Goal: Task Accomplishment & Management: Manage account settings

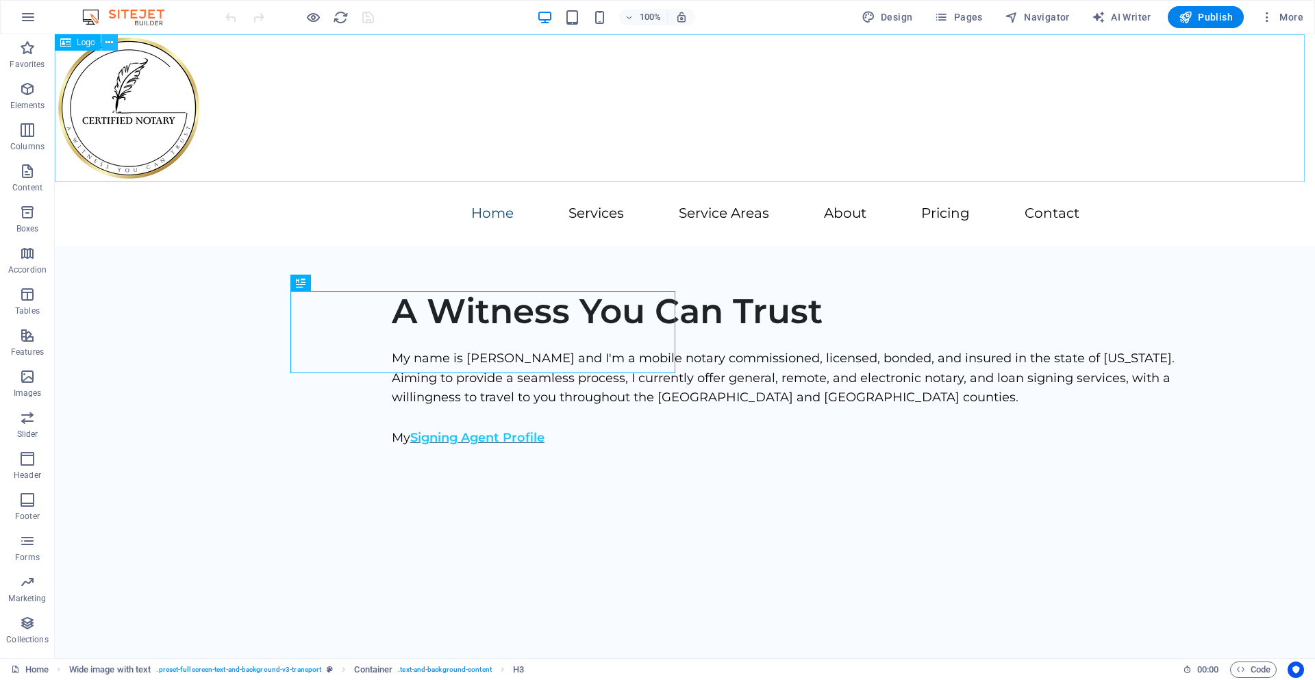
click at [117, 45] on button at bounding box center [109, 42] width 16 height 16
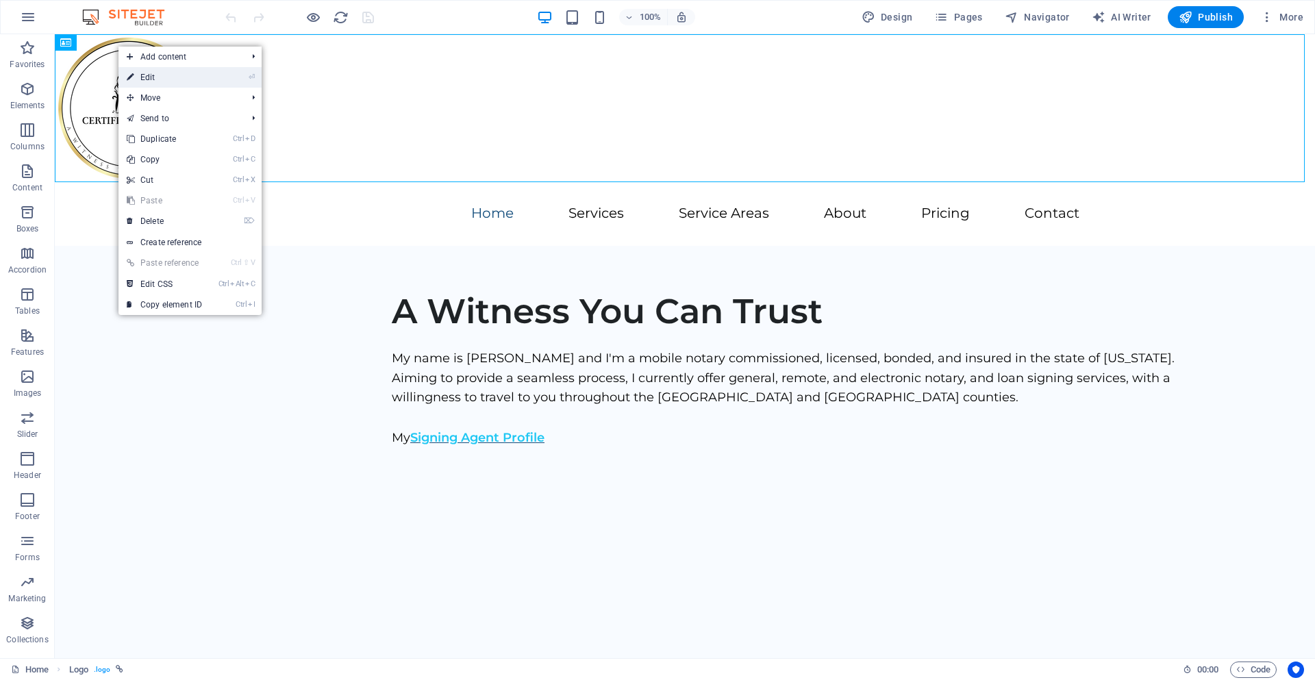
click at [145, 75] on link "⏎ Edit" at bounding box center [165, 77] width 92 height 21
select select "px"
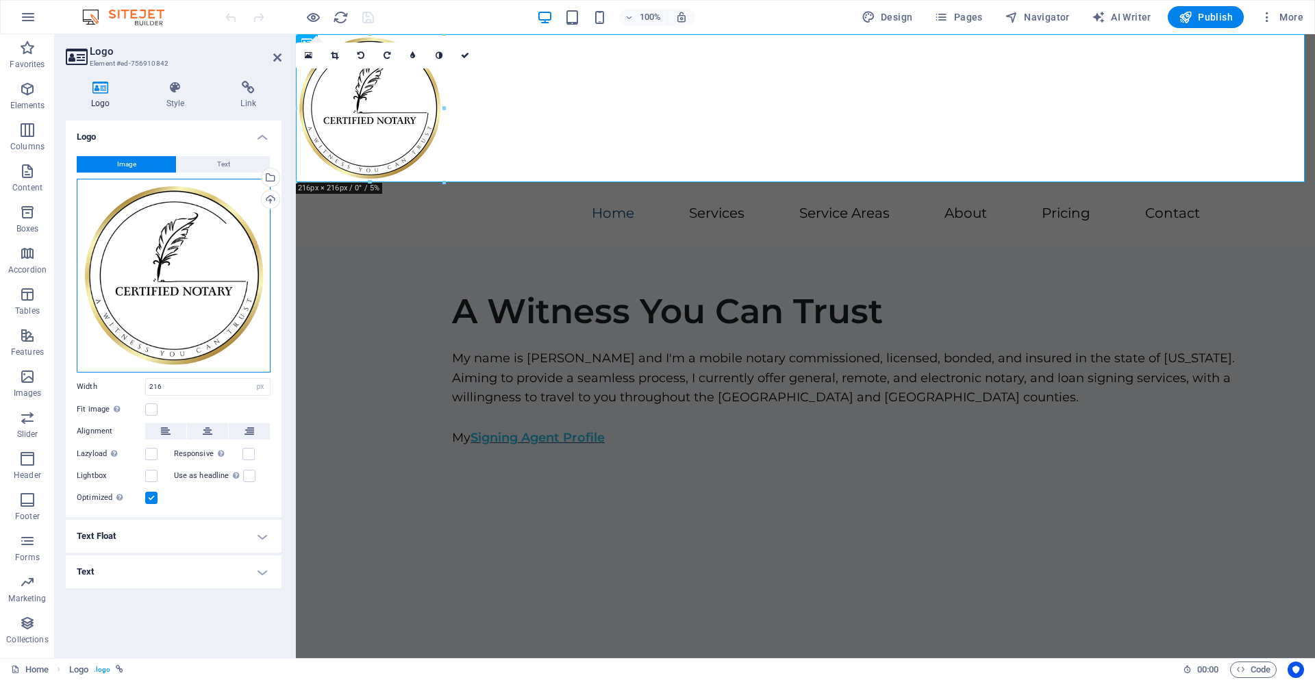
click at [221, 314] on div "Drag files here, click to choose files or select files from Files or our free s…" at bounding box center [174, 276] width 194 height 194
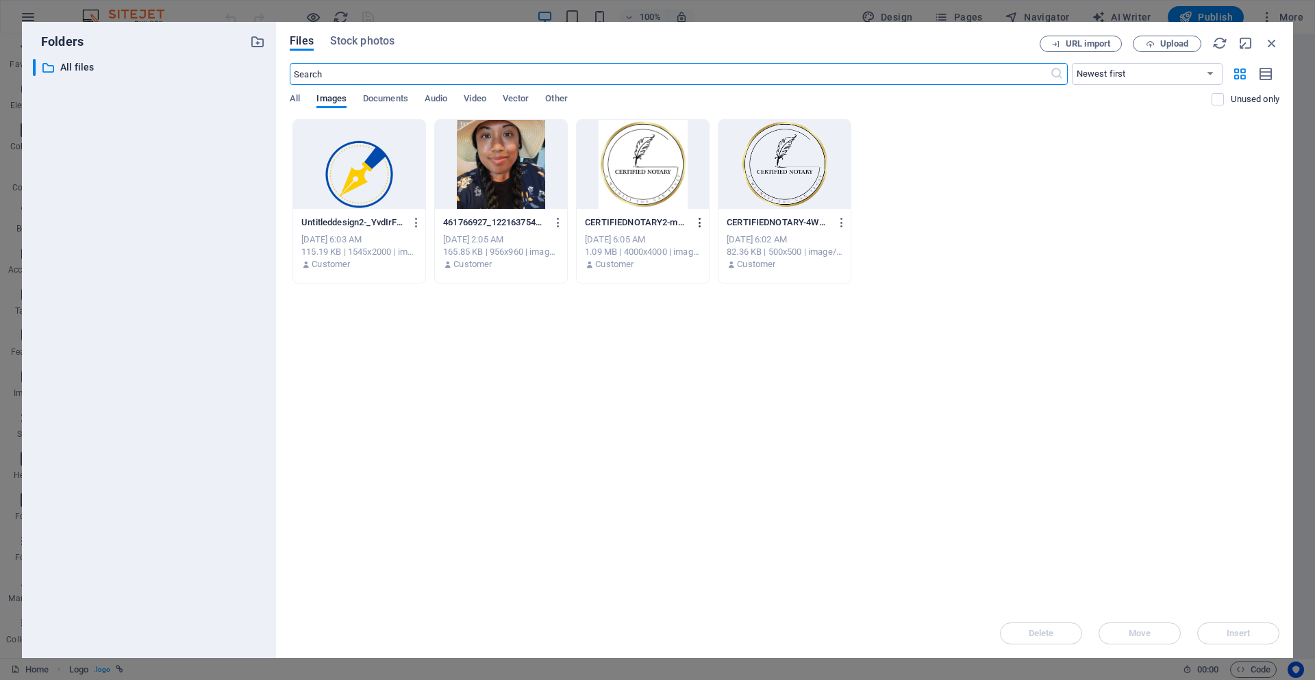
click at [699, 225] on icon "button" at bounding box center [700, 223] width 13 height 12
click at [416, 226] on div at bounding box center [657, 340] width 1315 height 680
click at [419, 227] on icon "button" at bounding box center [416, 223] width 13 height 12
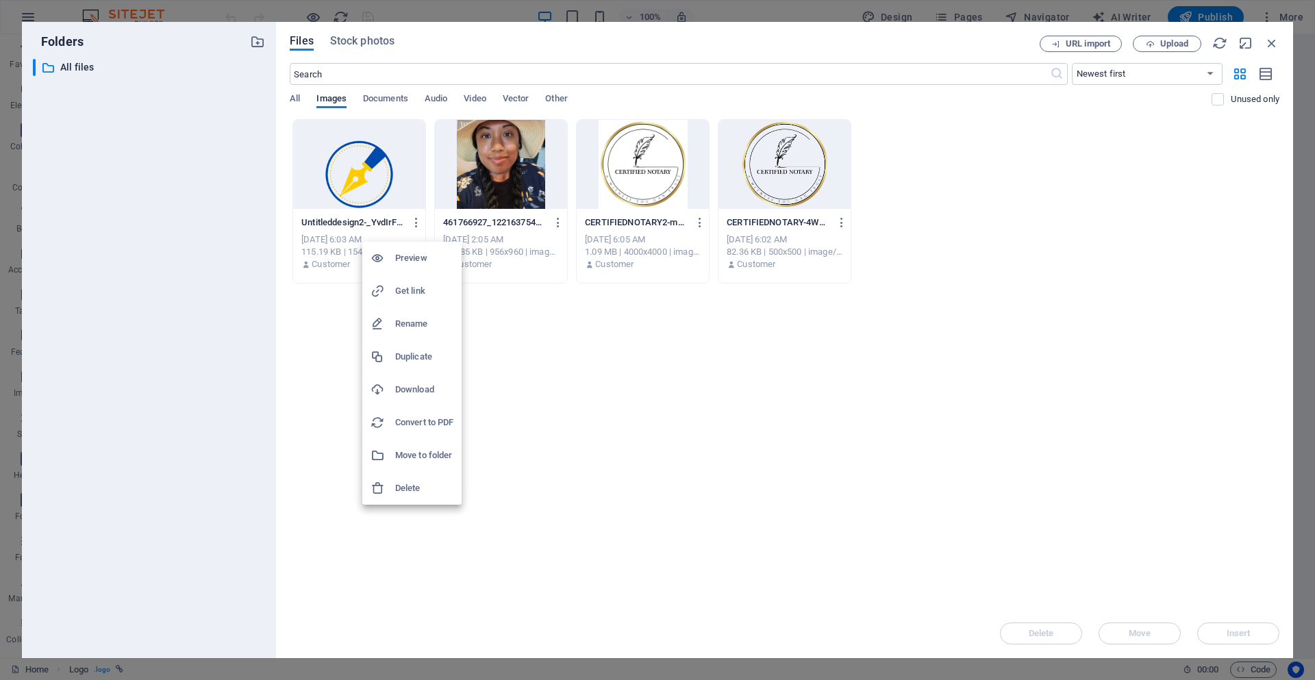
click at [406, 491] on h6 "Delete" at bounding box center [424, 488] width 58 height 16
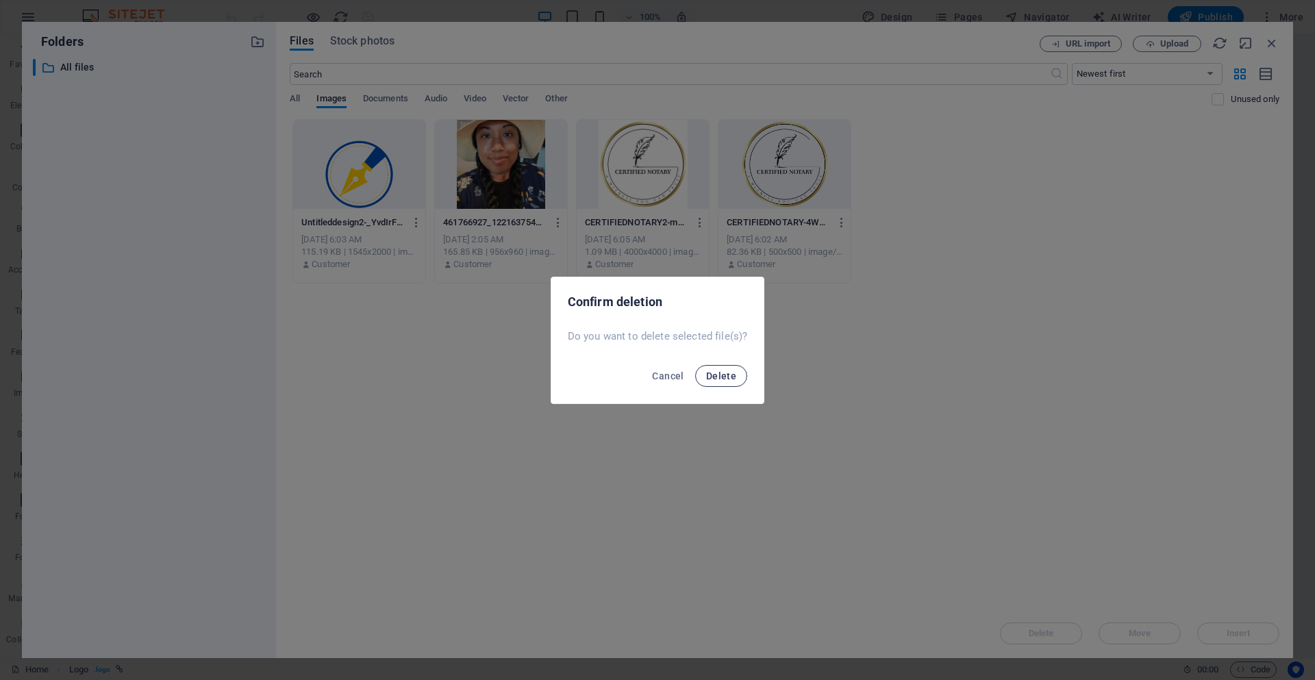
click at [733, 374] on span "Delete" at bounding box center [721, 376] width 30 height 11
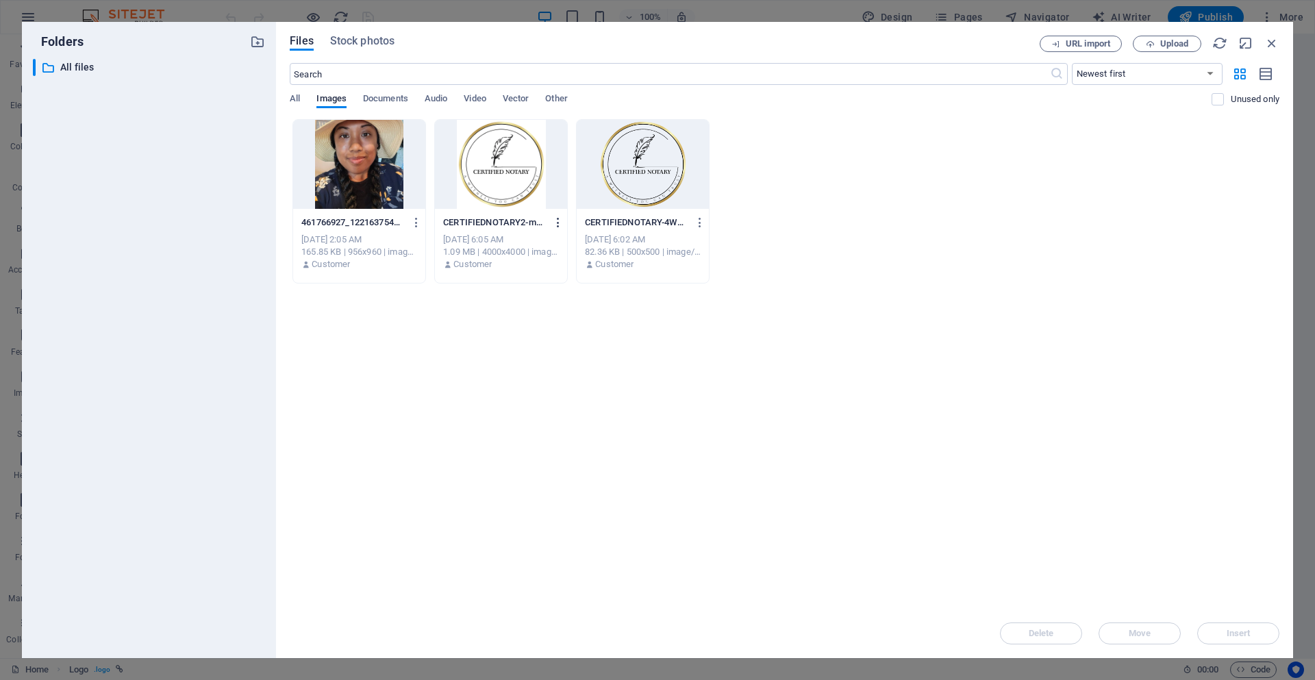
click at [560, 223] on icon "button" at bounding box center [558, 223] width 13 height 12
click at [547, 488] on h6 "Delete" at bounding box center [566, 488] width 58 height 16
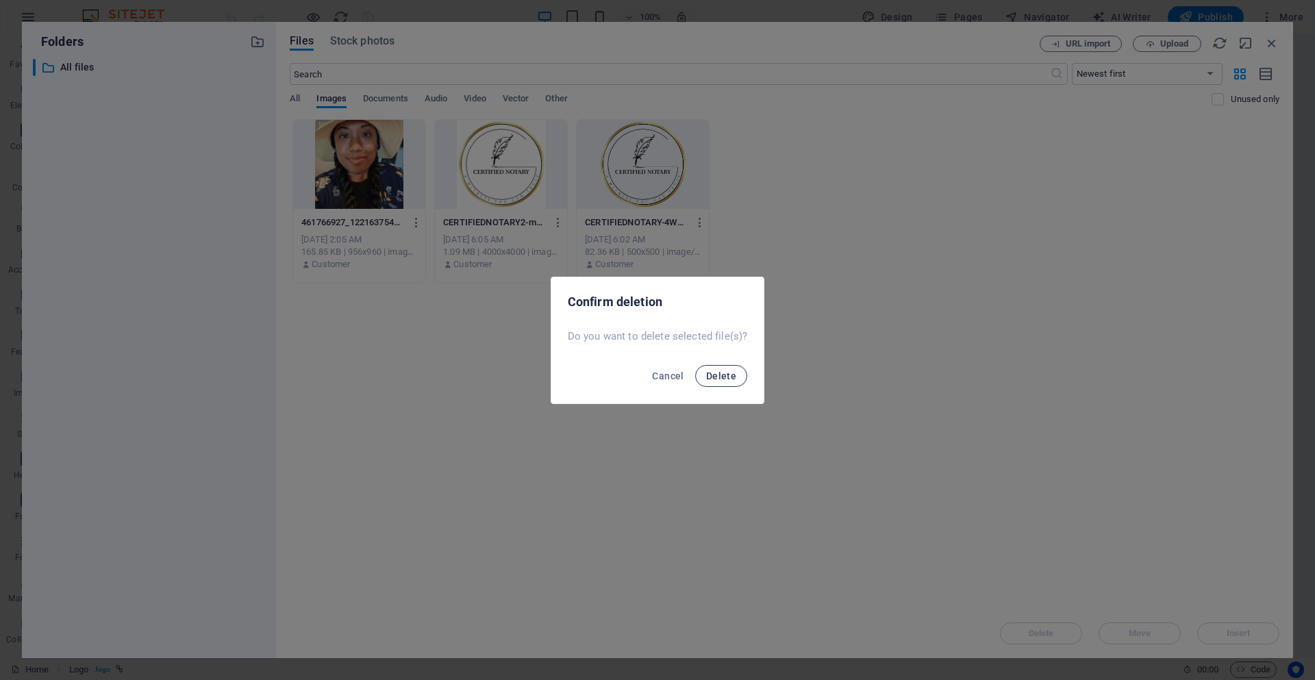
click at [719, 378] on span "Delete" at bounding box center [721, 376] width 30 height 11
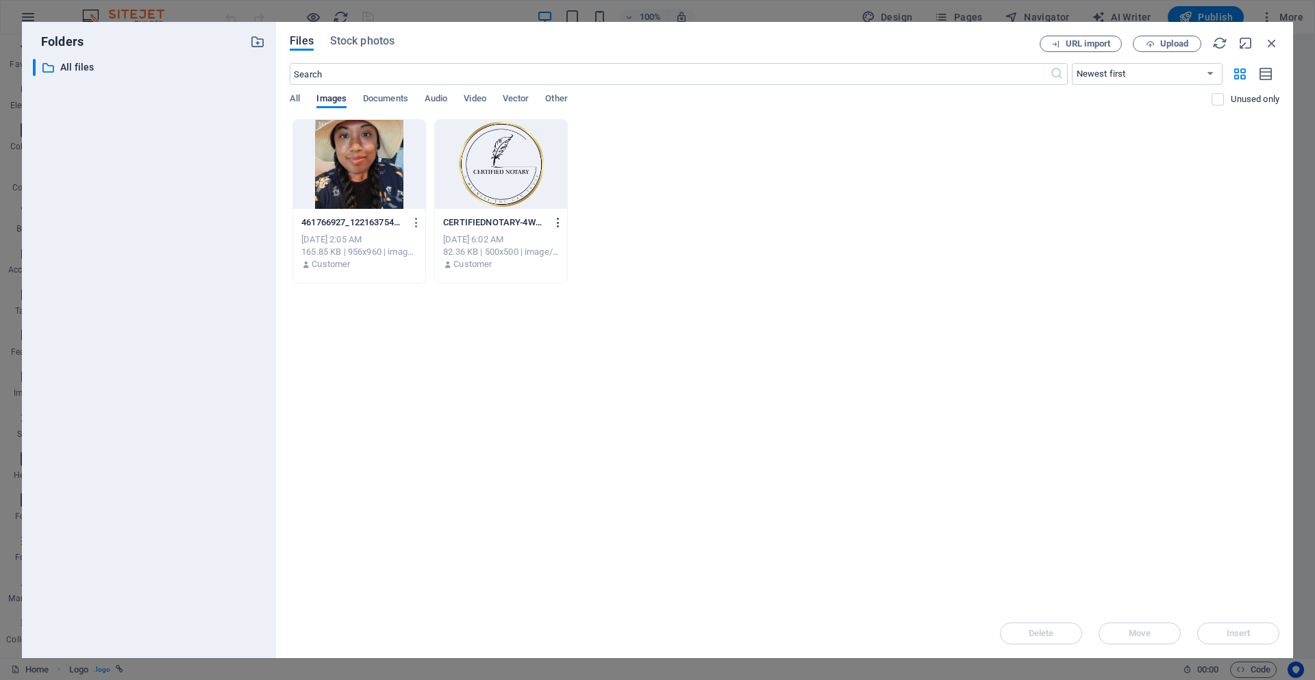
click at [557, 225] on icon "button" at bounding box center [558, 223] width 13 height 12
click at [543, 486] on h6 "Delete" at bounding box center [566, 488] width 58 height 16
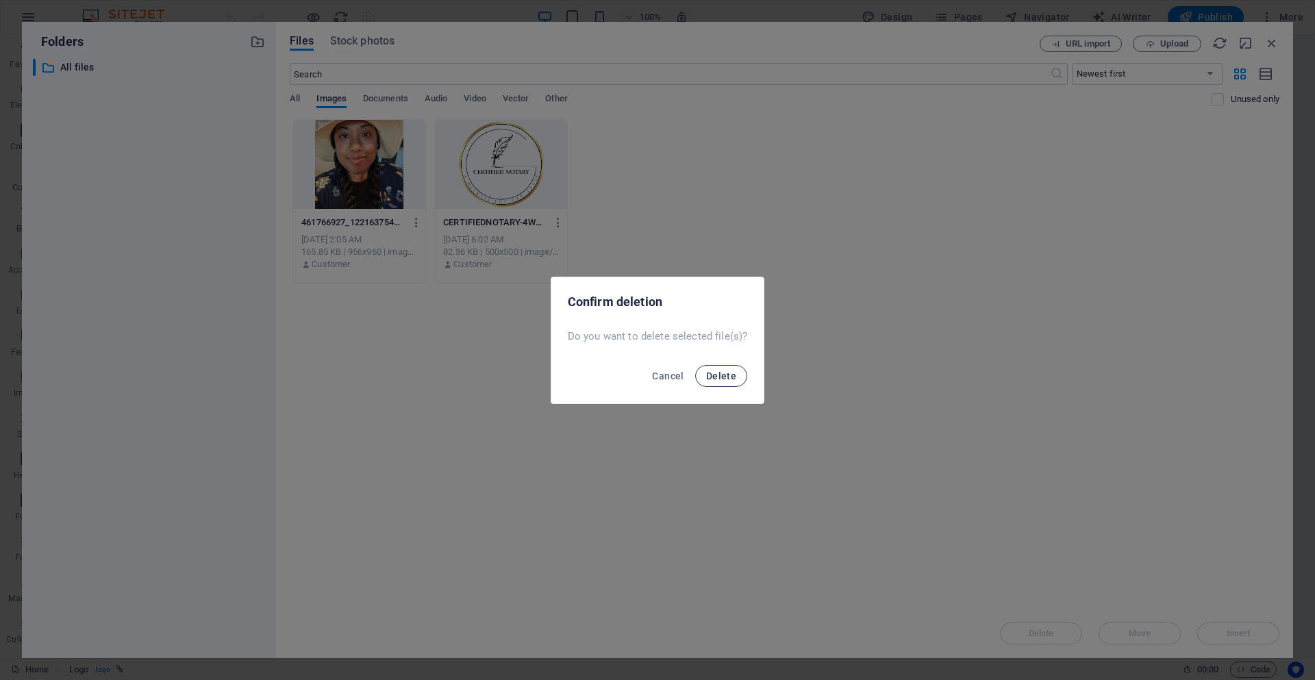
click at [737, 383] on button "Delete" at bounding box center [721, 376] width 52 height 22
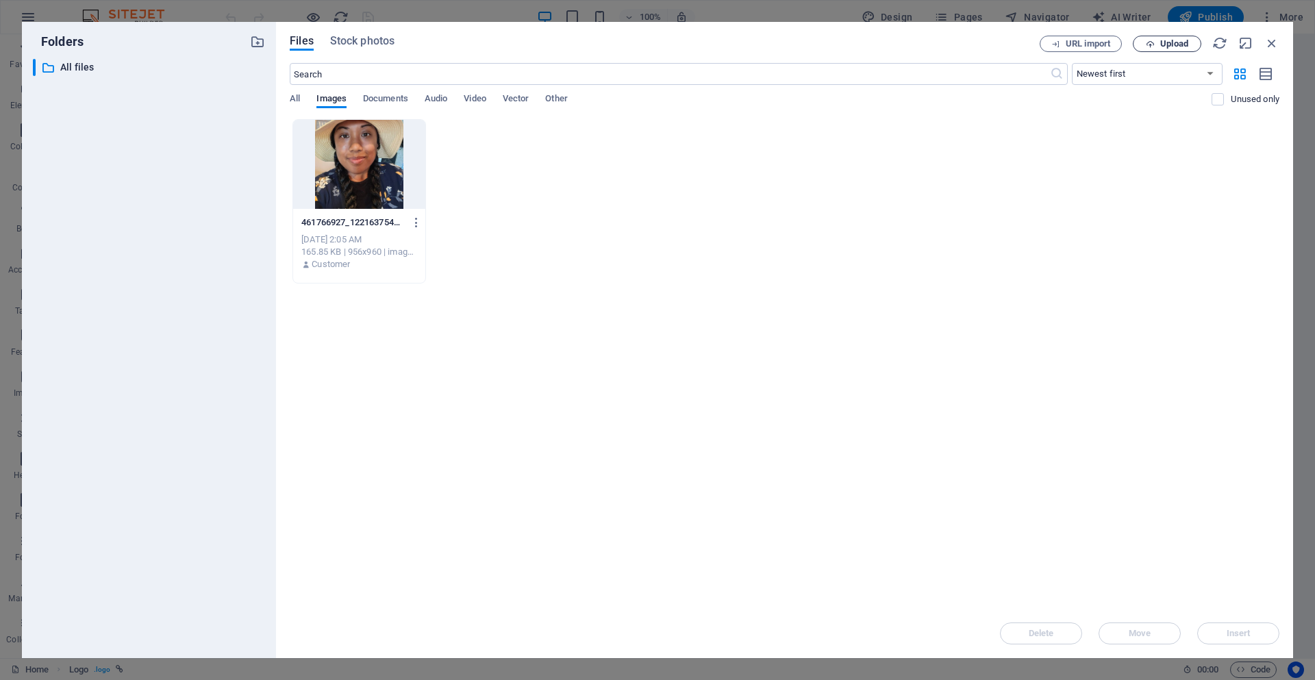
click at [1153, 42] on icon "button" at bounding box center [1150, 44] width 9 height 9
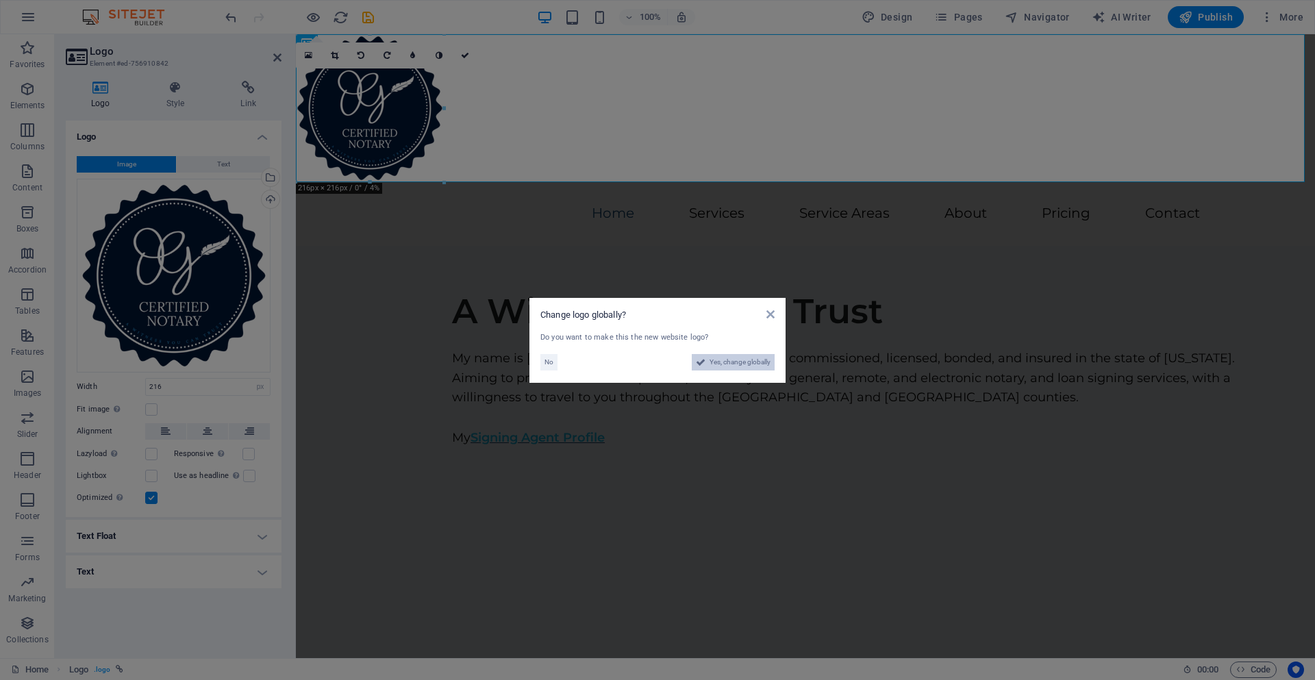
click at [736, 366] on span "Yes, change globally" at bounding box center [740, 362] width 61 height 16
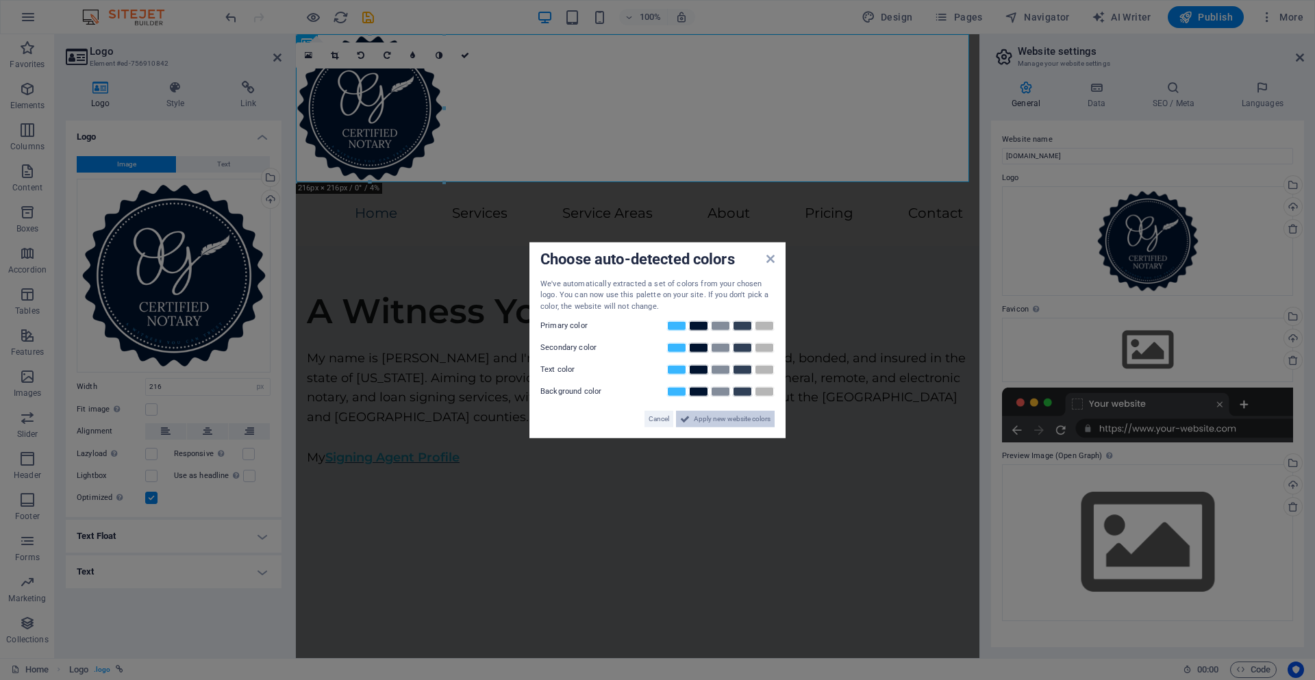
click at [728, 424] on span "Apply new website colors" at bounding box center [732, 419] width 77 height 16
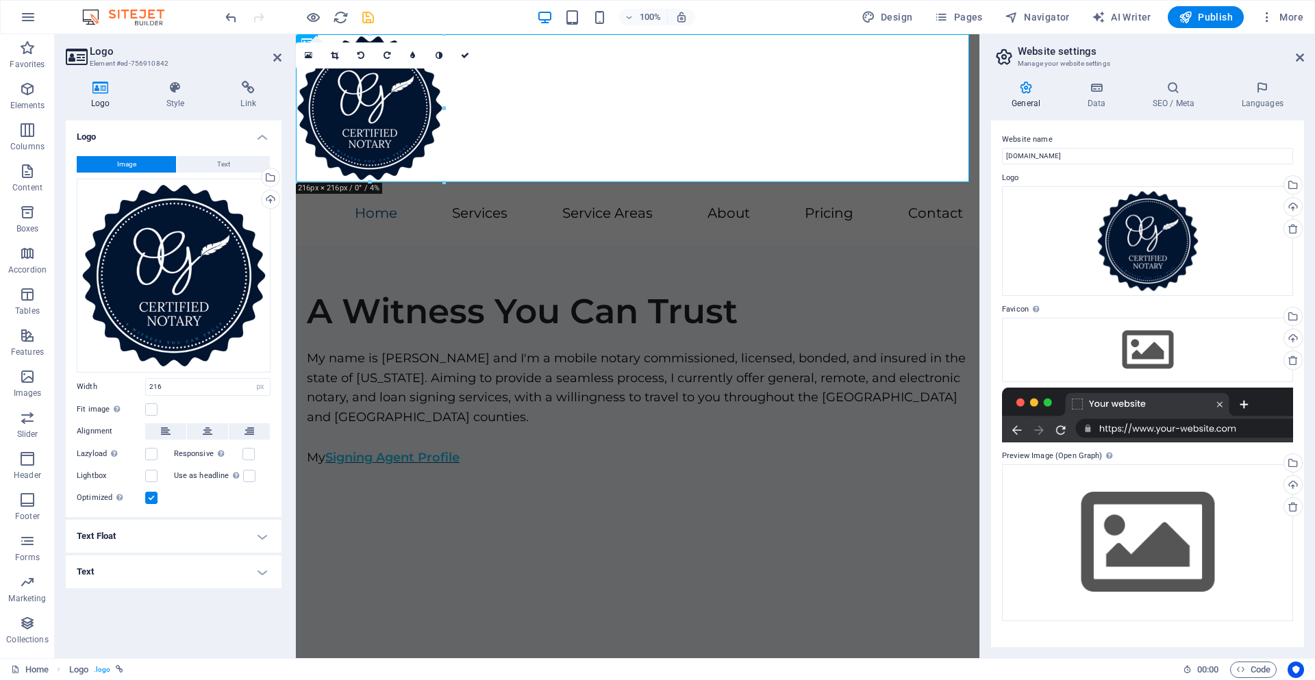
click at [370, 21] on icon "save" at bounding box center [368, 18] width 16 height 16
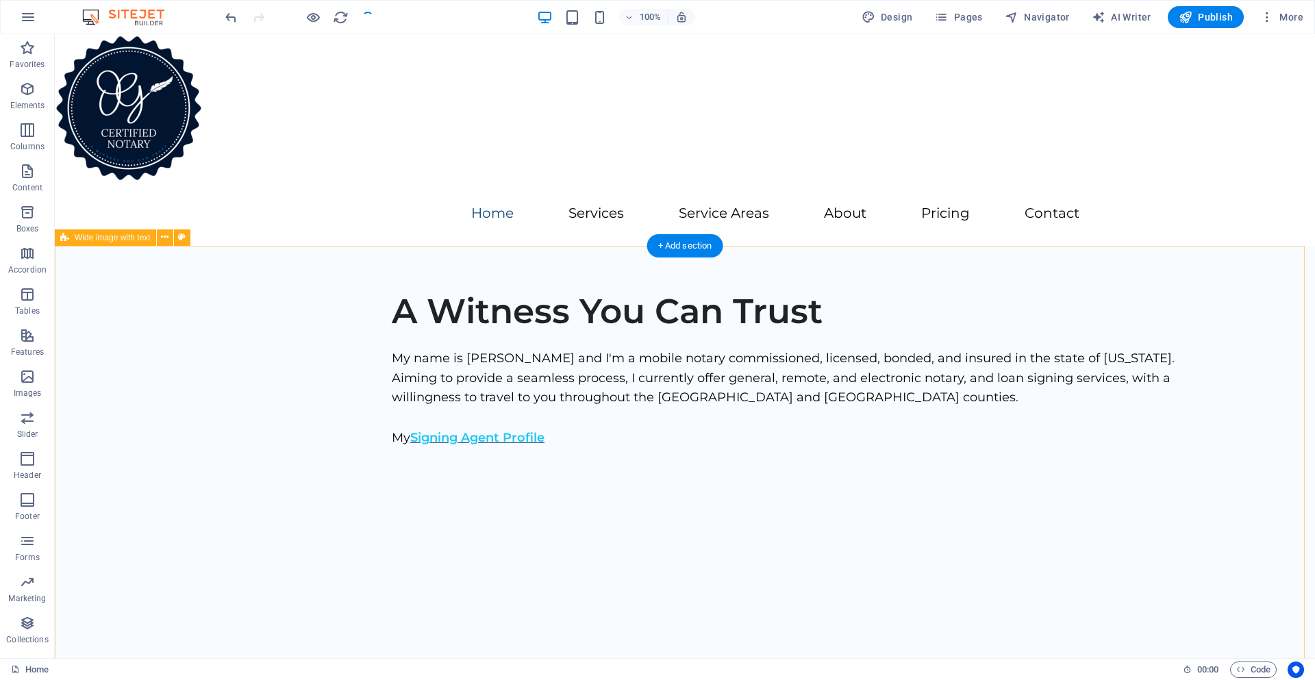
click at [169, 443] on div "A Witness You Can Trust My name is [PERSON_NAME] and I'm a mobile notary commis…" at bounding box center [685, 468] width 1261 height 445
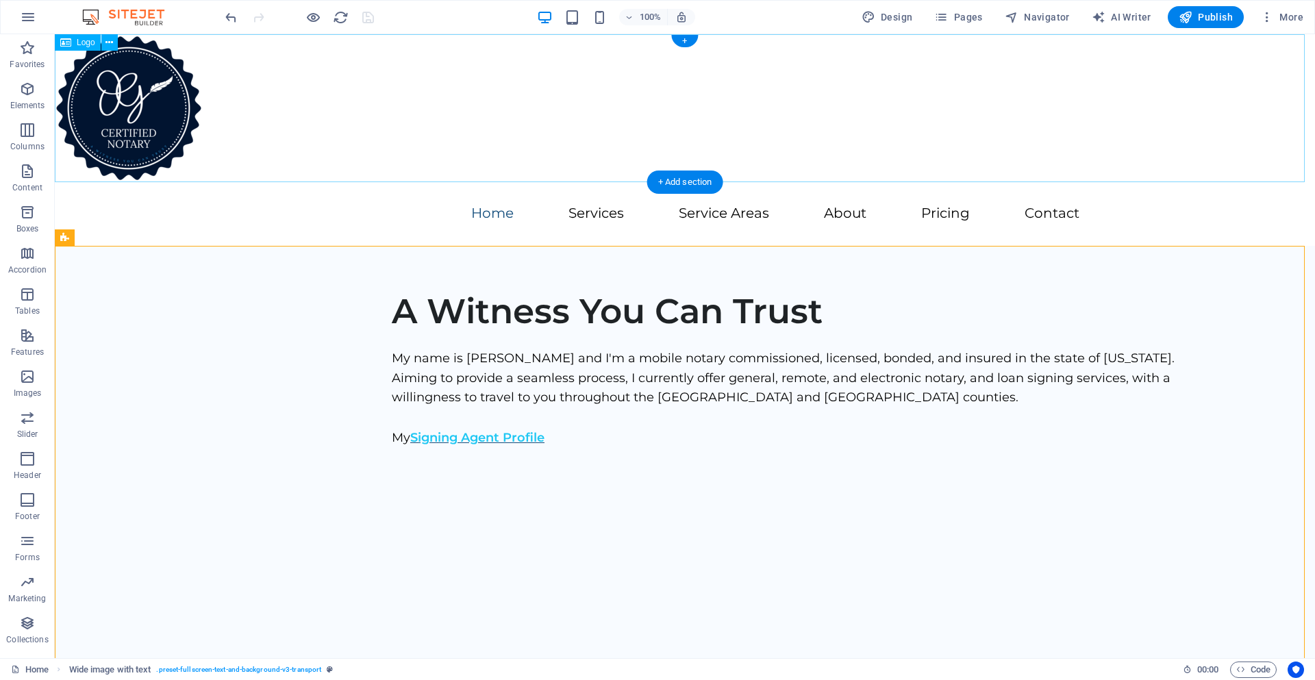
click at [115, 156] on div at bounding box center [685, 108] width 1261 height 148
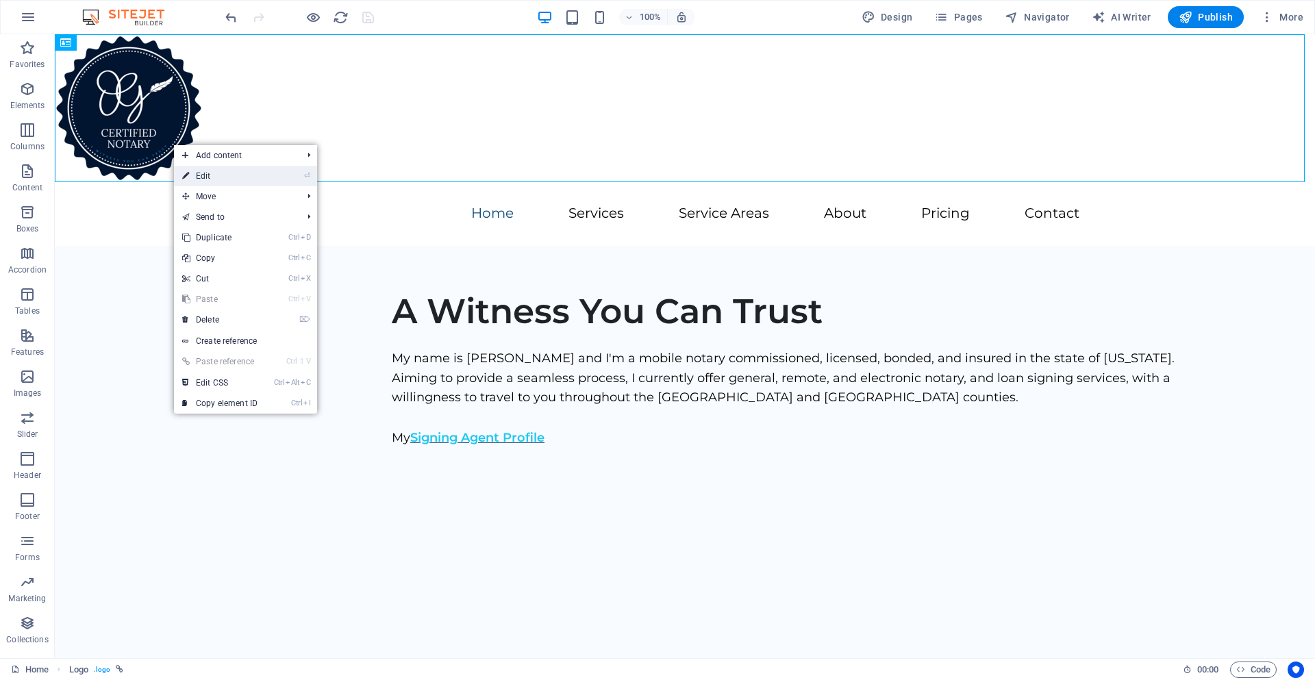
click at [195, 173] on link "⏎ Edit" at bounding box center [220, 176] width 92 height 21
select select "px"
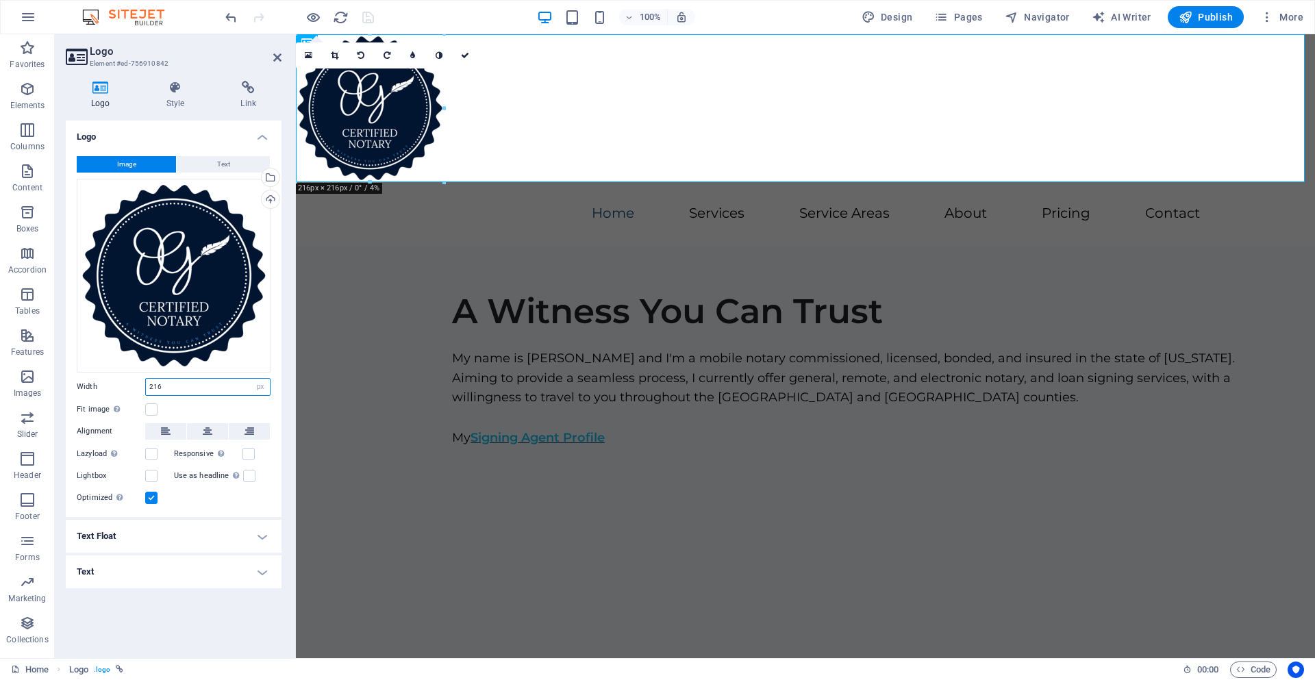
click at [226, 384] on input "216" at bounding box center [208, 387] width 124 height 16
type input "300"
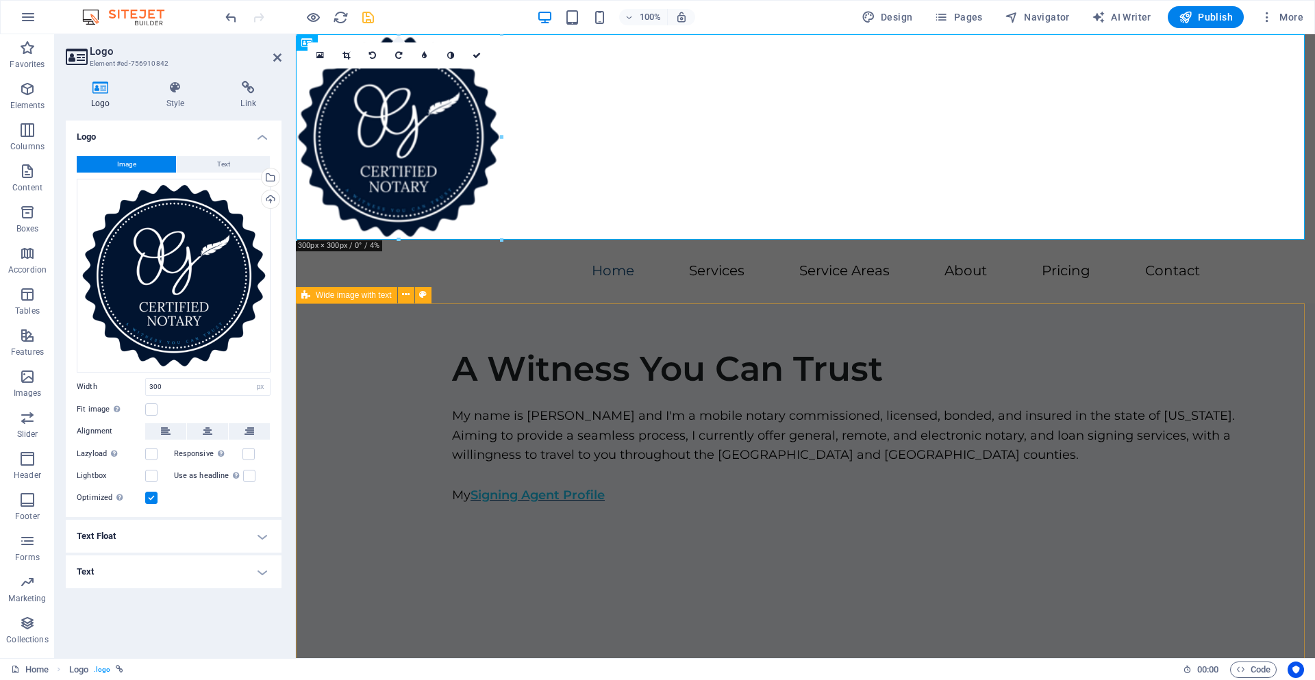
click at [348, 425] on div "A Witness You Can Trust My name is [PERSON_NAME] and I'm a mobile notary commis…" at bounding box center [805, 526] width 1019 height 445
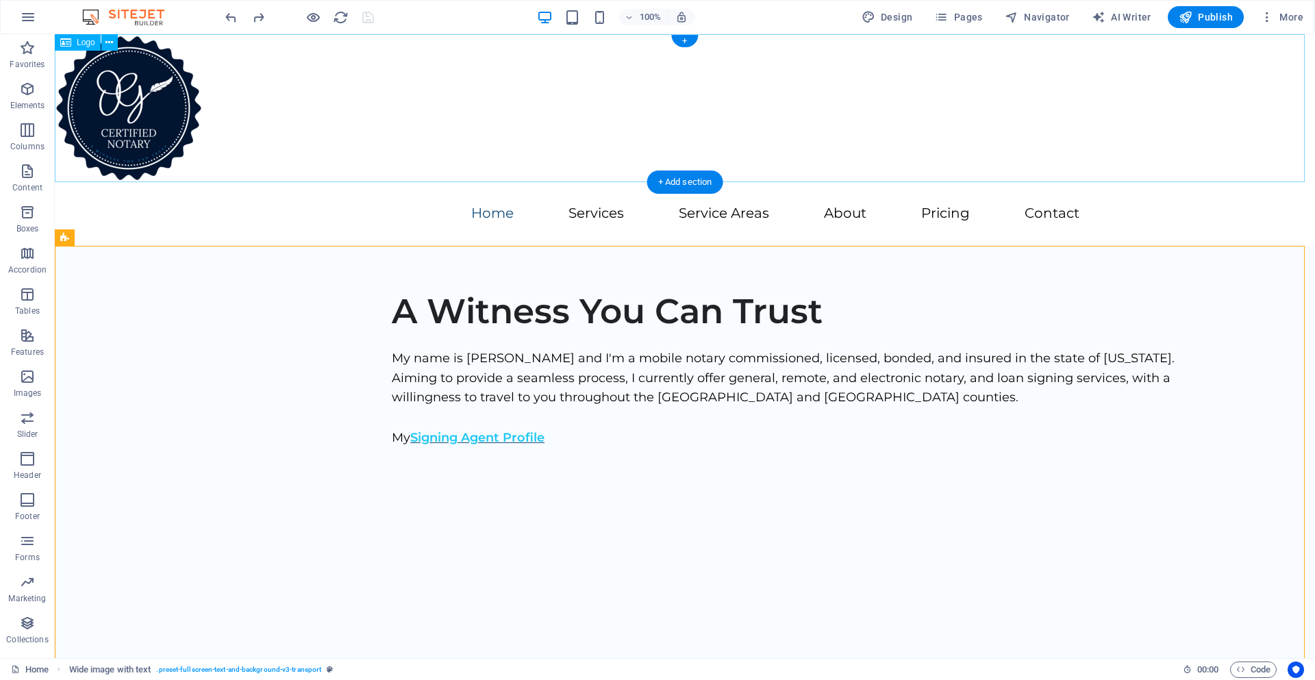
click at [152, 144] on div at bounding box center [685, 108] width 1261 height 148
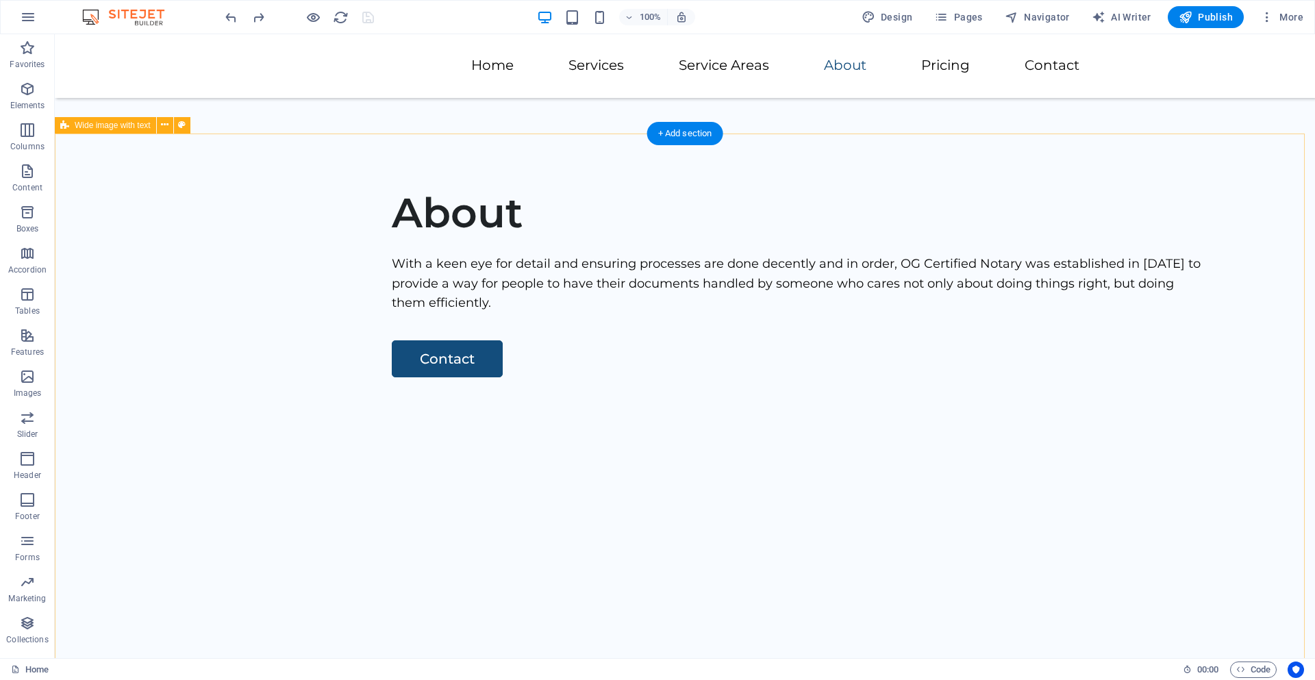
scroll to position [480, 0]
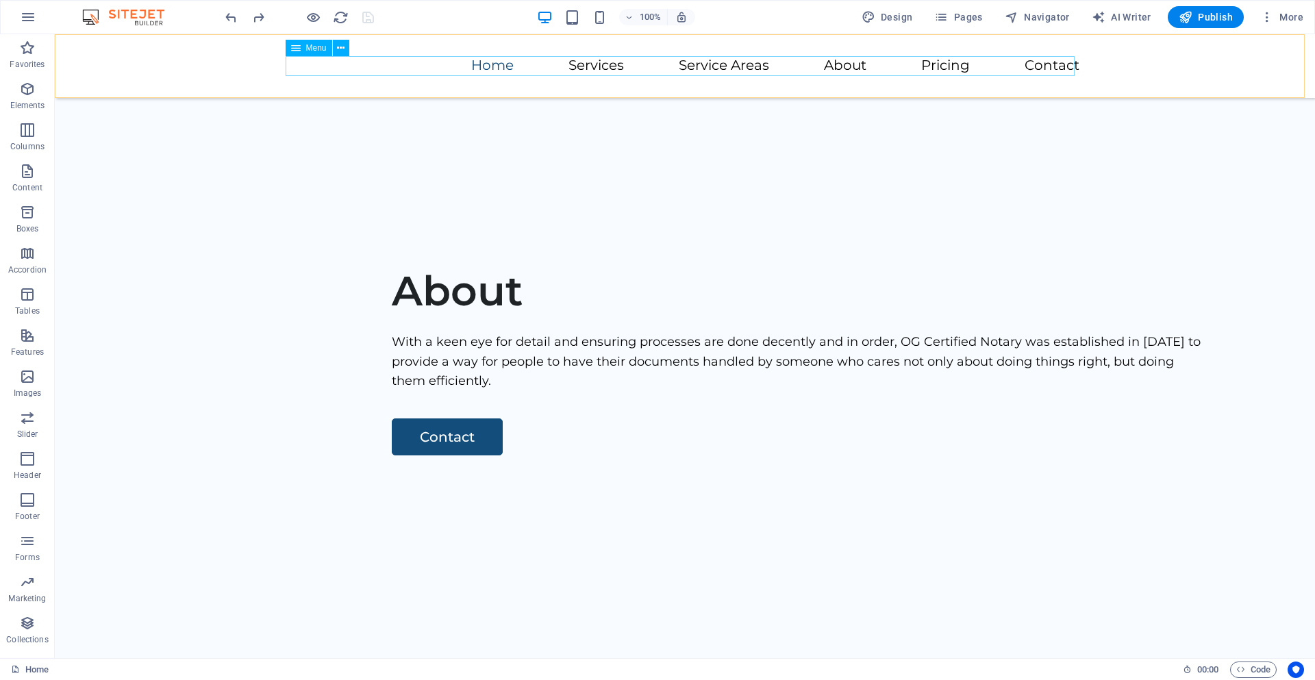
click at [423, 68] on nav "Home Services Service Areas About Pricing Contact" at bounding box center [684, 66] width 789 height 20
click at [341, 49] on icon at bounding box center [341, 48] width 8 height 14
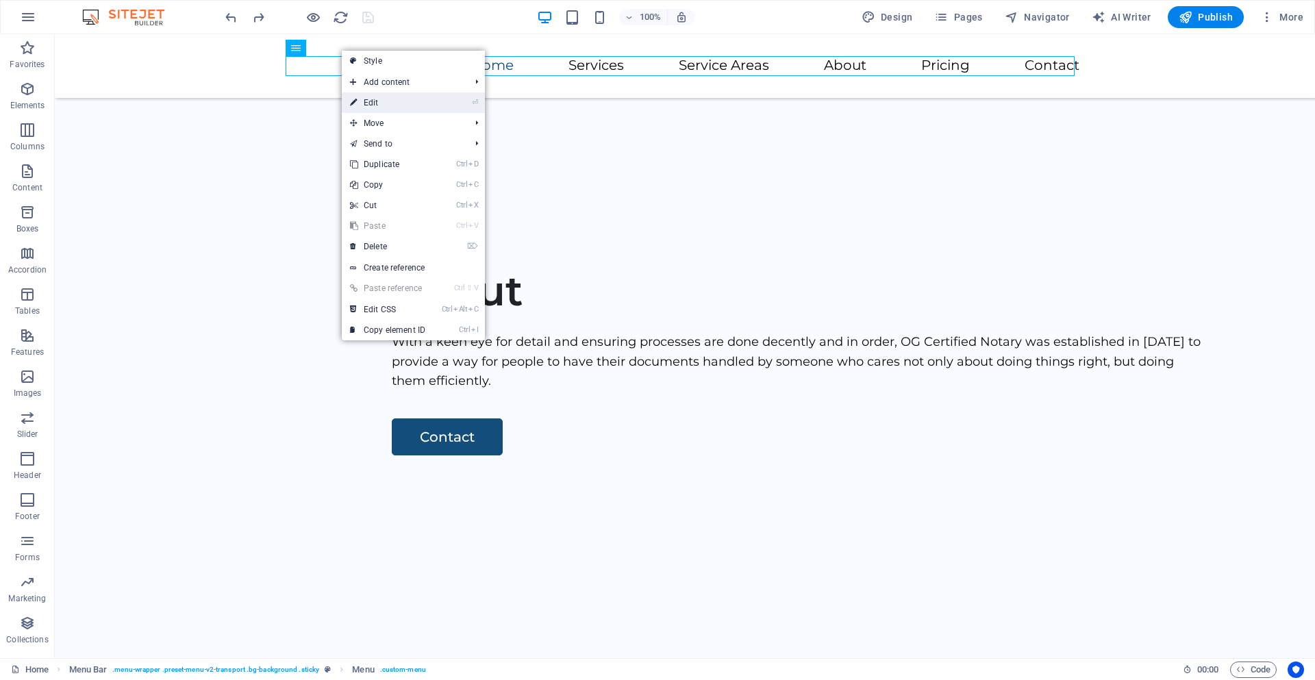
click at [364, 95] on link "⏎ Edit" at bounding box center [388, 102] width 92 height 21
select select
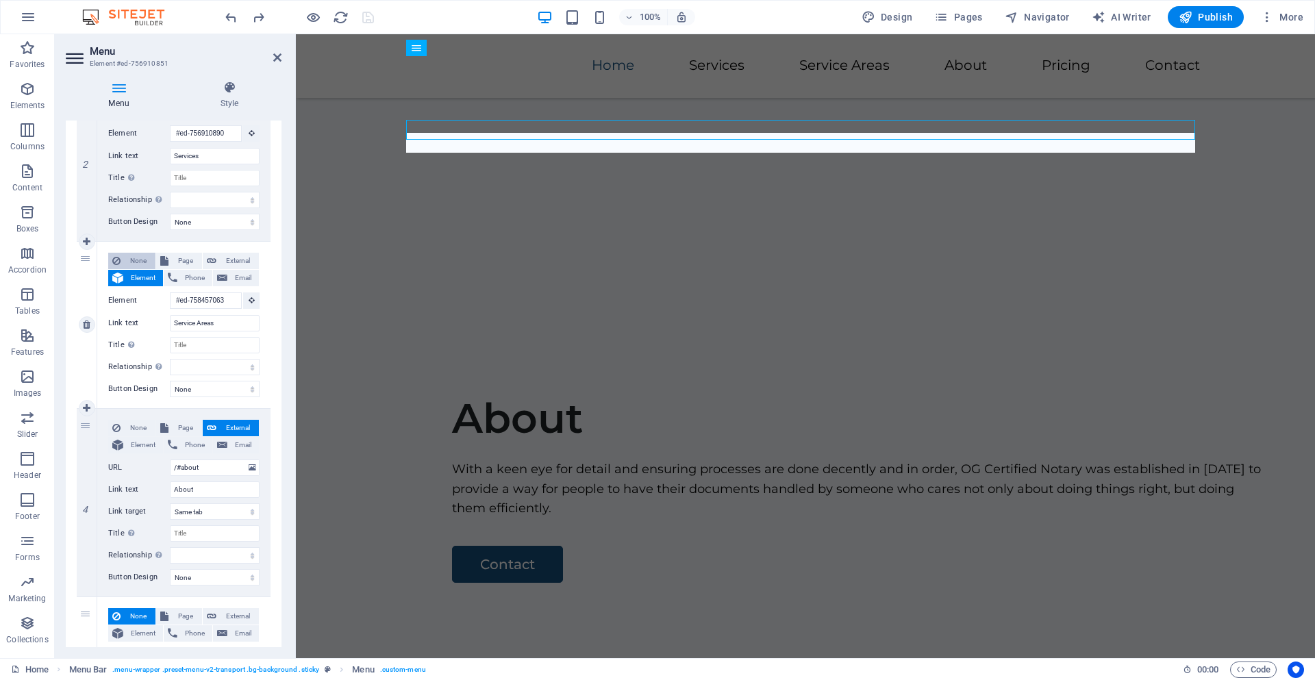
scroll to position [367, 0]
click at [91, 406] on link at bounding box center [87, 405] width 16 height 16
select select
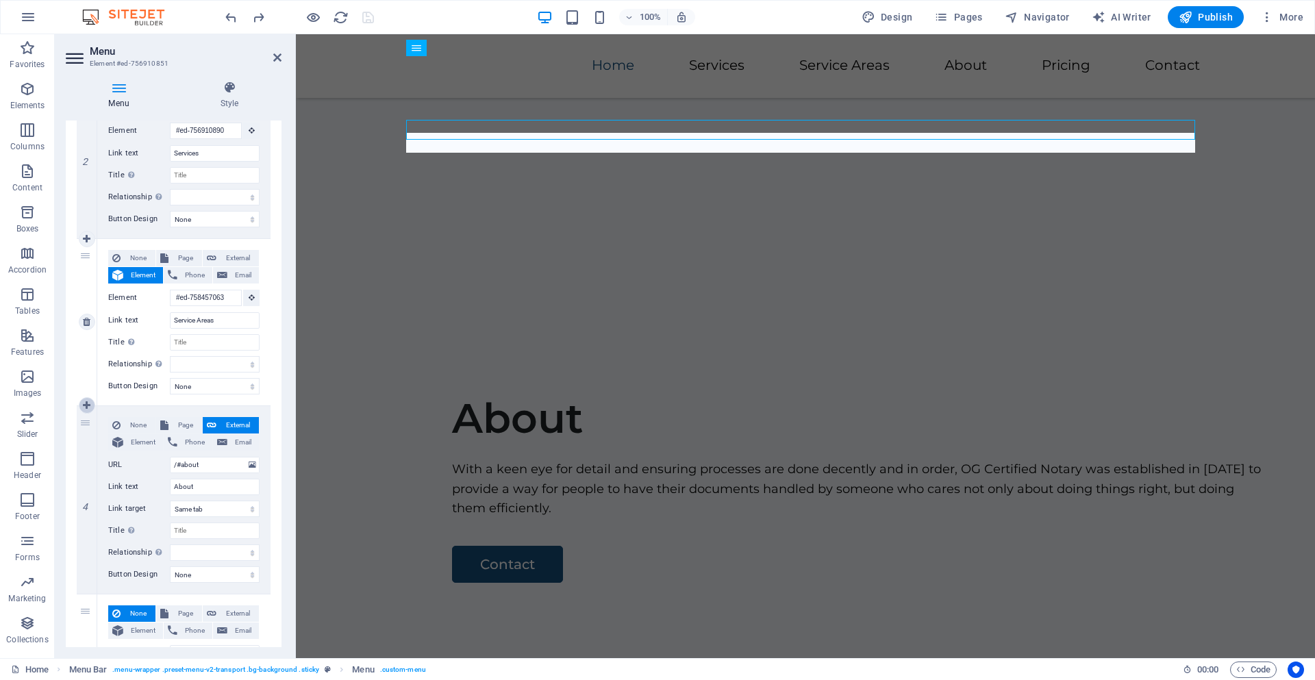
select select
type input "/#about"
type input "About"
select select
type input "Pricing"
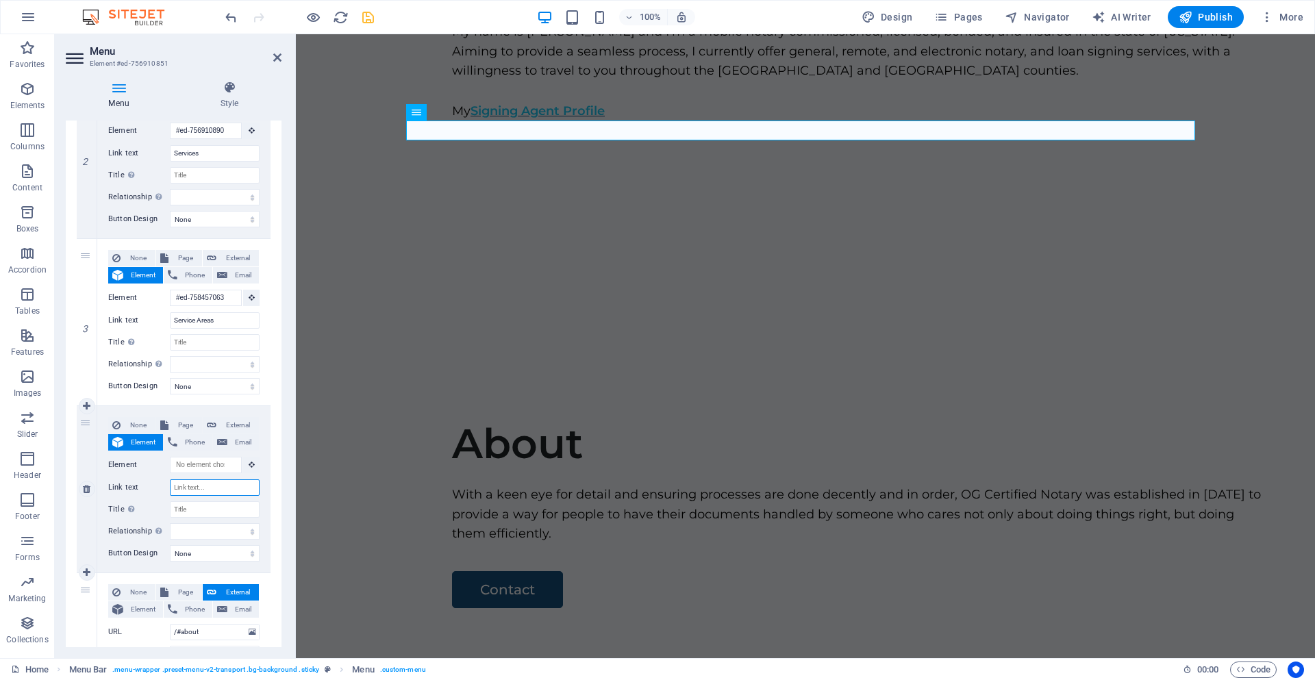
scroll to position [288, 0]
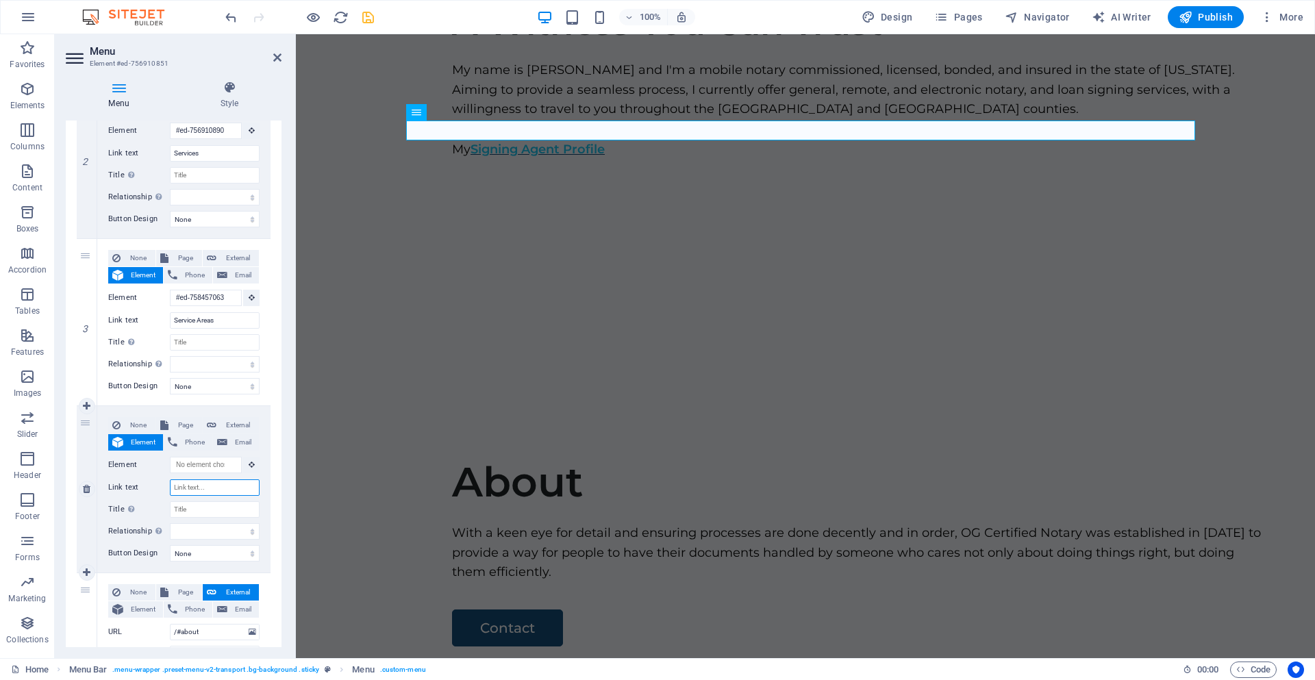
click at [196, 490] on input "Link text" at bounding box center [215, 488] width 90 height 16
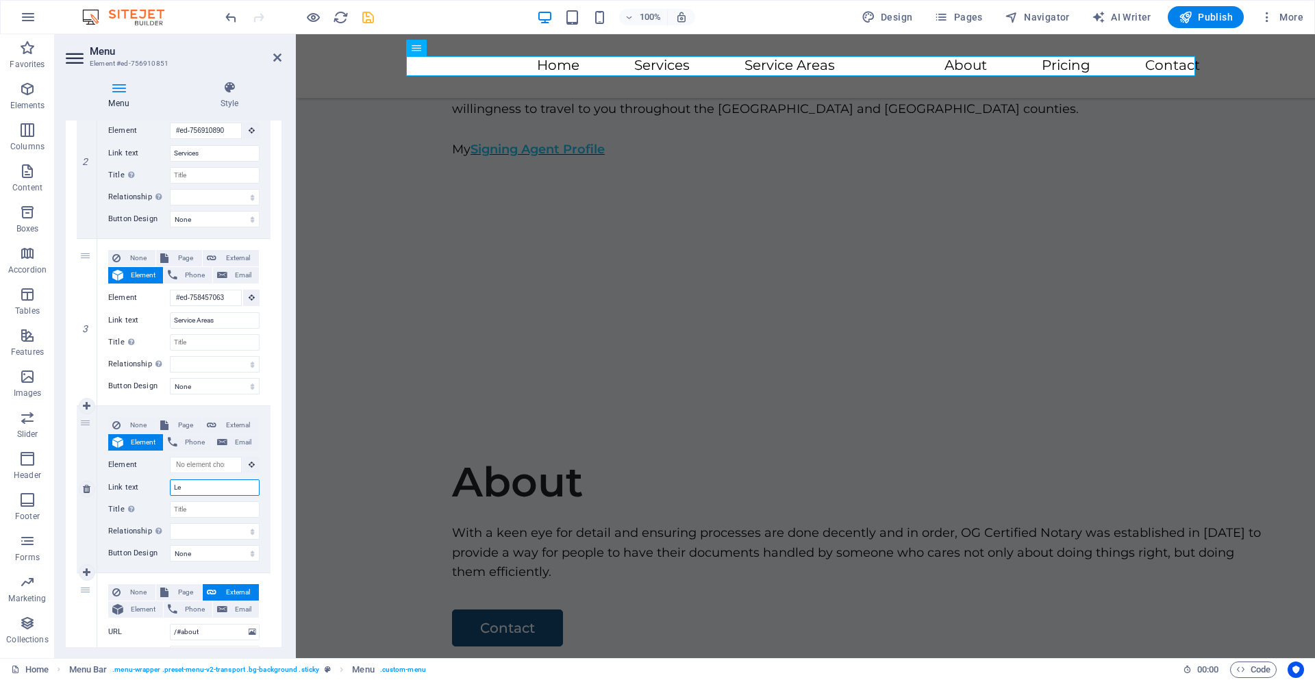
type input "Let"
select select
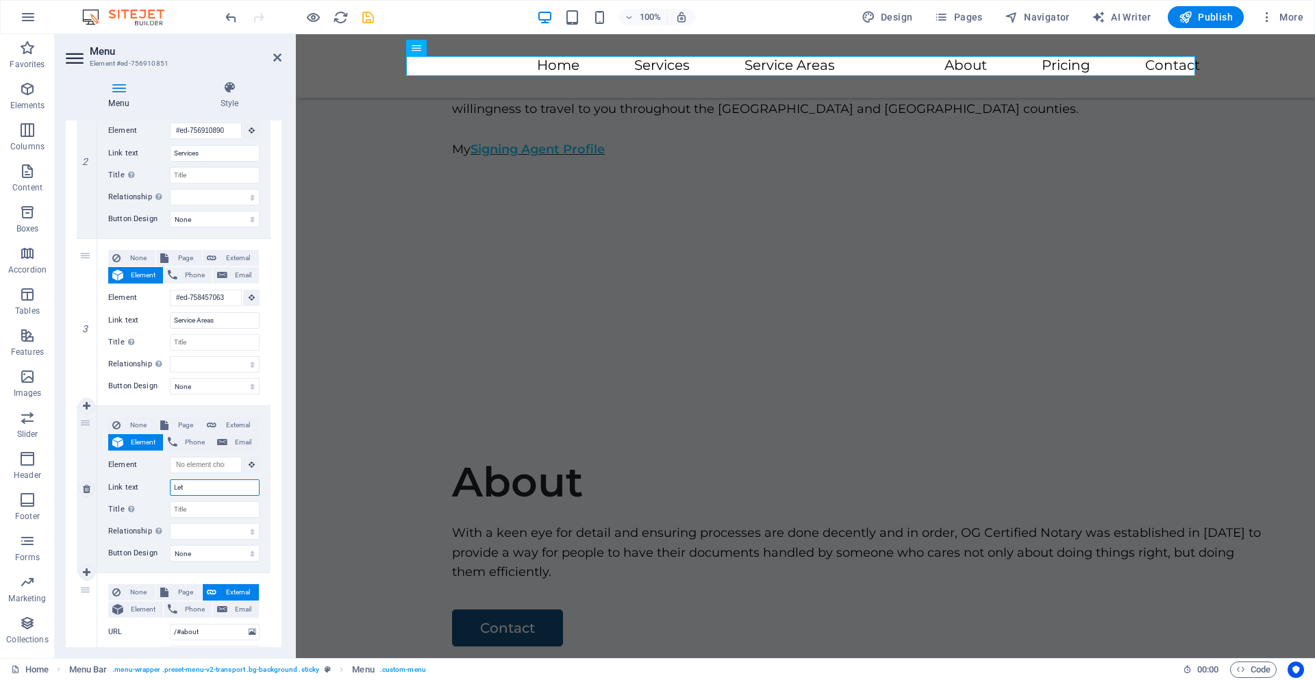
select select
type input "Let's Meet"
select select
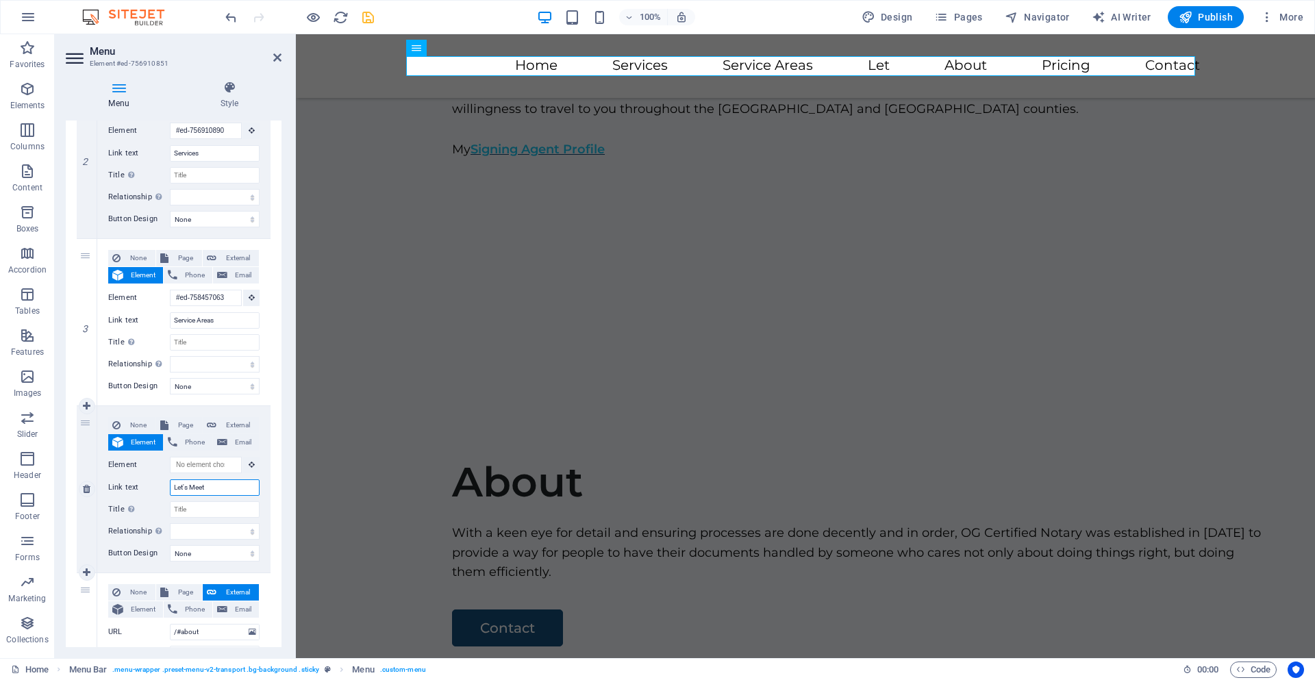
select select
type input "Let's"
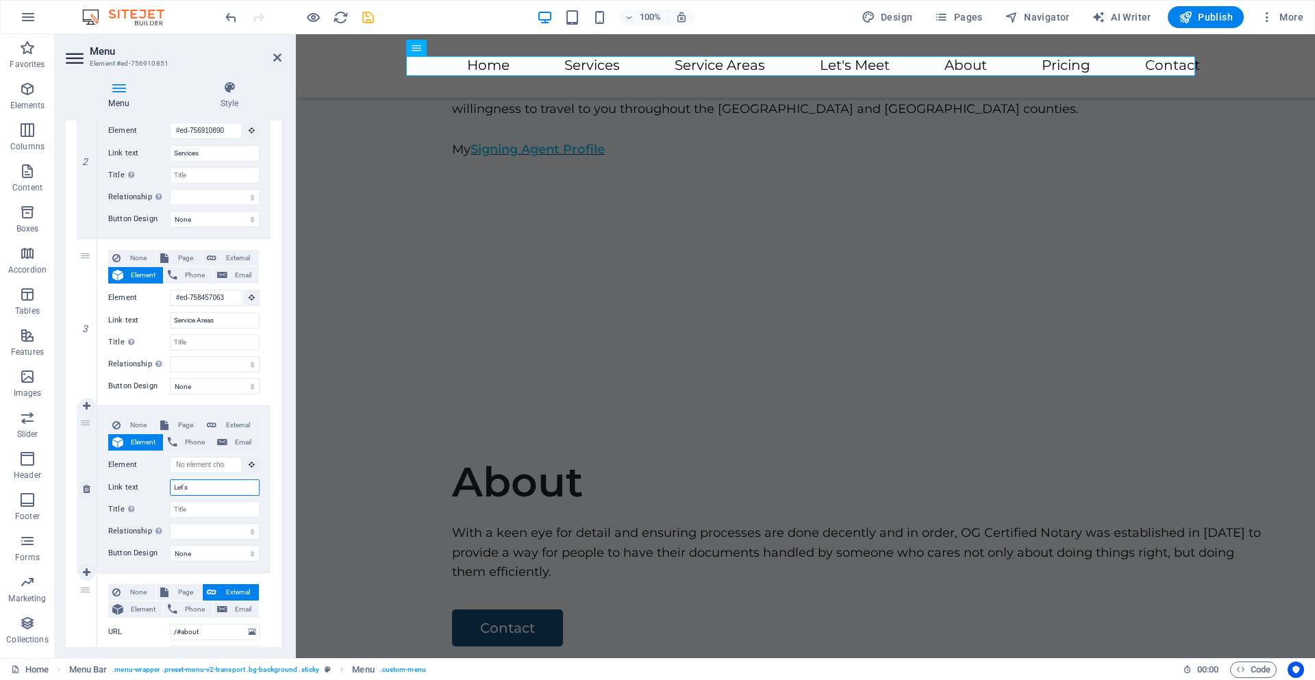
select select
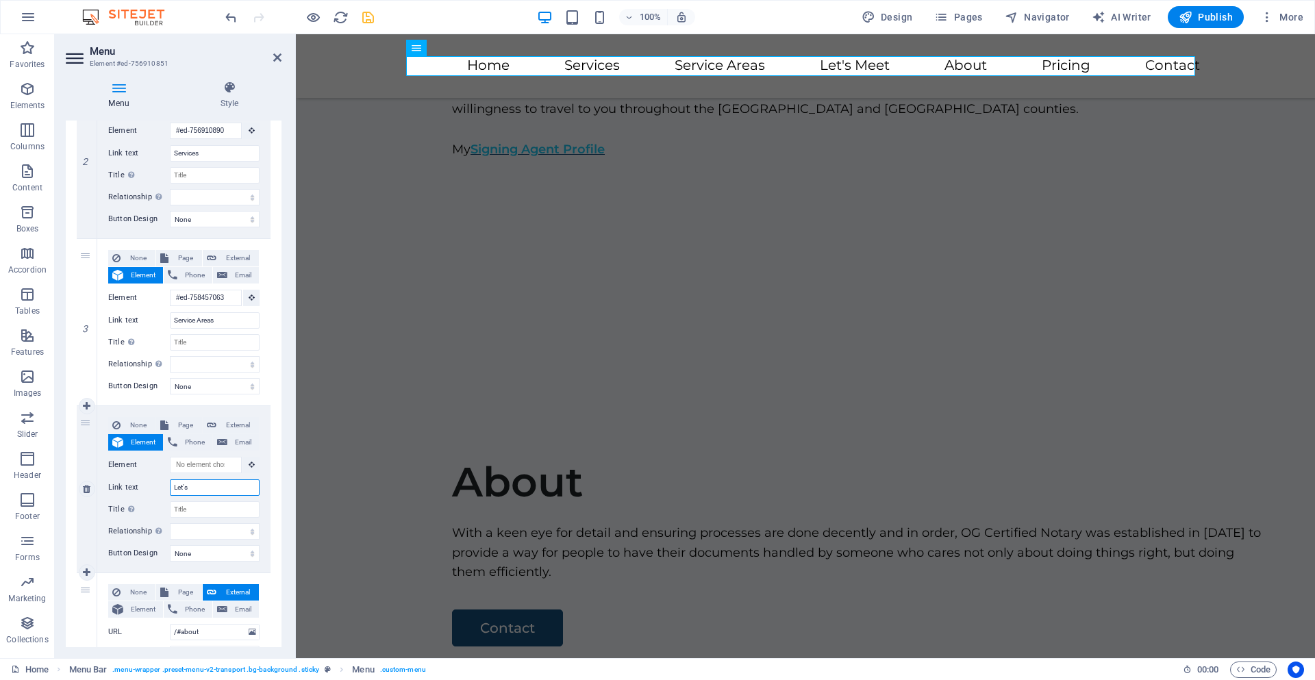
select select
type input "Let's"
select select
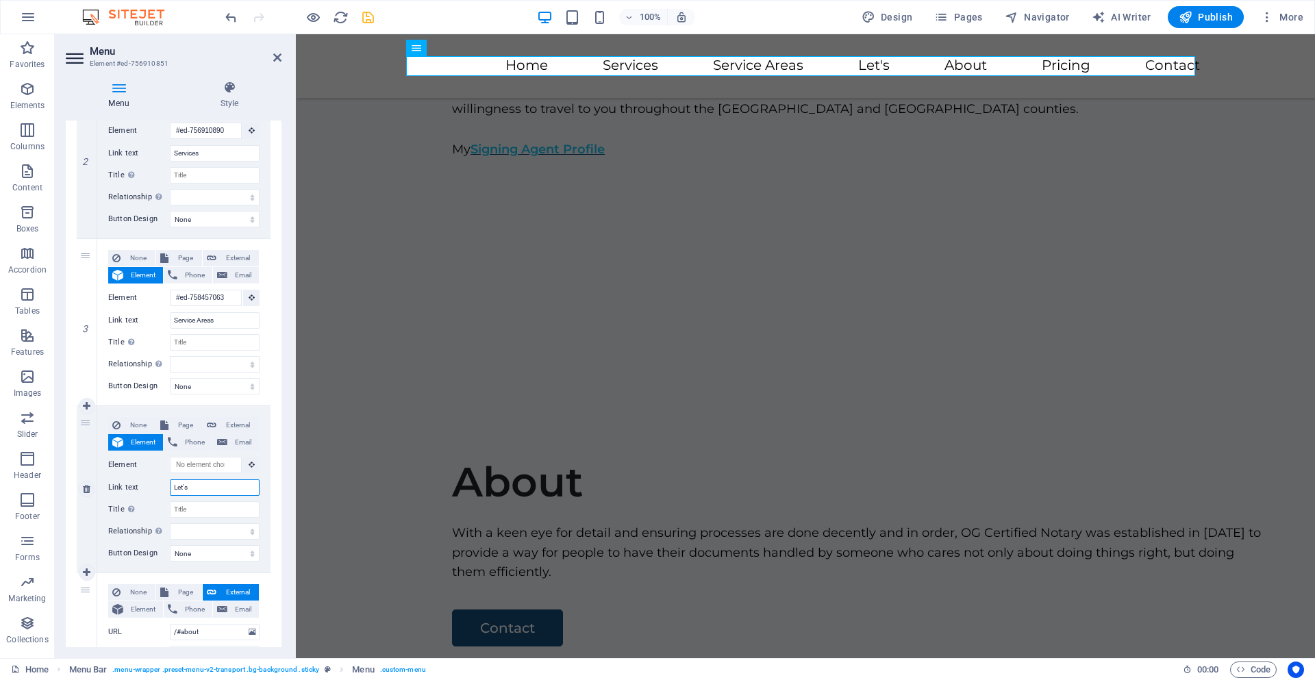
select select
type input "Let'"
select select
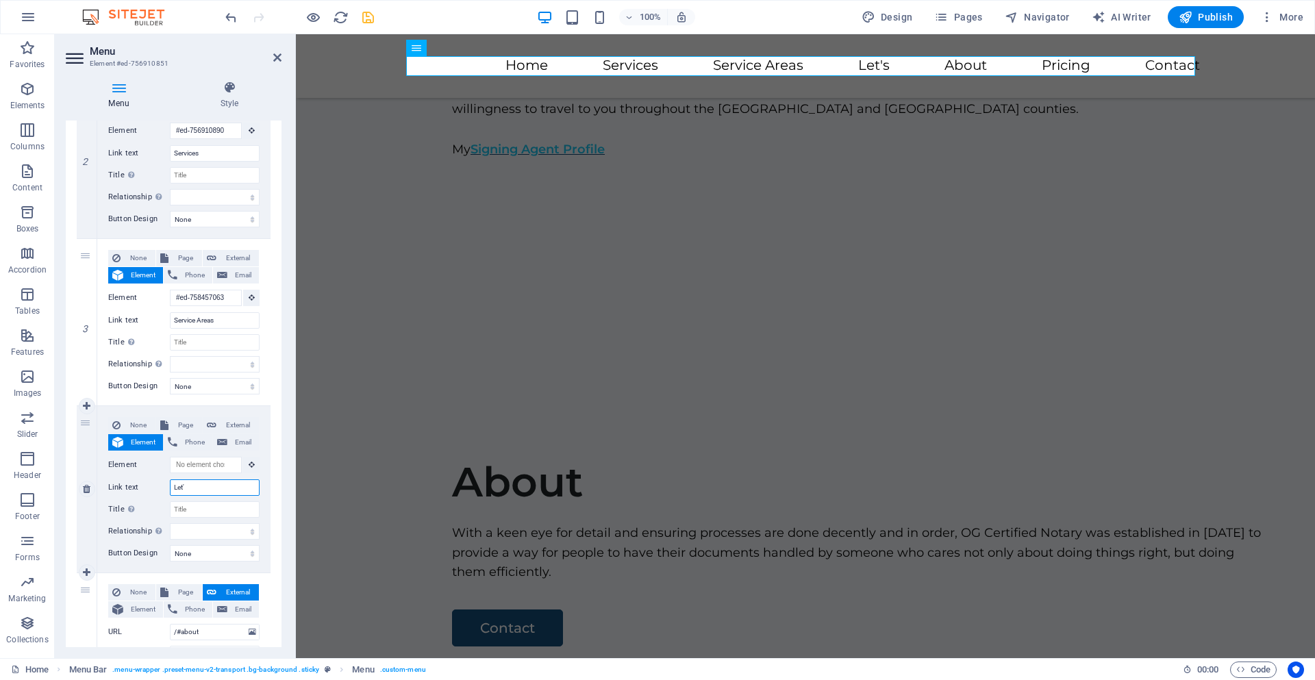
select select
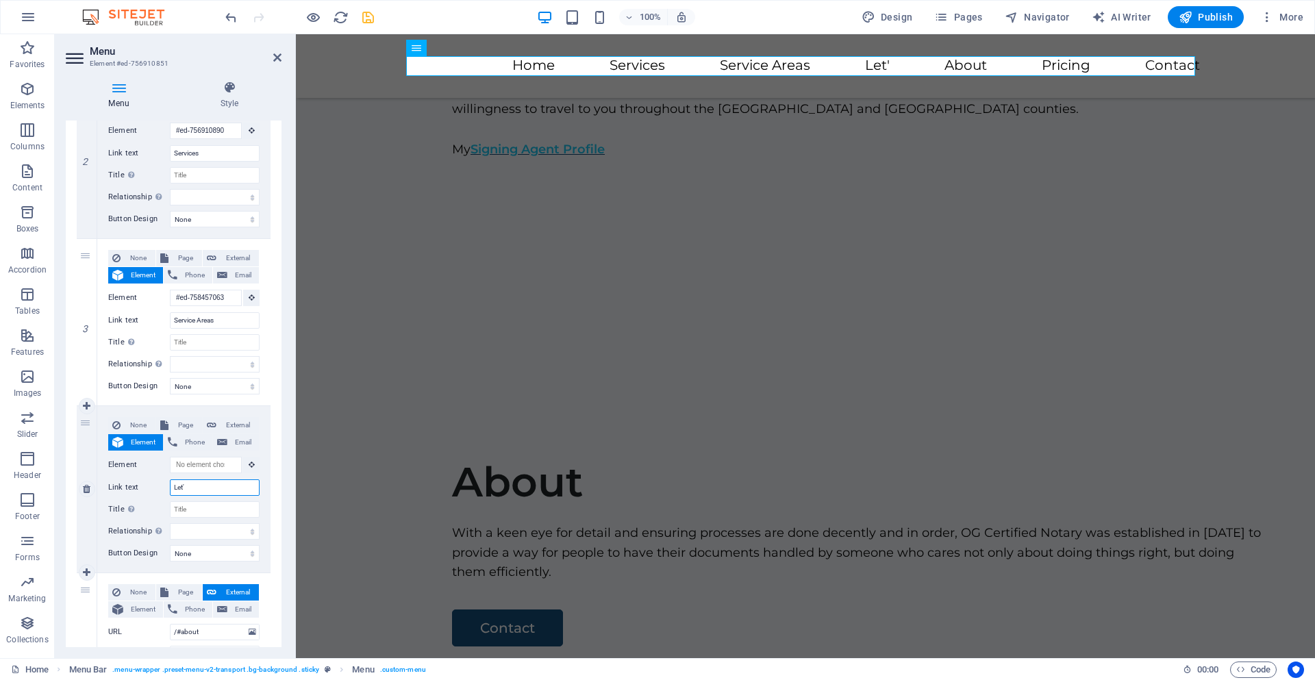
type input "Let"
select select
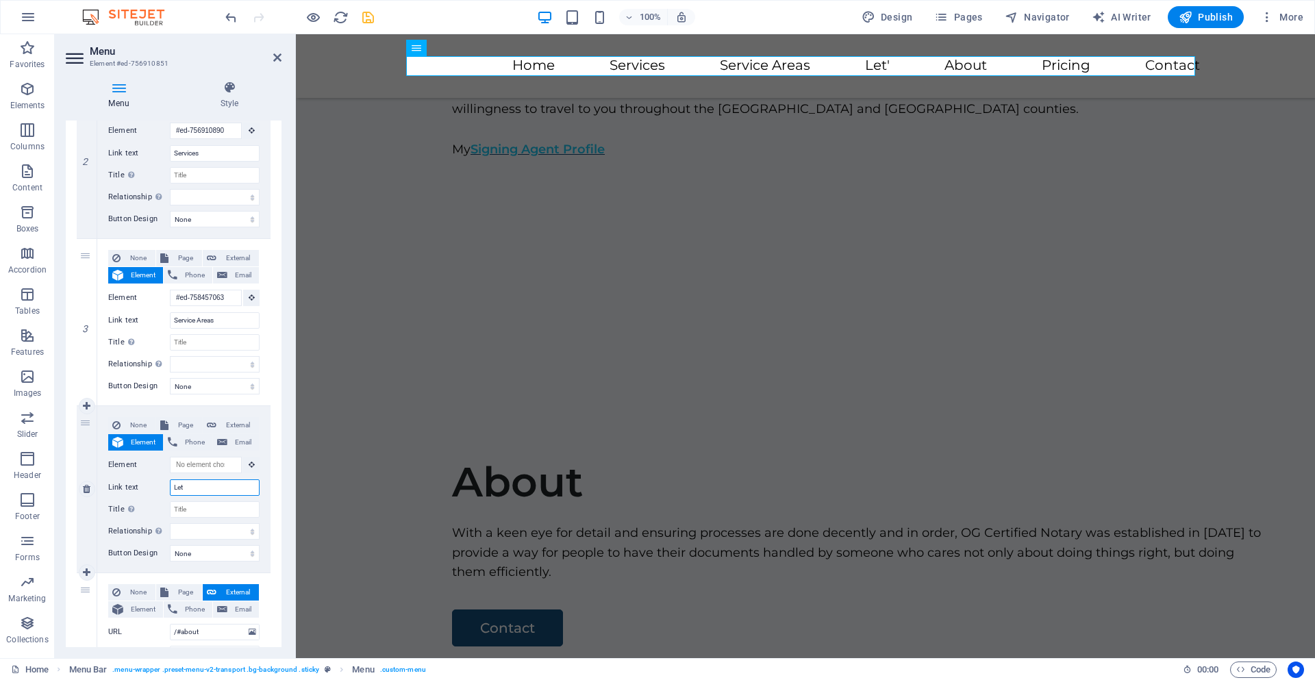
select select
type input "Le"
select select
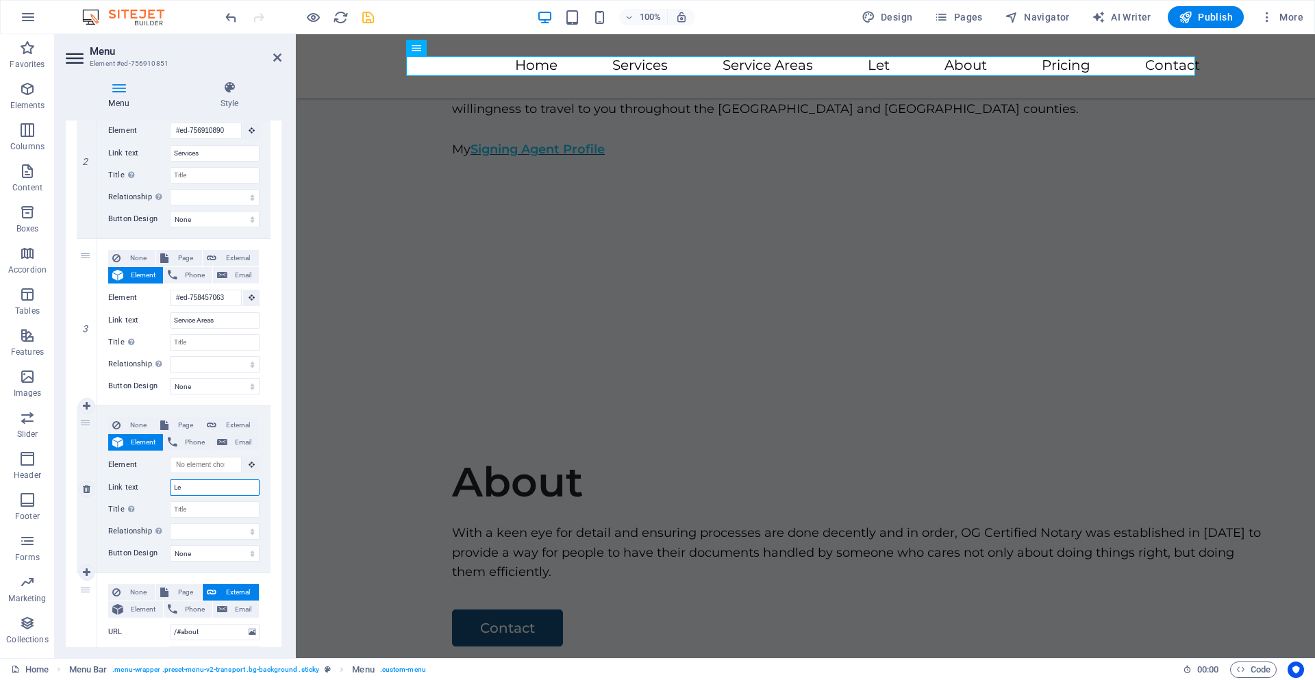
select select
type input "L"
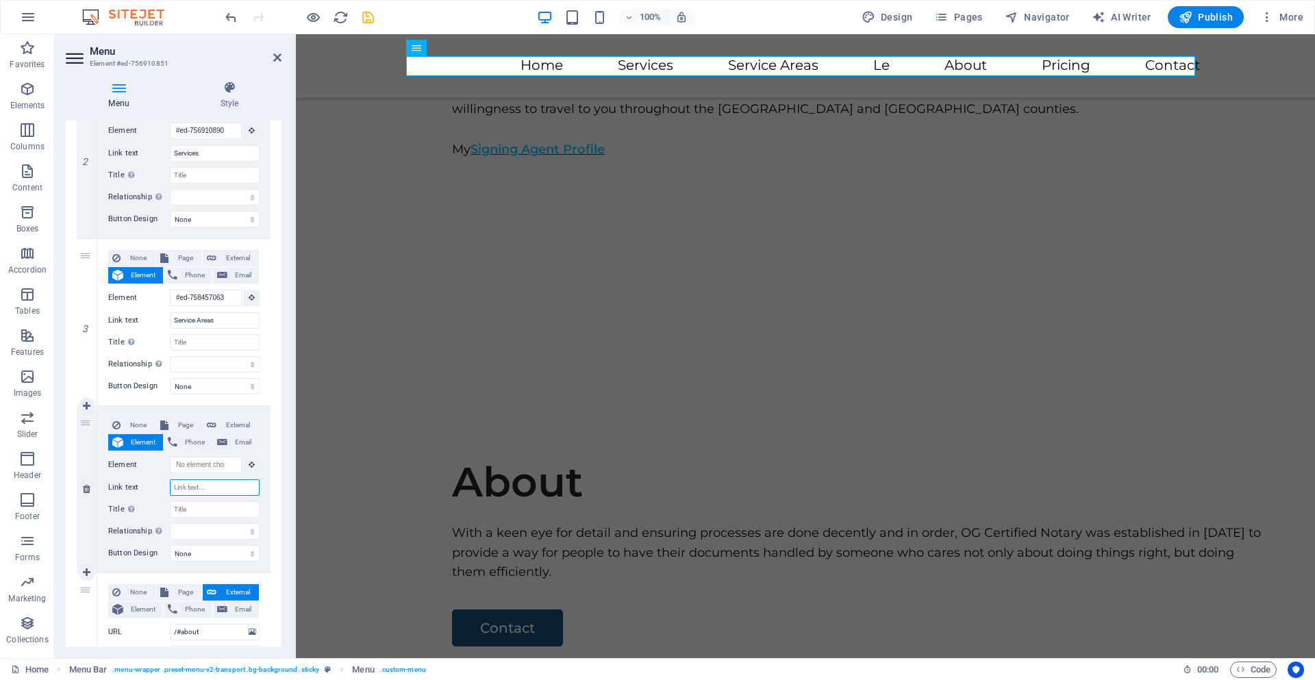
select select
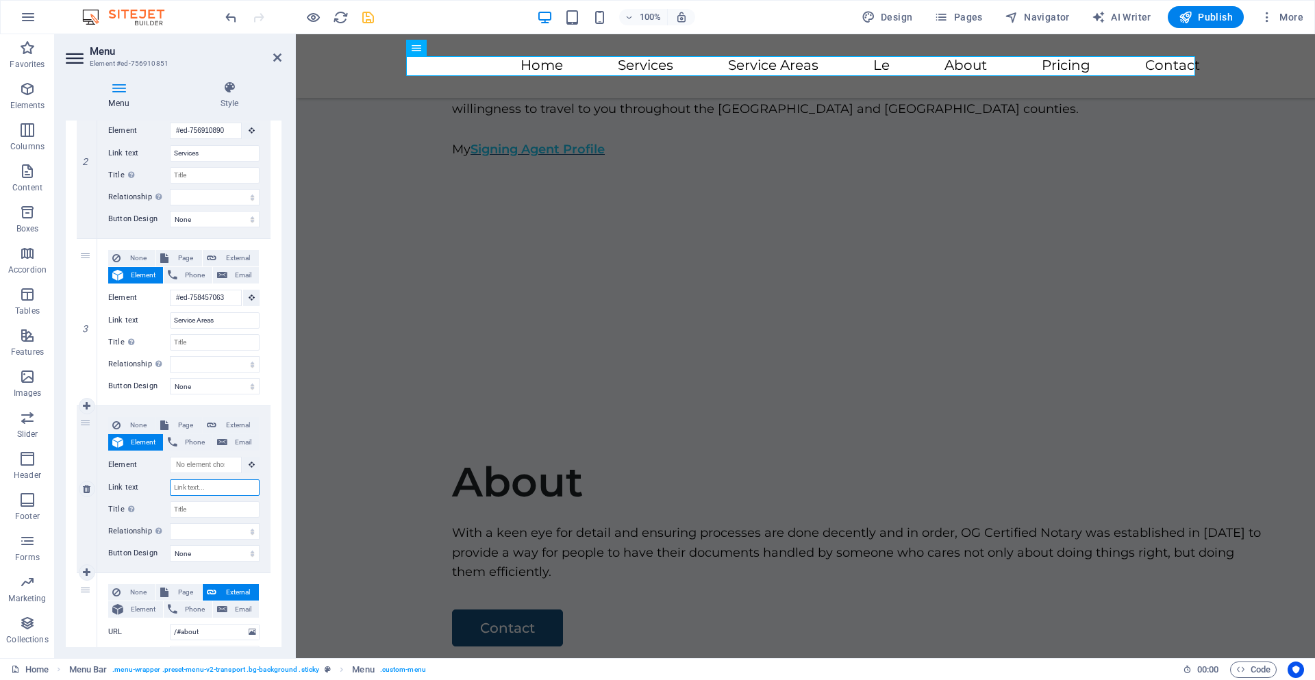
select select
type input "Sccc"
select select
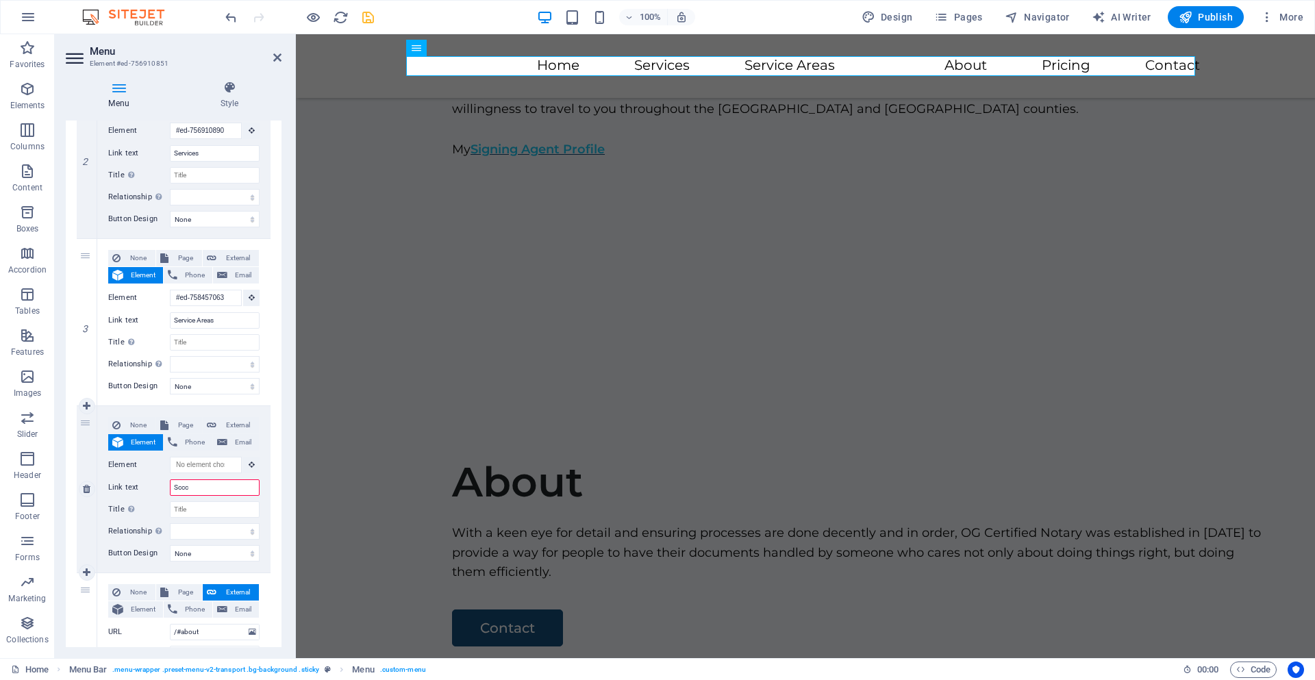
select select
type input "Scccc"
select select
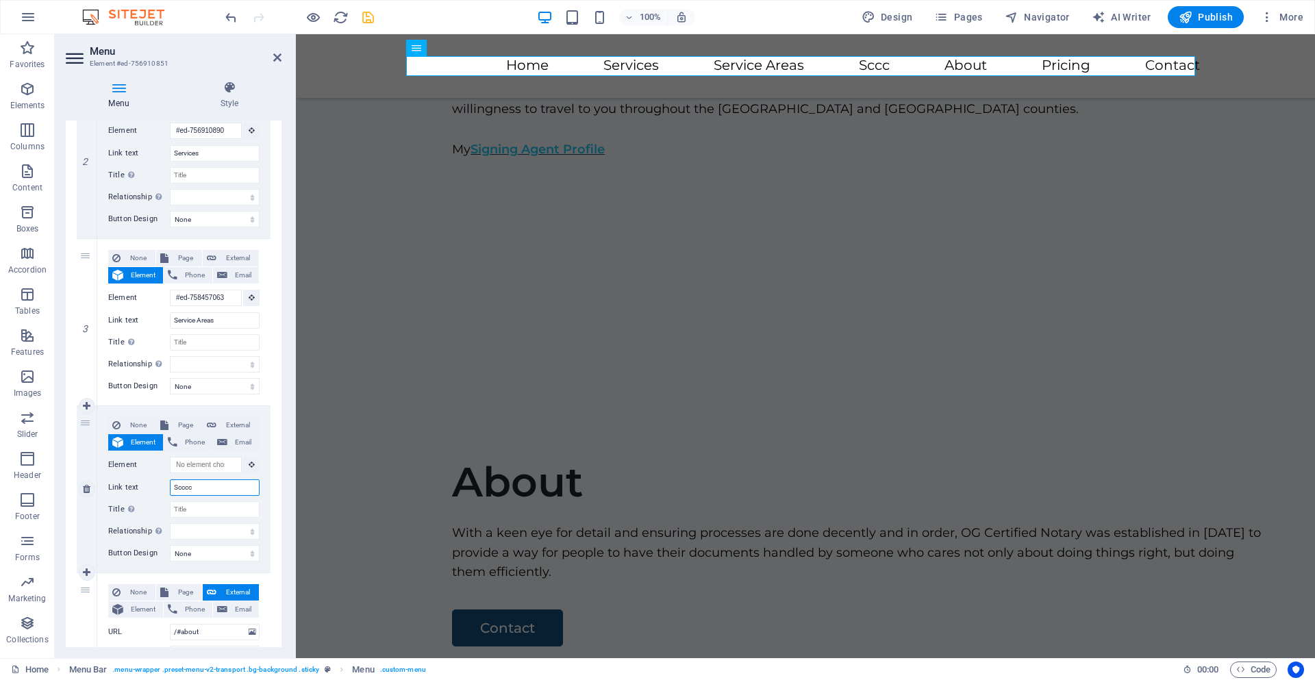
select select
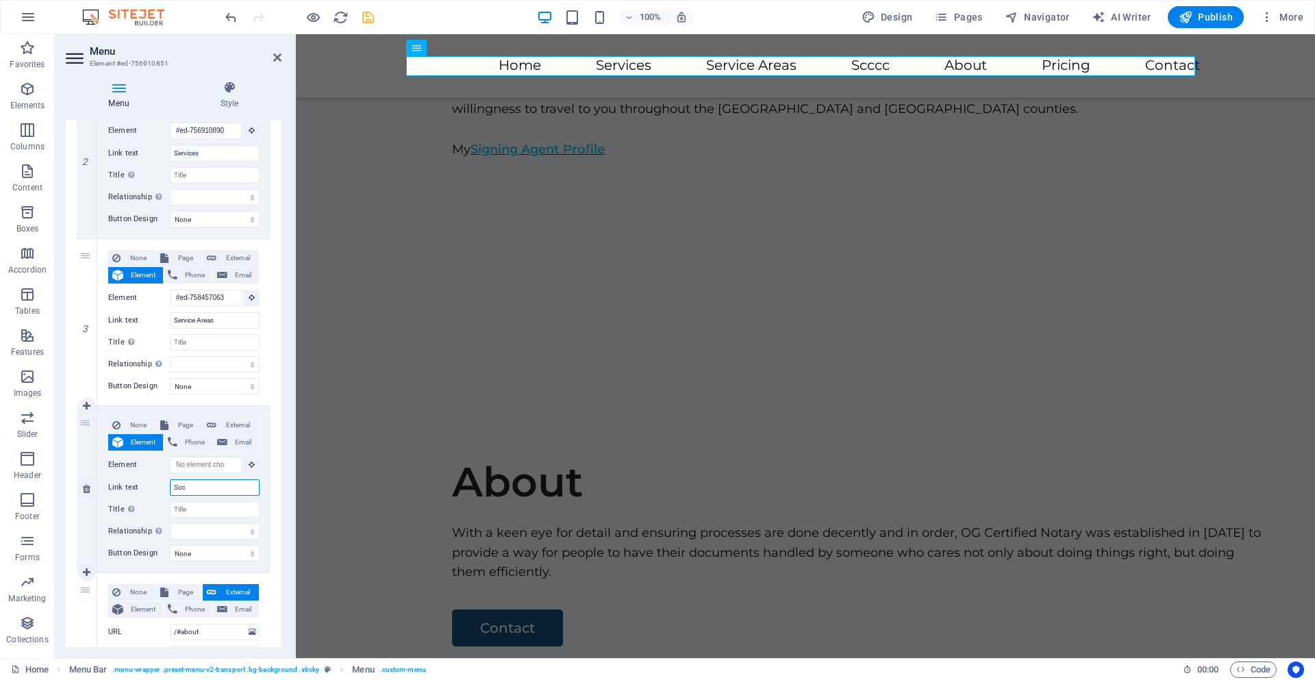
type input "Sc"
select select
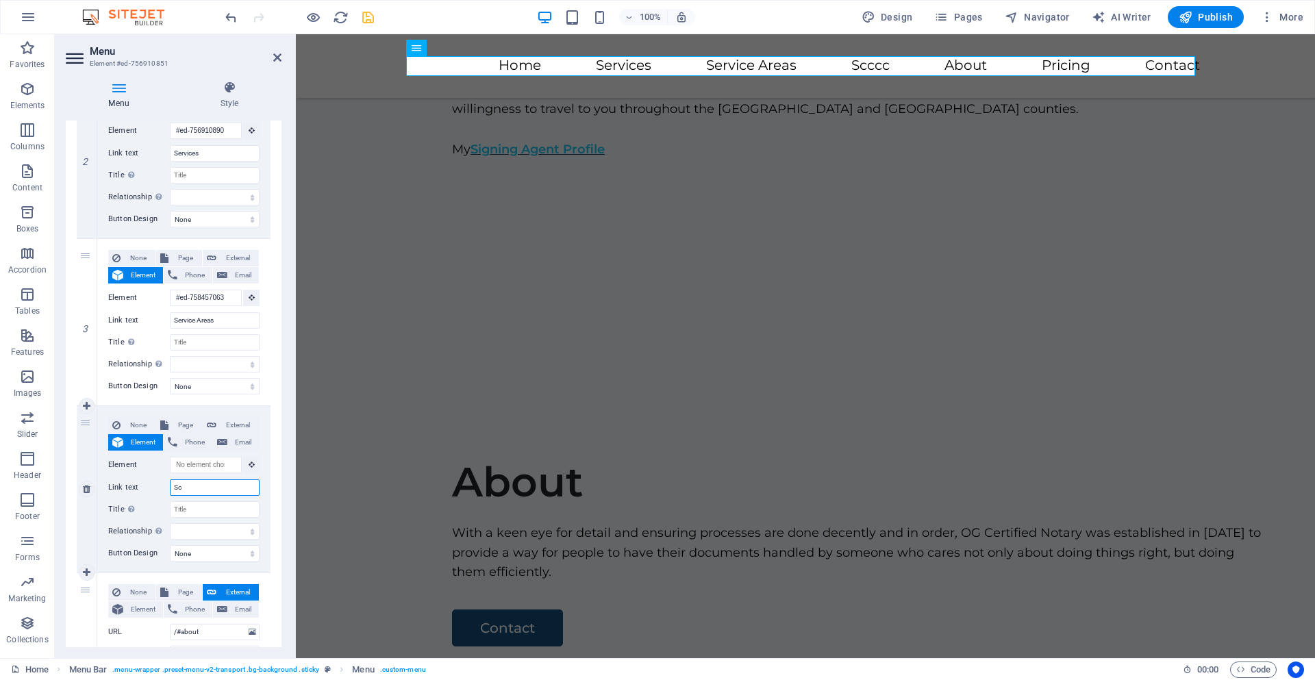
select select
type input "Schedule"
select select
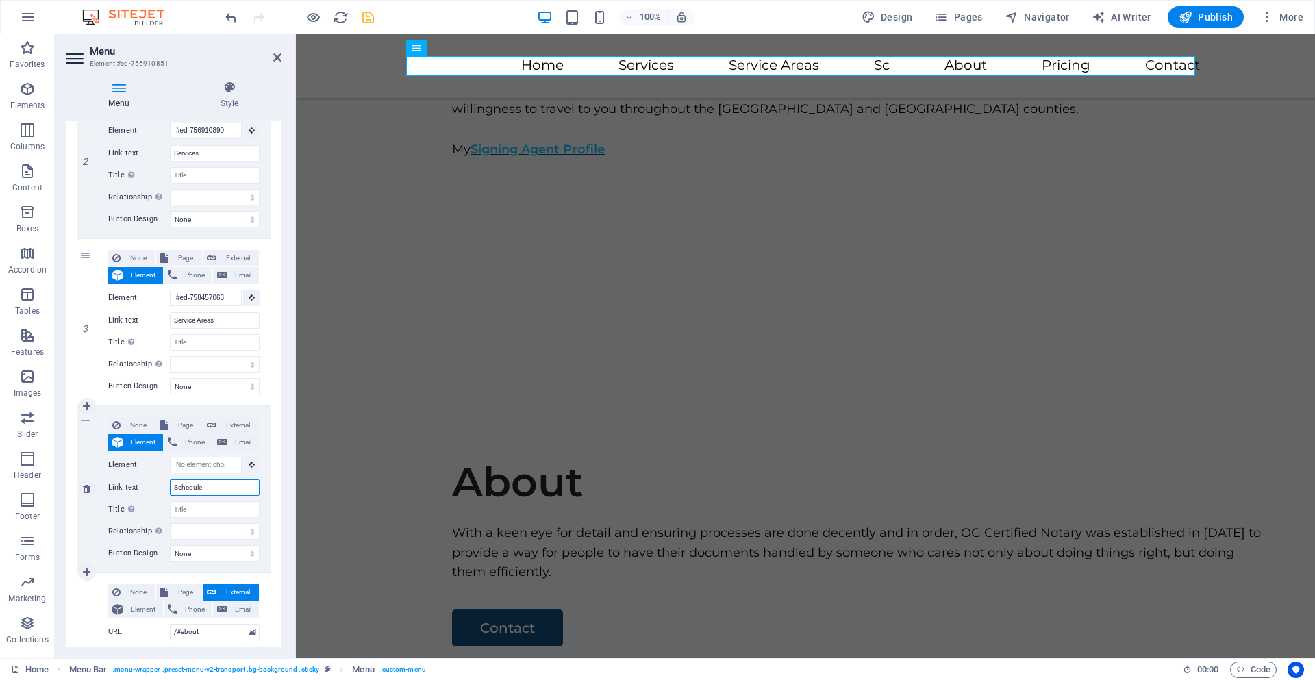
select select
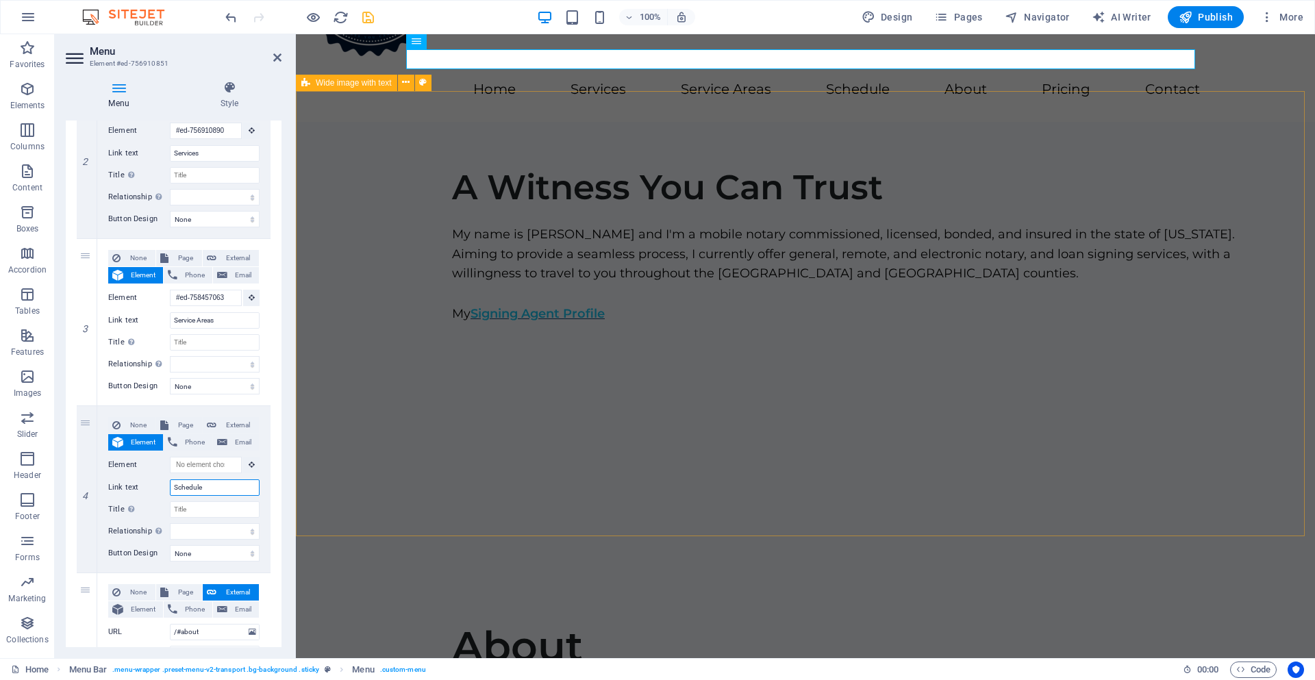
scroll to position [225, 0]
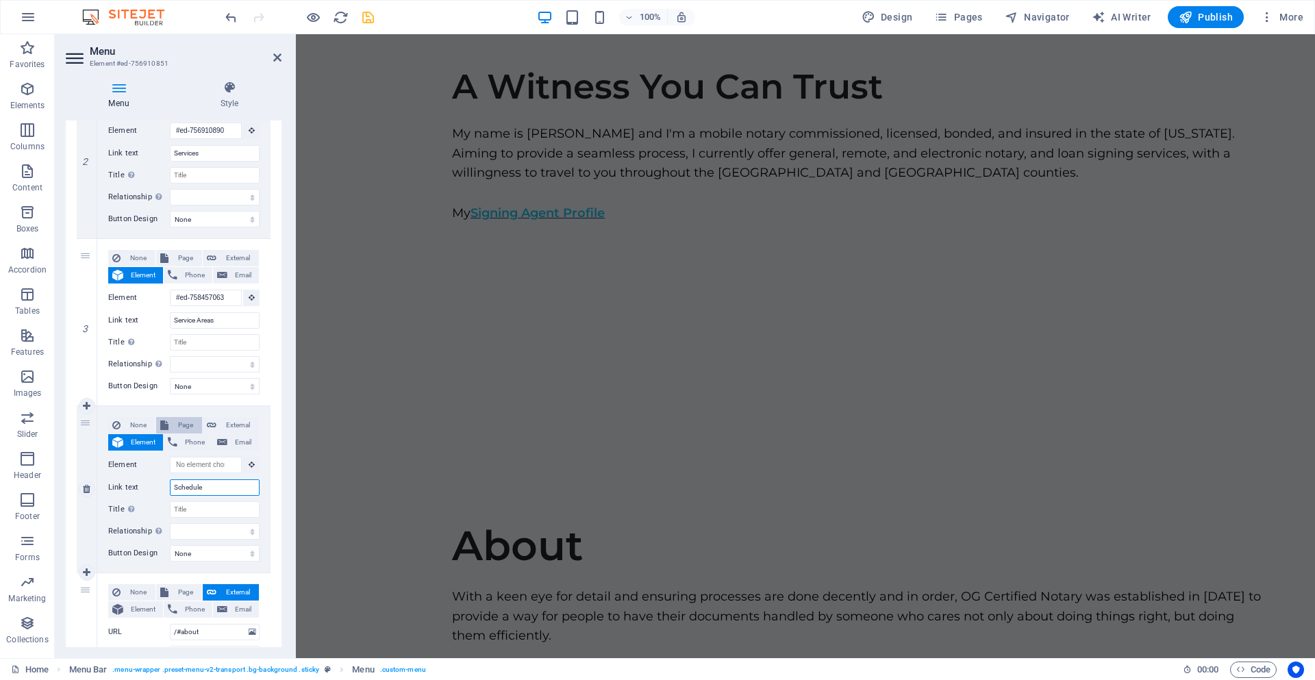
type input "Schedule"
click at [164, 427] on icon at bounding box center [164, 425] width 8 height 16
select select
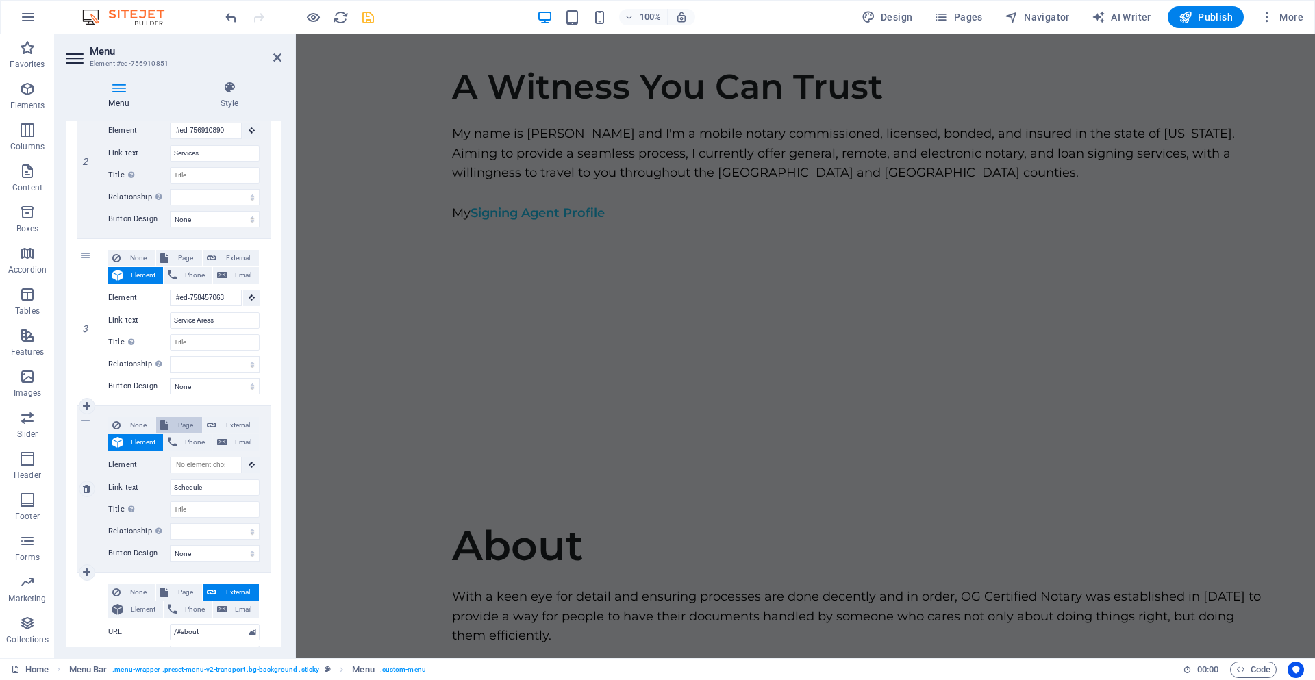
select select
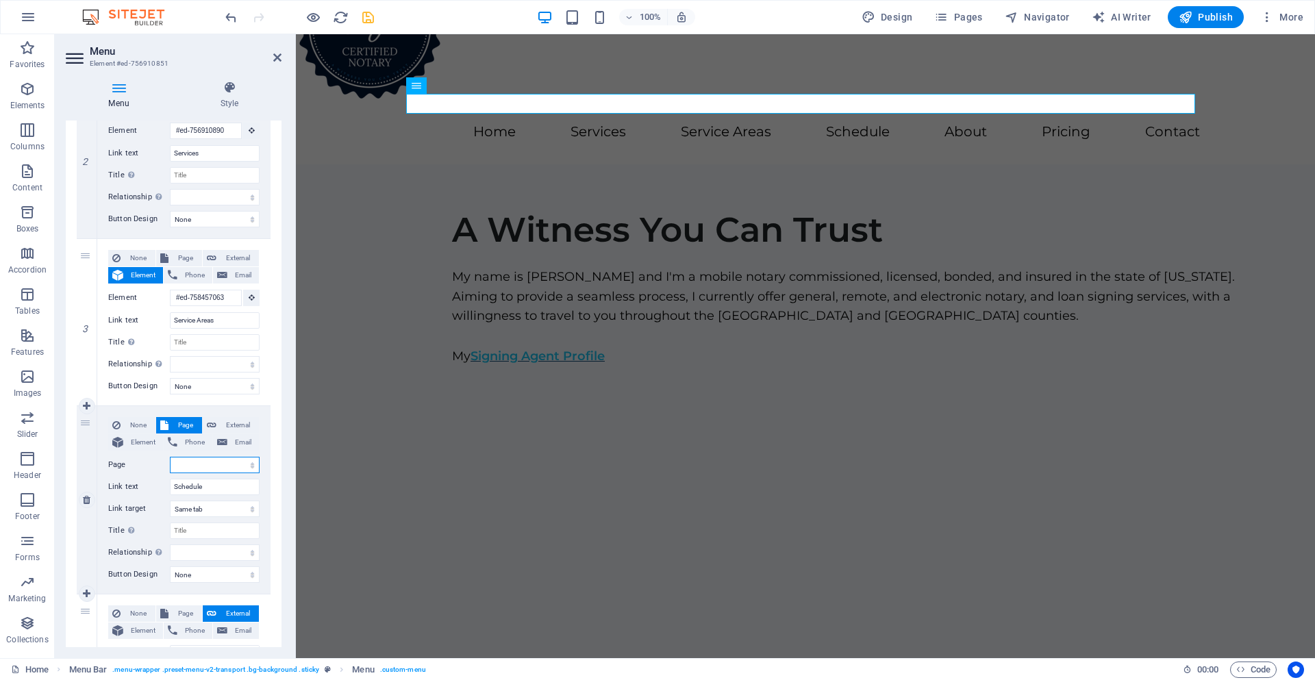
scroll to position [0, 0]
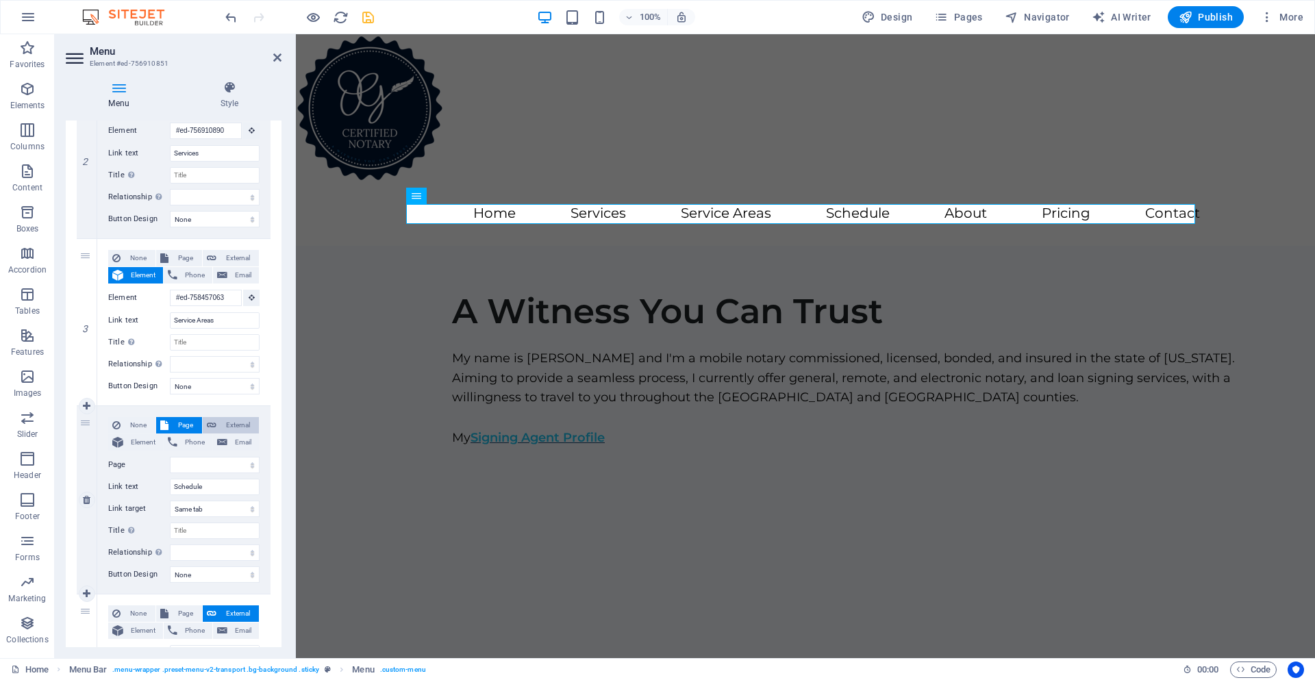
click at [230, 428] on span "External" at bounding box center [238, 425] width 34 height 16
select select
select select "blank"
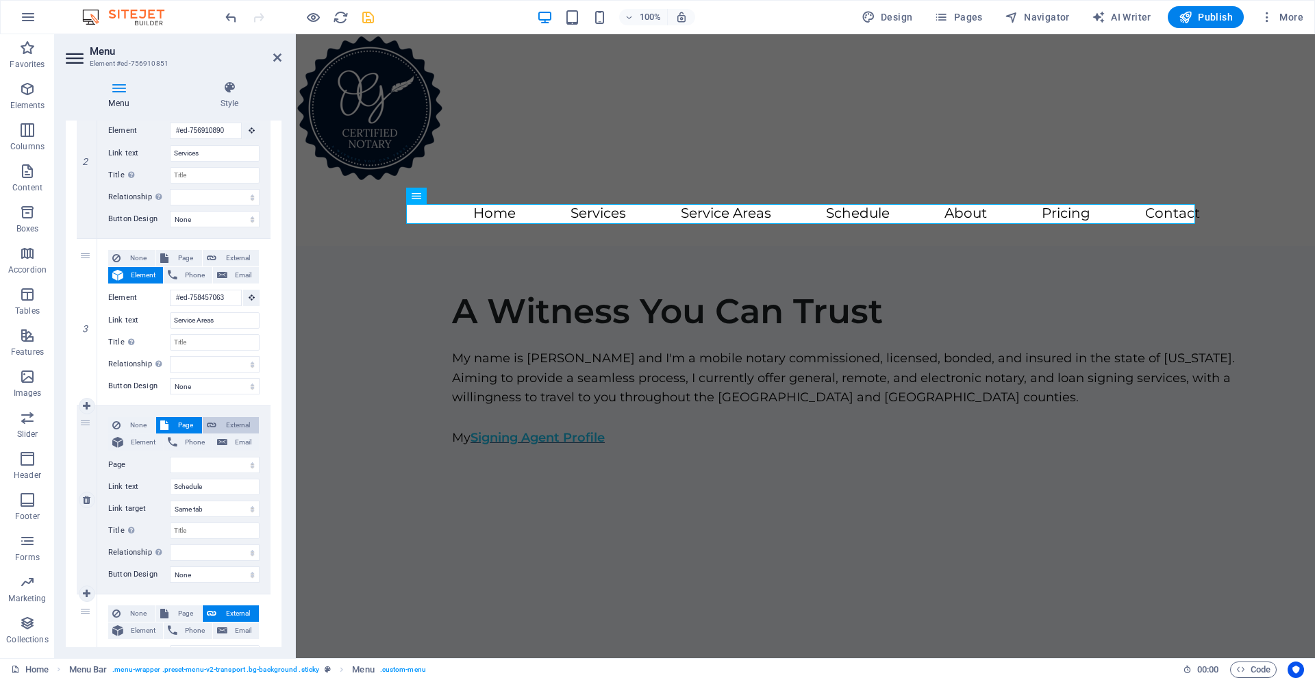
select select
click at [249, 463] on icon at bounding box center [253, 465] width 8 height 15
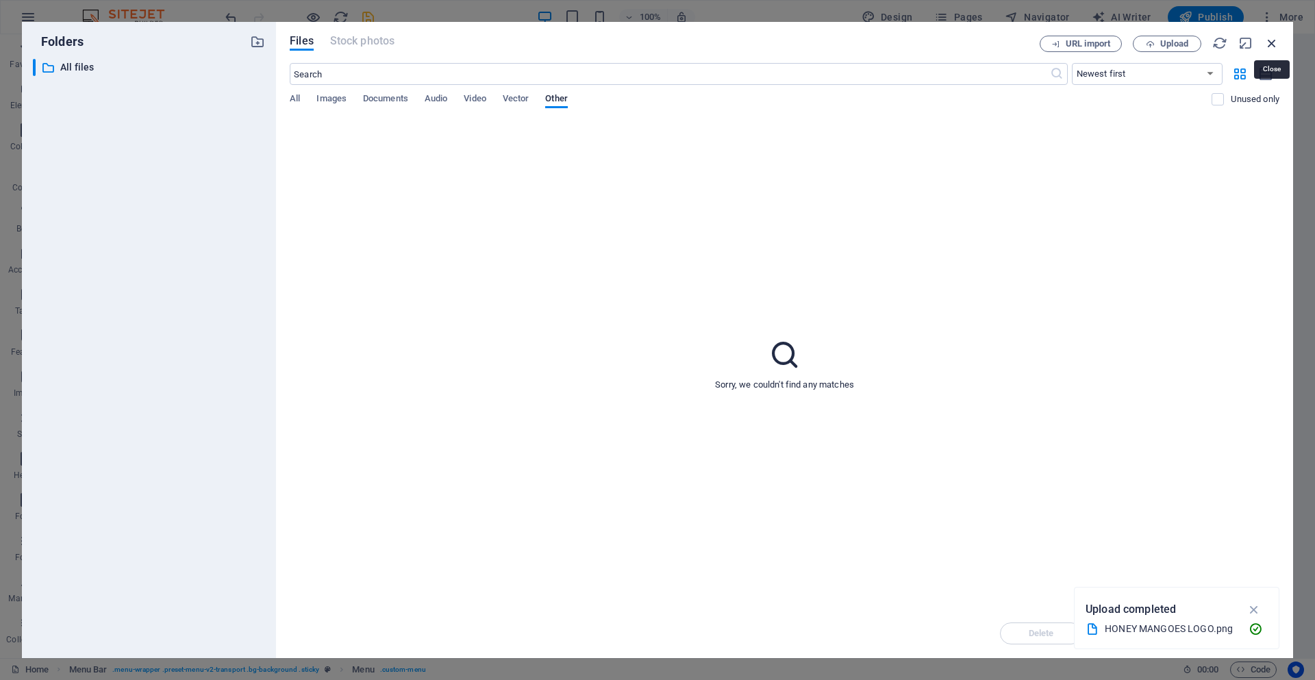
click at [1273, 45] on icon "button" at bounding box center [1272, 43] width 15 height 15
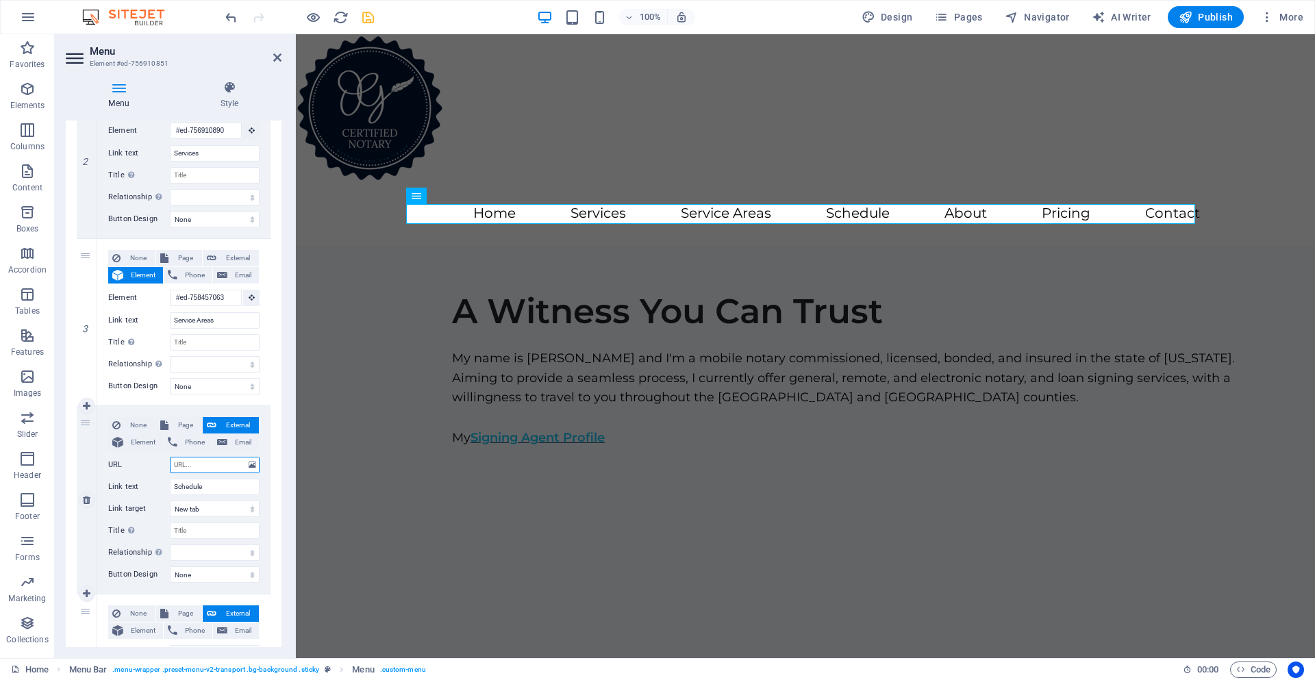
click at [180, 462] on input "URL" at bounding box center [215, 465] width 90 height 16
click at [184, 465] on input "URL" at bounding box center [215, 465] width 90 height 16
click at [971, 15] on span "Pages" at bounding box center [959, 17] width 48 height 14
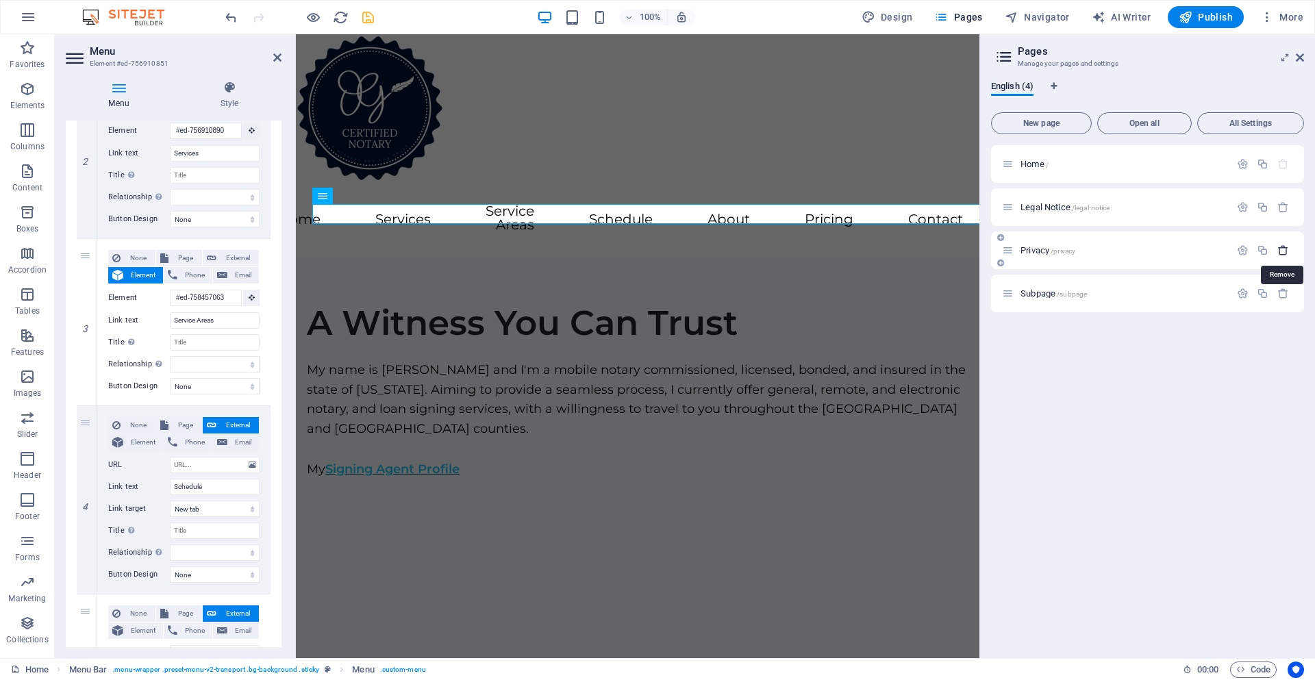
click at [1283, 255] on icon "button" at bounding box center [1284, 251] width 12 height 12
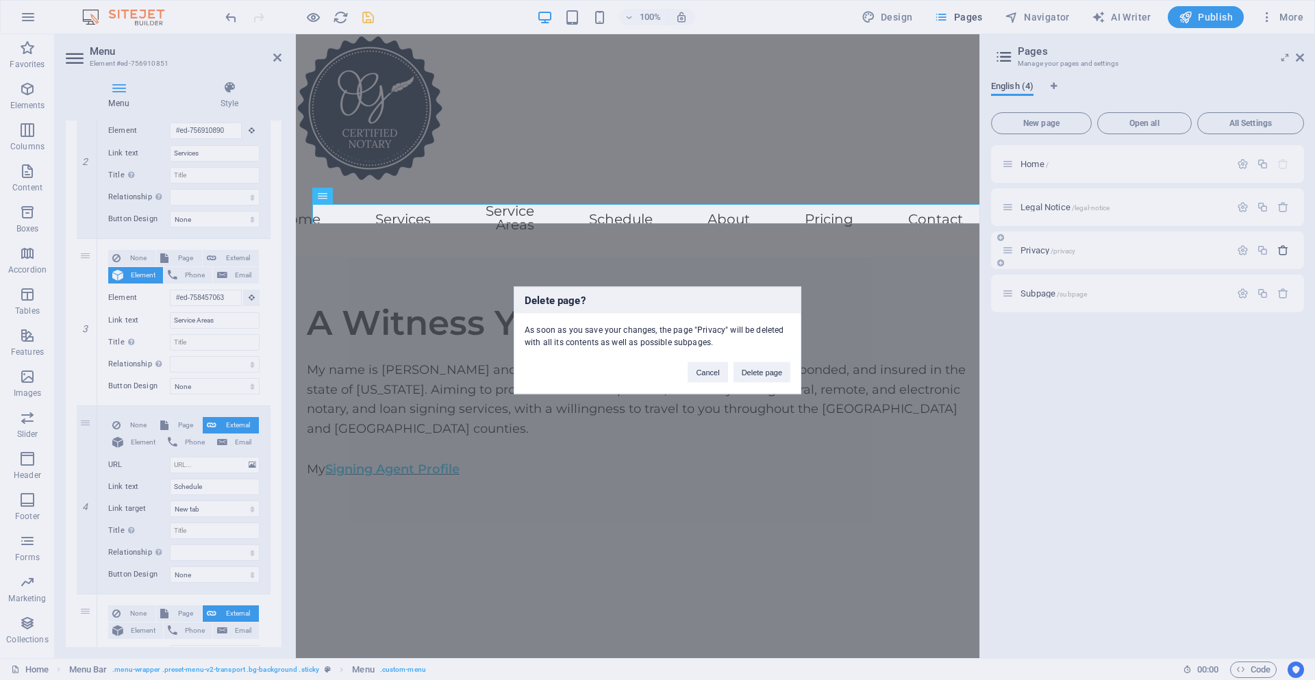
click at [1283, 255] on div "Delete page? As soon as you save your changes, the page "Privacy" will be delet…" at bounding box center [657, 340] width 1315 height 680
click at [758, 378] on button "Delete page" at bounding box center [762, 372] width 57 height 21
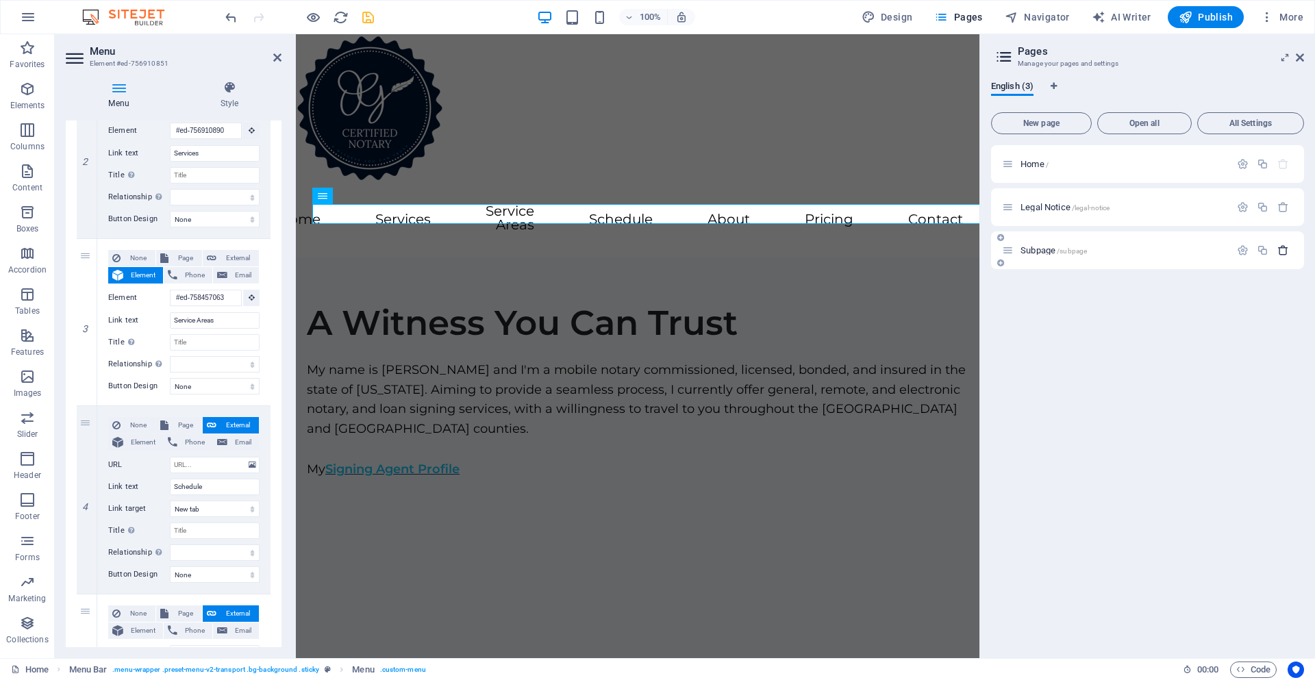
click at [1287, 247] on icon "button" at bounding box center [1284, 251] width 12 height 12
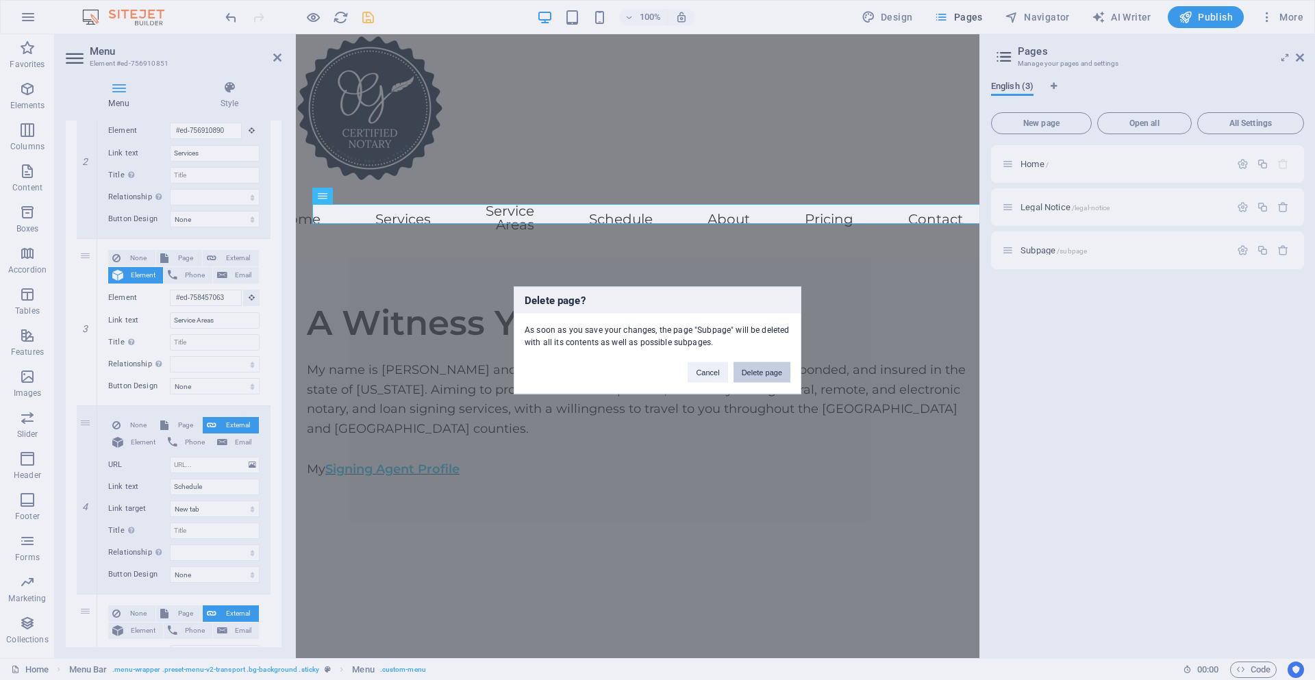
click at [769, 378] on button "Delete page" at bounding box center [762, 372] width 57 height 21
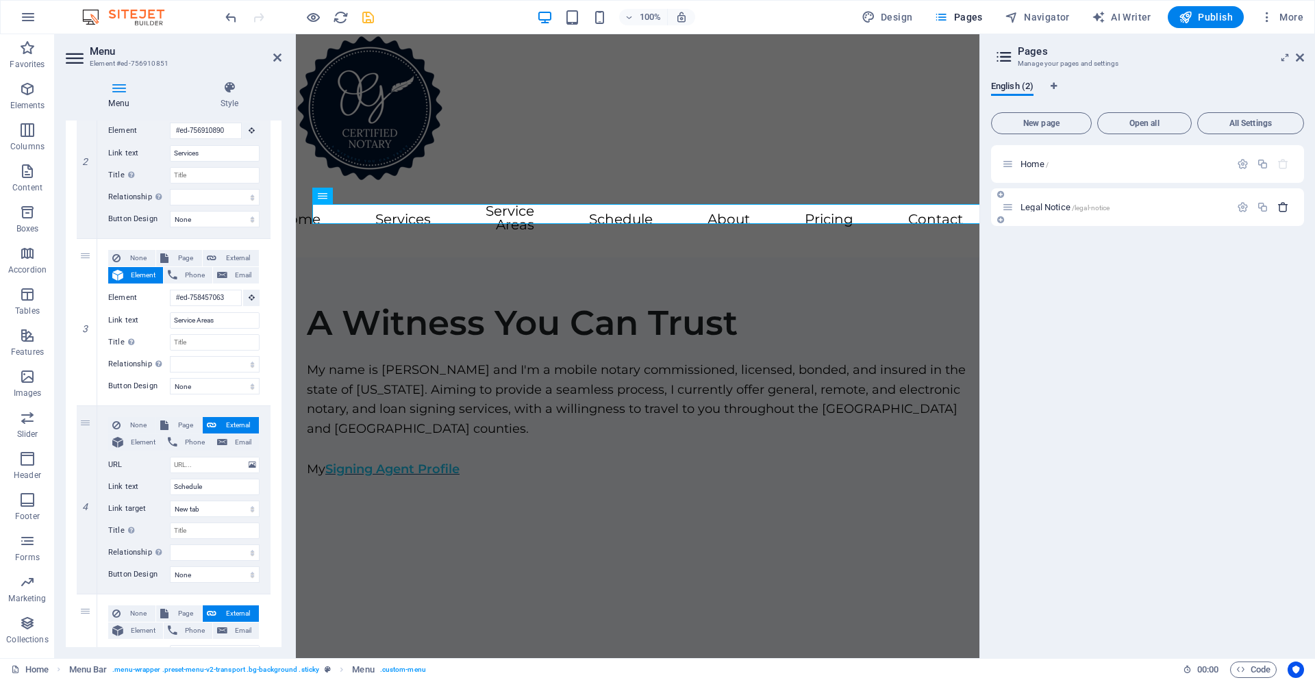
click at [1283, 205] on icon "button" at bounding box center [1284, 207] width 12 height 12
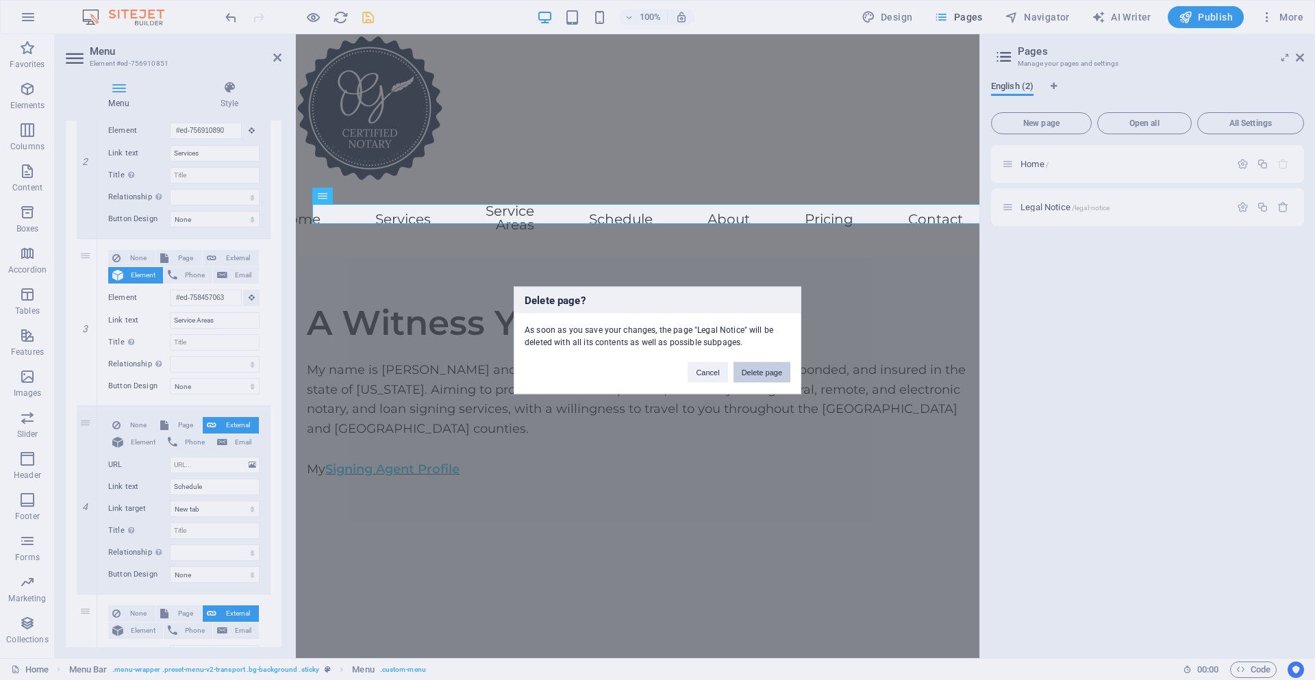
click at [781, 378] on button "Delete page" at bounding box center [762, 372] width 57 height 21
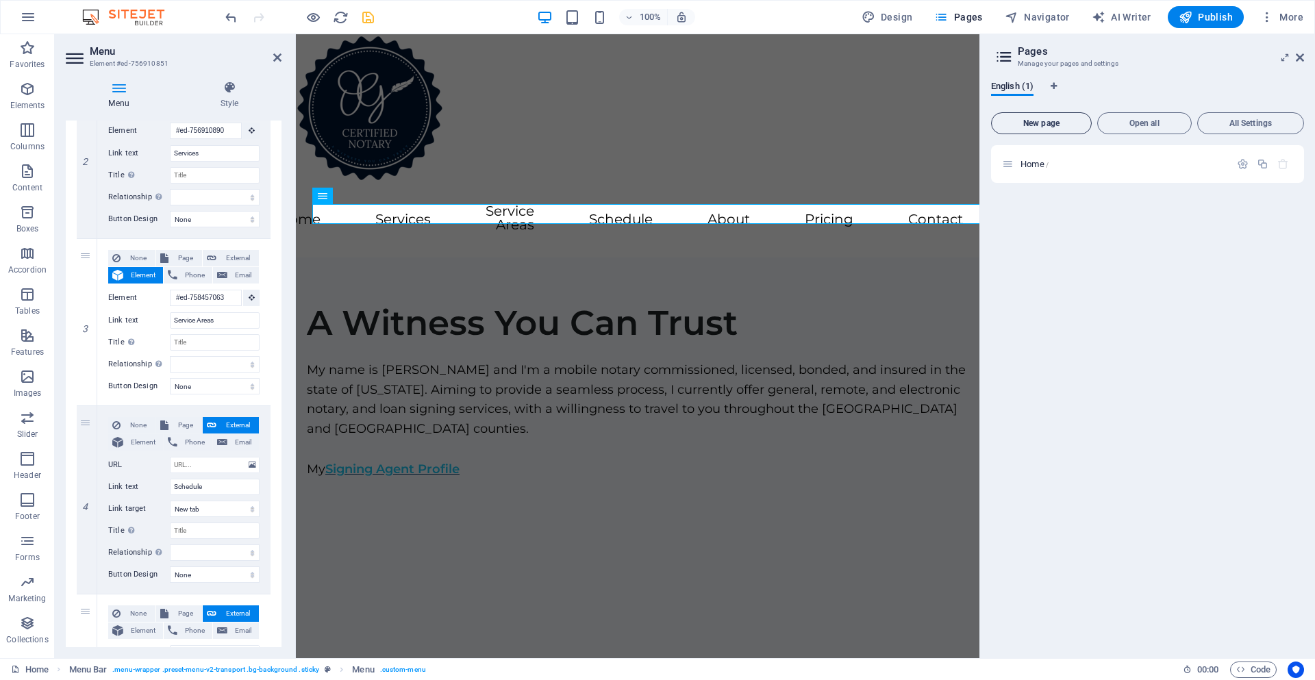
click at [1043, 121] on span "New page" at bounding box center [1042, 123] width 88 height 8
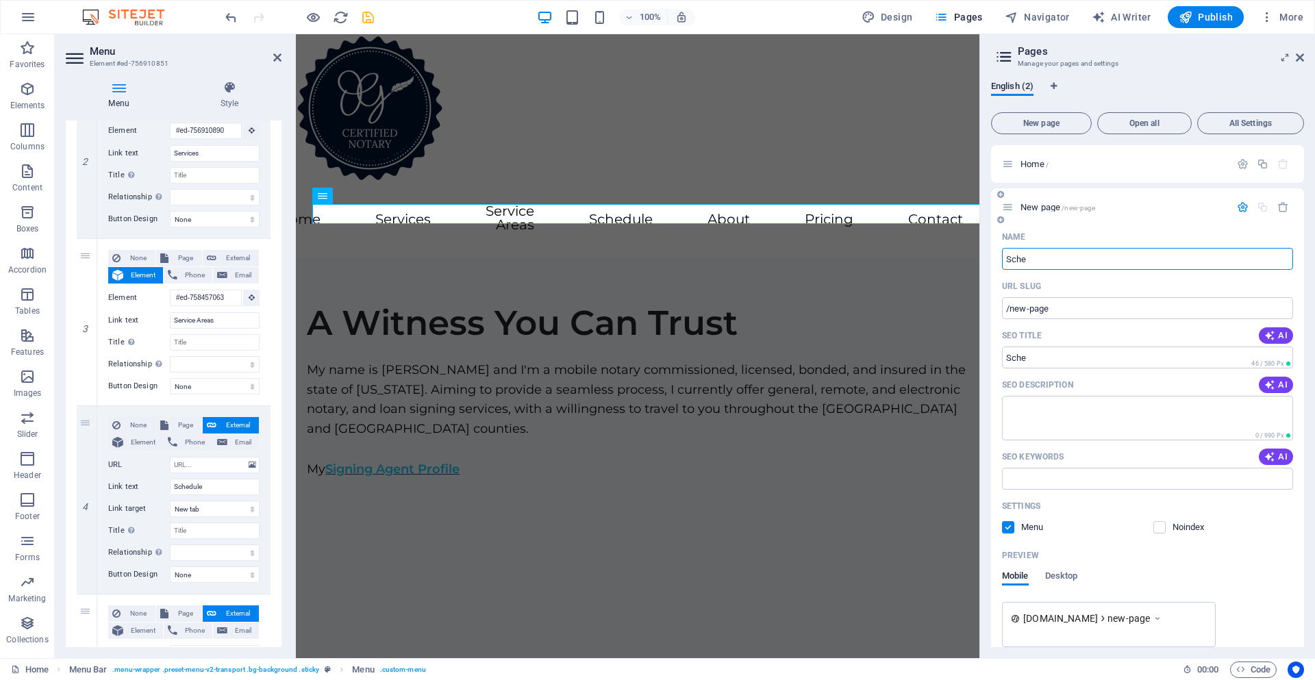
type input "Sche"
type input "/sche"
type input "Schedu"
type input "/scheduel"
type input "Schedule"
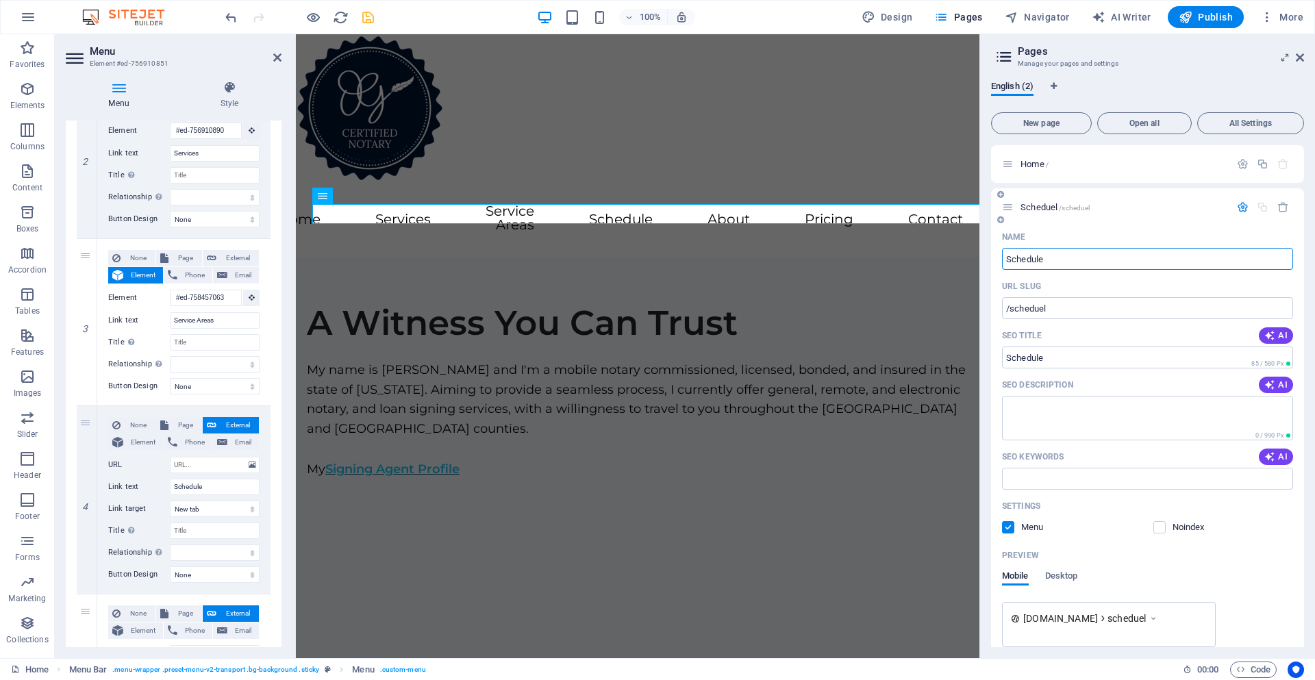
type input "/schedule"
type input "Schedule"
click at [1051, 312] on input "/schedule" at bounding box center [1147, 308] width 291 height 22
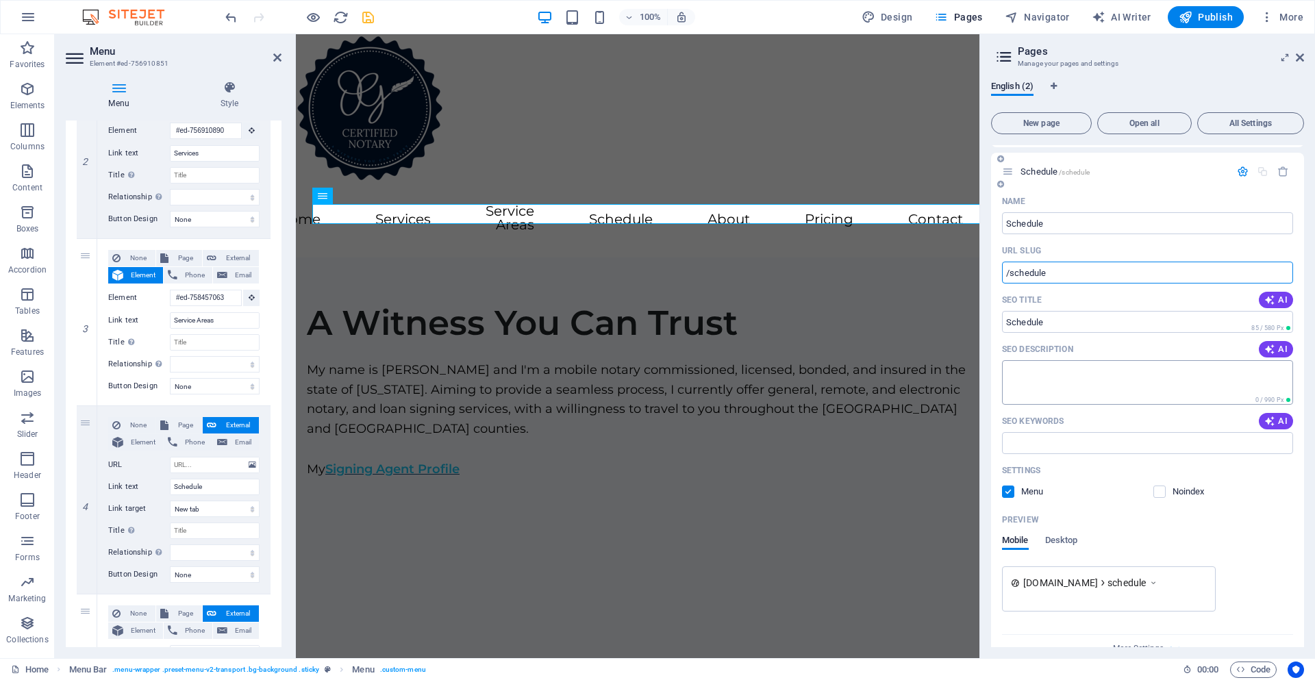
scroll to position [62, 0]
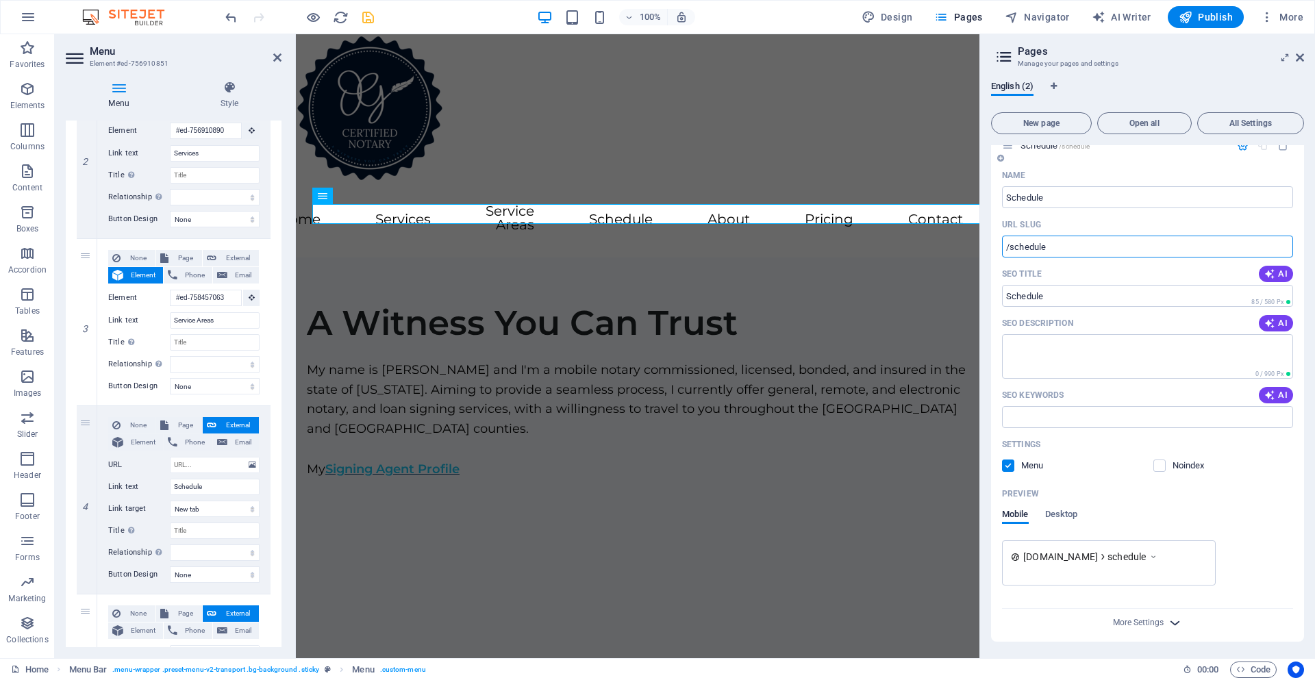
click at [1178, 630] on icon "button" at bounding box center [1175, 623] width 16 height 16
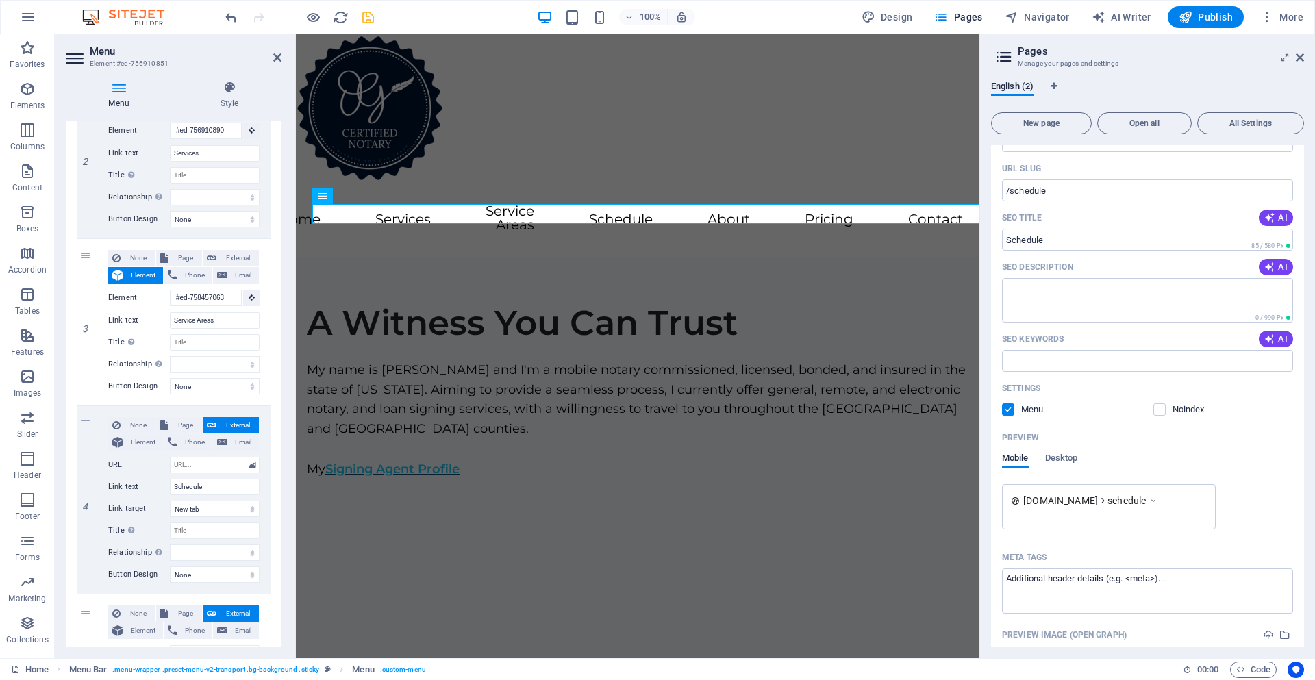
scroll to position [0, 0]
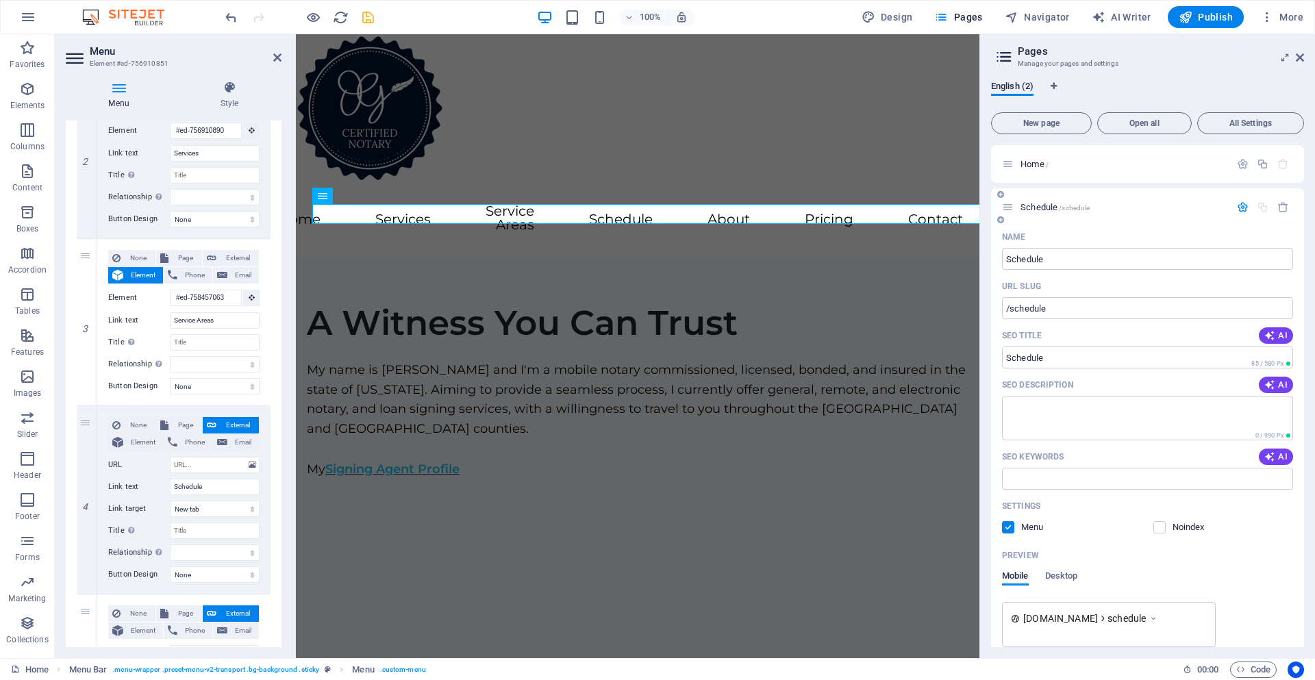
click at [1237, 207] on icon "button" at bounding box center [1243, 207] width 12 height 12
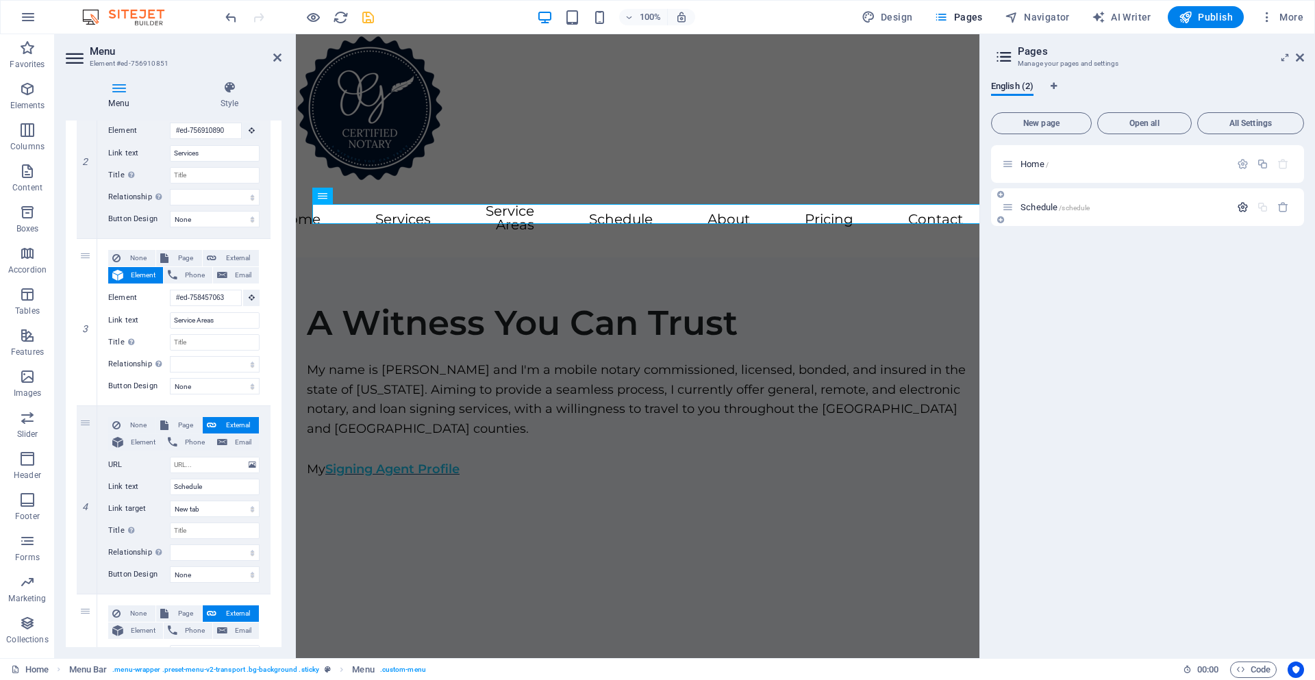
click at [1237, 207] on icon "button" at bounding box center [1243, 207] width 12 height 12
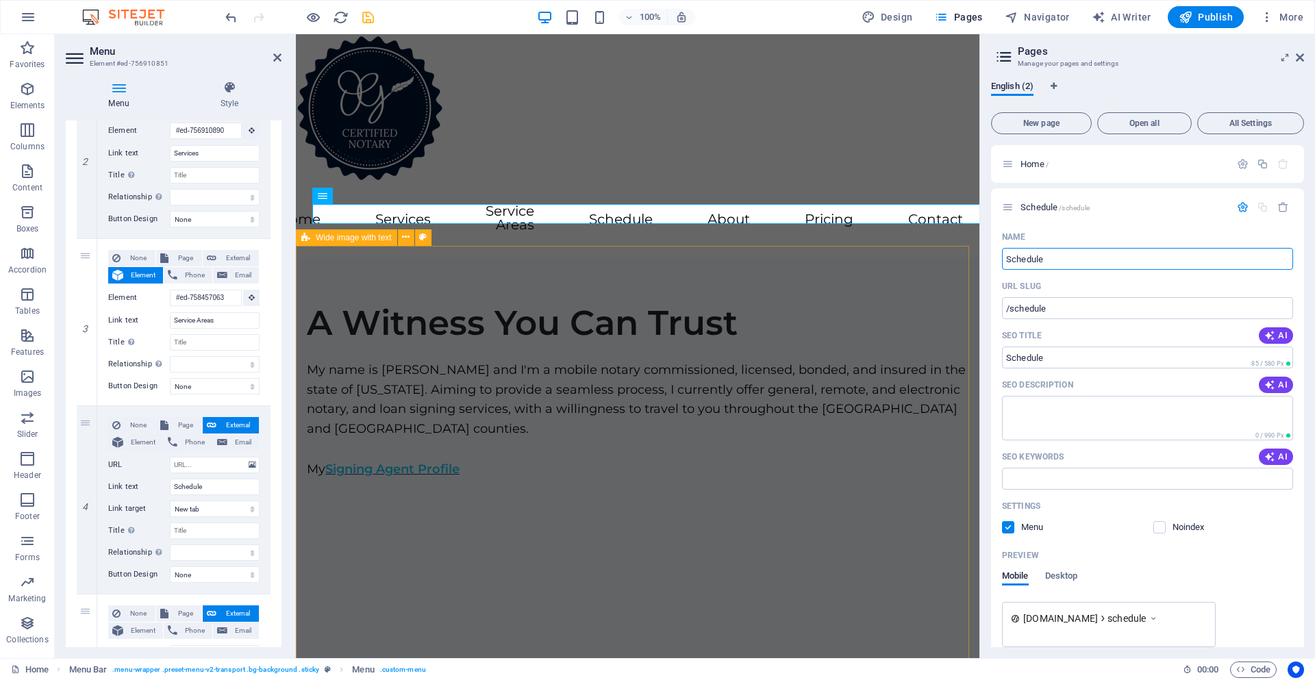
click at [878, 332] on div "A Witness You Can Trust My name is [PERSON_NAME] and I'm a mobile notary commis…" at bounding box center [638, 480] width 684 height 445
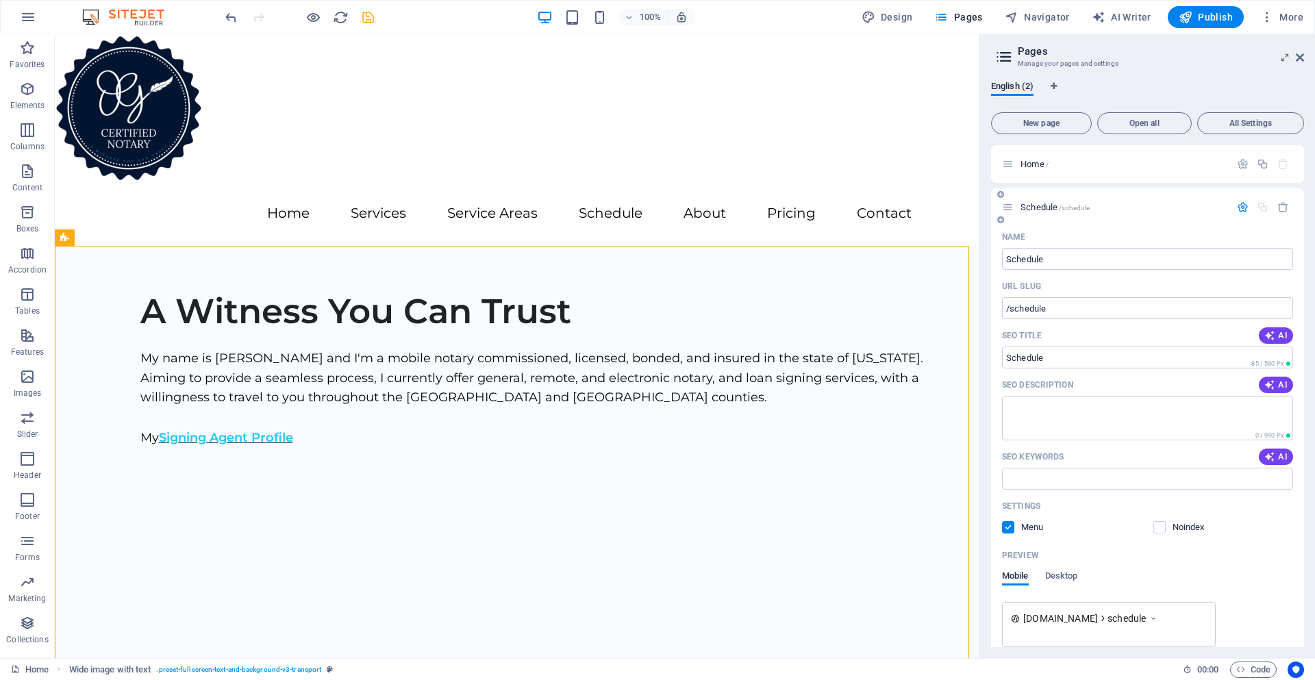
click at [1136, 225] on div "Schedule /schedule" at bounding box center [1147, 207] width 313 height 38
click at [1156, 210] on p "Schedule /schedule" at bounding box center [1124, 207] width 206 height 9
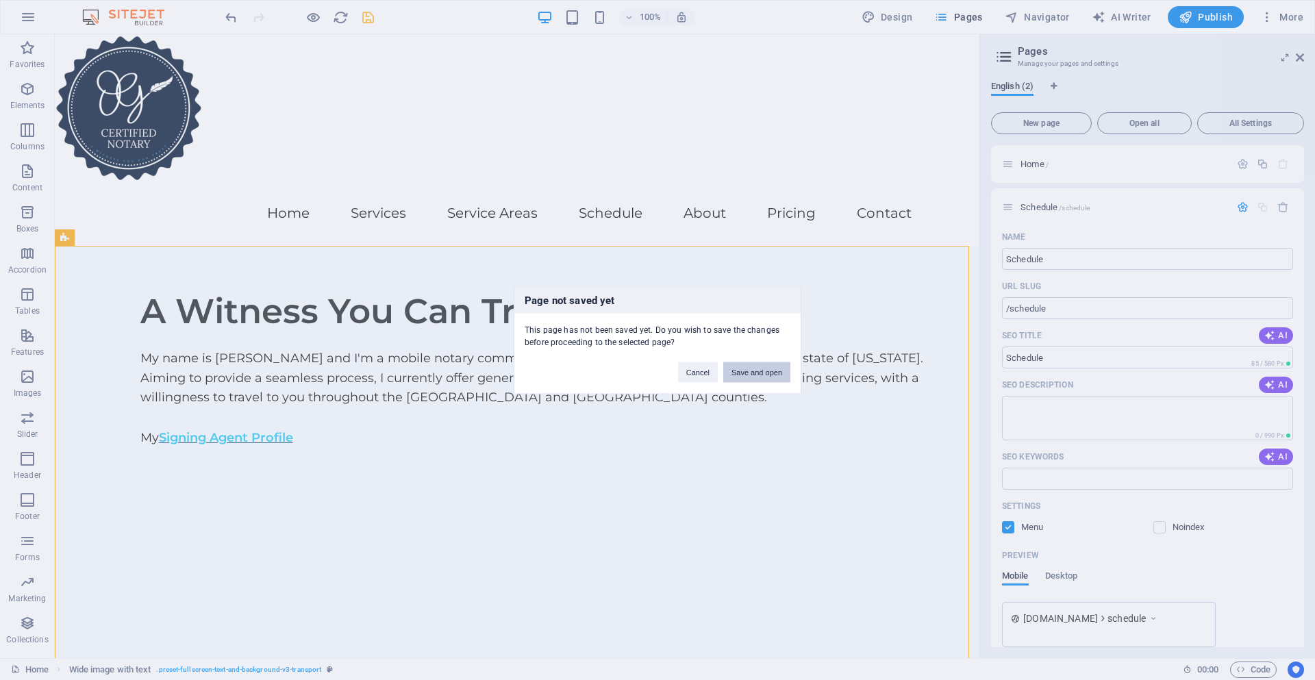
click at [732, 374] on button "Save and open" at bounding box center [756, 372] width 67 height 21
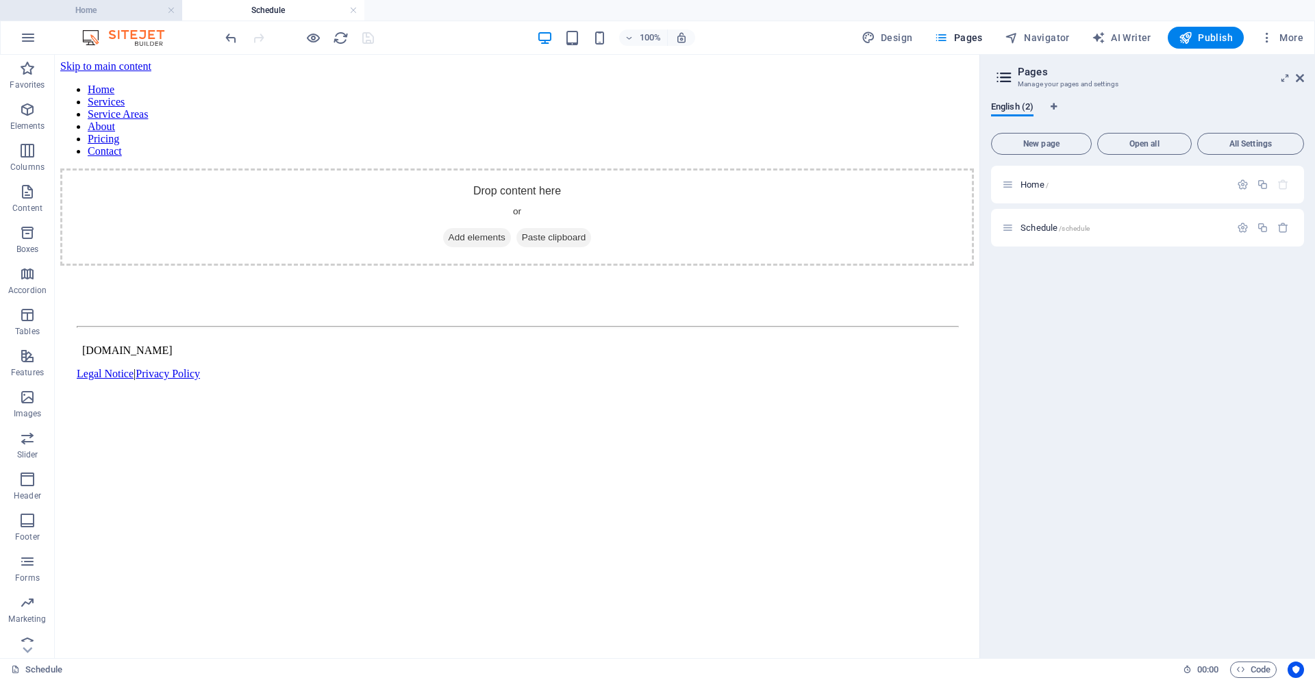
click at [87, 10] on h4 "Home" at bounding box center [91, 10] width 182 height 15
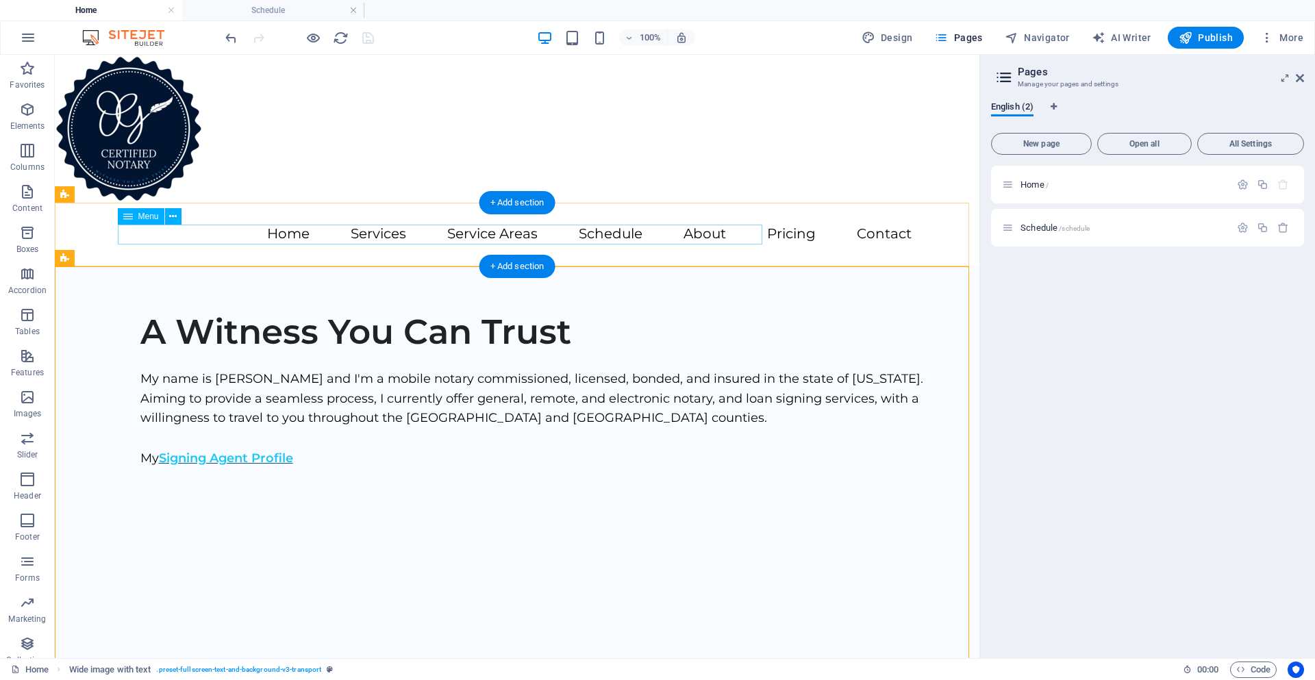
click at [458, 239] on nav "Home Services Service Areas Schedule About Pricing Contact" at bounding box center [517, 235] width 789 height 20
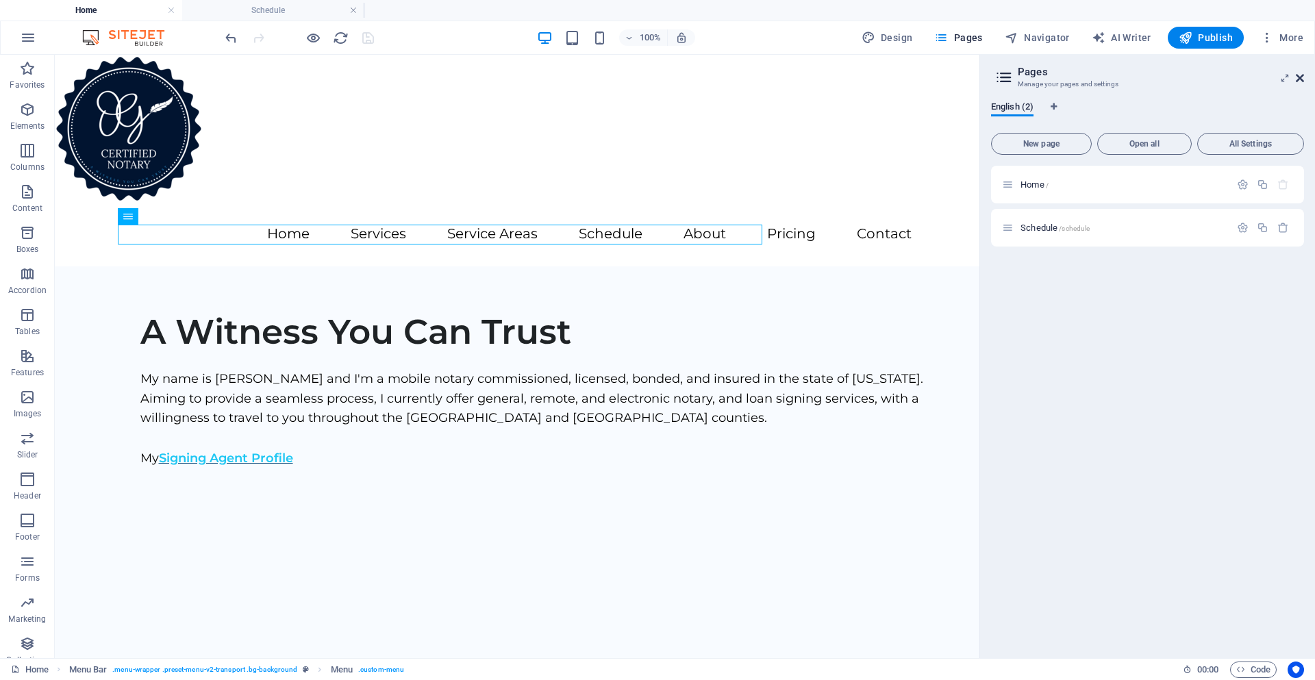
click at [1300, 77] on icon at bounding box center [1300, 78] width 8 height 11
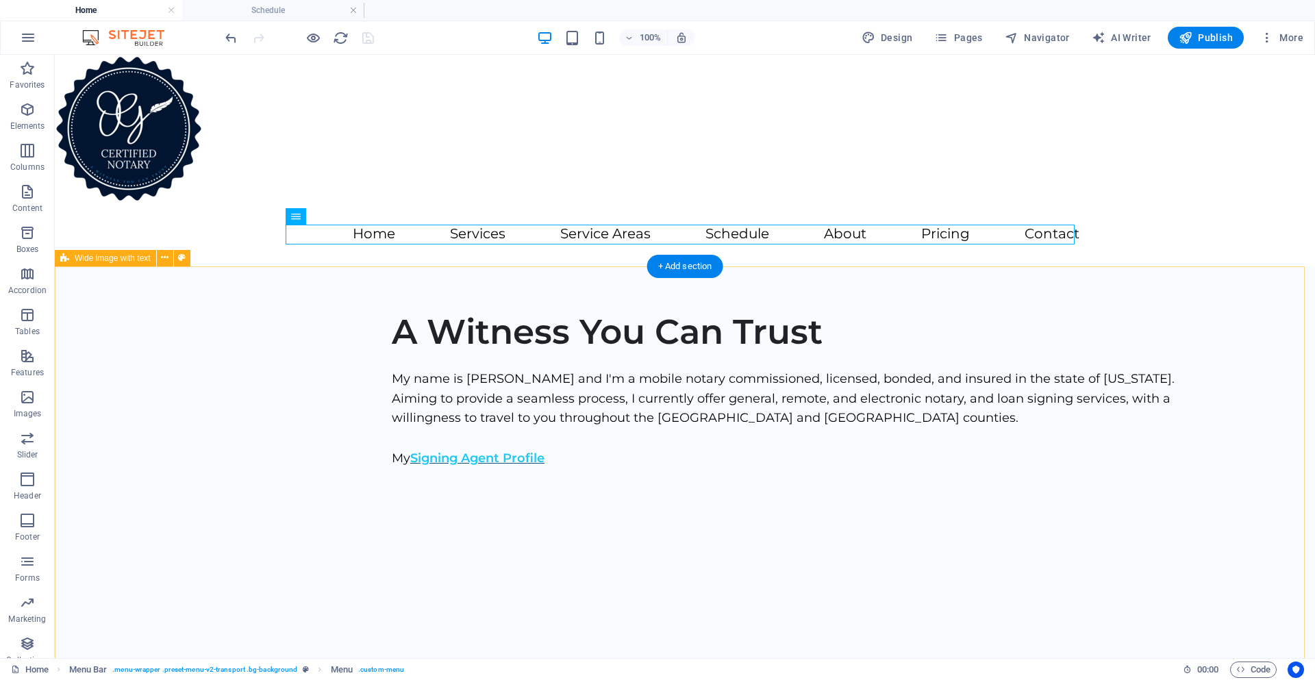
click at [923, 323] on div "A Witness You Can Trust My name is [PERSON_NAME] and I'm a mobile notary commis…" at bounding box center [685, 489] width 1261 height 445
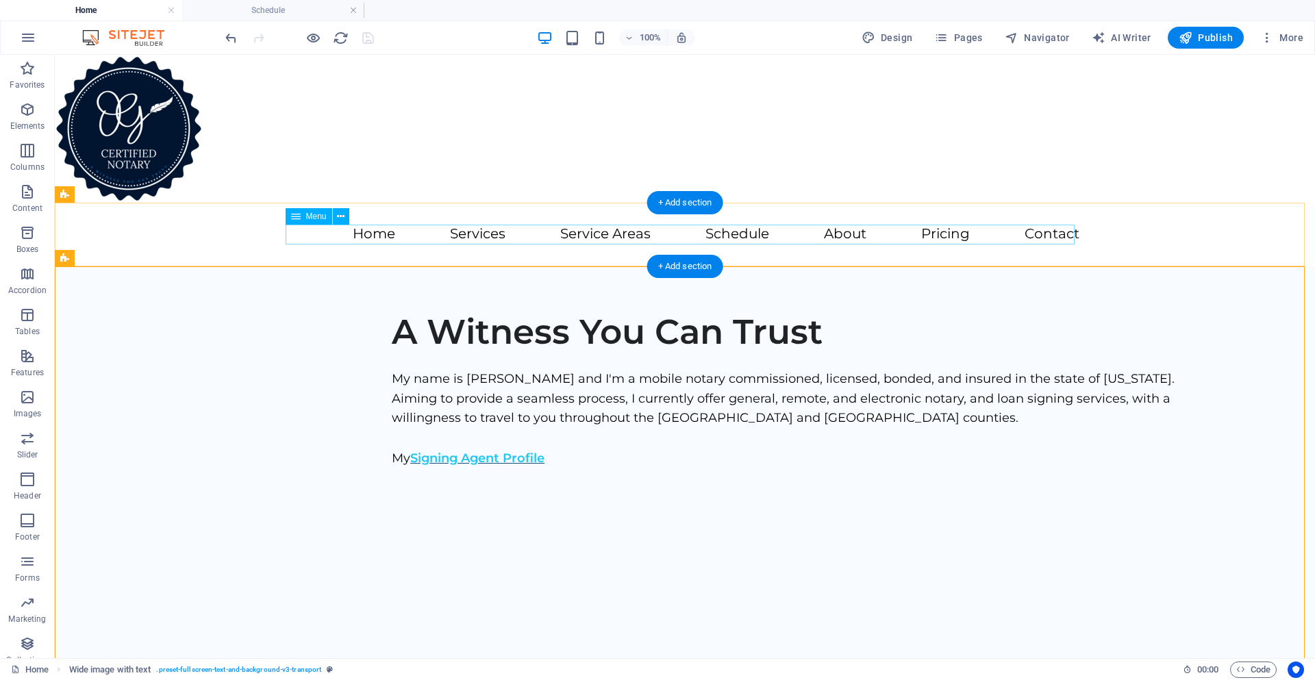
click at [738, 238] on nav "Home Services Service Areas Schedule About Pricing Contact" at bounding box center [684, 235] width 789 height 20
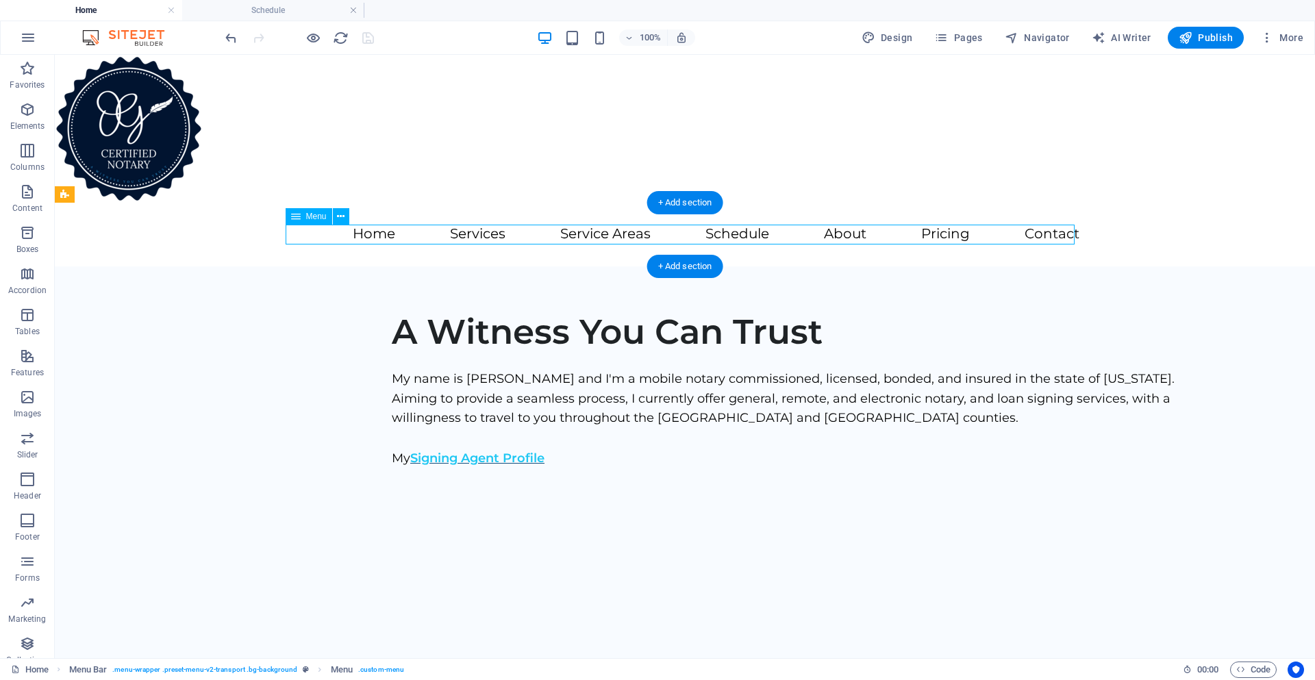
click at [722, 233] on nav "Home Services Service Areas Schedule About Pricing Contact" at bounding box center [684, 235] width 789 height 20
click at [339, 214] on icon at bounding box center [341, 217] width 8 height 14
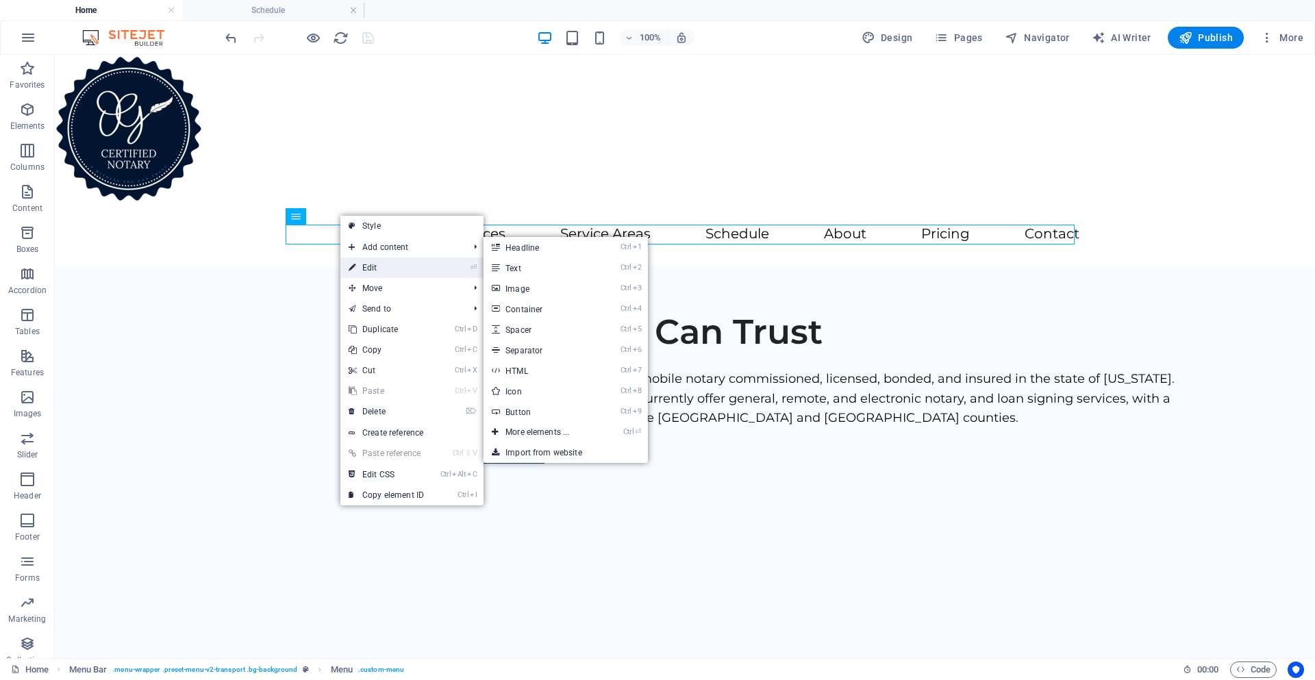
click at [384, 260] on link "⏎ Edit" at bounding box center [387, 268] width 92 height 21
select select
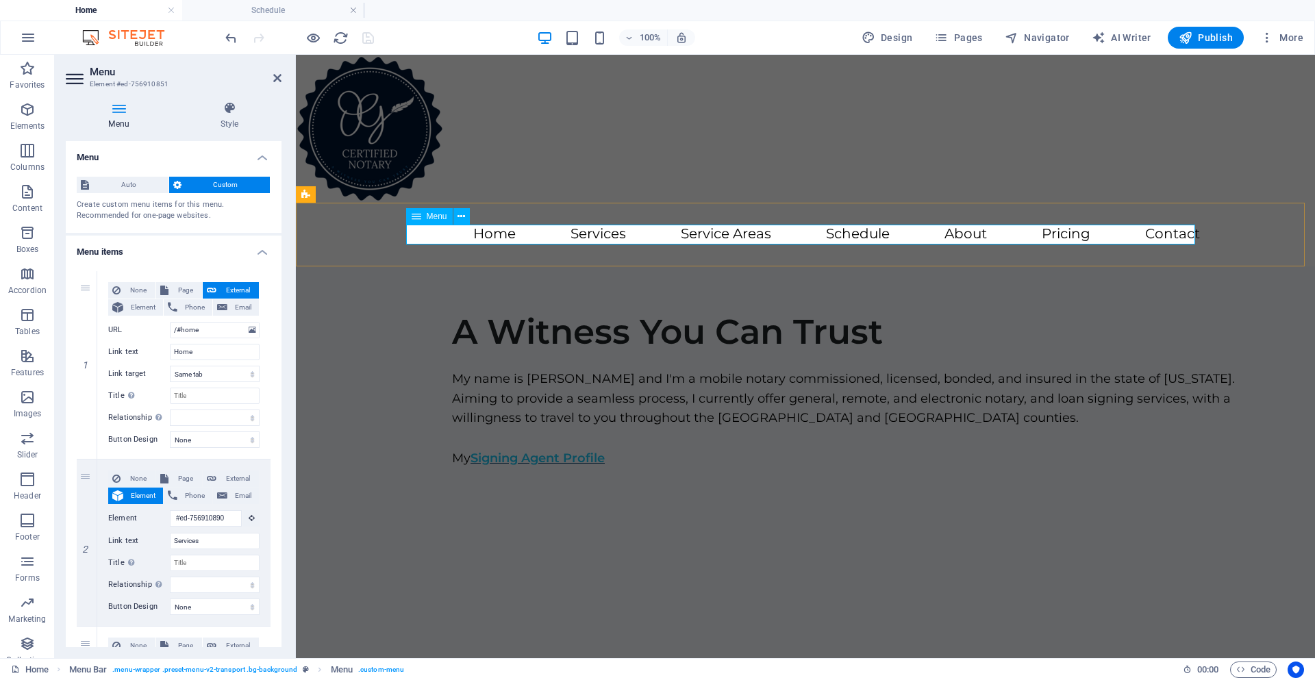
click at [878, 234] on nav "Home Services Service Areas Schedule About Pricing Contact" at bounding box center [805, 235] width 789 height 20
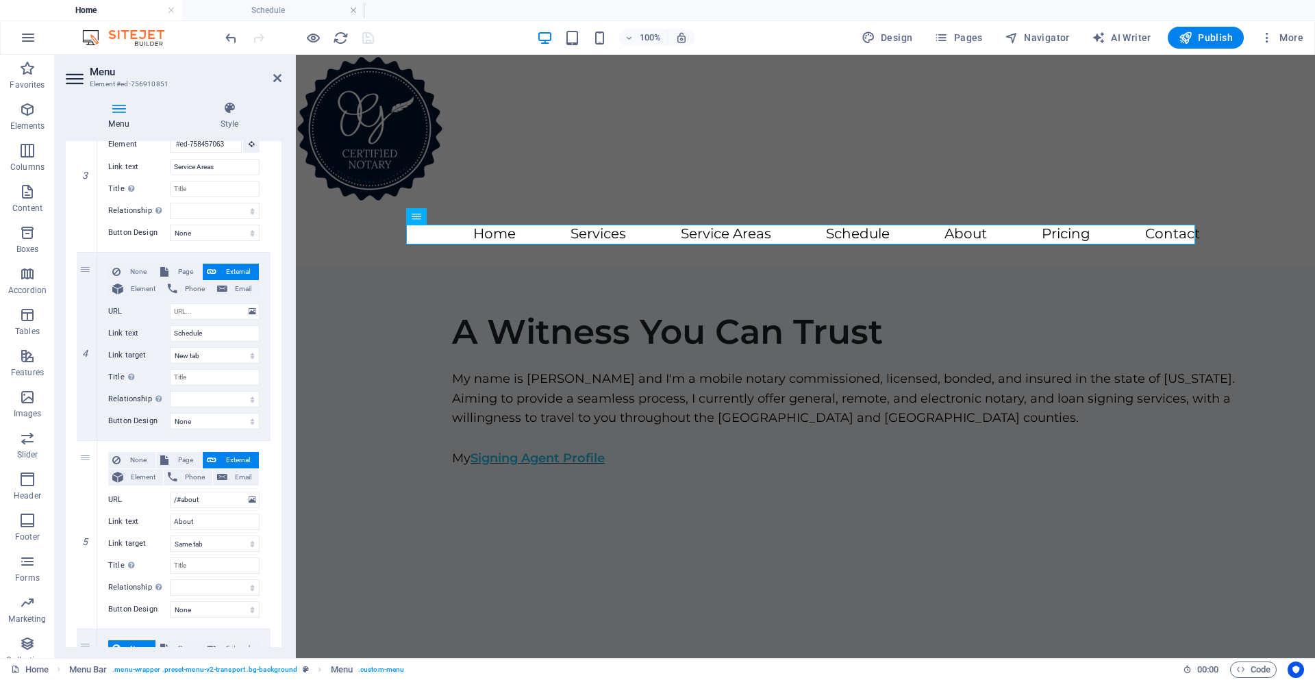
scroll to position [548, 0]
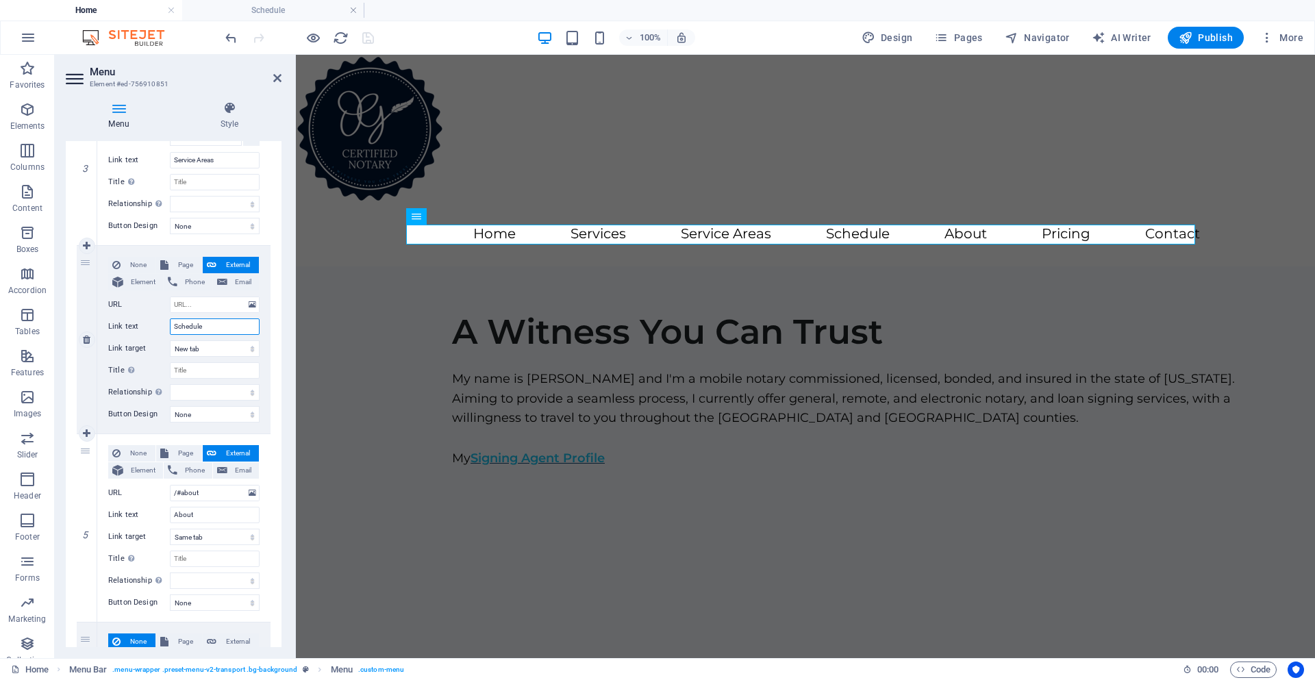
click at [209, 332] on input "Schedule" at bounding box center [215, 327] width 90 height 16
click at [201, 306] on input "URL" at bounding box center [215, 305] width 90 height 16
click at [216, 305] on input "URL" at bounding box center [215, 305] width 90 height 16
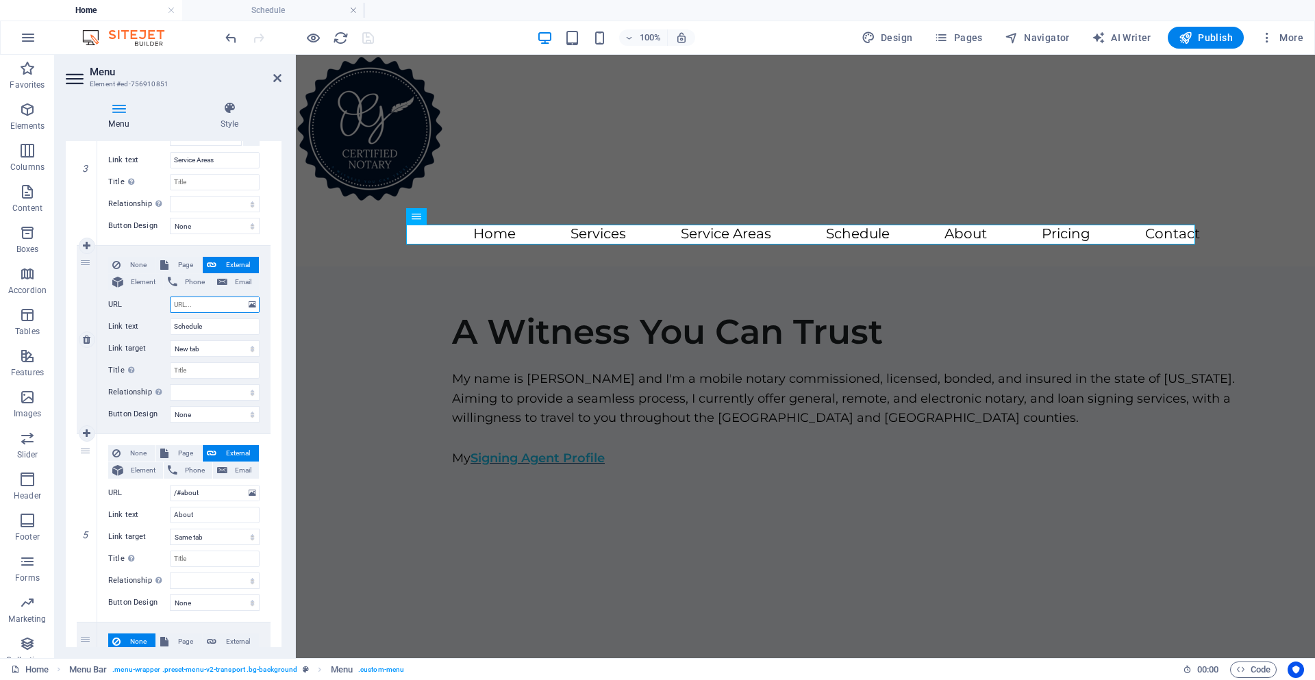
type input "/#about"
select select
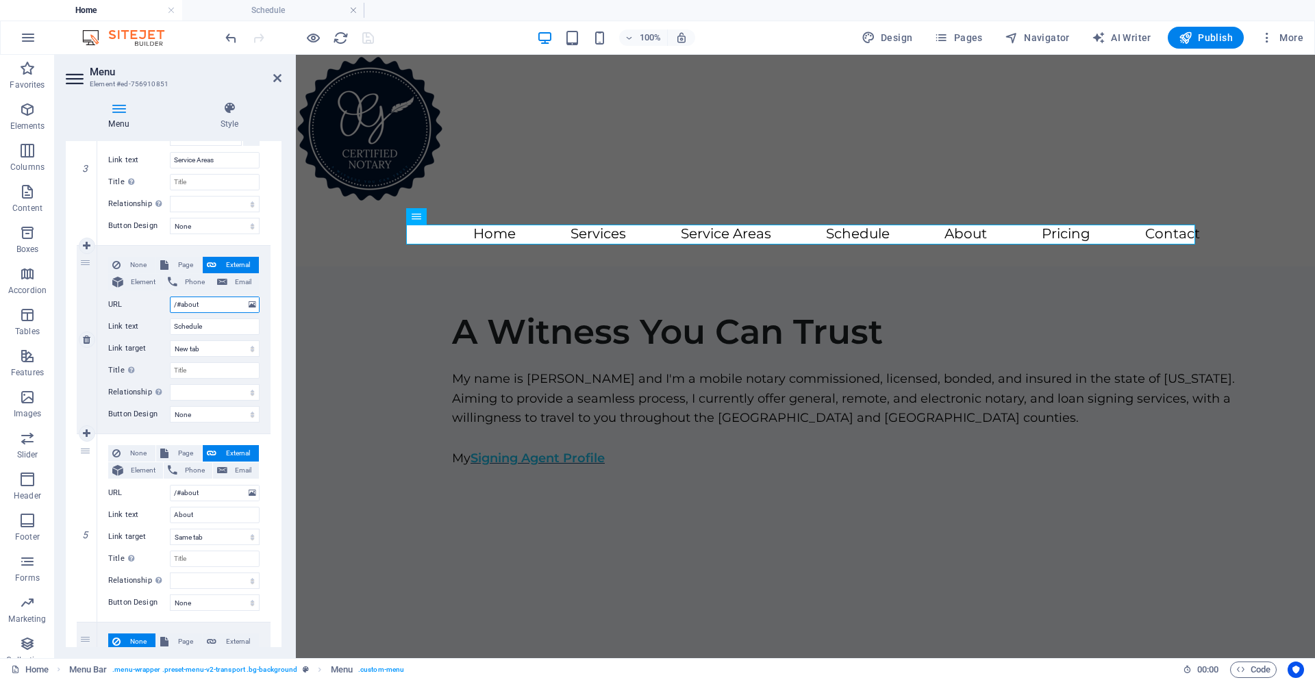
select select
drag, startPoint x: 209, startPoint y: 308, endPoint x: 182, endPoint y: 307, distance: 26.7
click at [182, 307] on input "/#about" at bounding box center [215, 305] width 90 height 16
type input "/#schedule"
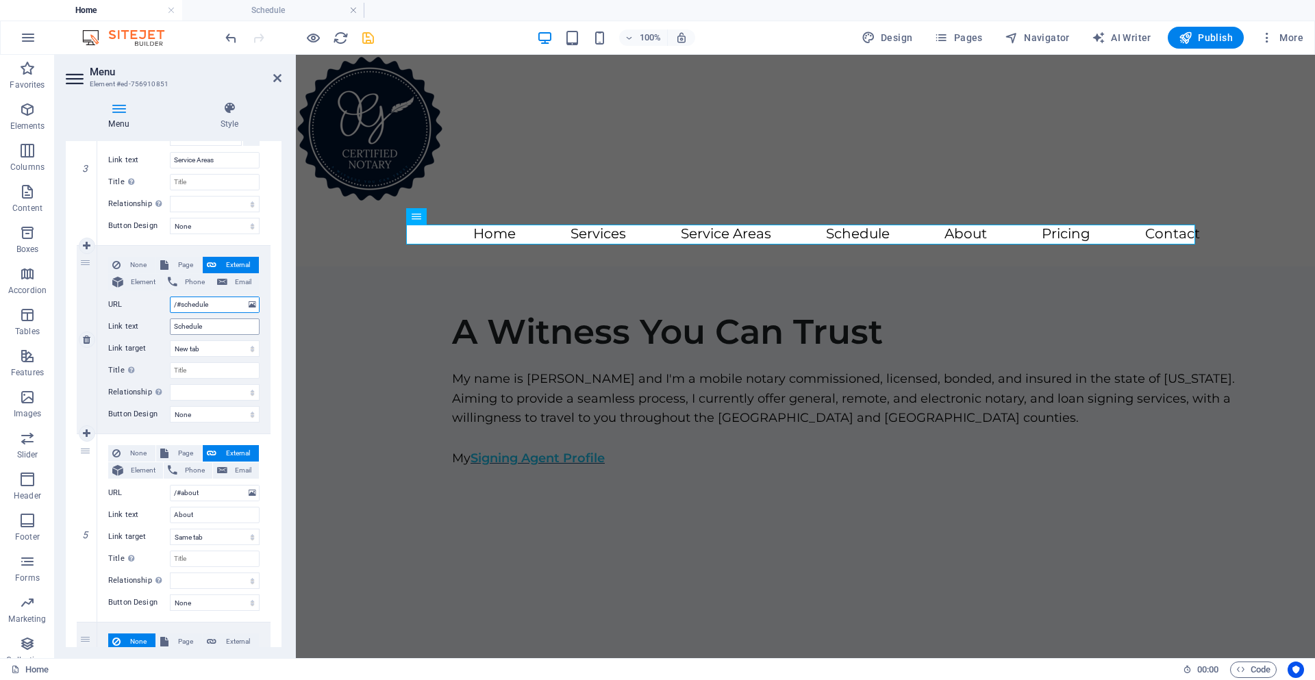
select select
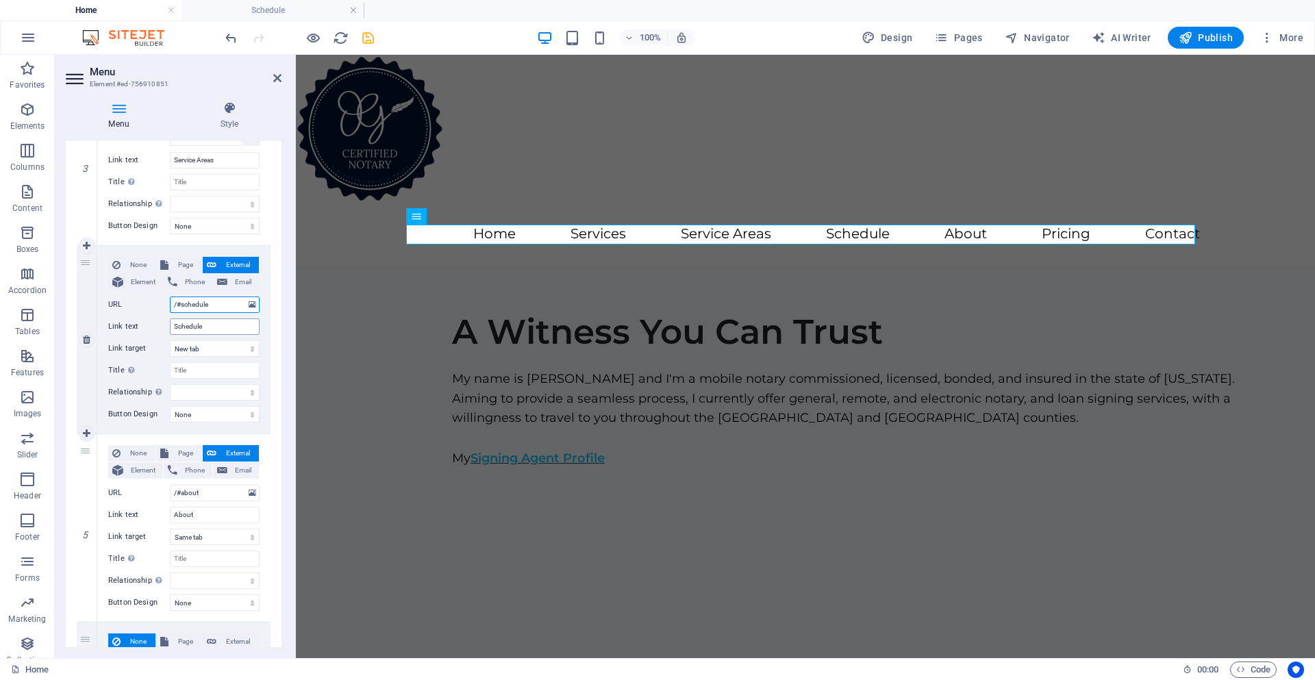
select select
type input "/#schedule"
click at [375, 30] on icon "save" at bounding box center [368, 38] width 16 height 16
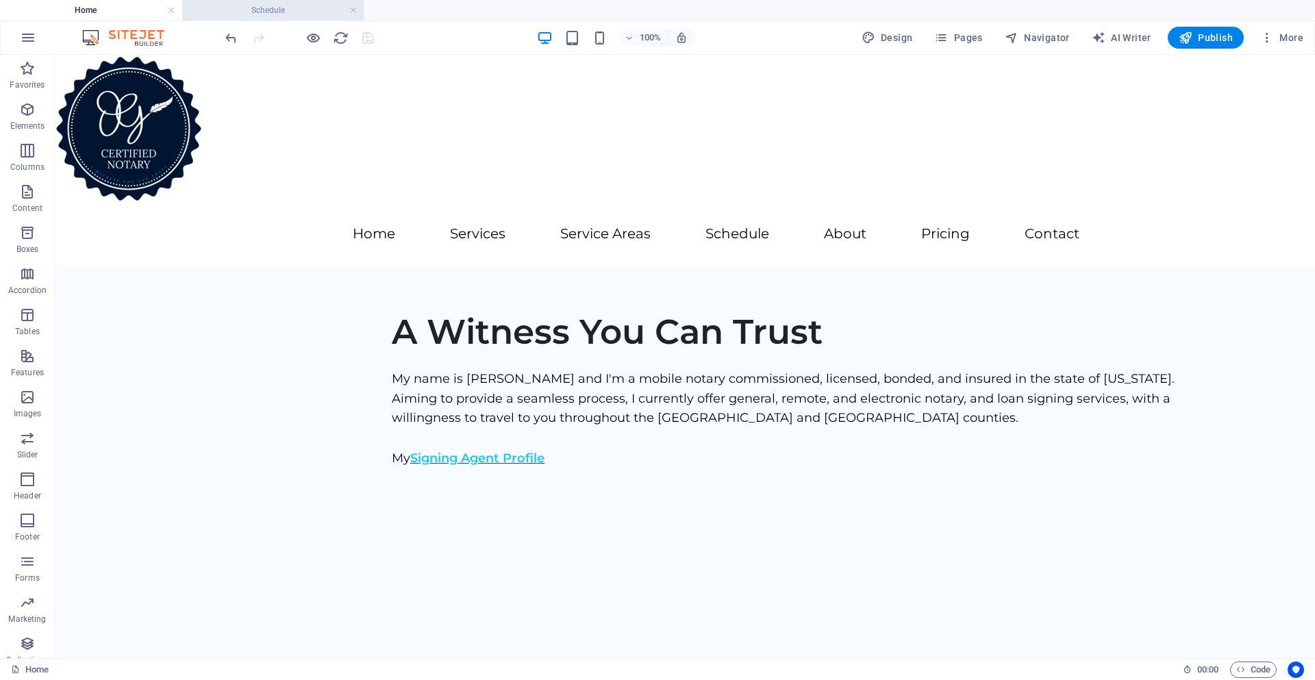
click at [281, 8] on h4 "Schedule" at bounding box center [273, 10] width 182 height 15
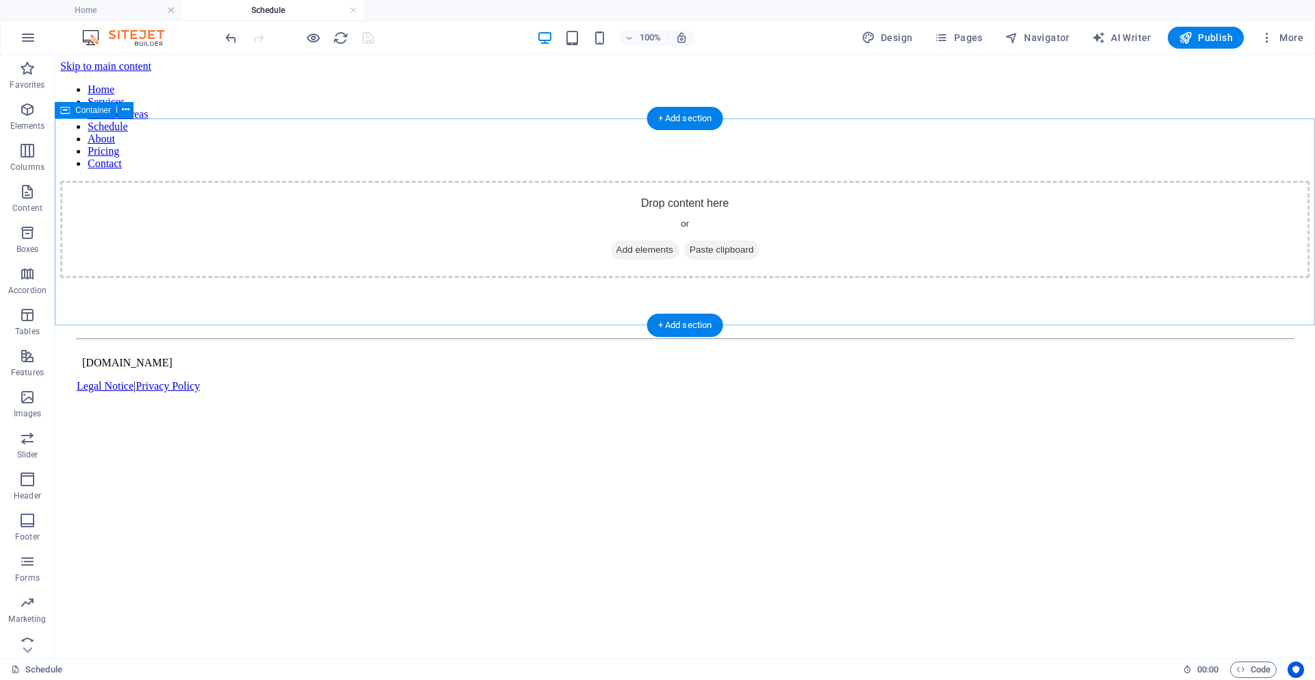
click at [643, 242] on span "Add elements" at bounding box center [645, 249] width 68 height 19
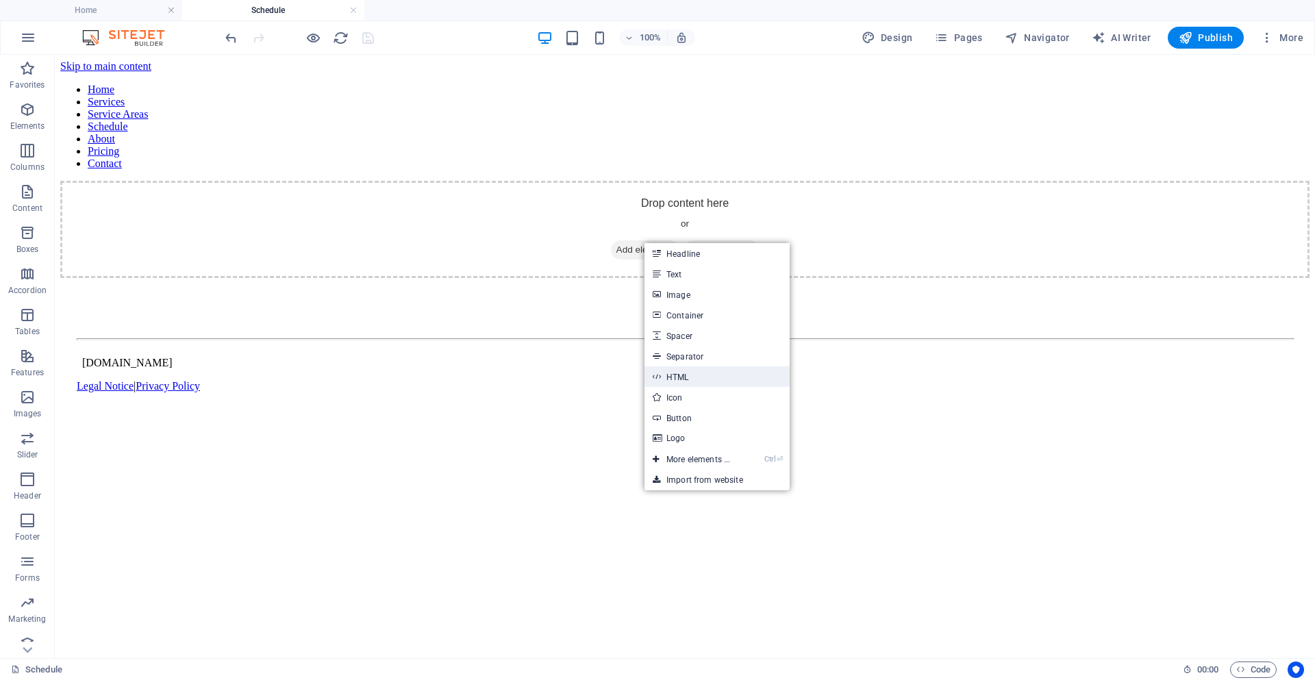
click at [683, 384] on link "HTML" at bounding box center [717, 377] width 145 height 21
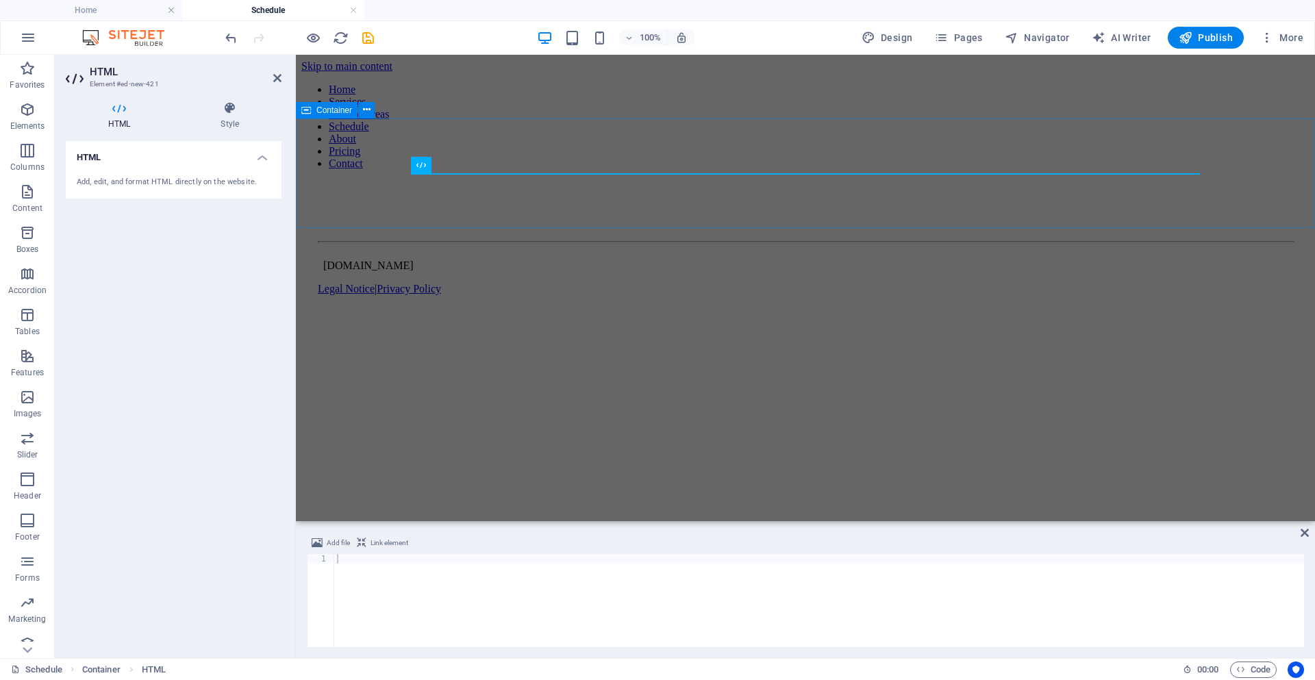
click at [465, 181] on div at bounding box center [805, 181] width 1009 height 0
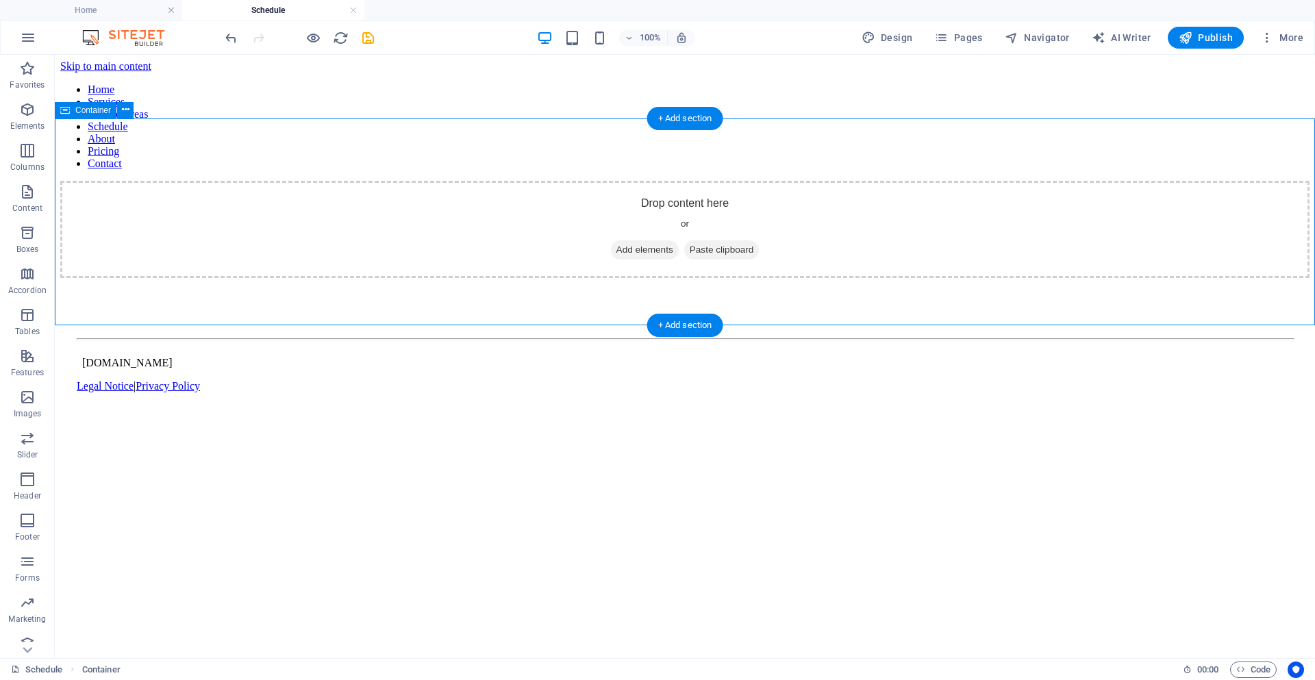
click at [554, 209] on div "Drop content here or Add elements Paste clipboard" at bounding box center [685, 229] width 1250 height 97
click at [648, 240] on span "Add elements" at bounding box center [645, 249] width 68 height 19
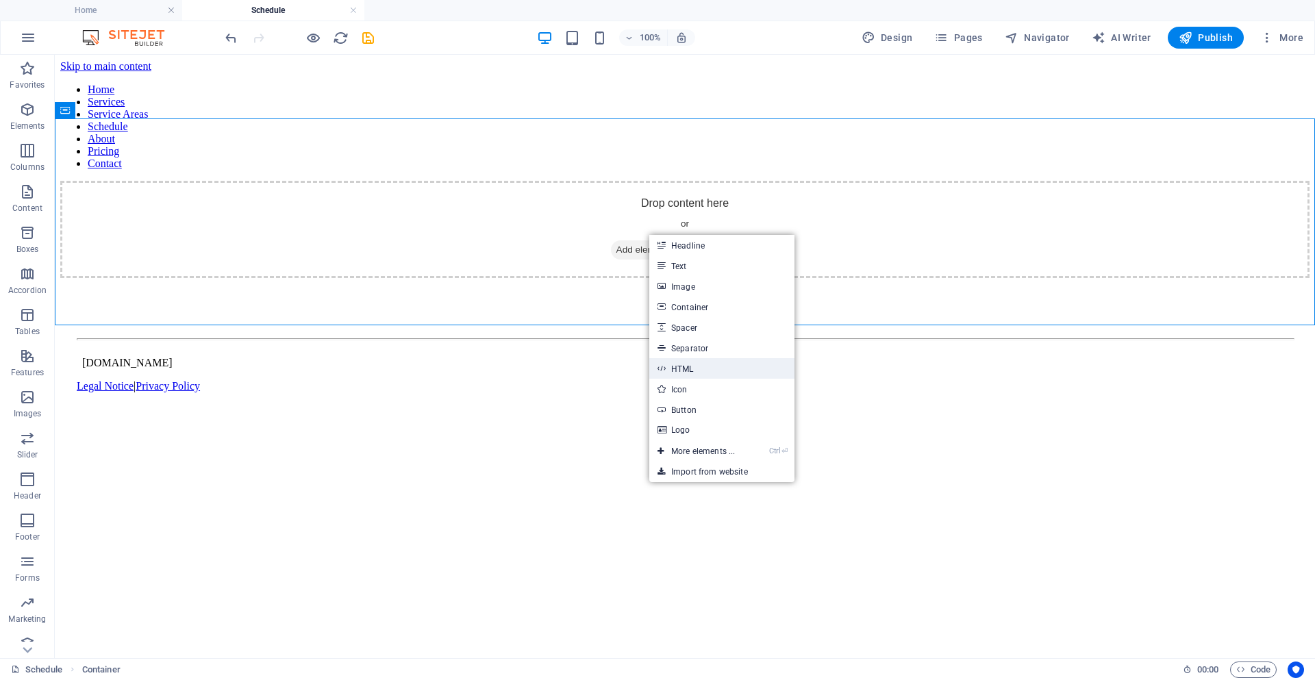
click at [692, 372] on link "HTML" at bounding box center [722, 368] width 145 height 21
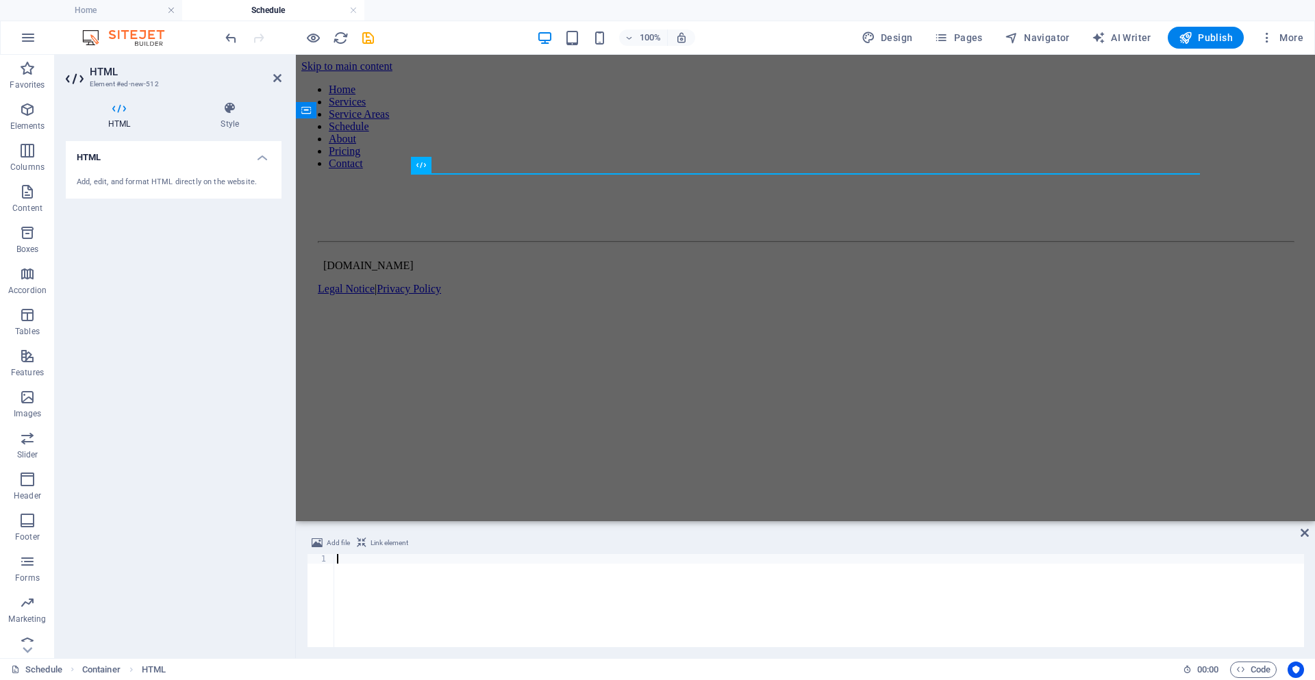
type textarea "<!-- Calendly inline widget end -->"
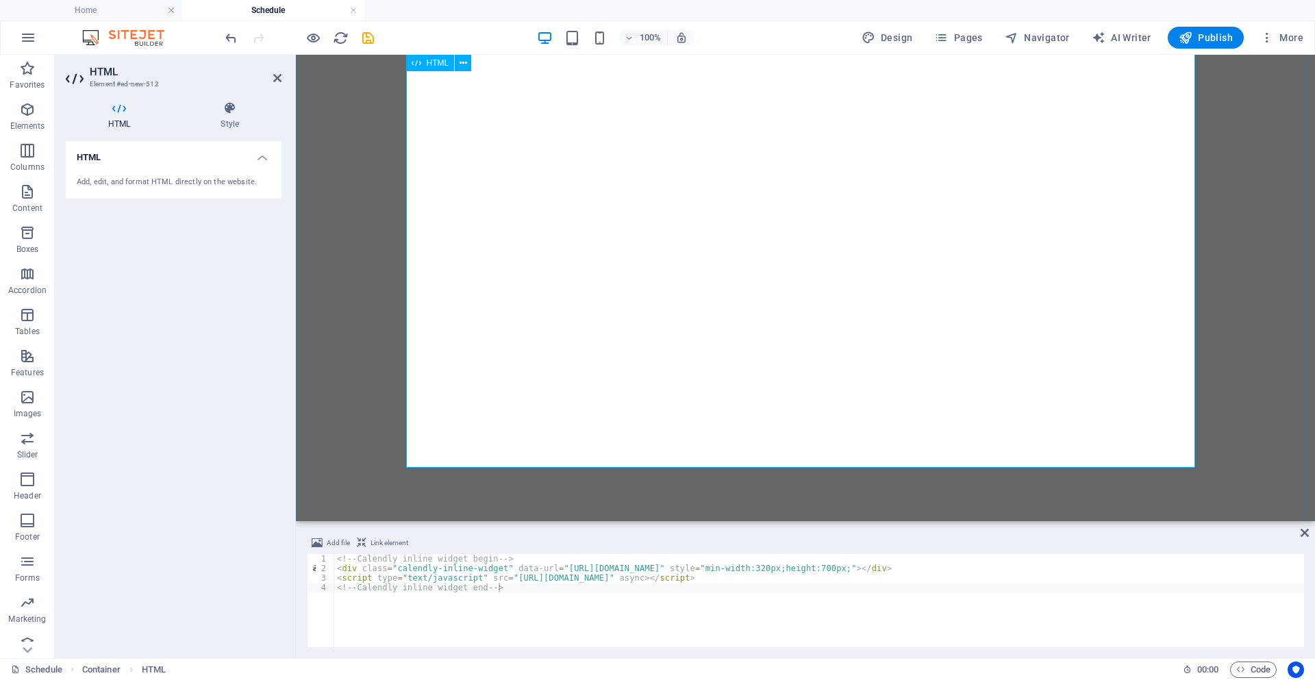
scroll to position [0, 0]
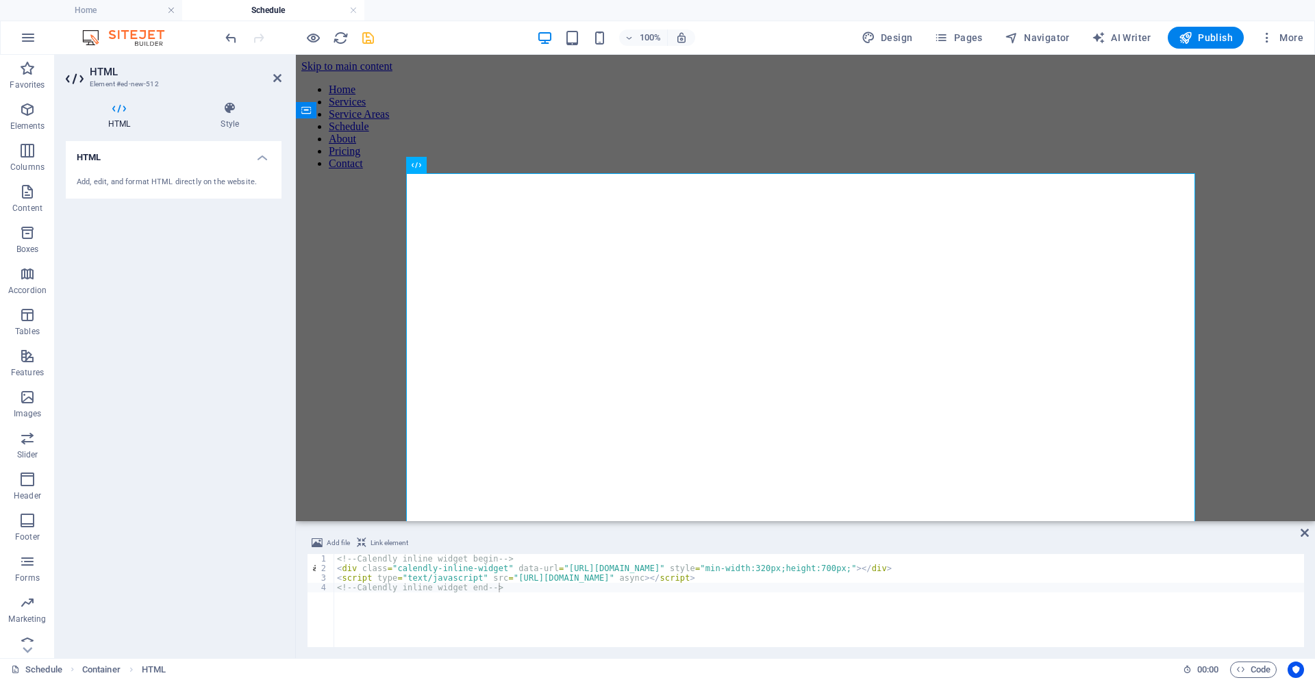
click at [373, 40] on icon "save" at bounding box center [368, 38] width 16 height 16
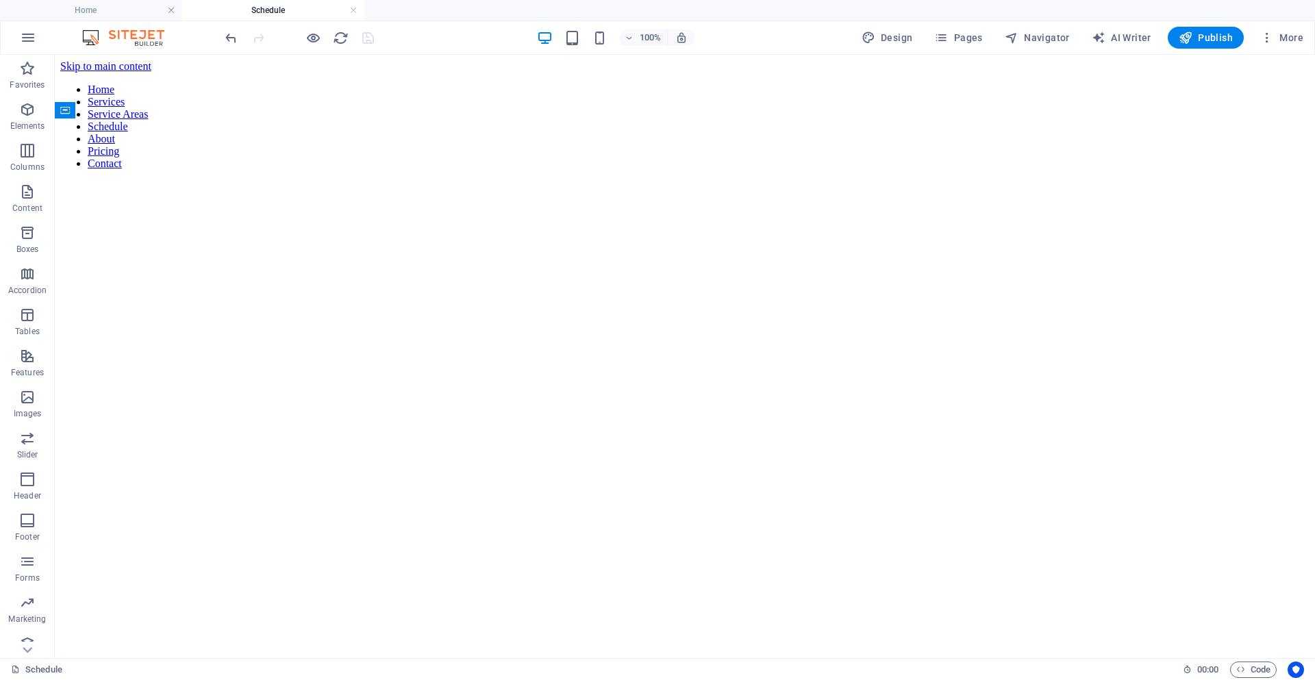
click at [323, 37] on div at bounding box center [299, 38] width 153 height 22
click at [316, 34] on icon "button" at bounding box center [314, 38] width 16 height 16
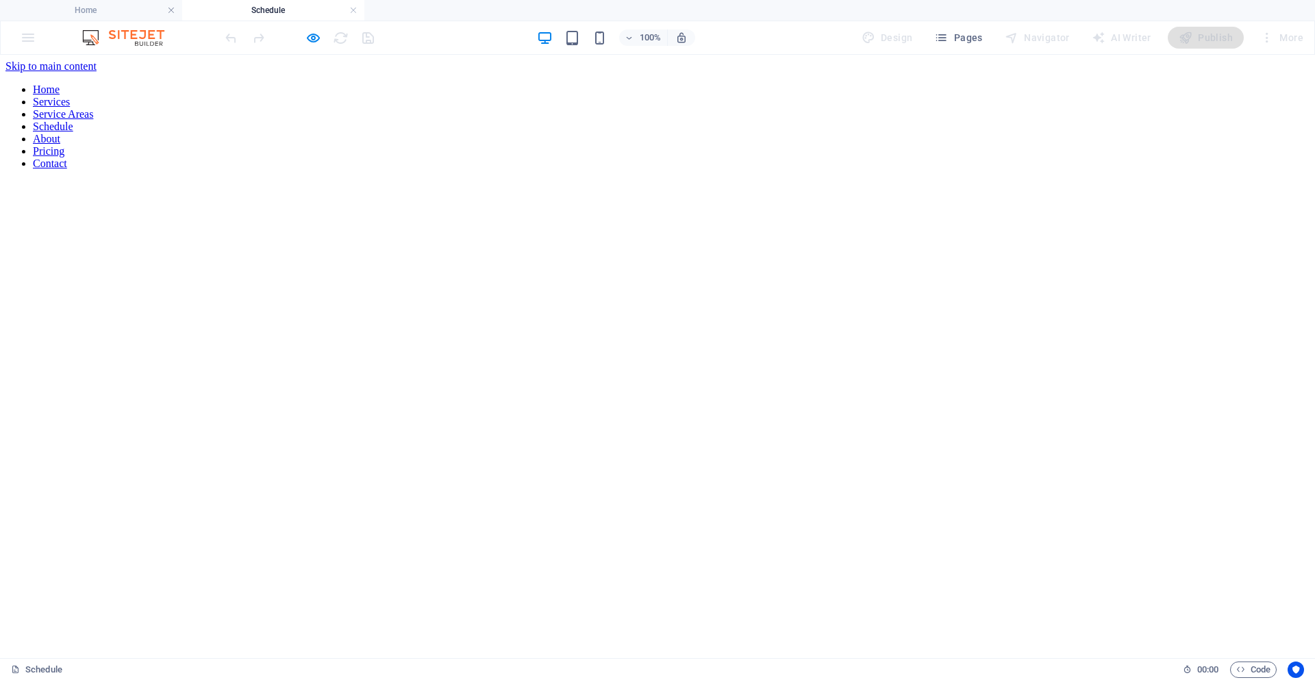
click at [73, 121] on link "Schedule" at bounding box center [53, 127] width 40 height 12
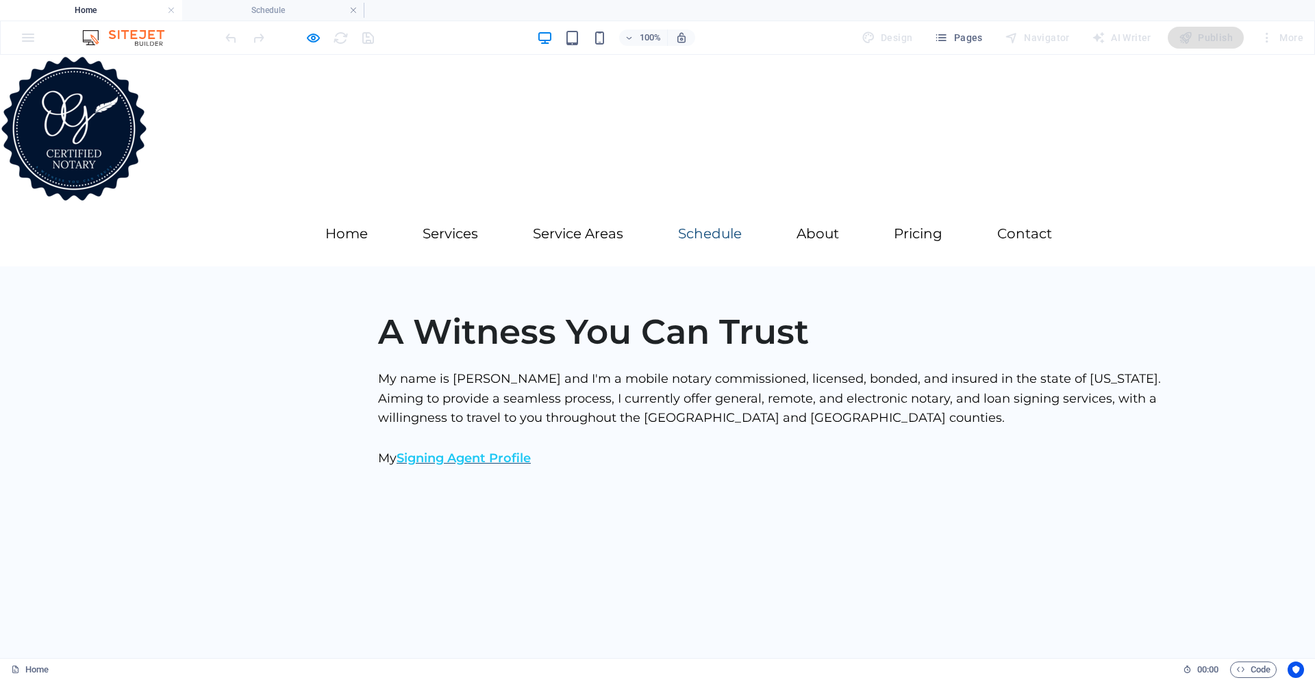
click at [711, 233] on link "Schedule" at bounding box center [710, 234] width 64 height 14
click at [604, 235] on link "Service Areas" at bounding box center [578, 234] width 90 height 14
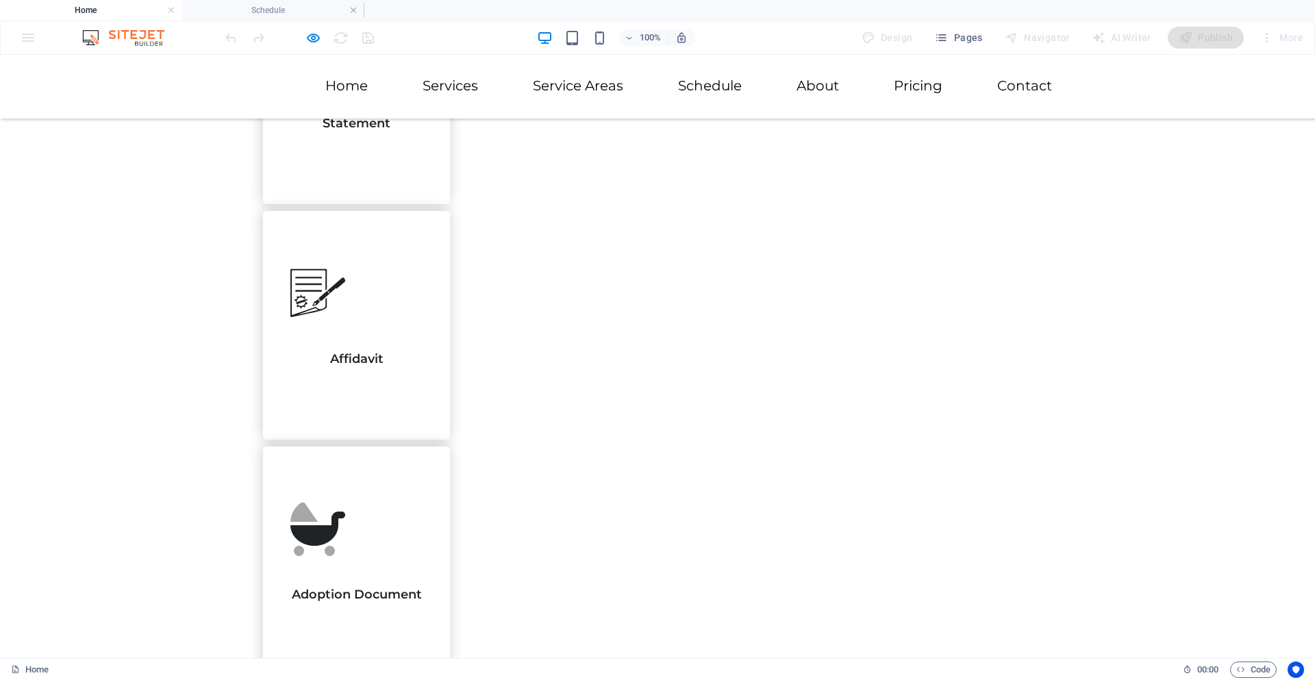
scroll to position [2144, 0]
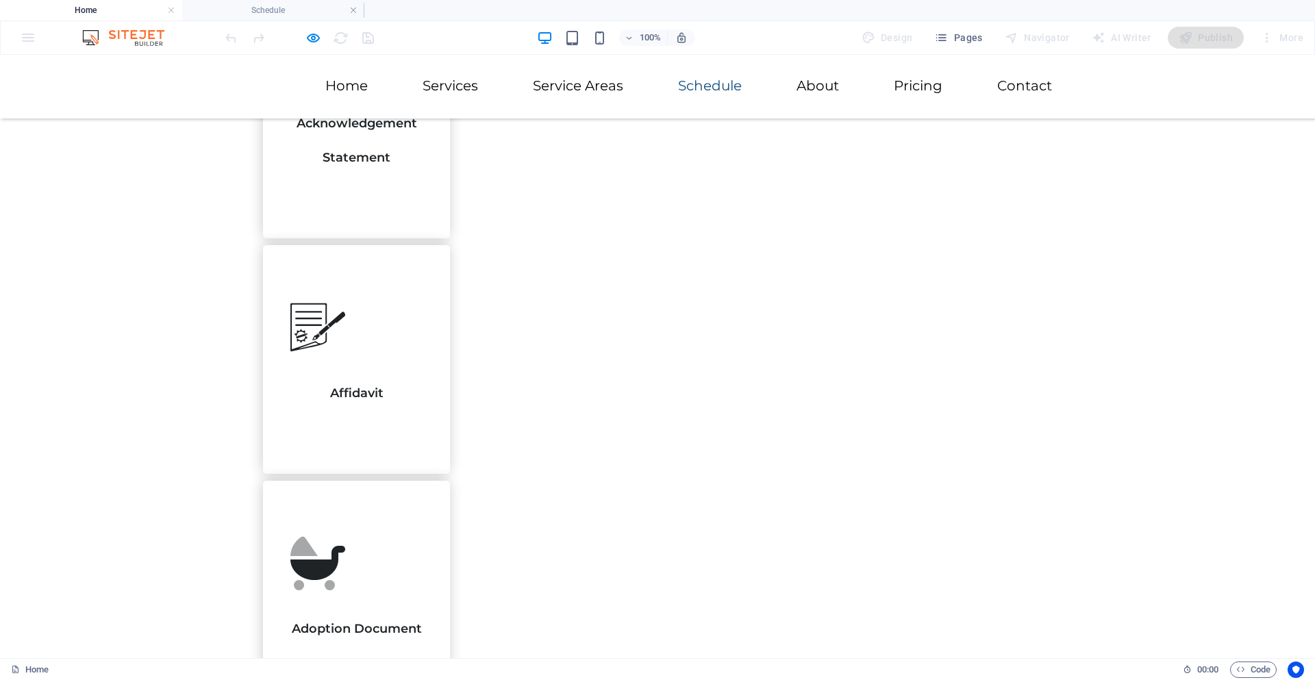
click at [713, 91] on link "Schedule" at bounding box center [710, 86] width 64 height 14
click at [713, 88] on link "Schedule" at bounding box center [710, 86] width 64 height 14
click at [257, 6] on h4 "Schedule" at bounding box center [273, 10] width 182 height 15
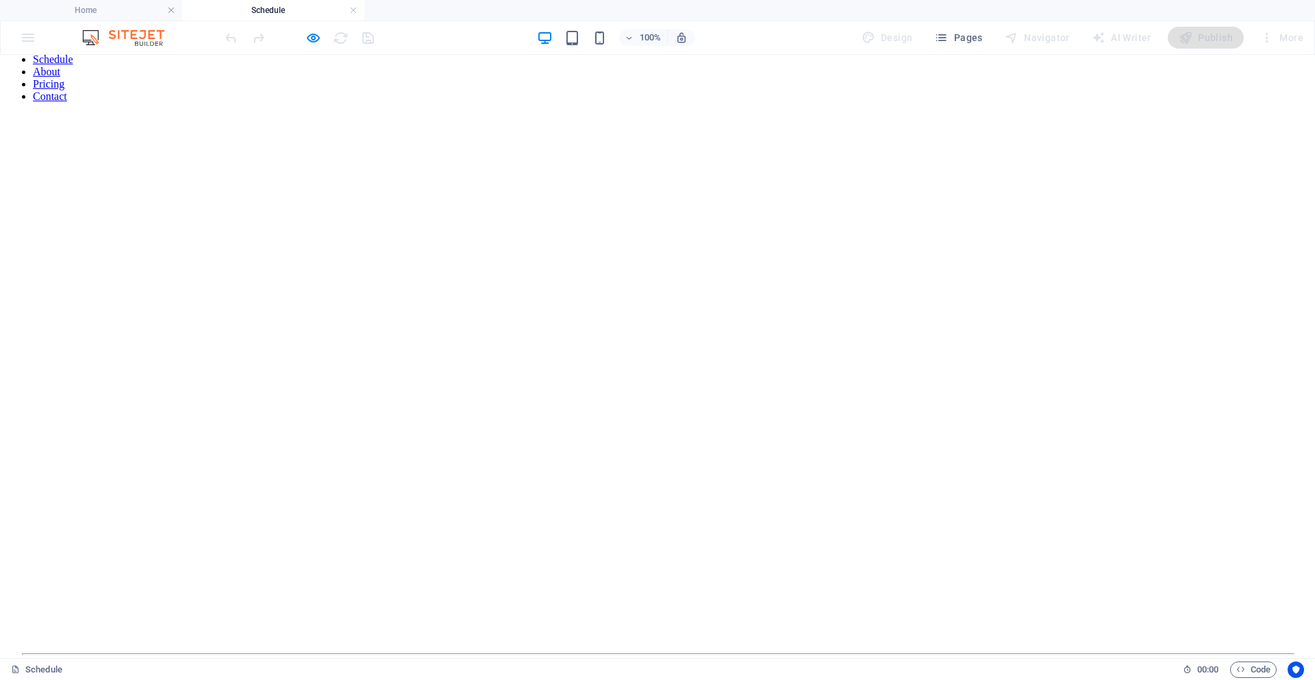
scroll to position [0, 0]
click at [504, 282] on div at bounding box center [657, 421] width 1304 height 480
click at [351, 10] on link at bounding box center [353, 10] width 8 height 13
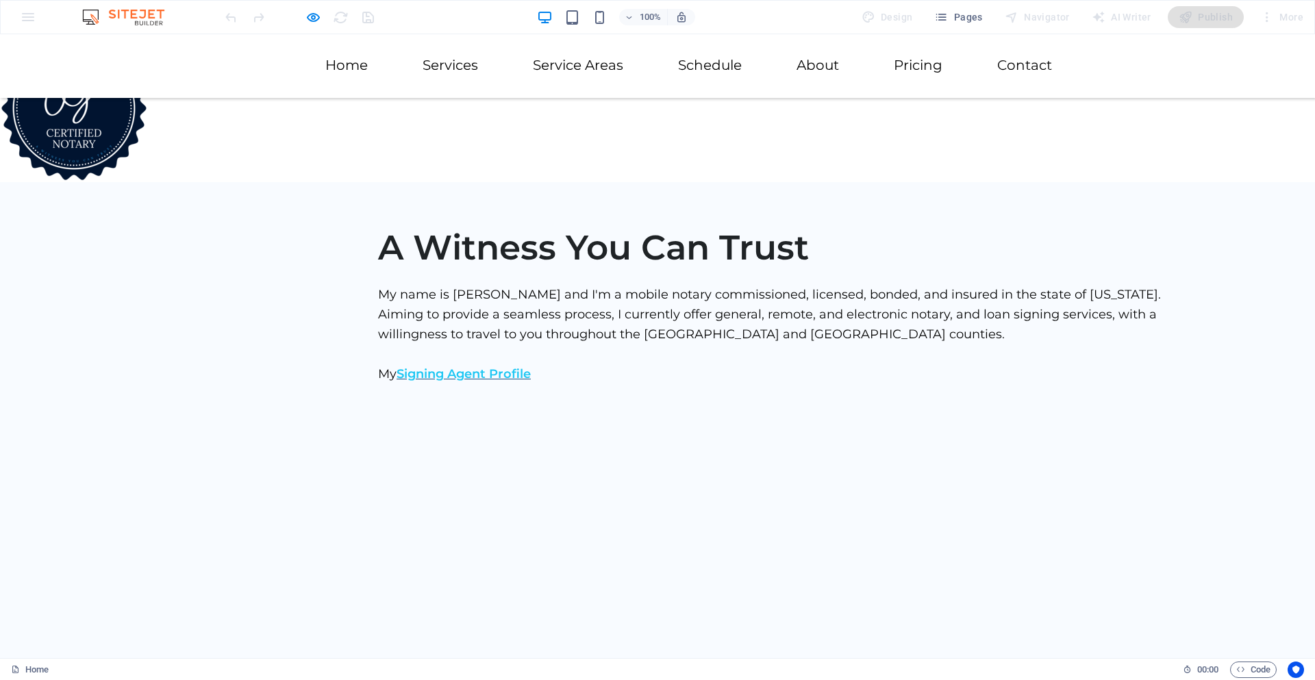
scroll to position [2144, 0]
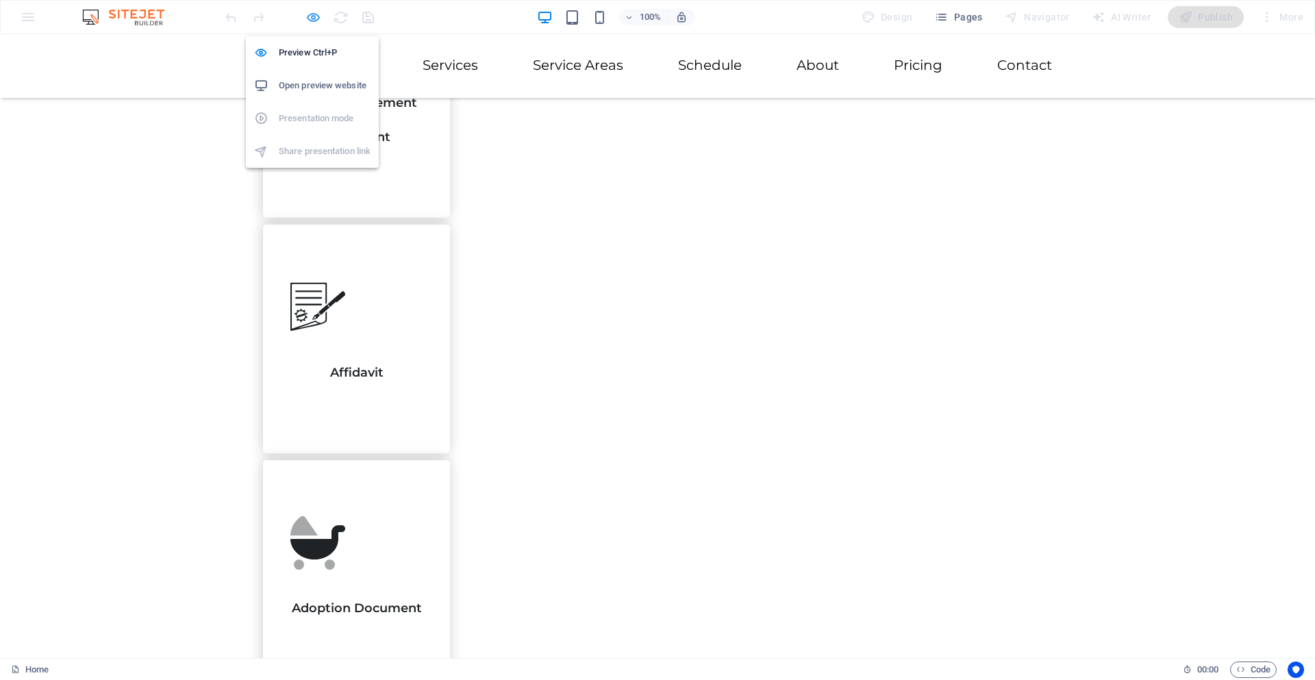
click at [315, 16] on icon "button" at bounding box center [314, 18] width 16 height 16
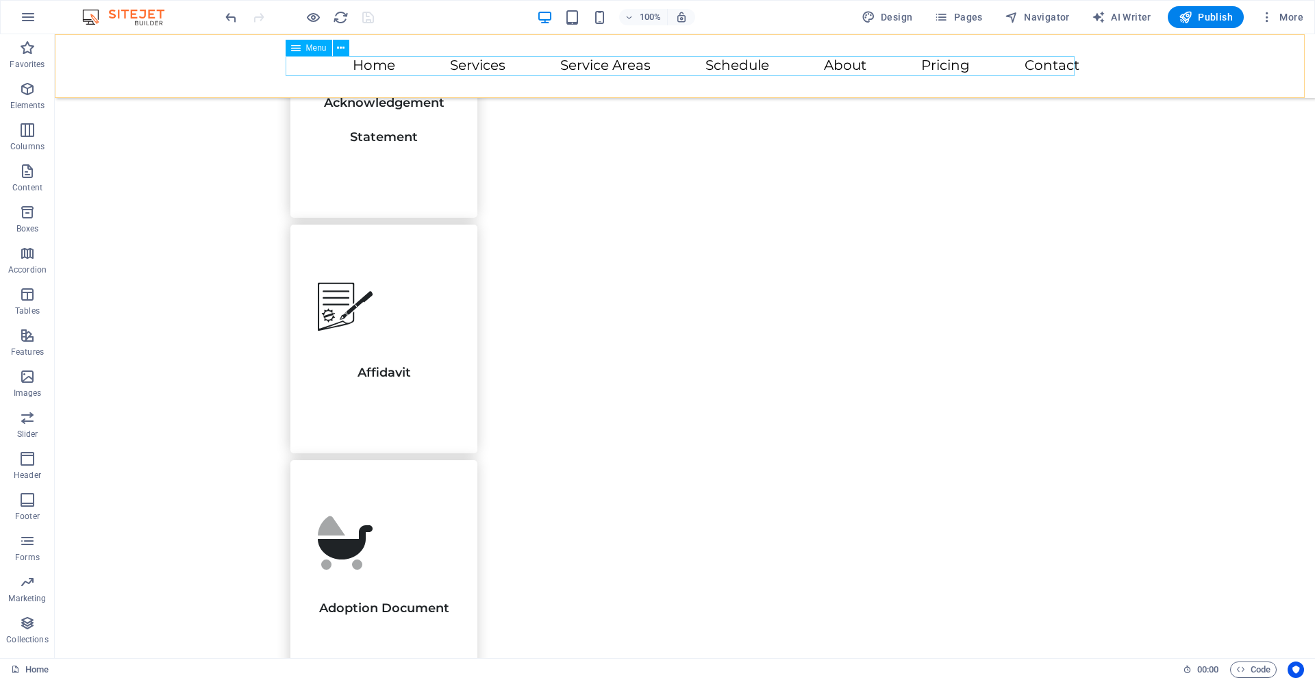
click at [709, 62] on nav "Home Services Service Areas Schedule About Pricing Contact" at bounding box center [684, 66] width 789 height 20
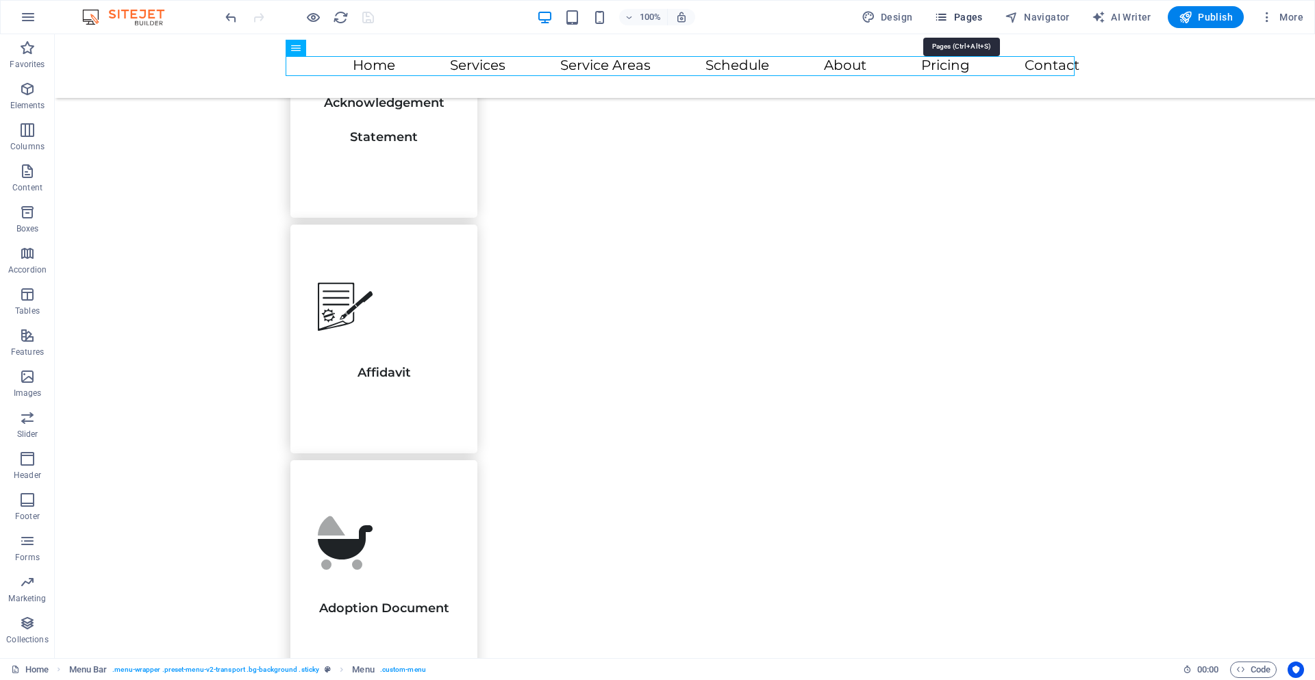
click at [948, 16] on icon "button" at bounding box center [942, 17] width 14 height 14
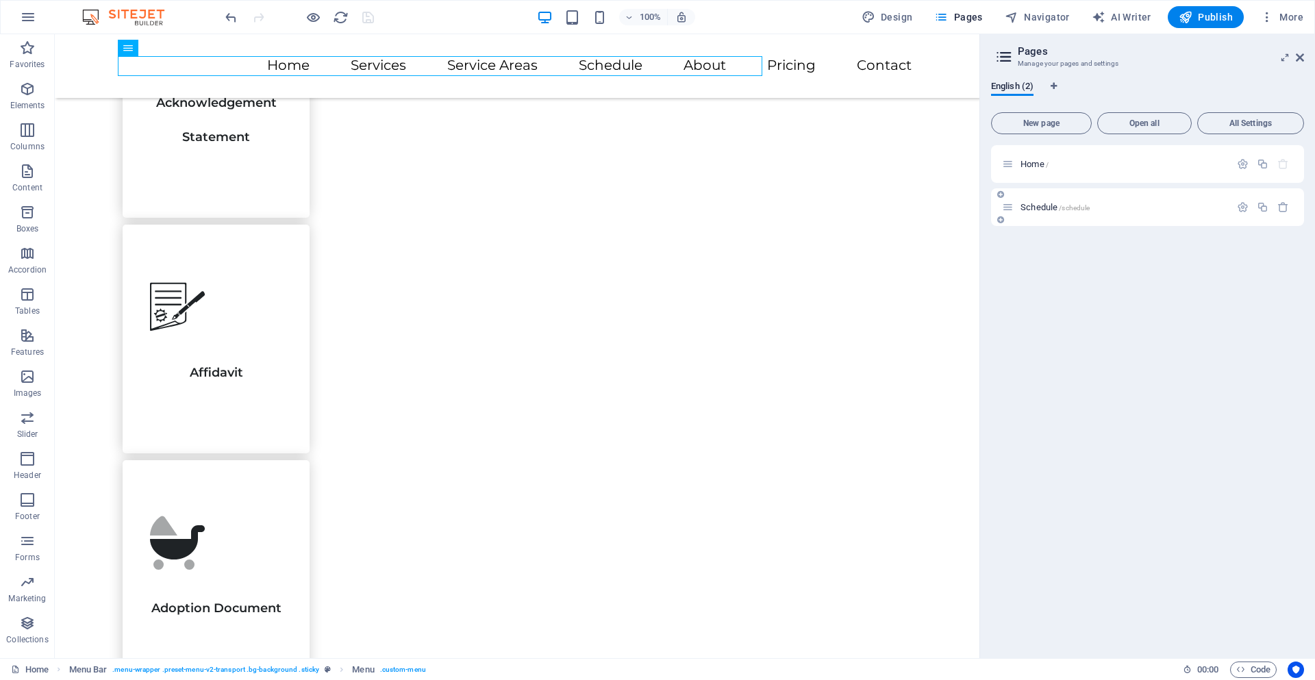
click at [1059, 209] on span "/schedule" at bounding box center [1074, 208] width 31 height 8
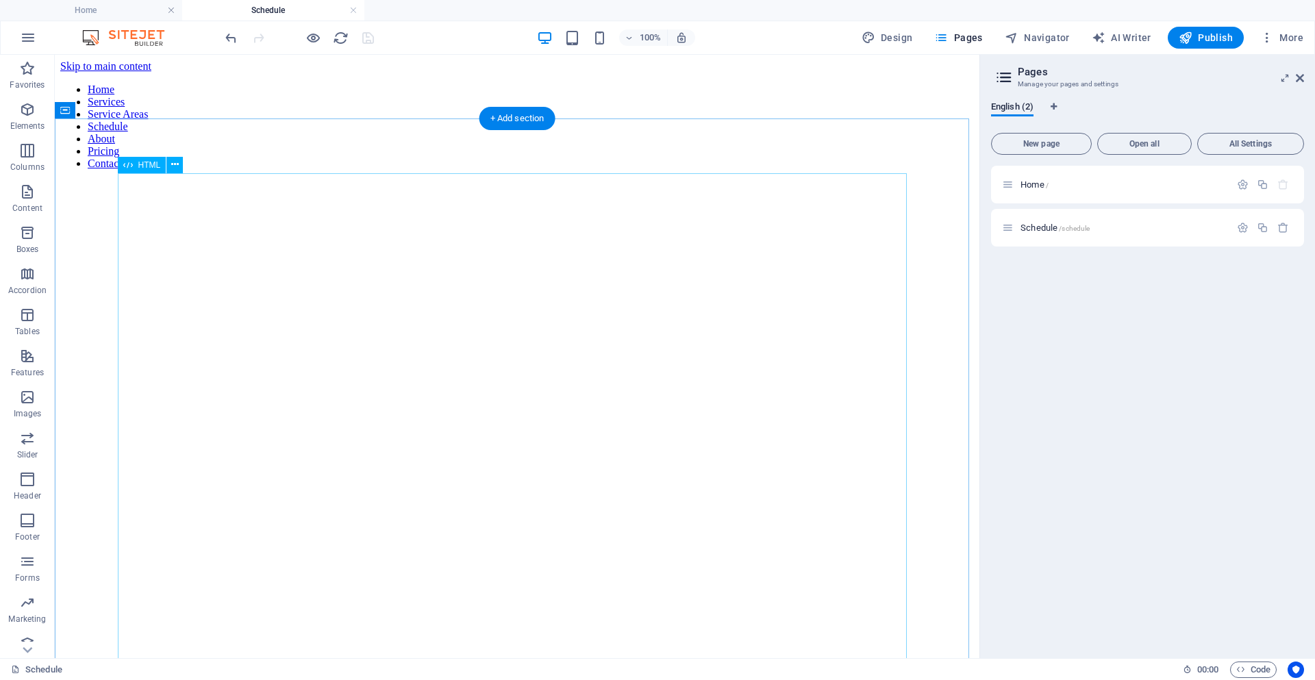
scroll to position [0, 0]
click at [484, 290] on div at bounding box center [517, 421] width 914 height 480
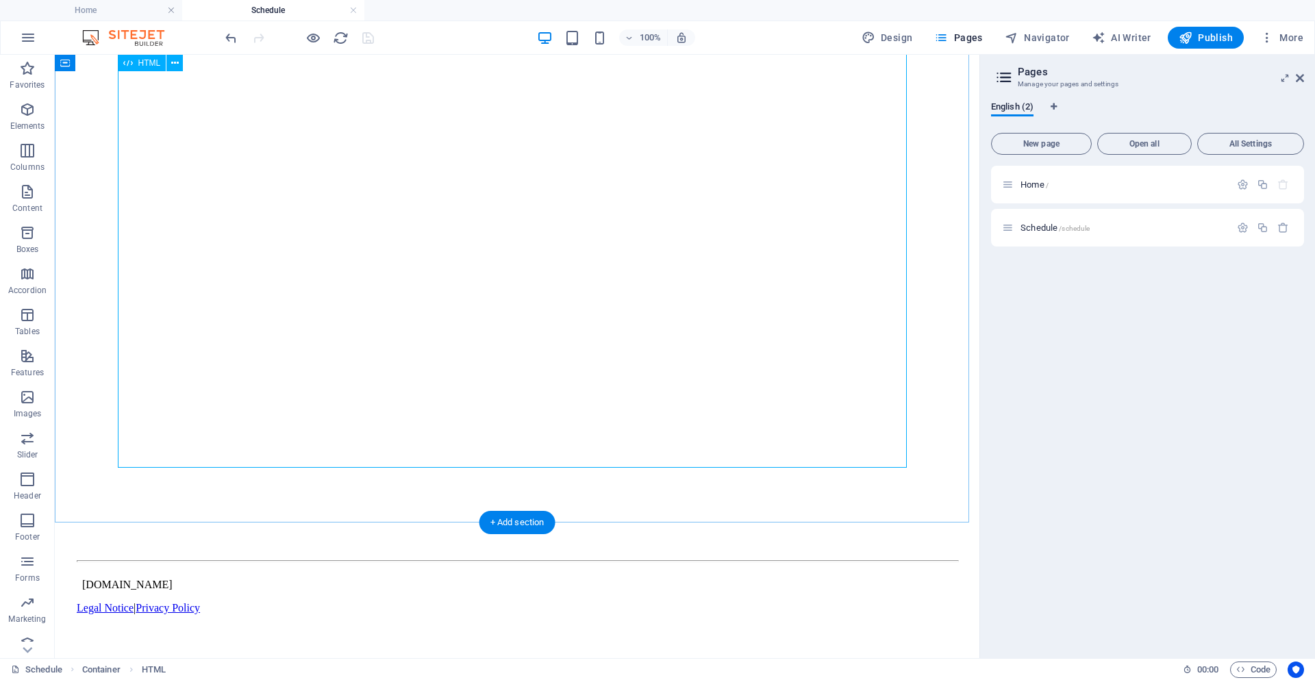
click at [134, 457] on div at bounding box center [517, 261] width 914 height 480
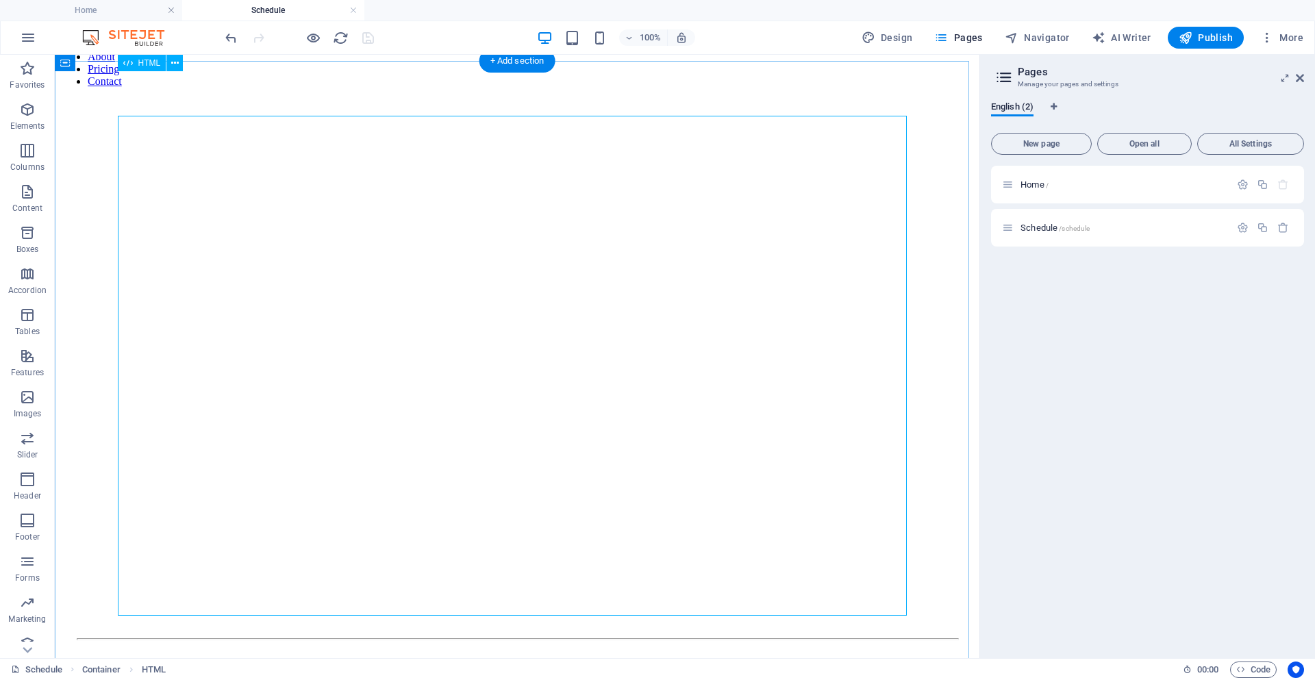
scroll to position [0, 0]
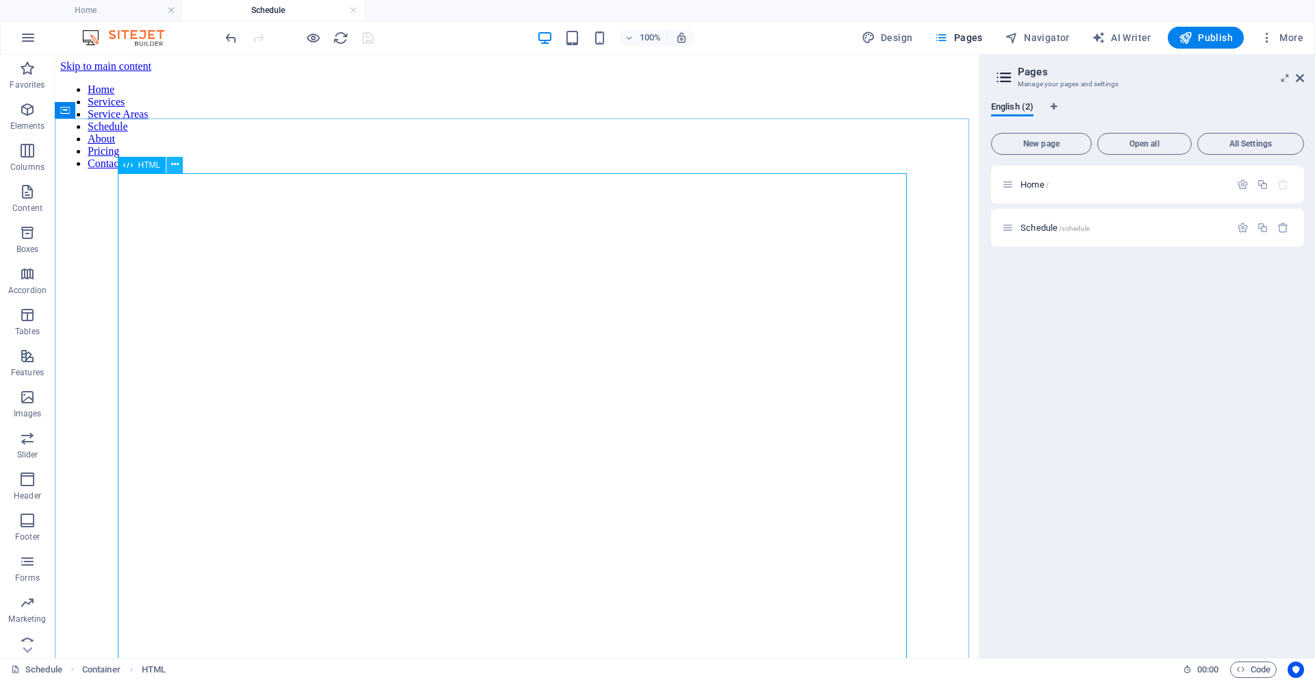
click at [176, 165] on icon at bounding box center [175, 165] width 8 height 14
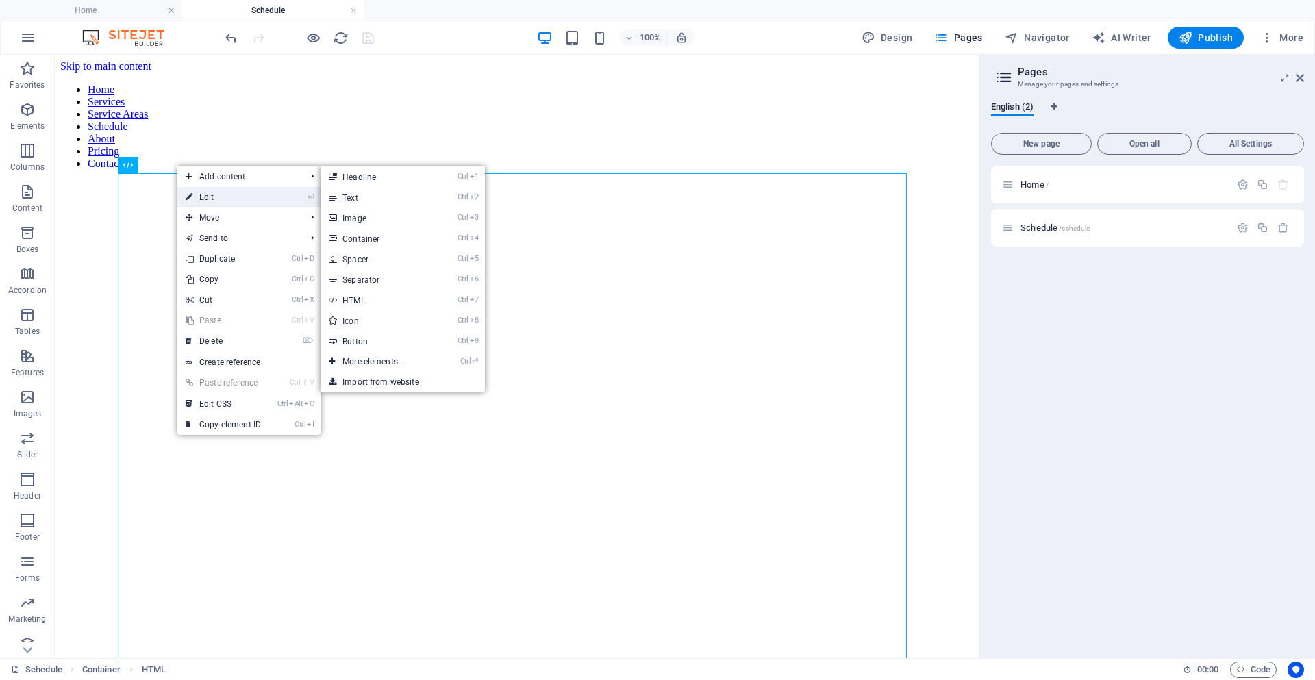
click at [219, 203] on link "⏎ Edit" at bounding box center [223, 197] width 92 height 21
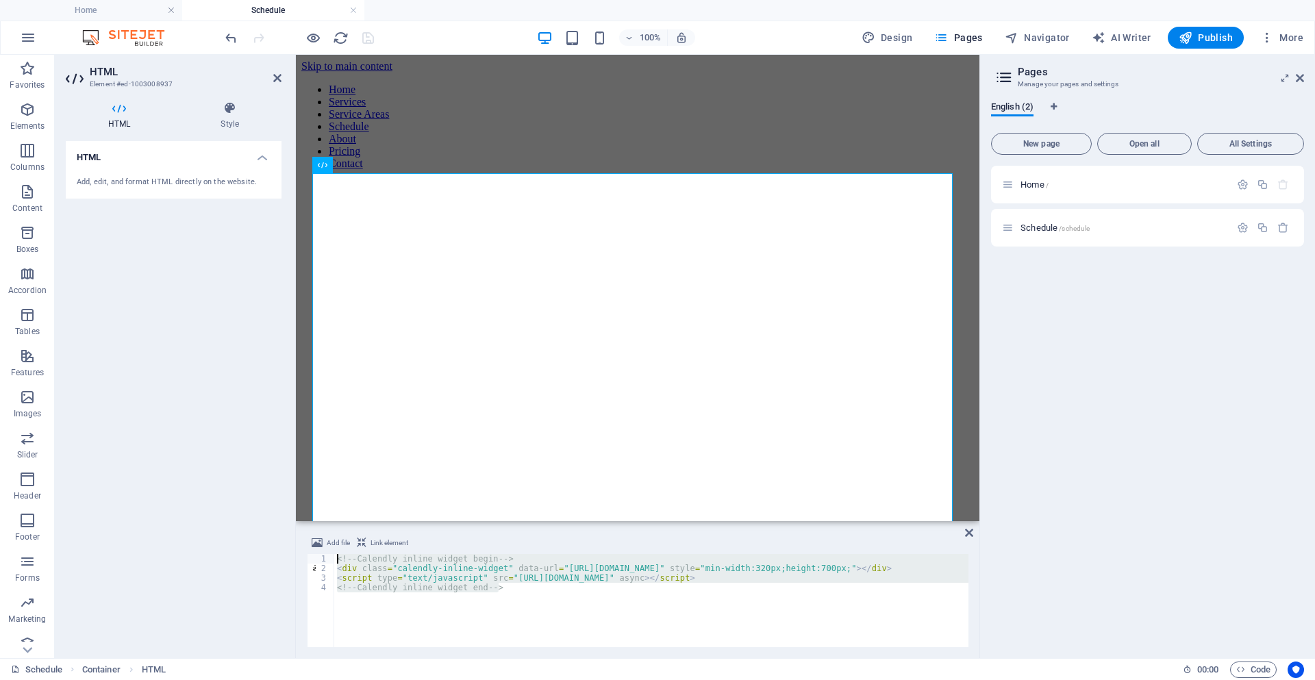
drag, startPoint x: 546, startPoint y: 593, endPoint x: 292, endPoint y: 522, distance: 263.8
click at [294, 523] on div "HTML Element #ed-1003008937 HTML Style HTML Add, edit, and format HTML directly…" at bounding box center [517, 357] width 925 height 604
type textarea "v"
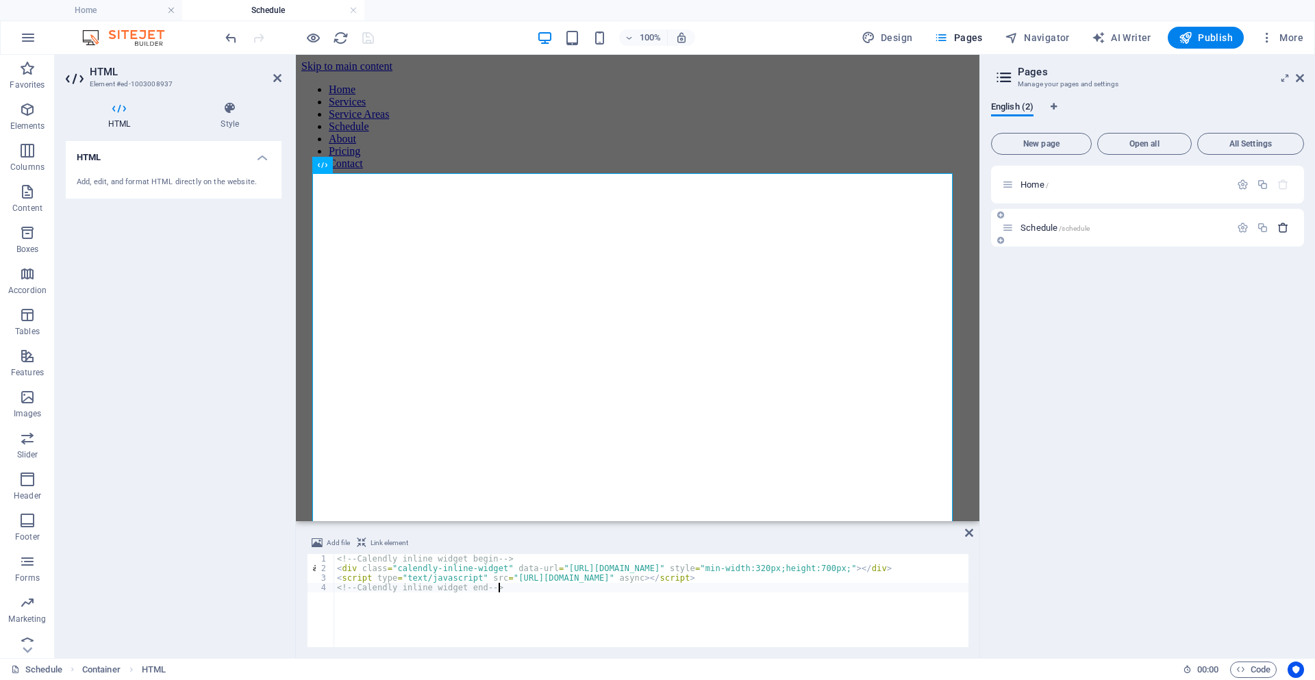
type textarea "<!-- Calendly inline widget end -->"
click at [1287, 226] on icon "button" at bounding box center [1284, 228] width 12 height 12
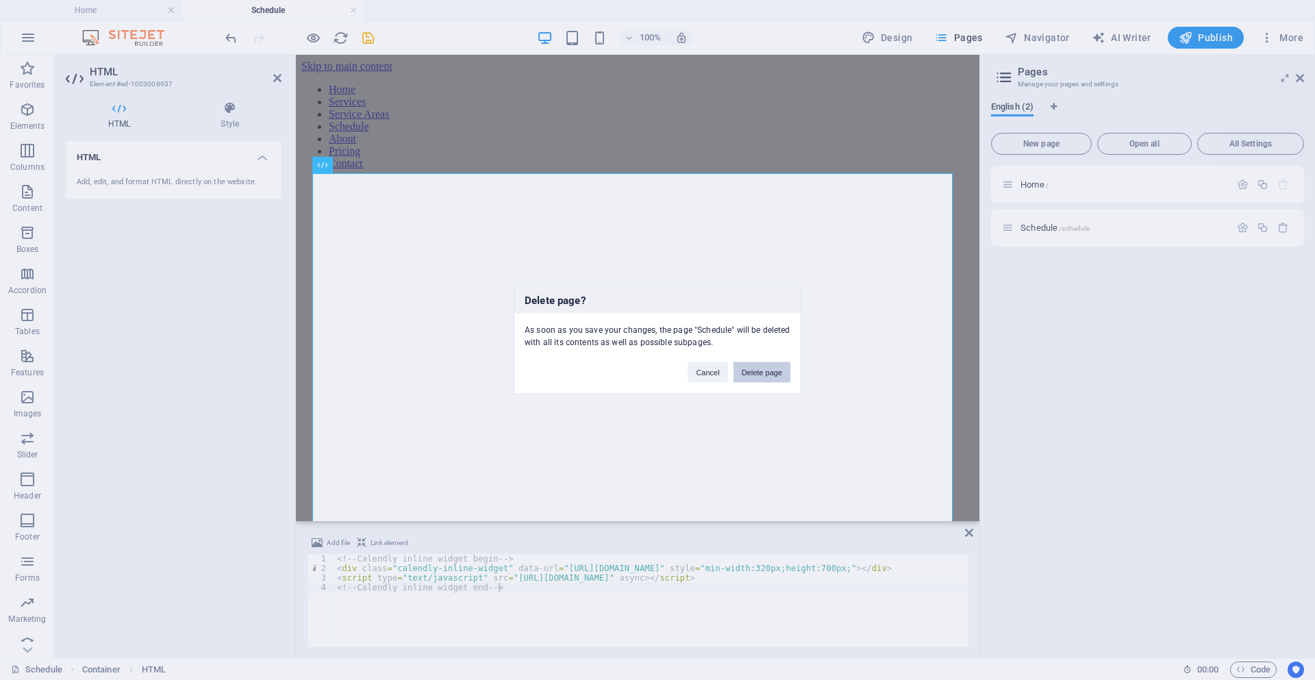
click at [776, 379] on button "Delete page" at bounding box center [762, 372] width 57 height 21
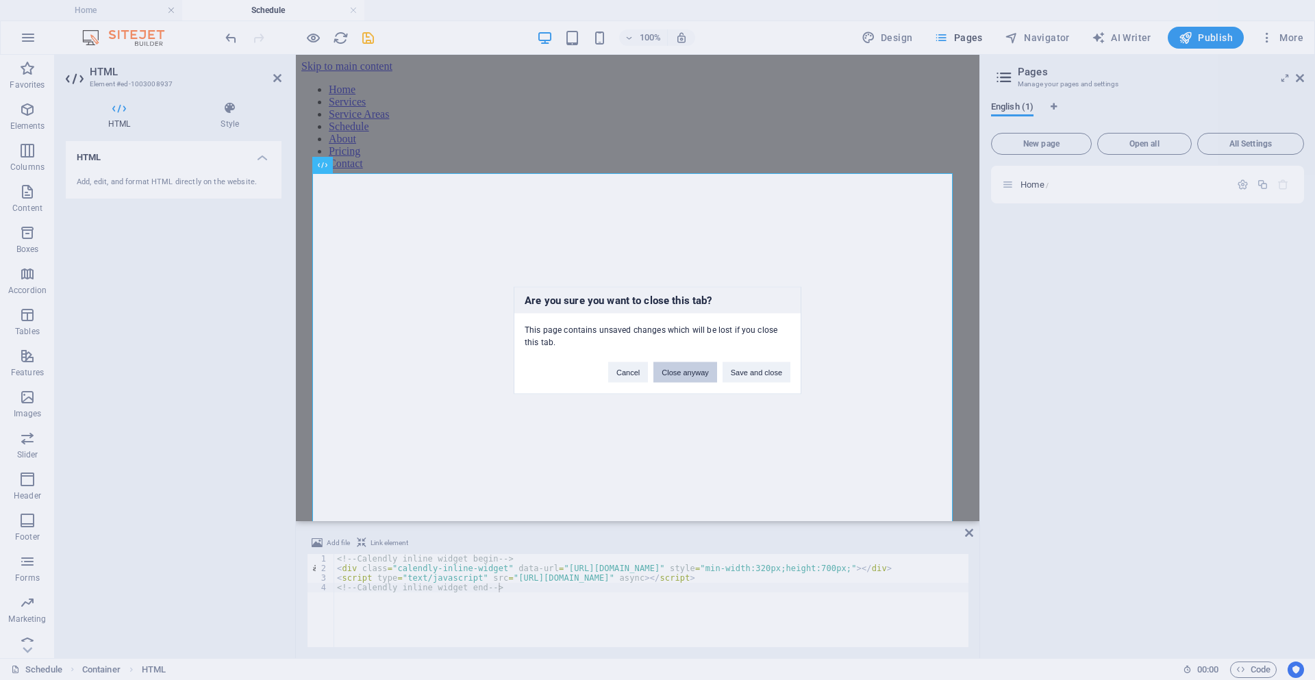
click at [694, 375] on button "Close anyway" at bounding box center [685, 372] width 63 height 21
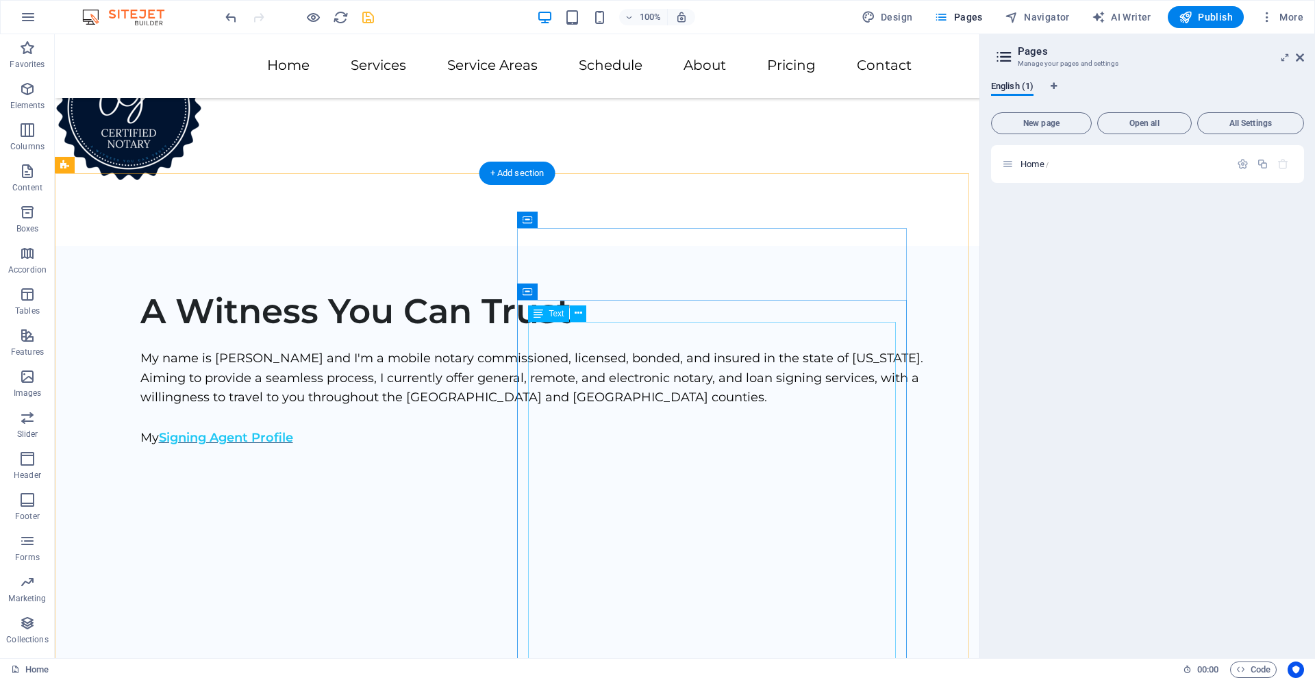
scroll to position [2144, 0]
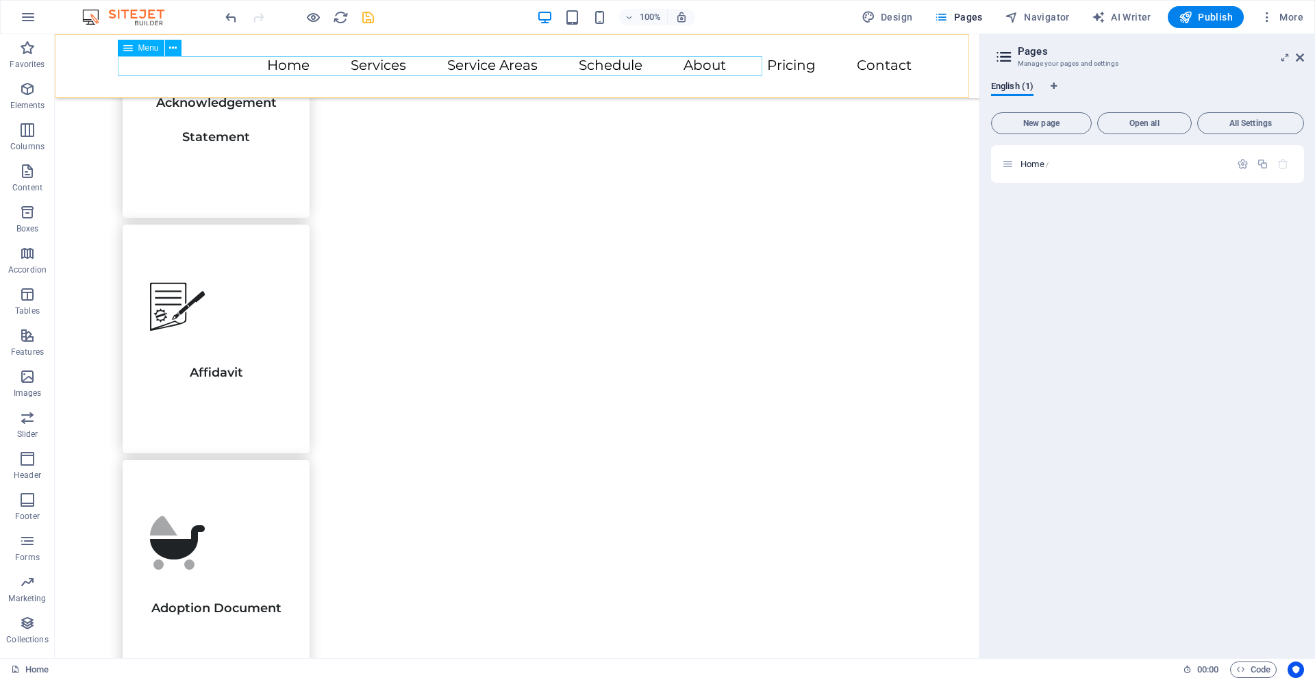
click at [443, 64] on nav "Home Services Service Areas Schedule About Pricing Contact" at bounding box center [517, 66] width 789 height 20
click at [172, 49] on icon at bounding box center [173, 48] width 8 height 14
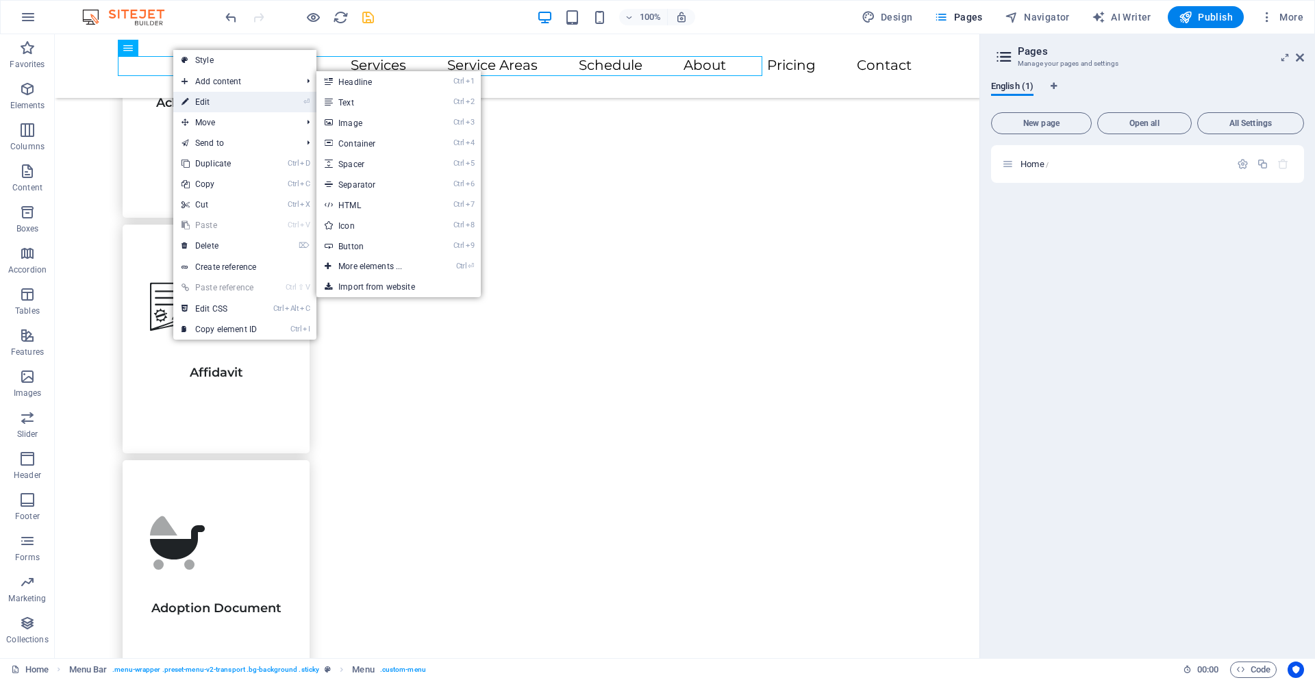
click at [195, 94] on link "⏎ Edit" at bounding box center [219, 102] width 92 height 21
select select
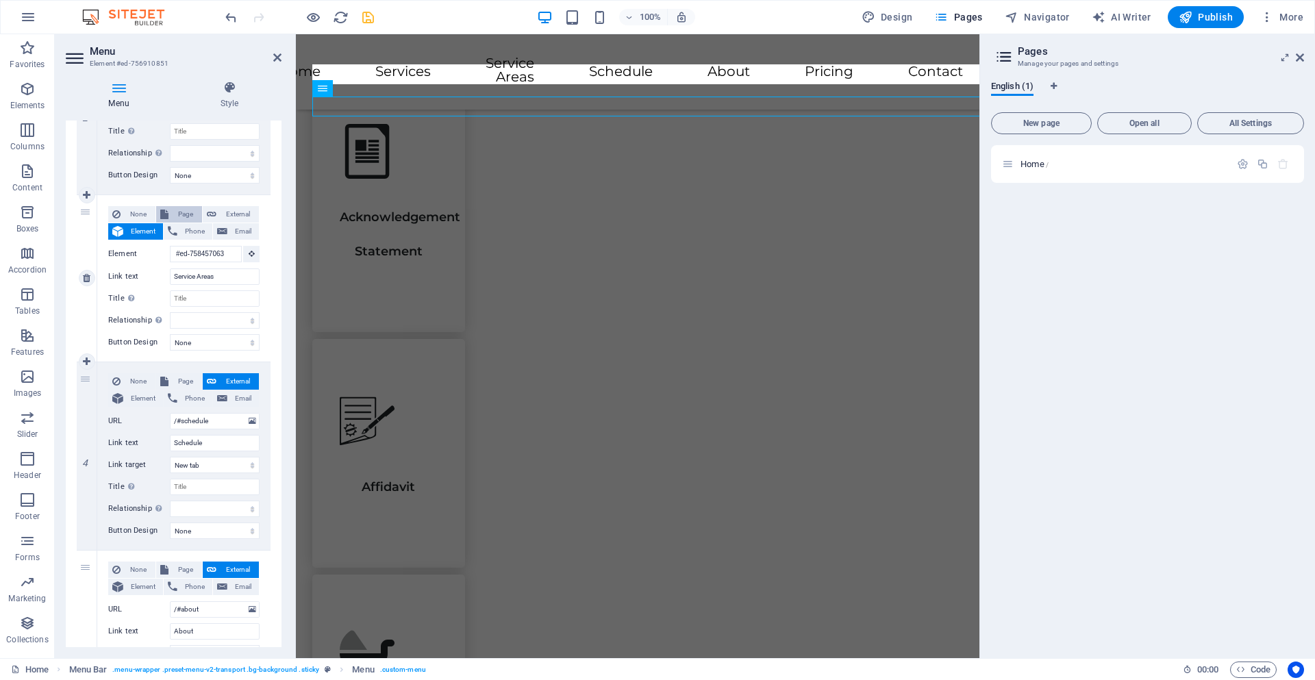
scroll to position [2051, 0]
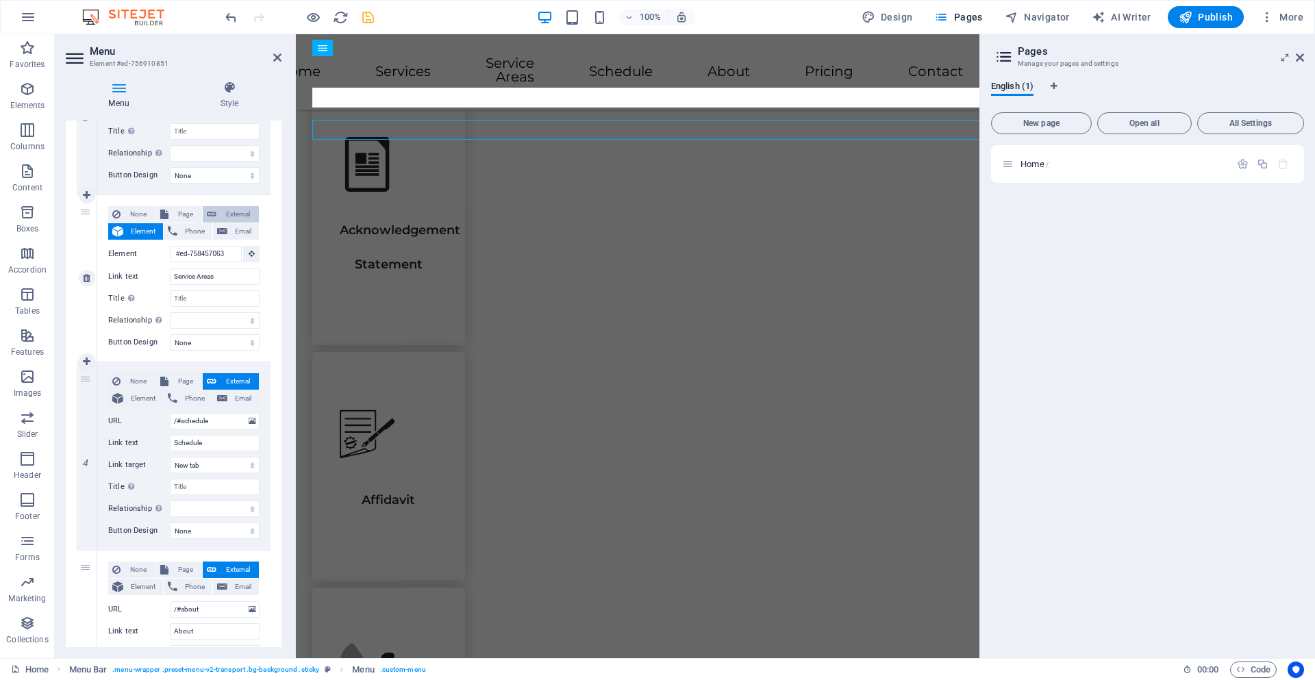
click at [217, 212] on button "External" at bounding box center [231, 214] width 56 height 16
select select
select select "blank"
select select
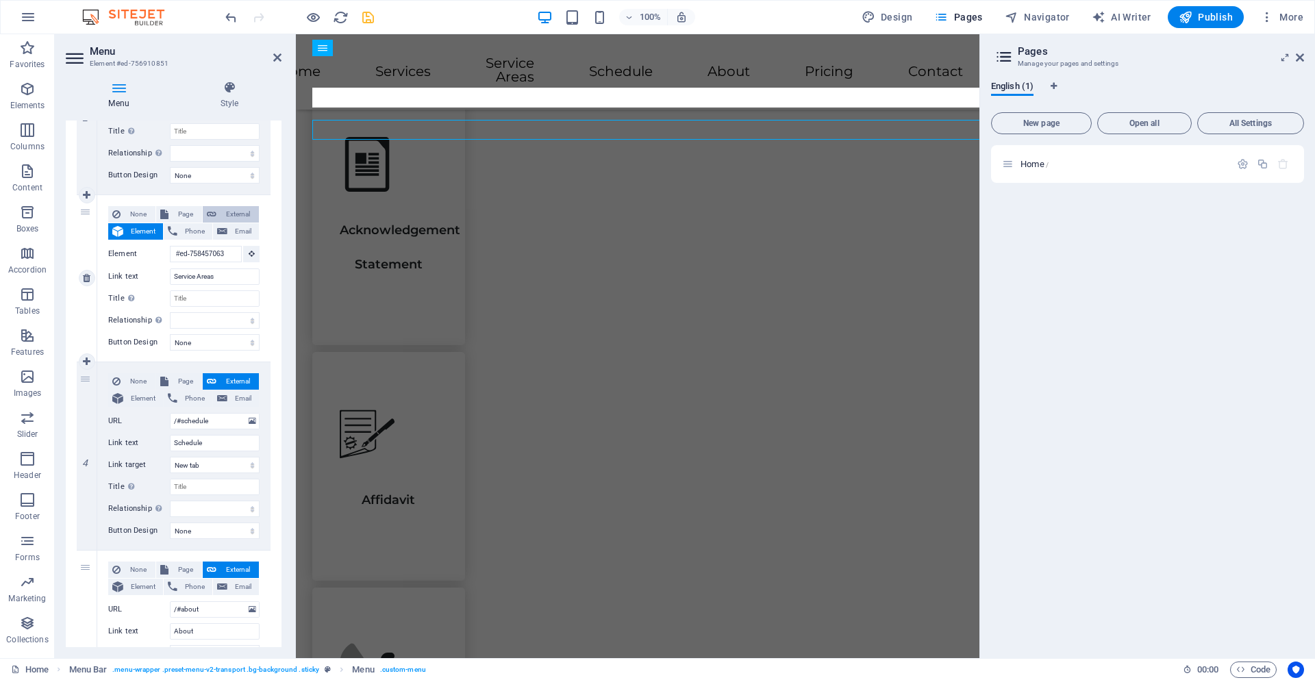
select select
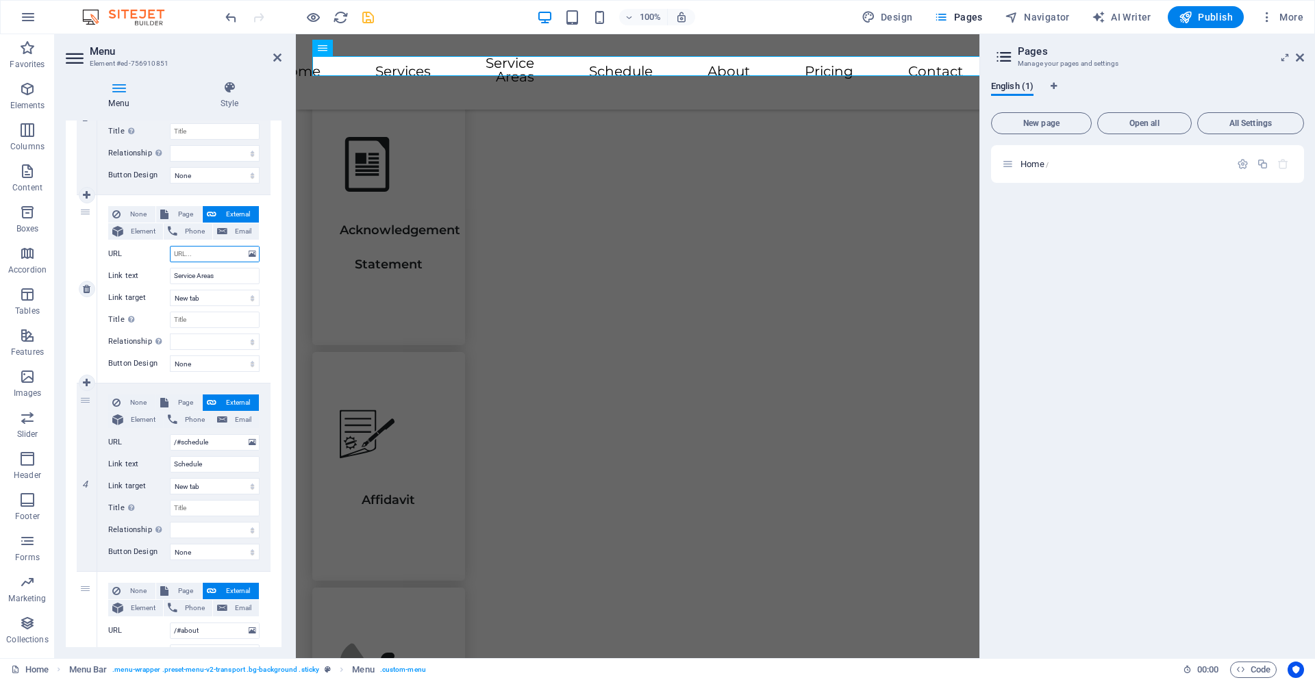
click at [201, 250] on input "URL" at bounding box center [215, 254] width 90 height 16
click at [202, 468] on input "Schedule" at bounding box center [215, 464] width 90 height 16
click at [221, 398] on span "External" at bounding box center [238, 403] width 34 height 16
click at [221, 404] on span "External" at bounding box center [238, 403] width 34 height 16
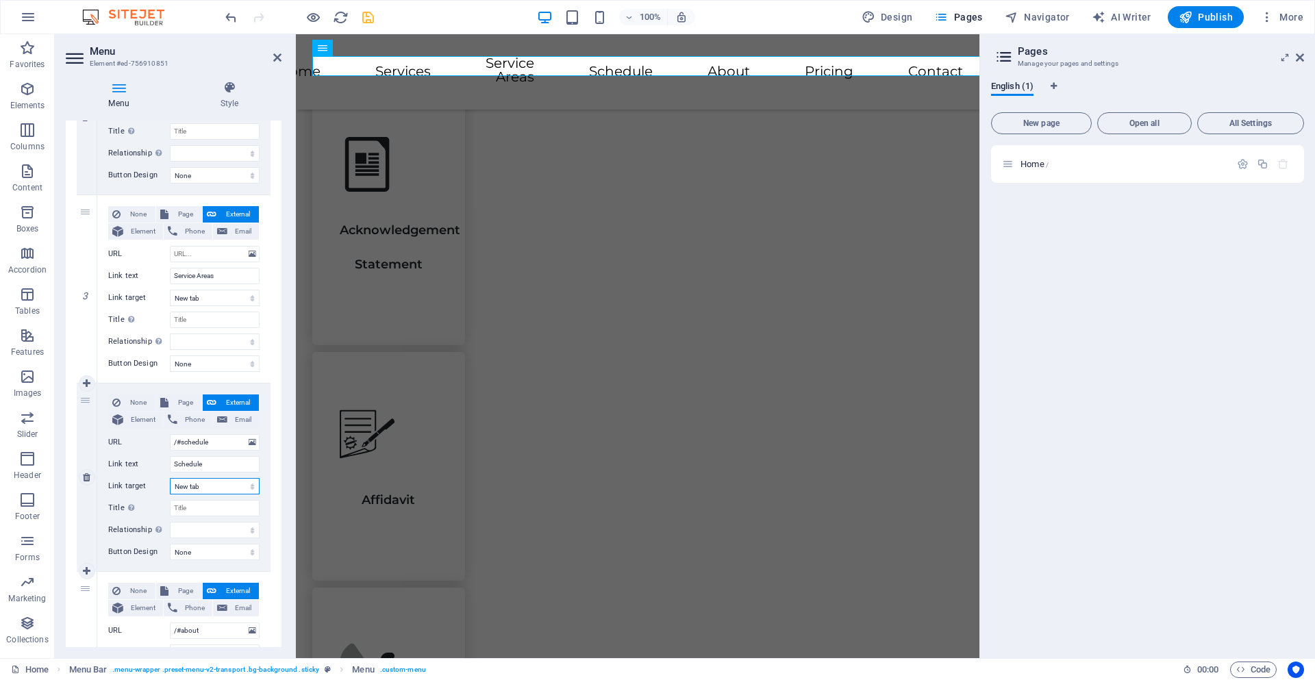
click at [202, 486] on select "New tab Same tab Overlay" at bounding box center [215, 486] width 90 height 16
click at [170, 478] on select "New tab Same tab Overlay" at bounding box center [215, 486] width 90 height 16
click at [184, 405] on span "Page" at bounding box center [185, 403] width 25 height 16
select select
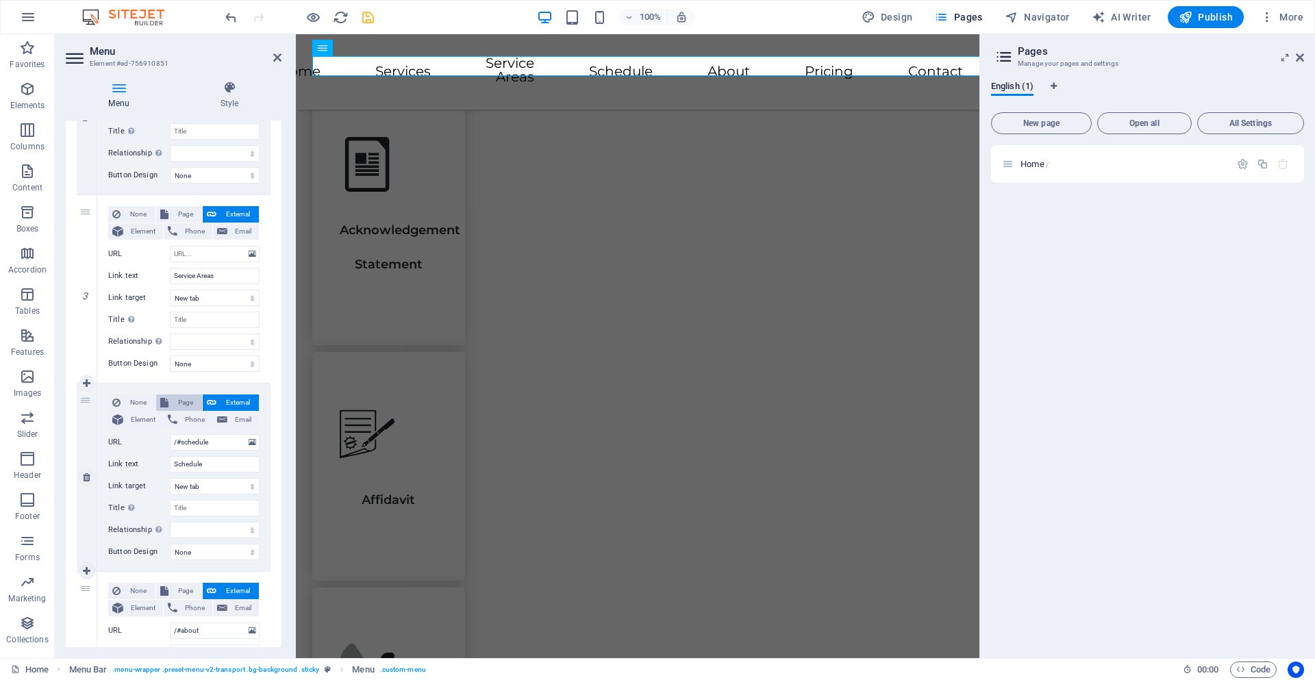
select select
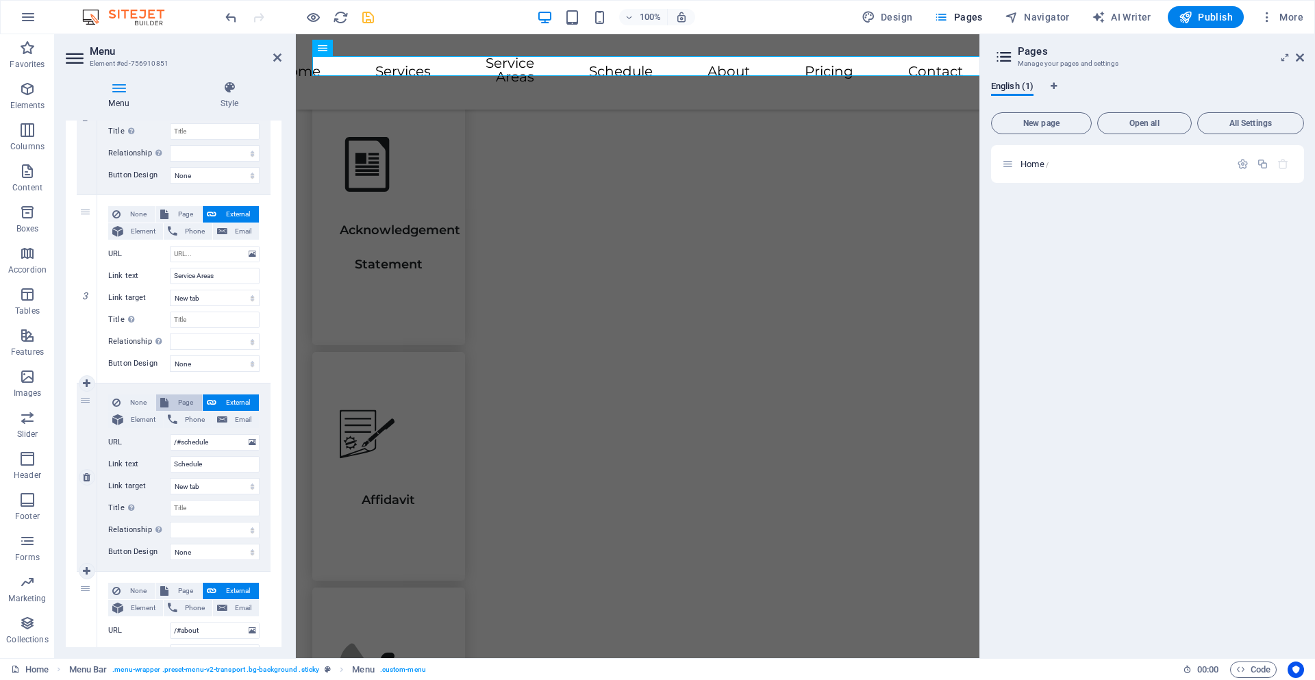
select select
click at [227, 402] on span "External" at bounding box center [238, 403] width 34 height 16
select select
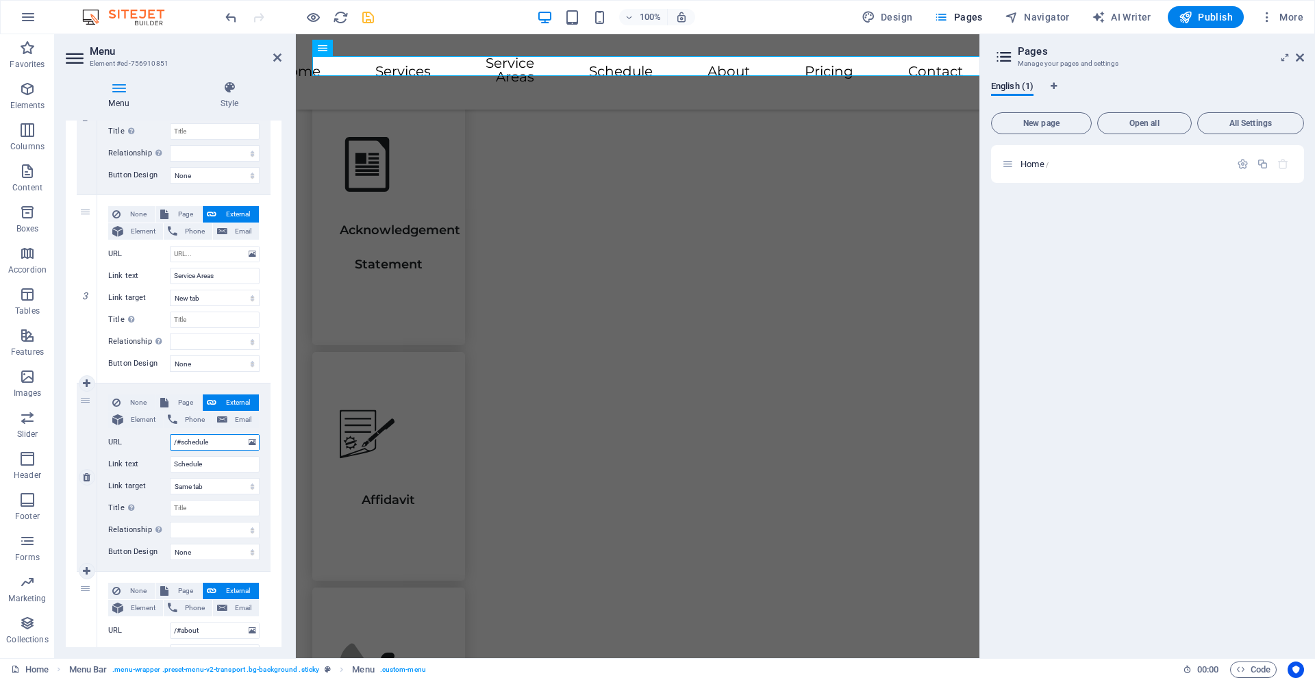
select select "blank"
select select
click at [216, 445] on input "/#schedule" at bounding box center [215, 442] width 90 height 16
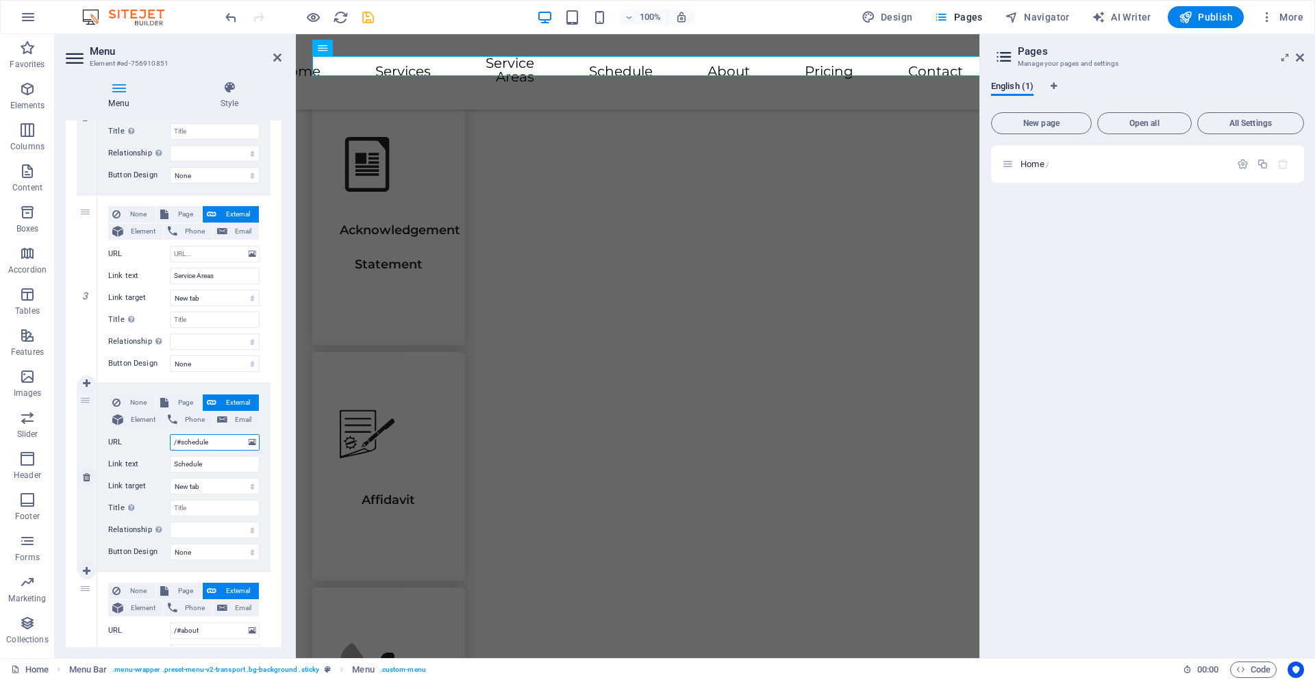
click at [215, 445] on input "/#schedule" at bounding box center [215, 442] width 90 height 16
paste input "[URL][DOMAIN_NAME]"
type input "[URL][DOMAIN_NAME]"
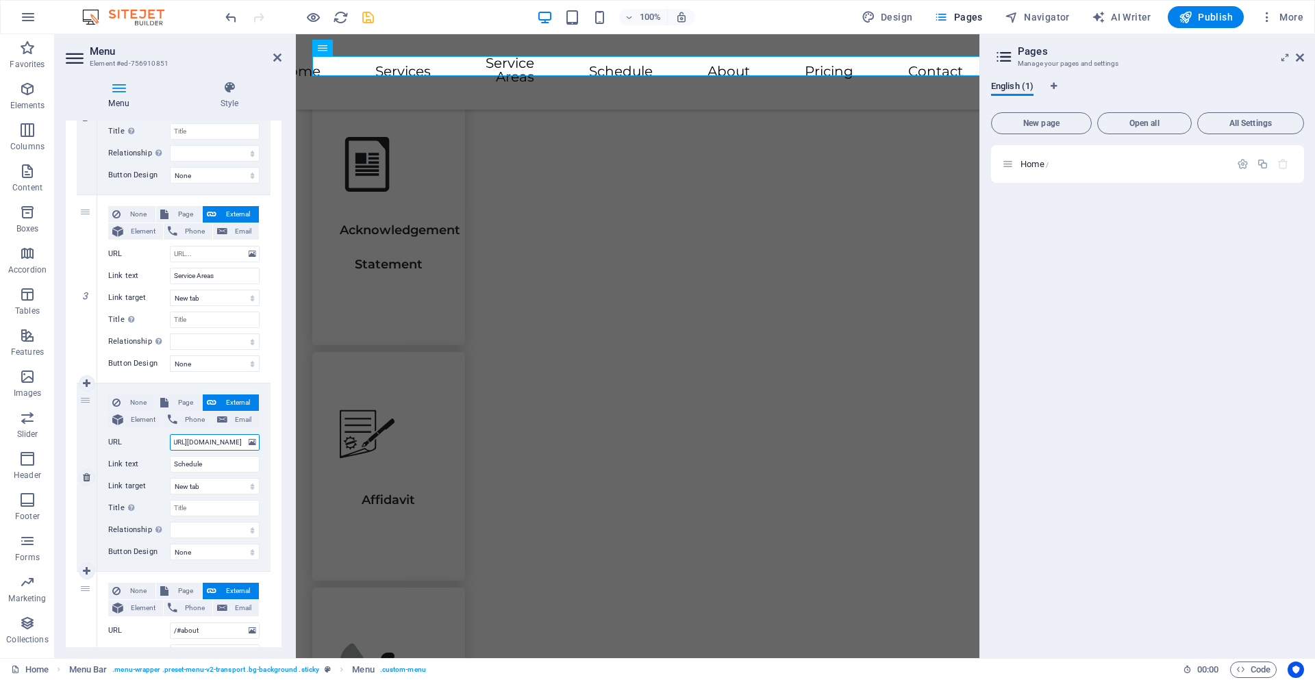
select select
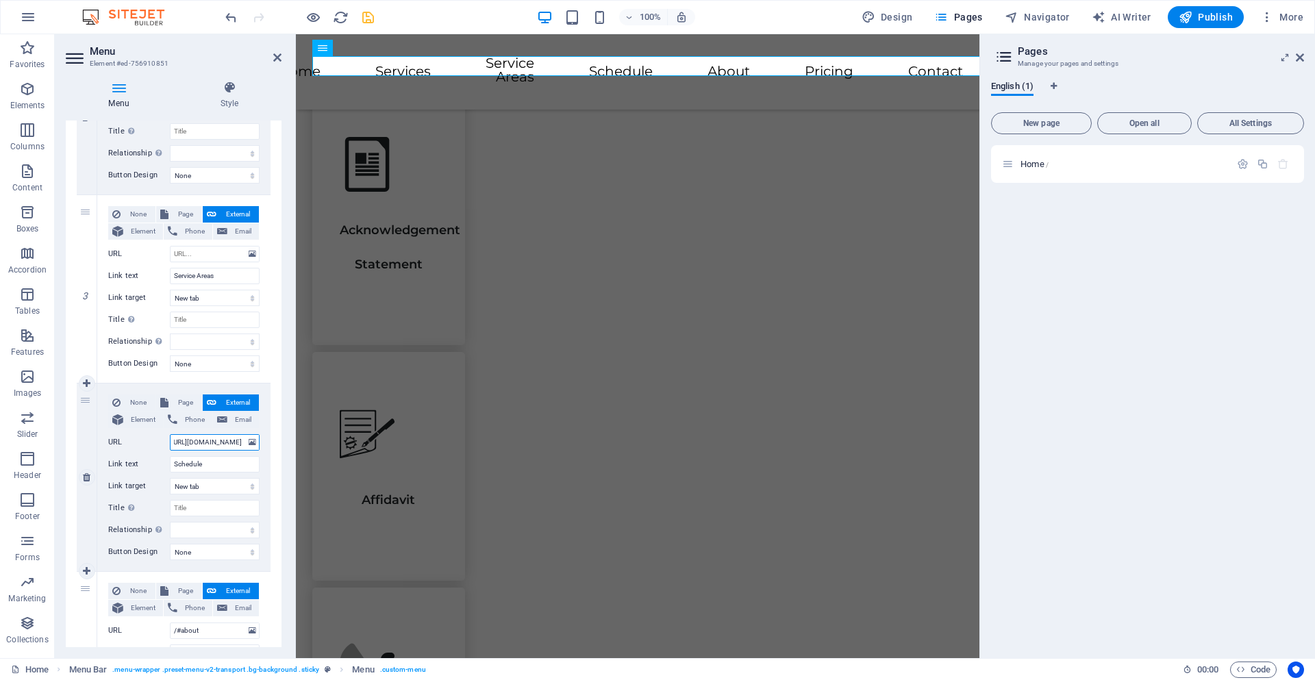
select select
type input "[URL][DOMAIN_NAME]"
click at [373, 22] on icon "save" at bounding box center [368, 18] width 16 height 16
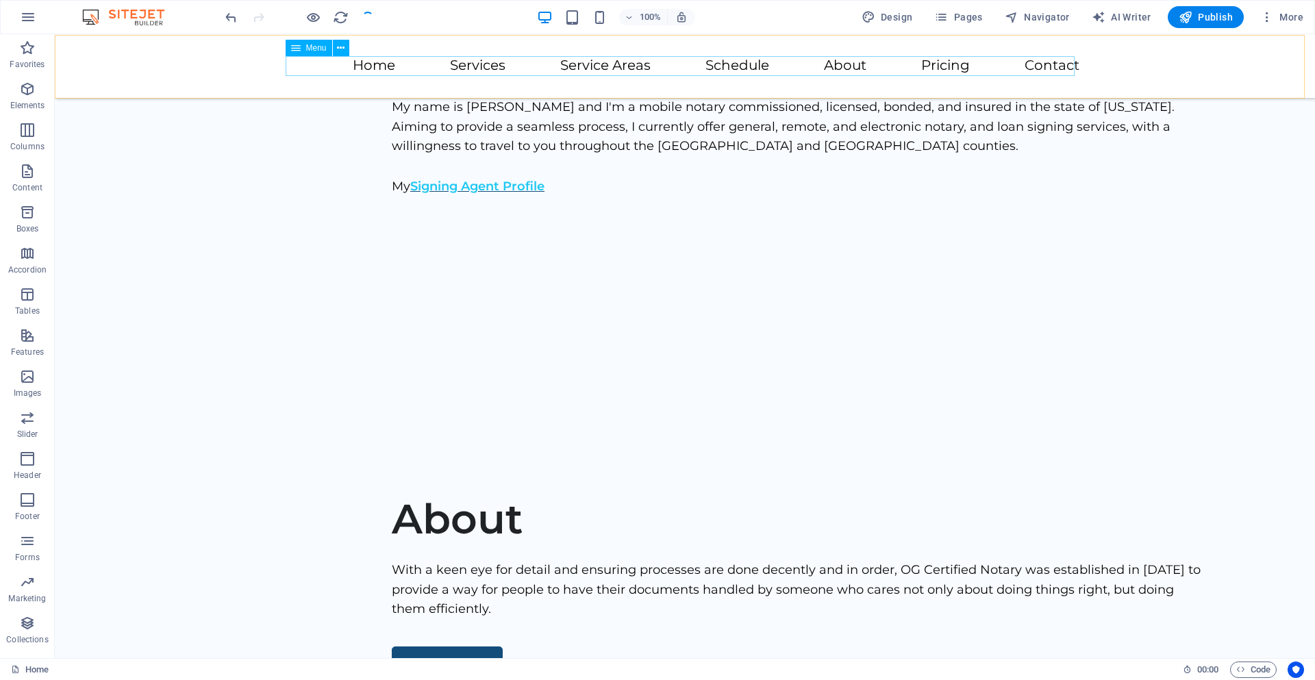
scroll to position [236, 0]
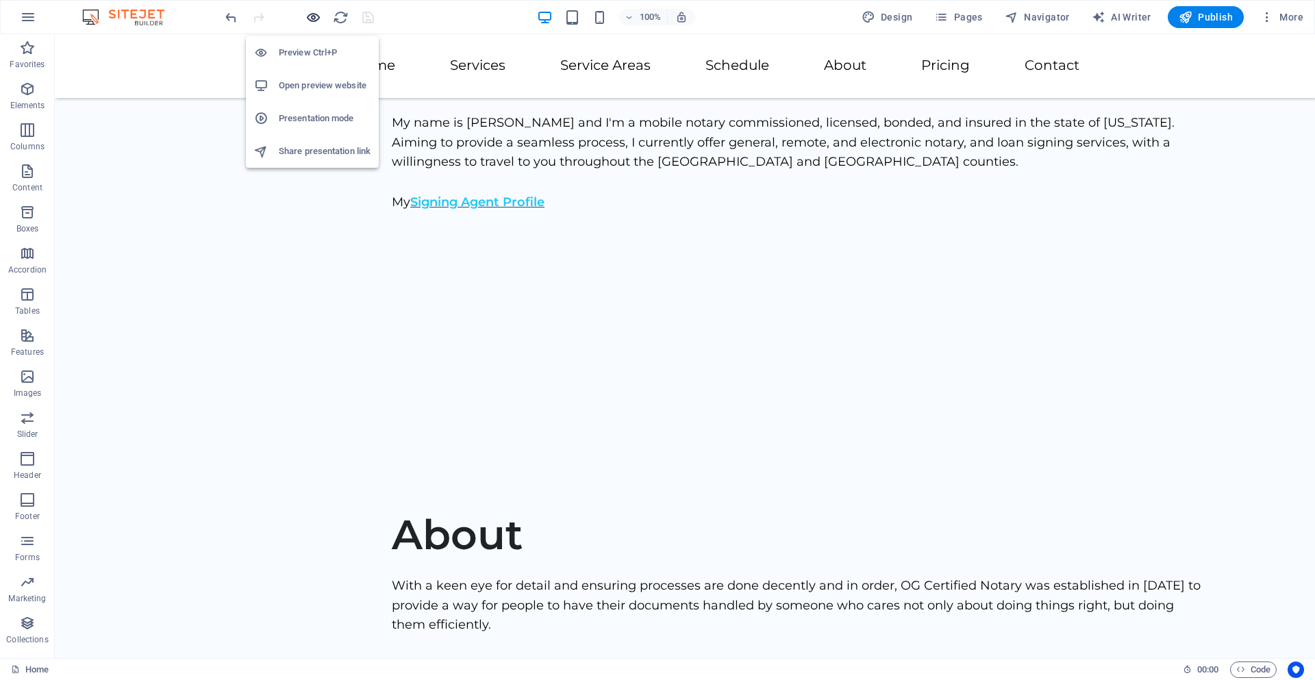
click at [306, 12] on icon "button" at bounding box center [314, 18] width 16 height 16
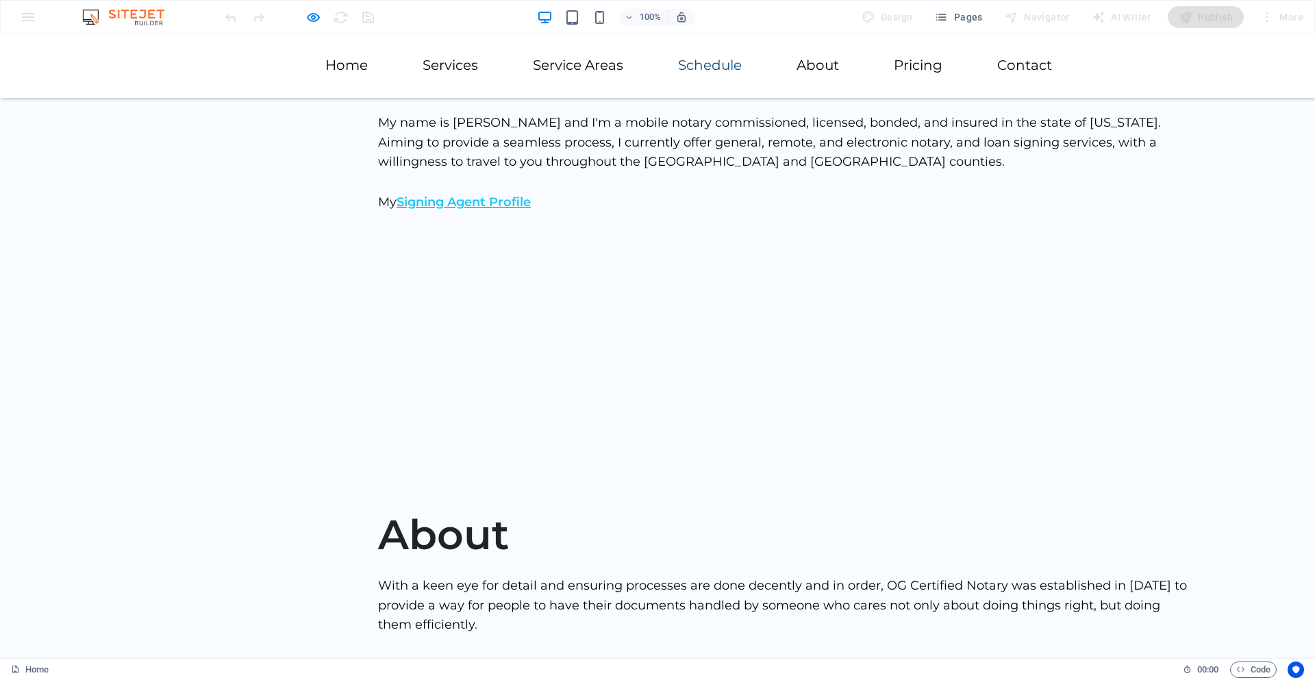
click at [693, 67] on link "Schedule" at bounding box center [710, 65] width 64 height 14
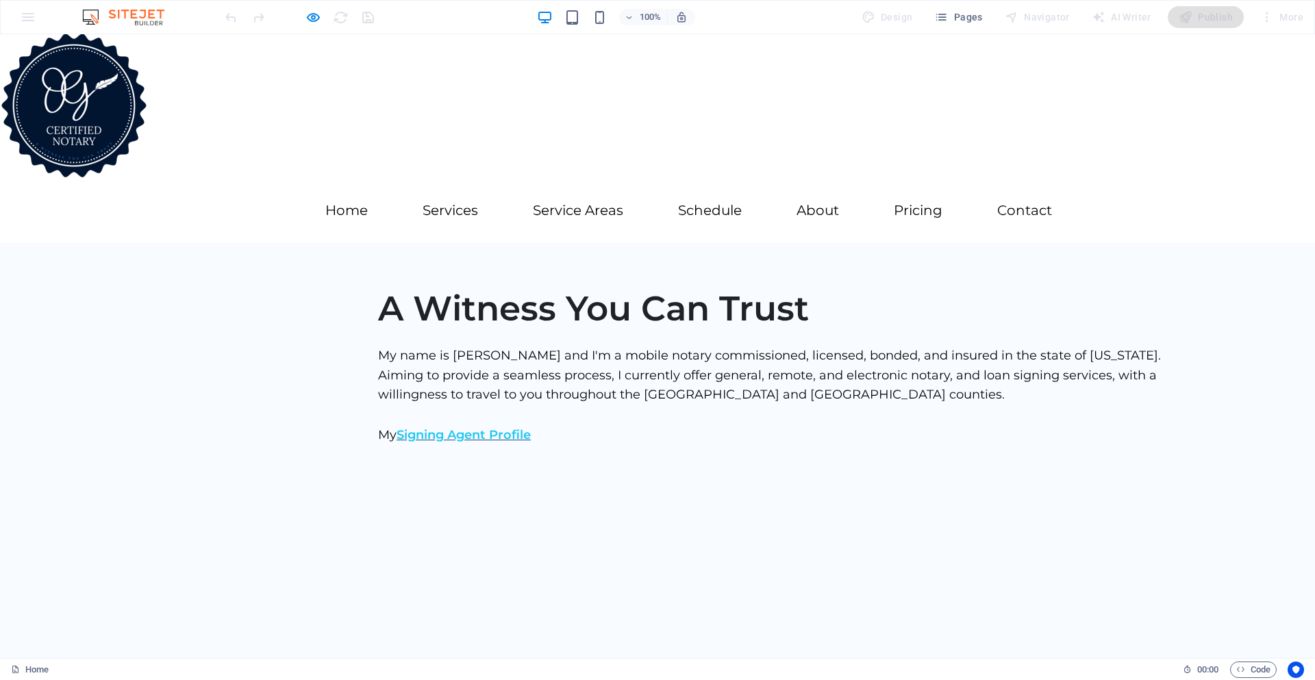
scroll to position [0, 0]
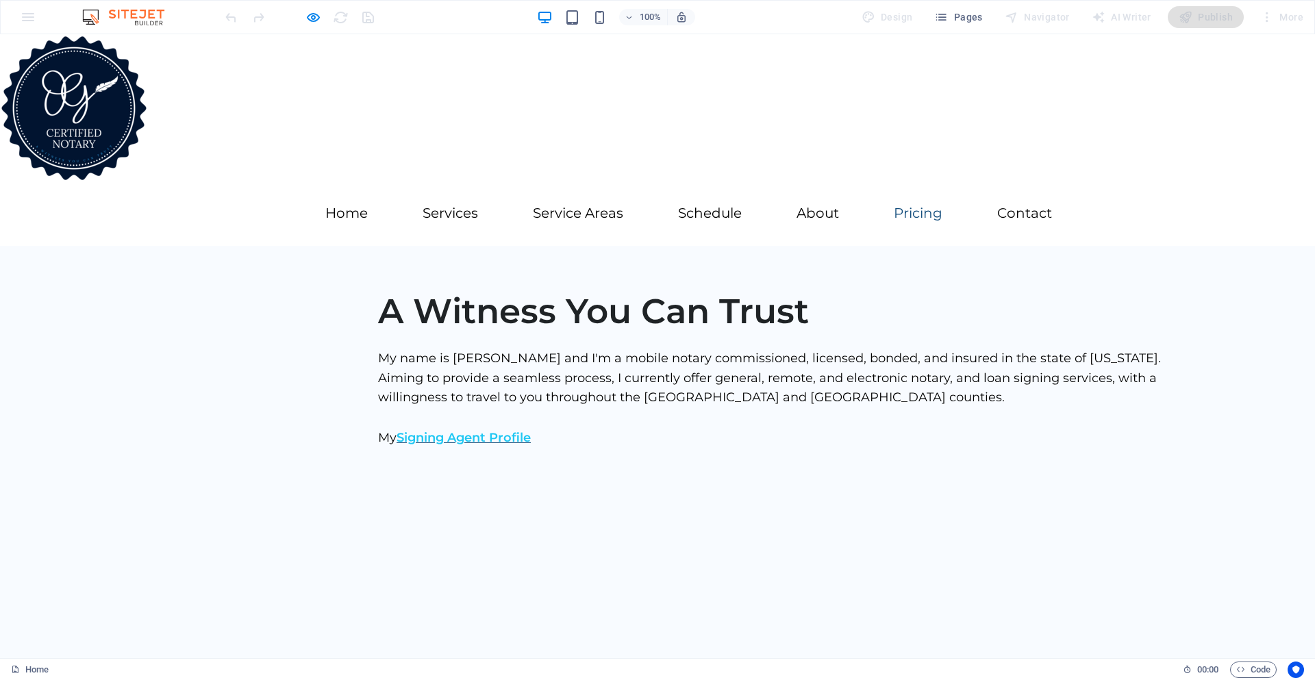
click at [926, 211] on link "Pricing" at bounding box center [918, 213] width 49 height 14
click at [924, 214] on link "Pricing" at bounding box center [918, 213] width 49 height 14
click at [310, 20] on icon "button" at bounding box center [314, 18] width 16 height 16
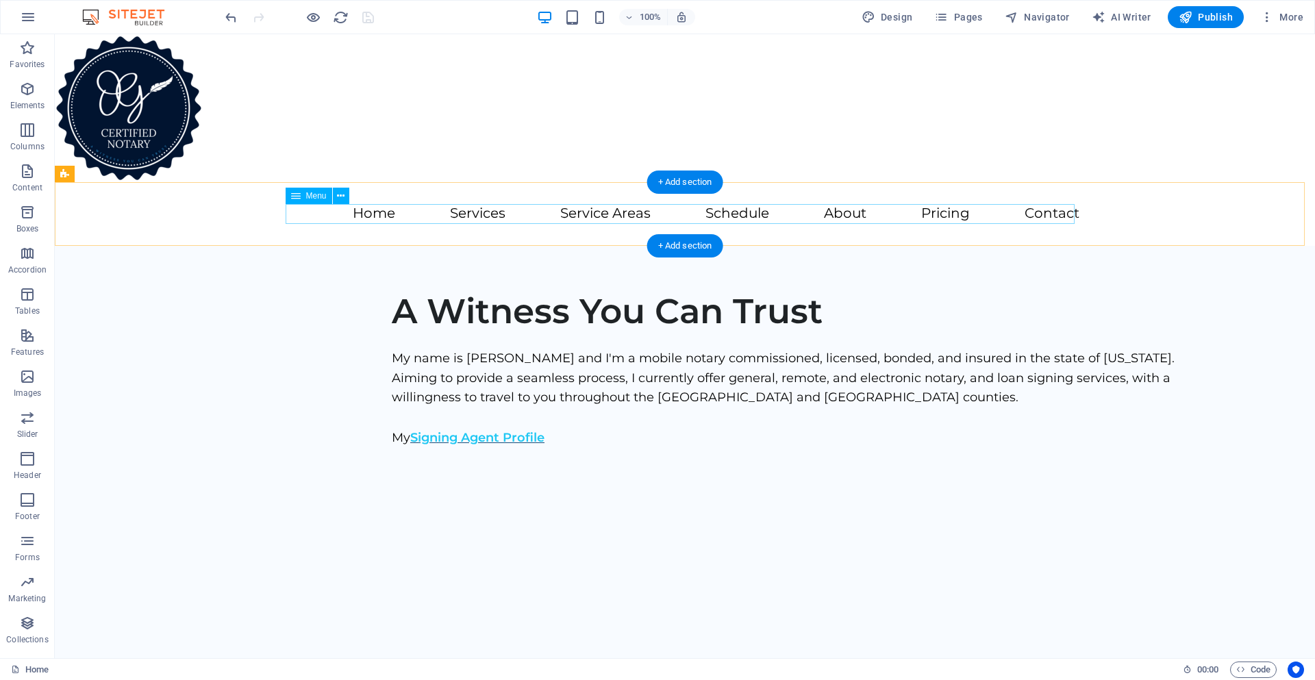
click at [934, 214] on nav "Home Services Service Areas Schedule About Pricing Contact" at bounding box center [684, 214] width 789 height 20
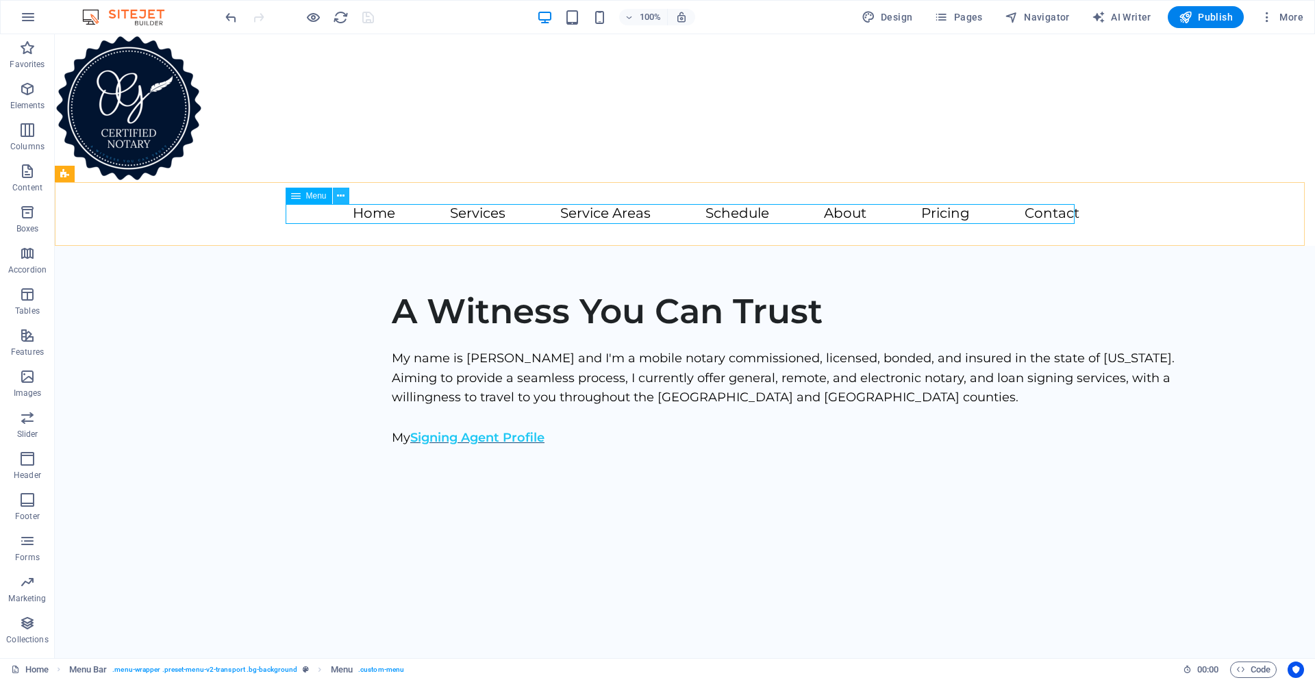
click at [338, 198] on icon at bounding box center [341, 196] width 8 height 14
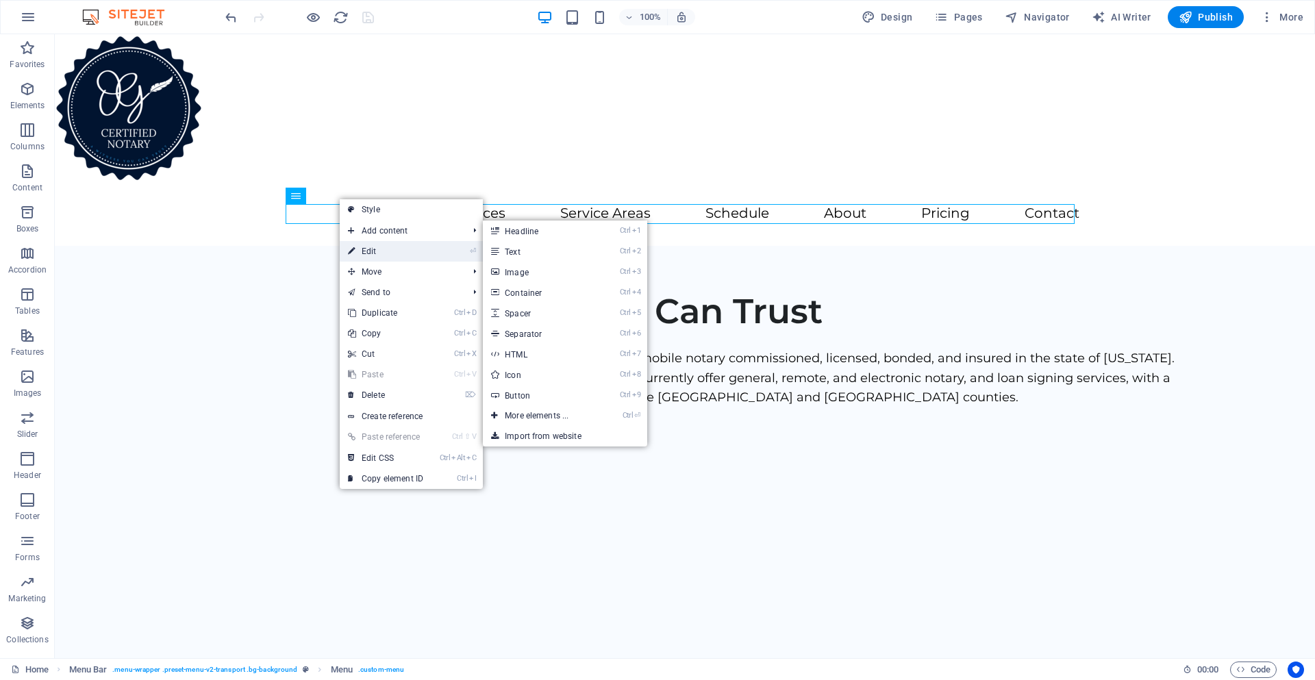
click at [369, 251] on link "⏎ Edit" at bounding box center [386, 251] width 92 height 21
select select
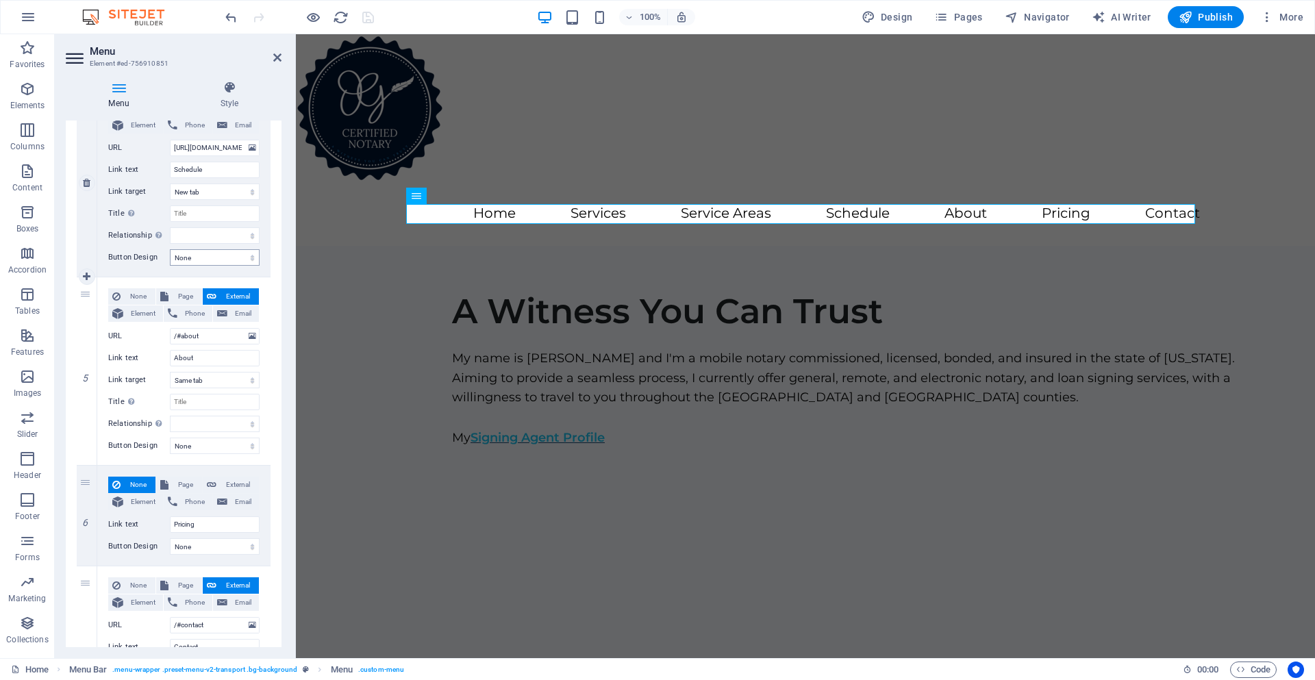
scroll to position [822, 0]
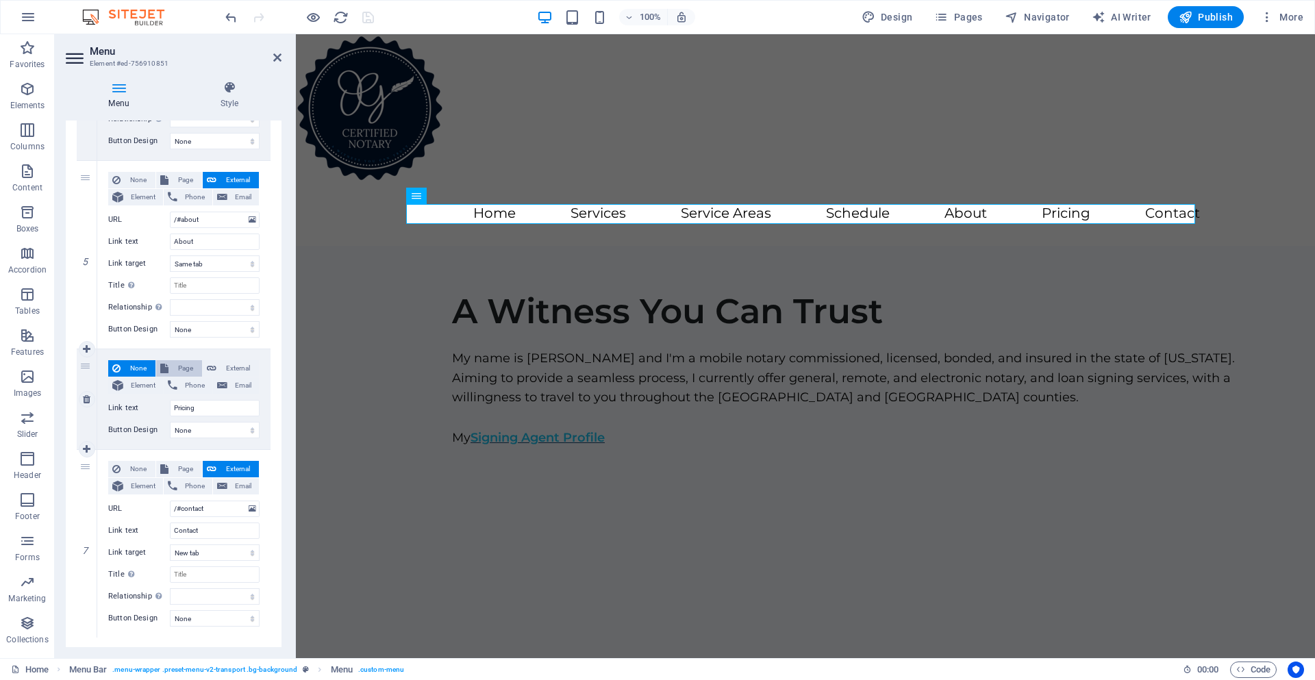
click at [193, 368] on span "Page" at bounding box center [185, 368] width 25 height 16
select select
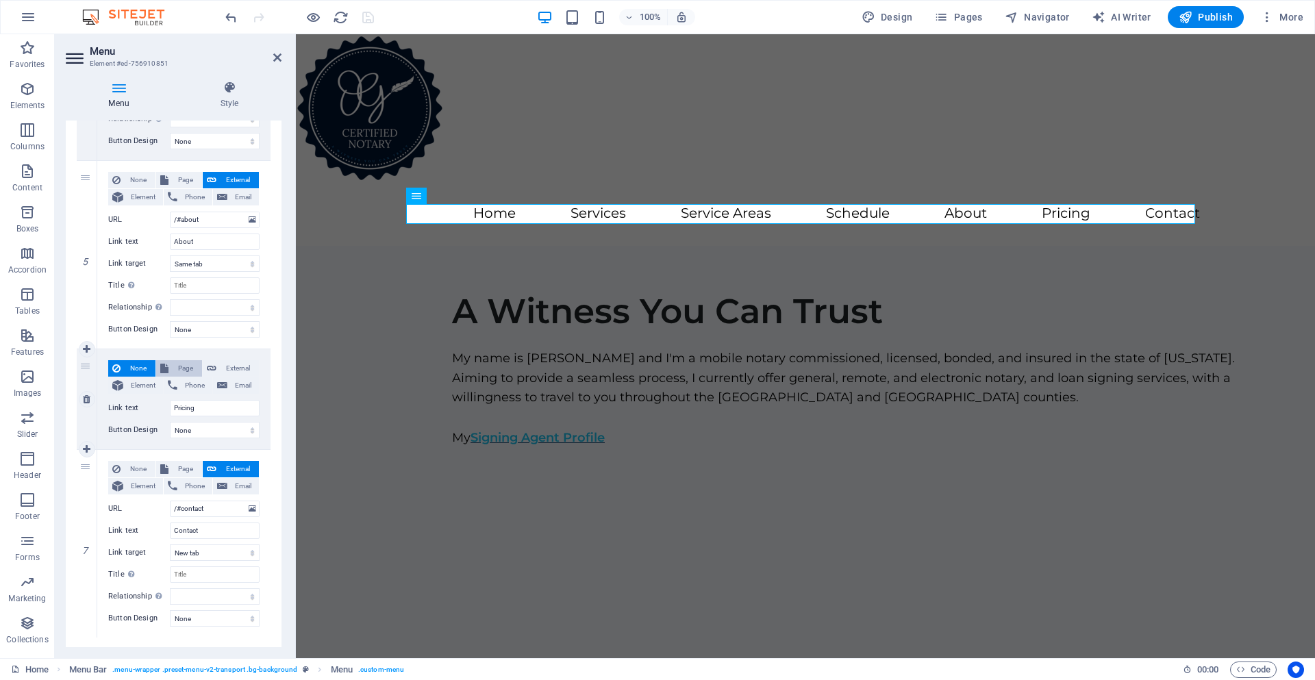
select select
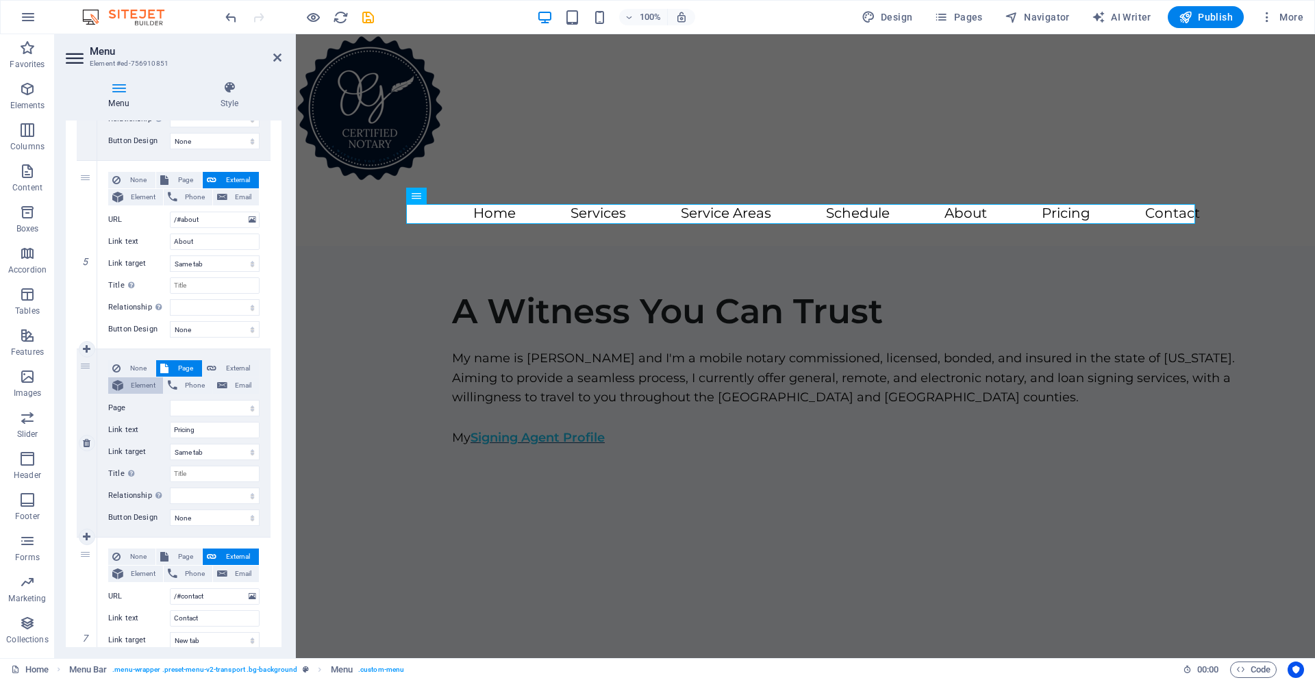
click at [151, 382] on span "Element" at bounding box center [143, 386] width 32 height 16
select select
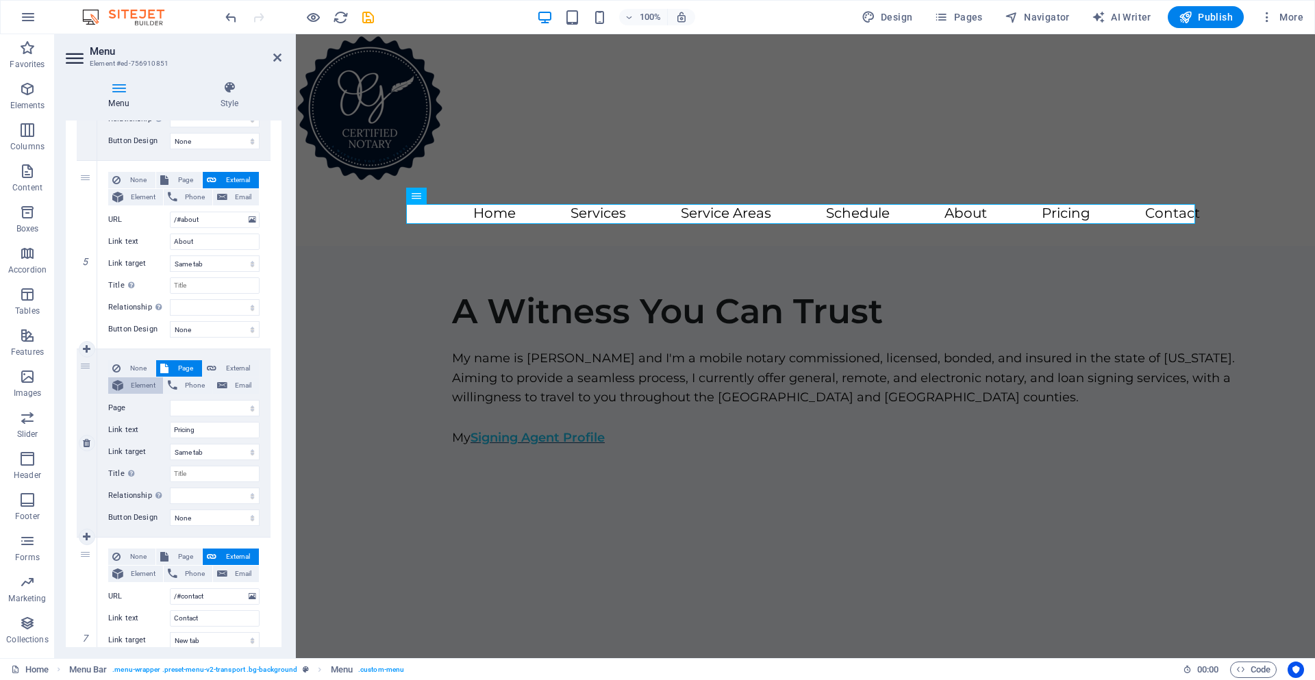
select select
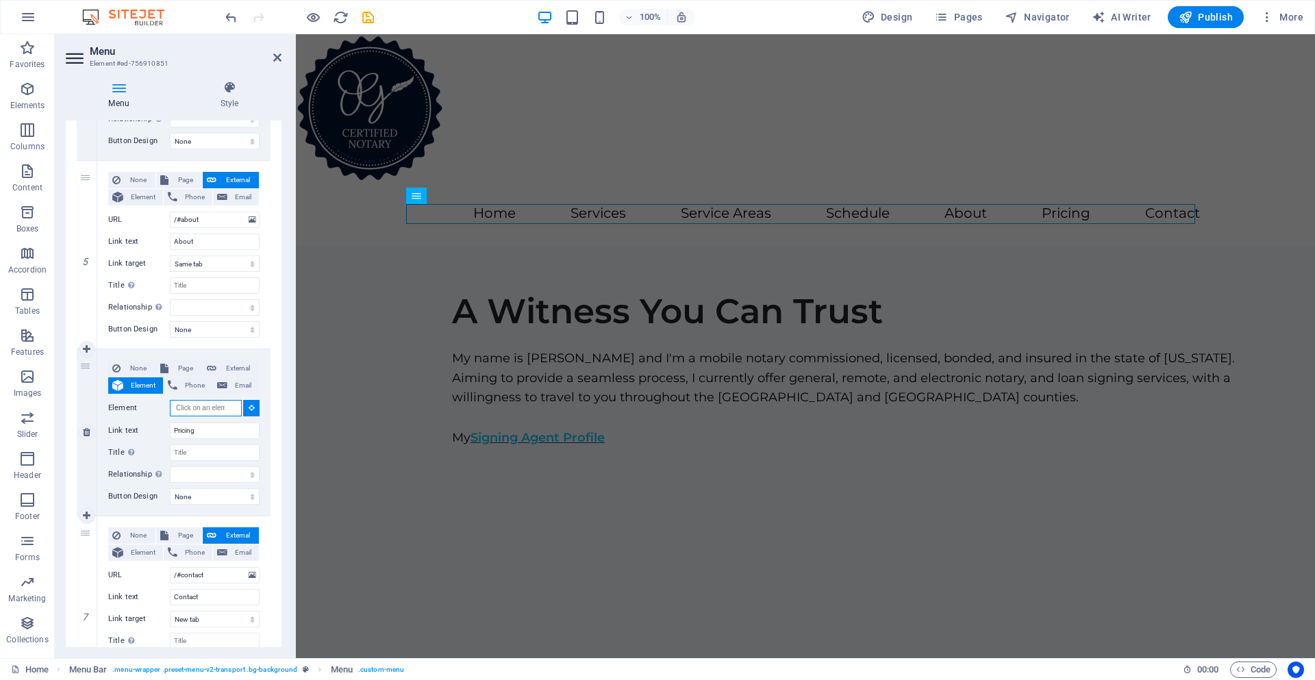
click at [225, 410] on input "Element" at bounding box center [206, 408] width 72 height 16
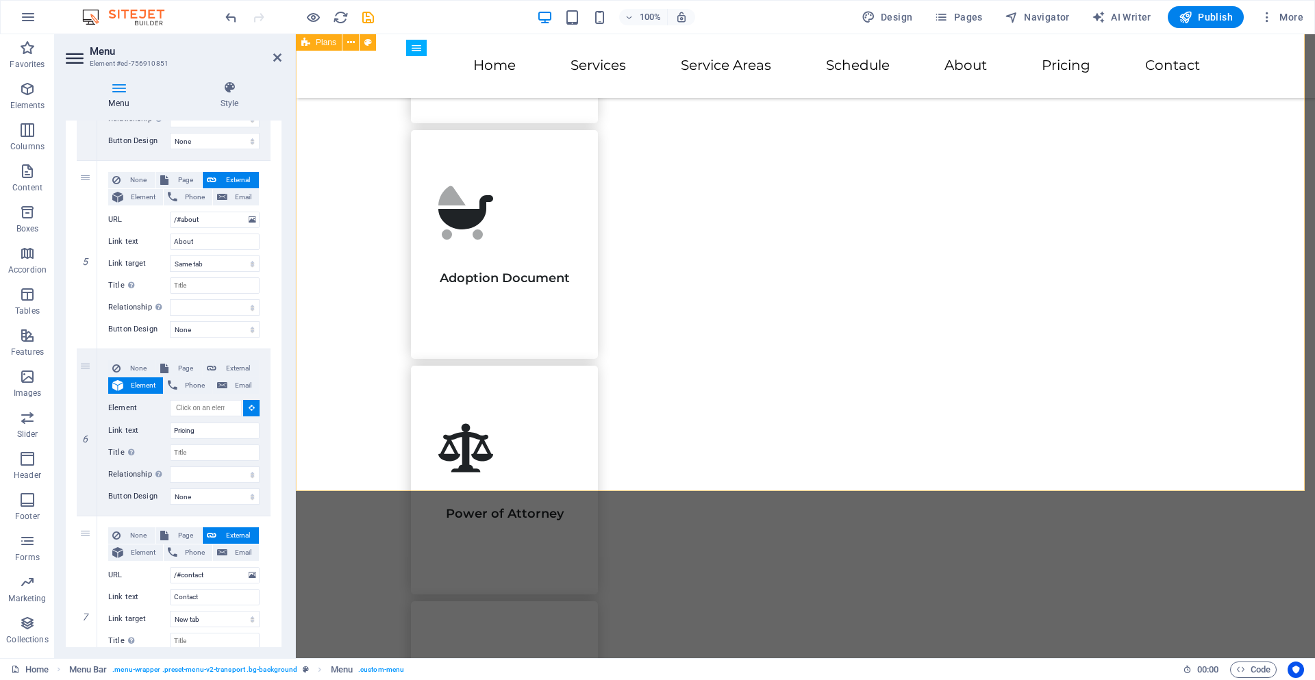
scroll to position [2741, 0]
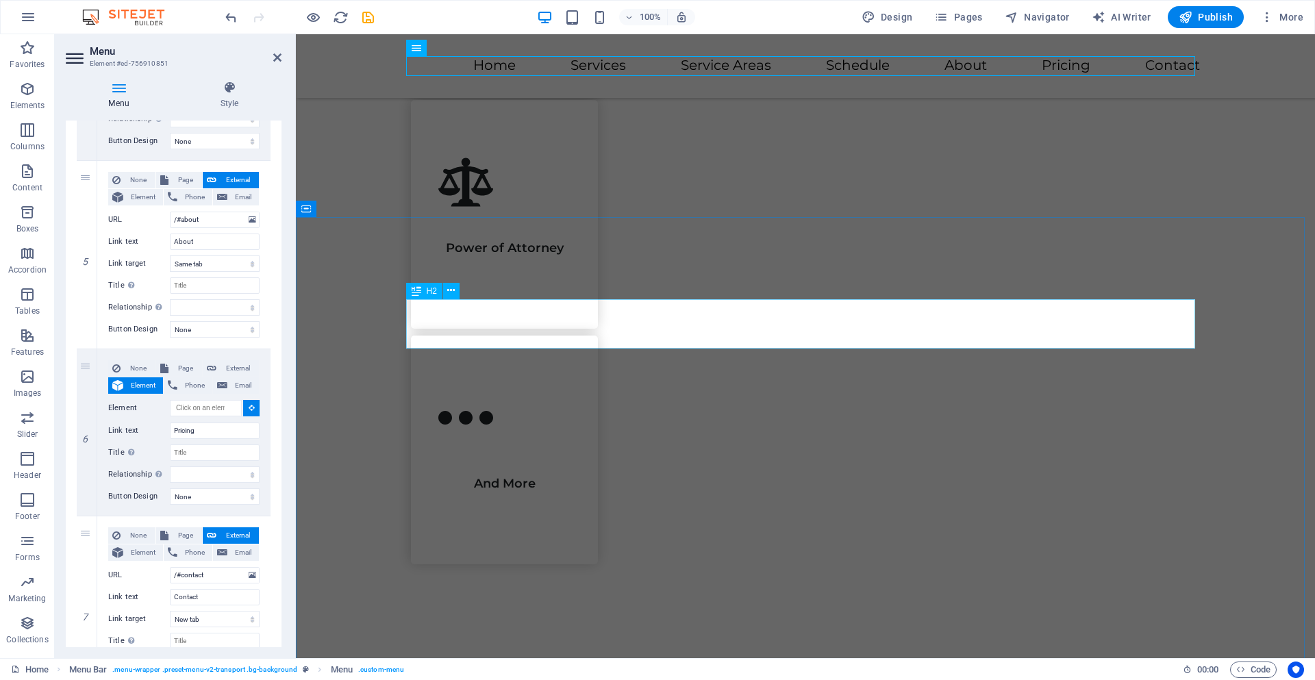
select select
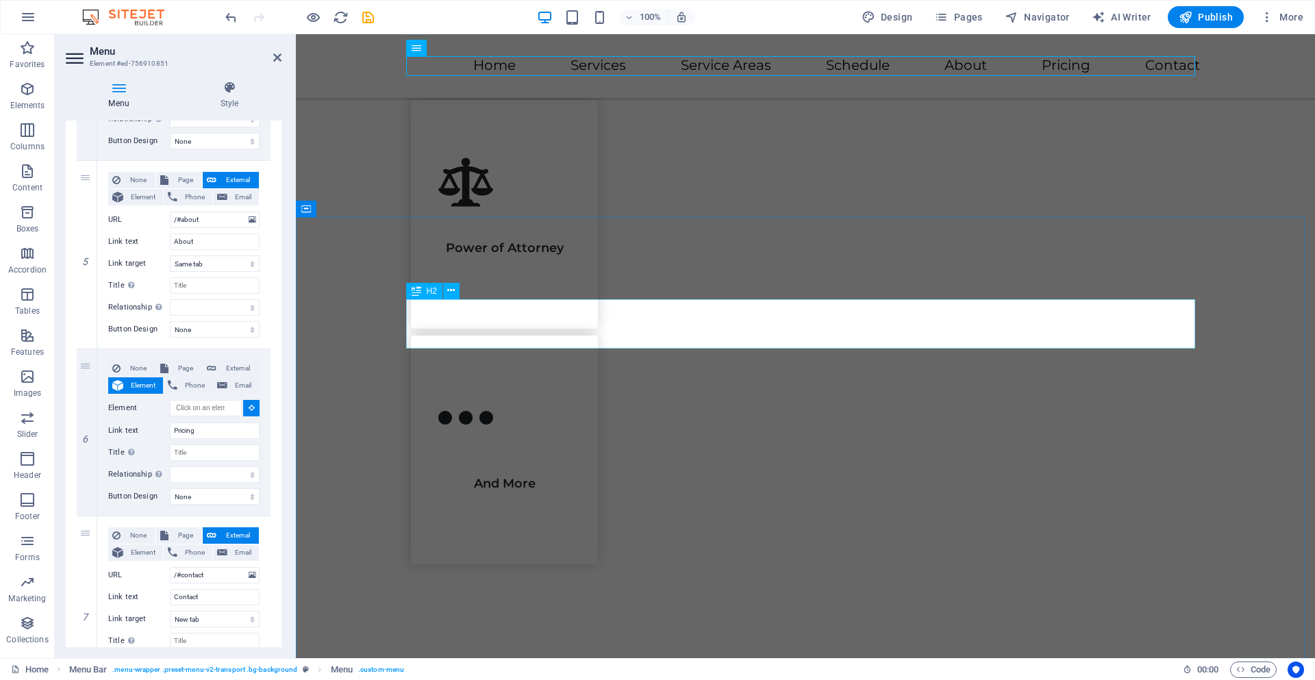
select select
type input "#ed-756911022"
select select
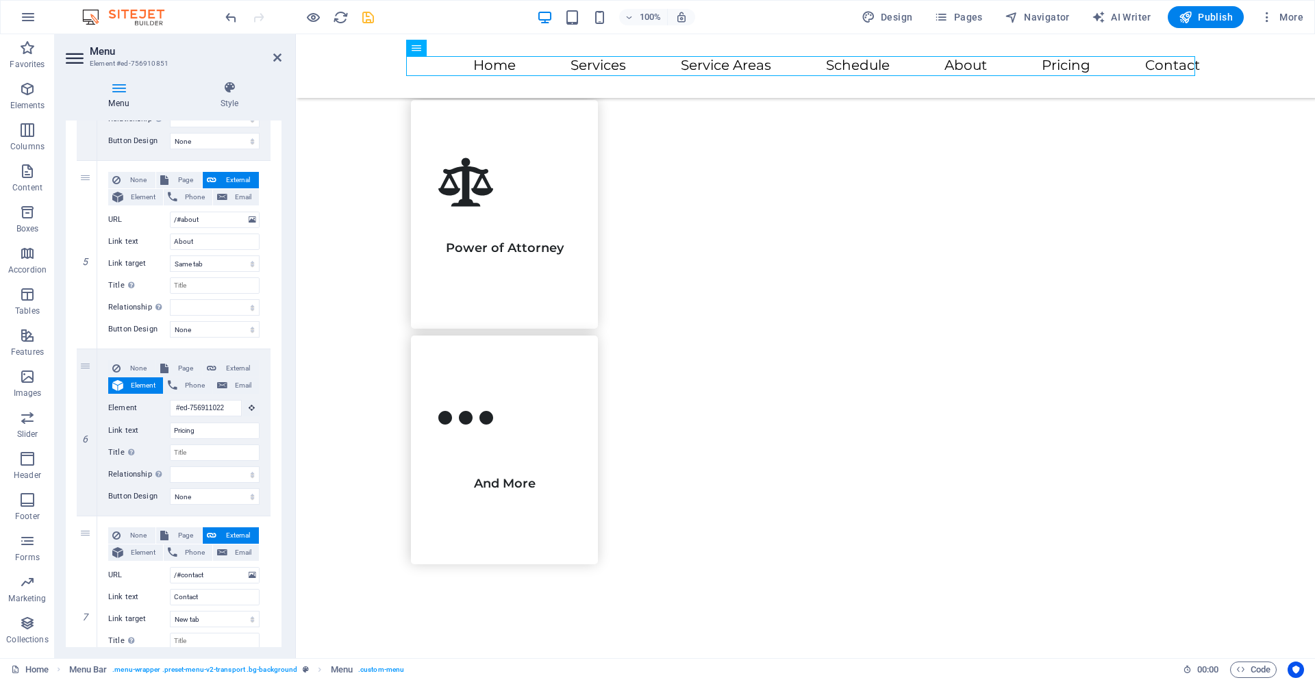
click at [366, 18] on icon "save" at bounding box center [368, 18] width 16 height 16
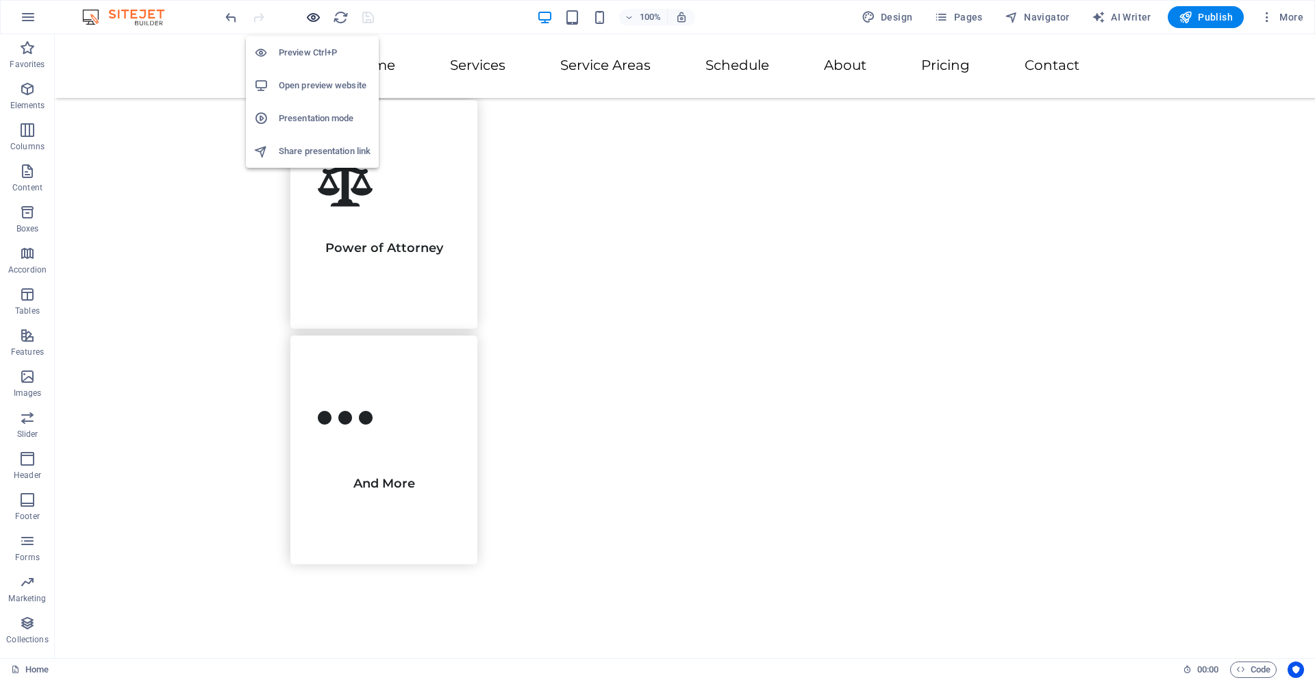
click at [317, 17] on icon "button" at bounding box center [314, 18] width 16 height 16
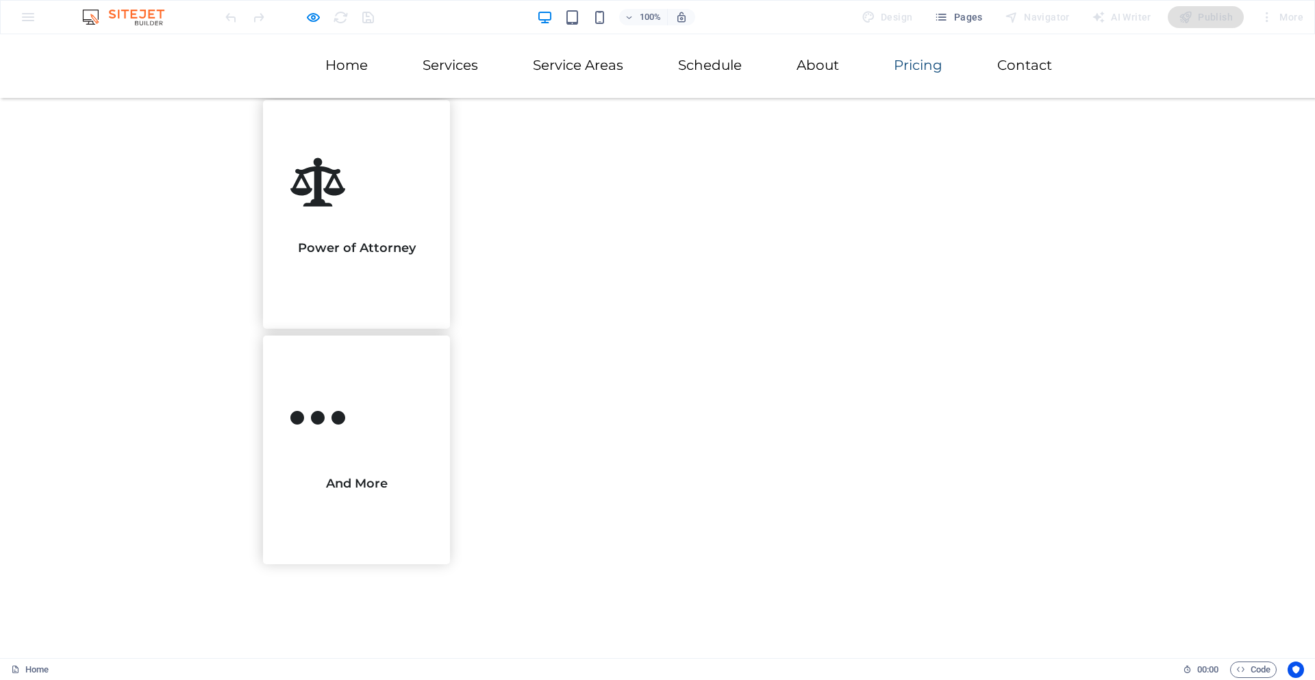
click at [905, 58] on link "Pricing" at bounding box center [918, 65] width 49 height 14
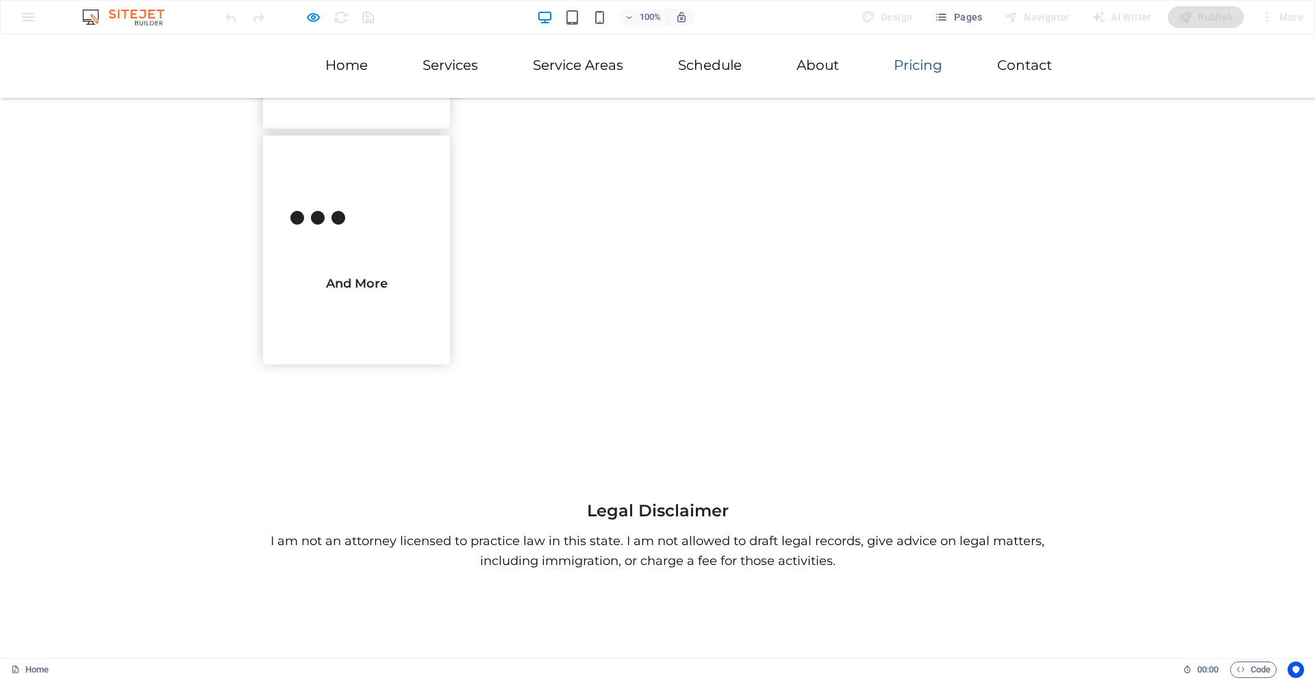
scroll to position [2942, 0]
click at [801, 65] on link "About" at bounding box center [818, 65] width 42 height 14
click at [824, 65] on link "About" at bounding box center [818, 65] width 42 height 14
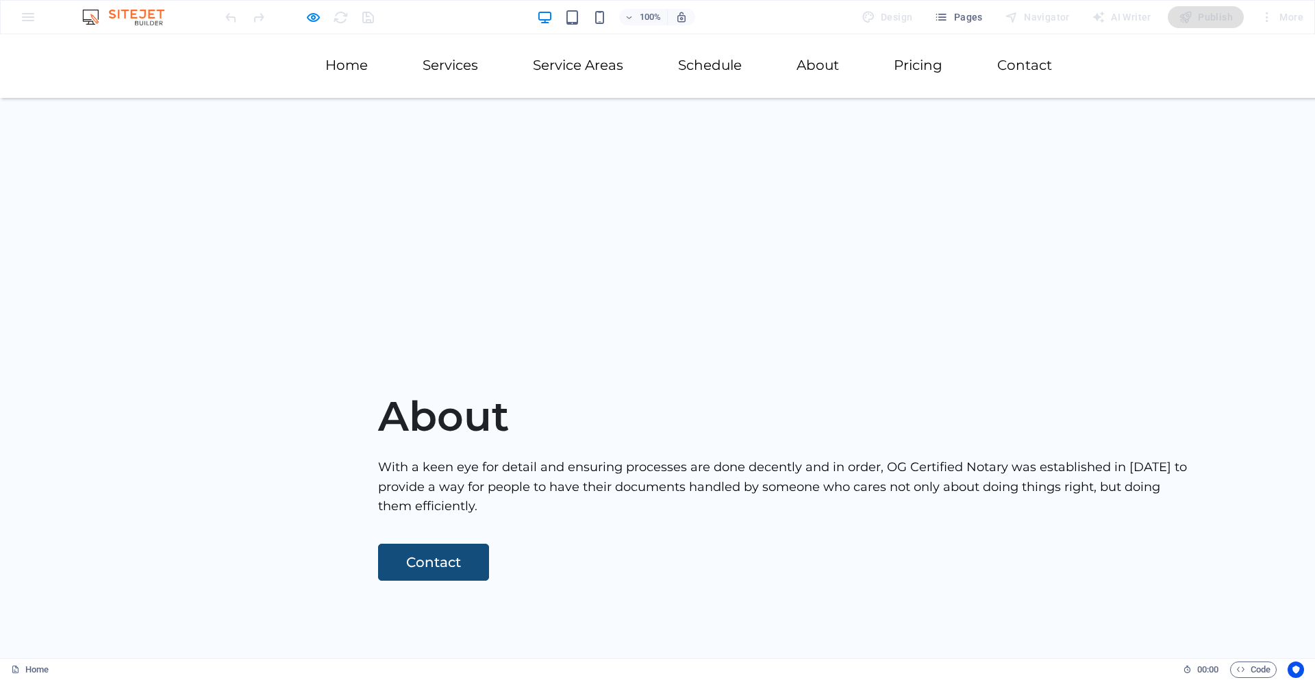
scroll to position [338, 0]
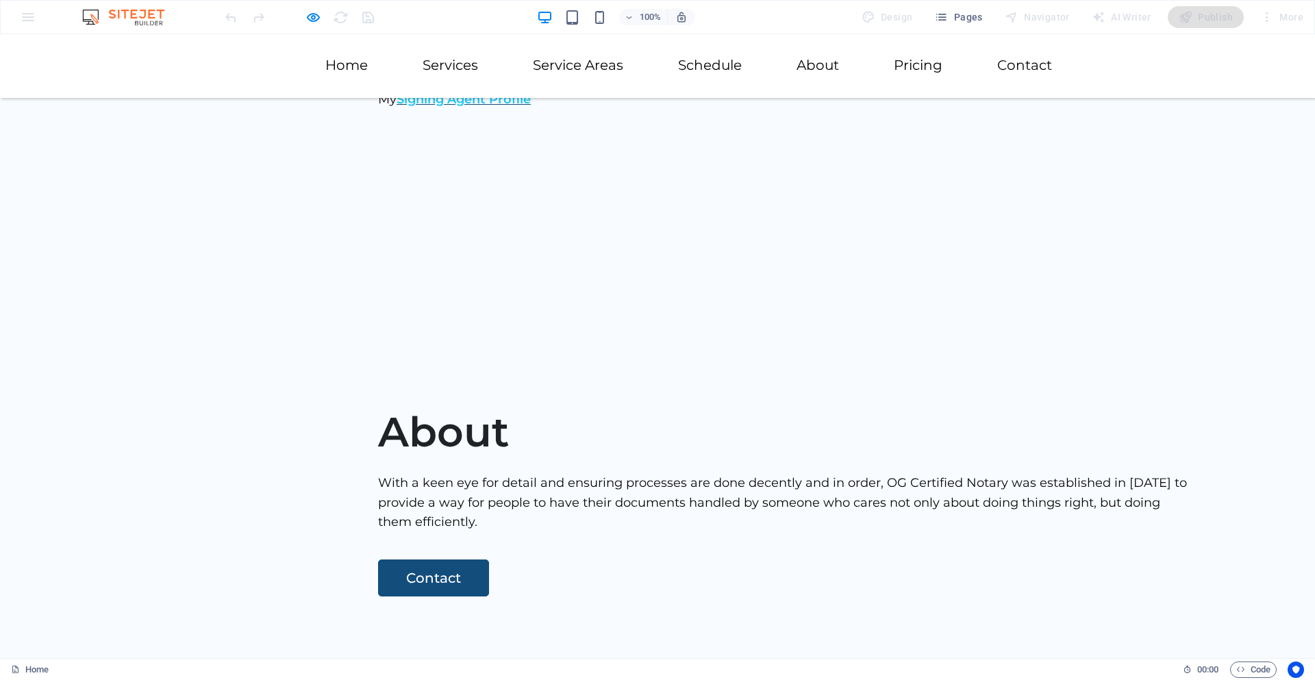
click at [479, 327] on div "A Witness You Can Trust My name is [PERSON_NAME] and I'm a mobile notary commis…" at bounding box center [657, 130] width 1315 height 445
click at [314, 21] on icon "button" at bounding box center [314, 18] width 16 height 16
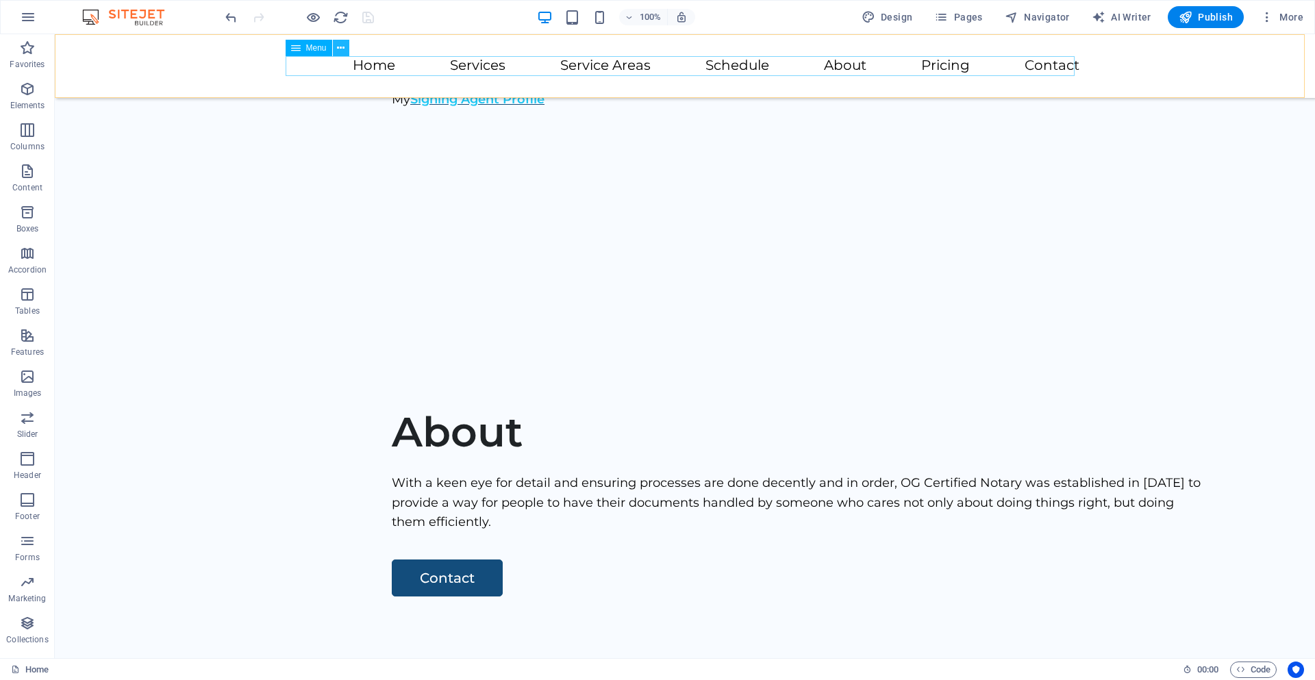
click at [349, 45] on div "Menu" at bounding box center [322, 48] width 73 height 17
click at [346, 46] on button at bounding box center [341, 48] width 16 height 16
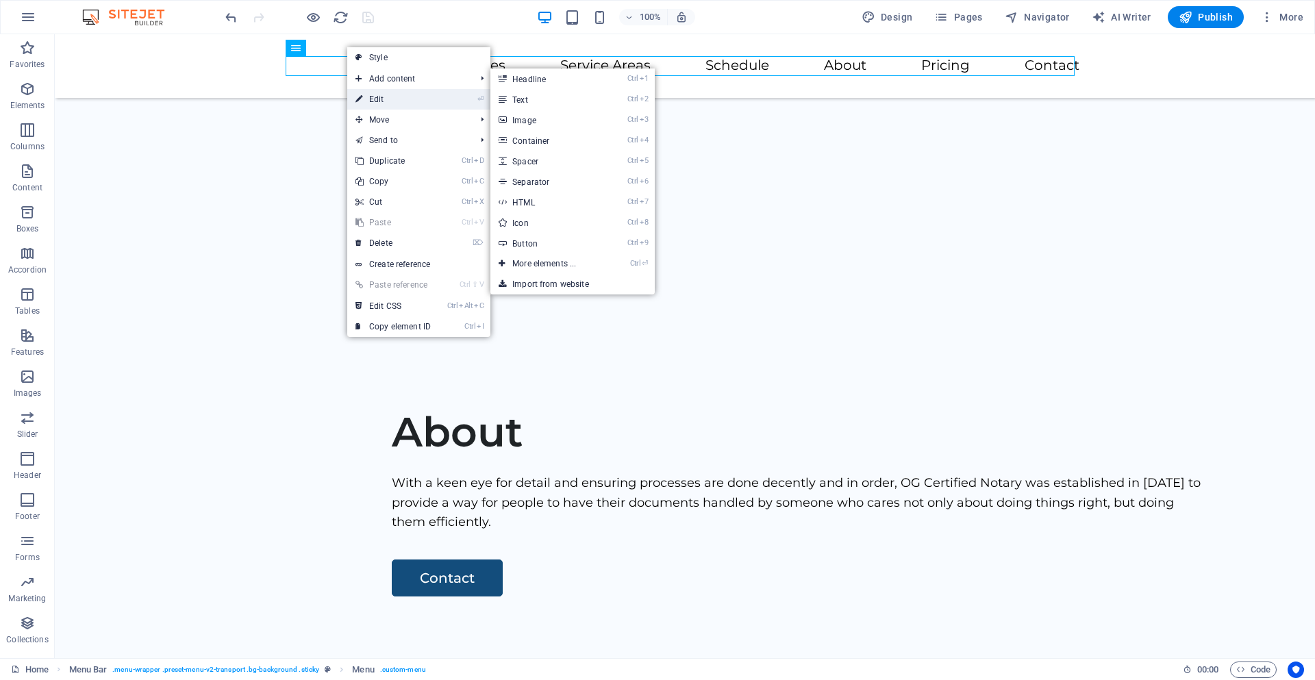
click at [385, 106] on link "⏎ Edit" at bounding box center [393, 99] width 92 height 21
select select
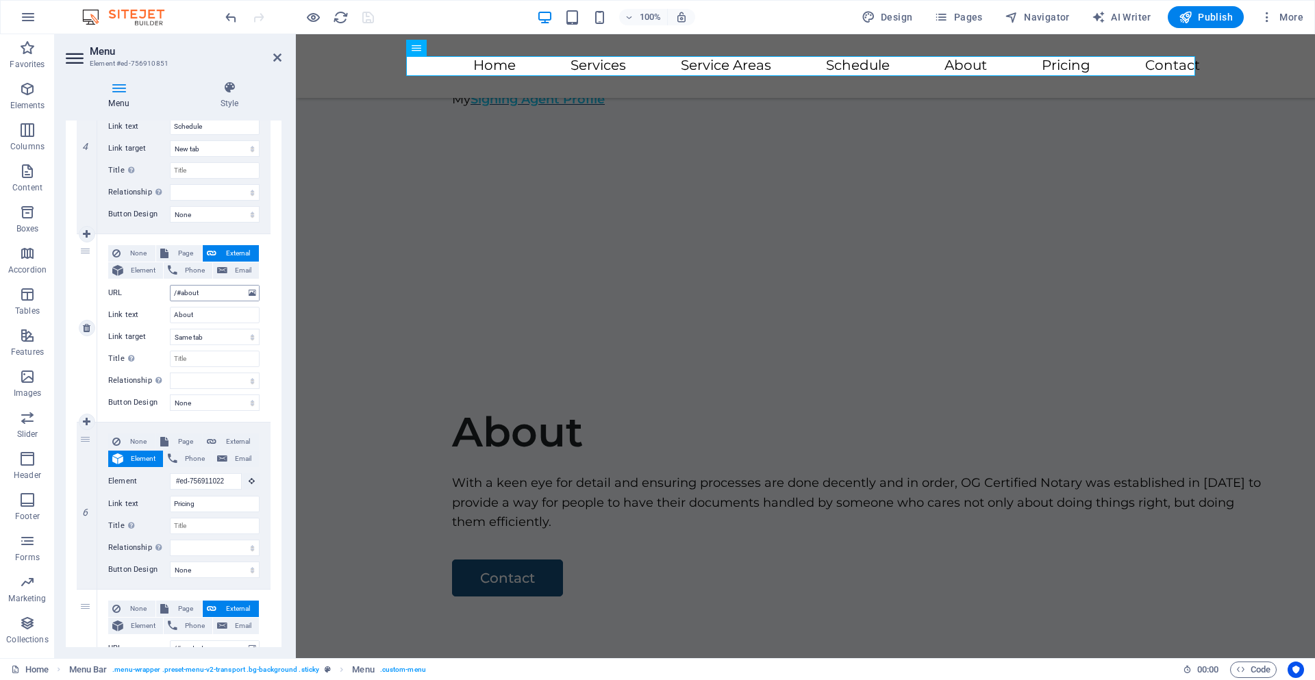
scroll to position [754, 0]
click at [183, 249] on span "Page" at bounding box center [185, 248] width 25 height 16
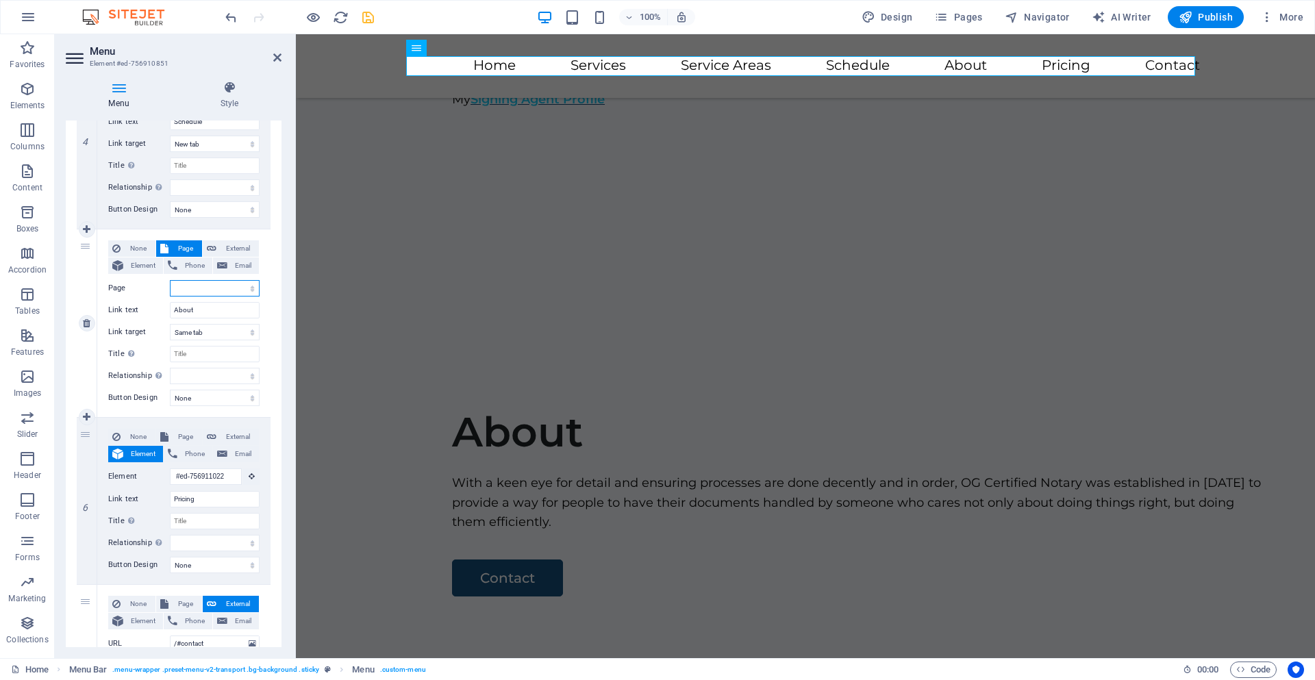
click at [193, 287] on select "Home" at bounding box center [215, 288] width 90 height 16
click at [208, 333] on select "New tab Same tab Overlay" at bounding box center [215, 332] width 90 height 16
click at [146, 269] on span "Element" at bounding box center [143, 266] width 32 height 16
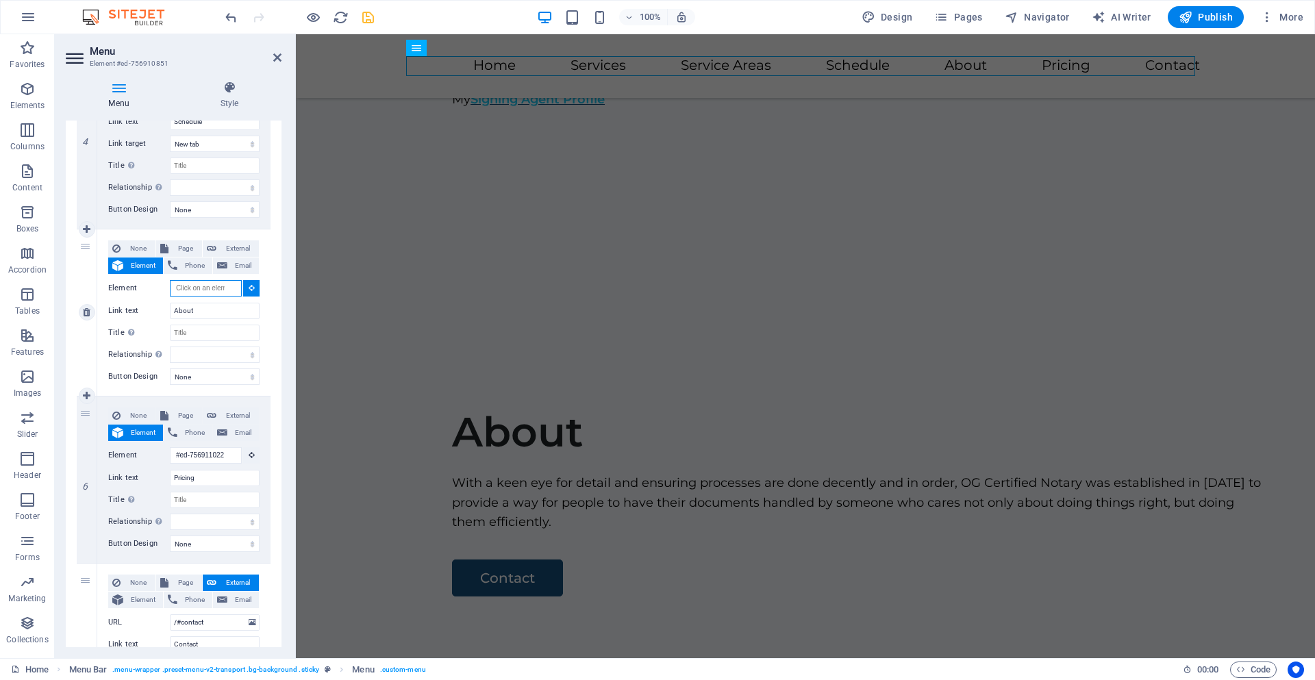
click at [211, 293] on input "Element" at bounding box center [206, 288] width 72 height 16
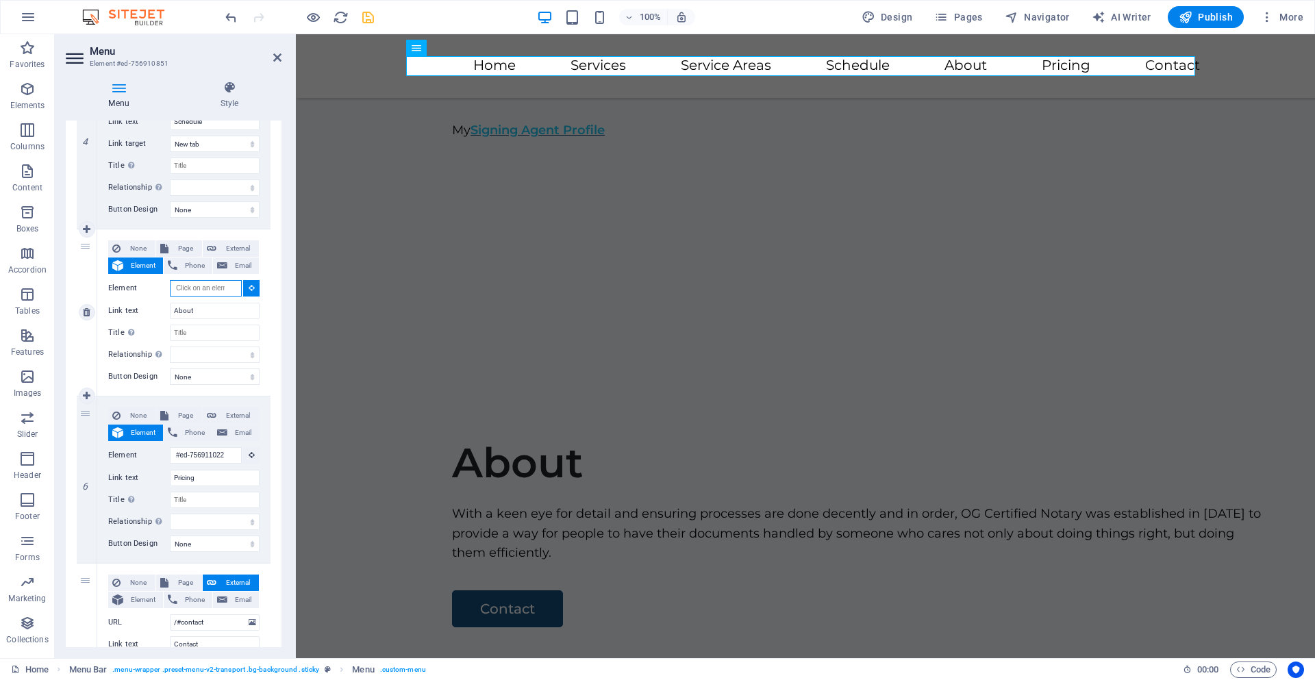
scroll to position [275, 0]
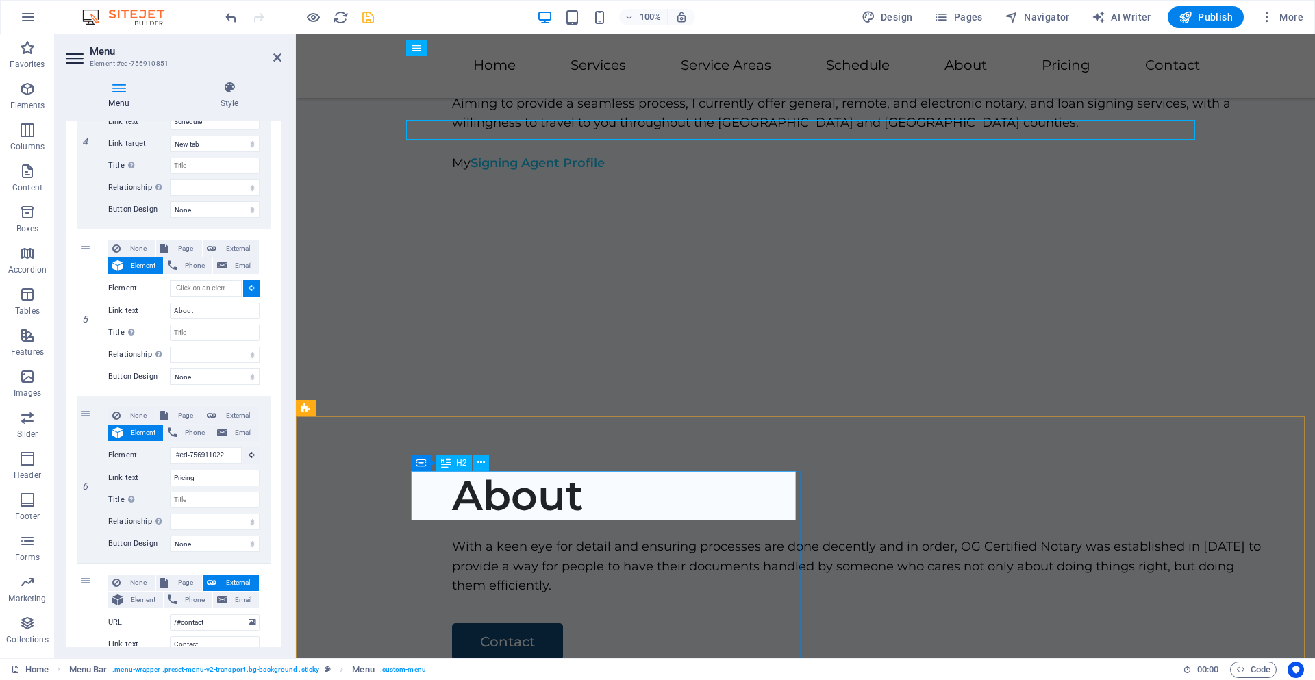
click at [470, 493] on div "About" at bounding box center [857, 495] width 811 height 49
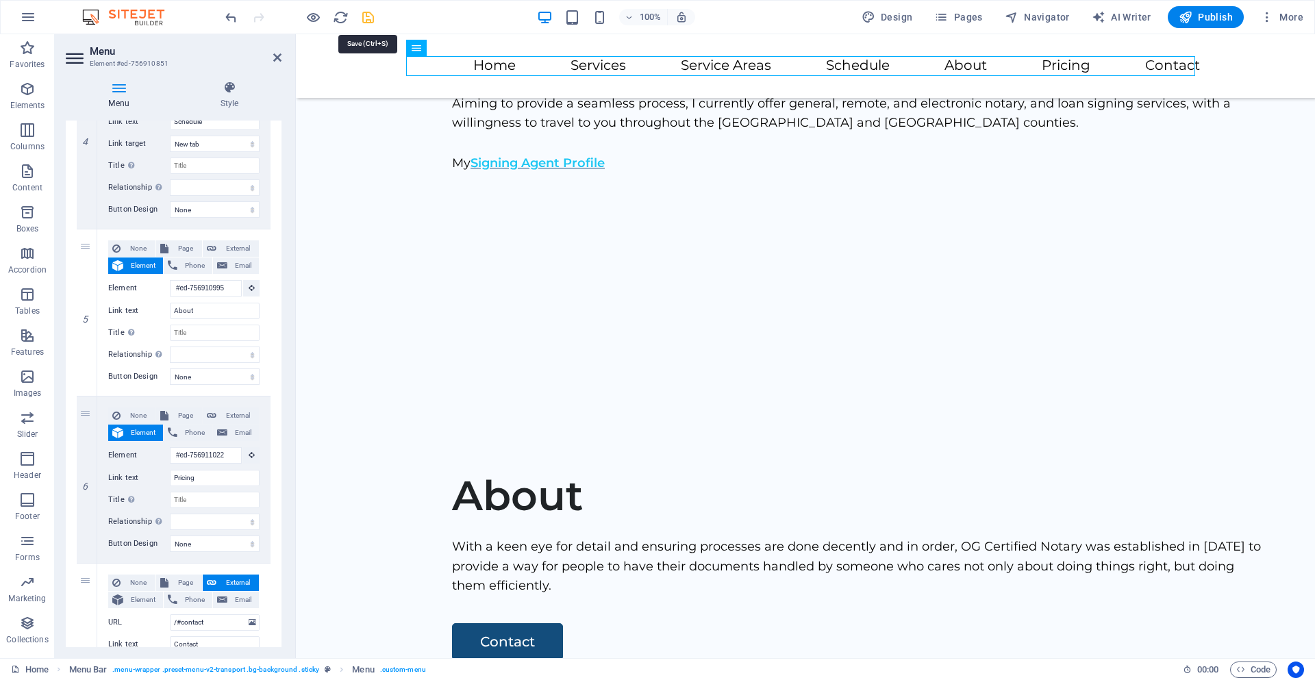
click at [366, 18] on icon "save" at bounding box center [368, 18] width 16 height 16
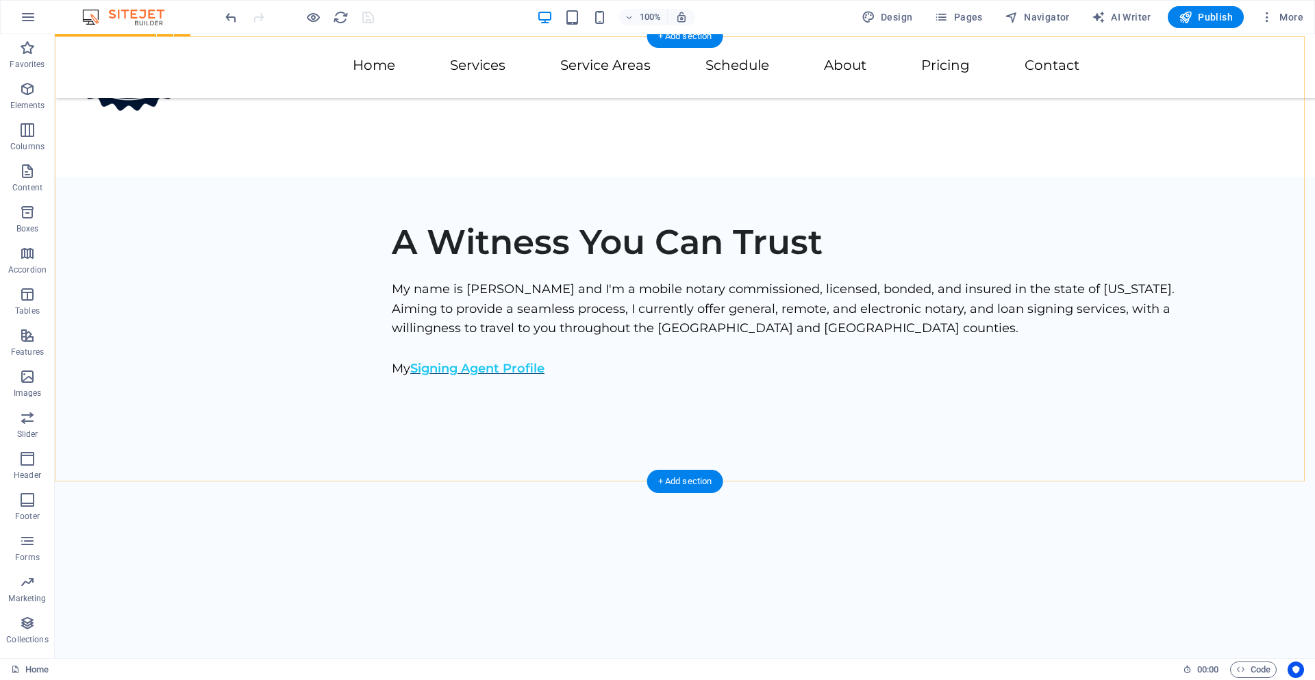
scroll to position [412, 0]
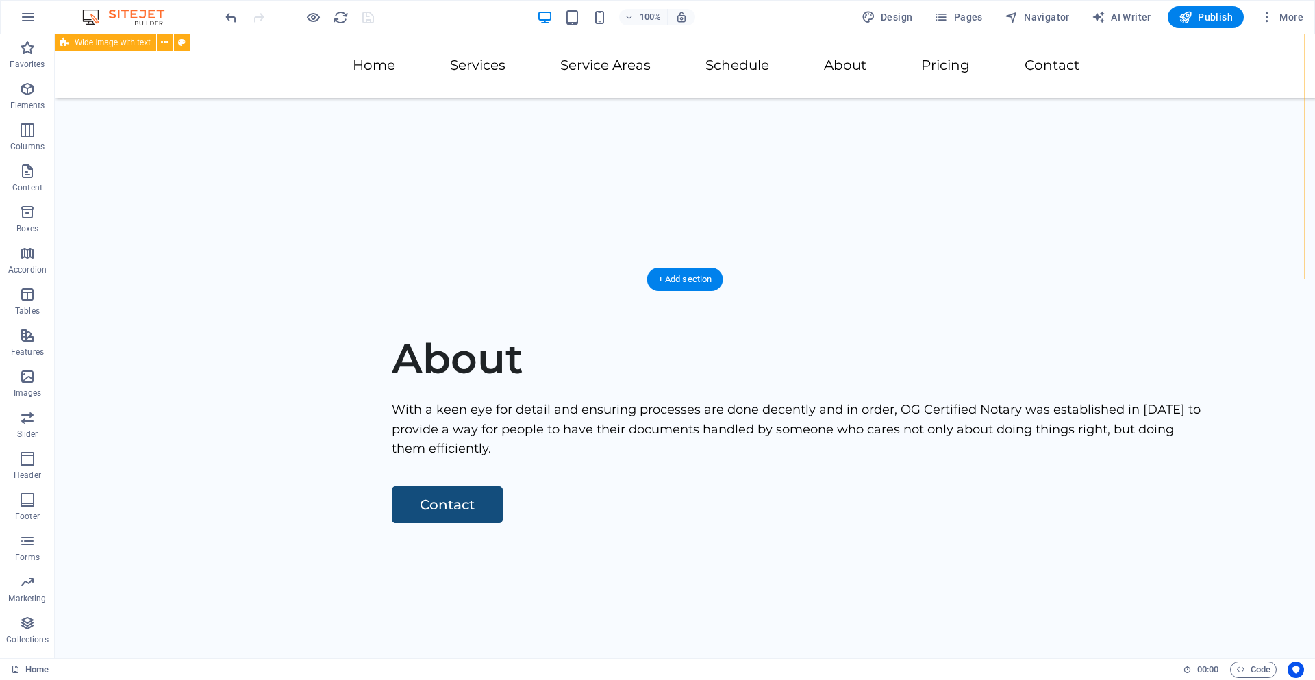
click at [416, 193] on div "A Witness You Can Trust My name is [PERSON_NAME] and I'm a mobile notary commis…" at bounding box center [685, 56] width 1261 height 445
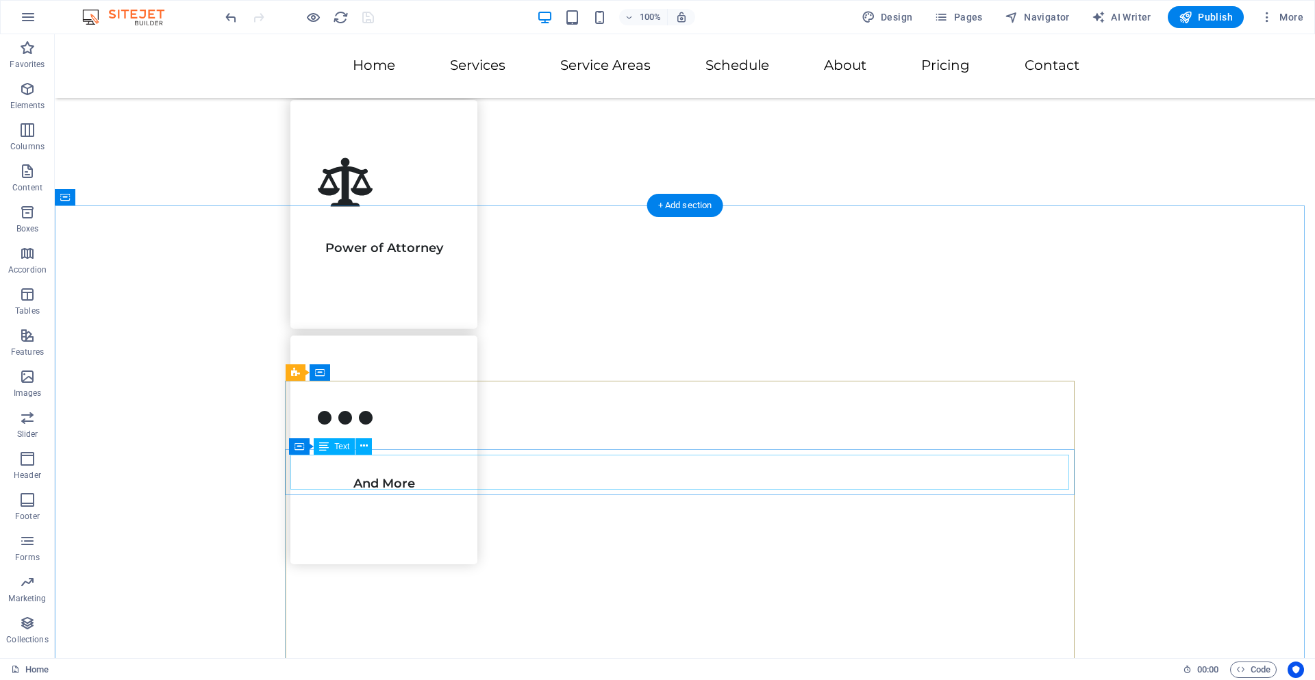
scroll to position [2946, 0]
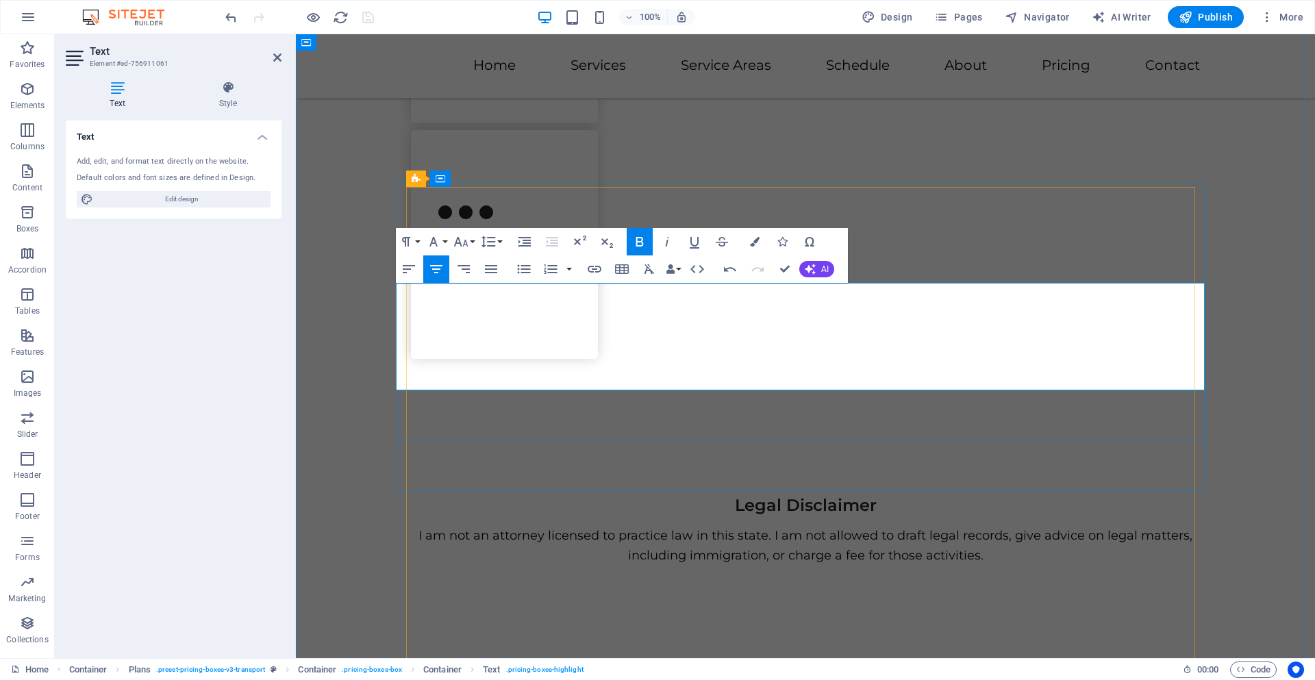
drag, startPoint x: 880, startPoint y: 374, endPoint x: 545, endPoint y: 341, distance: 336.7
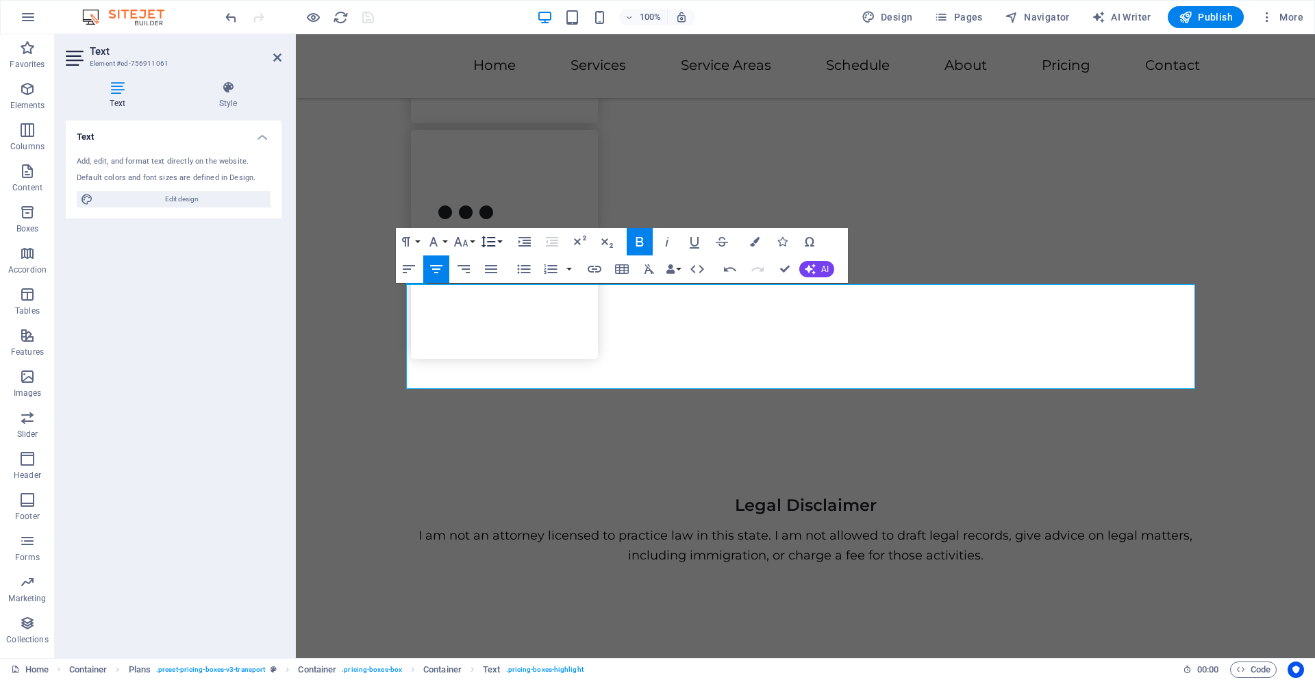
click at [499, 245] on button "Line Height" at bounding box center [491, 241] width 26 height 27
click at [502, 290] on link "Single" at bounding box center [508, 289] width 61 height 21
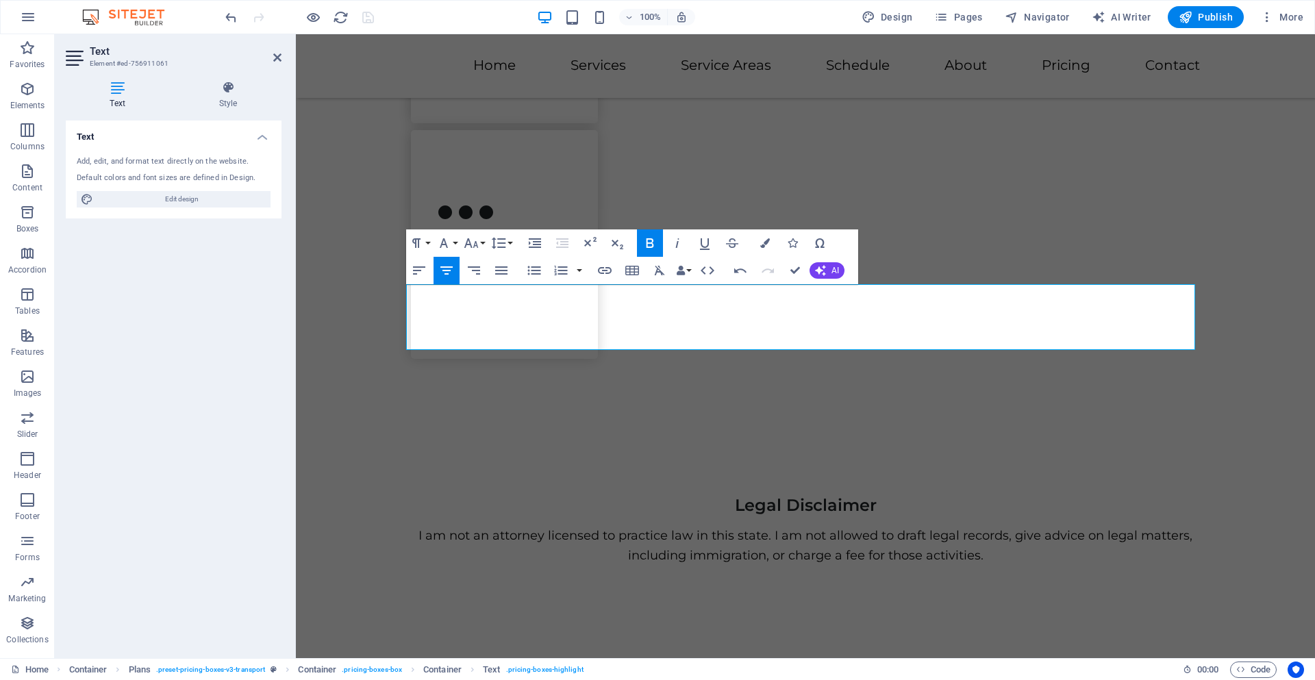
scroll to position [2965, 0]
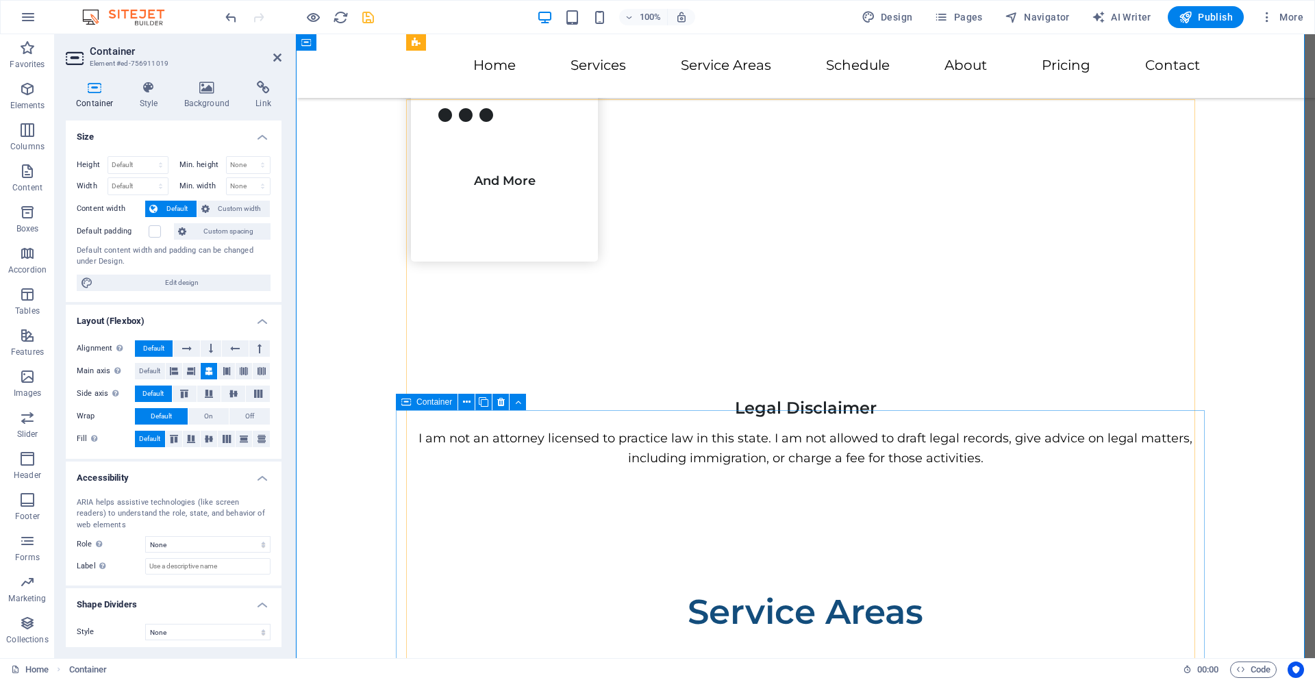
scroll to position [3034, 0]
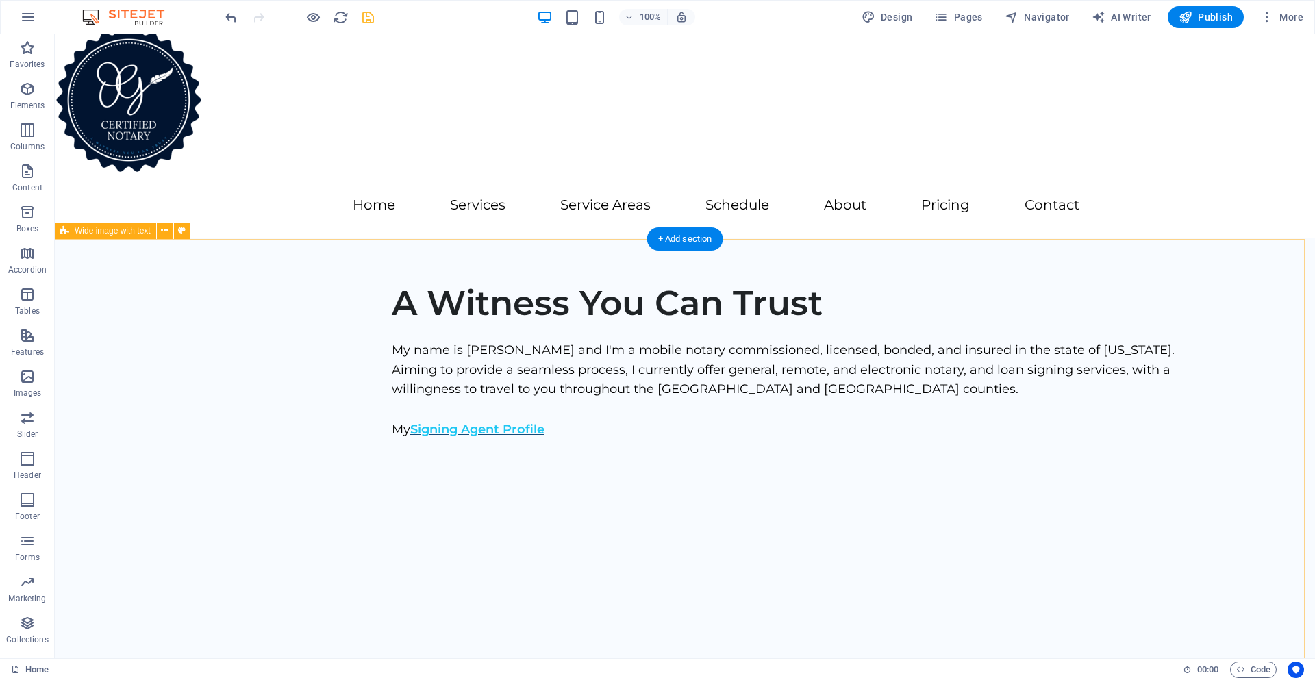
scroll to position [0, 0]
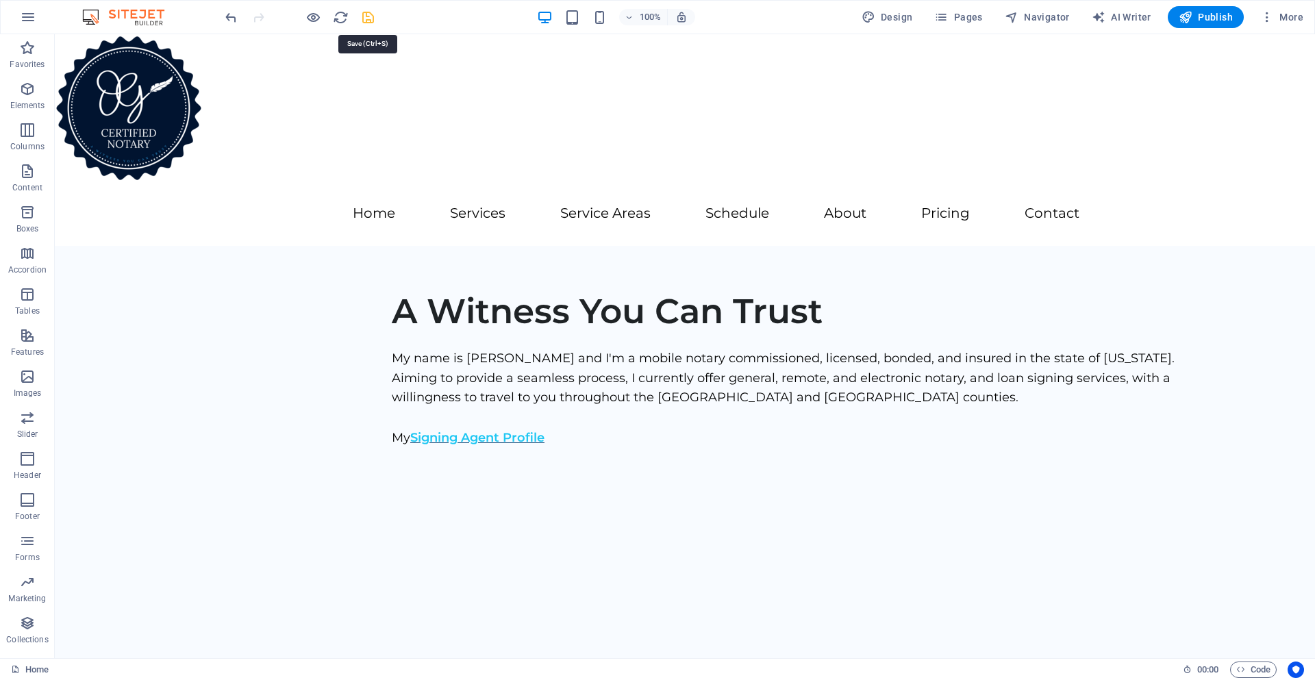
click at [367, 13] on icon "save" at bounding box center [368, 18] width 16 height 16
click at [343, 199] on icon at bounding box center [341, 196] width 8 height 14
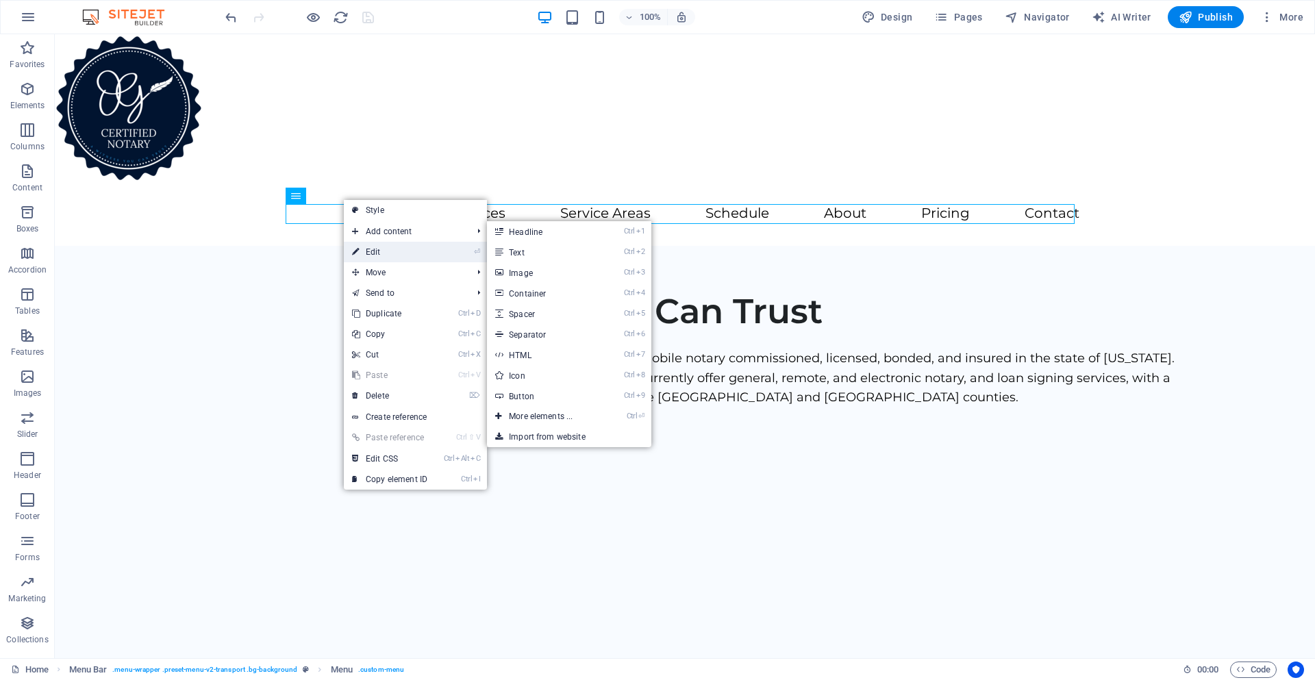
click at [358, 249] on icon at bounding box center [355, 252] width 7 height 21
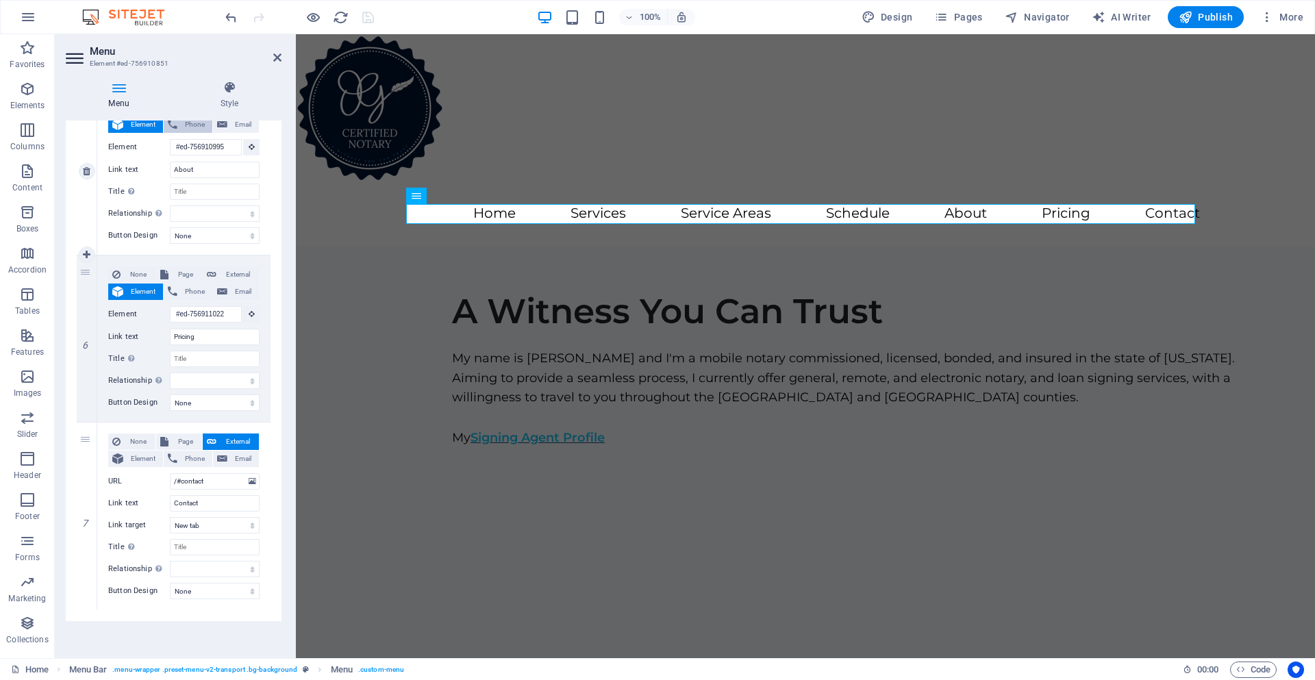
scroll to position [896, 0]
click at [89, 252] on icon at bounding box center [87, 254] width 8 height 10
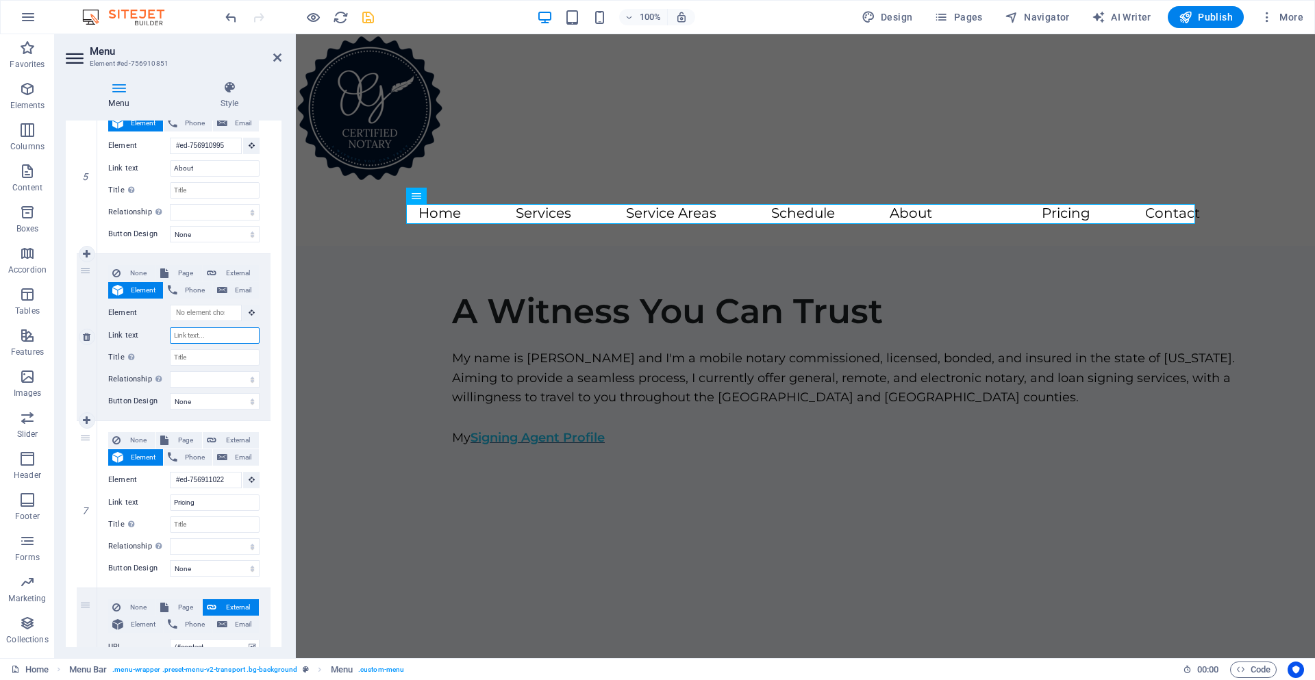
click at [186, 335] on input "Link text" at bounding box center [215, 335] width 90 height 16
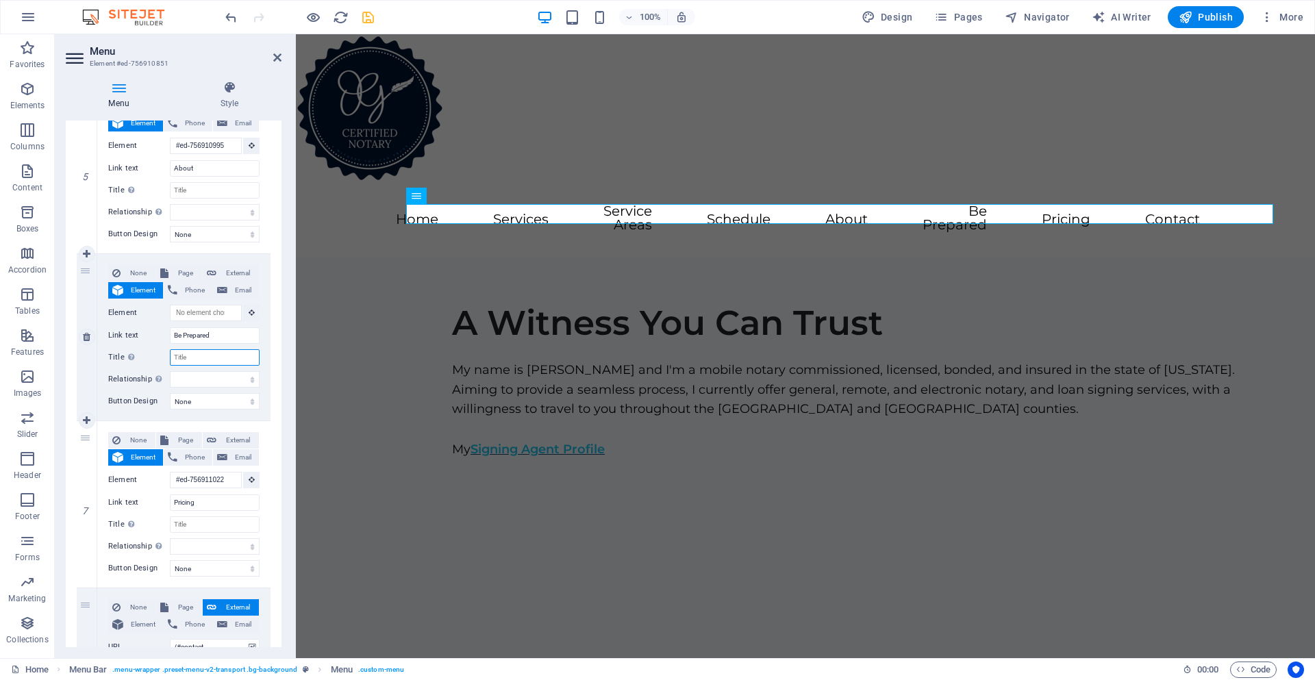
click at [203, 362] on input "Title Additional link description, should not be the same as the link text. The…" at bounding box center [215, 357] width 90 height 16
click at [911, 437] on div "A Witness You Can Trust My name is [PERSON_NAME] and I'm a mobile notary commis…" at bounding box center [805, 480] width 1019 height 445
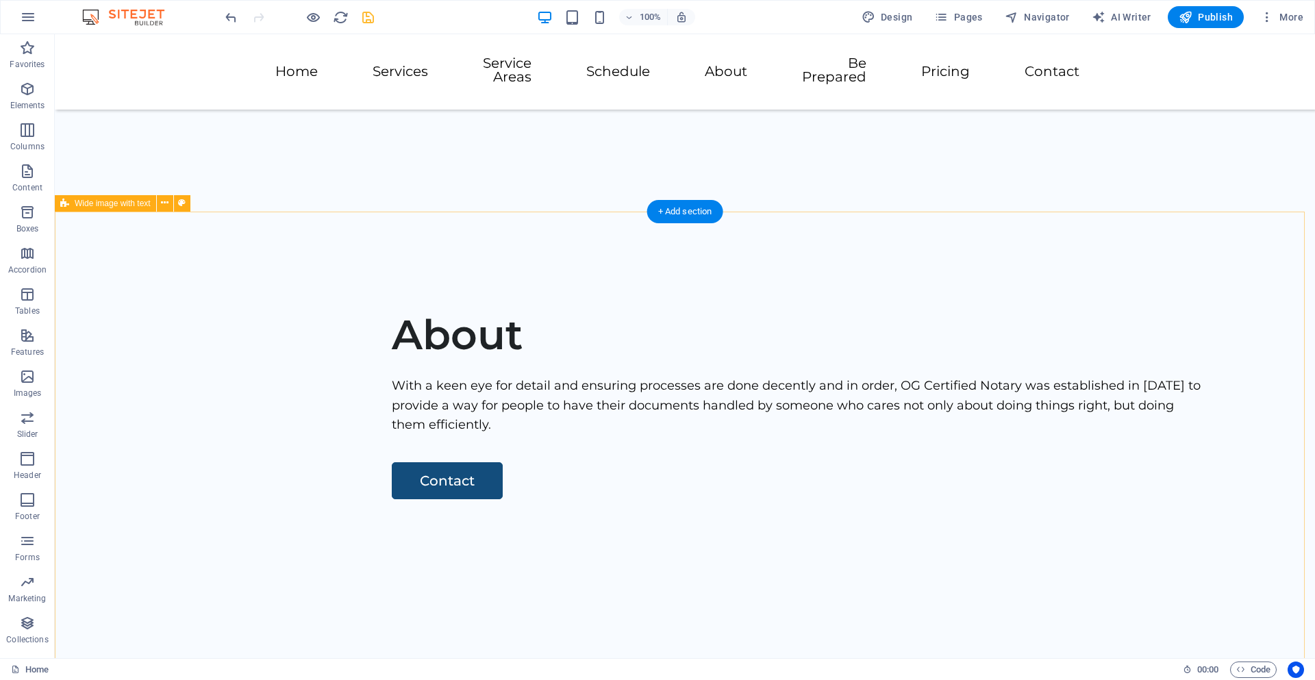
scroll to position [411, 0]
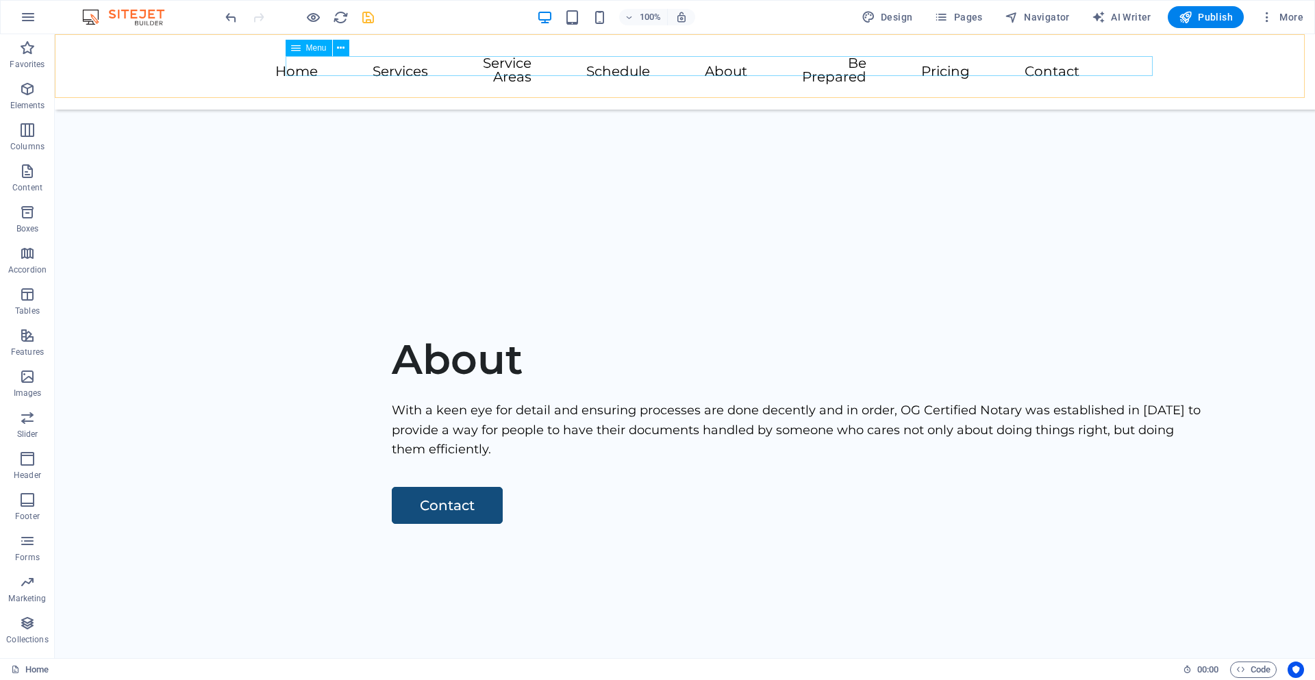
click at [313, 52] on span "Menu" at bounding box center [316, 48] width 21 height 8
click at [343, 43] on icon at bounding box center [341, 48] width 8 height 14
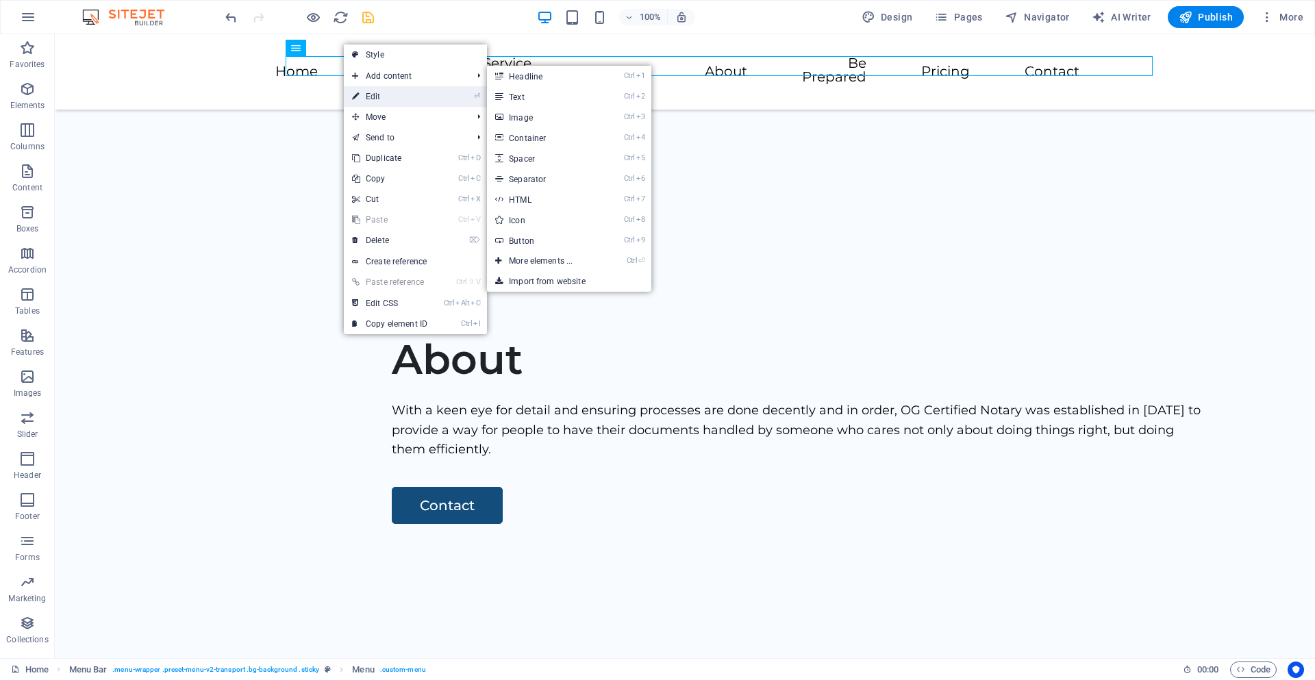
click at [365, 90] on link "⏎ Edit" at bounding box center [390, 96] width 92 height 21
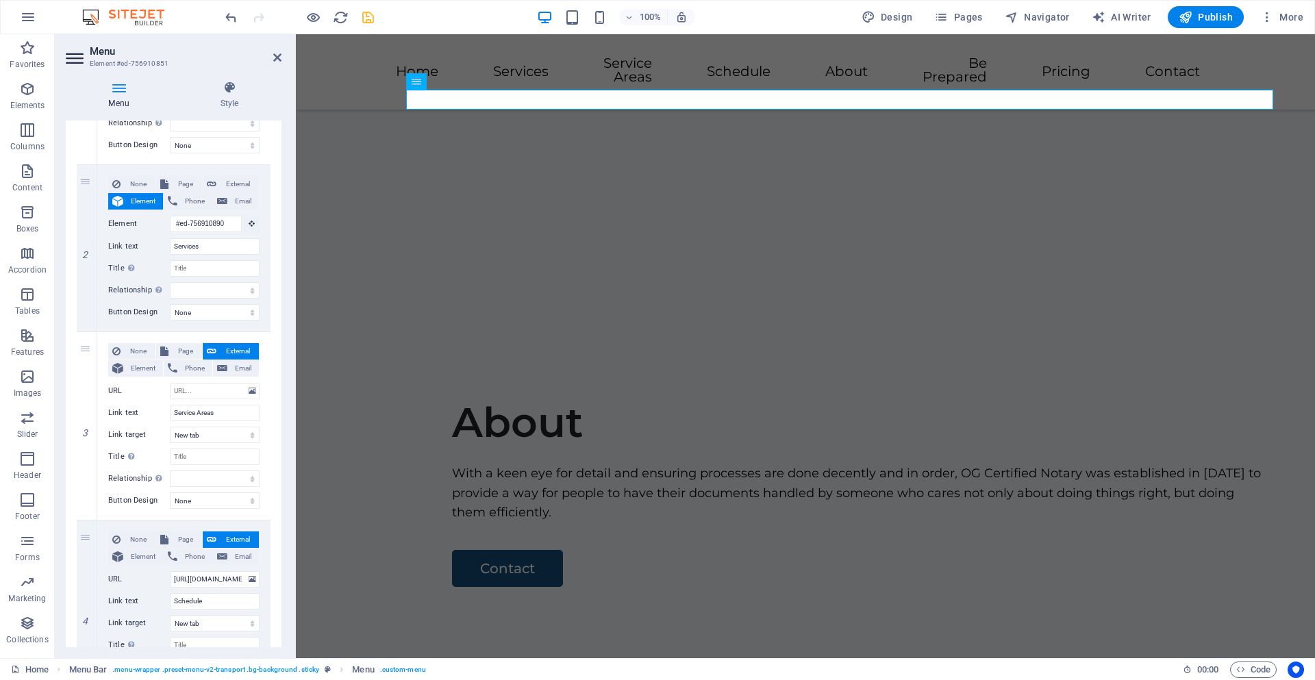
scroll to position [347, 0]
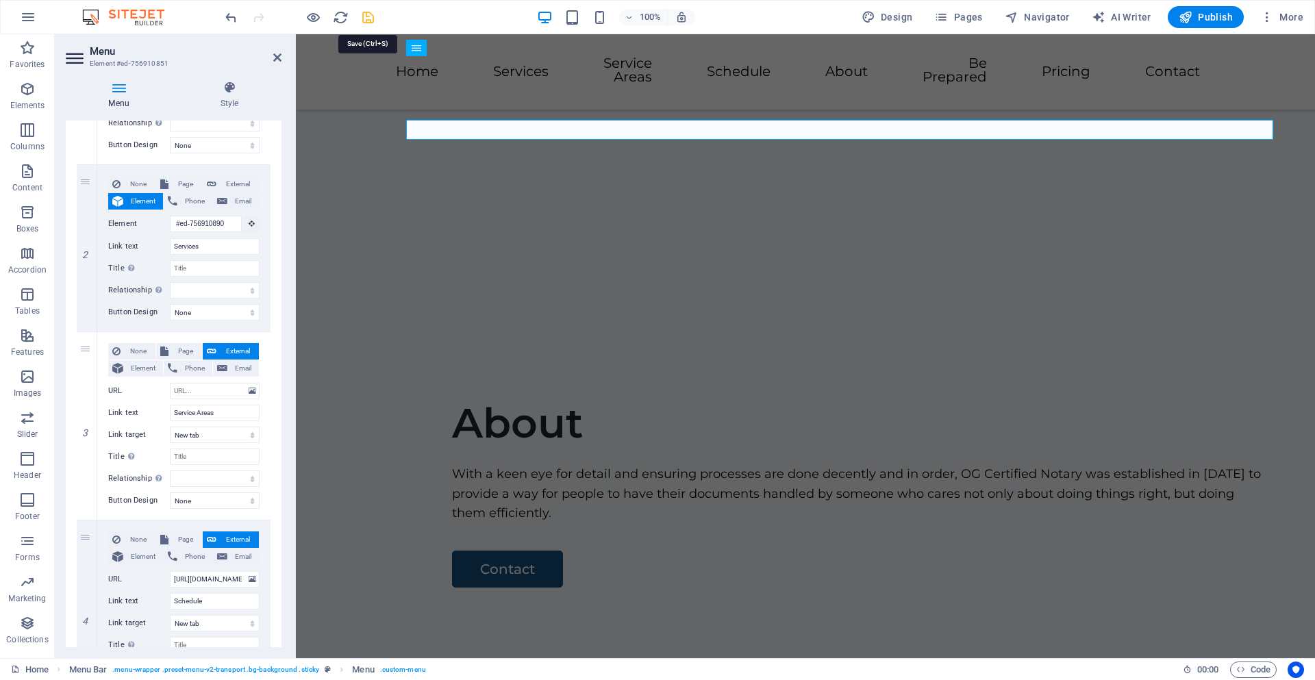
click at [362, 22] on icon "save" at bounding box center [368, 18] width 16 height 16
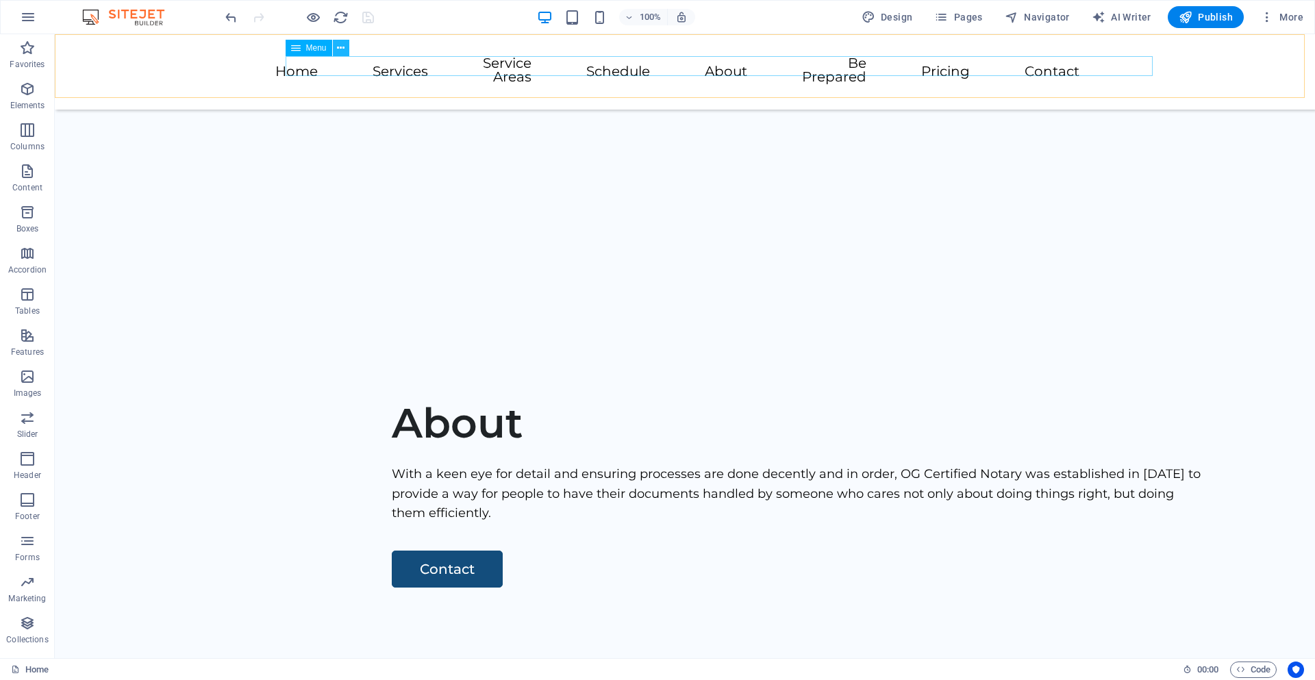
click at [339, 48] on icon at bounding box center [341, 48] width 8 height 14
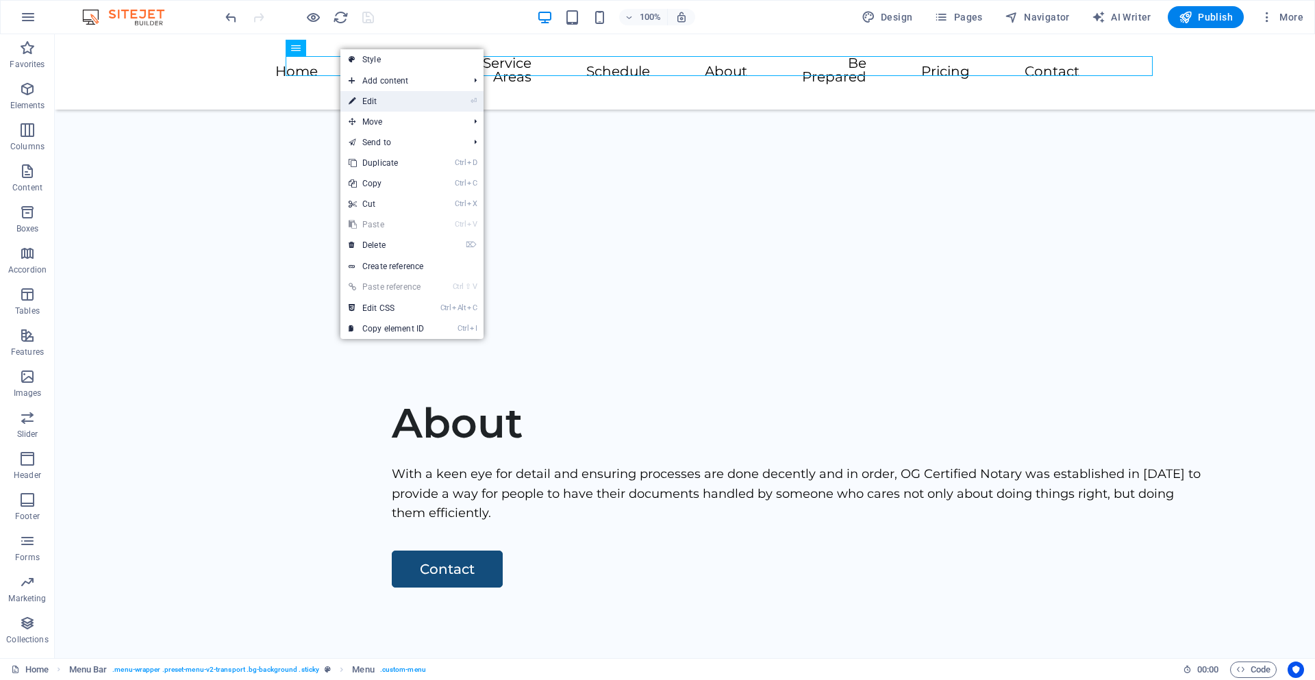
click at [367, 102] on link "⏎ Edit" at bounding box center [387, 101] width 92 height 21
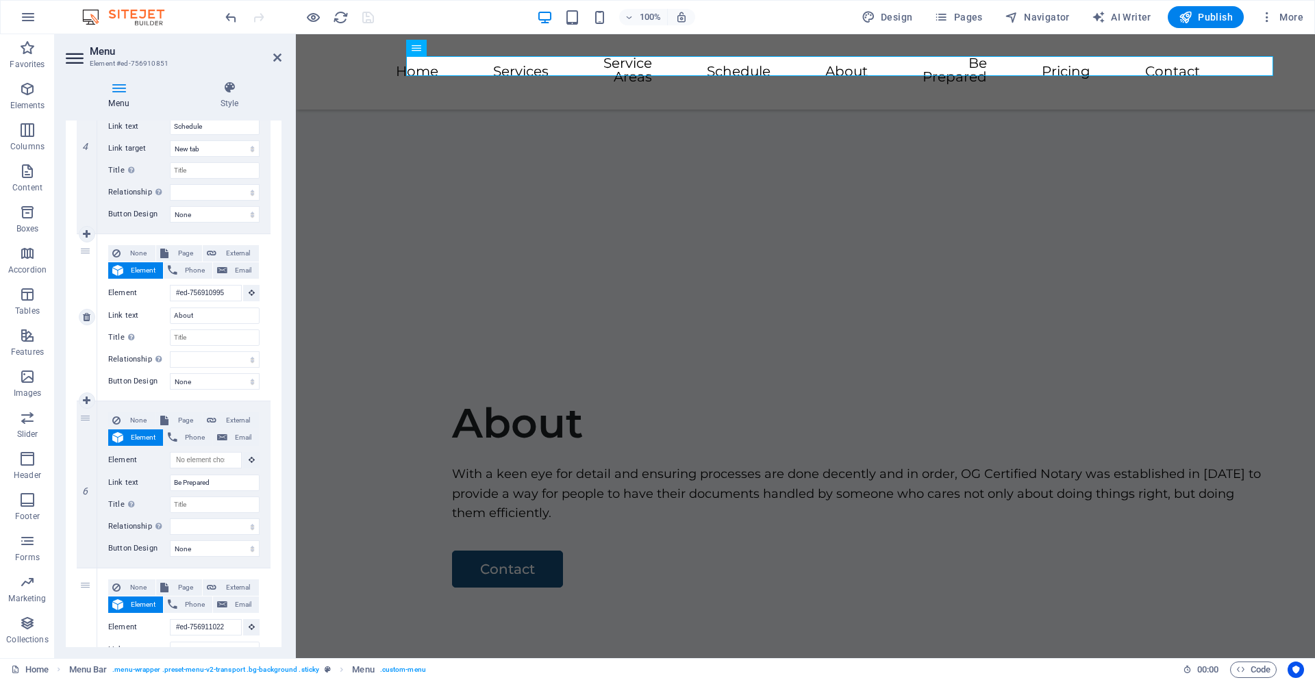
scroll to position [754, 0]
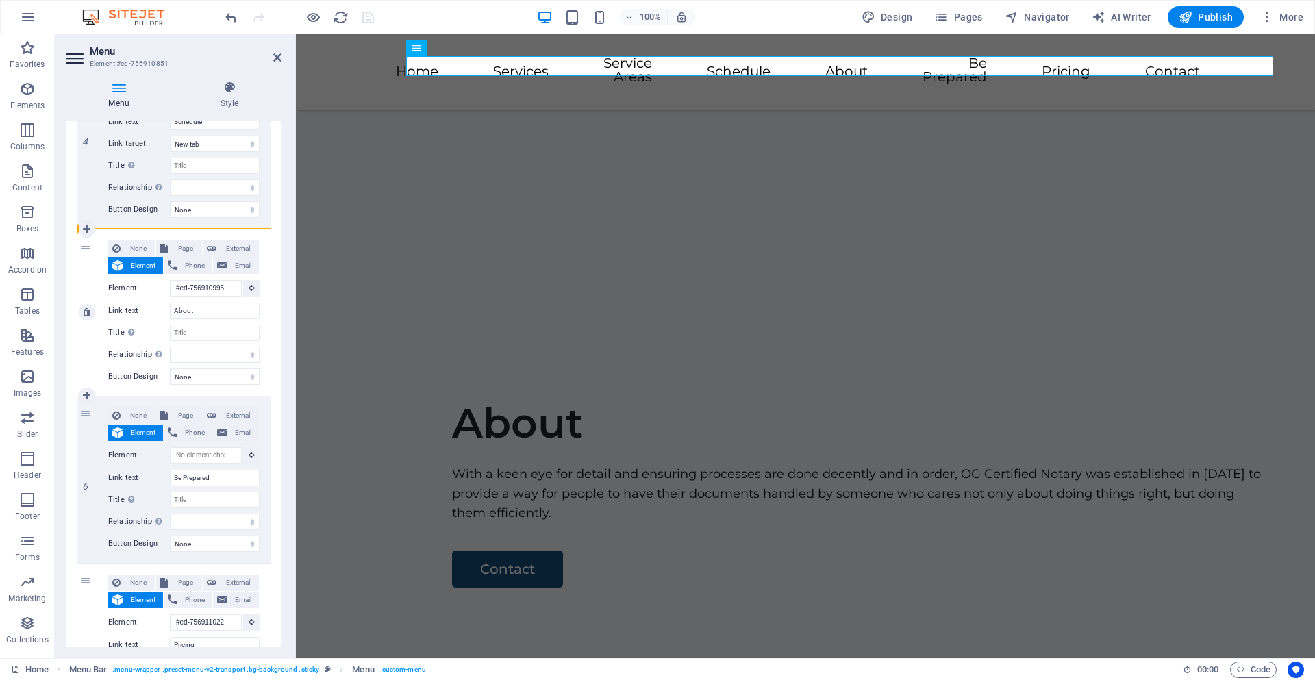
click at [82, 284] on div "5" at bounding box center [87, 313] width 21 height 166
drag, startPoint x: 85, startPoint y: 280, endPoint x: 137, endPoint y: 185, distance: 107.9
click at [137, 185] on div "1 None Page External Element Phone Email Page Home Element URL /#home Phone Ema…" at bounding box center [174, 208] width 194 height 1422
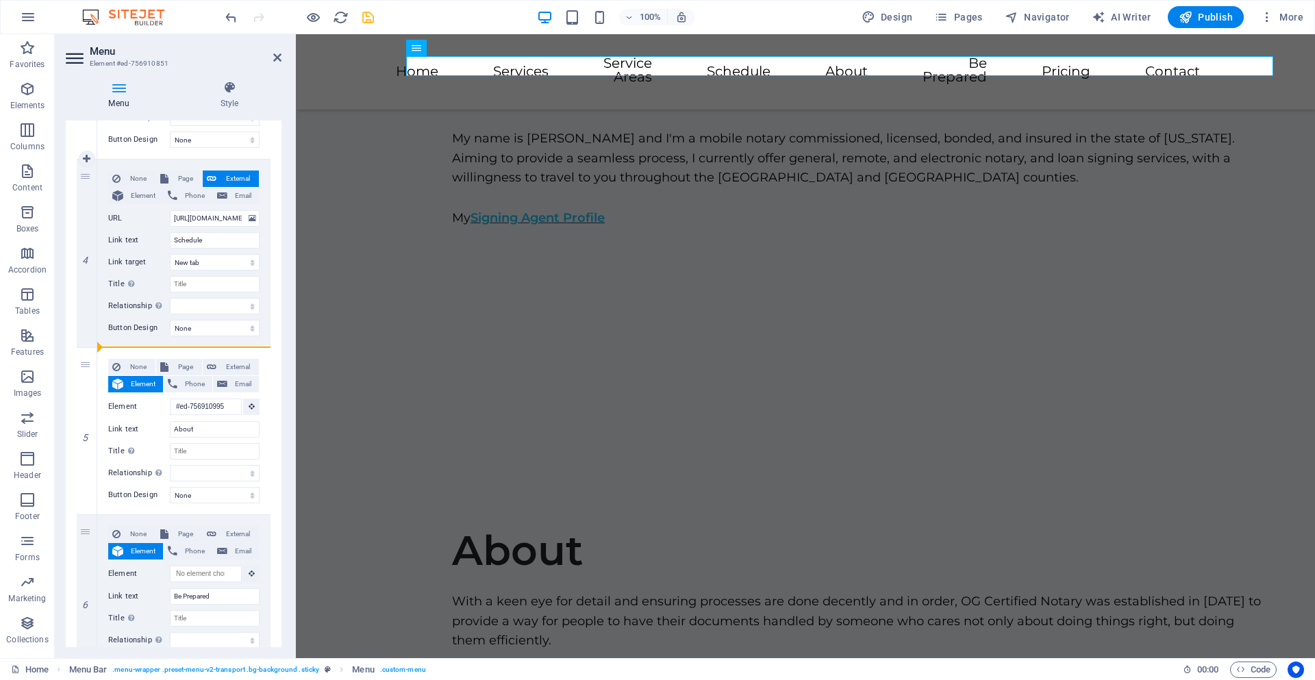
scroll to position [548, 0]
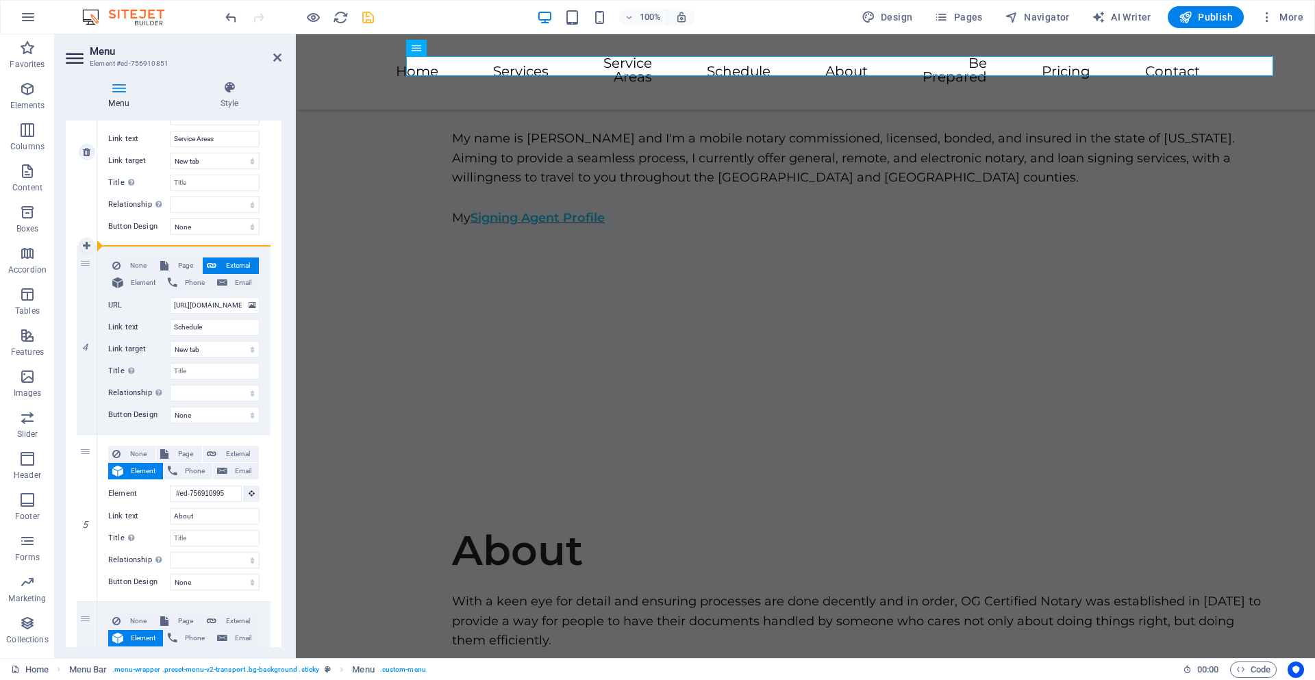
drag, startPoint x: 84, startPoint y: 276, endPoint x: 162, endPoint y: 242, distance: 85.9
click at [162, 242] on div "1 None Page External Element Phone Email Page Home Element URL /#home Phone Ema…" at bounding box center [174, 414] width 194 height 1422
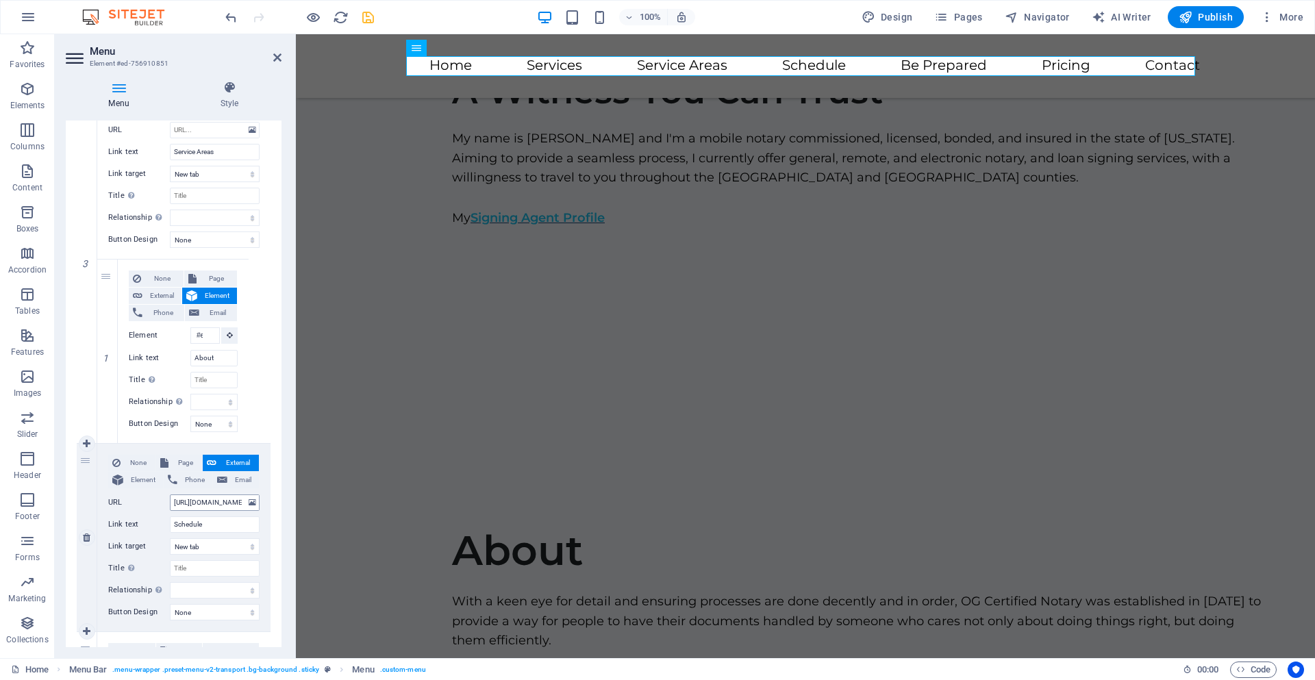
scroll to position [527, 0]
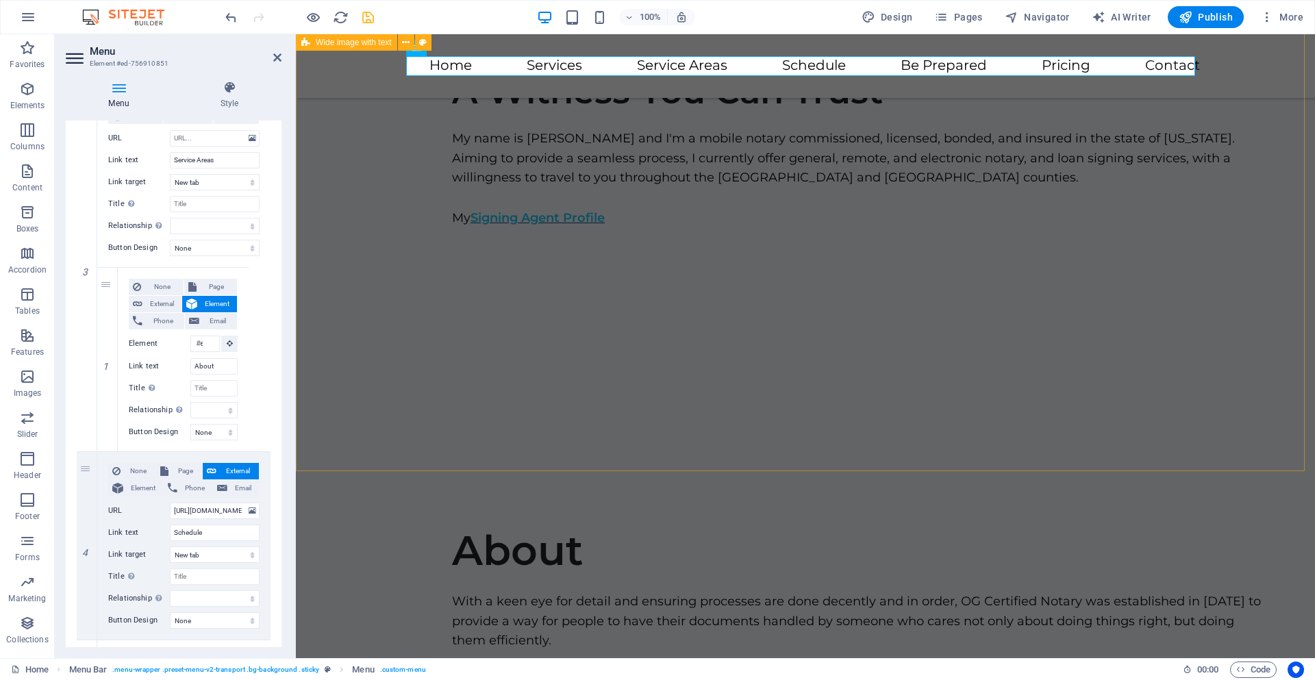
click at [886, 314] on div "A Witness You Can Trust My name is [PERSON_NAME] and I'm a mobile notary commis…" at bounding box center [805, 248] width 1019 height 445
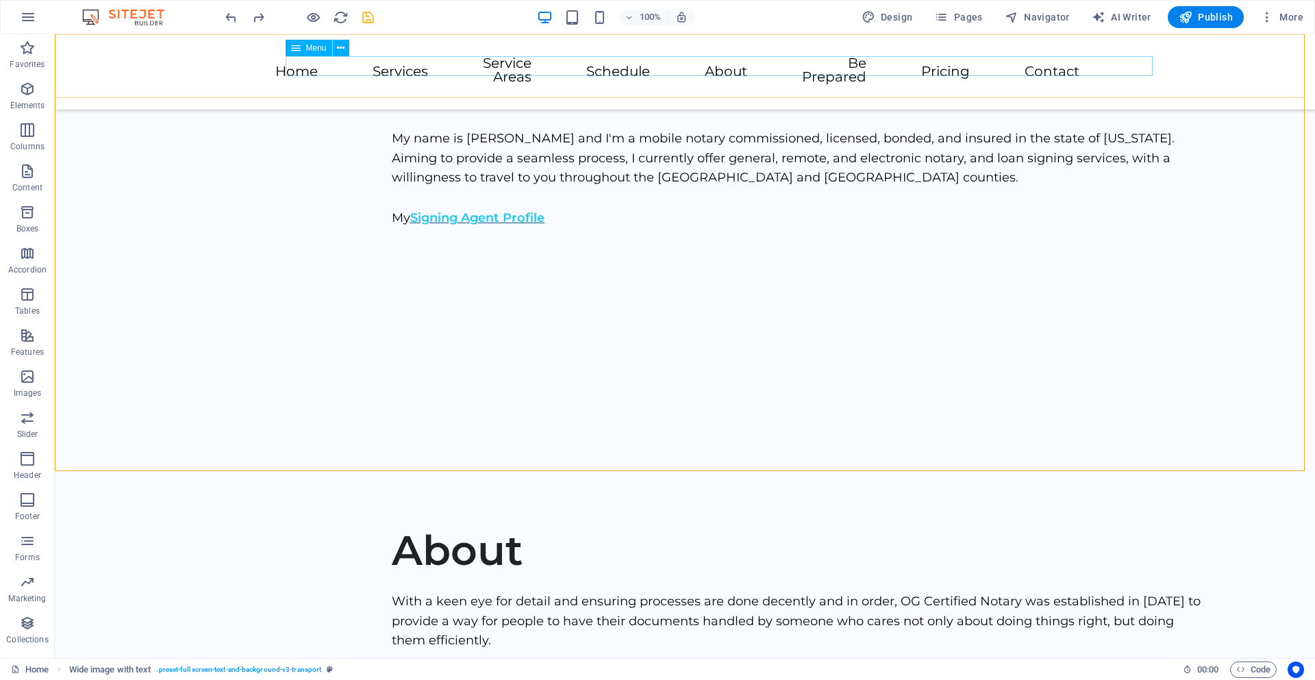
click at [427, 65] on nav "Home Services Service Areas Schedule About Be Prepared Pricing Contact" at bounding box center [684, 72] width 789 height 32
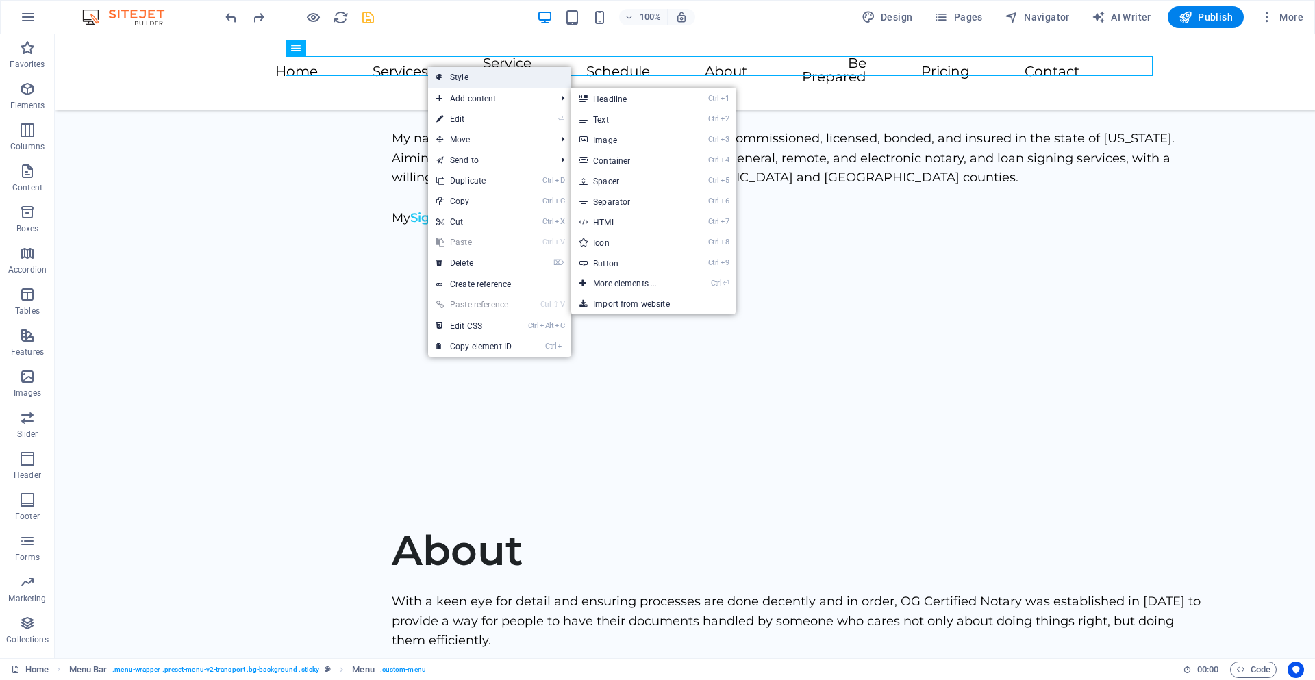
click at [458, 77] on link "Style" at bounding box center [499, 77] width 143 height 21
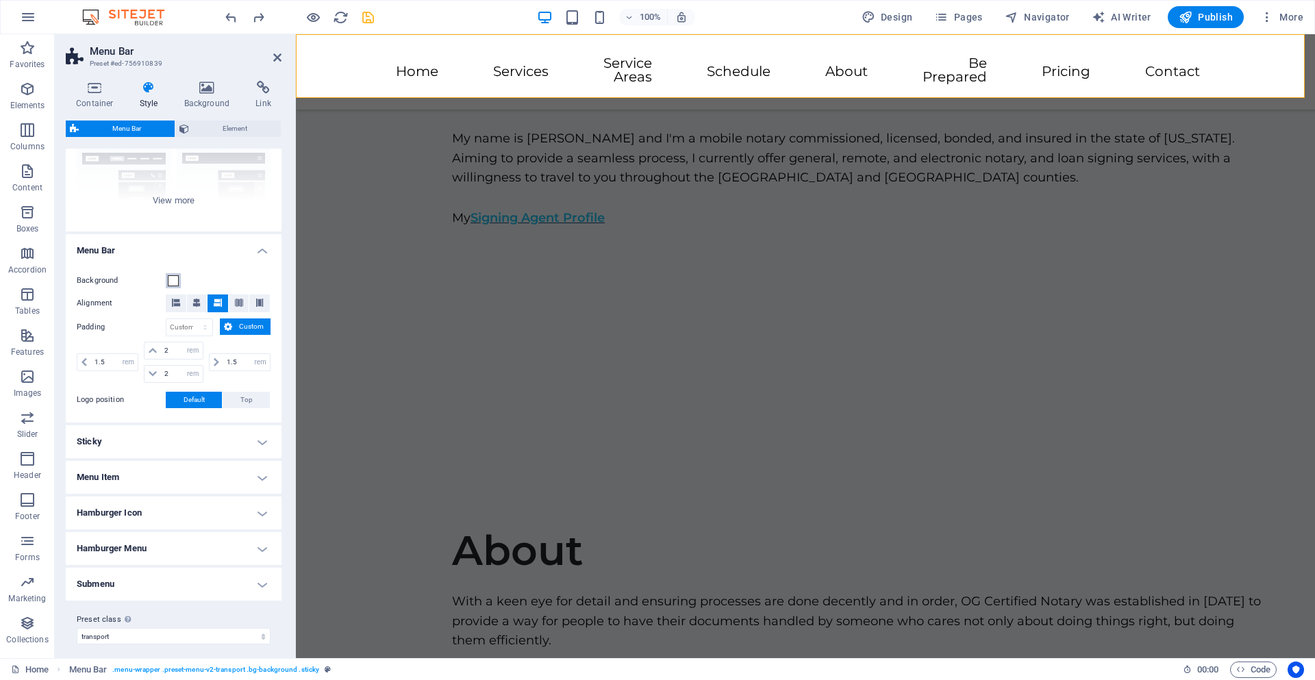
scroll to position [156, 0]
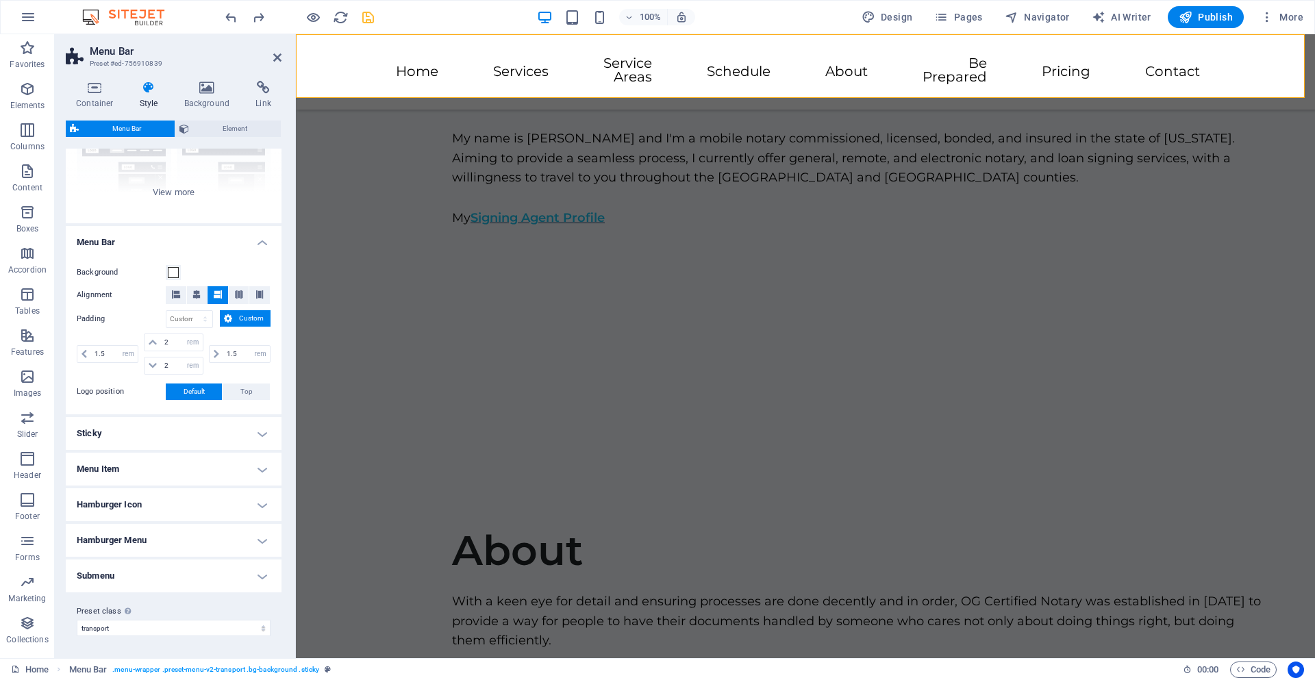
click at [191, 502] on h4 "Hamburger Icon" at bounding box center [174, 504] width 216 height 33
click at [189, 500] on h4 "Hamburger Icon" at bounding box center [174, 500] width 216 height 25
click at [199, 475] on h4 "Menu Item" at bounding box center [174, 469] width 216 height 33
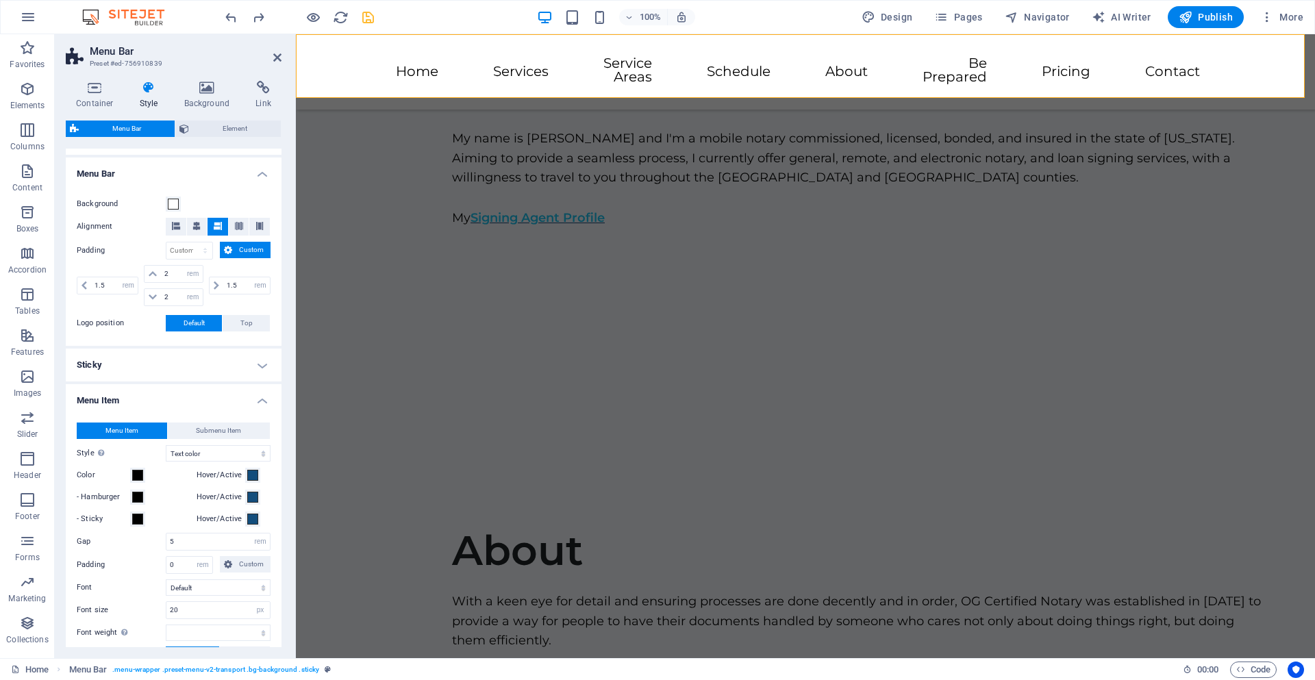
scroll to position [293, 0]
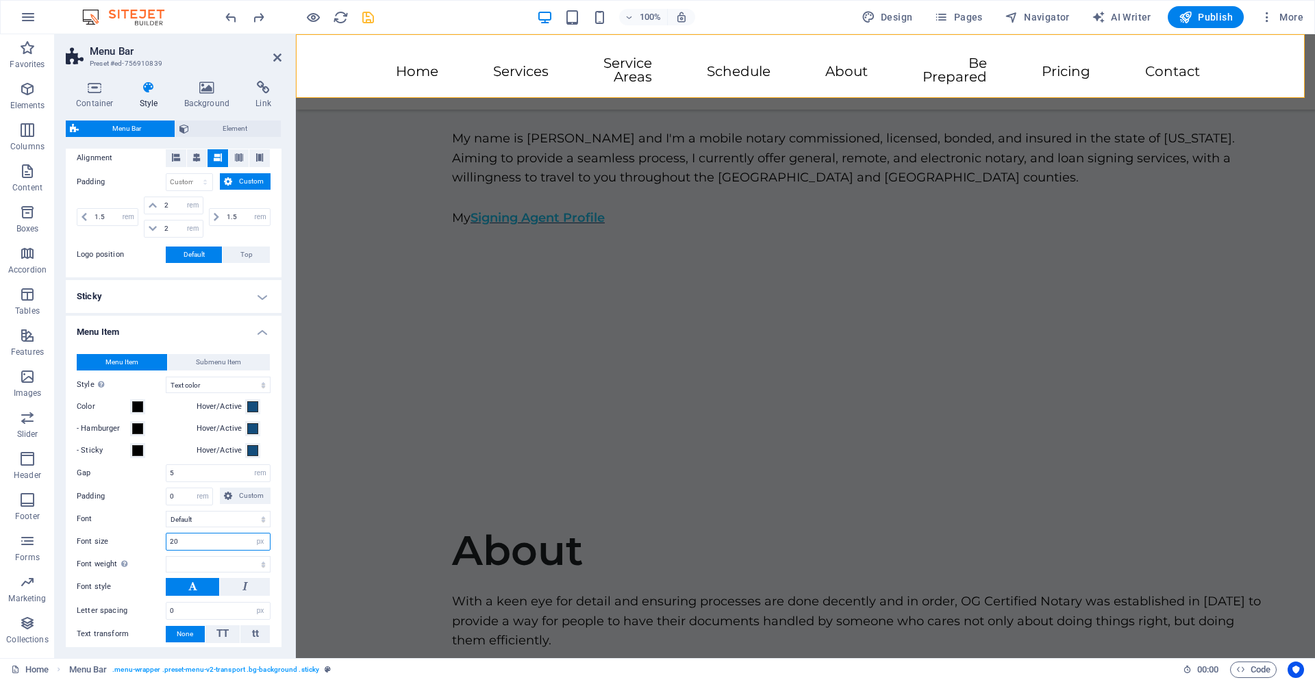
click at [199, 540] on input "20" at bounding box center [217, 542] width 103 height 16
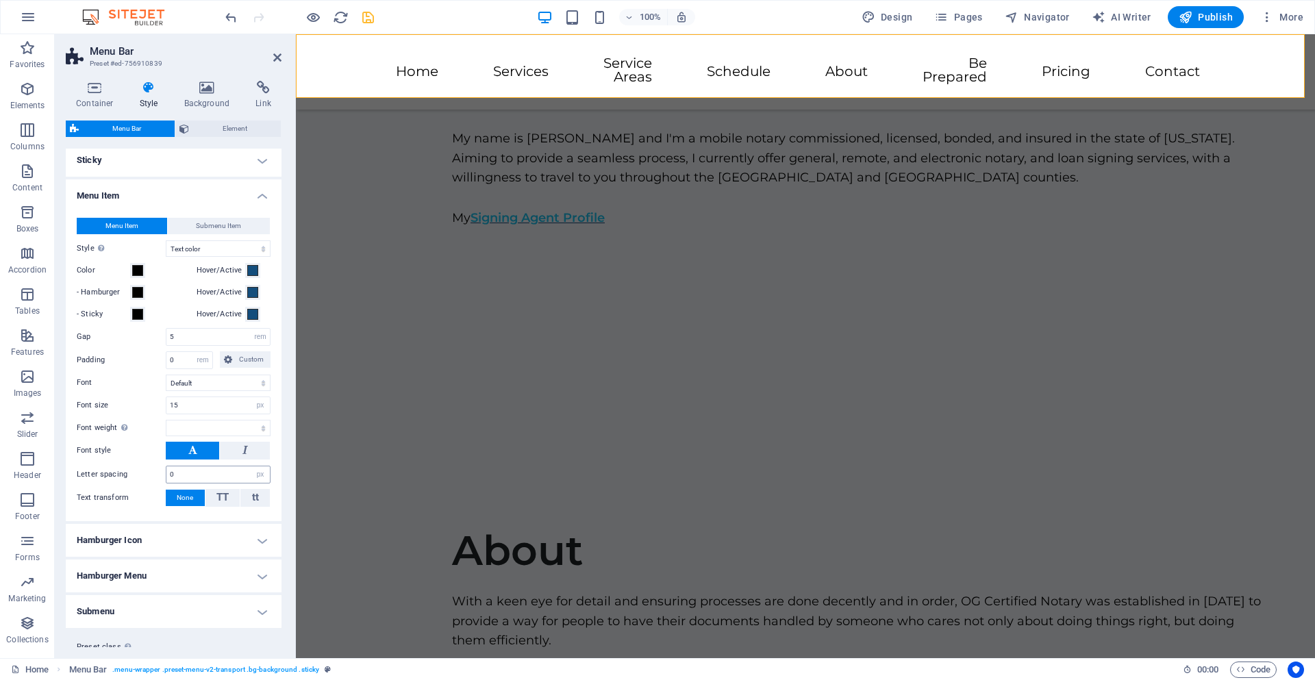
scroll to position [430, 0]
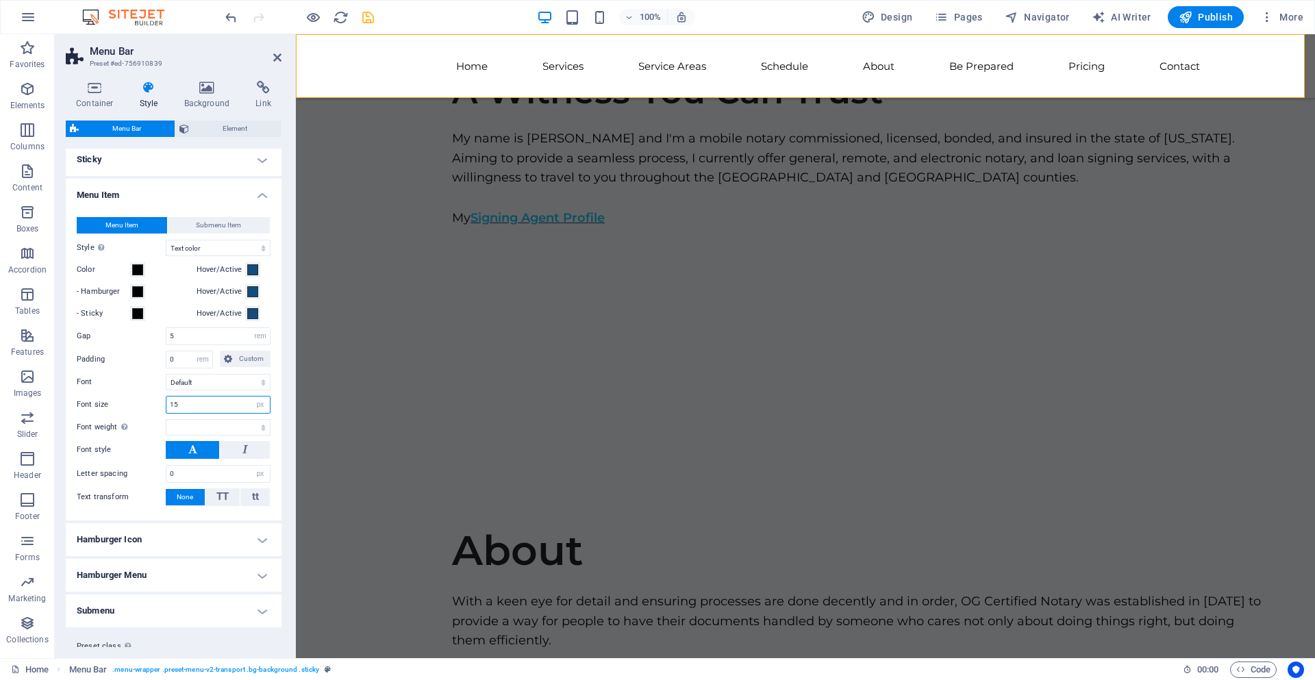
click at [189, 404] on input "15" at bounding box center [217, 405] width 103 height 16
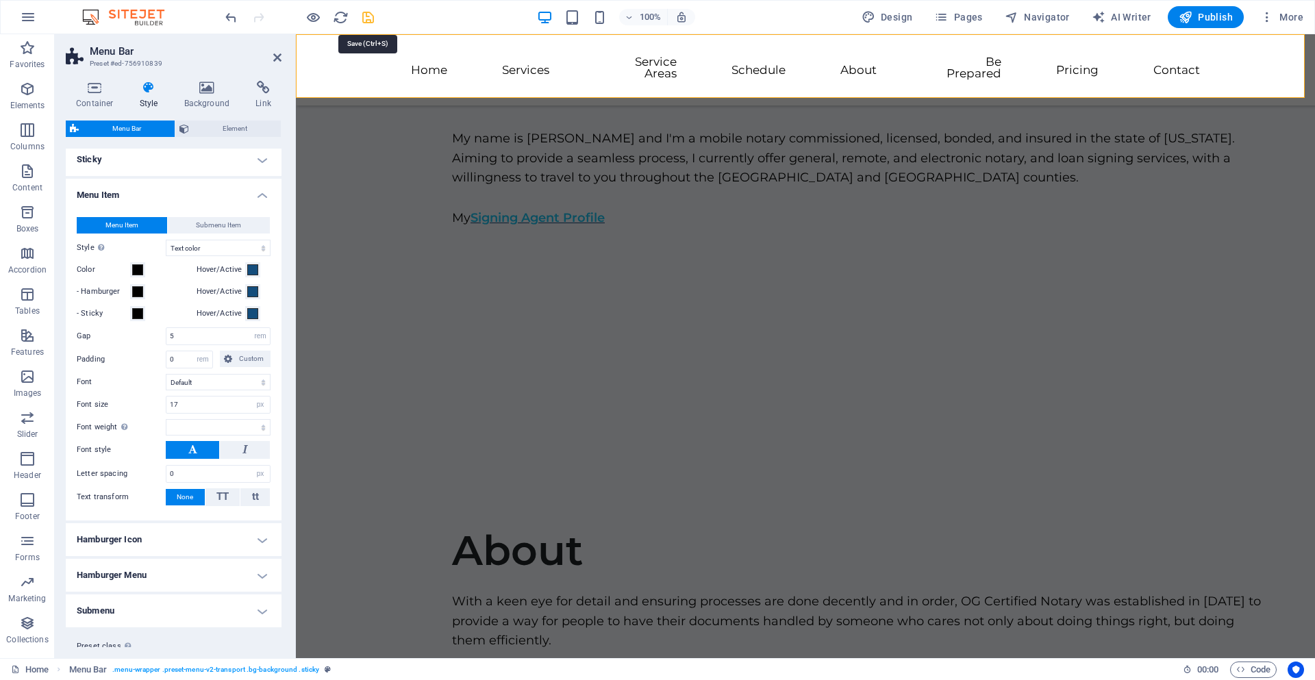
click at [368, 14] on icon "save" at bounding box center [368, 18] width 16 height 16
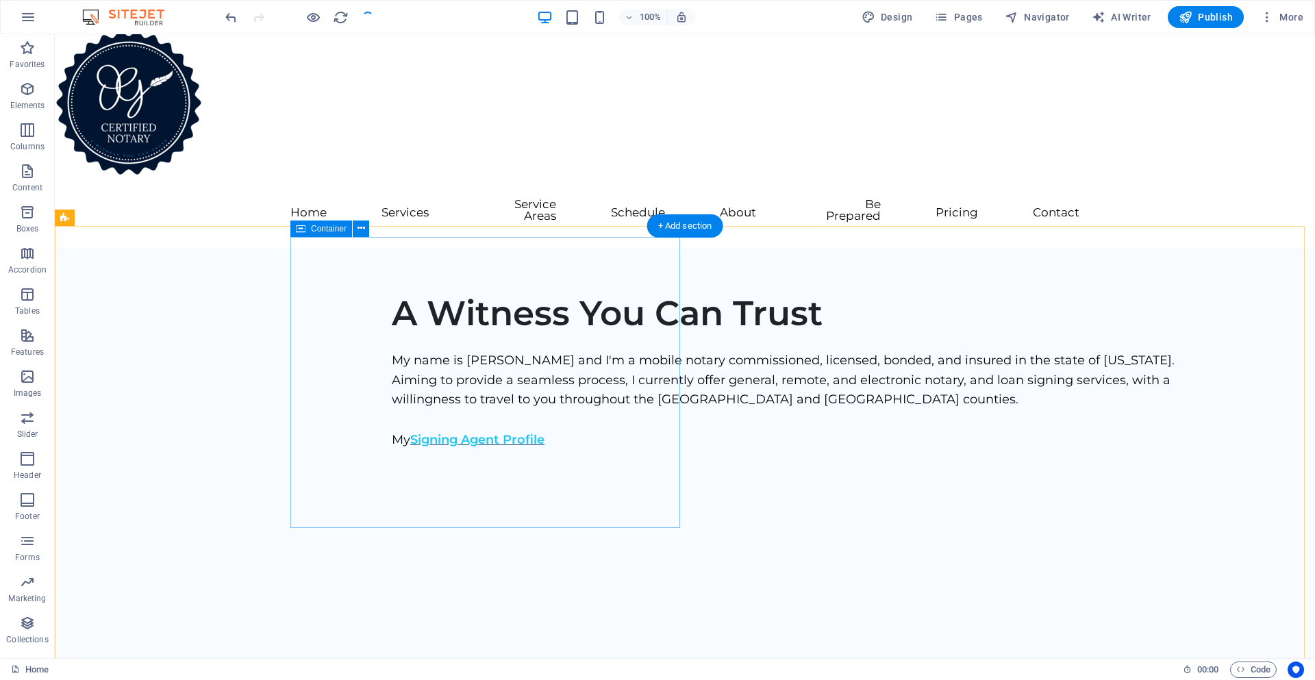
scroll to position [0, 0]
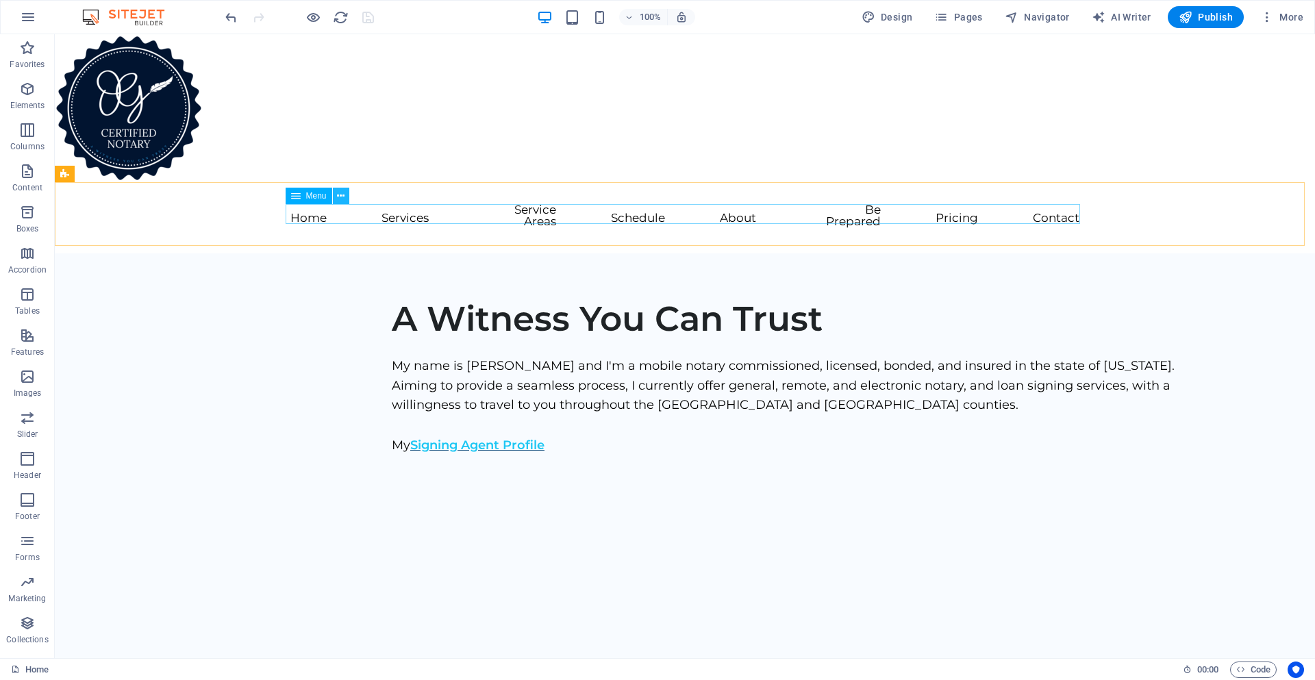
click at [341, 195] on icon at bounding box center [341, 196] width 8 height 14
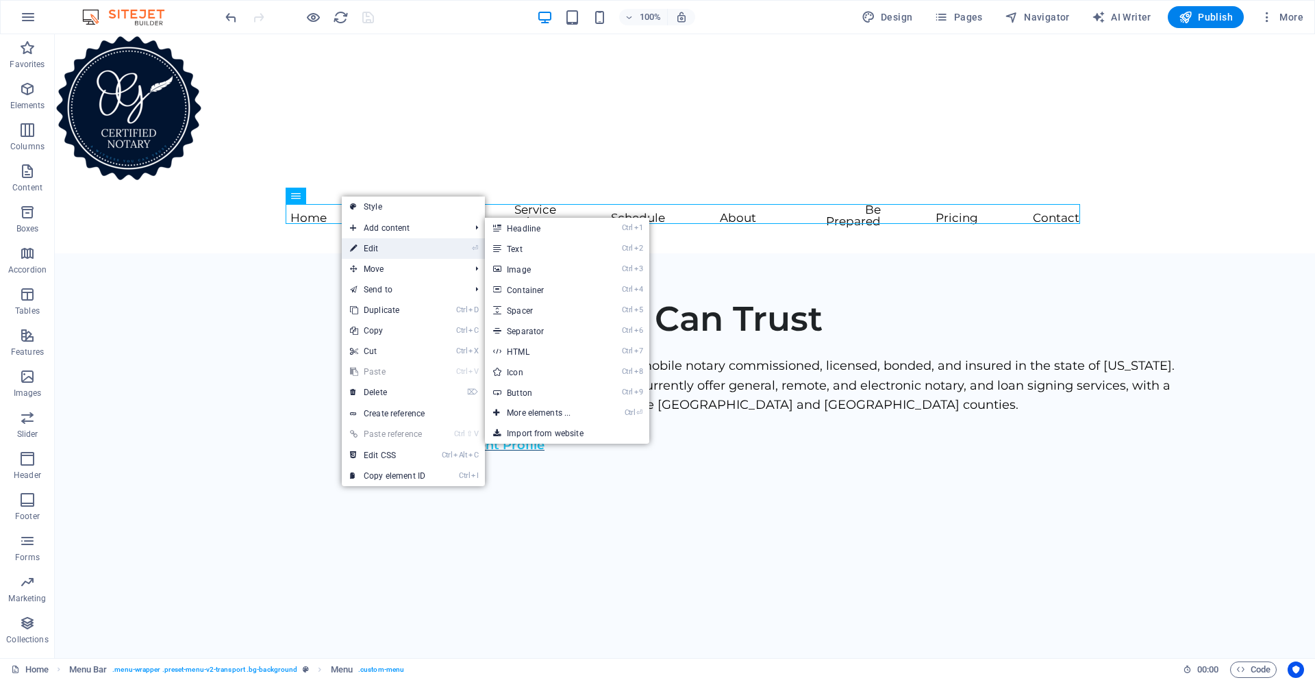
click at [375, 246] on link "⏎ Edit" at bounding box center [388, 248] width 92 height 21
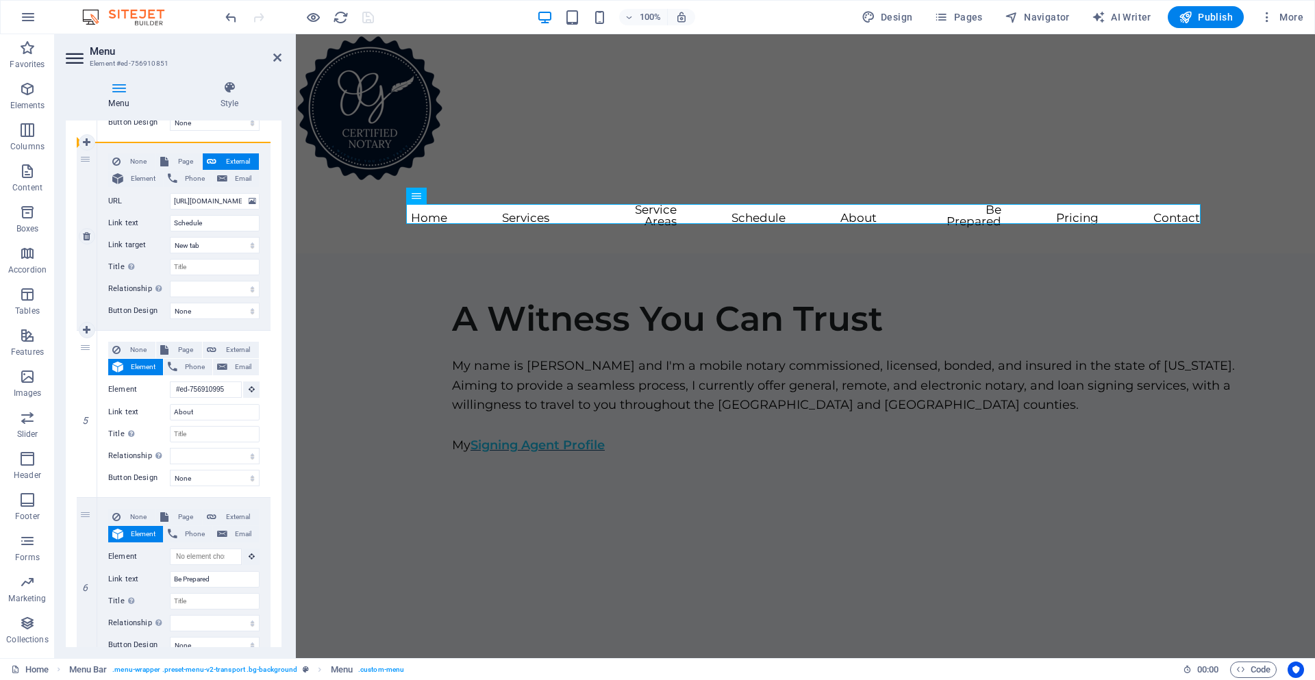
scroll to position [584, 0]
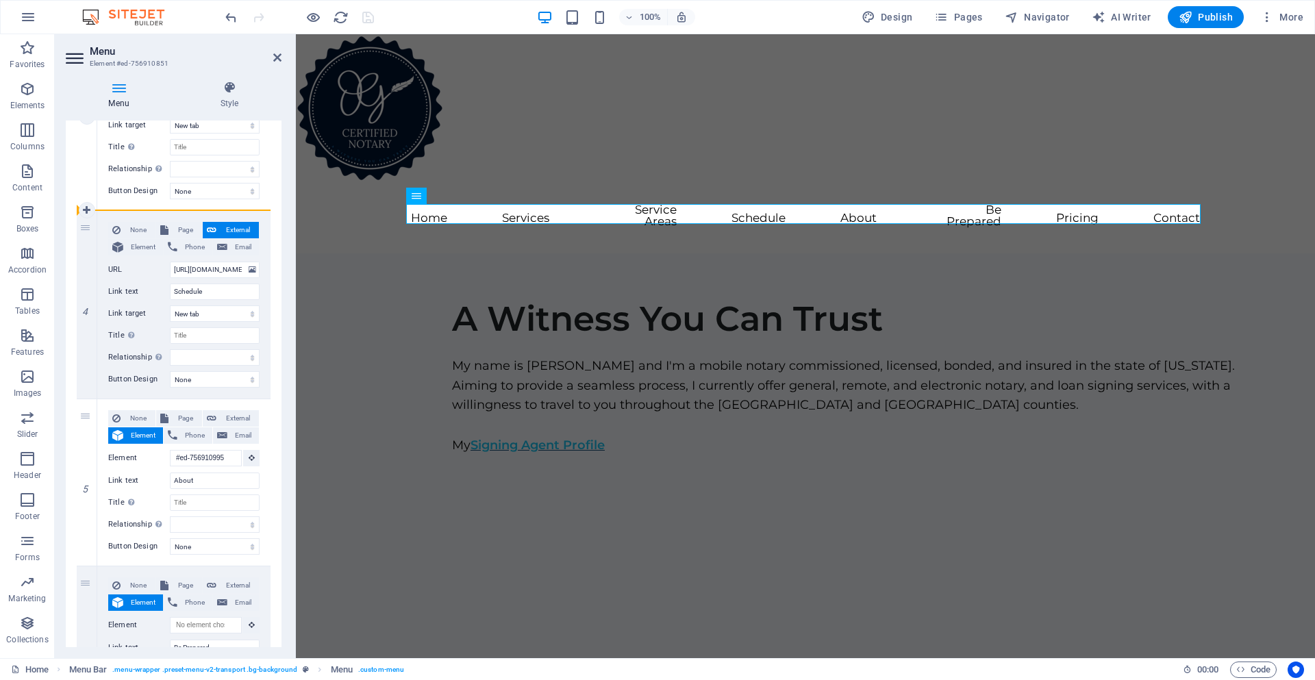
drag, startPoint x: 88, startPoint y: 233, endPoint x: 120, endPoint y: 206, distance: 41.3
click at [120, 206] on div "1 None Page External Element Phone Email Page Home Element URL /#home Phone Ema…" at bounding box center [174, 378] width 194 height 1422
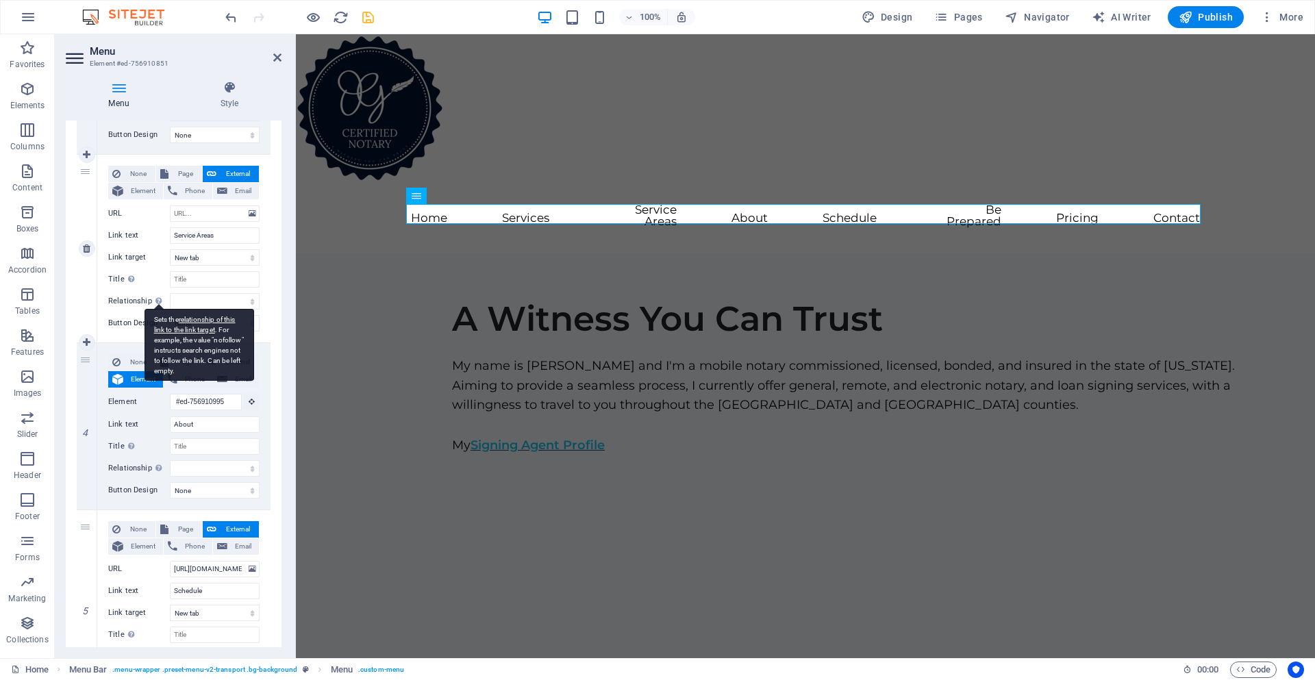
scroll to position [447, 0]
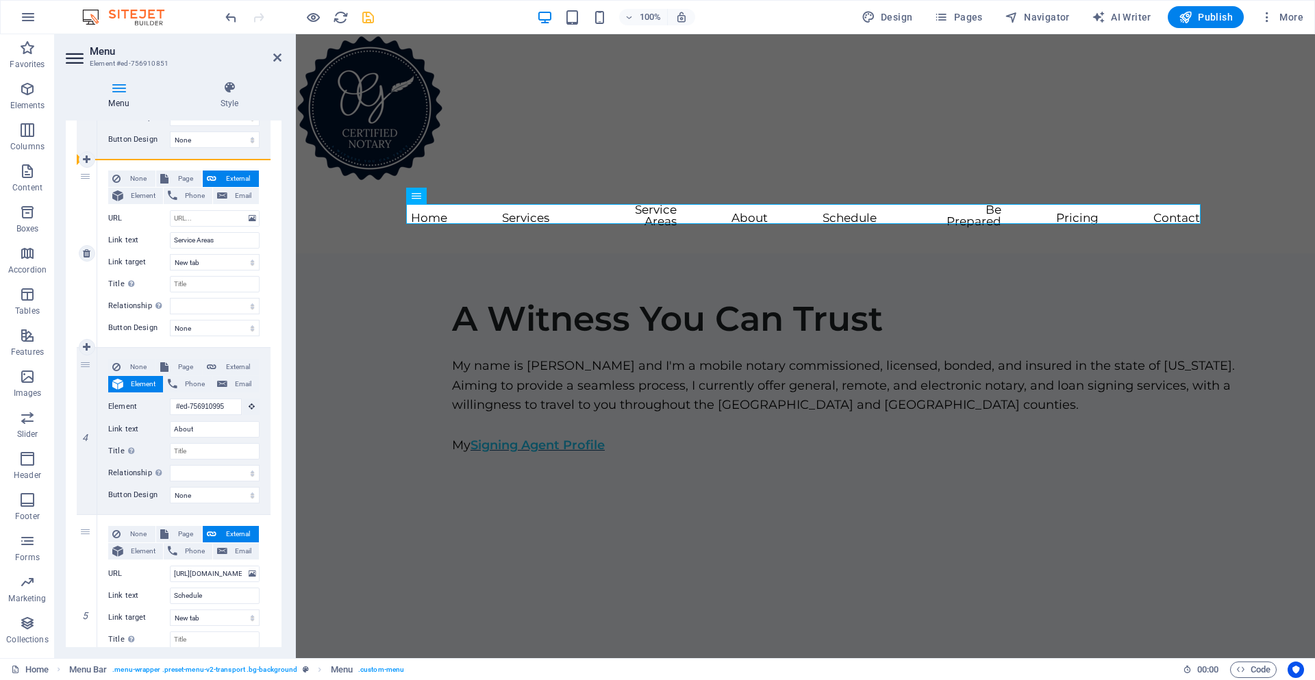
drag, startPoint x: 79, startPoint y: 398, endPoint x: 149, endPoint y: 216, distance: 195.2
click at [149, 216] on div "1 None Page External Element Phone Email Page Home Element URL /#home Phone Ema…" at bounding box center [174, 515] width 194 height 1422
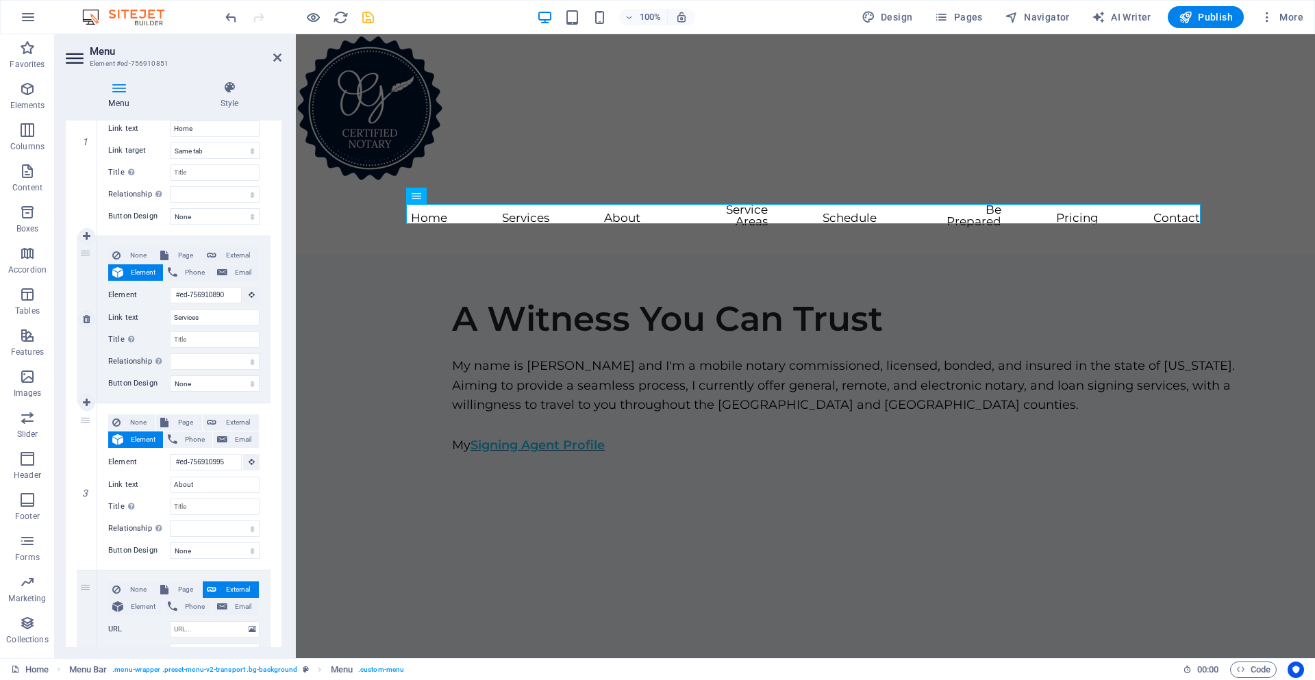
scroll to position [173, 0]
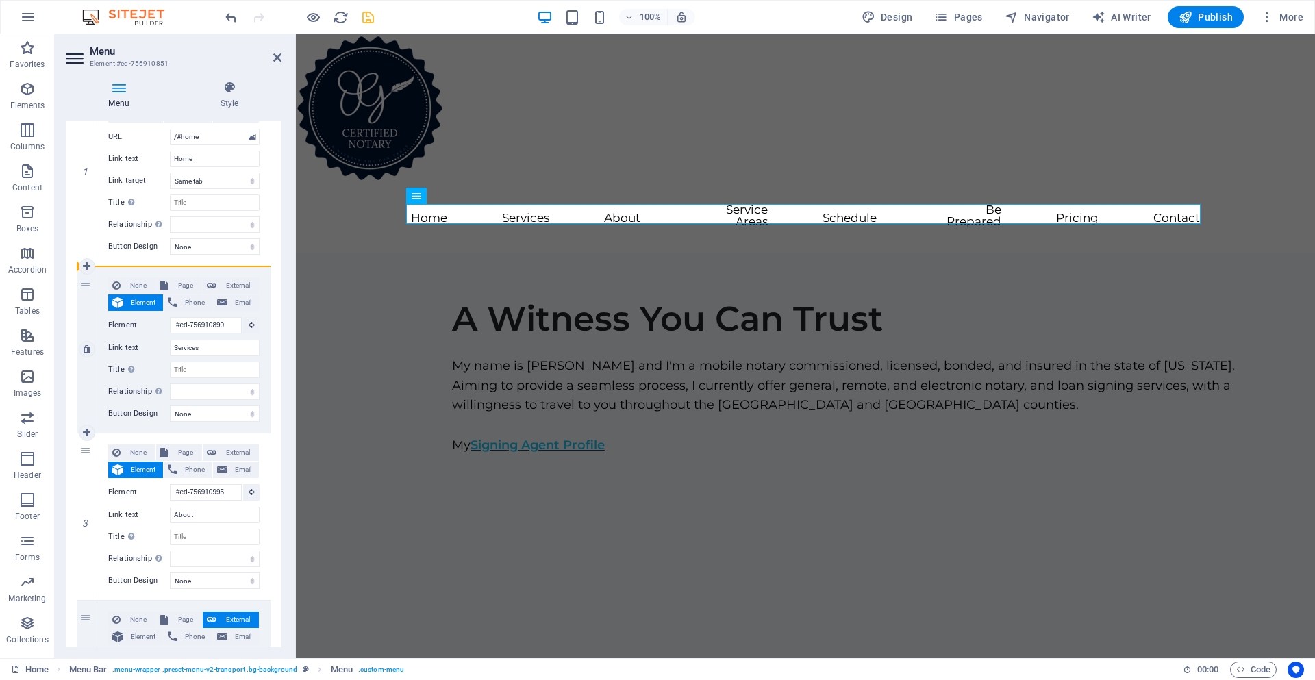
drag, startPoint x: 80, startPoint y: 481, endPoint x: 128, endPoint y: 275, distance: 211.1
click at [364, 14] on icon "save" at bounding box center [368, 18] width 16 height 16
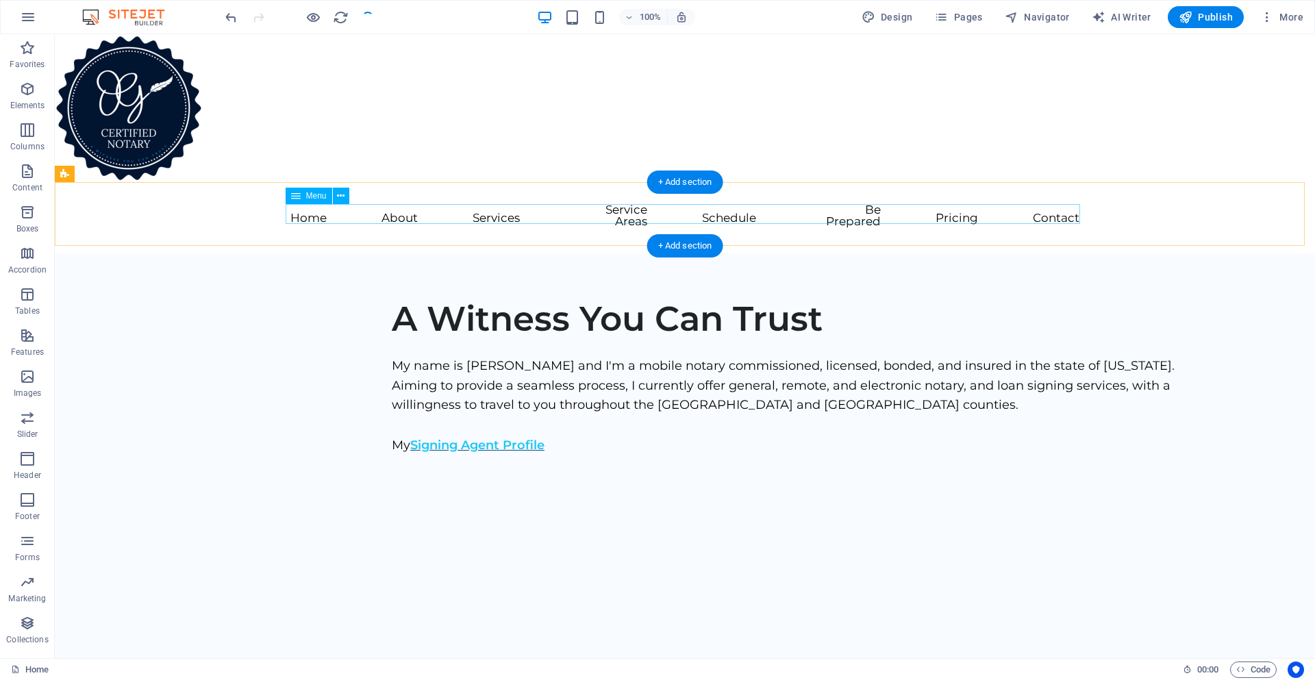
click at [399, 216] on nav "Home About Services Service Areas Schedule Be Prepared Pricing Contact" at bounding box center [684, 217] width 789 height 27
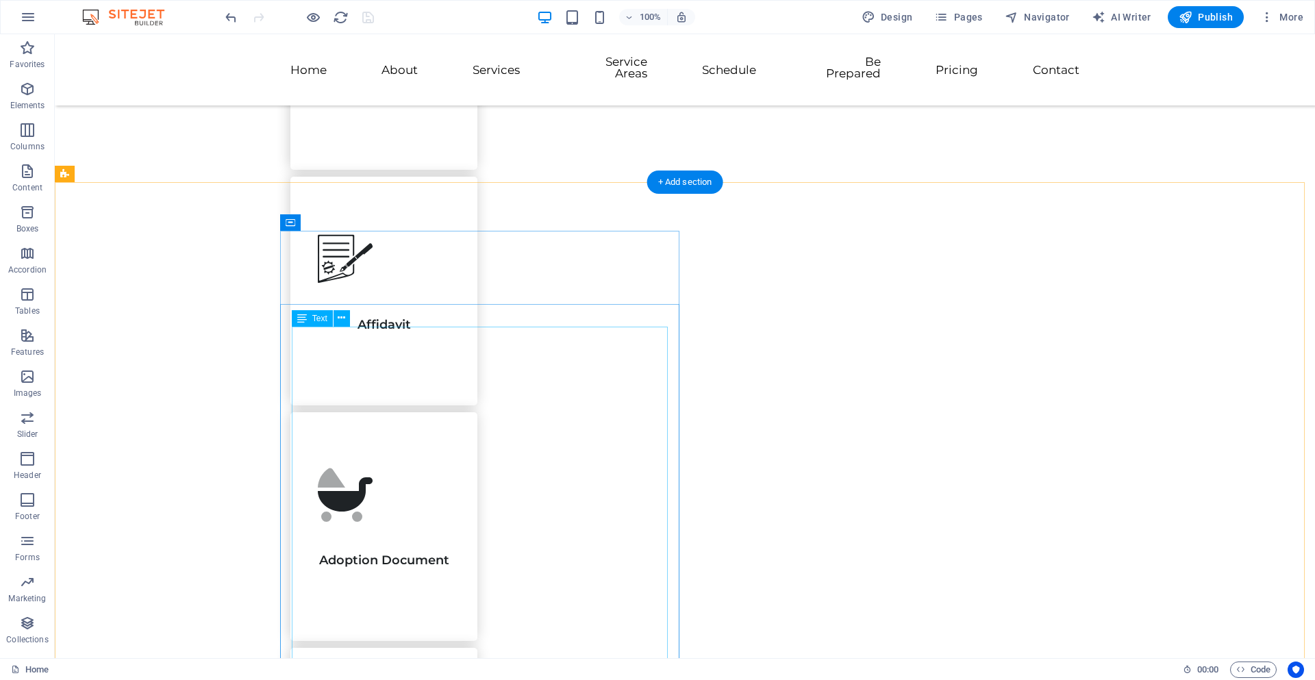
scroll to position [1918, 0]
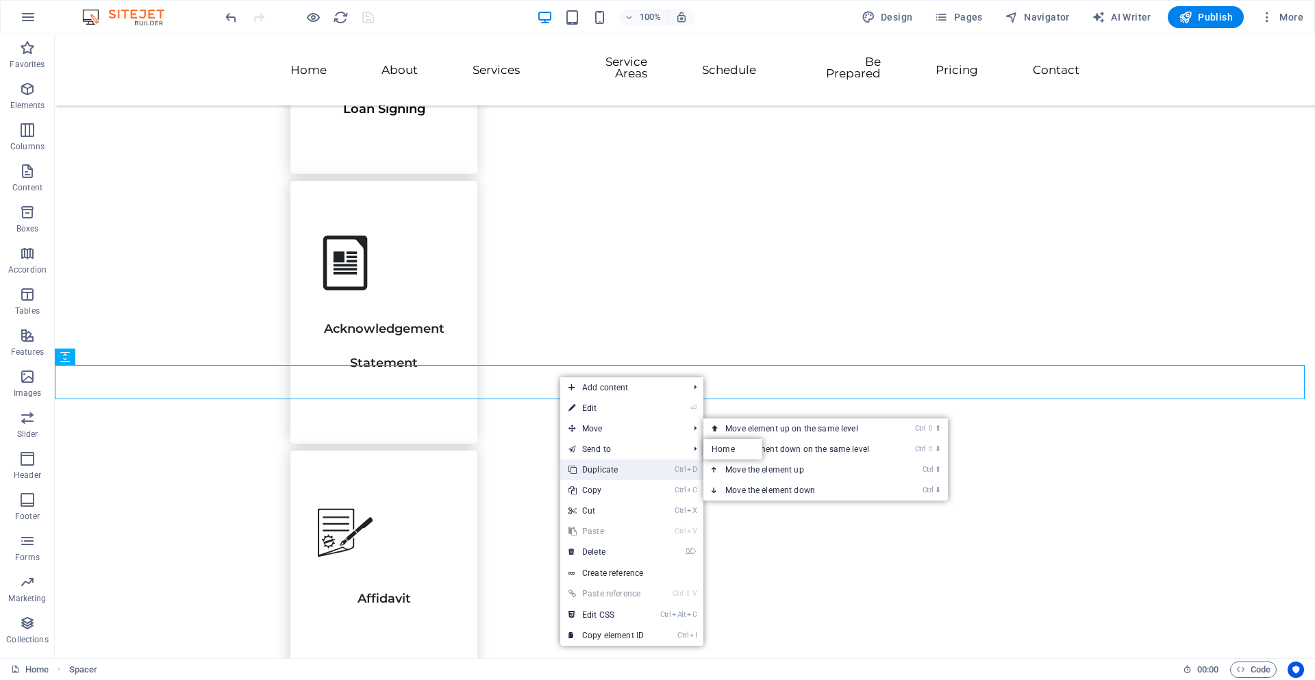
click at [586, 469] on link "Ctrl D Duplicate" at bounding box center [606, 470] width 92 height 21
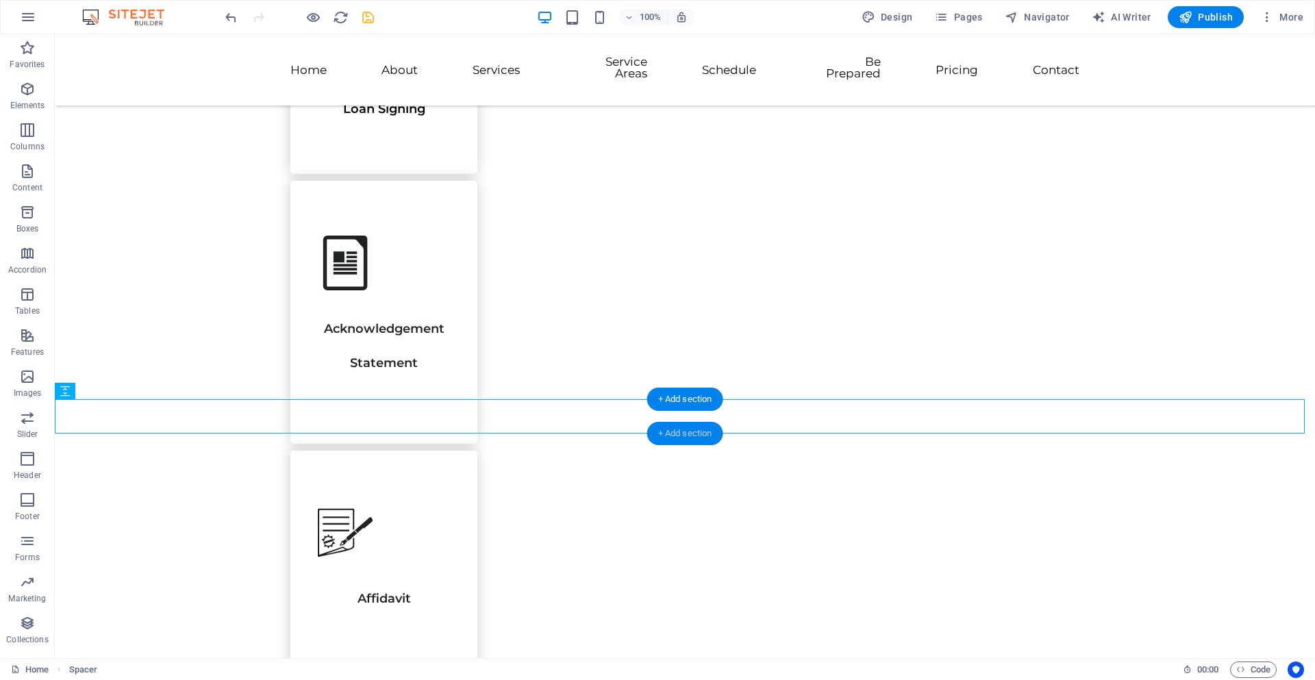
click at [692, 426] on div "+ Add section" at bounding box center [685, 433] width 76 height 23
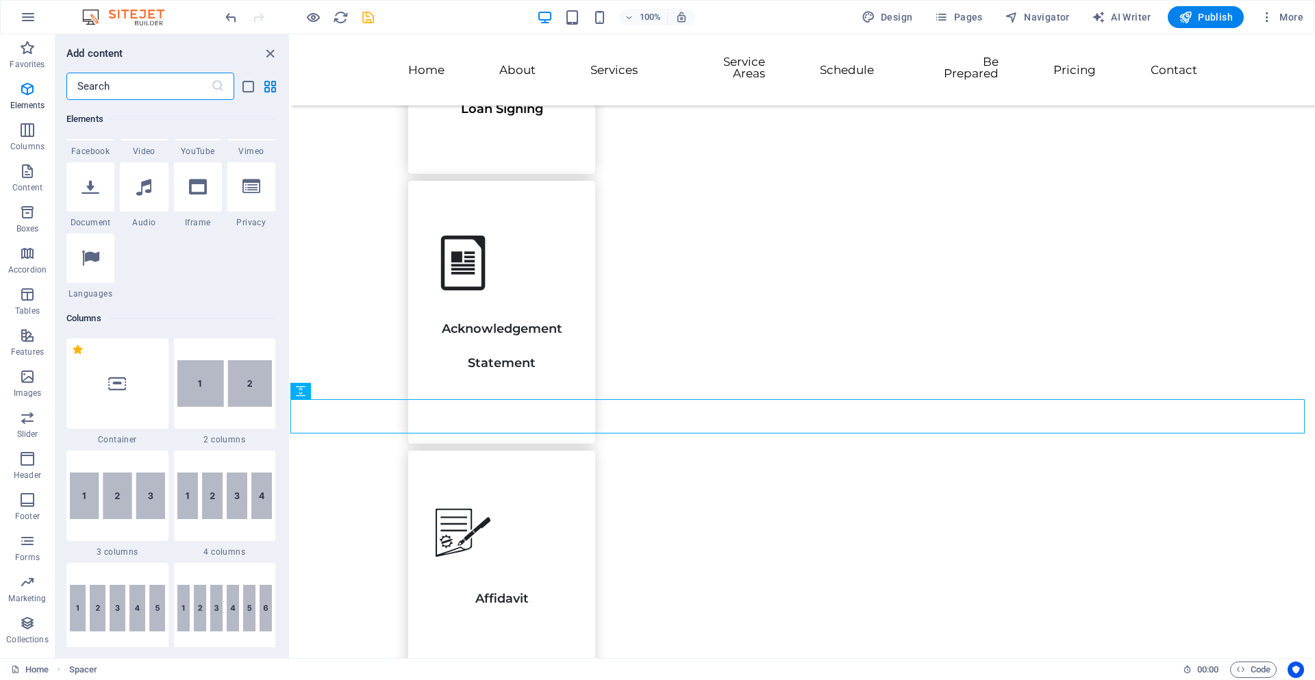
scroll to position [136, 0]
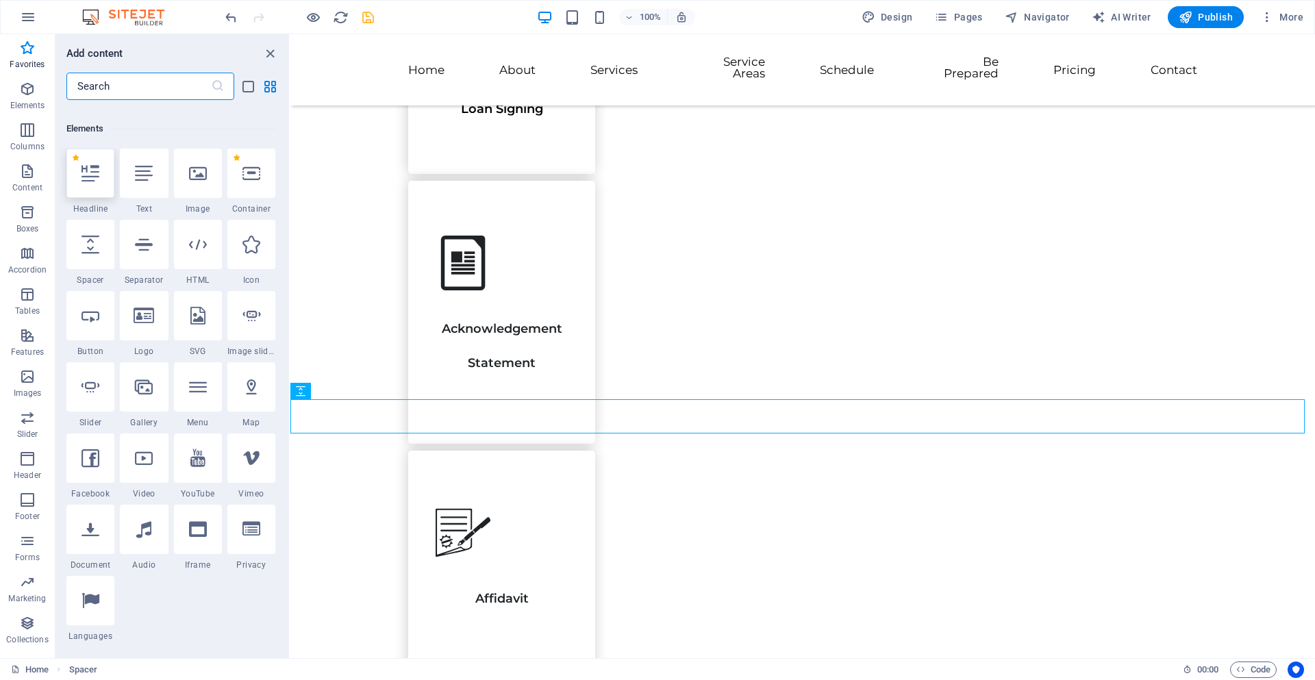
click at [104, 186] on div at bounding box center [90, 173] width 48 height 49
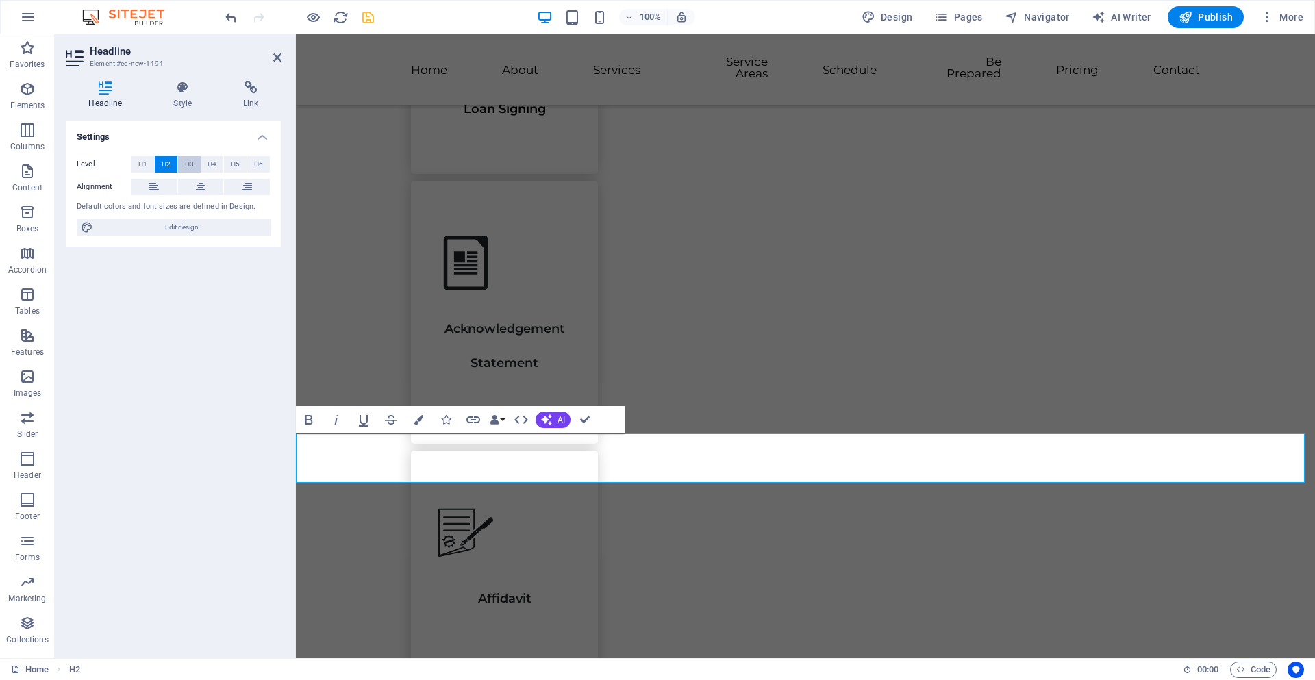
click at [188, 164] on span "H3" at bounding box center [189, 164] width 9 height 16
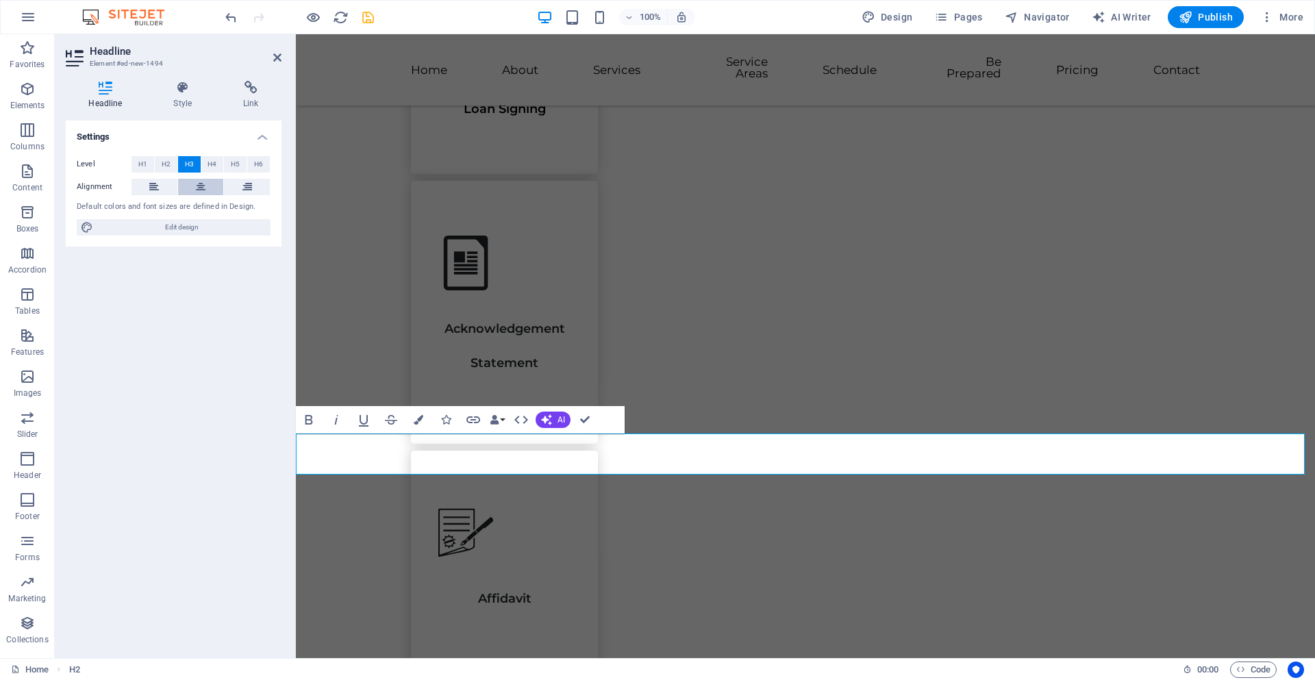
click at [202, 182] on icon at bounding box center [201, 187] width 10 height 16
click at [197, 227] on span "Edit design" at bounding box center [181, 227] width 169 height 16
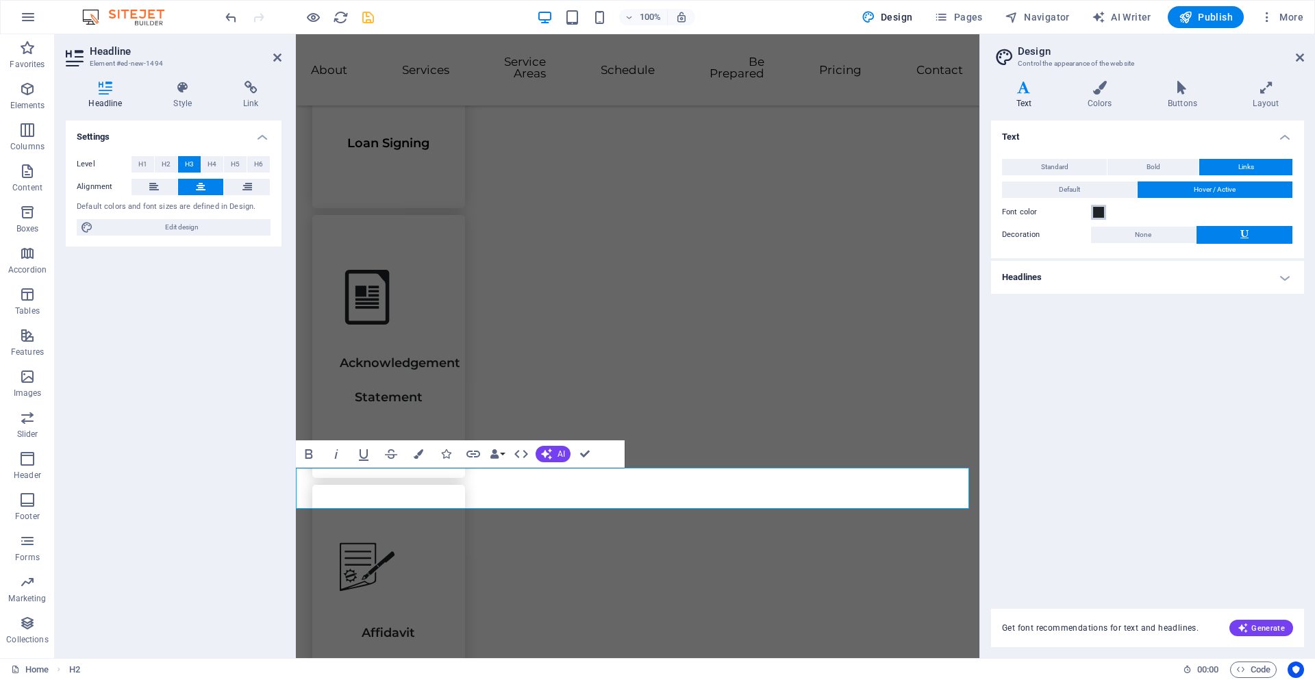
click at [1100, 214] on span at bounding box center [1098, 212] width 11 height 11
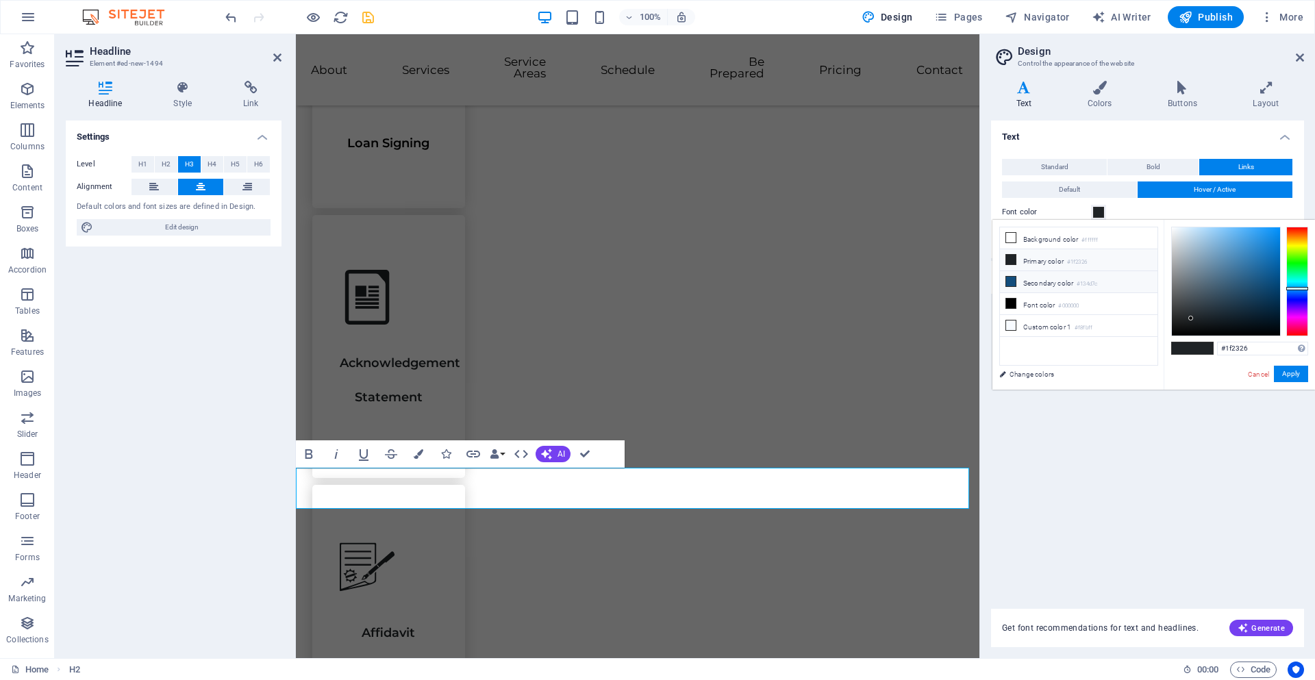
click at [1014, 284] on icon at bounding box center [1011, 282] width 10 height 10
click at [1287, 373] on button "Apply" at bounding box center [1291, 374] width 34 height 16
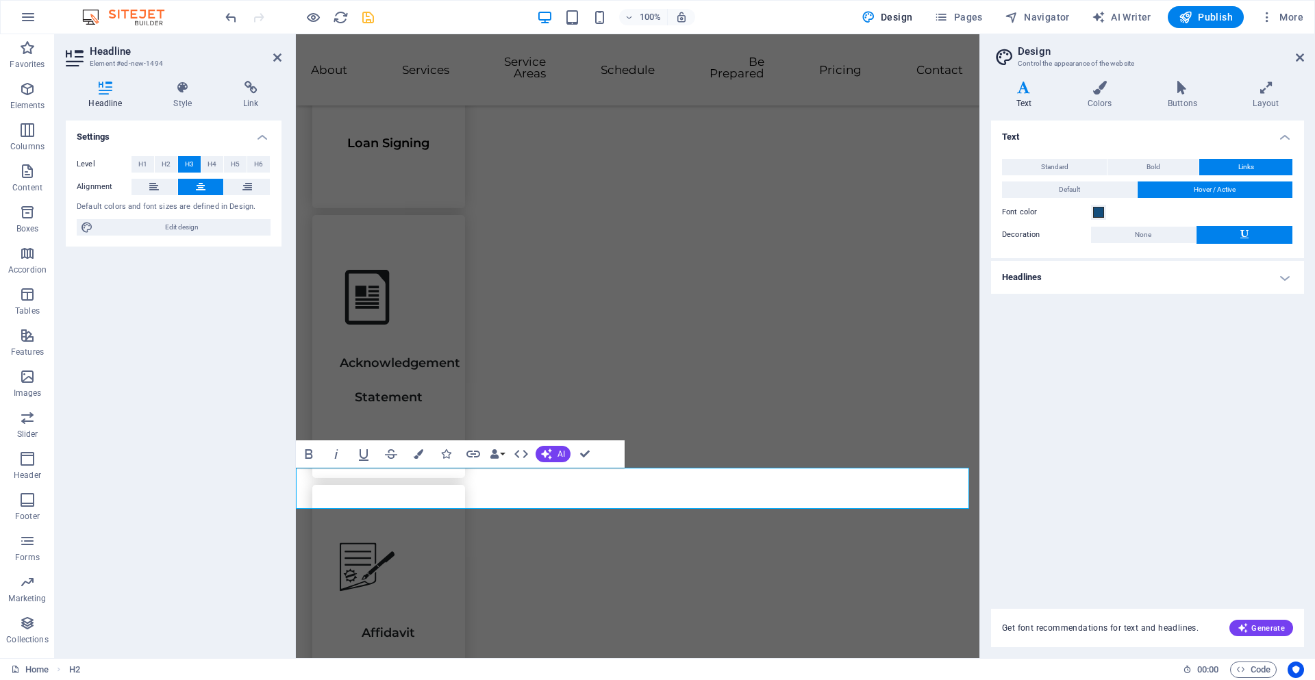
click at [1300, 59] on icon at bounding box center [1300, 57] width 8 height 11
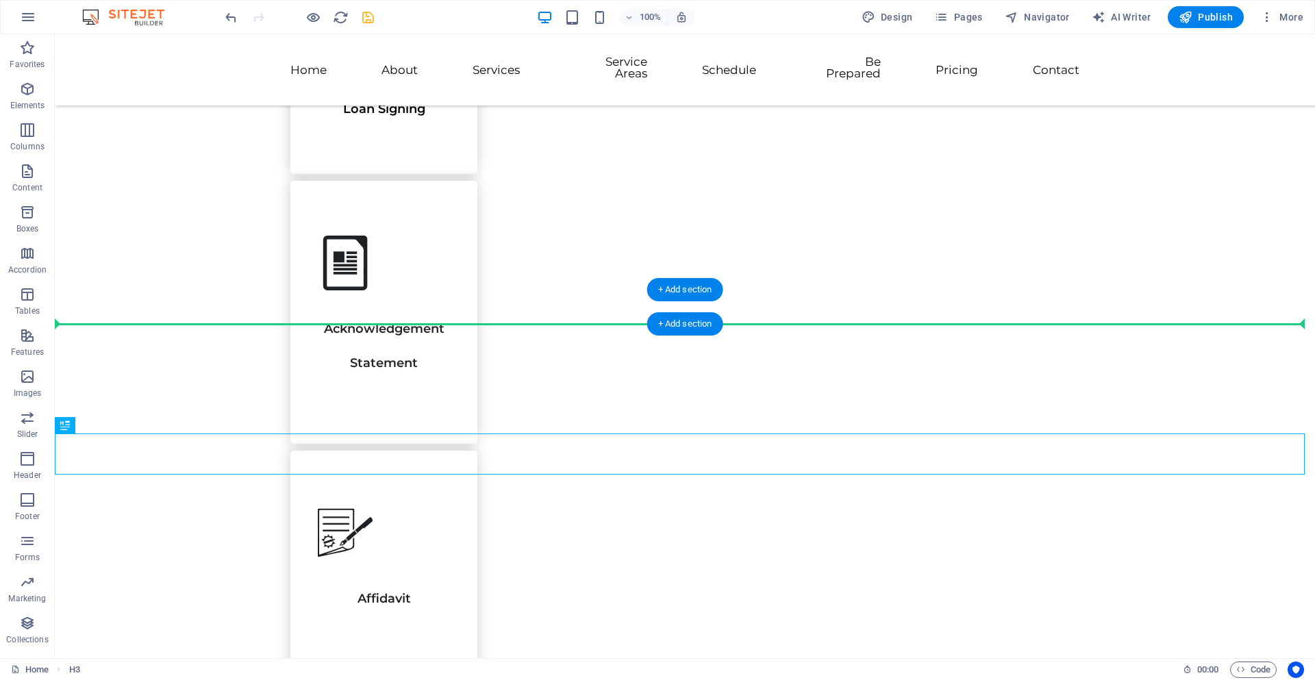
drag, startPoint x: 793, startPoint y: 406, endPoint x: 798, endPoint y: 316, distance: 89.9
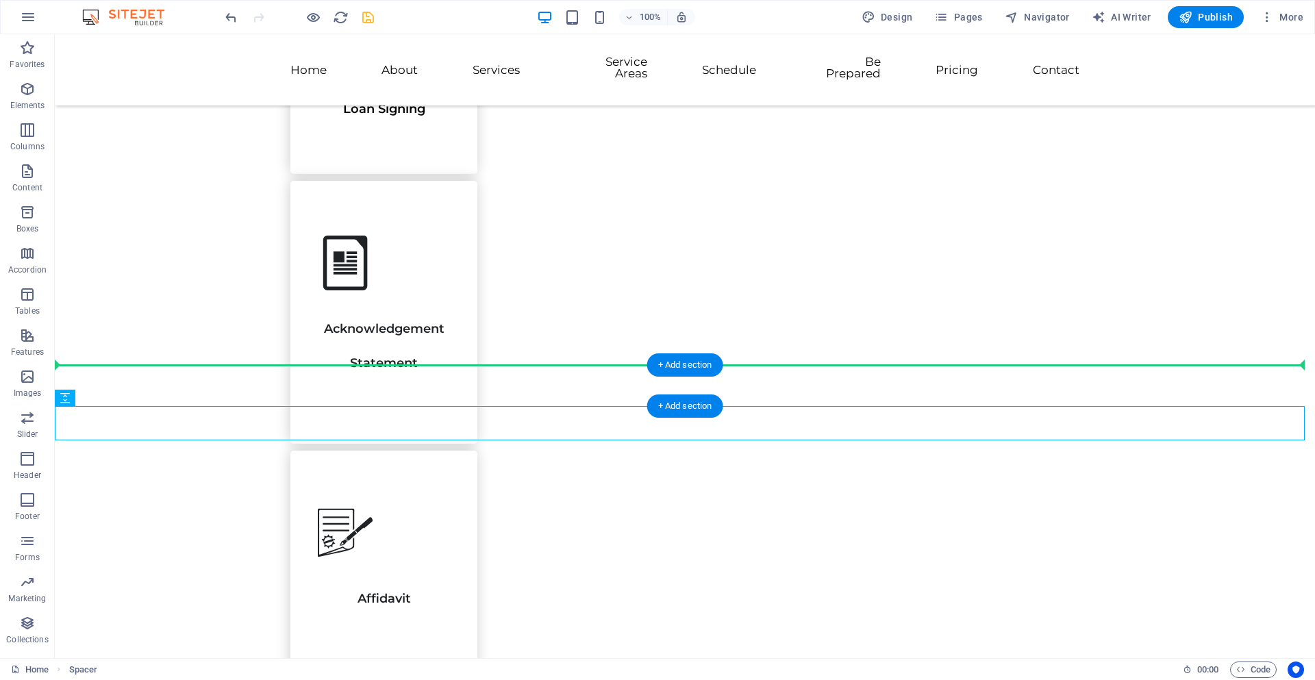
drag, startPoint x: 610, startPoint y: 382, endPoint x: 612, endPoint y: 373, distance: 8.5
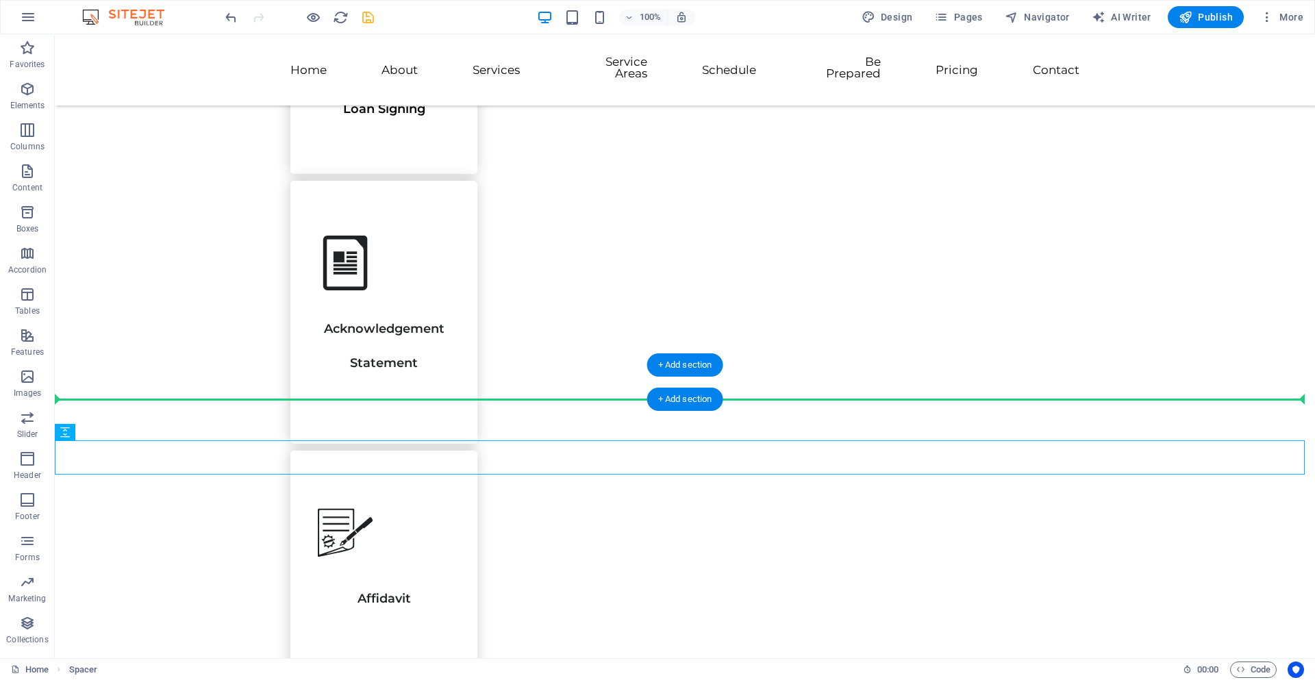
drag, startPoint x: 727, startPoint y: 456, endPoint x: 765, endPoint y: 388, distance: 77.6
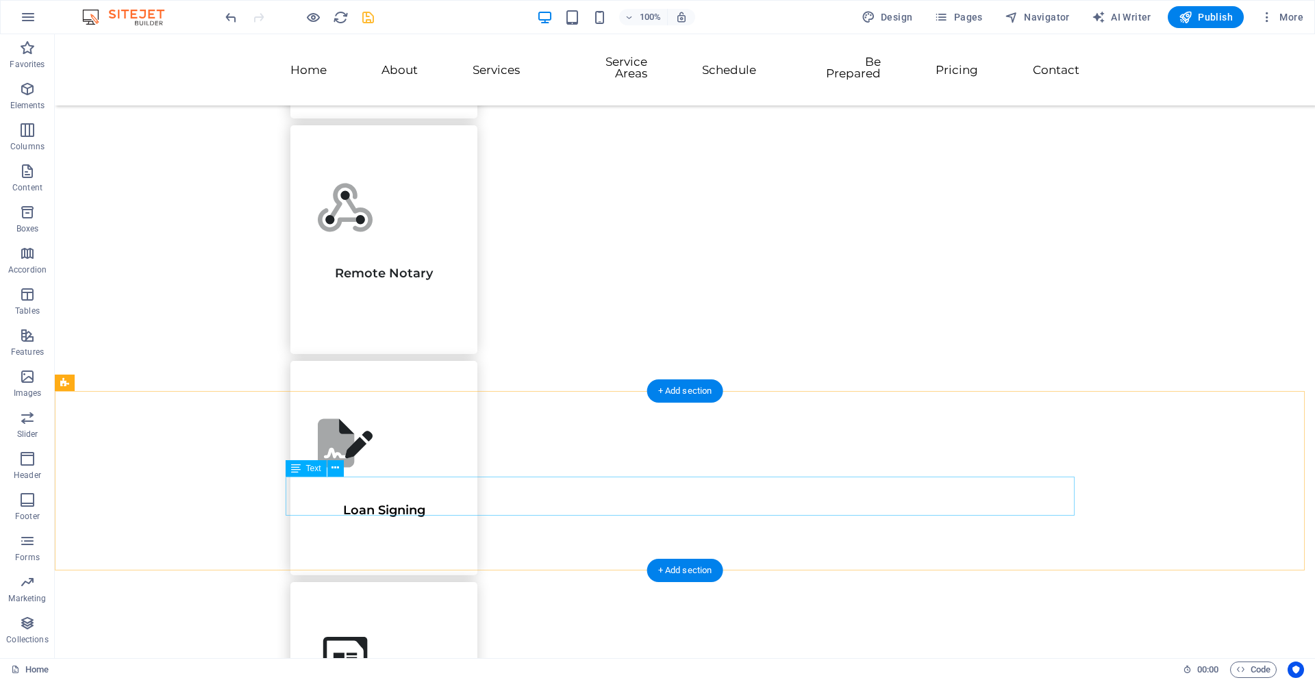
scroll to position [1713, 0]
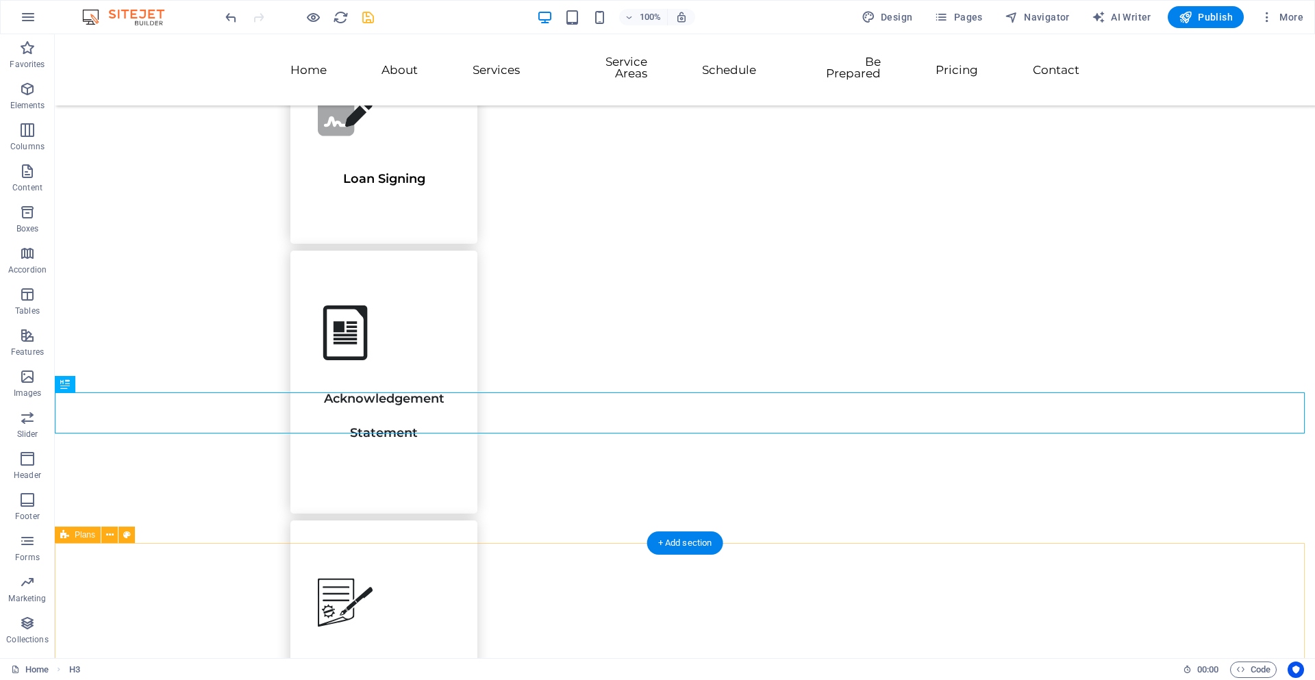
scroll to position [1850, 0]
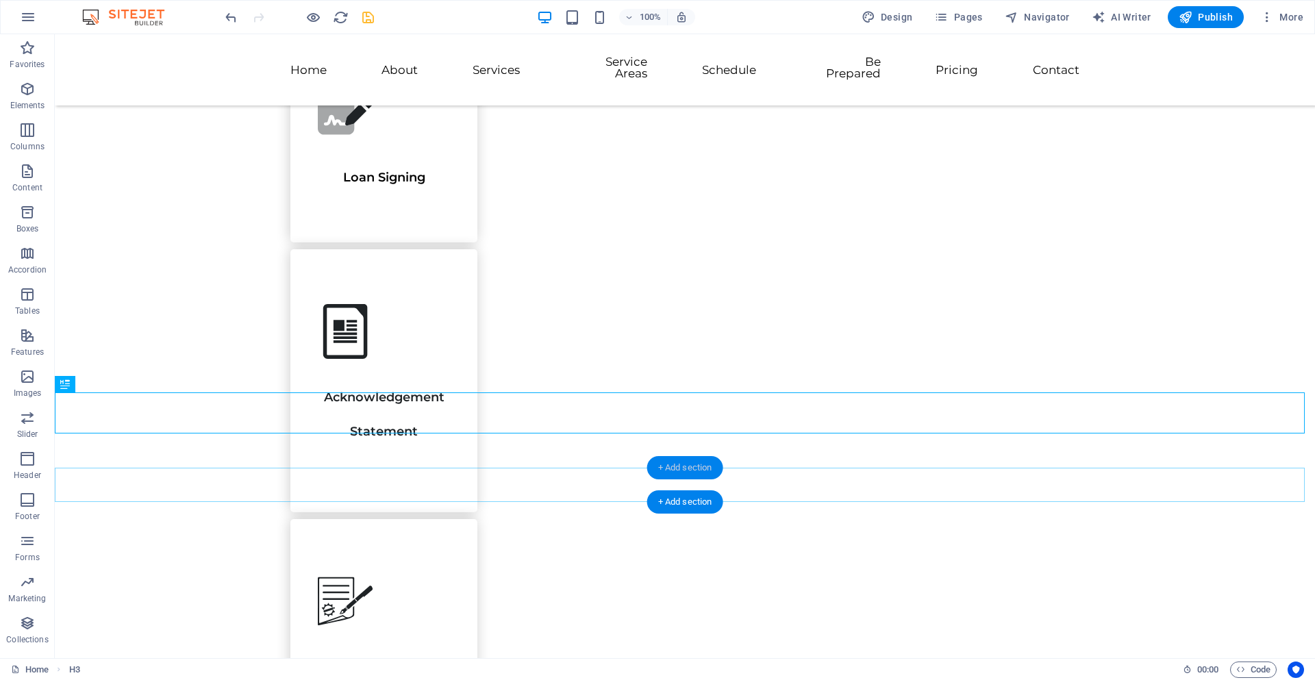
click at [676, 468] on div "+ Add section" at bounding box center [685, 467] width 76 height 23
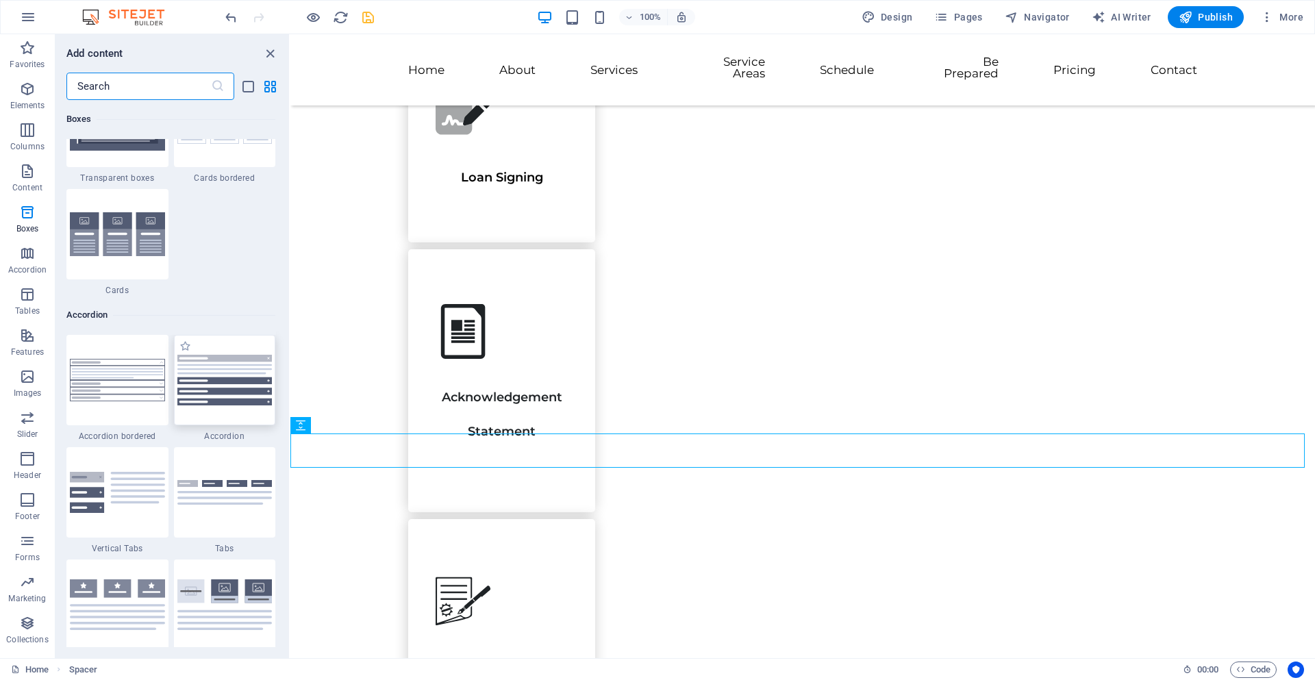
scroll to position [3905, 0]
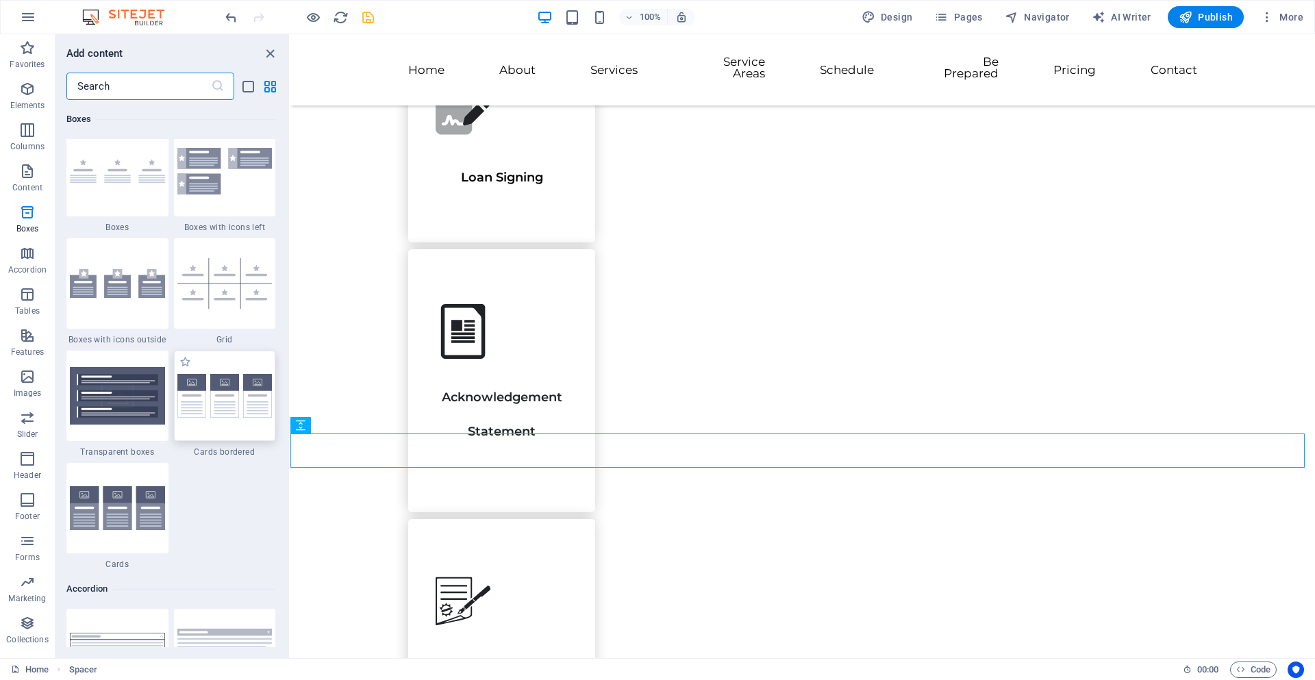
click at [215, 407] on img at bounding box center [224, 396] width 95 height 45
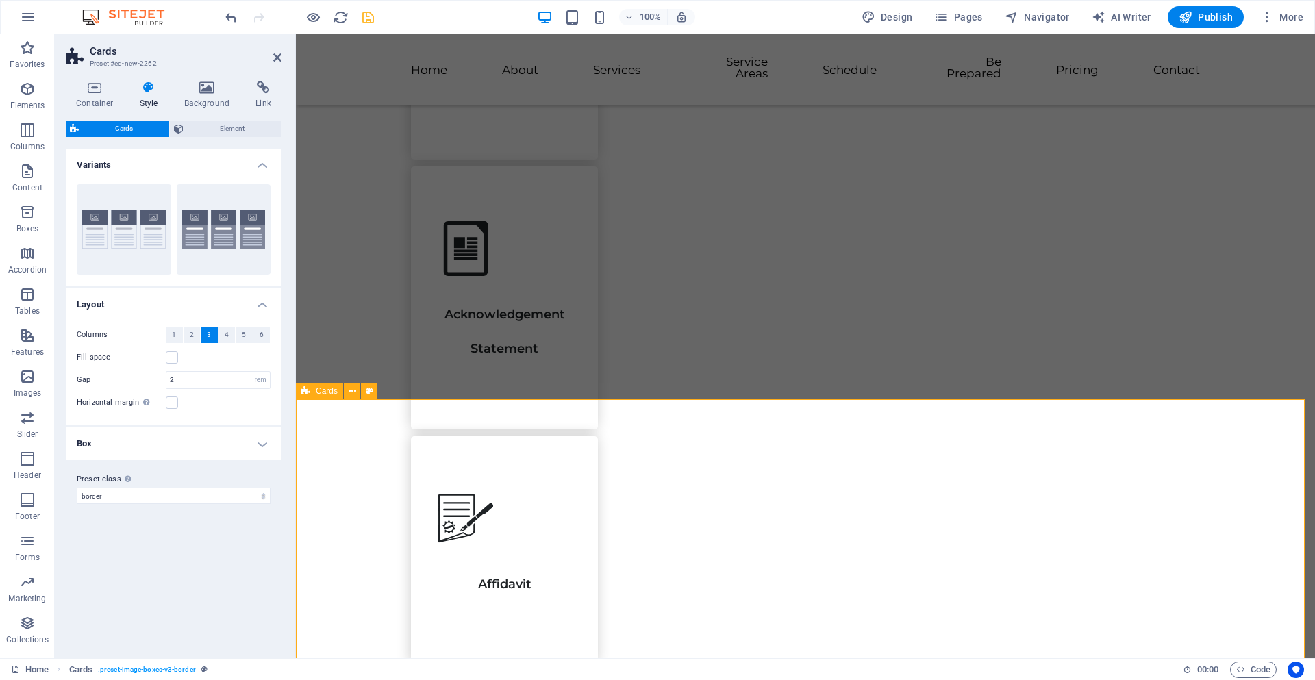
scroll to position [1918, 0]
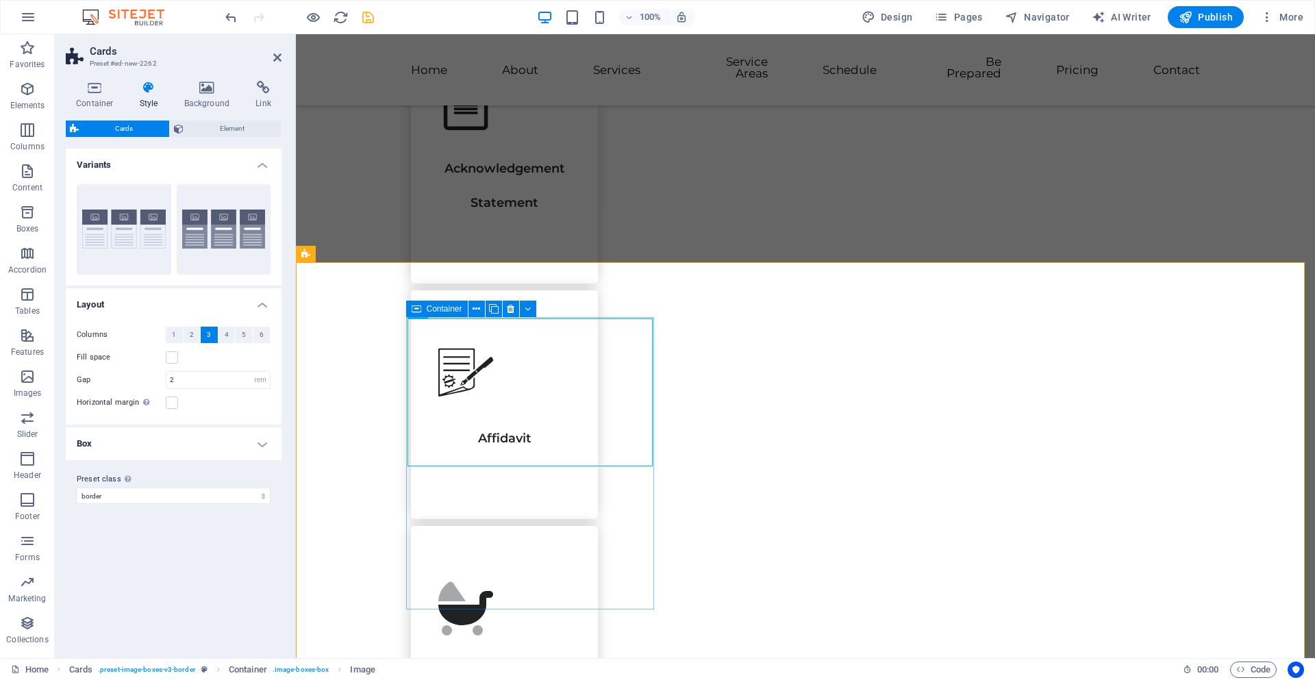
scroll to position [2055, 0]
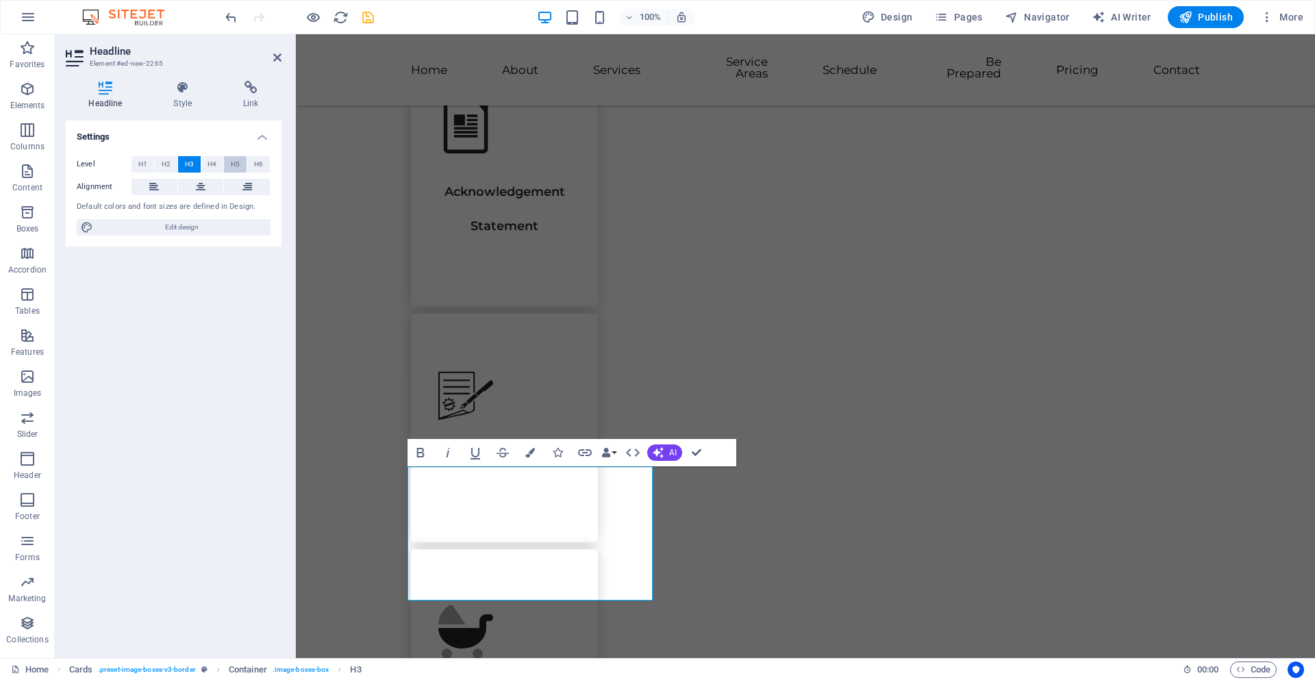
click at [236, 165] on span "H5" at bounding box center [235, 164] width 9 height 16
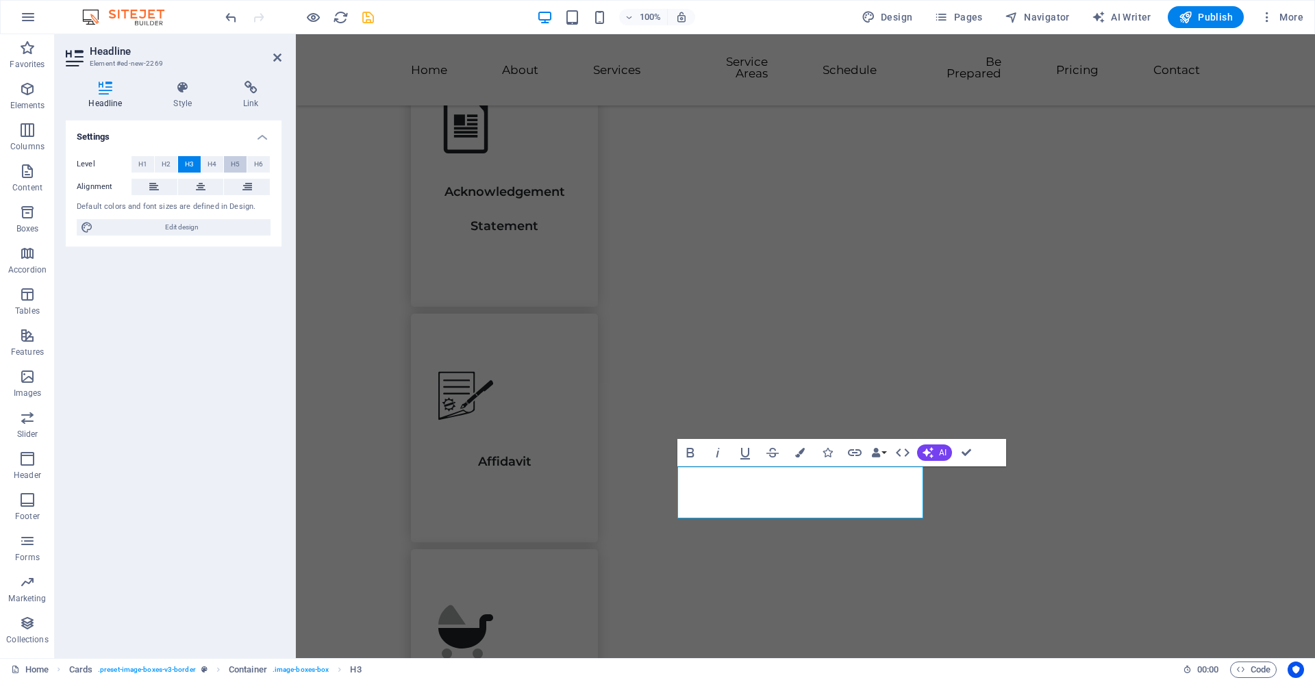
click at [242, 160] on button "H5" at bounding box center [235, 164] width 23 height 16
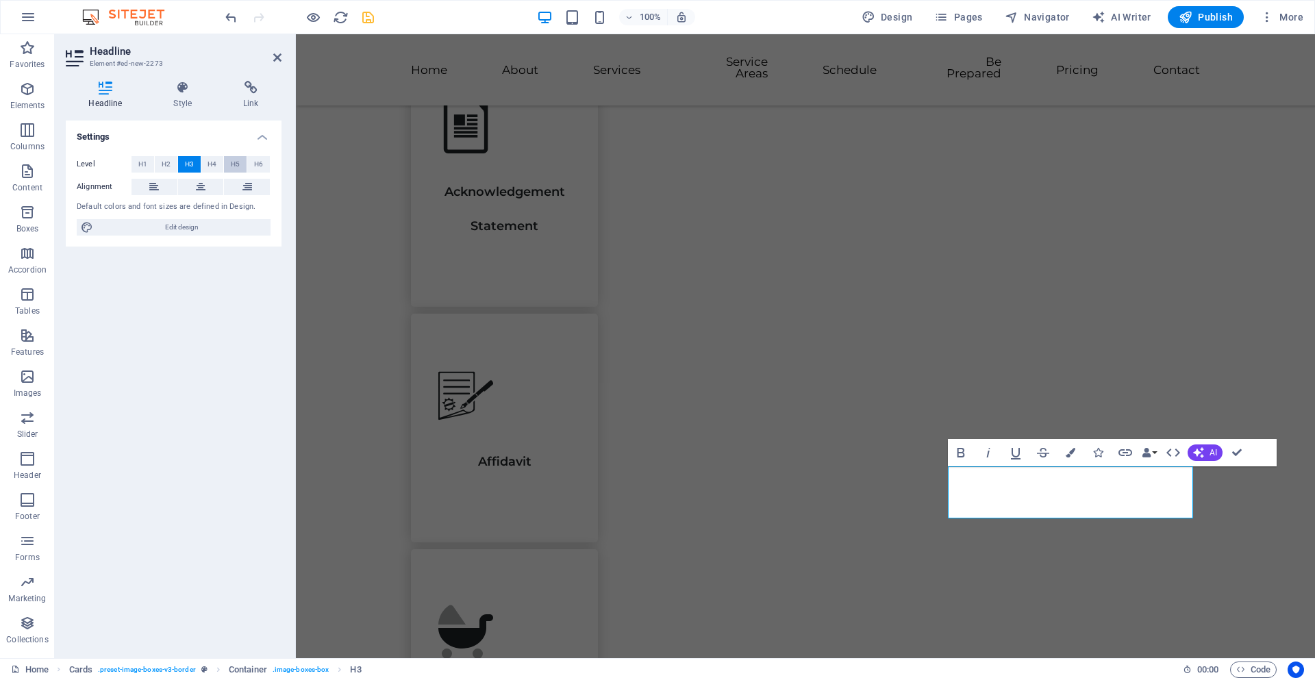
click at [235, 164] on span "H5" at bounding box center [235, 164] width 9 height 16
click at [171, 372] on div "Settings Level H1 H2 H3 H4 H5 H6 Alignment Default colors and font sizes are de…" at bounding box center [174, 384] width 216 height 527
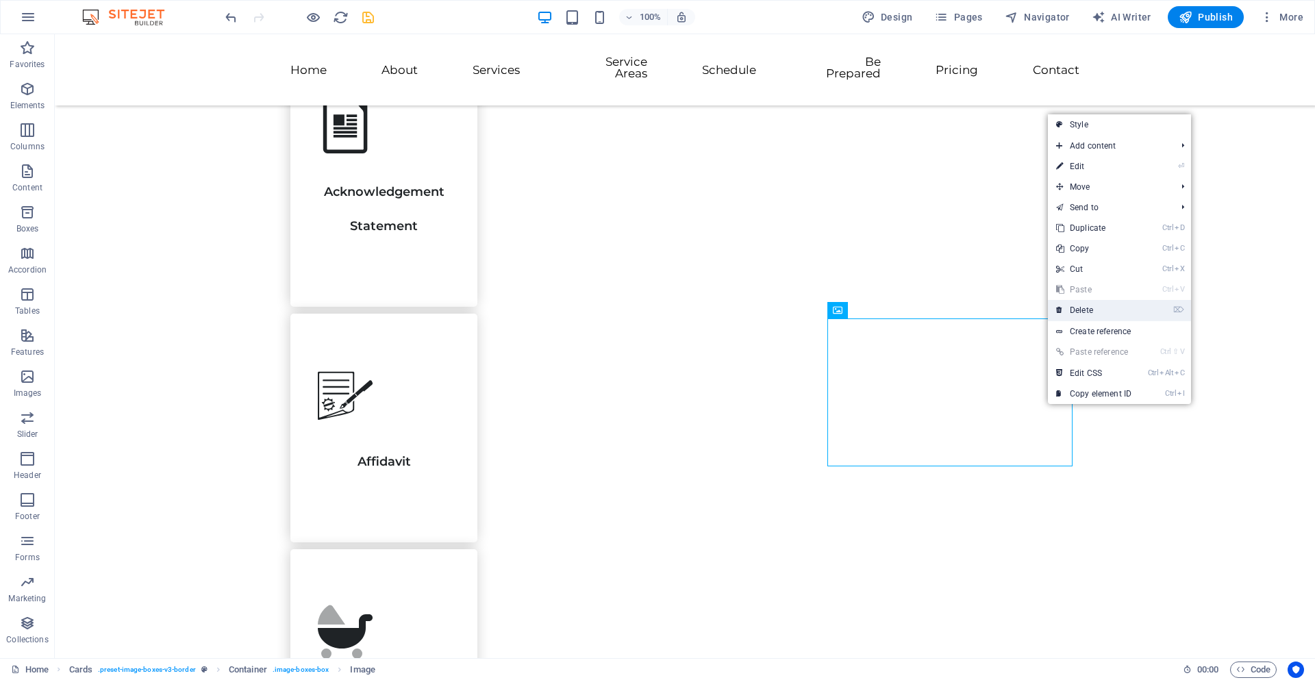
click at [1102, 309] on link "⌦ Delete" at bounding box center [1094, 310] width 92 height 21
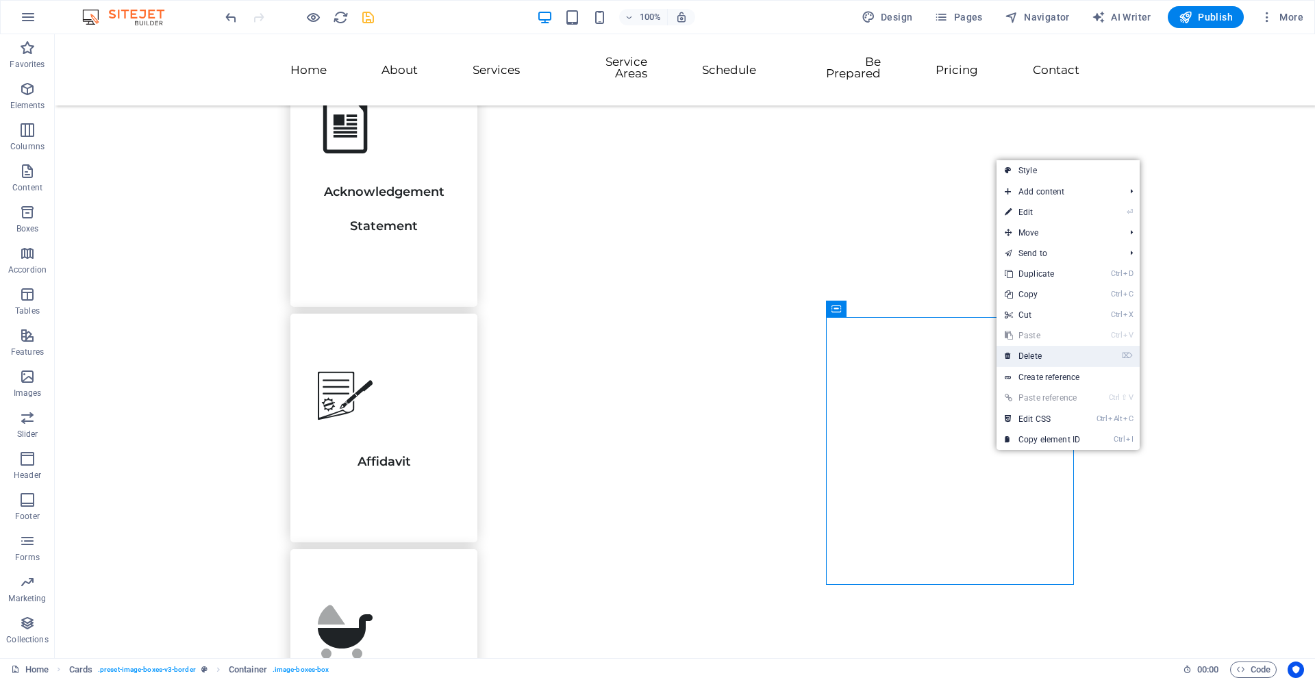
click at [1056, 361] on link "⌦ Delete" at bounding box center [1043, 356] width 92 height 21
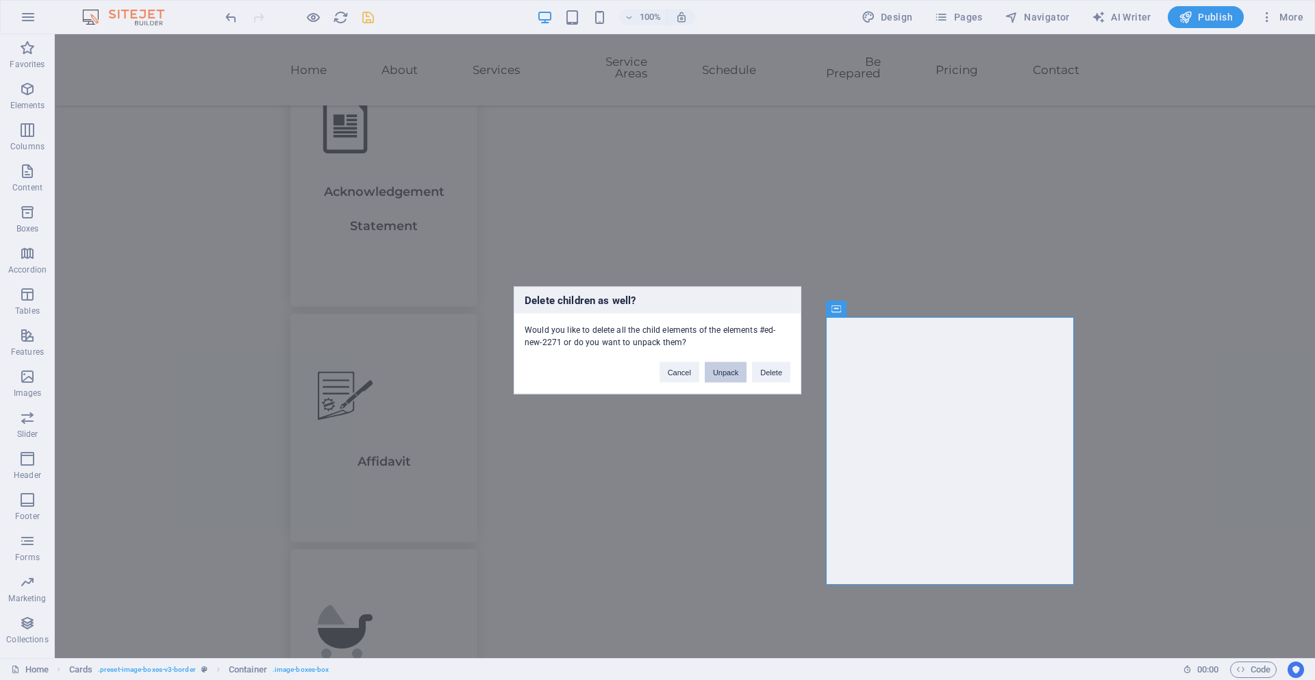
click at [733, 371] on button "Unpack" at bounding box center [726, 372] width 42 height 21
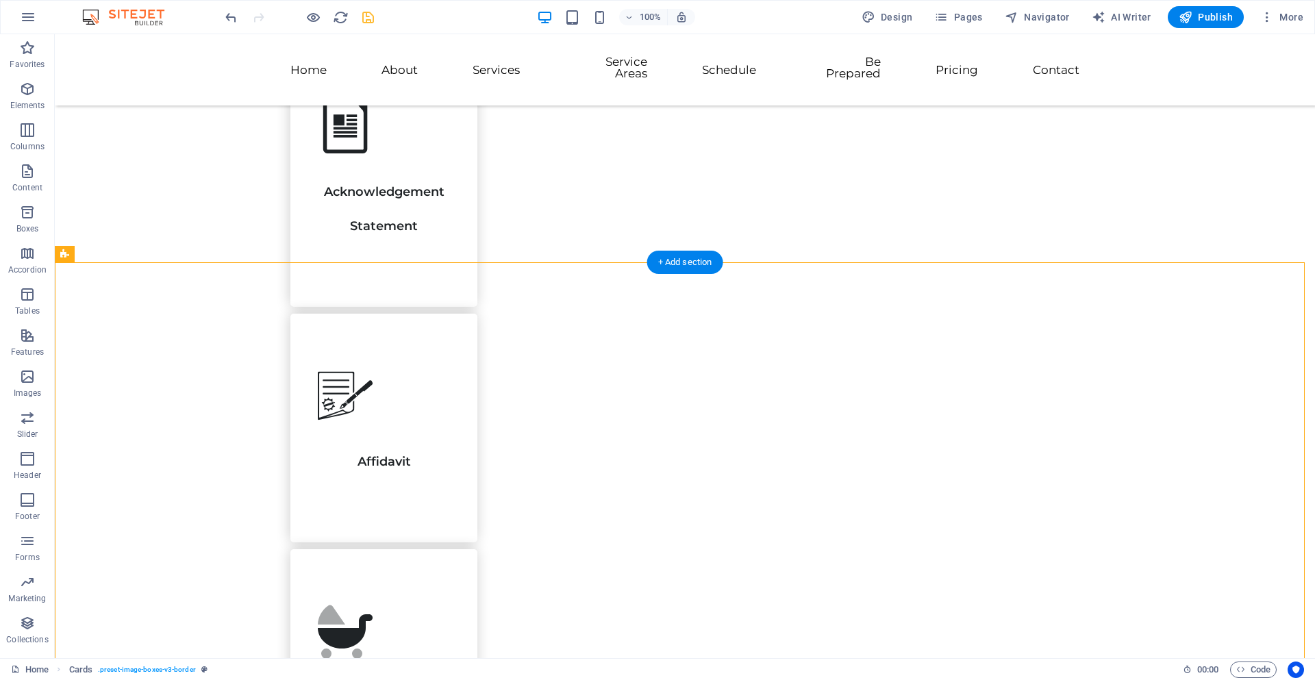
drag, startPoint x: 839, startPoint y: 406, endPoint x: 440, endPoint y: 389, distance: 399.8
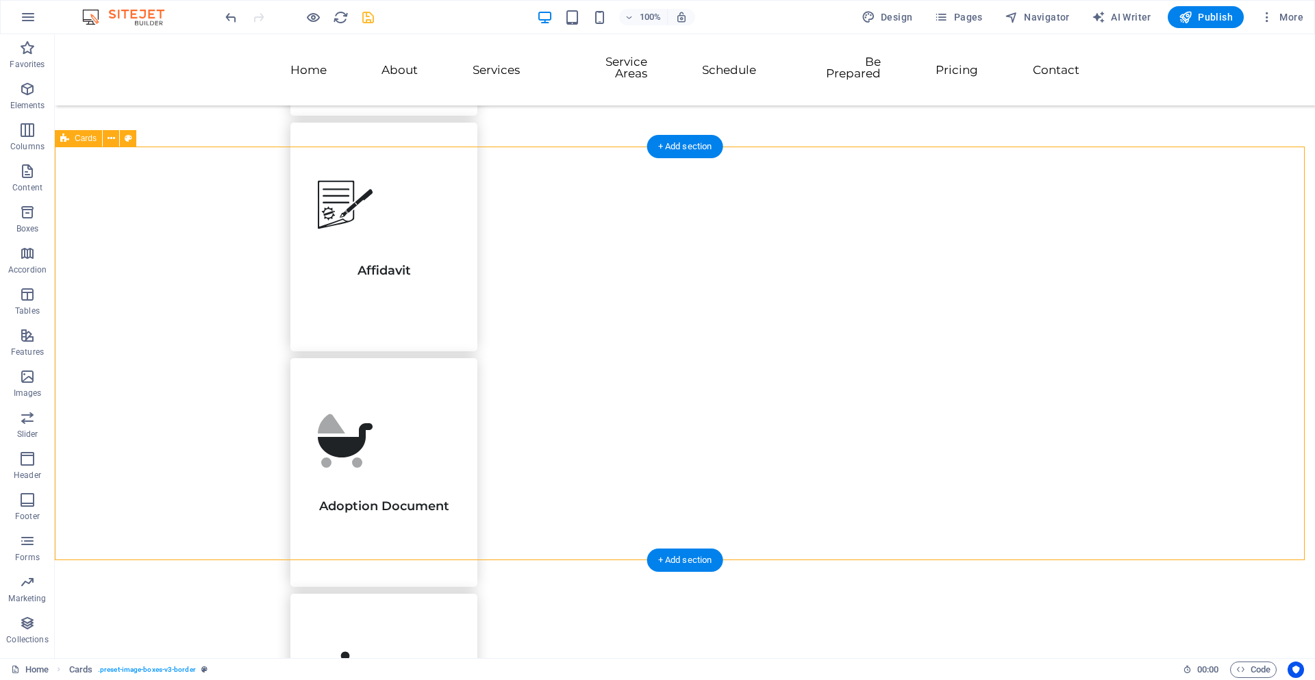
scroll to position [2261, 0]
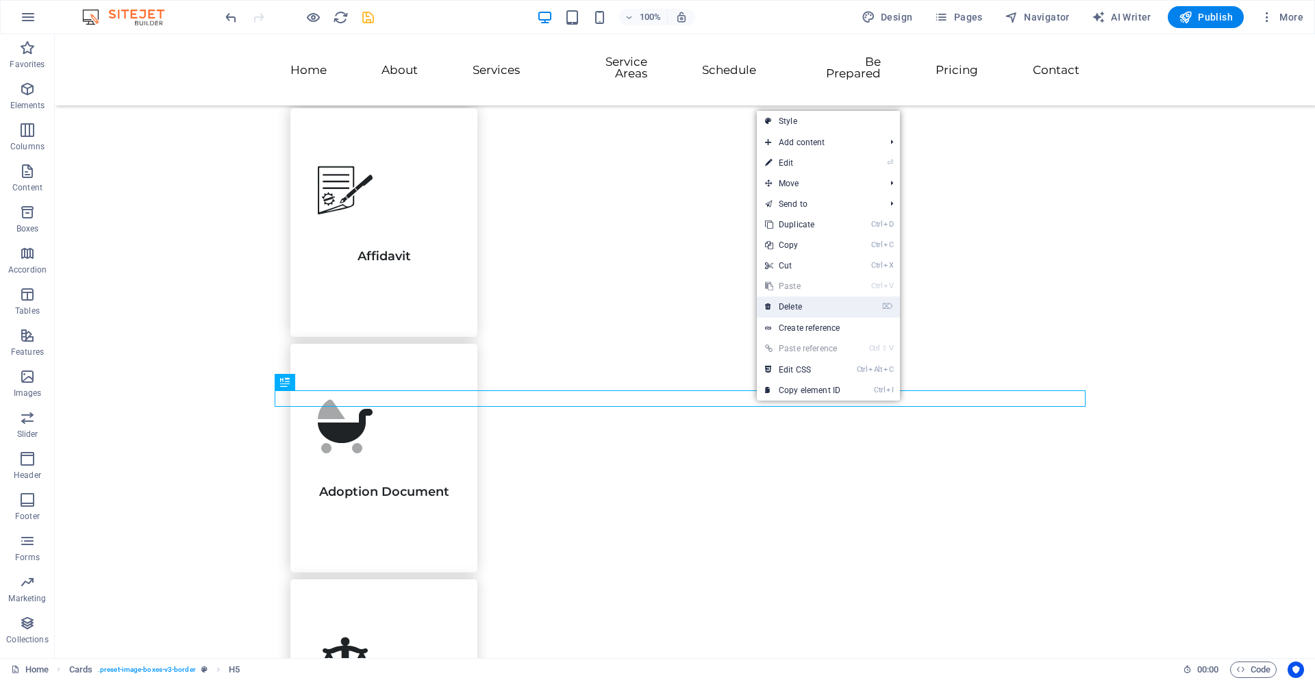
click at [809, 309] on link "⌦ Delete" at bounding box center [803, 307] width 92 height 21
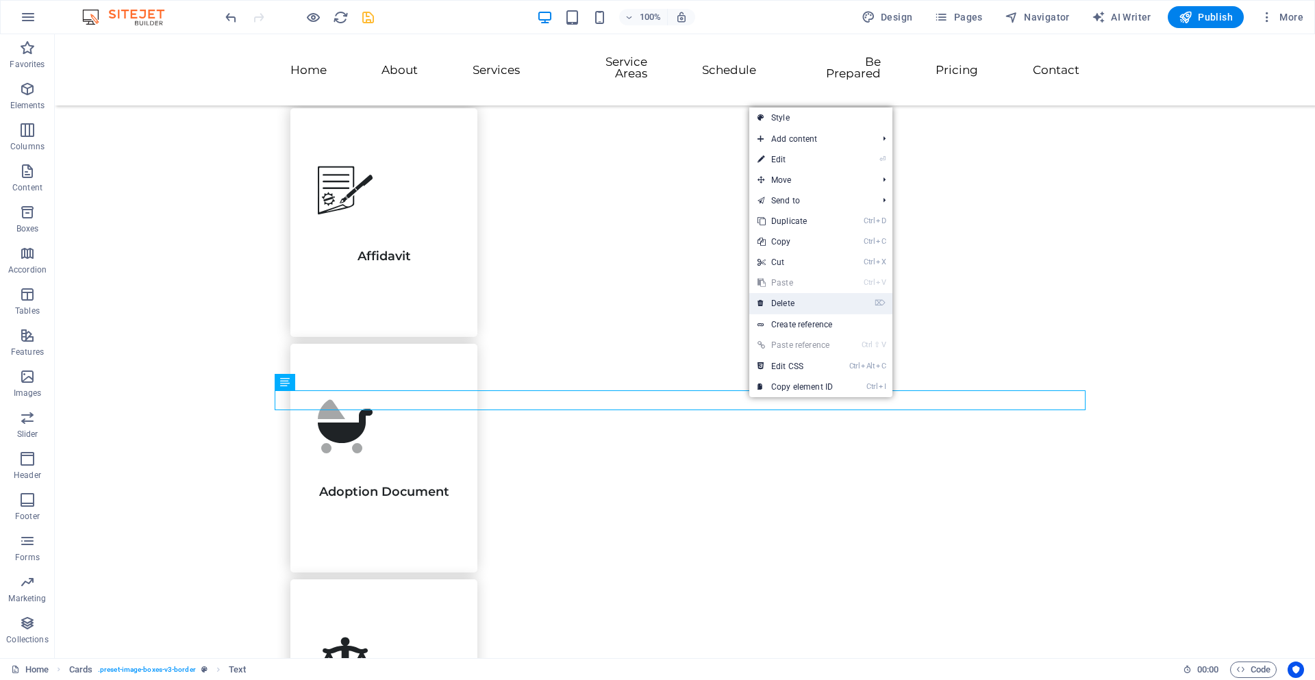
click at [800, 304] on link "⌦ Delete" at bounding box center [796, 303] width 92 height 21
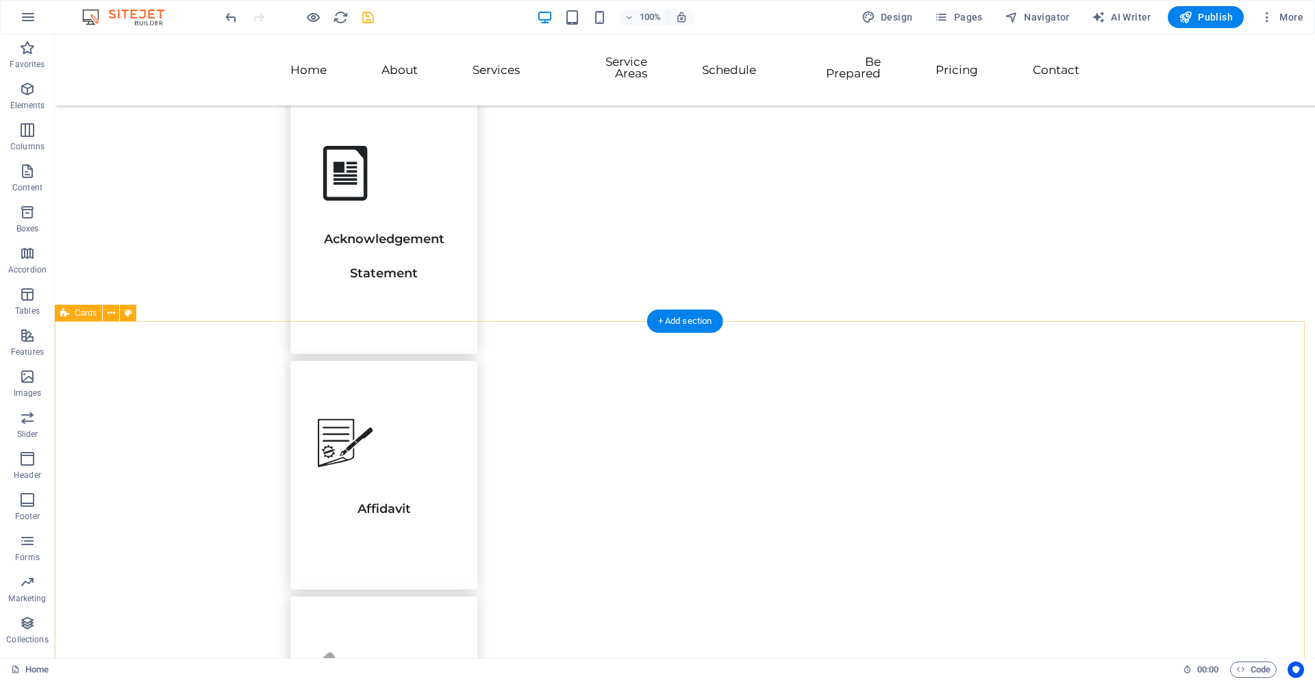
scroll to position [1987, 0]
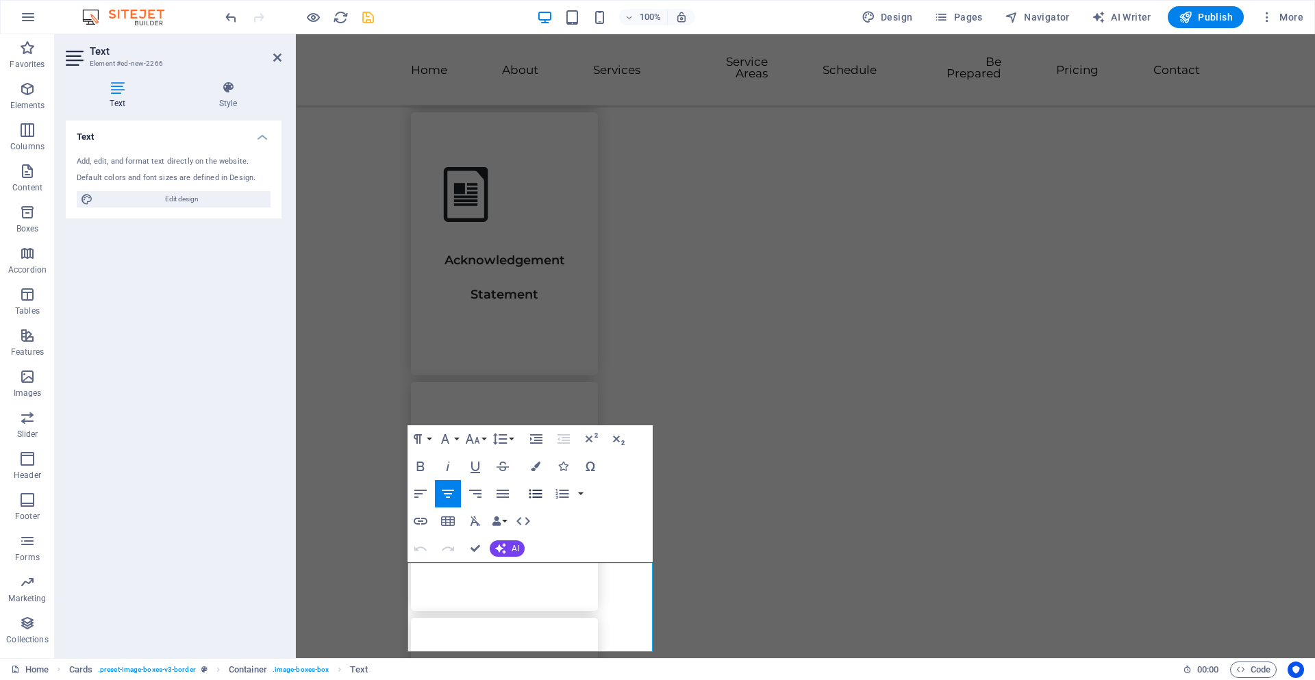
click at [536, 497] on icon "button" at bounding box center [535, 493] width 13 height 9
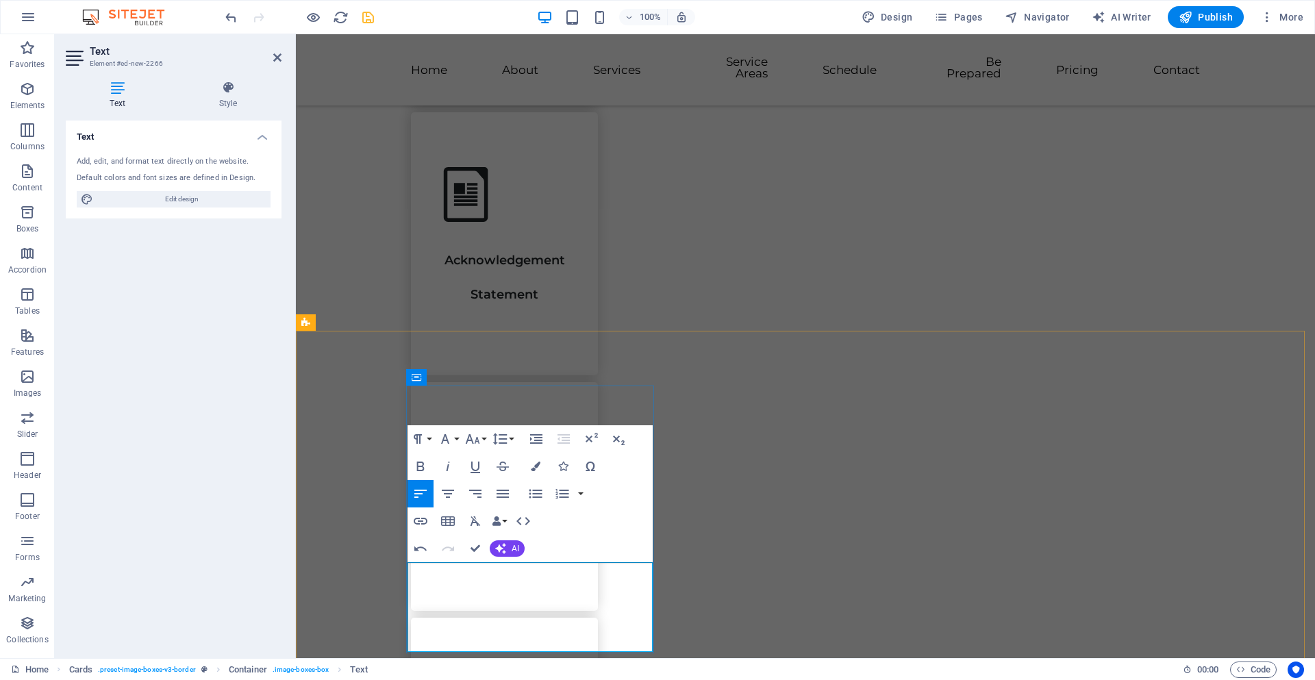
drag, startPoint x: 419, startPoint y: 571, endPoint x: 508, endPoint y: 633, distance: 107.8
click at [541, 497] on icon "button" at bounding box center [535, 493] width 13 height 9
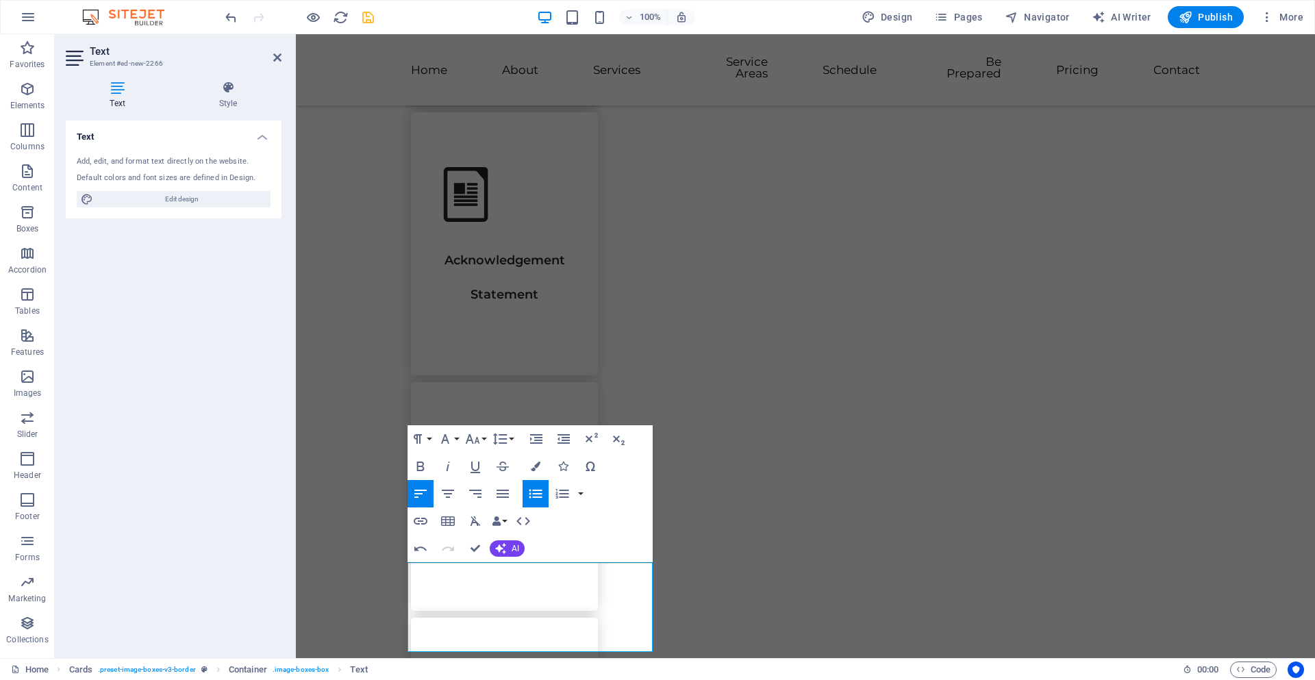
click at [534, 495] on icon "button" at bounding box center [536, 494] width 16 height 16
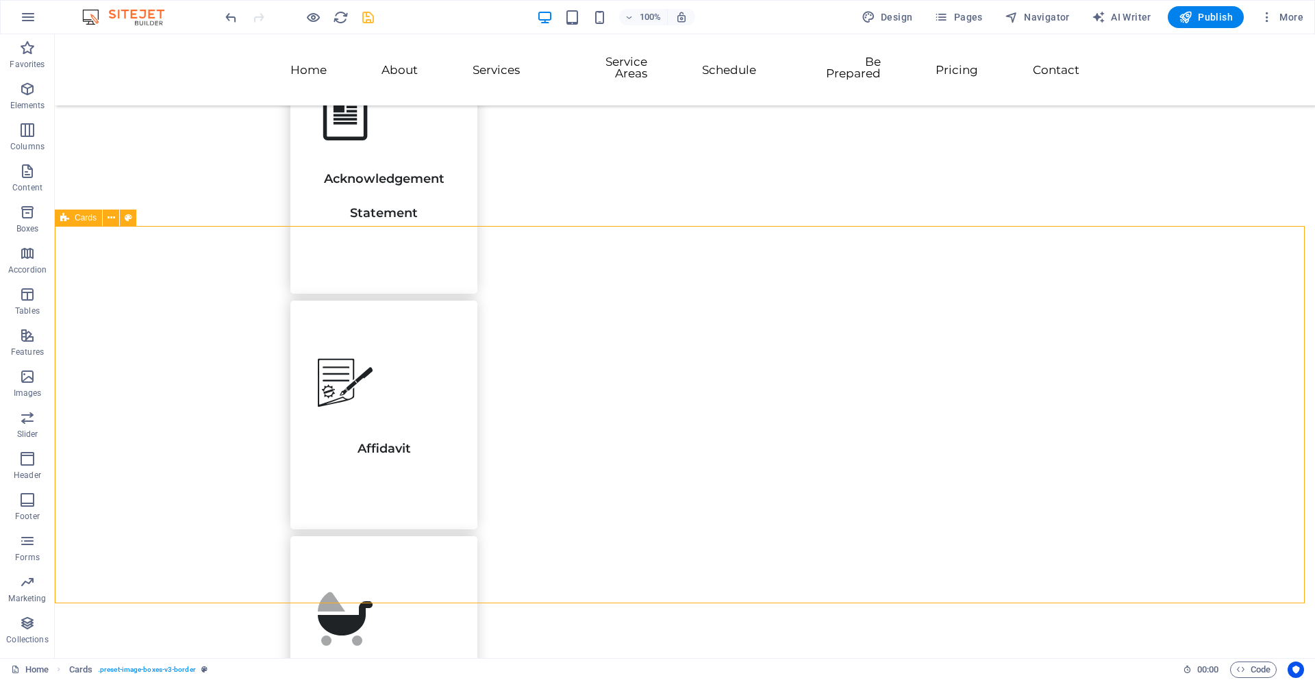
scroll to position [2124, 0]
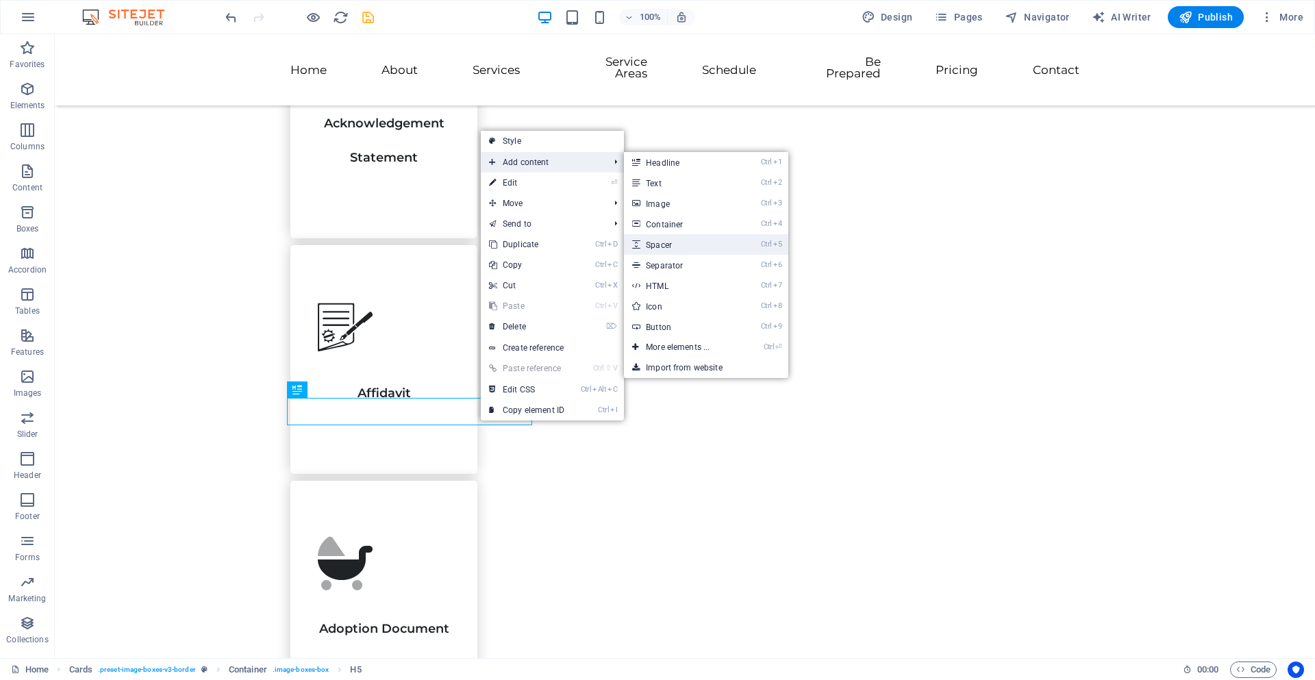
click at [658, 241] on link "Ctrl 5 Spacer" at bounding box center [680, 244] width 113 height 21
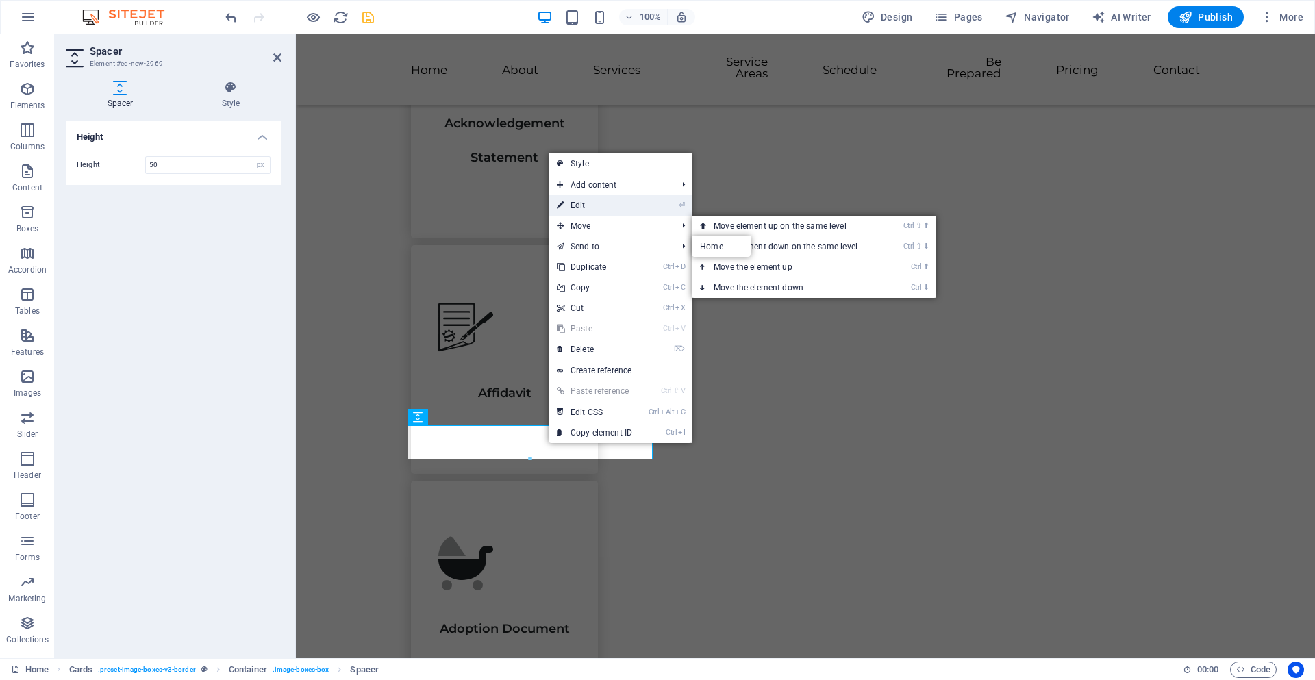
click at [604, 195] on link "⏎ Edit" at bounding box center [595, 205] width 92 height 21
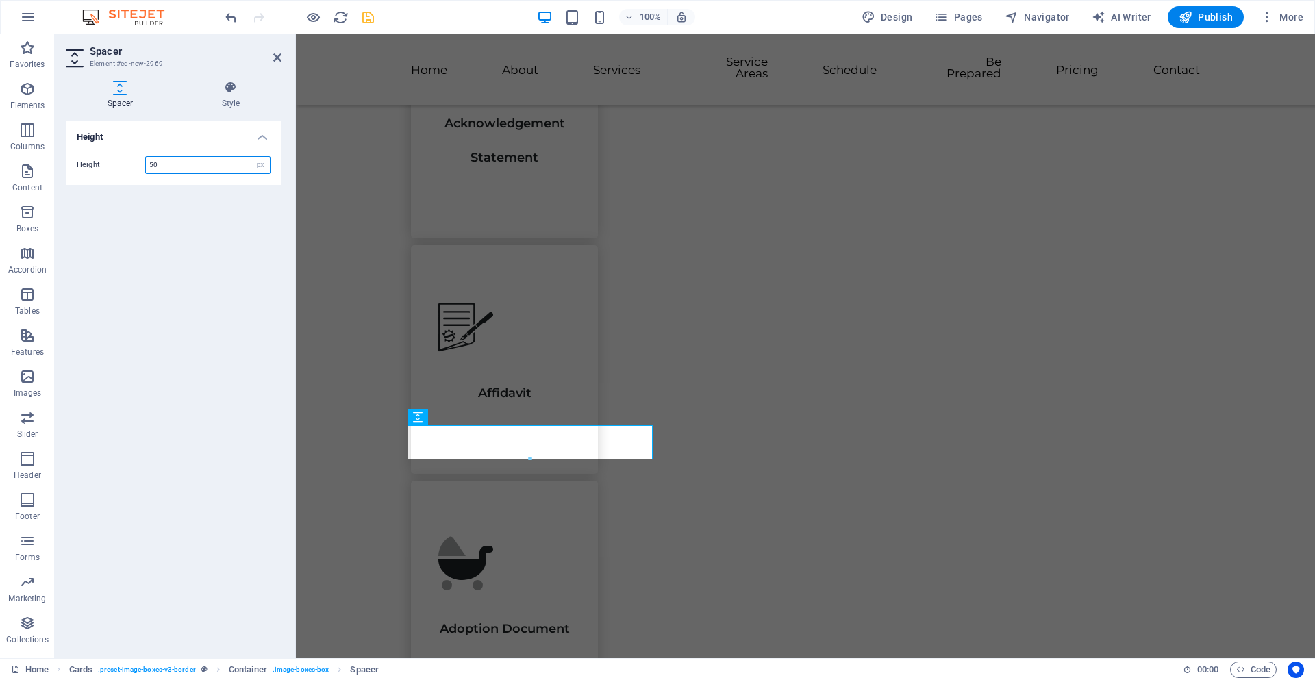
click at [239, 164] on input "50" at bounding box center [208, 165] width 124 height 16
click at [241, 162] on input "50" at bounding box center [208, 165] width 124 height 16
click at [239, 165] on input "50" at bounding box center [208, 165] width 124 height 16
click at [206, 405] on div "Height Height 25 px rem vh vw" at bounding box center [174, 384] width 216 height 527
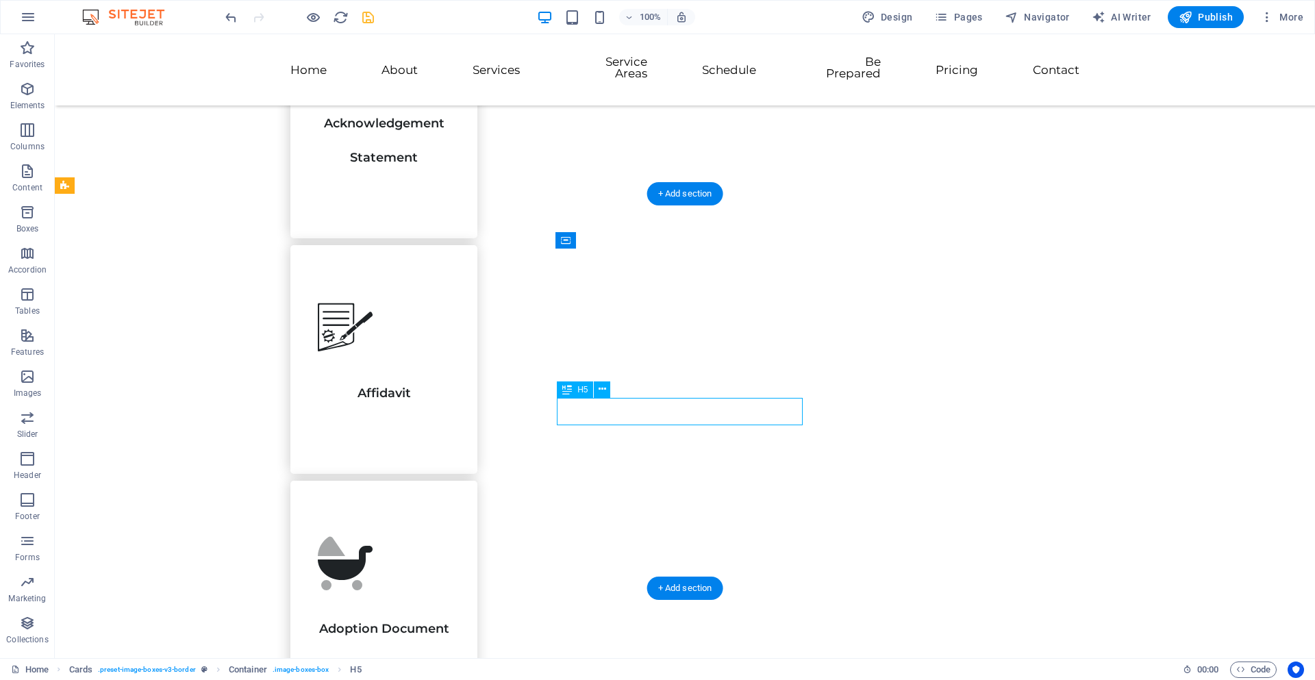
drag, startPoint x: 728, startPoint y: 414, endPoint x: 727, endPoint y: 421, distance: 7.6
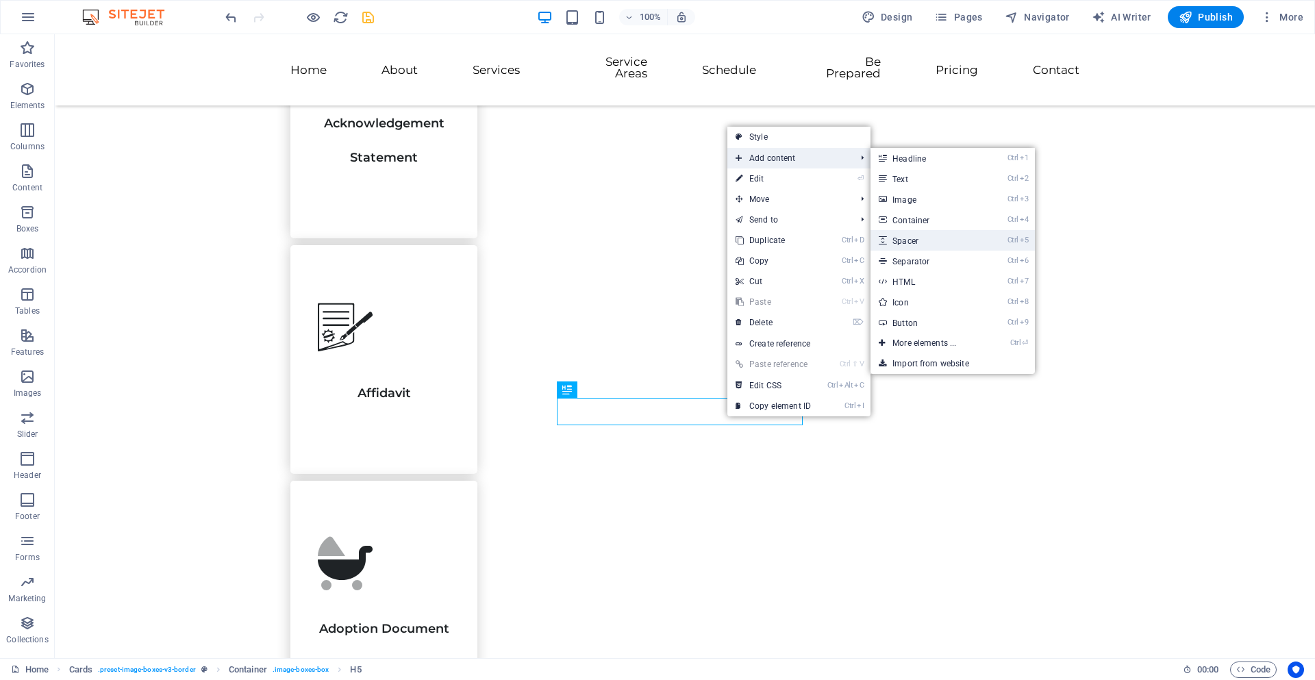
click at [922, 236] on link "Ctrl 5 Spacer" at bounding box center [927, 240] width 113 height 21
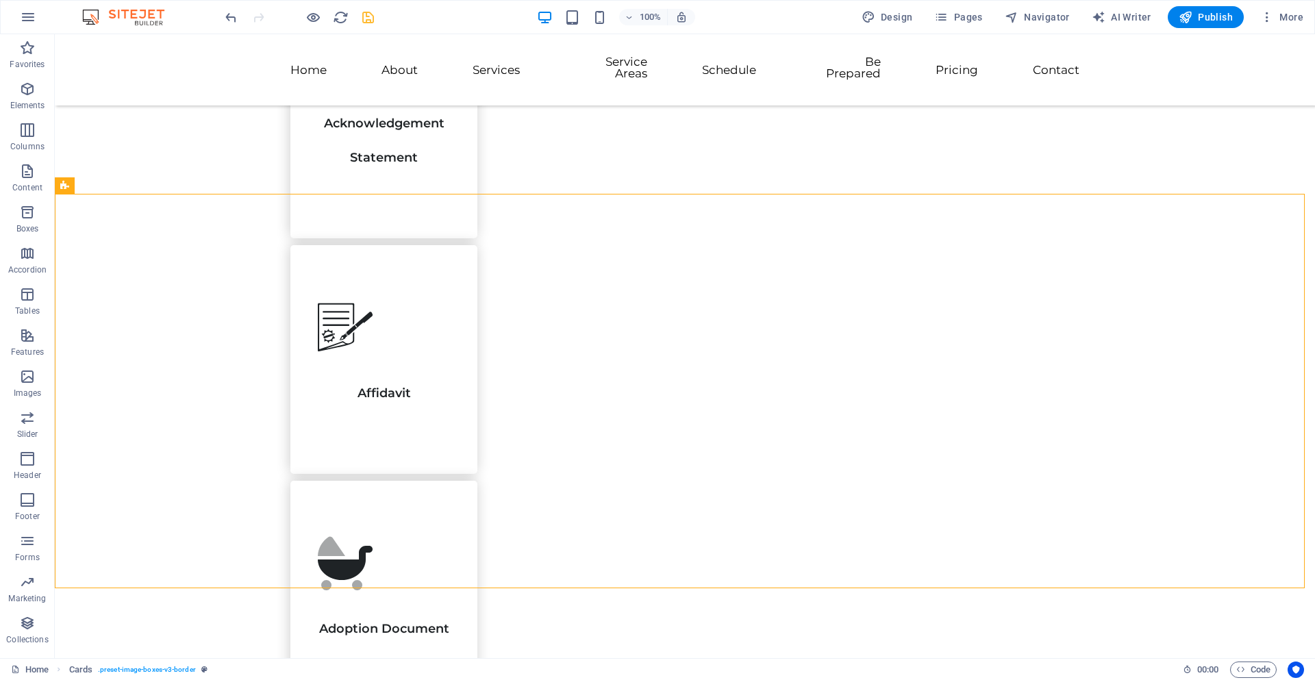
click at [373, 14] on icon "save" at bounding box center [368, 18] width 16 height 16
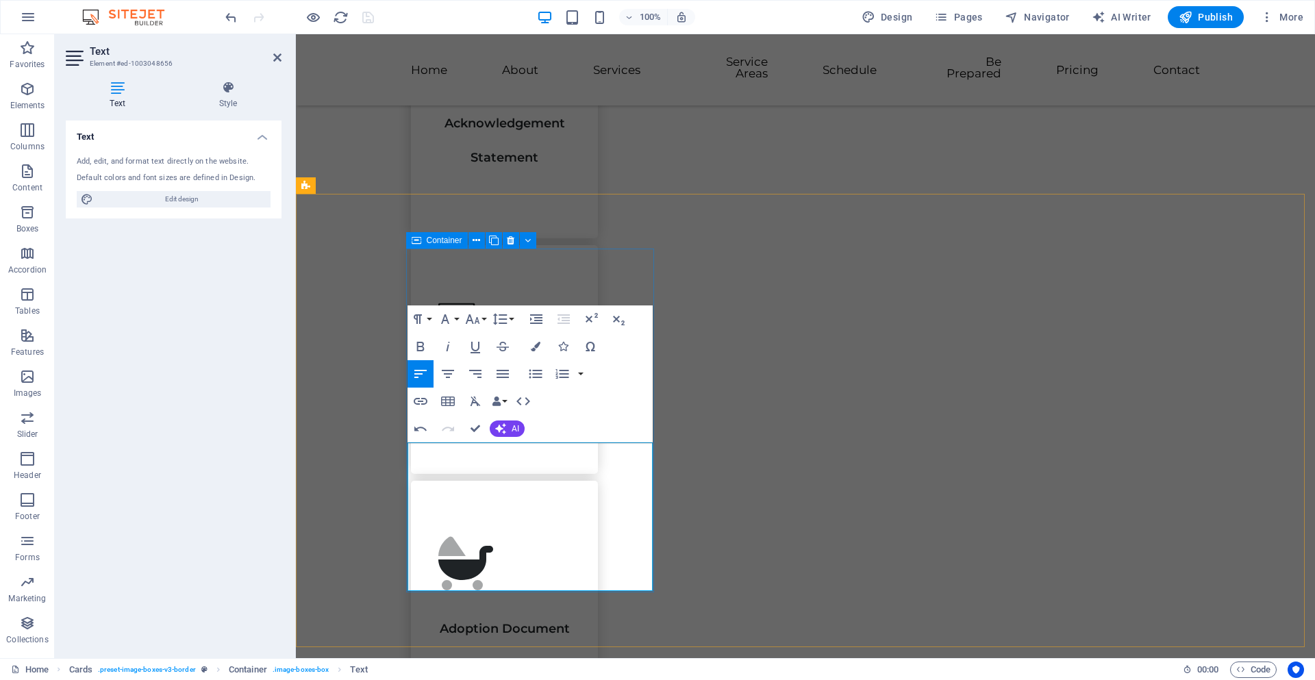
drag, startPoint x: 473, startPoint y: 568, endPoint x: 425, endPoint y: 533, distance: 58.8
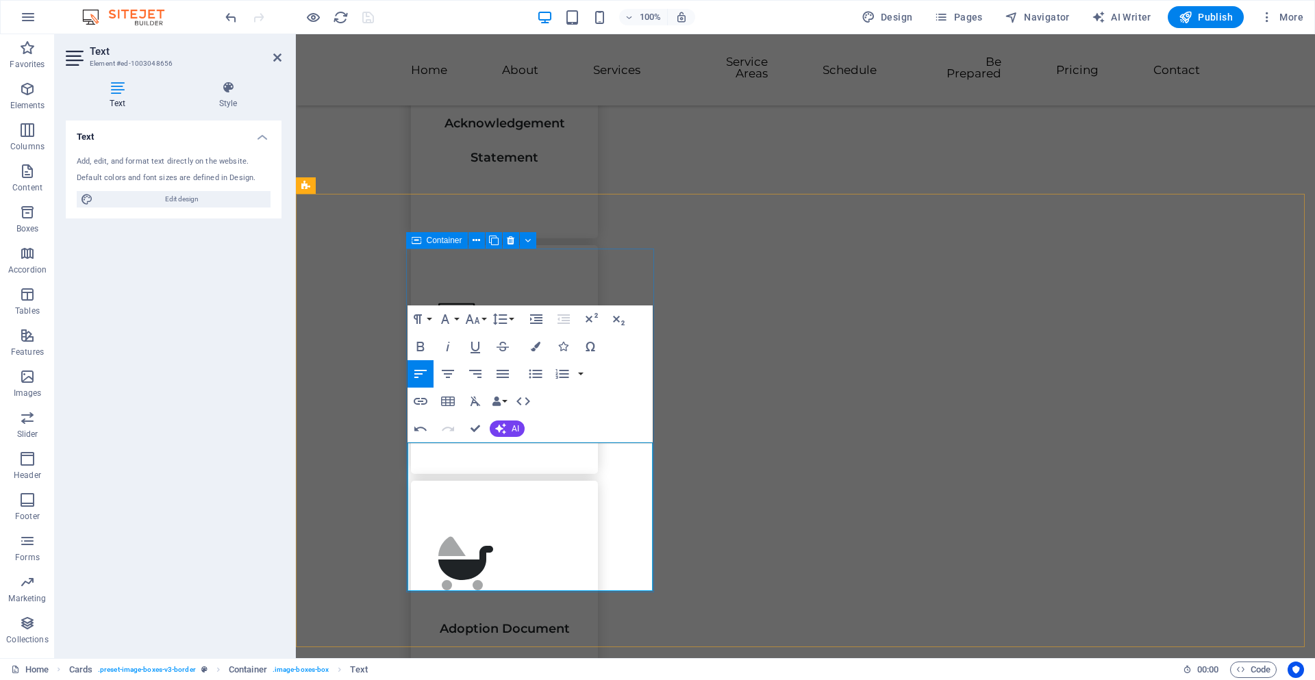
drag, startPoint x: 488, startPoint y: 570, endPoint x: 414, endPoint y: 533, distance: 82.7
click at [480, 321] on icon "button" at bounding box center [473, 319] width 16 height 16
click at [484, 386] on link "12" at bounding box center [486, 386] width 49 height 21
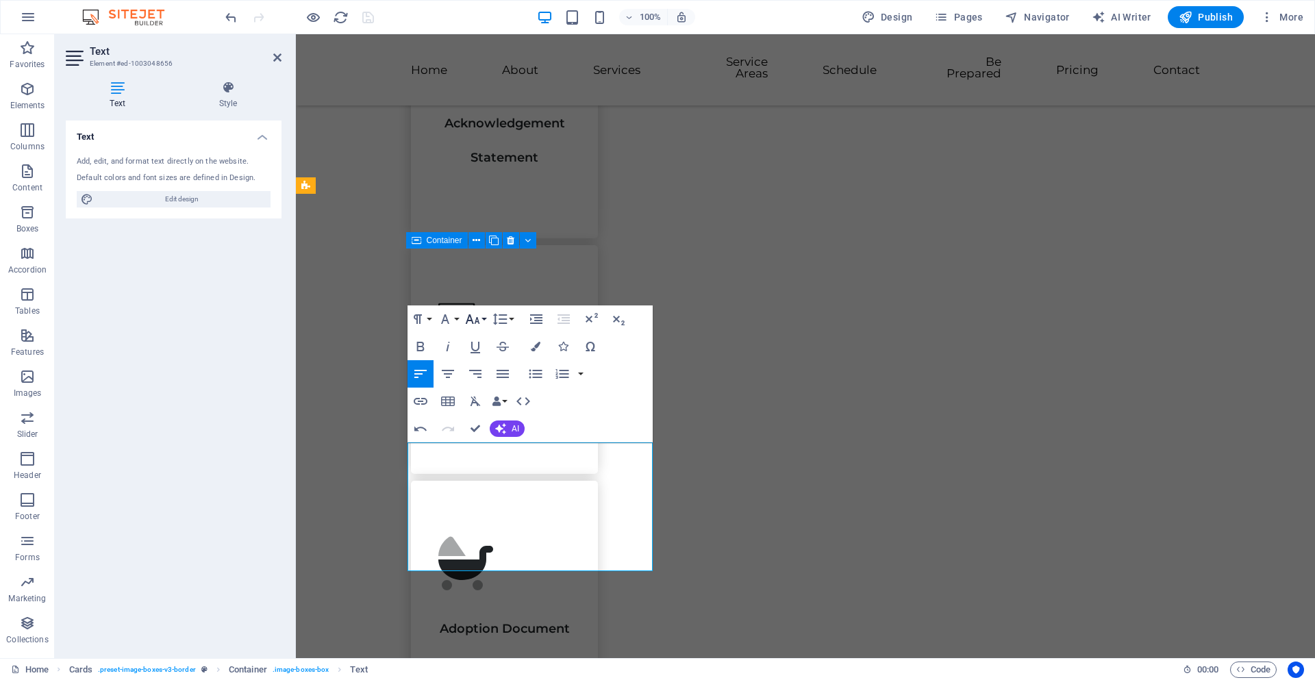
click at [482, 319] on button "Font Size" at bounding box center [475, 319] width 26 height 27
click at [489, 369] on link "18" at bounding box center [486, 371] width 49 height 21
click at [482, 319] on button "Font Size" at bounding box center [475, 319] width 26 height 27
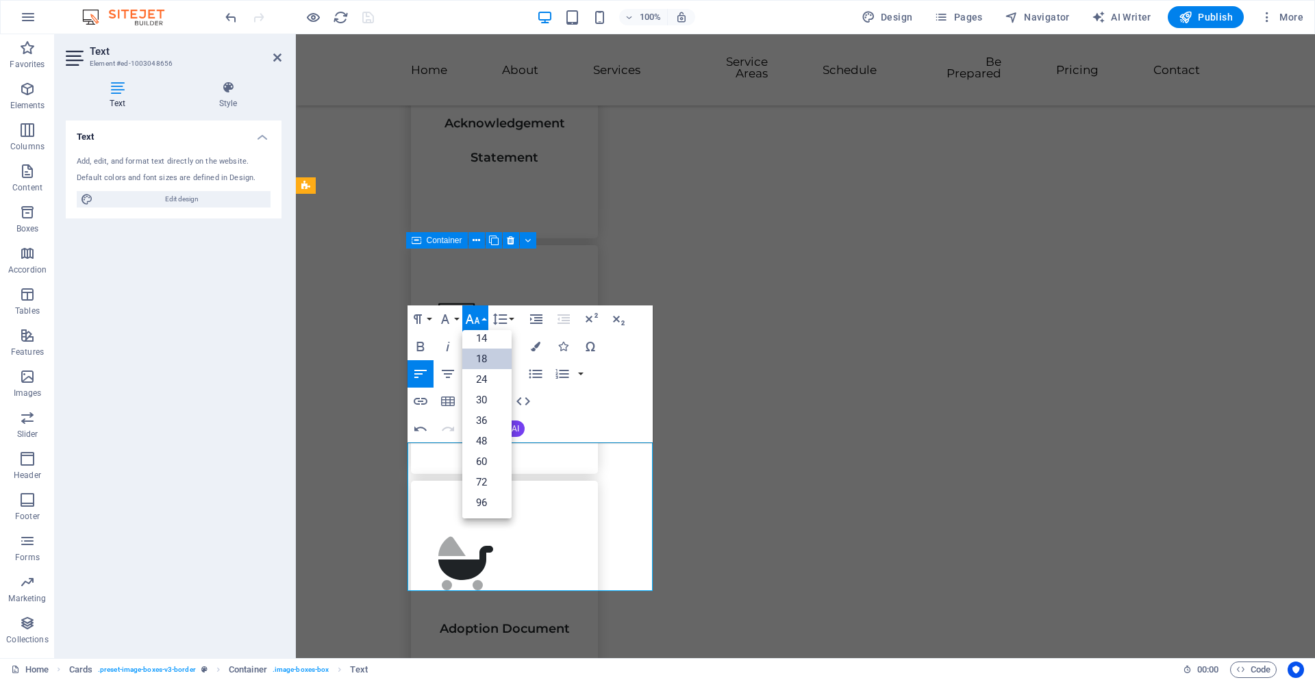
scroll to position [110, 0]
click at [489, 342] on link "14" at bounding box center [486, 338] width 49 height 21
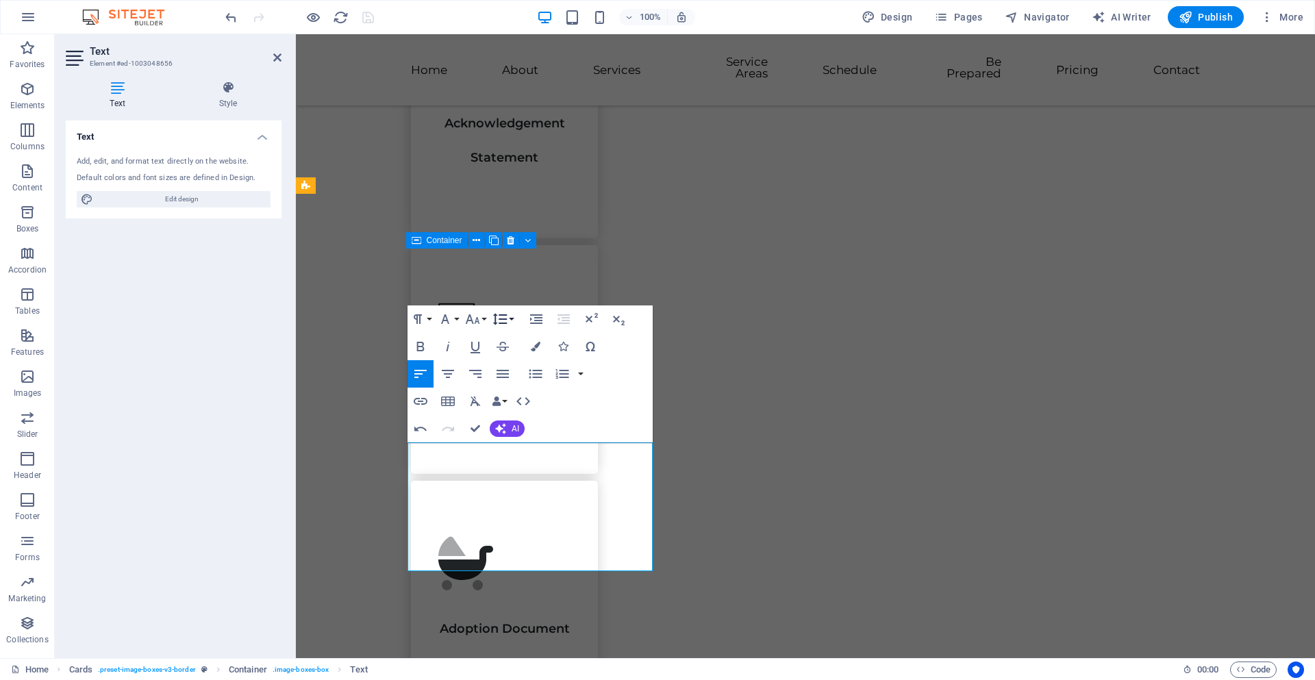
click at [512, 321] on button "Line Height" at bounding box center [503, 319] width 26 height 27
click at [512, 369] on link "Single" at bounding box center [520, 366] width 61 height 21
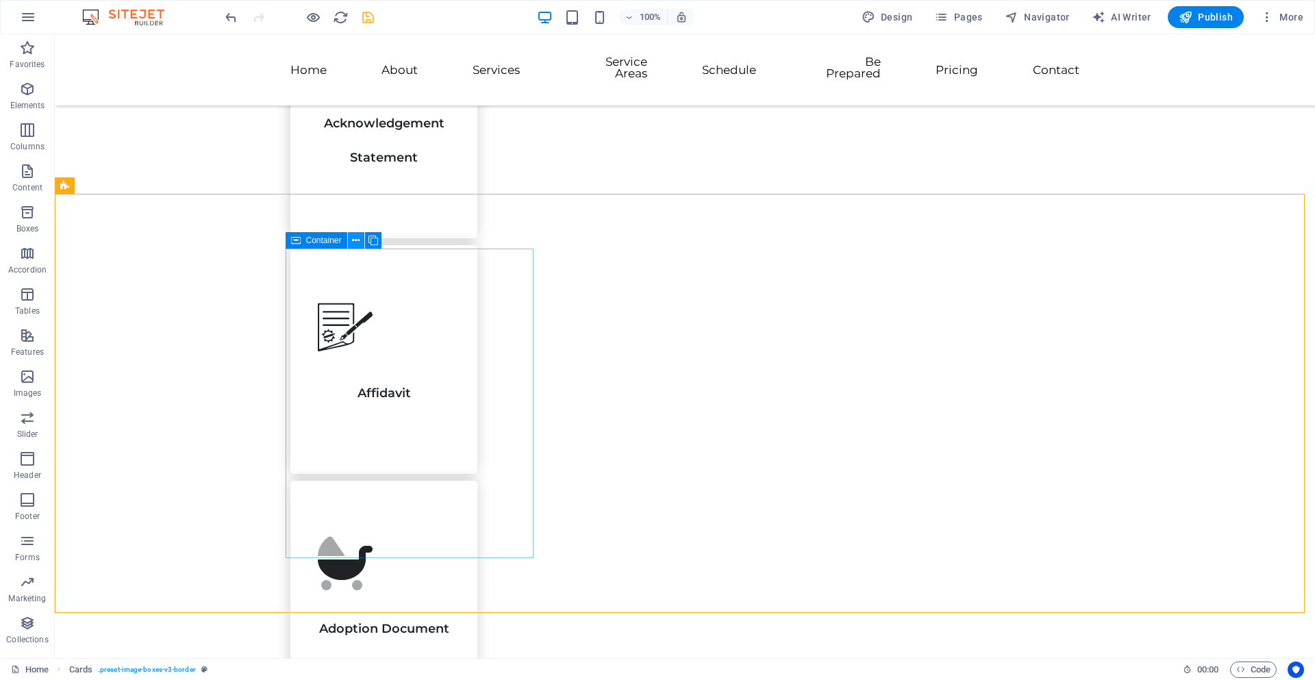
click at [358, 239] on icon at bounding box center [356, 241] width 8 height 14
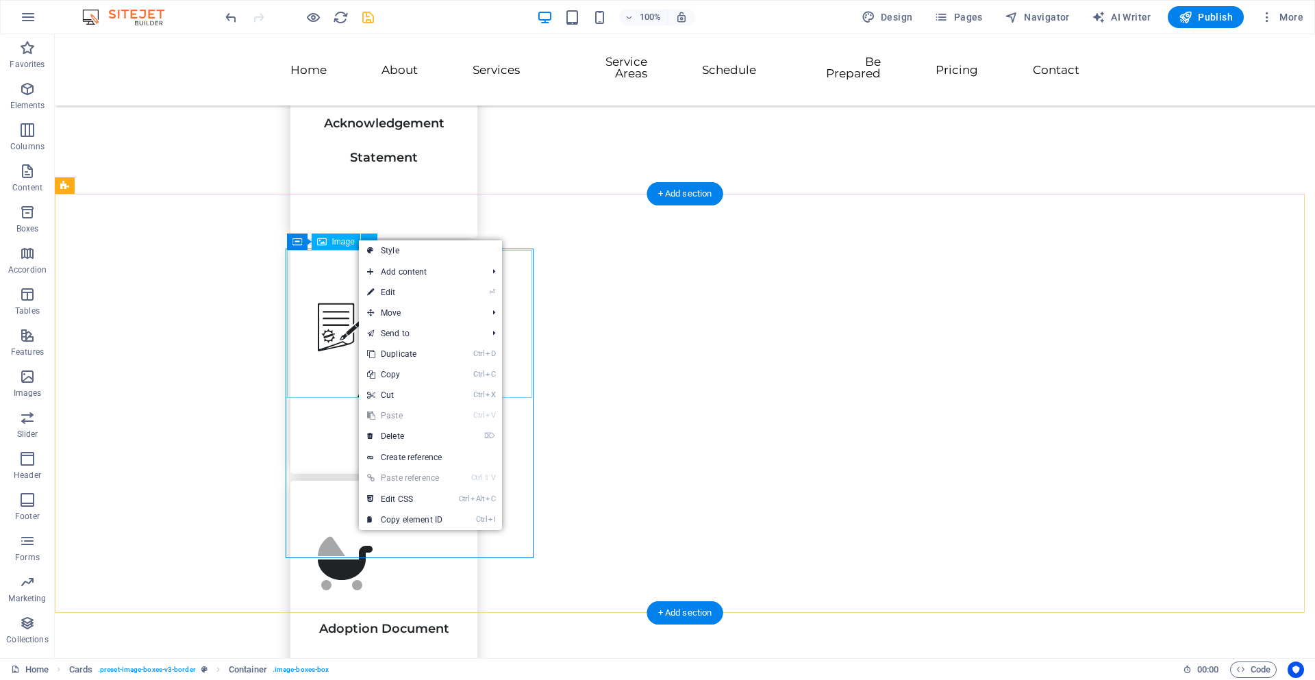
drag, startPoint x: 330, startPoint y: 269, endPoint x: 392, endPoint y: 285, distance: 64.5
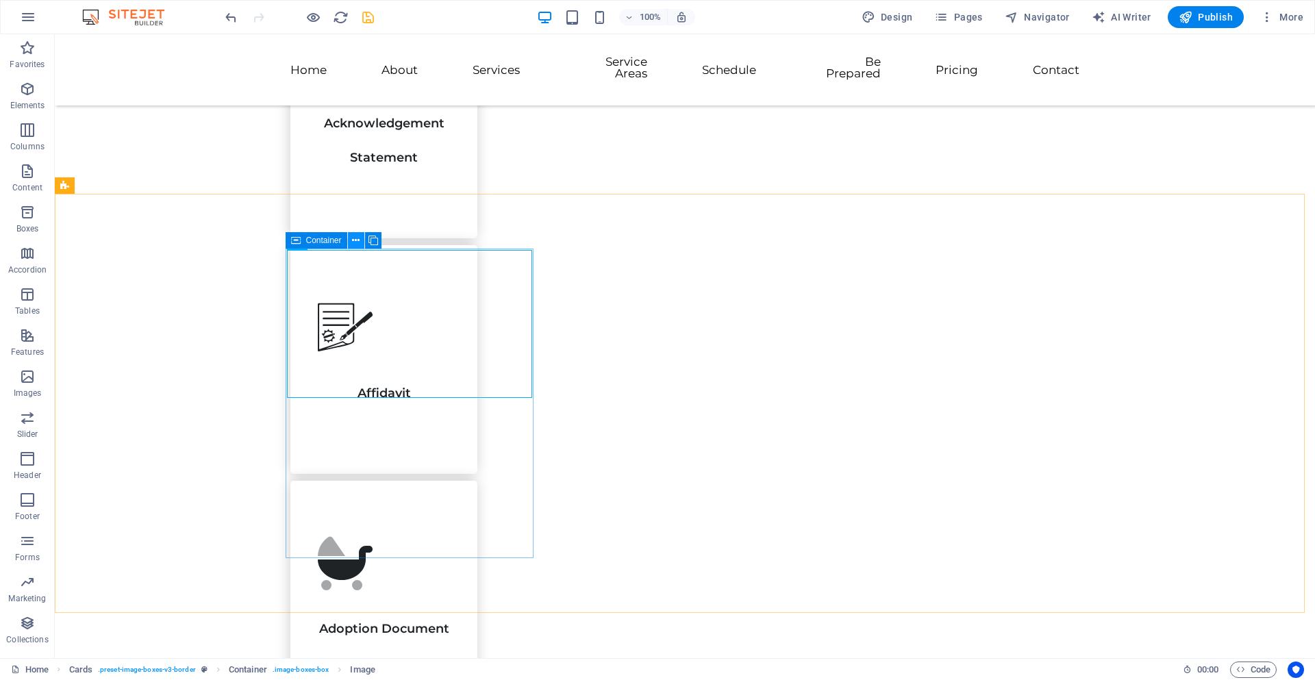
click at [356, 243] on icon at bounding box center [356, 241] width 8 height 14
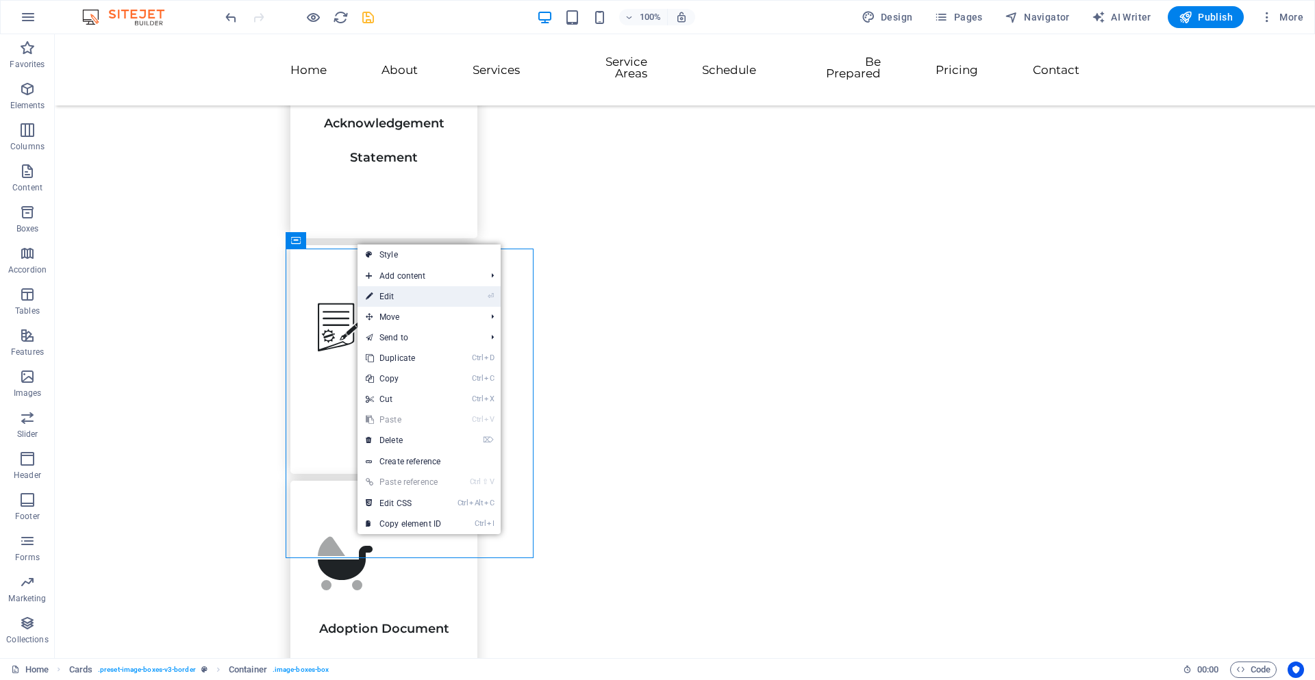
click at [384, 296] on link "⏎ Edit" at bounding box center [404, 296] width 92 height 21
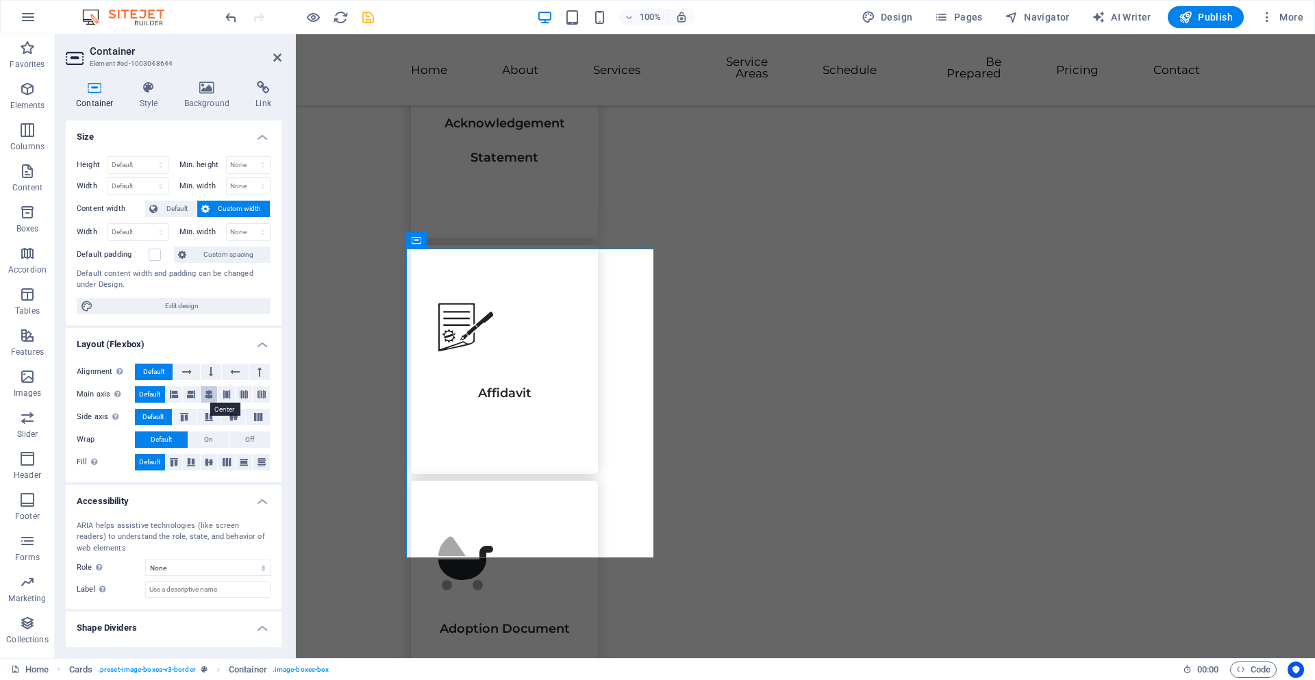
click at [207, 393] on icon at bounding box center [209, 394] width 8 height 16
click at [223, 393] on icon at bounding box center [227, 394] width 8 height 16
click at [241, 391] on icon at bounding box center [244, 394] width 8 height 16
click at [214, 373] on button at bounding box center [211, 372] width 21 height 16
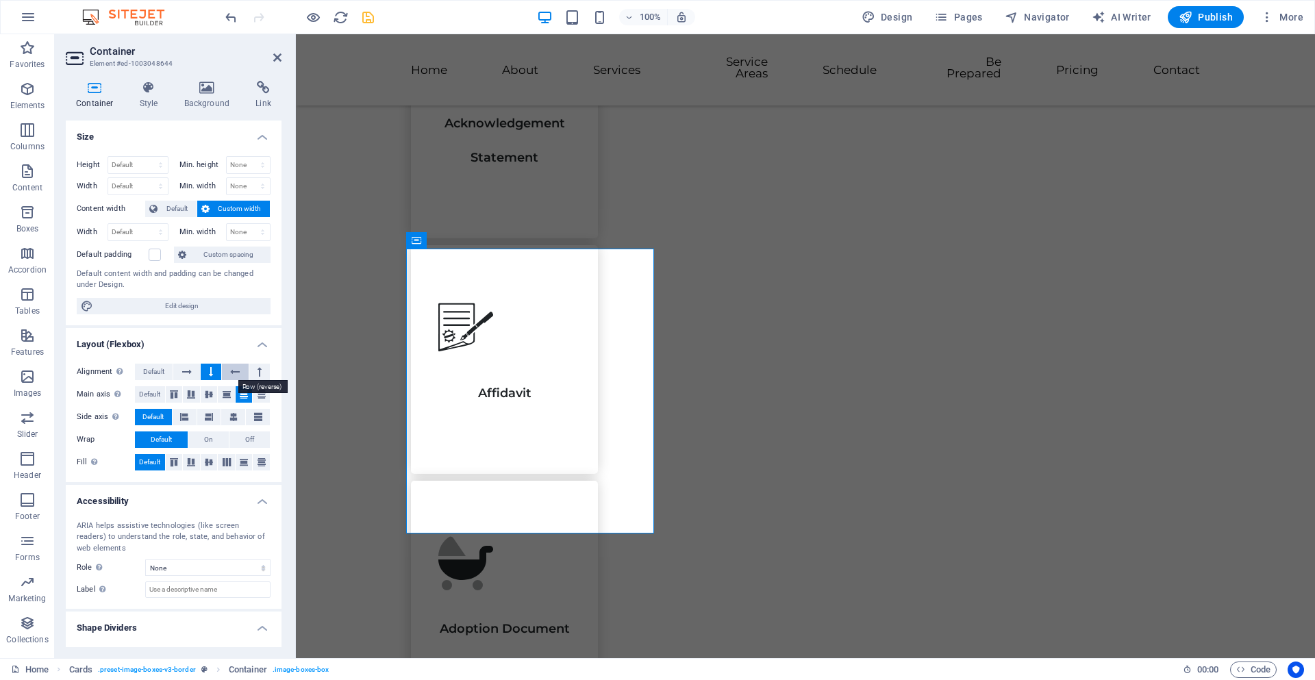
click at [230, 373] on icon at bounding box center [235, 372] width 10 height 16
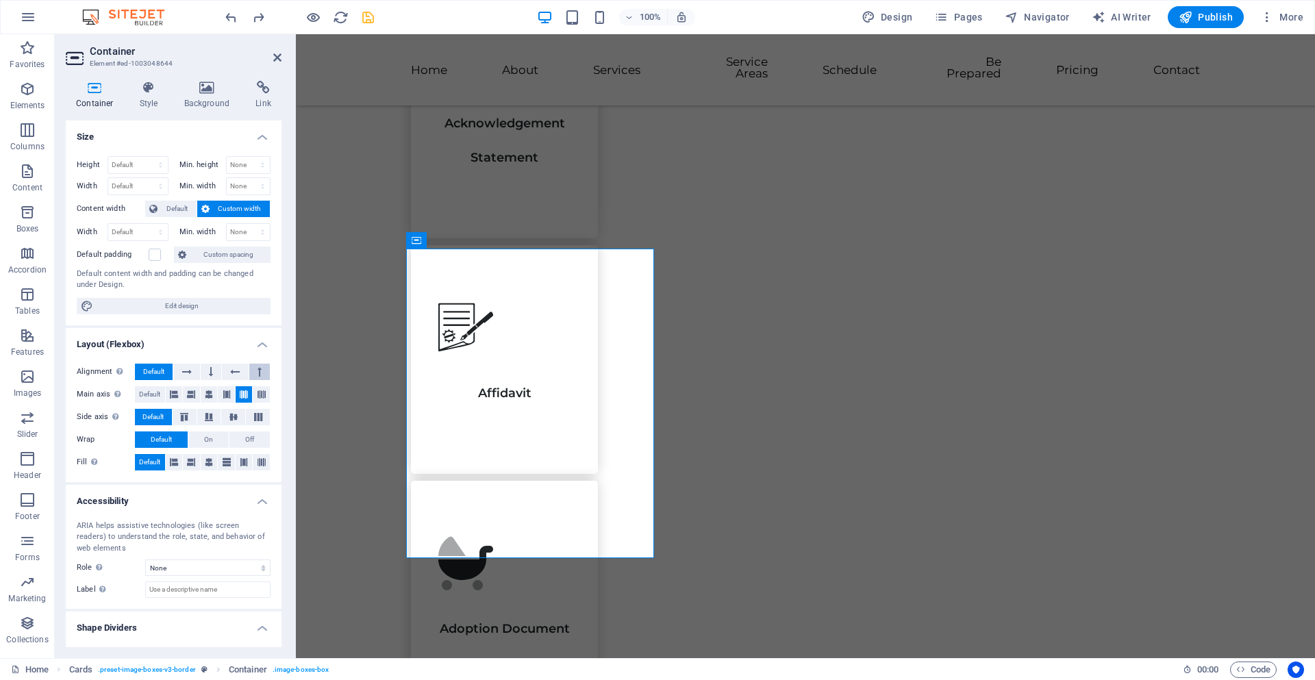
click at [258, 371] on icon at bounding box center [260, 372] width 4 height 16
click at [261, 413] on icon at bounding box center [258, 417] width 16 height 8
click at [232, 413] on icon at bounding box center [233, 417] width 16 height 8
click at [220, 462] on button at bounding box center [226, 462] width 17 height 16
click at [211, 461] on icon at bounding box center [209, 462] width 8 height 16
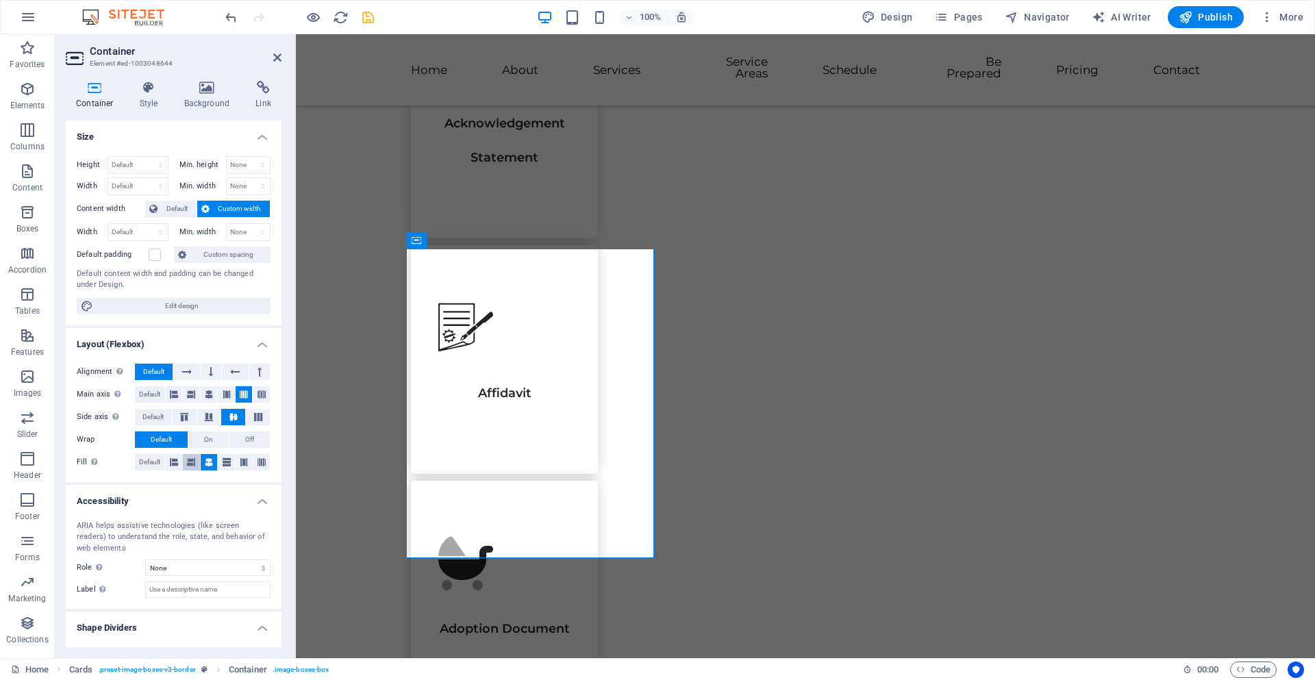
click at [184, 461] on button at bounding box center [191, 462] width 17 height 16
click at [171, 461] on icon at bounding box center [174, 462] width 8 height 16
click at [157, 462] on span "Default" at bounding box center [149, 462] width 21 height 16
click at [260, 461] on icon at bounding box center [262, 462] width 8 height 16
click at [243, 458] on icon at bounding box center [244, 462] width 8 height 16
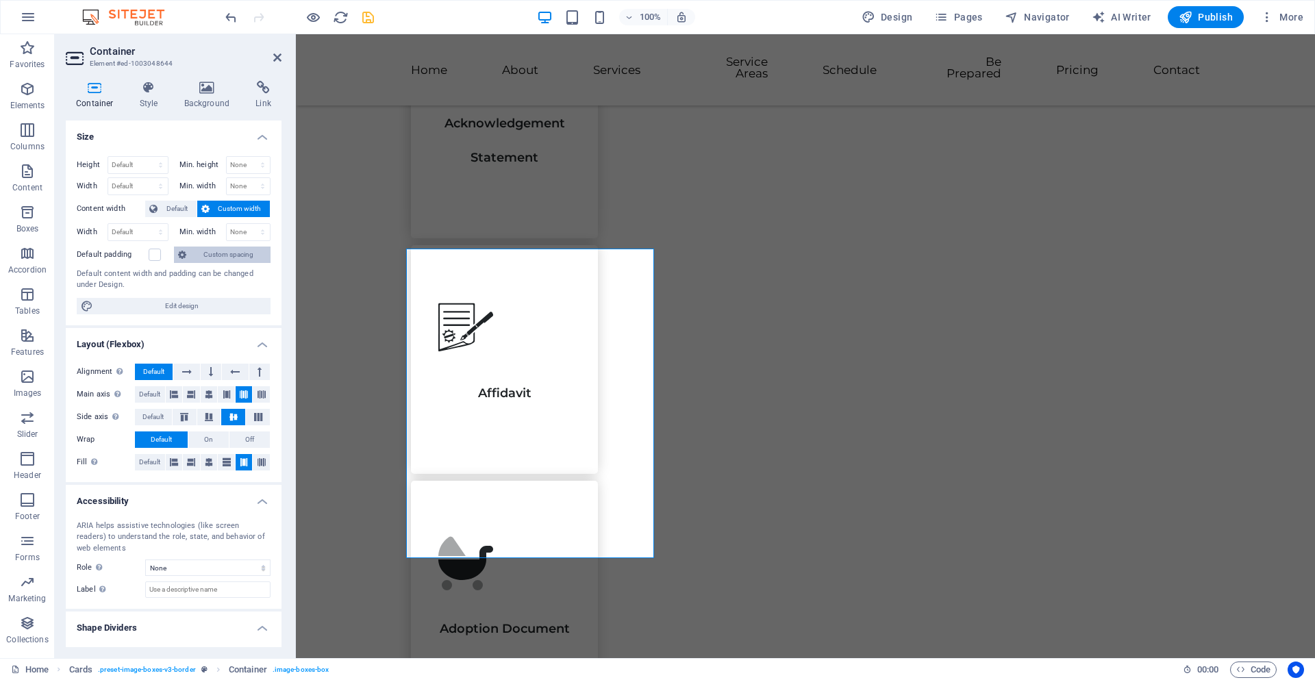
click at [217, 252] on span "Custom spacing" at bounding box center [228, 255] width 76 height 16
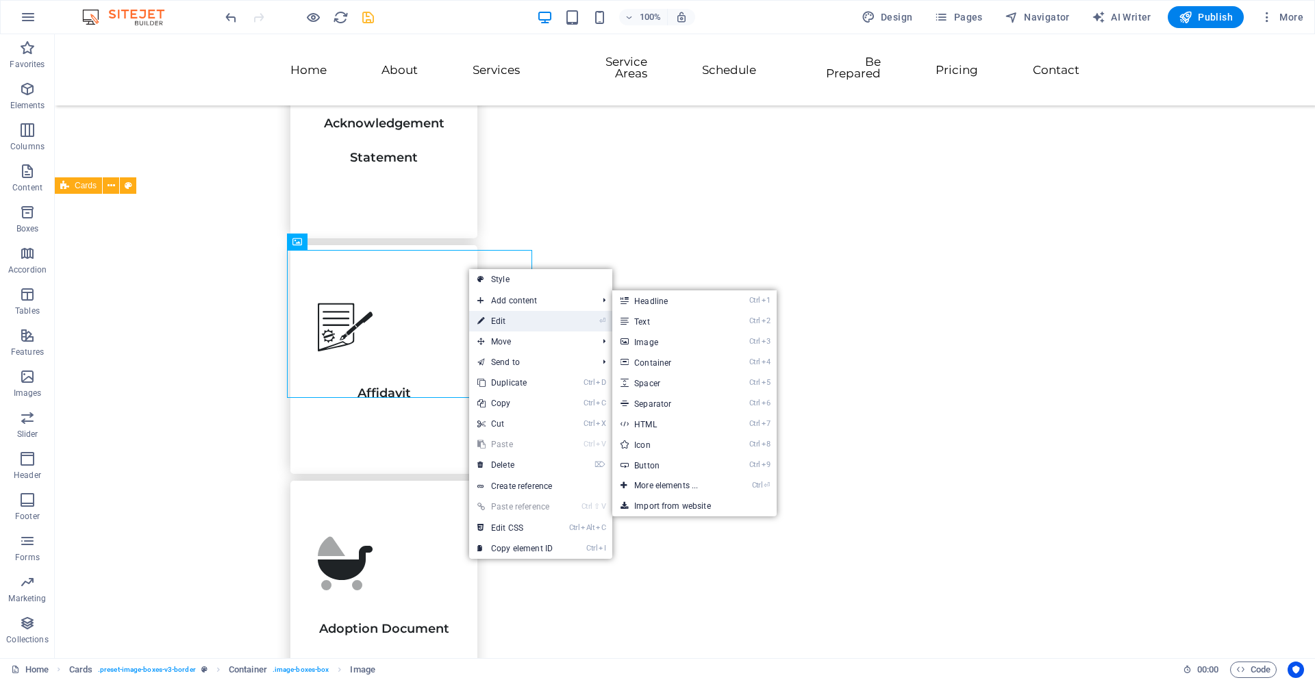
click at [510, 319] on link "⏎ Edit" at bounding box center [515, 321] width 92 height 21
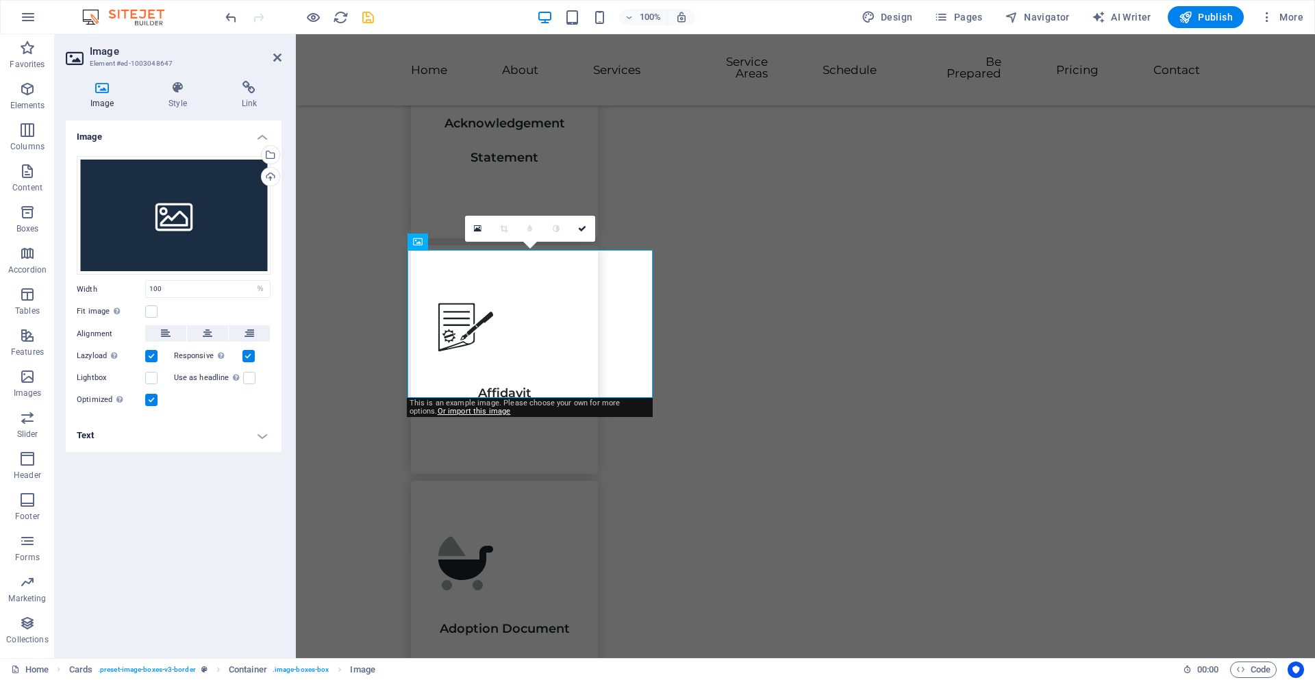
click at [250, 439] on h4 "Text" at bounding box center [174, 435] width 216 height 33
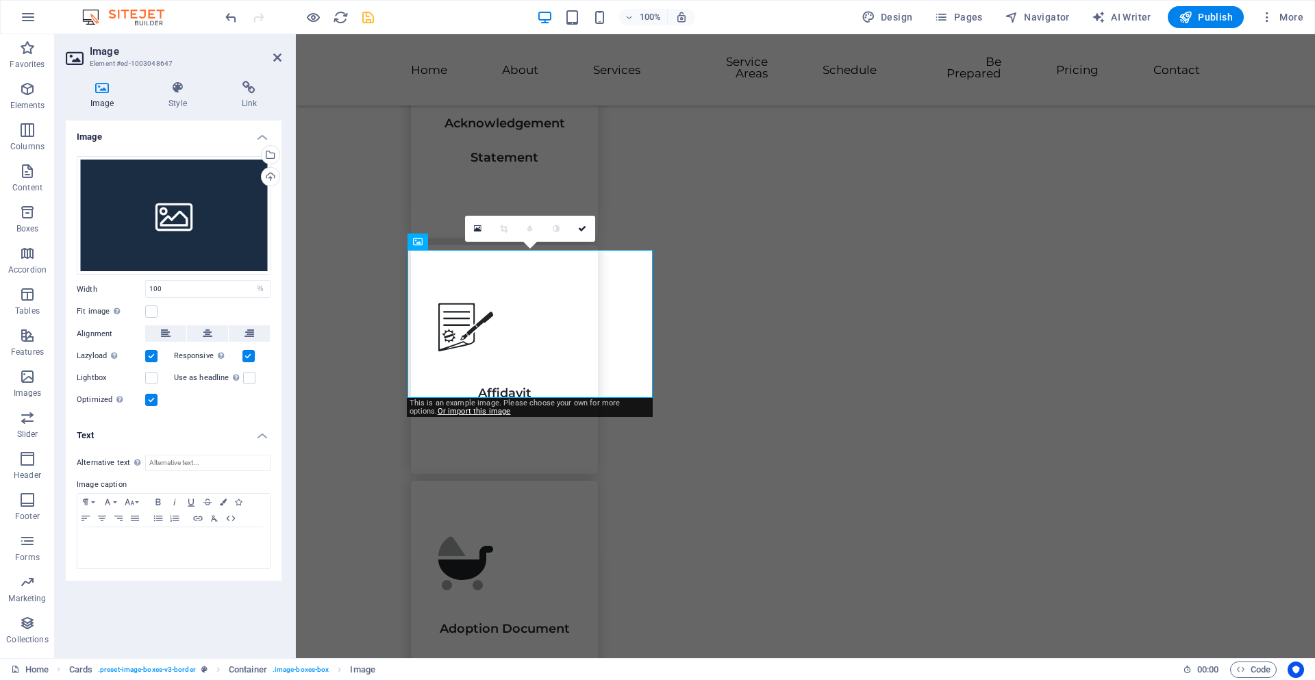
click at [250, 438] on h4 "Text" at bounding box center [174, 431] width 216 height 25
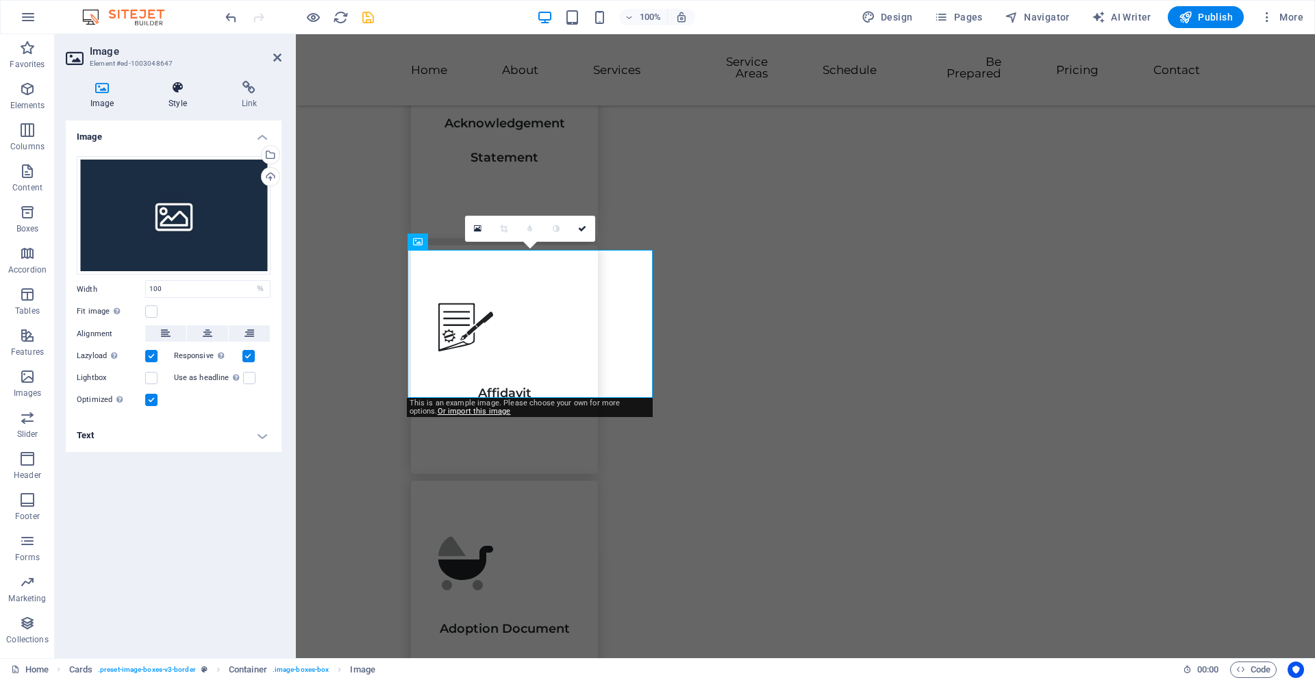
click at [186, 95] on h4 "Style" at bounding box center [180, 95] width 73 height 29
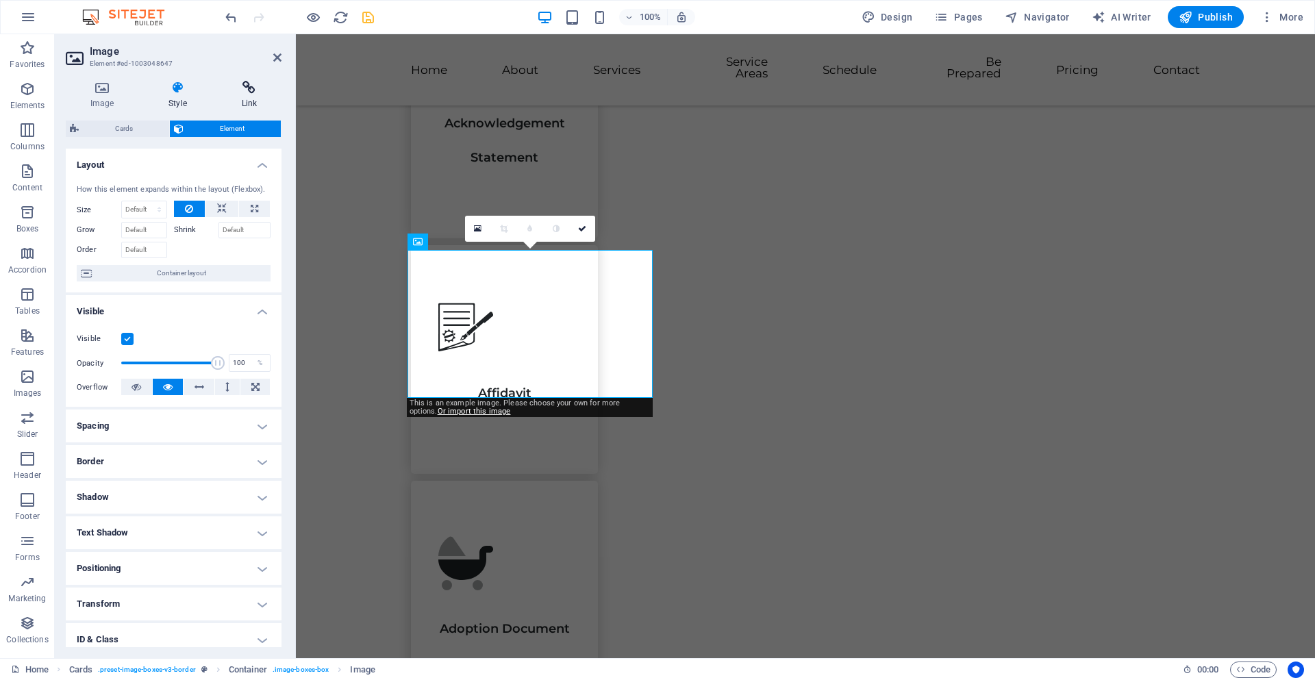
click at [237, 96] on h4 "Link" at bounding box center [249, 95] width 64 height 29
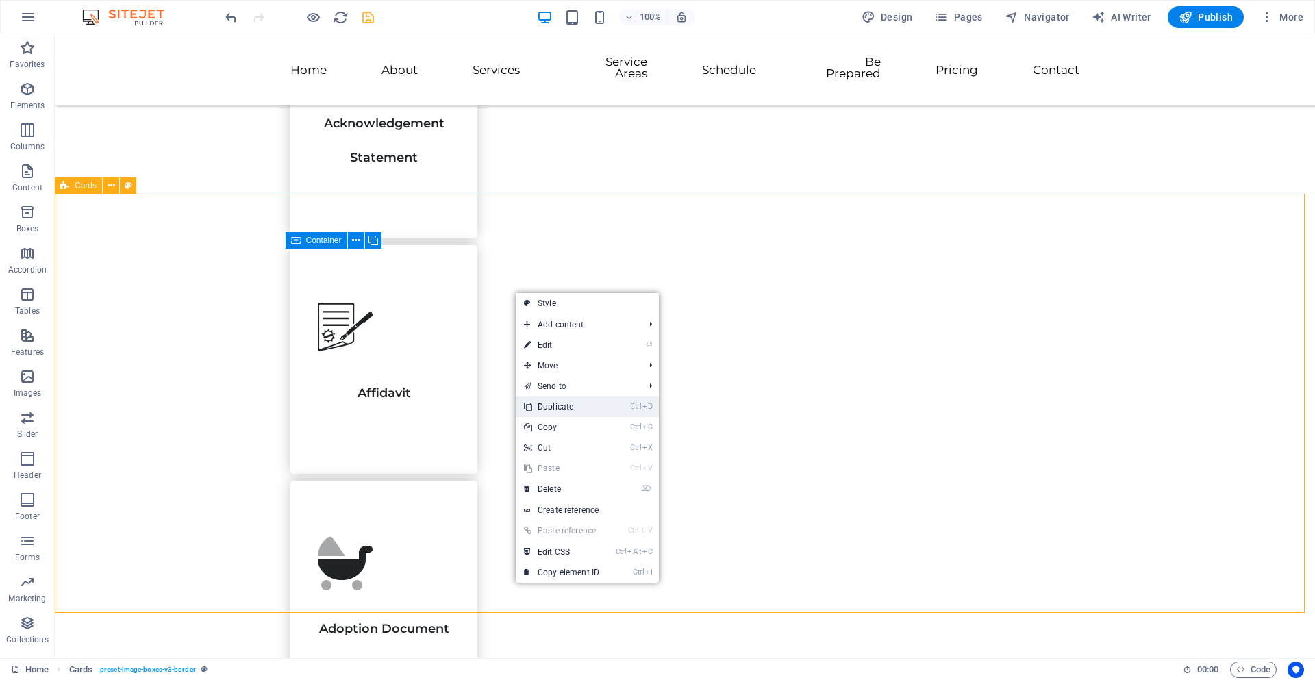
click at [554, 406] on link "Ctrl D Duplicate" at bounding box center [562, 407] width 92 height 21
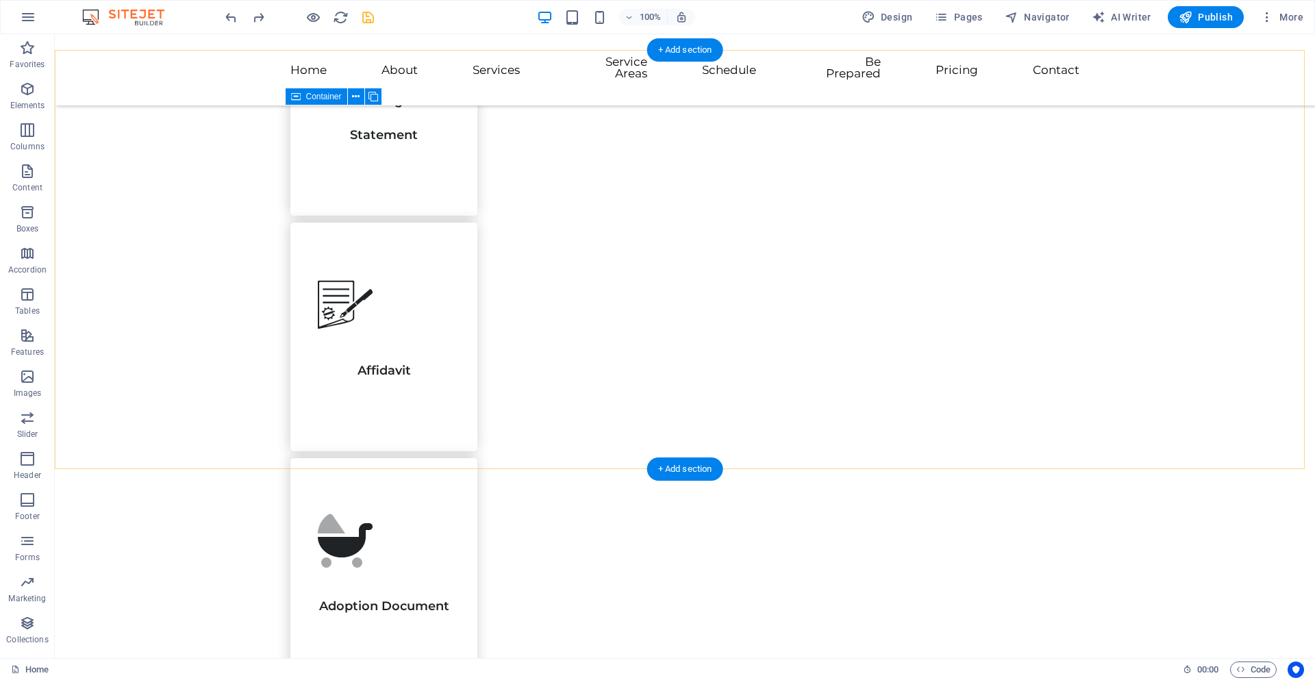
scroll to position [2124, 0]
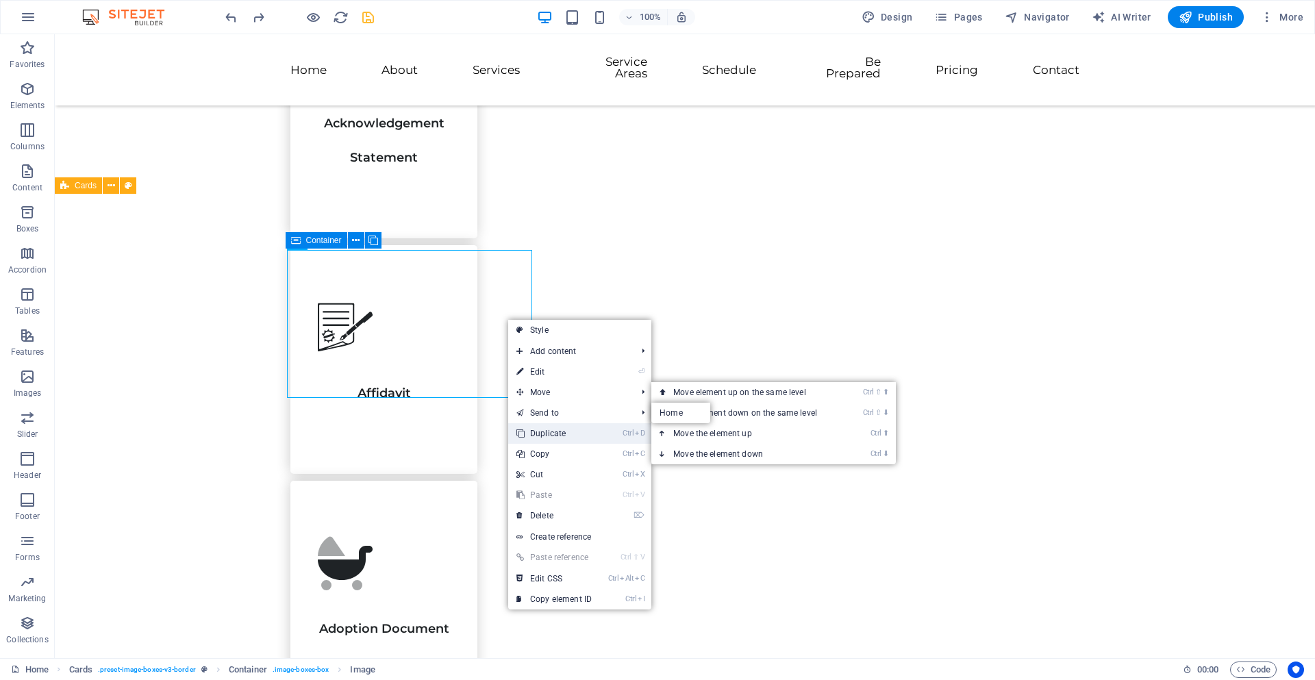
click at [551, 437] on link "Ctrl D Duplicate" at bounding box center [554, 433] width 92 height 21
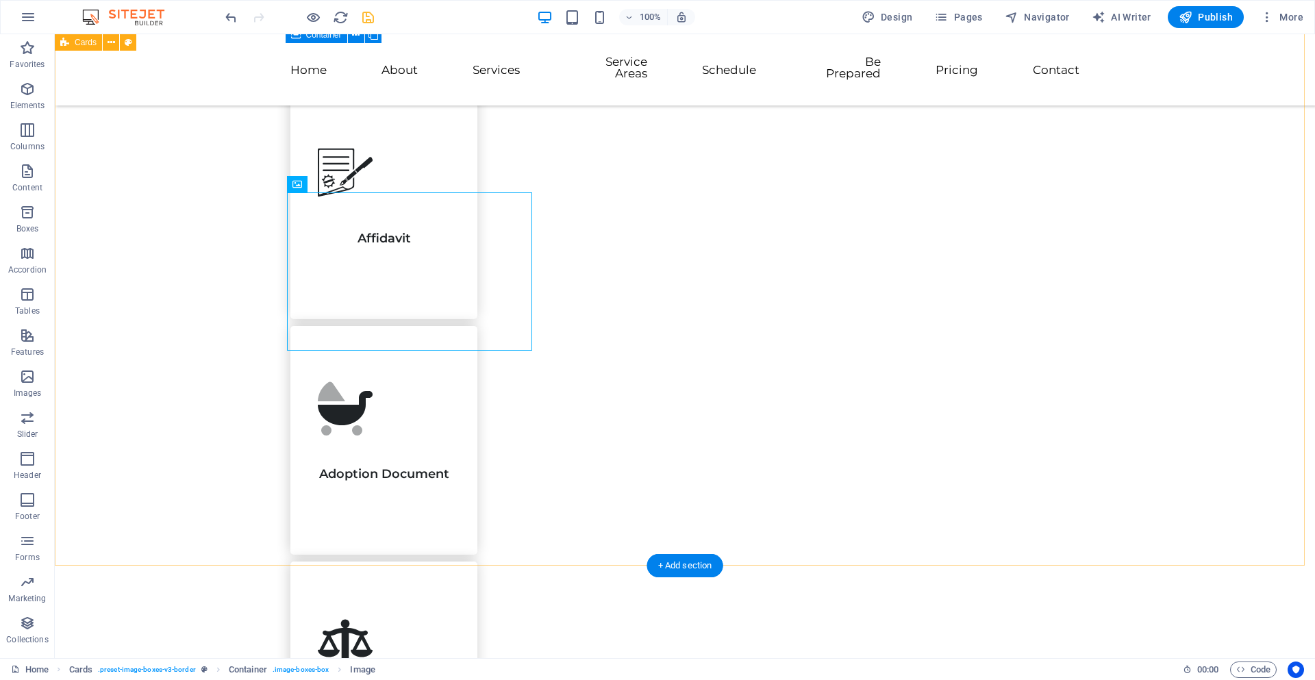
scroll to position [2192, 0]
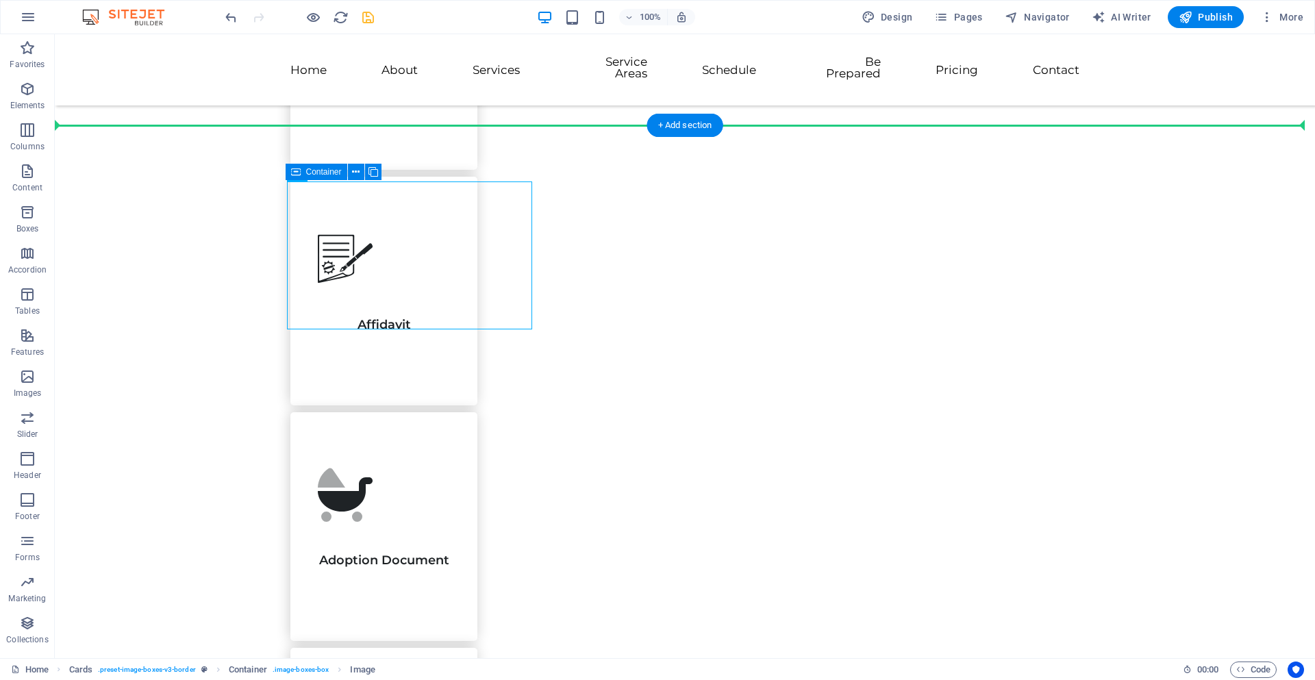
drag, startPoint x: 497, startPoint y: 239, endPoint x: 891, endPoint y: 281, distance: 396.2
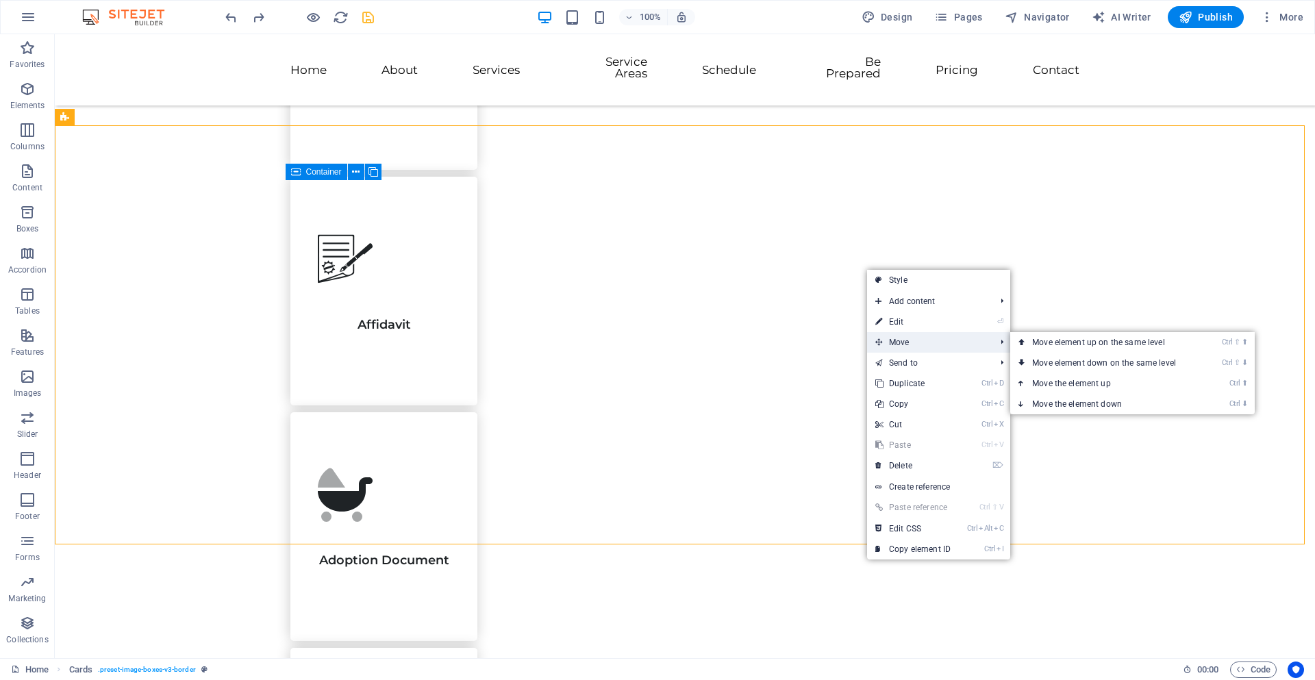
click at [898, 345] on span "Move" at bounding box center [928, 342] width 123 height 21
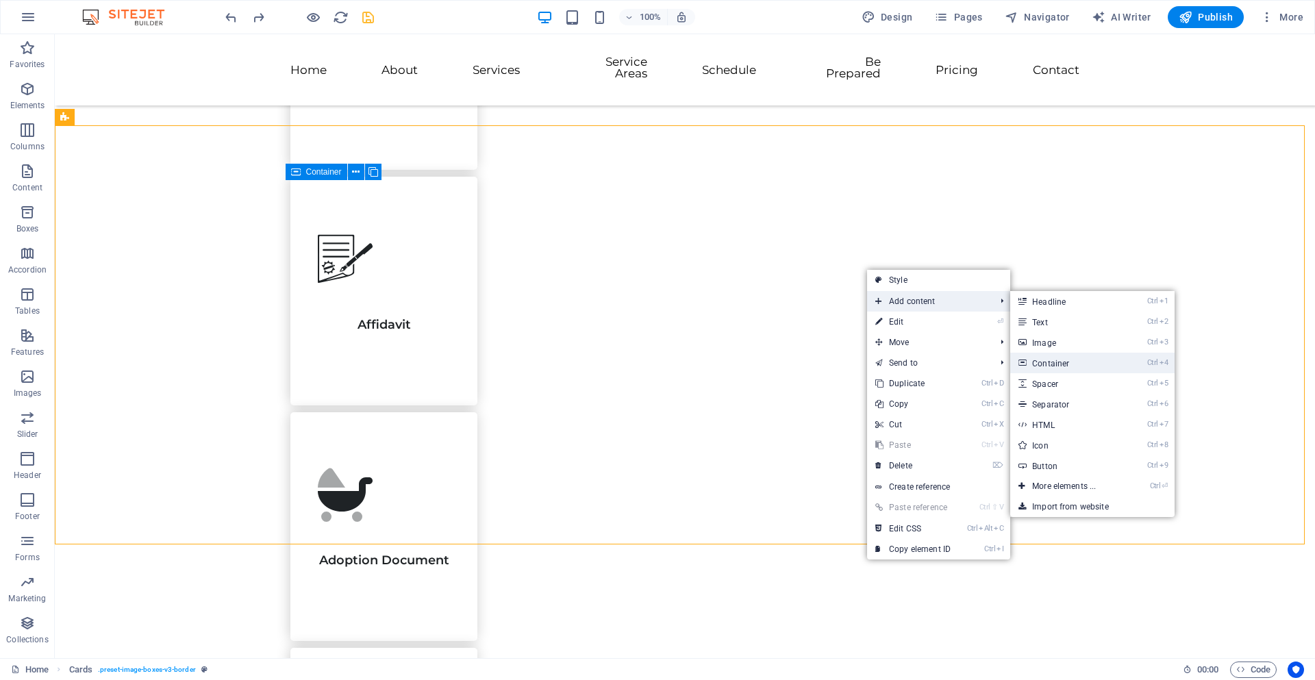
click at [1061, 368] on link "Ctrl 4 Container" at bounding box center [1067, 363] width 113 height 21
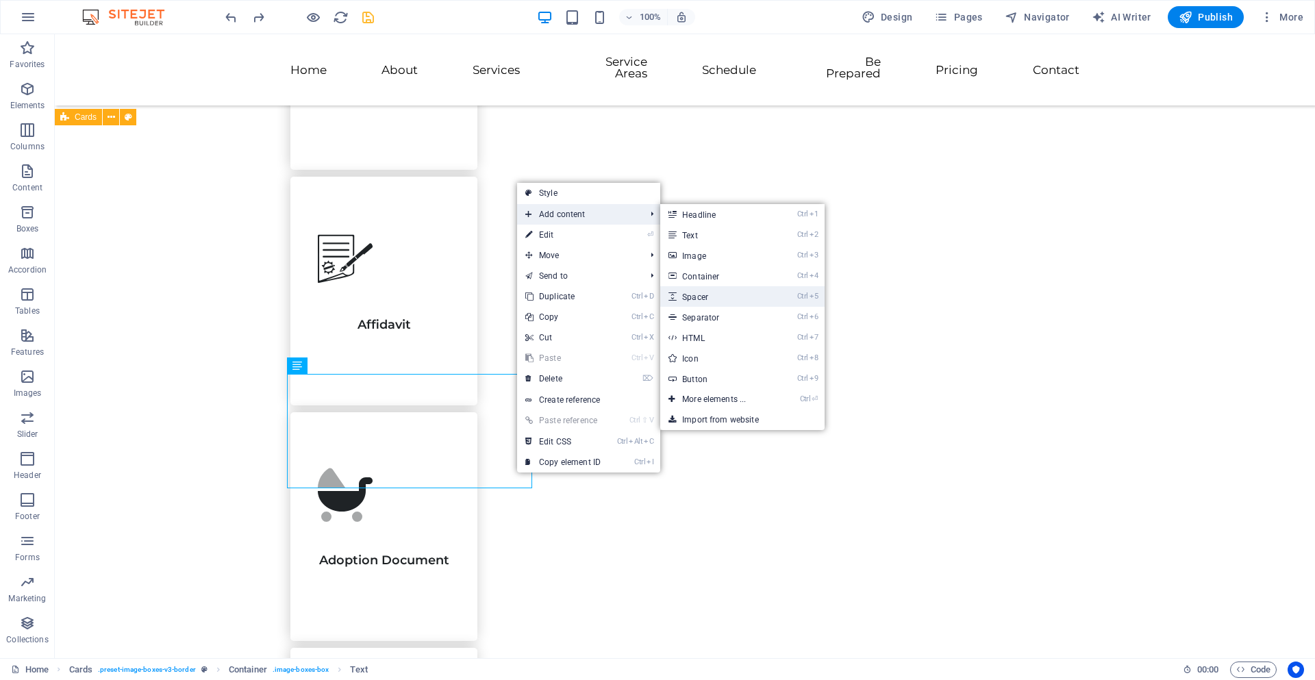
click at [701, 293] on link "Ctrl 5 Spacer" at bounding box center [716, 296] width 113 height 21
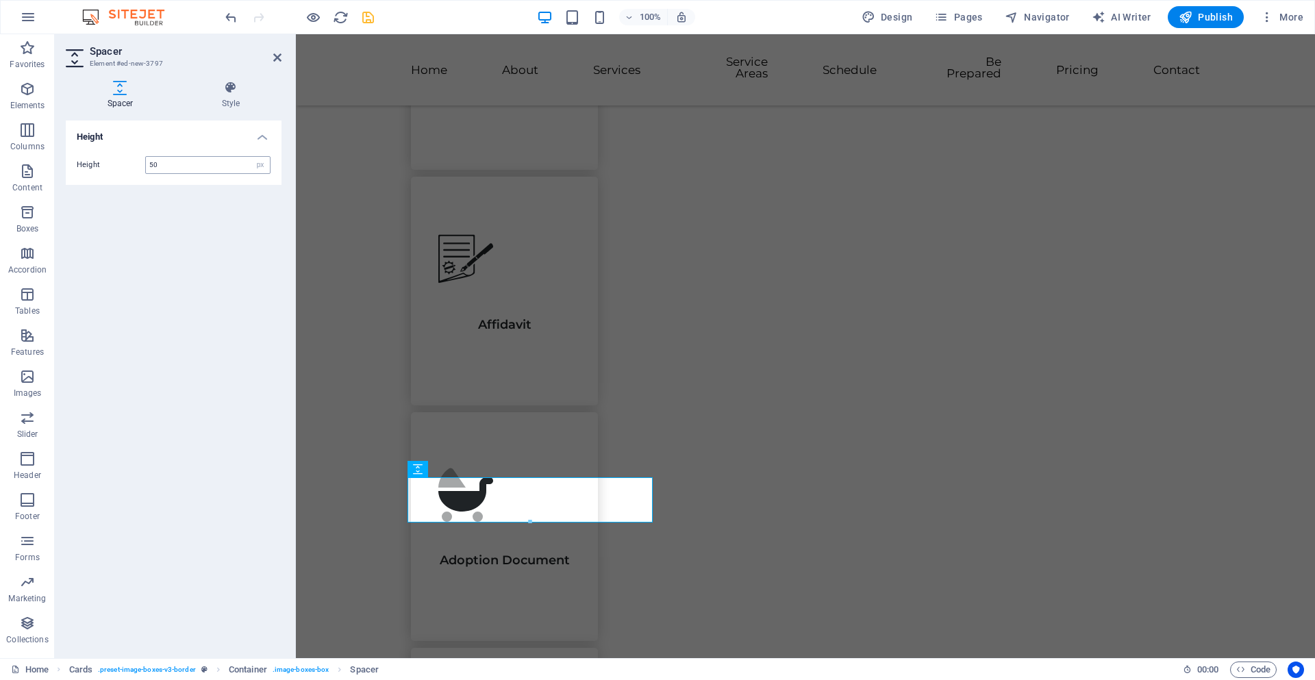
click at [175, 169] on input "50" at bounding box center [208, 165] width 124 height 16
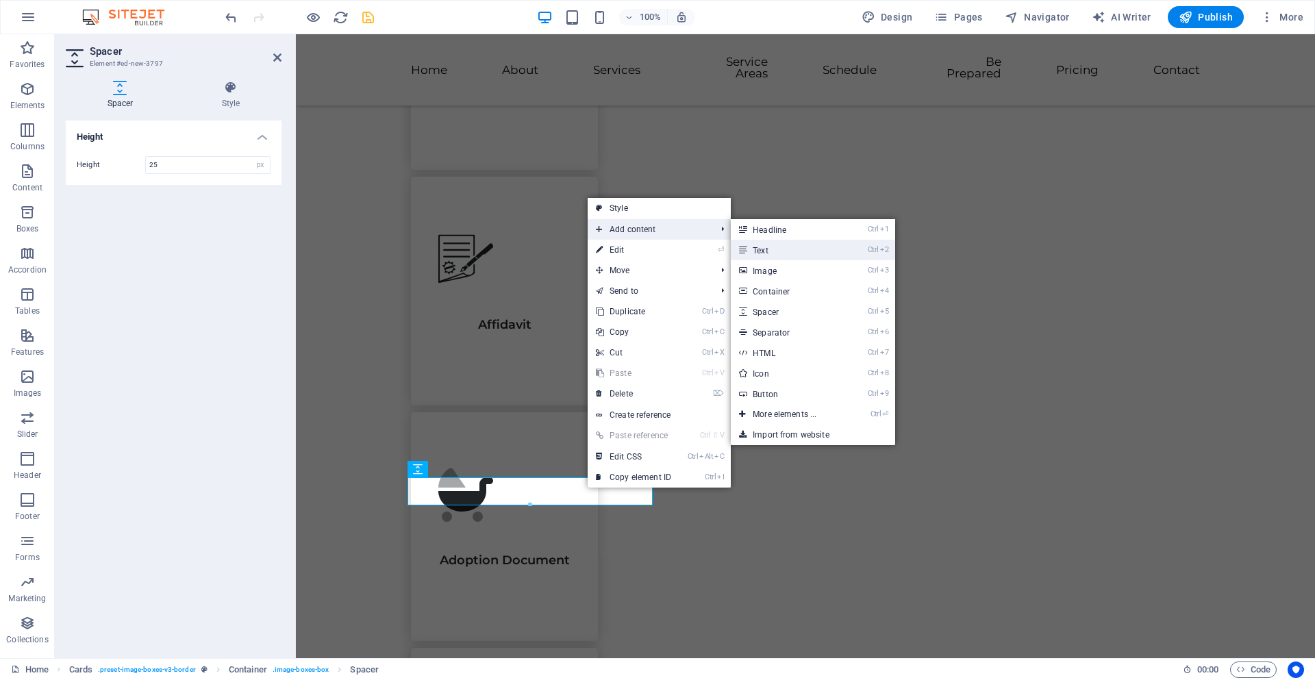
click at [763, 251] on link "Ctrl 2 Text" at bounding box center [787, 250] width 113 height 21
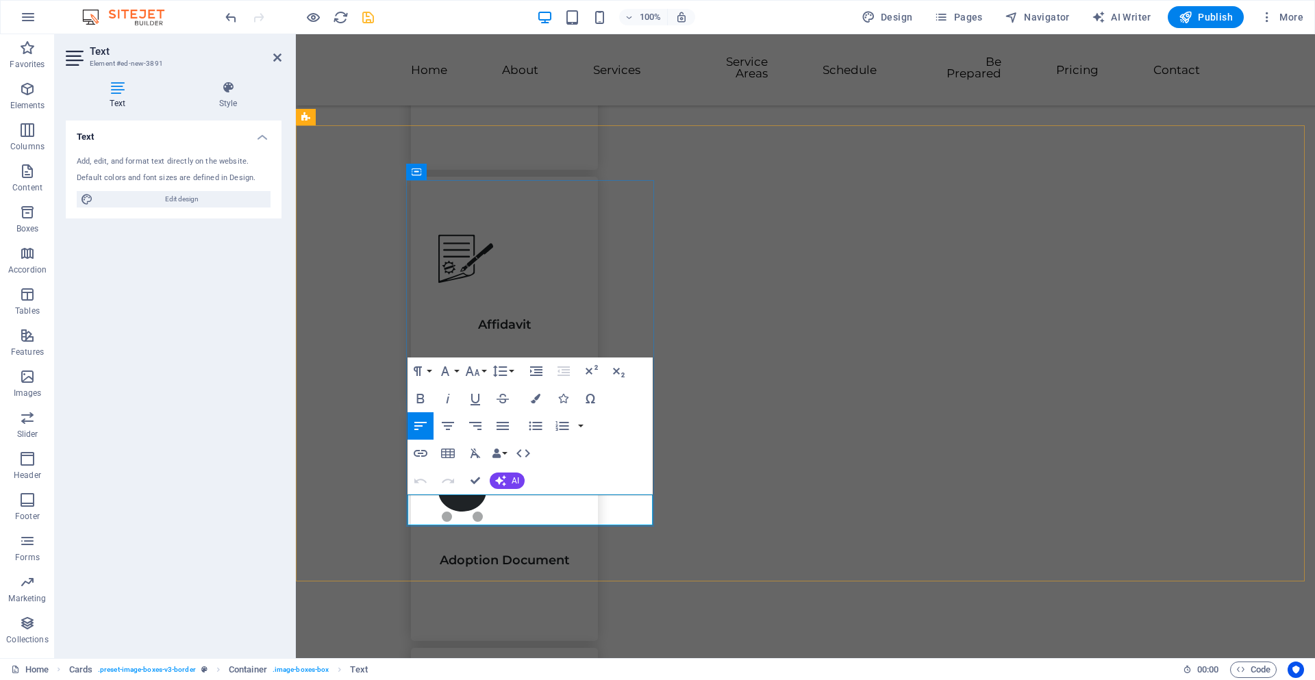
drag, startPoint x: 538, startPoint y: 504, endPoint x: 383, endPoint y: 467, distance: 159.4
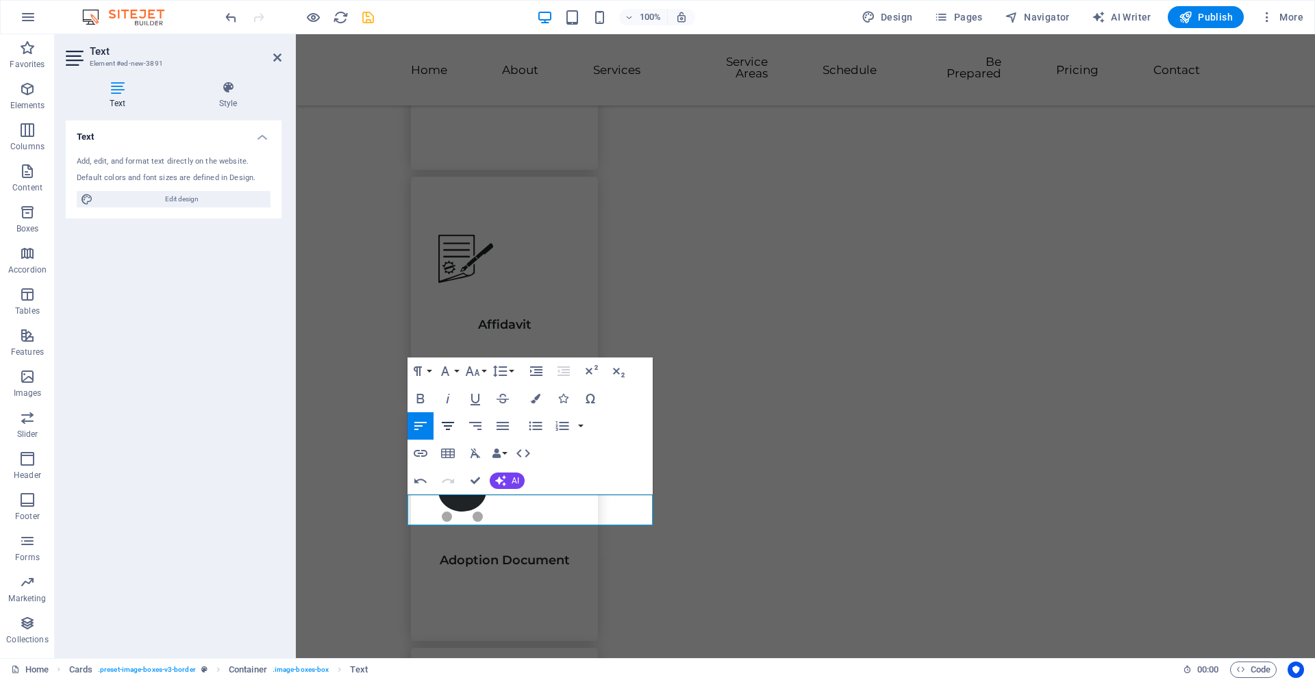
click at [452, 425] on icon "button" at bounding box center [448, 426] width 16 height 16
click at [423, 395] on icon "button" at bounding box center [421, 399] width 8 height 10
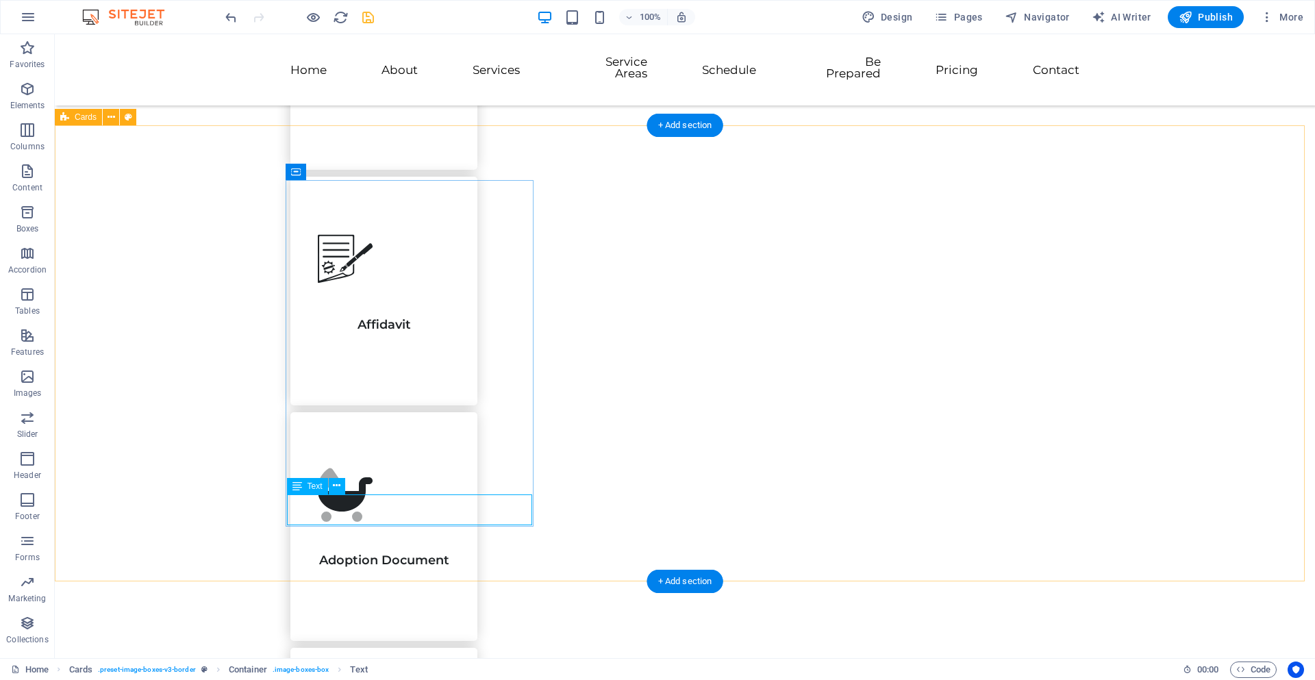
drag, startPoint x: 462, startPoint y: 504, endPoint x: 221, endPoint y: 504, distance: 241.2
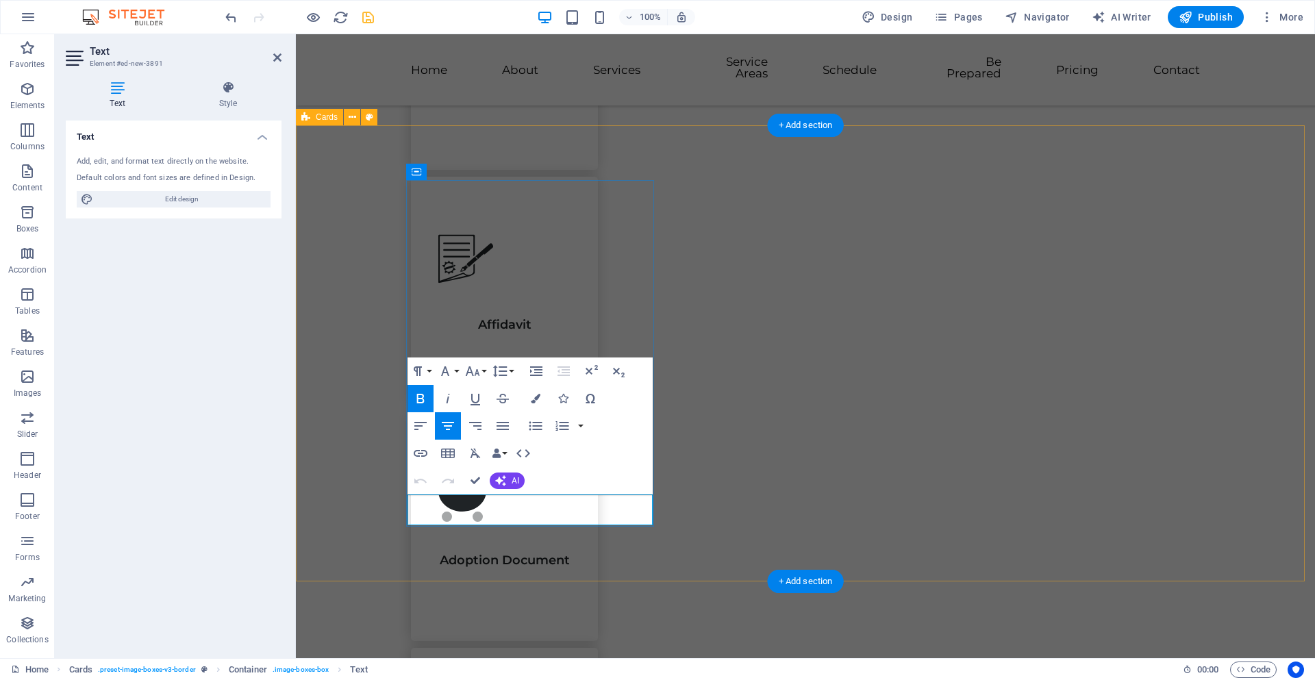
click at [485, 370] on button "Font Size" at bounding box center [475, 371] width 26 height 27
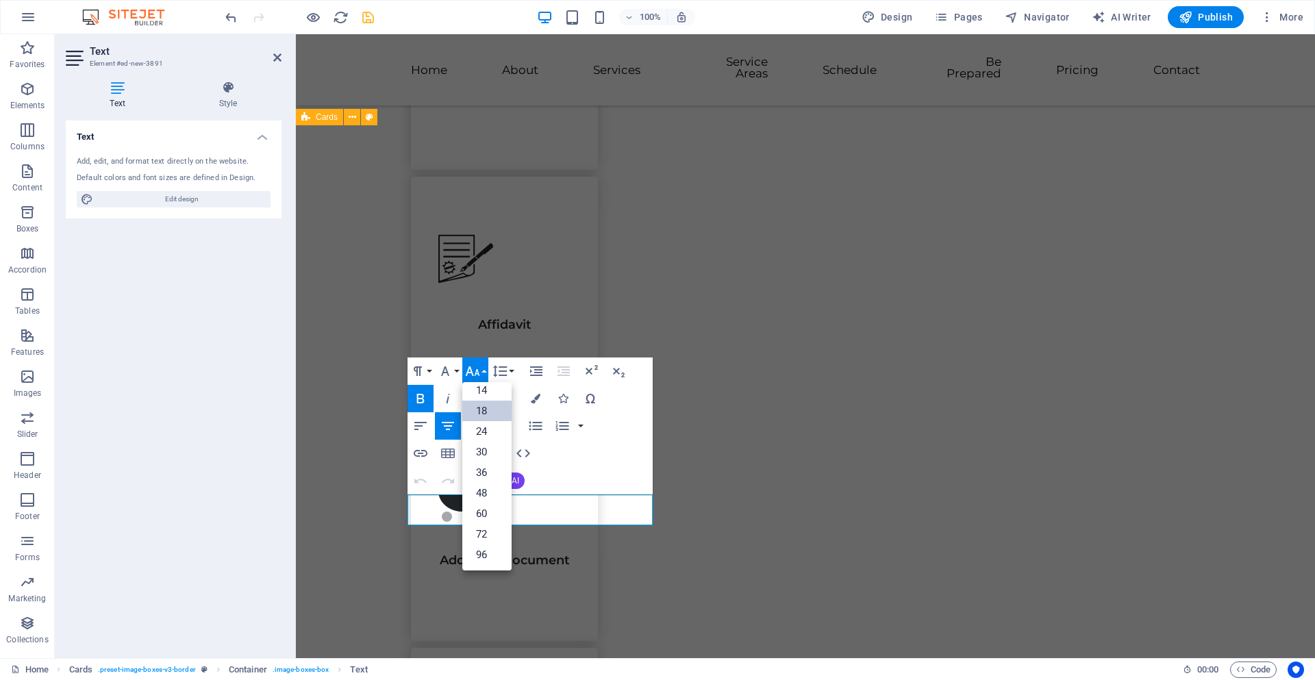
scroll to position [110, 0]
click at [484, 423] on link "24" at bounding box center [486, 431] width 49 height 21
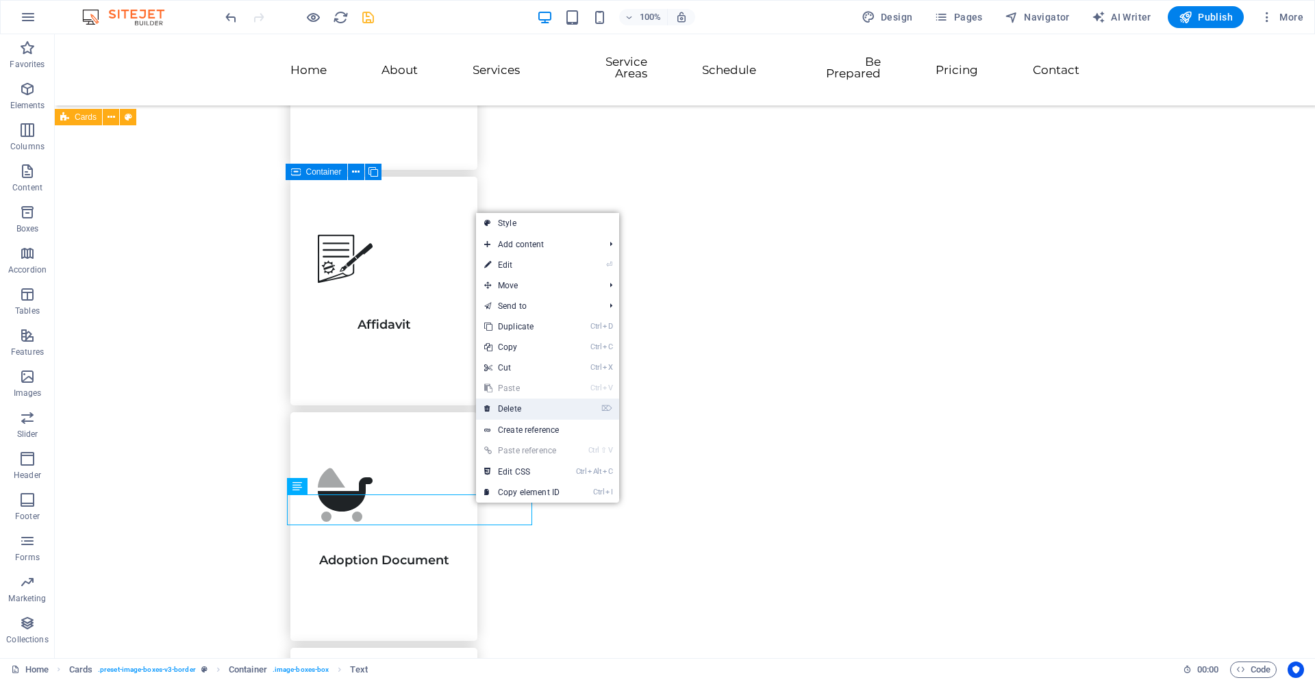
click at [526, 412] on link "⌦ Delete" at bounding box center [522, 409] width 92 height 21
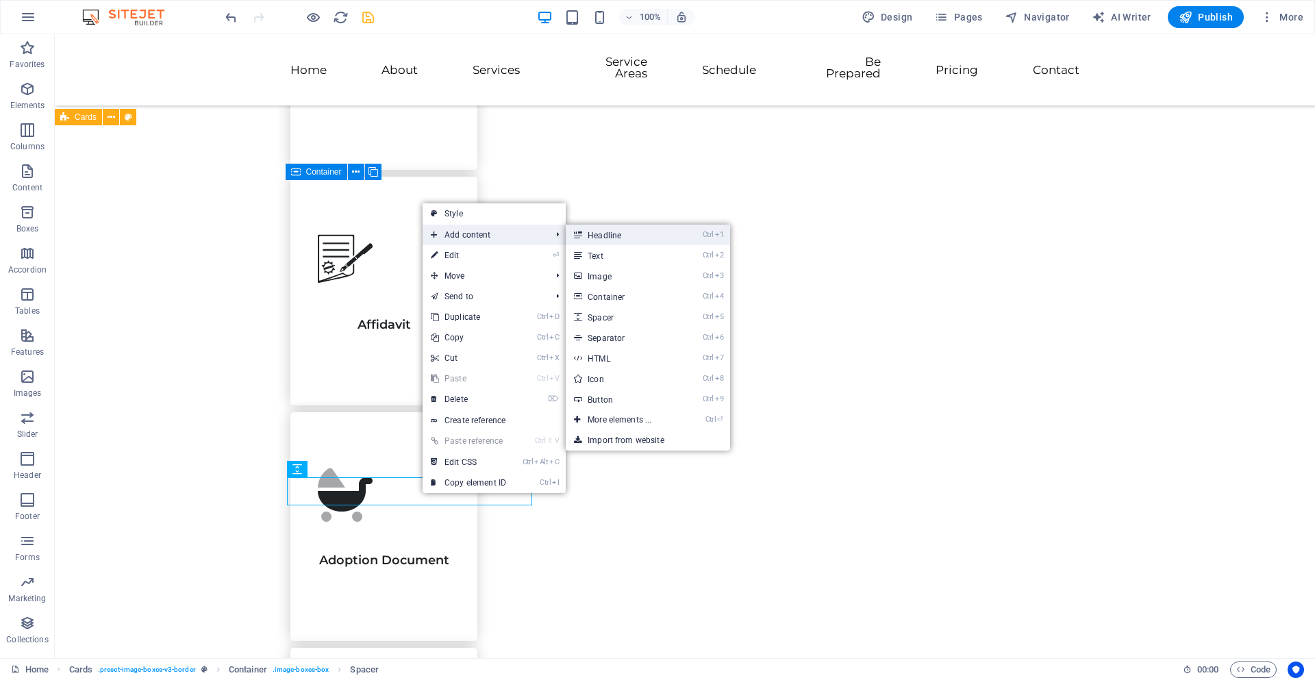
click at [588, 234] on link "Ctrl 1 Headline" at bounding box center [622, 235] width 113 height 21
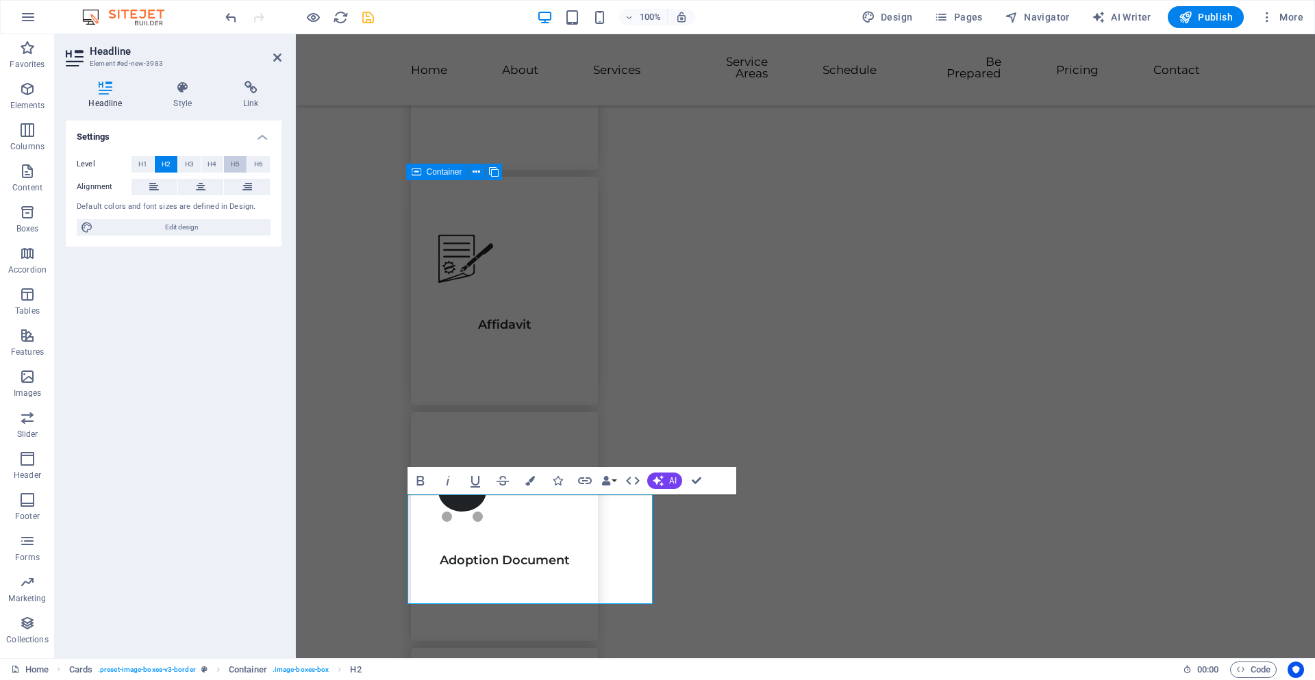
click at [236, 165] on span "H5" at bounding box center [235, 164] width 9 height 16
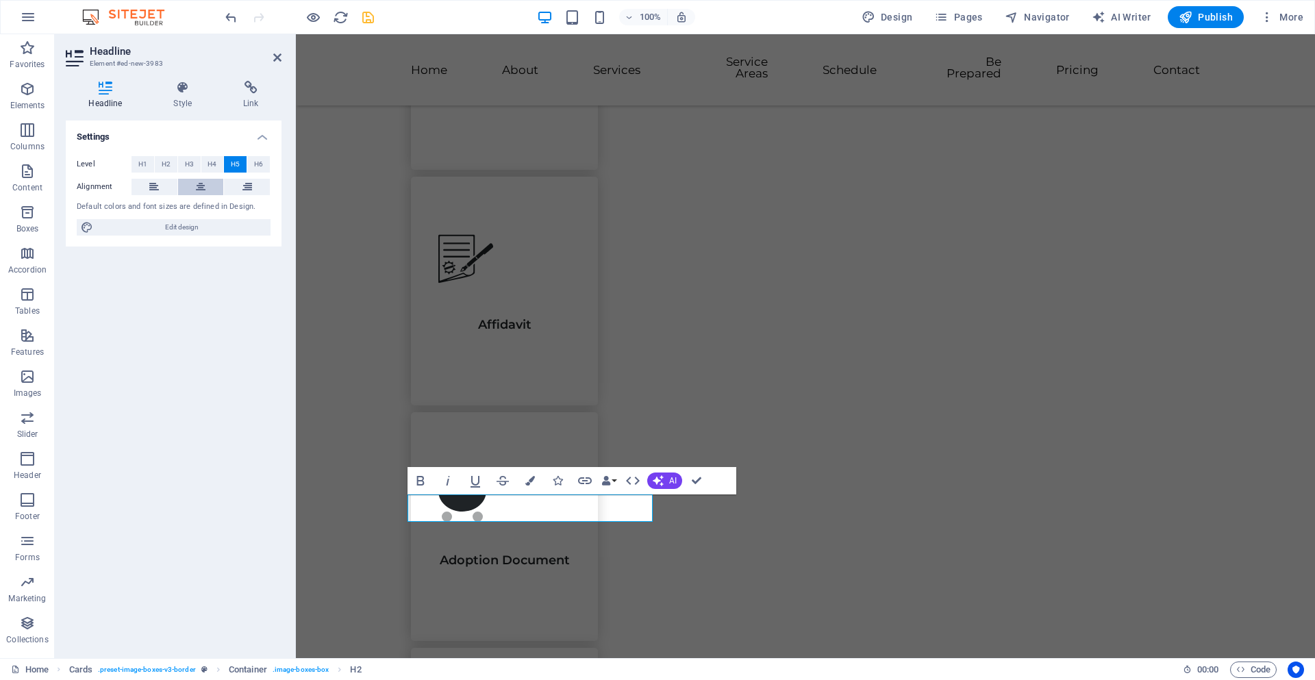
click at [199, 183] on icon at bounding box center [201, 187] width 10 height 16
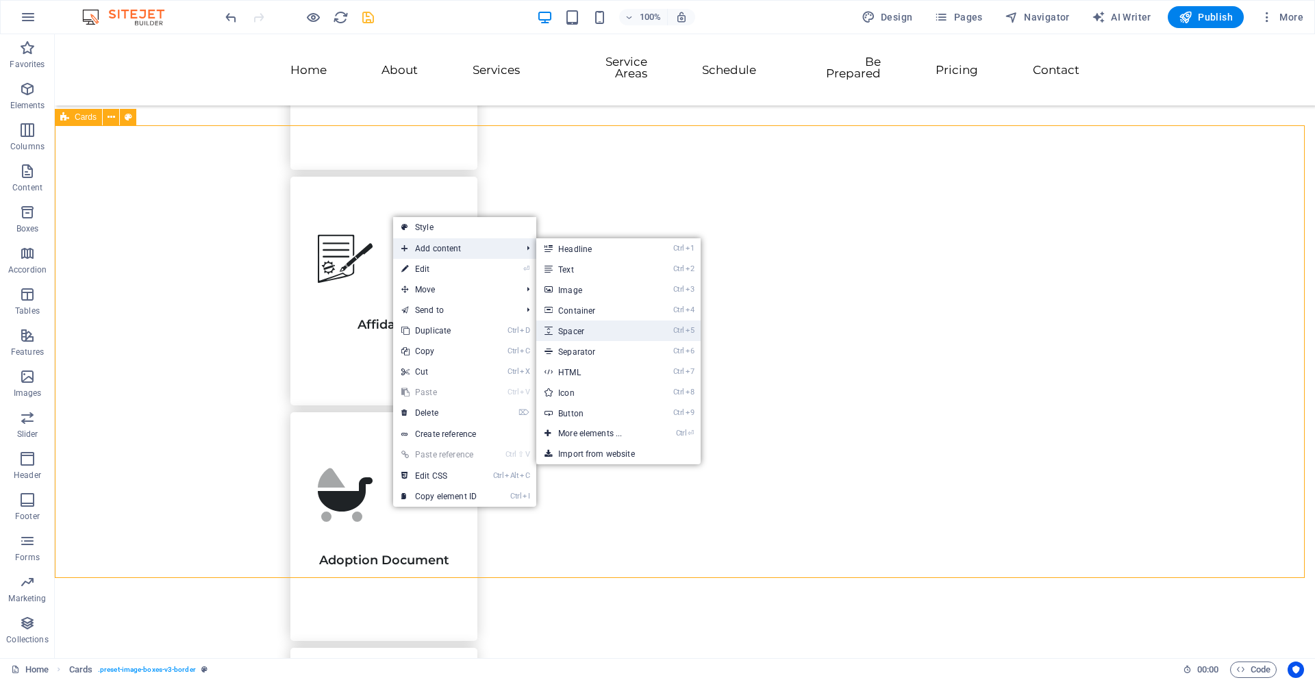
click at [579, 325] on link "Ctrl 5 Spacer" at bounding box center [592, 331] width 113 height 21
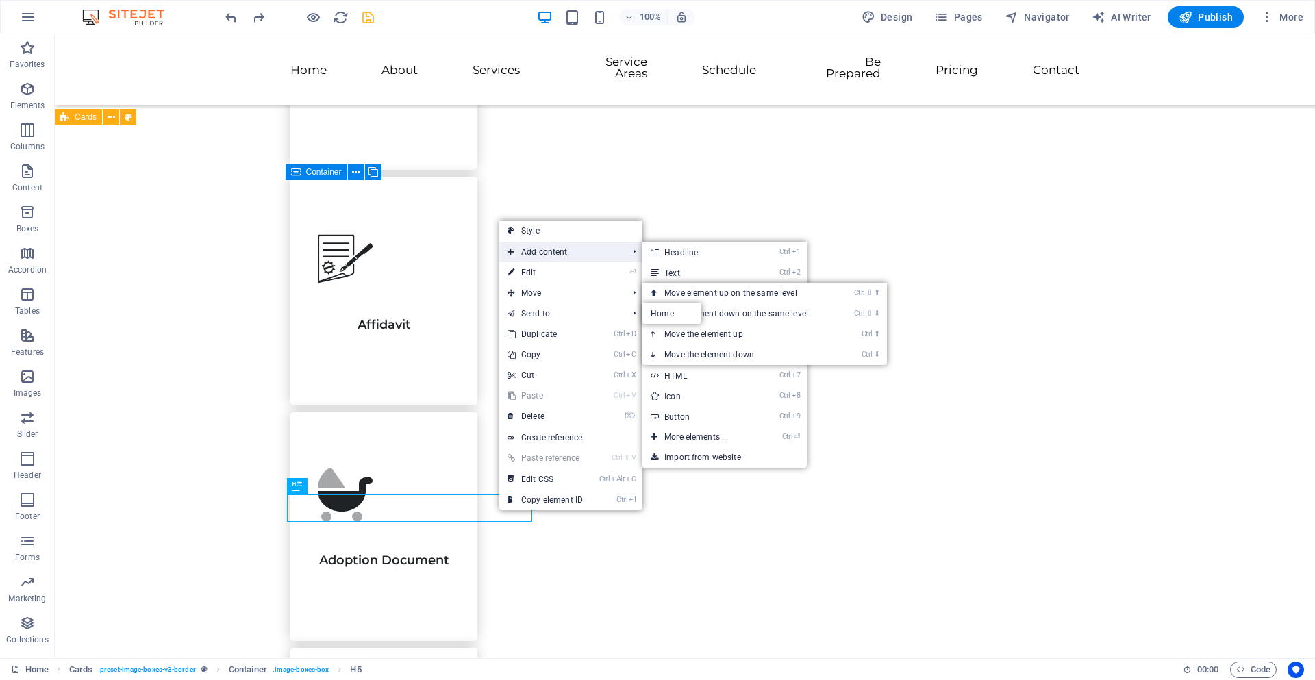
click at [543, 248] on span "Add content" at bounding box center [560, 252] width 123 height 21
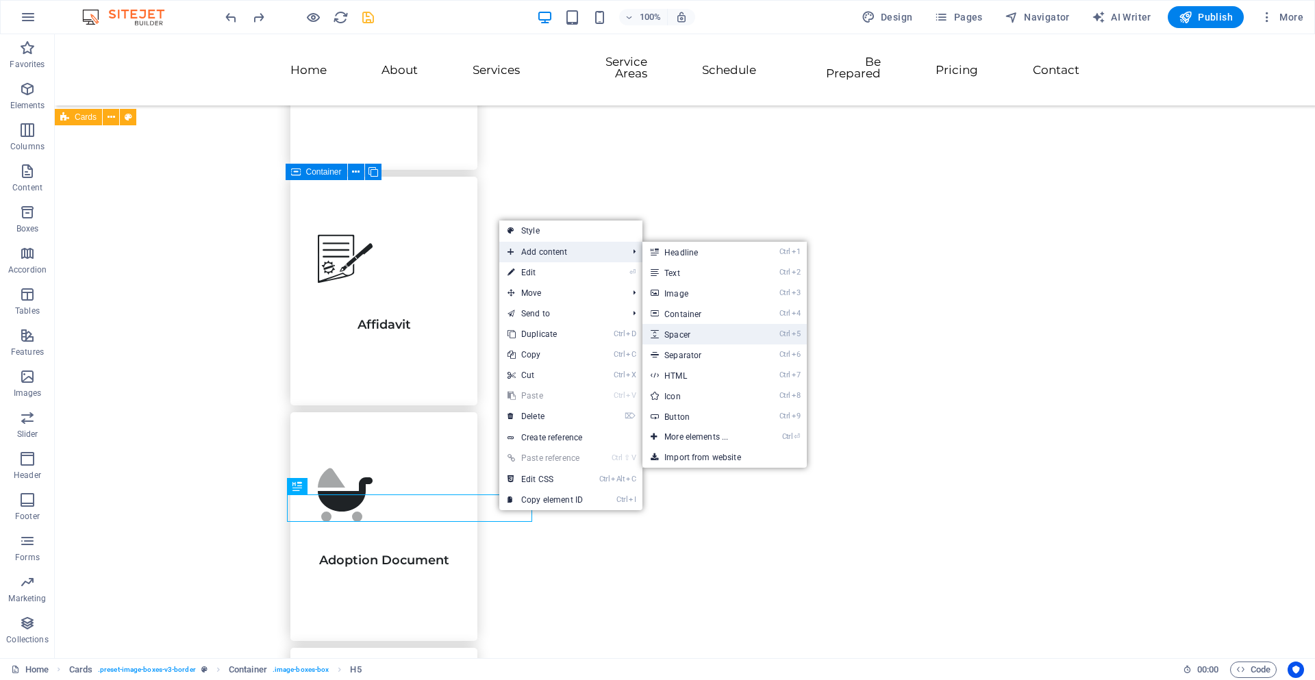
click at [687, 328] on link "Ctrl 5 Spacer" at bounding box center [699, 334] width 113 height 21
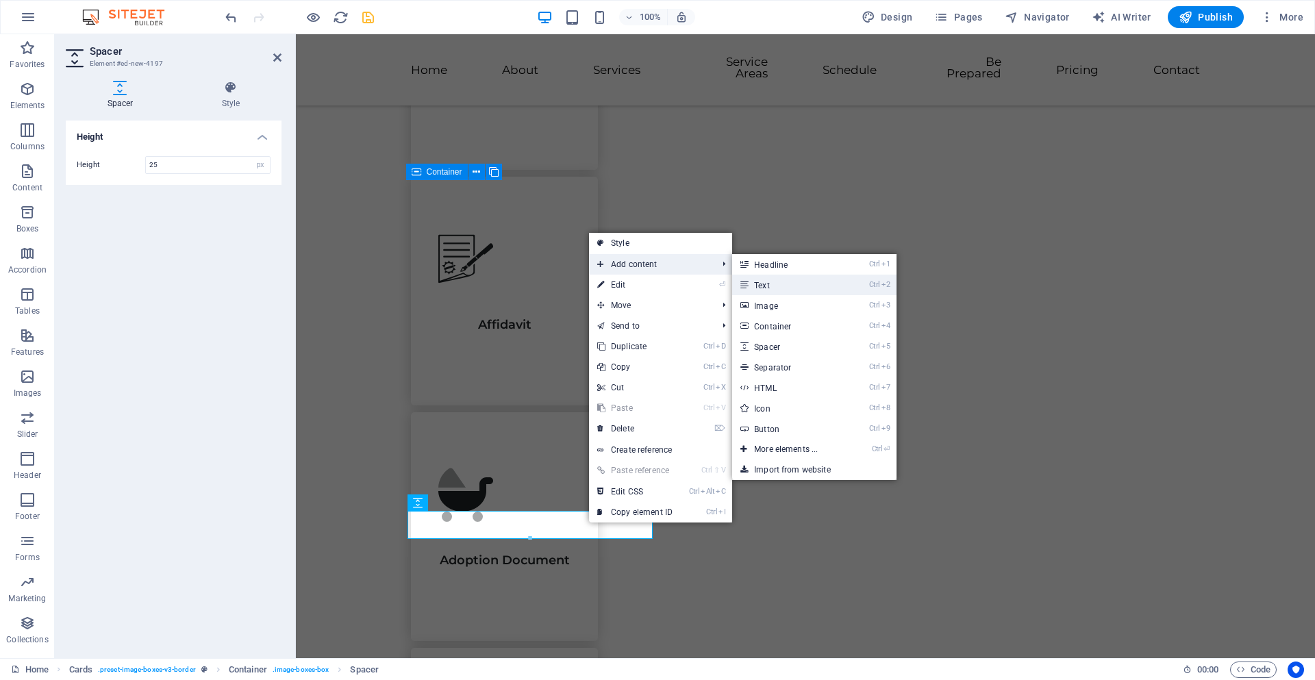
click at [752, 282] on link "Ctrl 2 Text" at bounding box center [788, 285] width 113 height 21
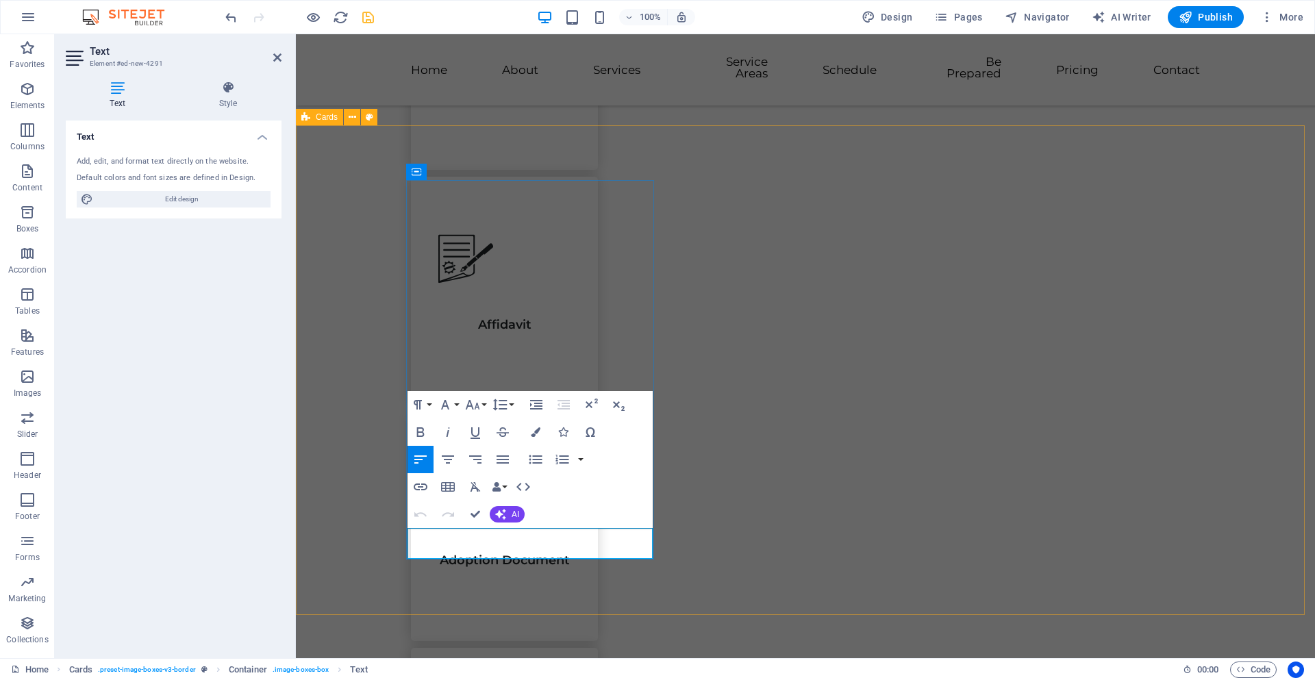
drag, startPoint x: 507, startPoint y: 556, endPoint x: 418, endPoint y: 538, distance: 91.0
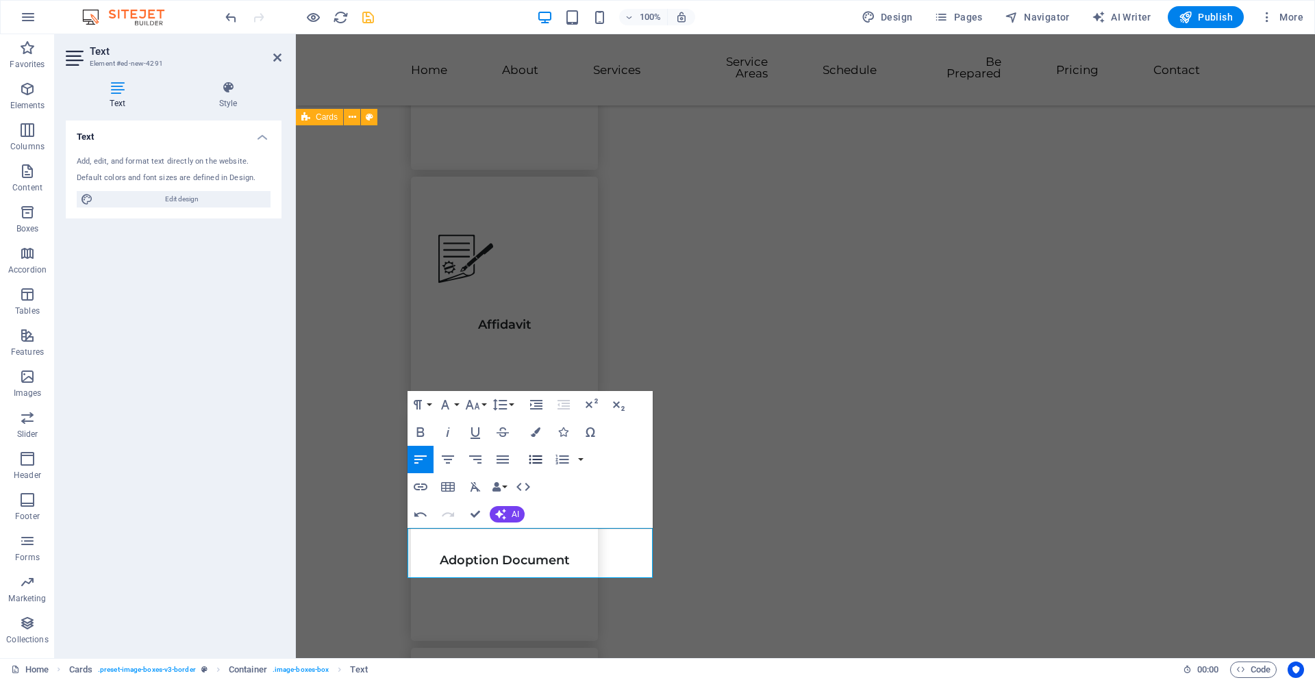
click at [541, 458] on icon "button" at bounding box center [536, 460] width 16 height 16
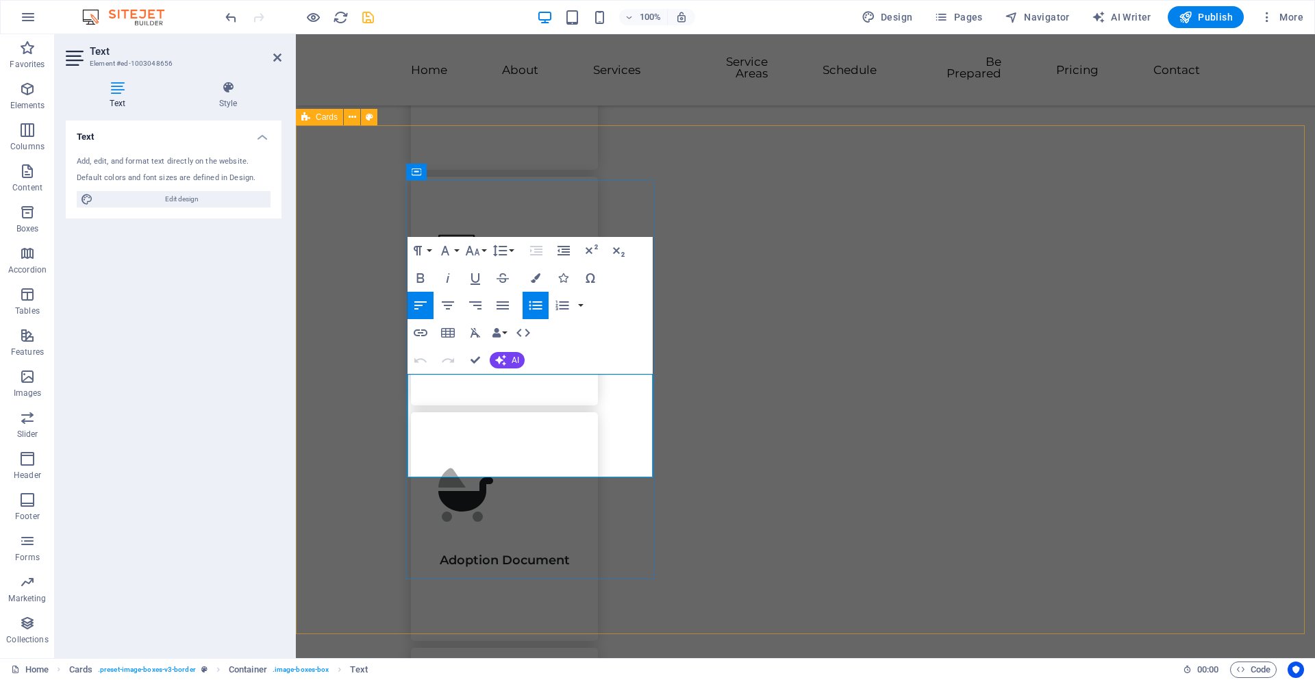
drag, startPoint x: 554, startPoint y: 473, endPoint x: 399, endPoint y: 452, distance: 156.3
drag, startPoint x: 551, startPoint y: 470, endPoint x: 419, endPoint y: 462, distance: 131.8
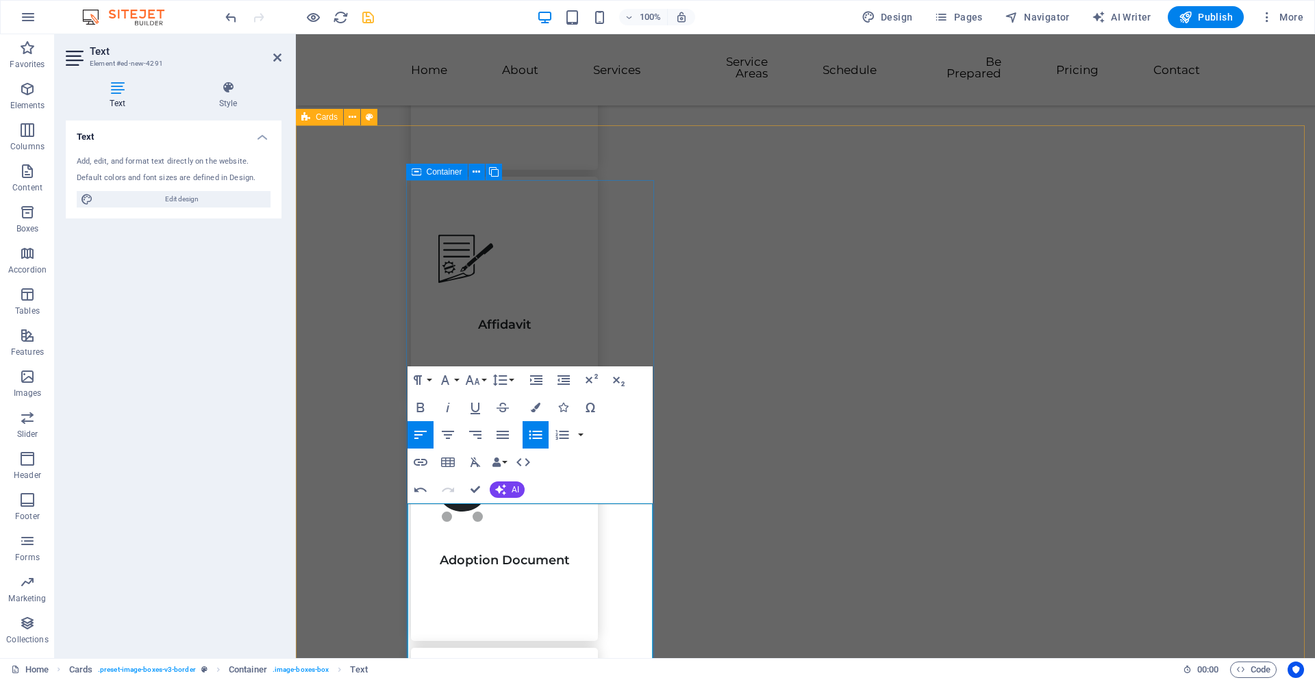
drag, startPoint x: 477, startPoint y: 589, endPoint x: 460, endPoint y: 593, distance: 16.8
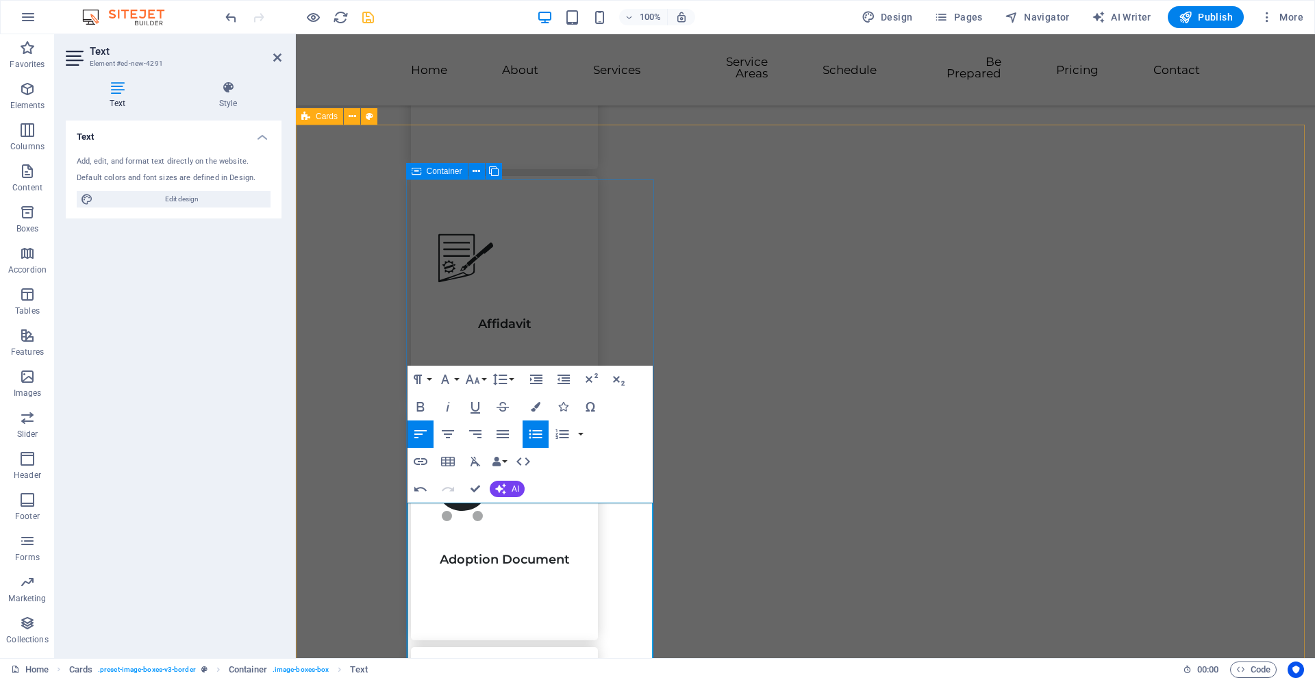
click at [375, 14] on icon "save" at bounding box center [368, 18] width 16 height 16
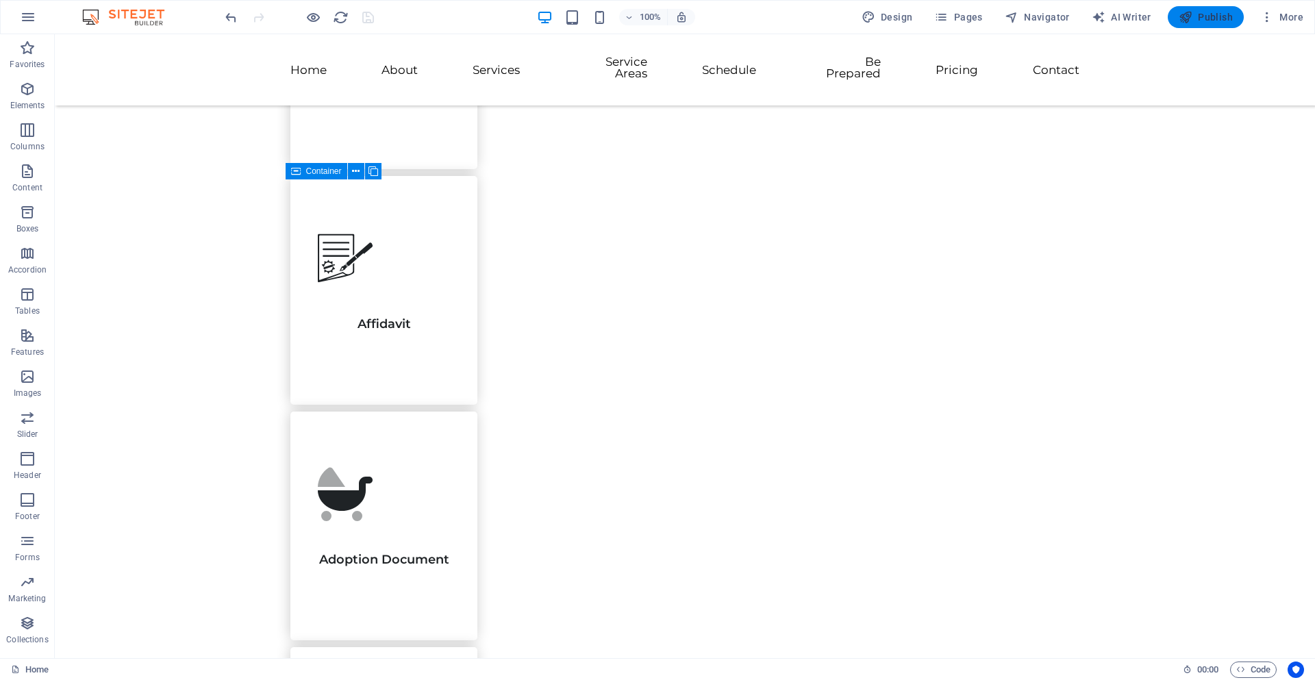
click at [1191, 21] on icon "button" at bounding box center [1186, 17] width 14 height 14
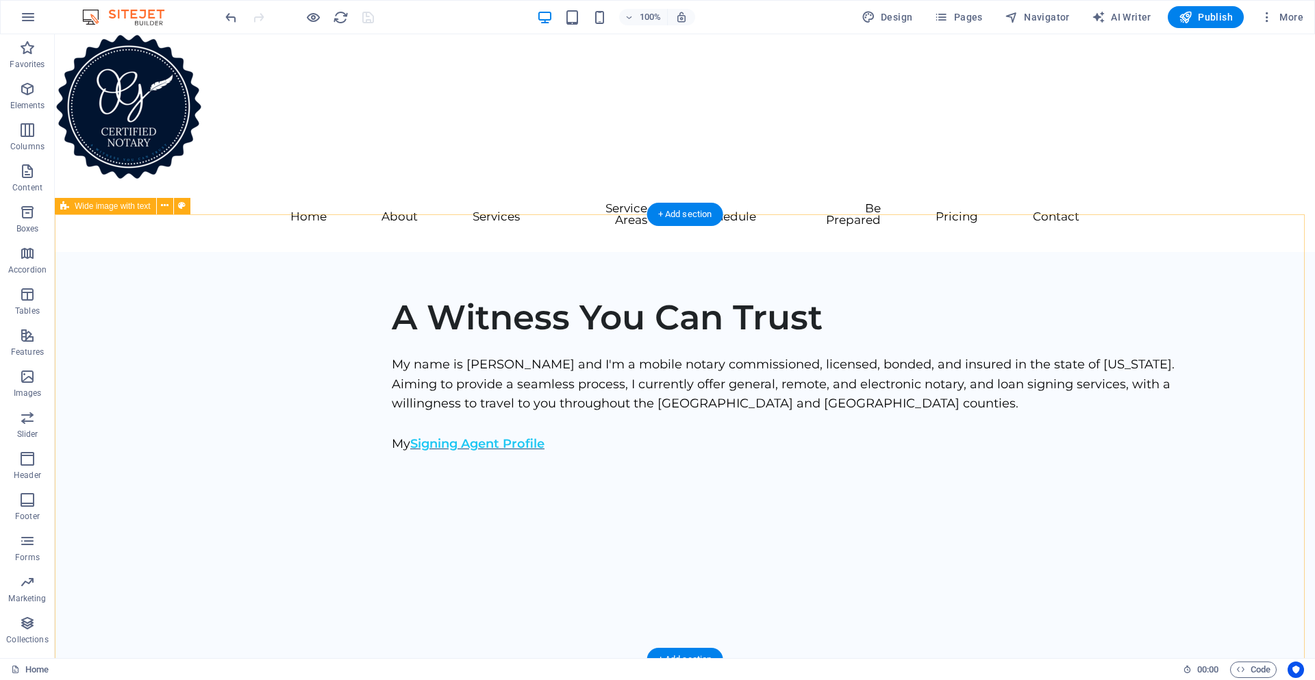
scroll to position [0, 0]
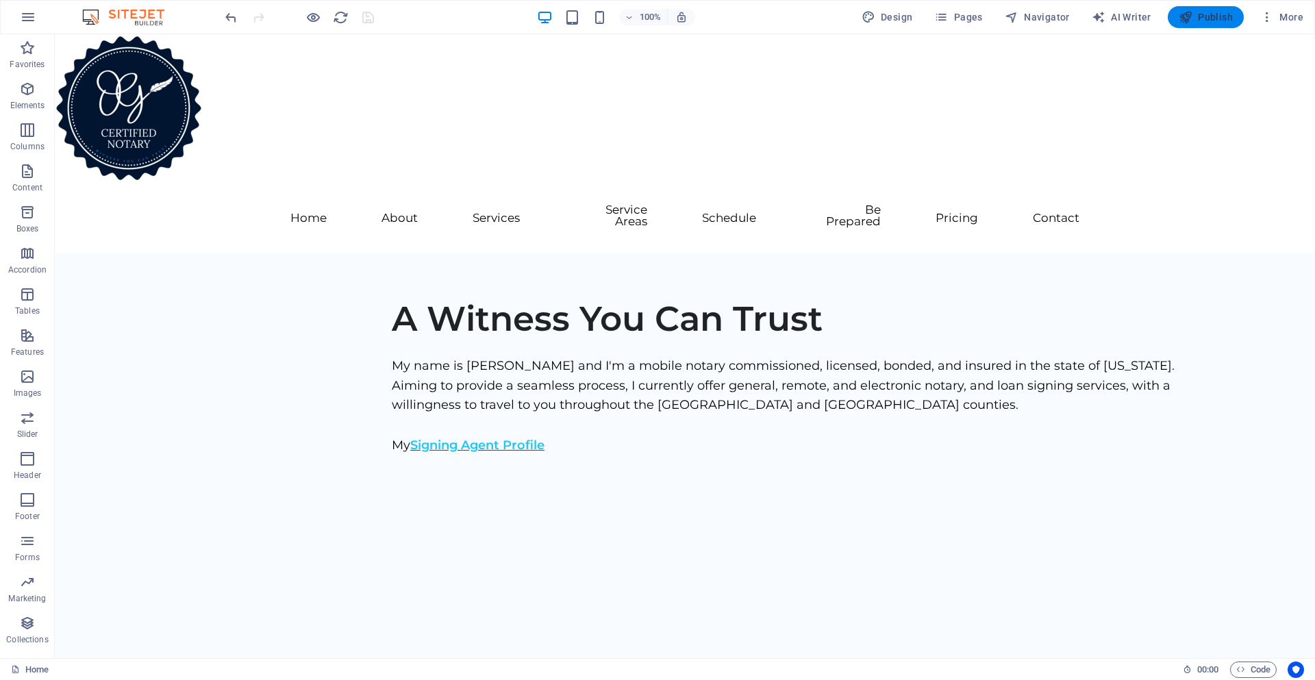
click at [1196, 21] on span "Publish" at bounding box center [1206, 17] width 54 height 14
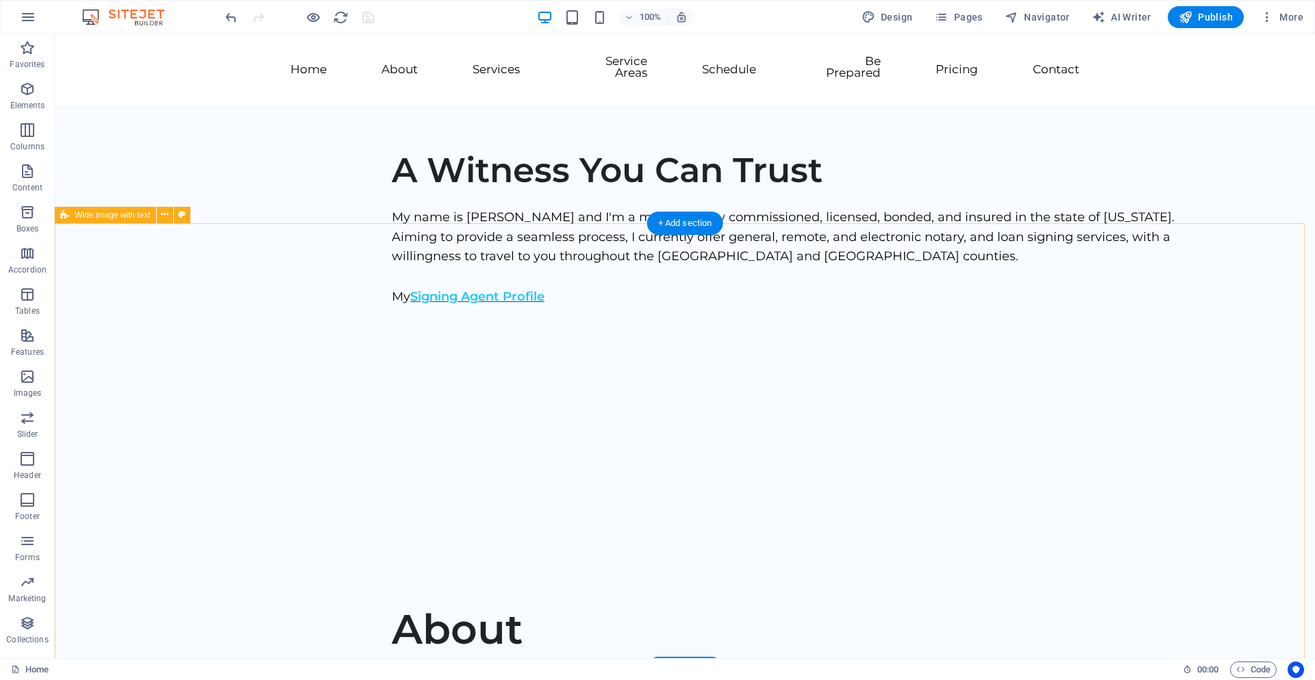
scroll to position [274, 0]
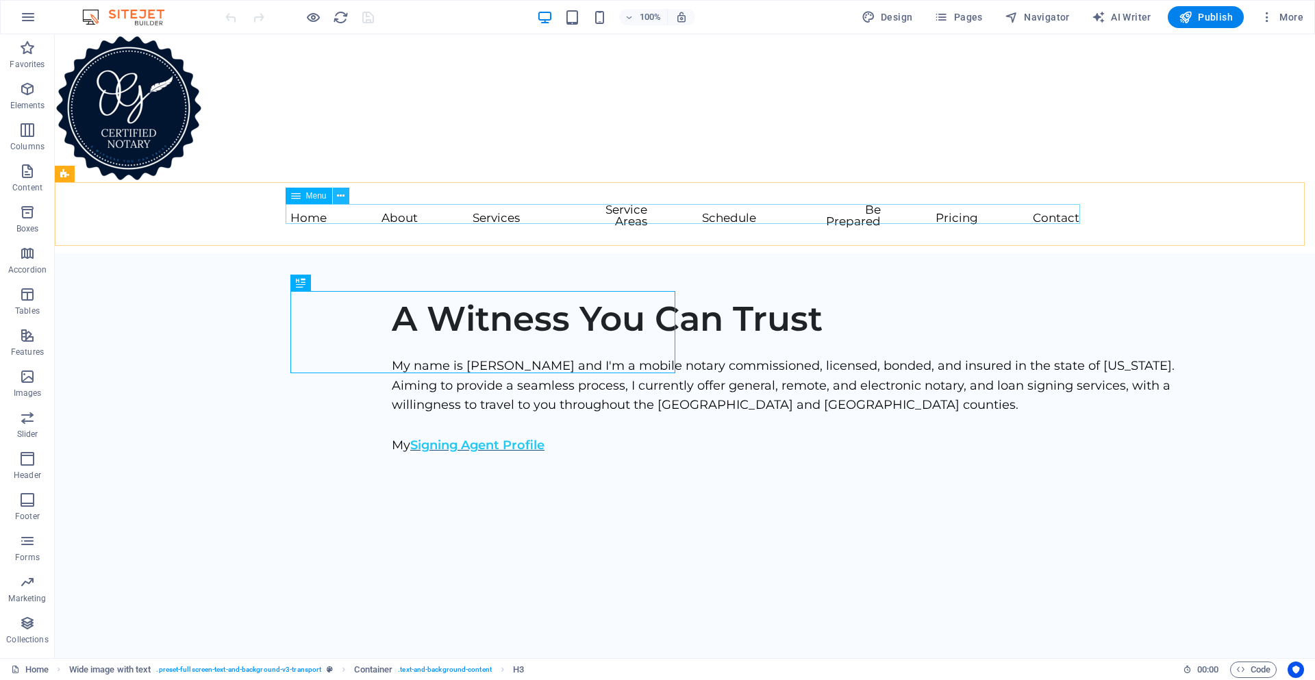
click at [341, 198] on icon at bounding box center [341, 196] width 8 height 14
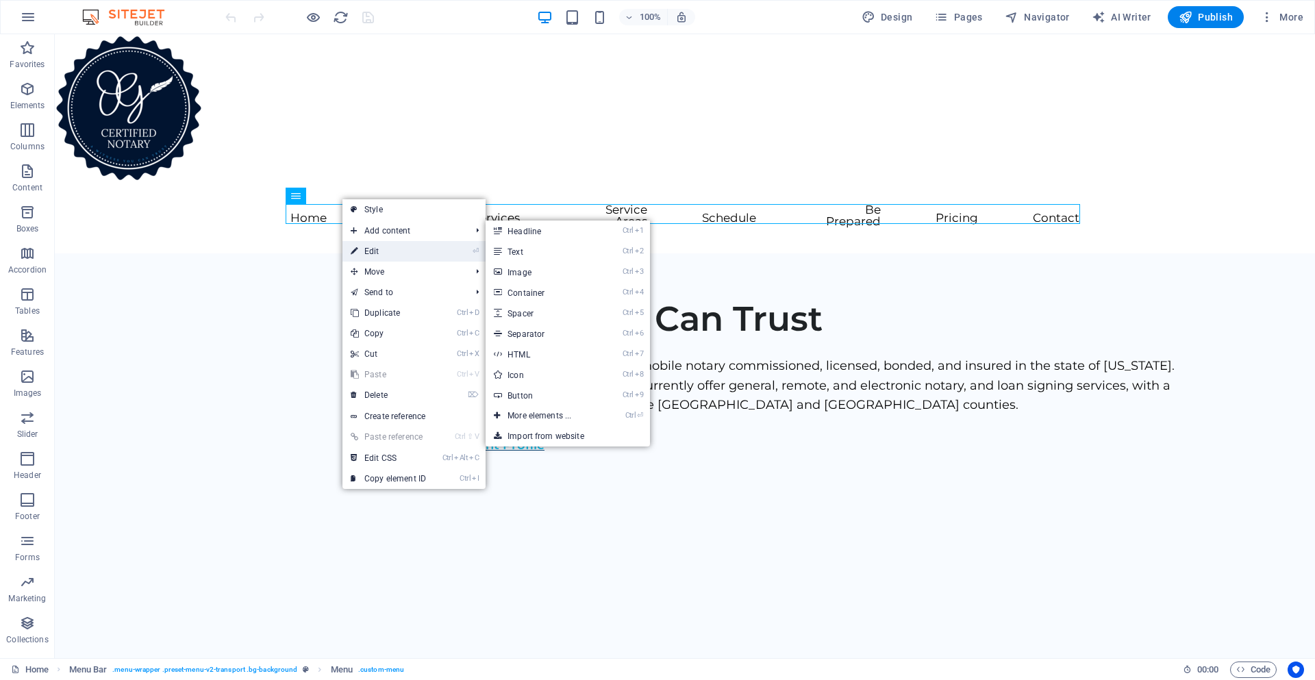
click at [372, 246] on link "⏎ Edit" at bounding box center [389, 251] width 92 height 21
select select
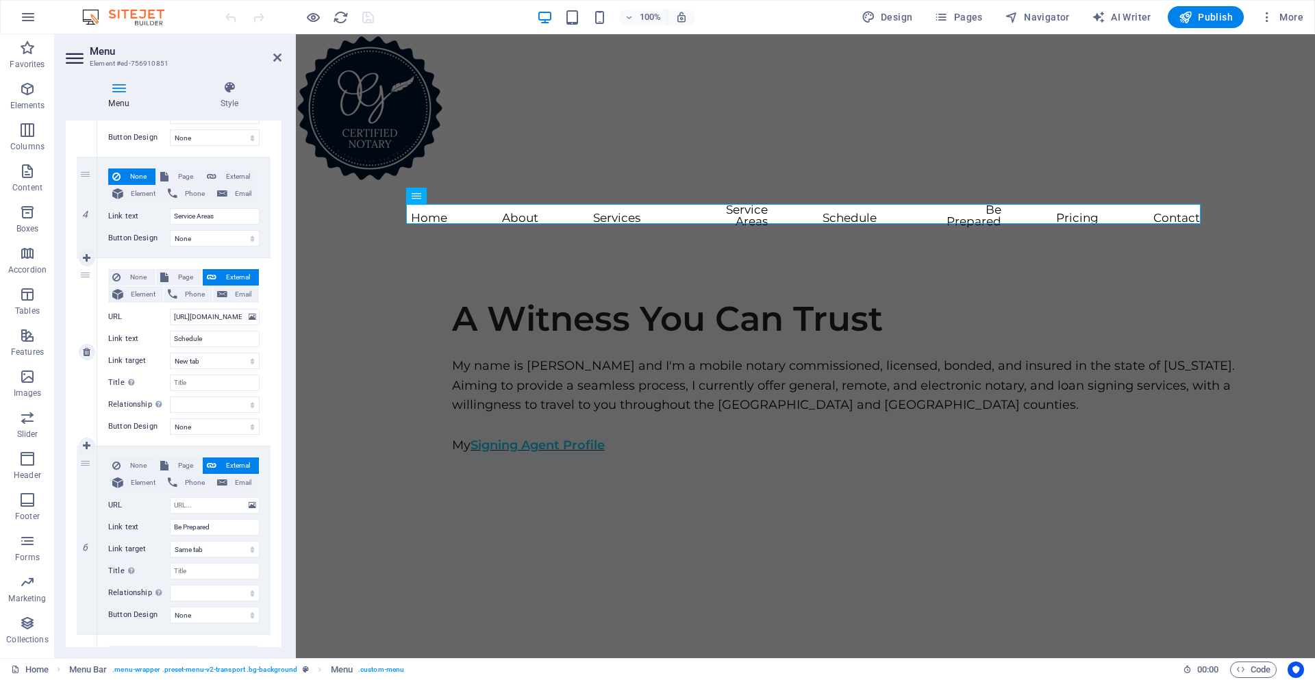
scroll to position [617, 0]
click at [173, 179] on span "Page" at bounding box center [185, 176] width 25 height 16
select select
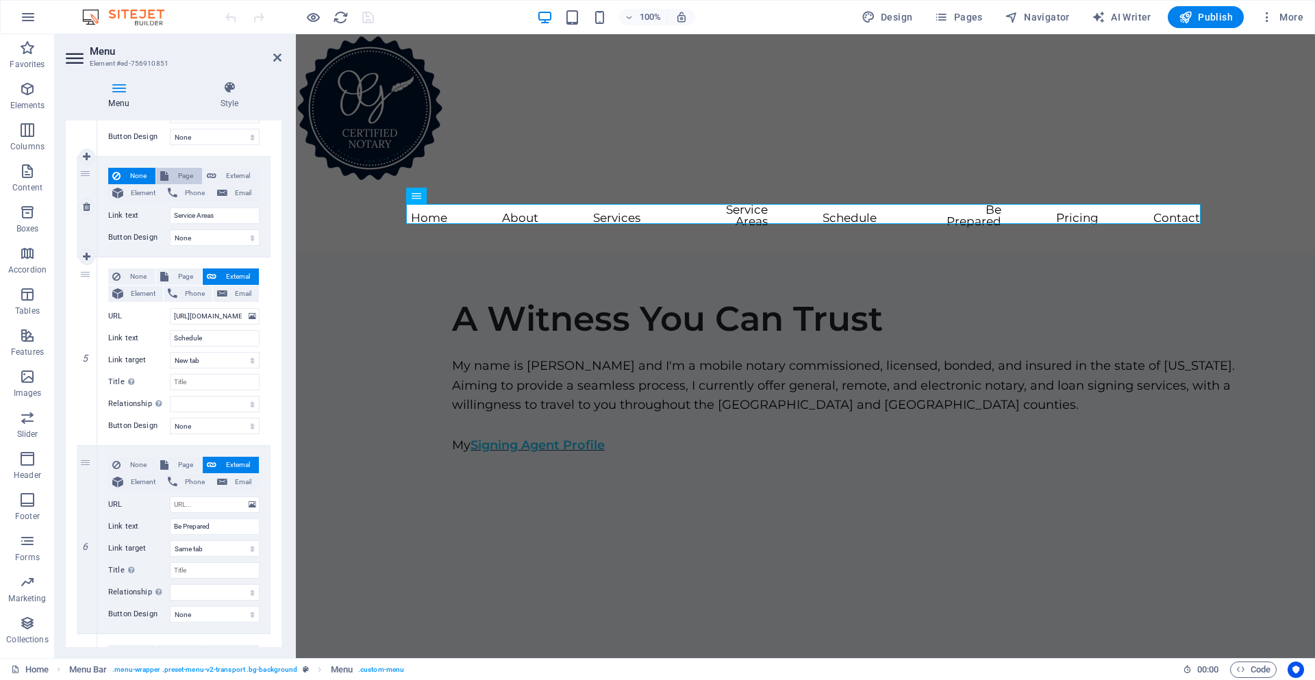
select select
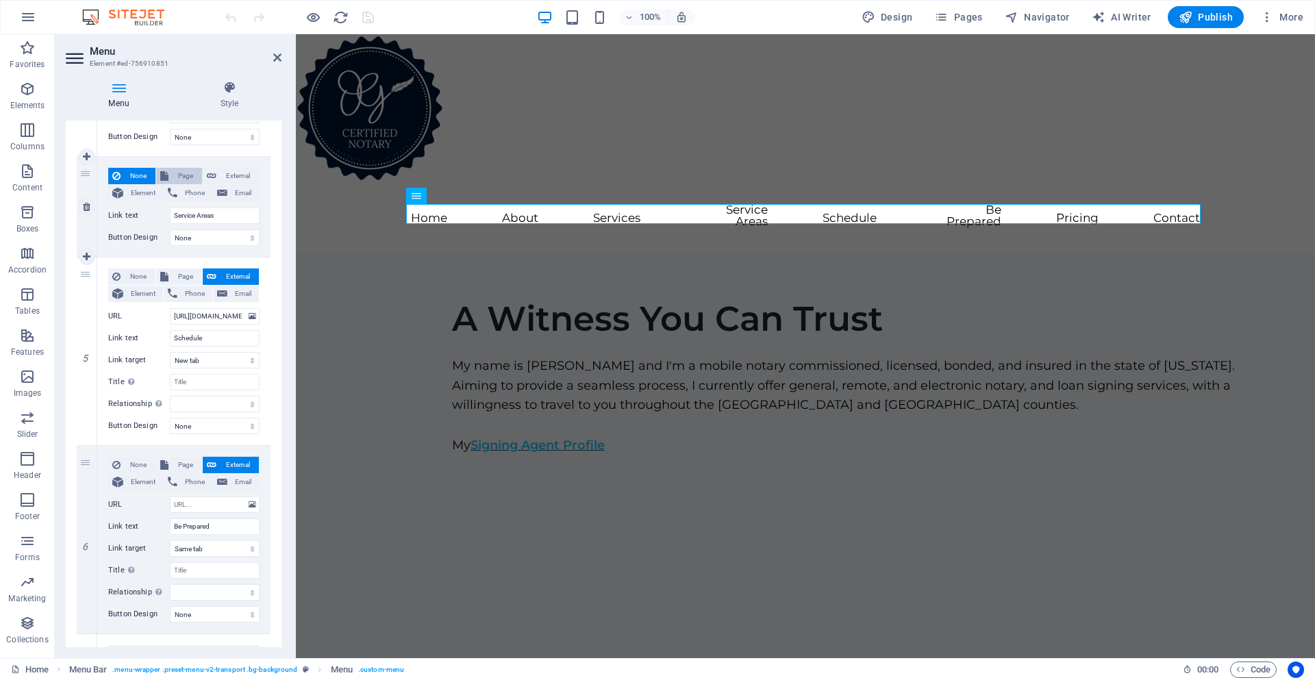
select select
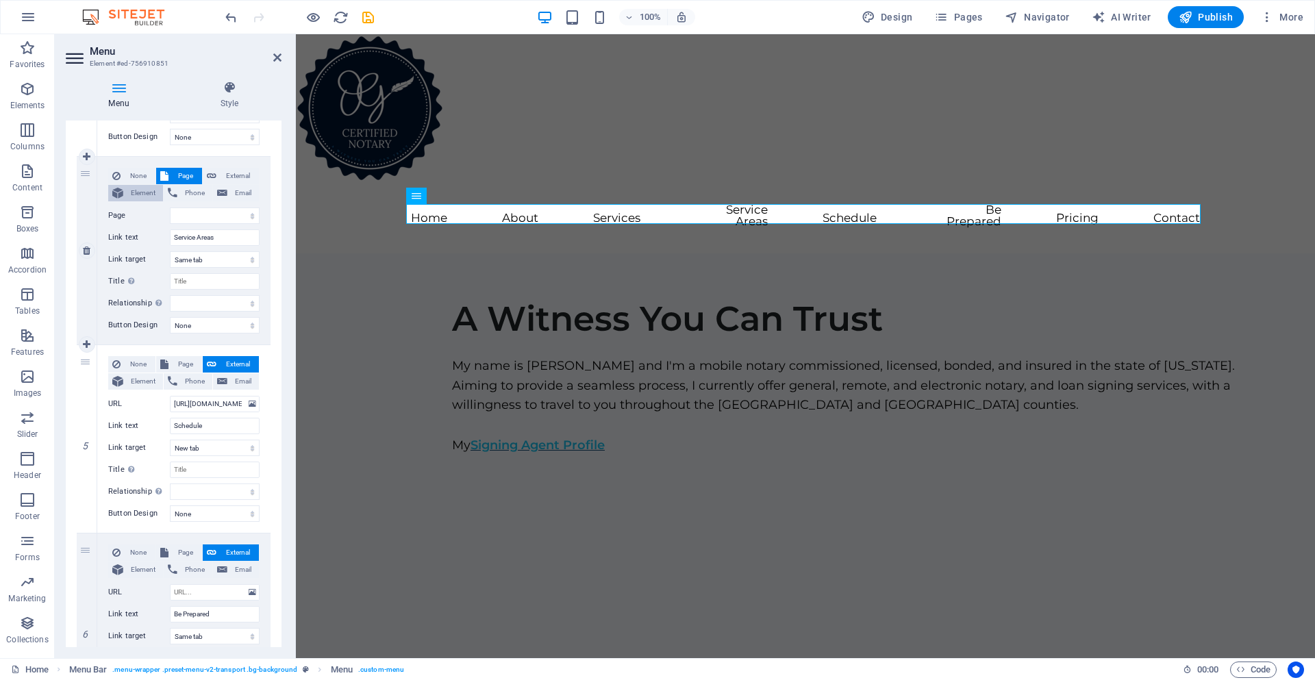
click at [130, 195] on span "Element" at bounding box center [143, 193] width 32 height 16
select select
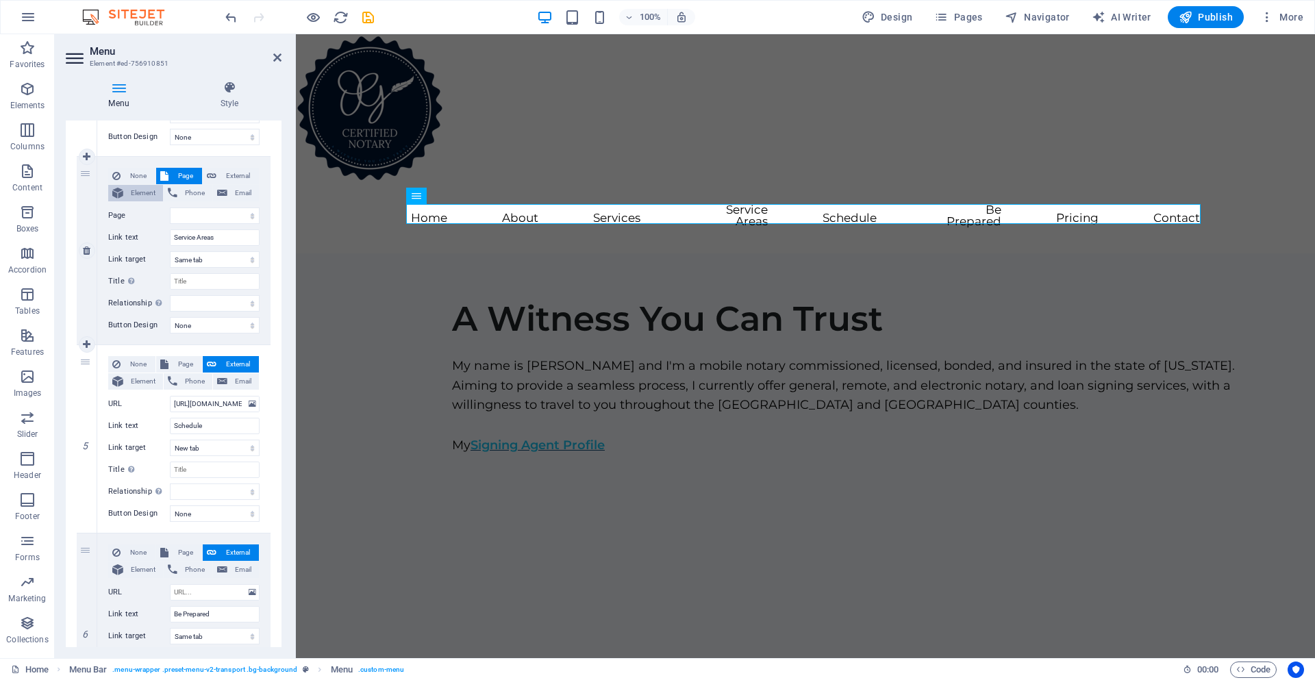
select select
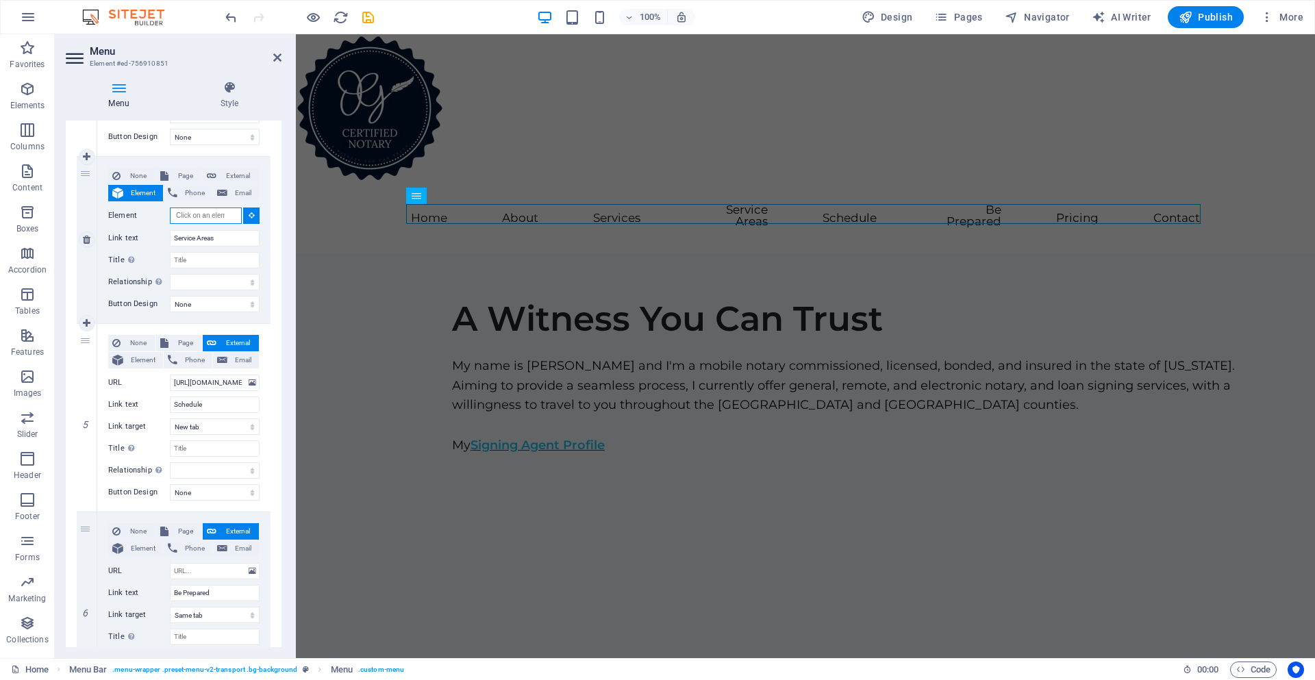
click at [227, 212] on input "Element" at bounding box center [206, 216] width 72 height 16
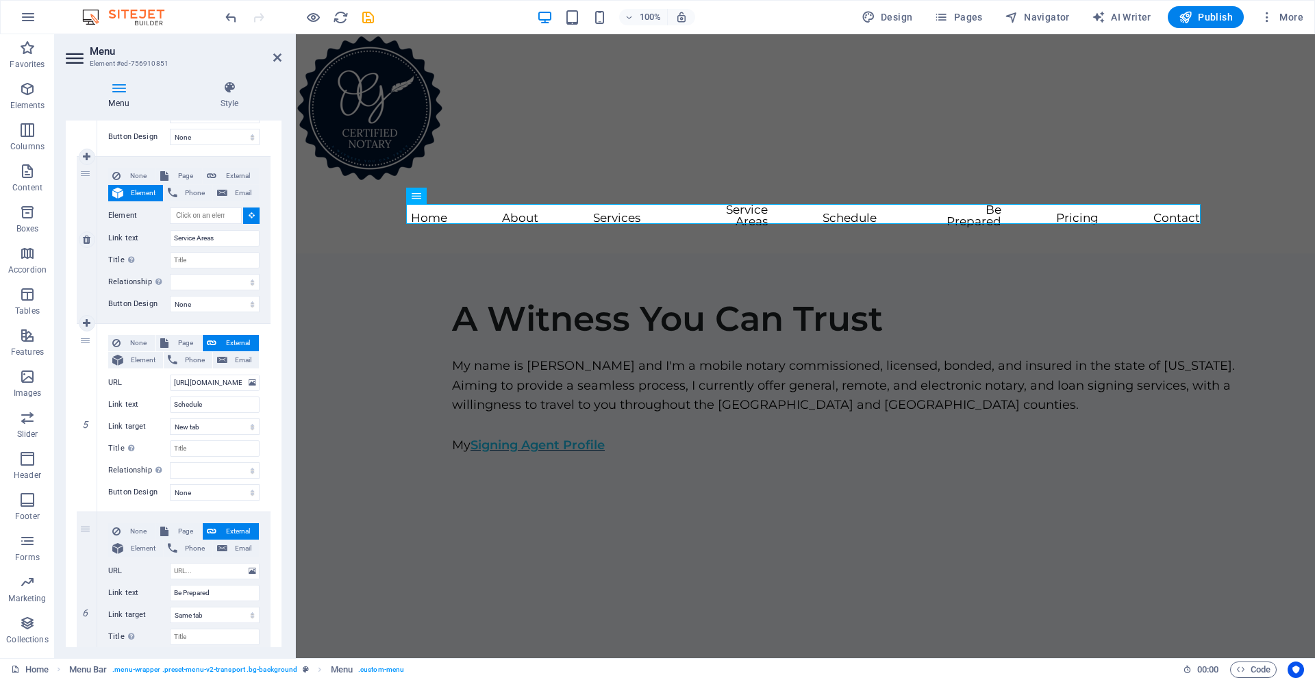
click at [253, 218] on button at bounding box center [251, 216] width 16 height 16
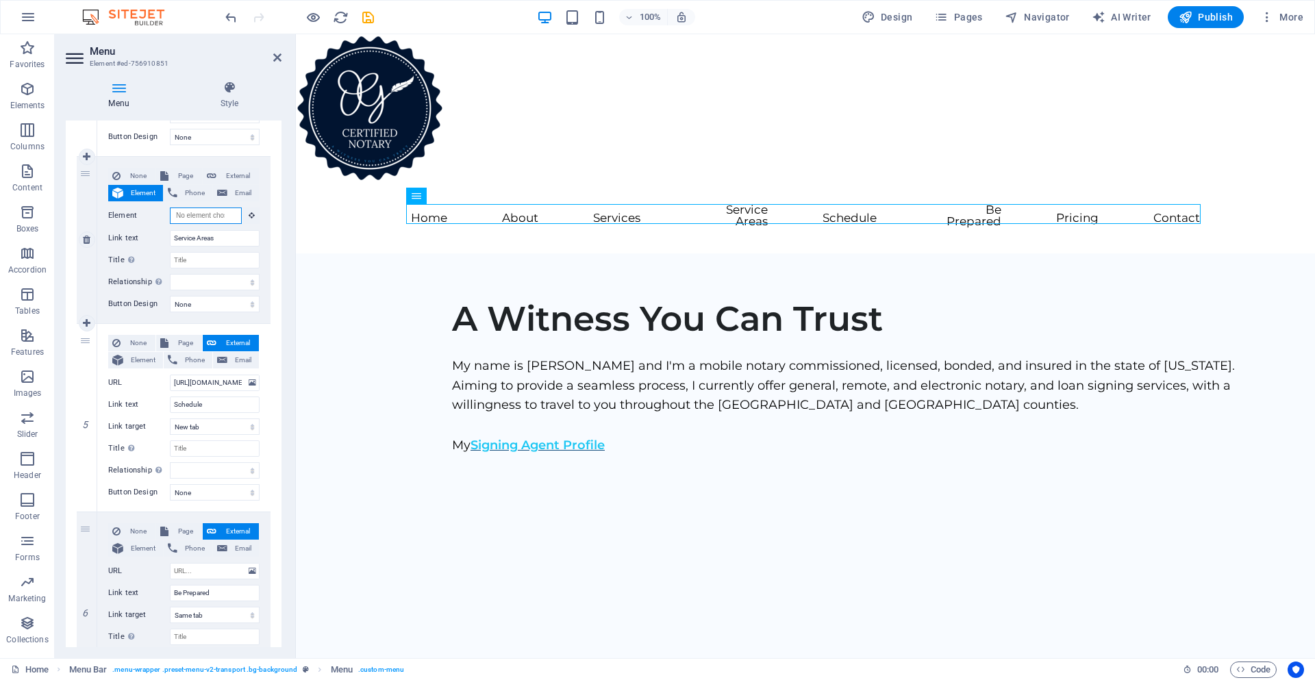
click at [229, 214] on input "Element" at bounding box center [206, 216] width 72 height 16
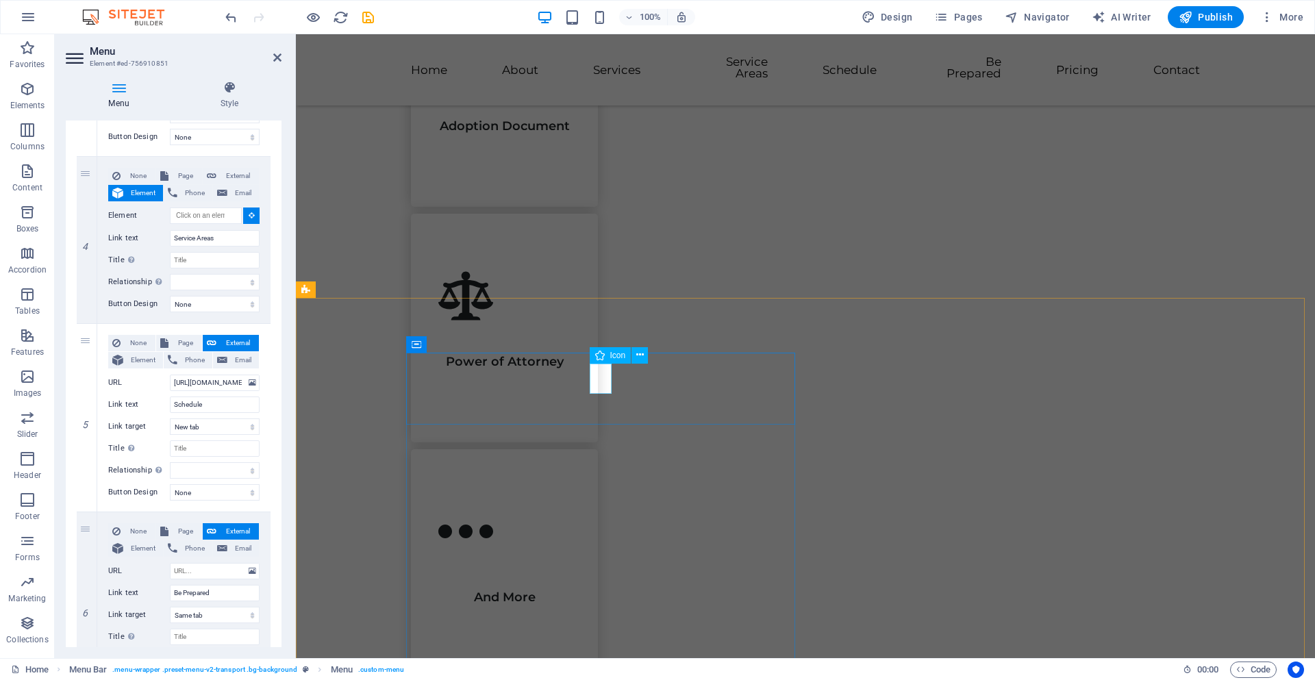
scroll to position [2809, 0]
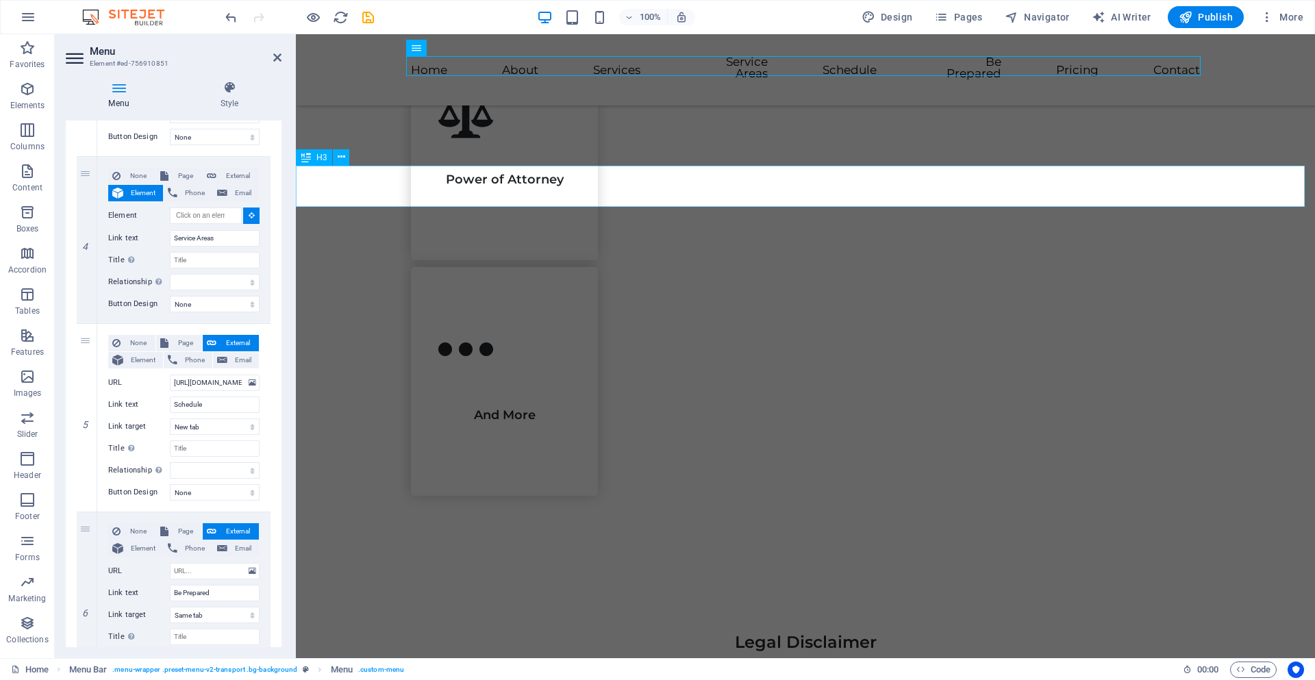
select select
type input "#ed-758457063"
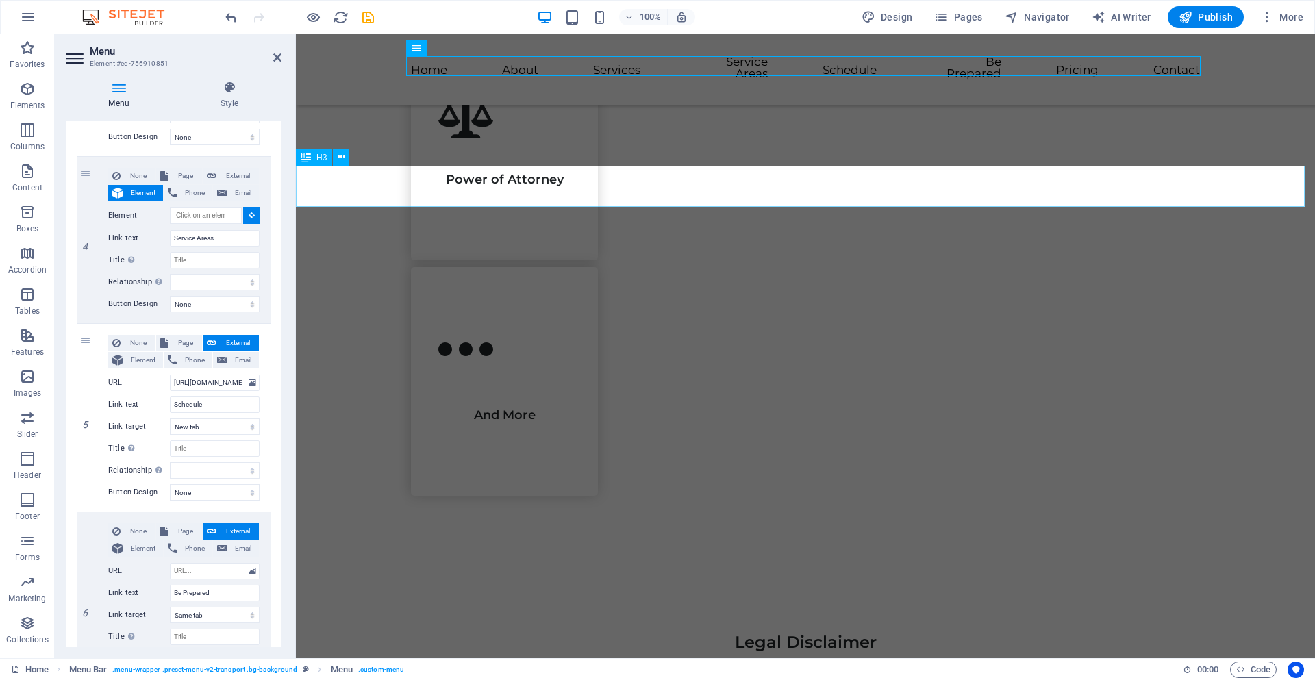
select select
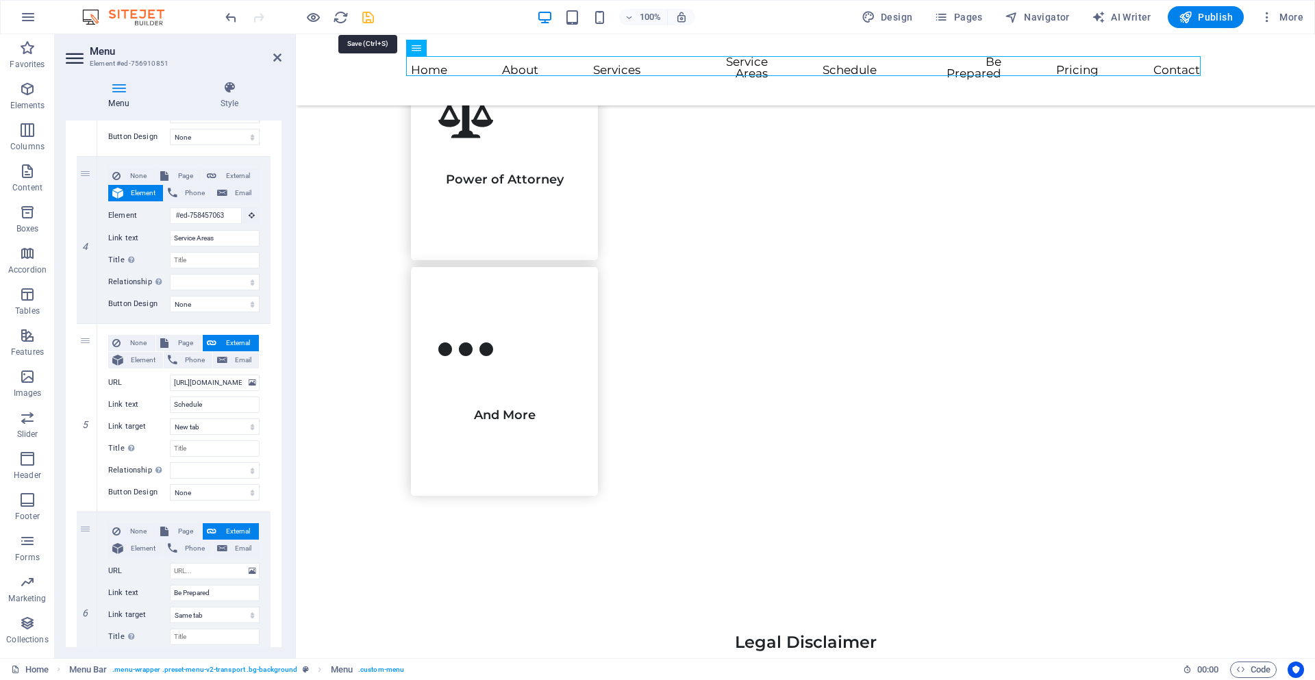
click at [366, 18] on icon "save" at bounding box center [368, 18] width 16 height 16
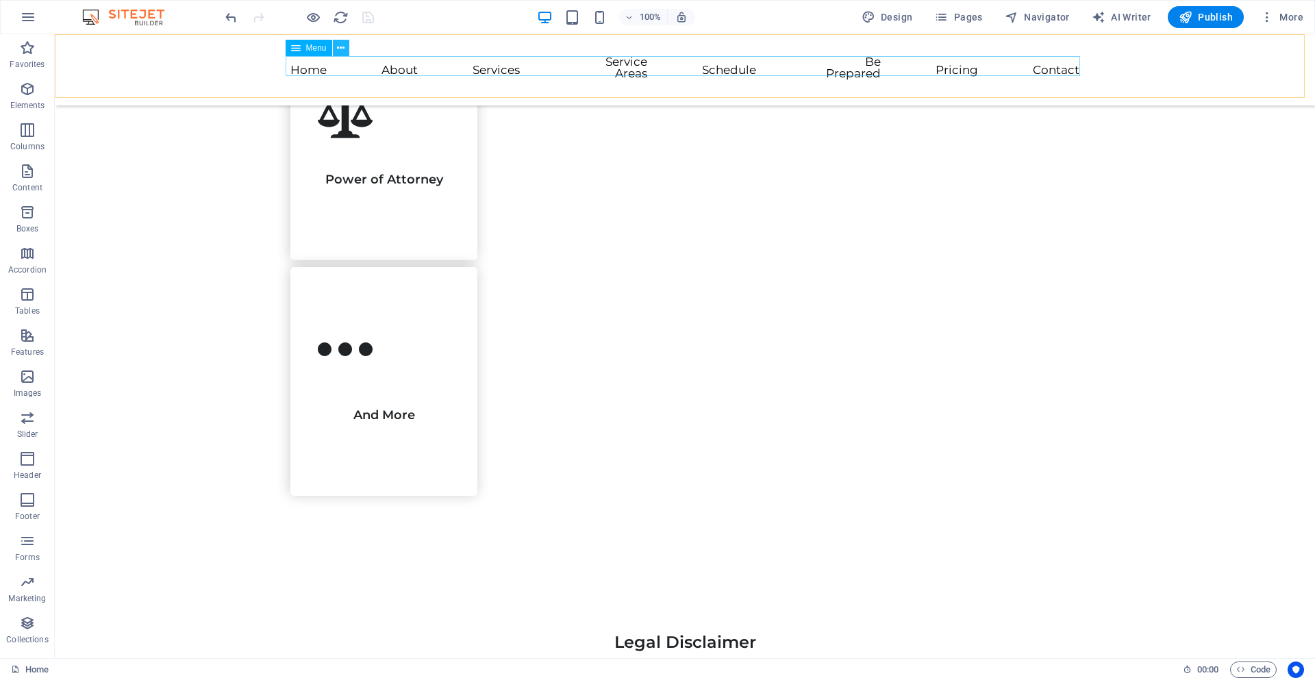
click at [341, 51] on icon at bounding box center [341, 48] width 8 height 14
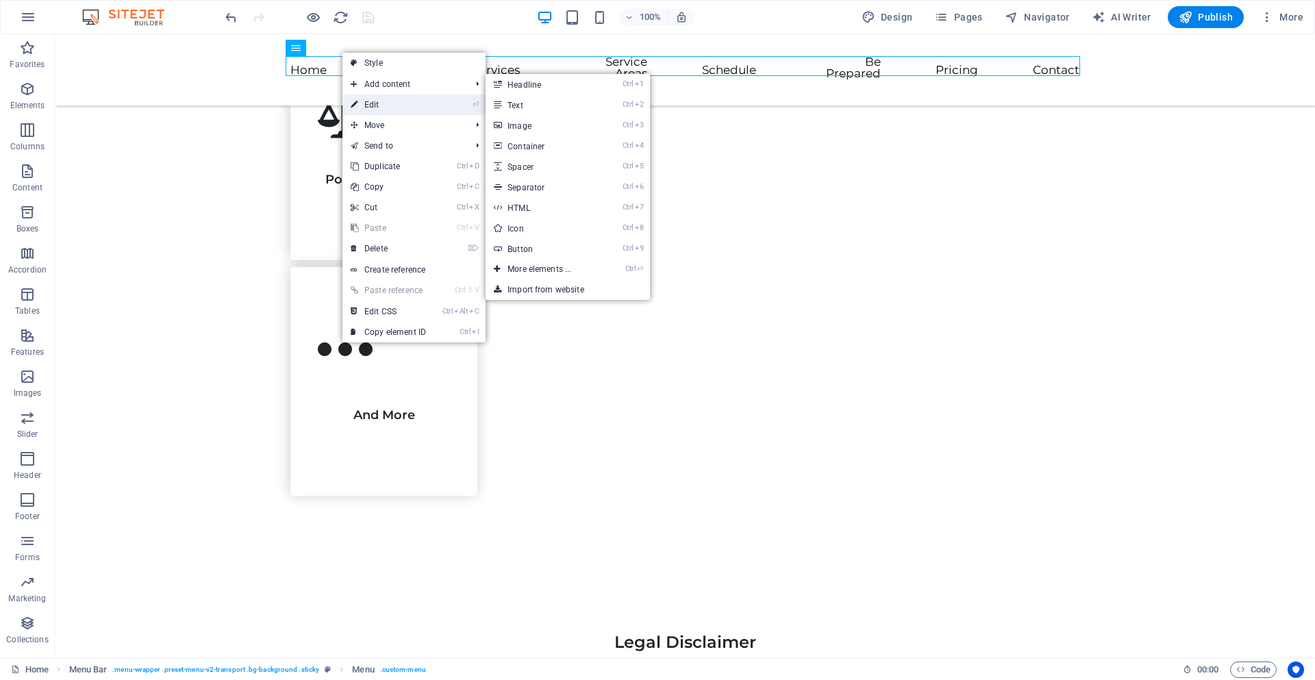
click at [380, 98] on link "⏎ Edit" at bounding box center [389, 105] width 92 height 21
select select
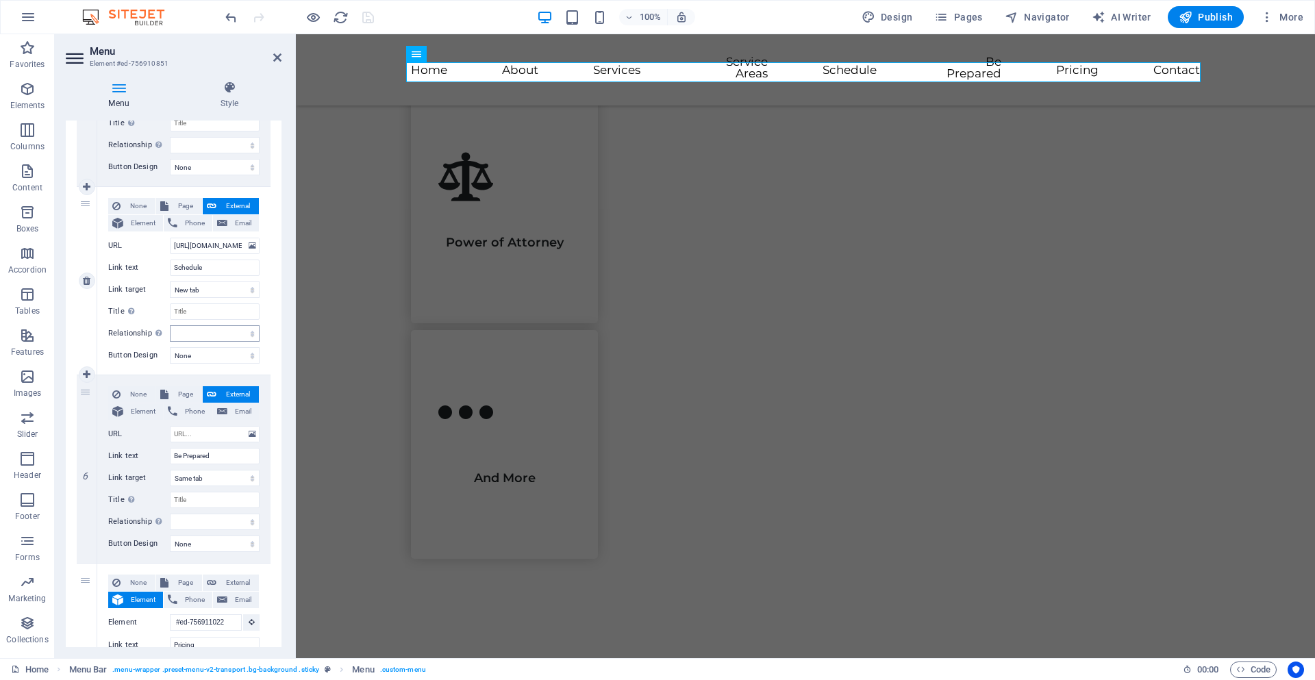
scroll to position [2745, 0]
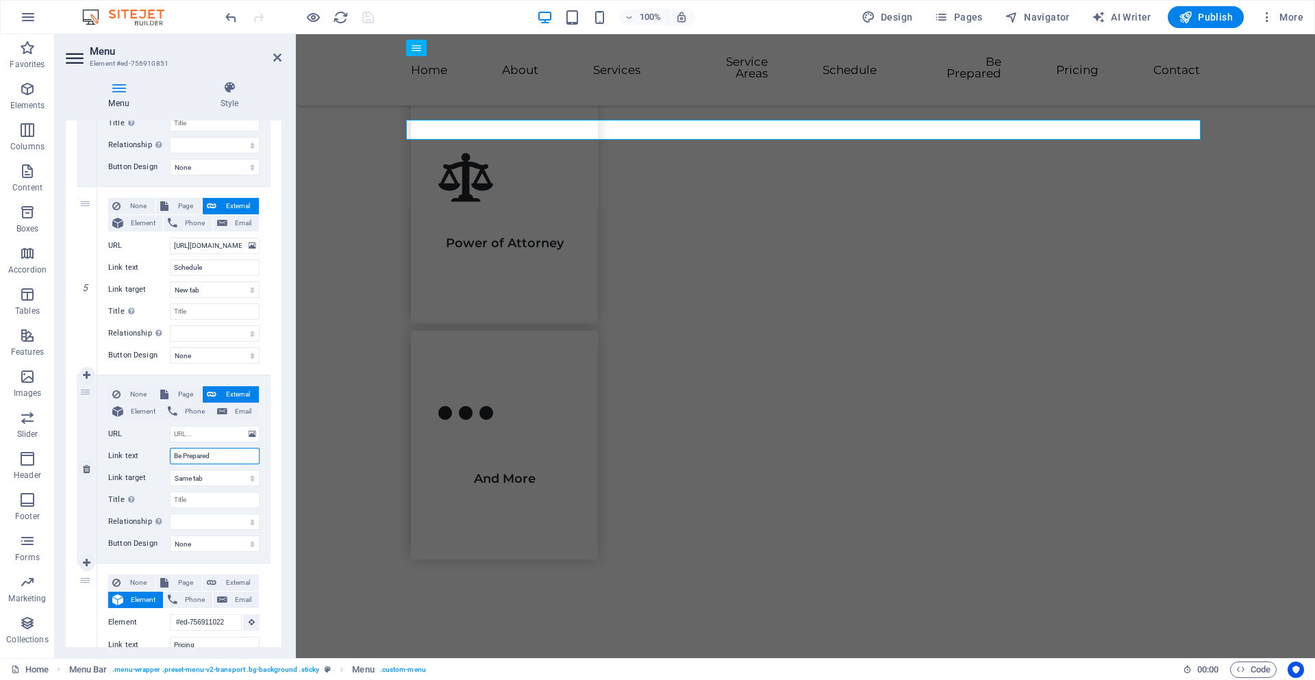
click at [213, 456] on input "Be Prepared" at bounding box center [215, 456] width 90 height 16
click at [214, 456] on input "Be Prepared" at bounding box center [215, 456] width 90 height 16
type input "Preparation"
select select
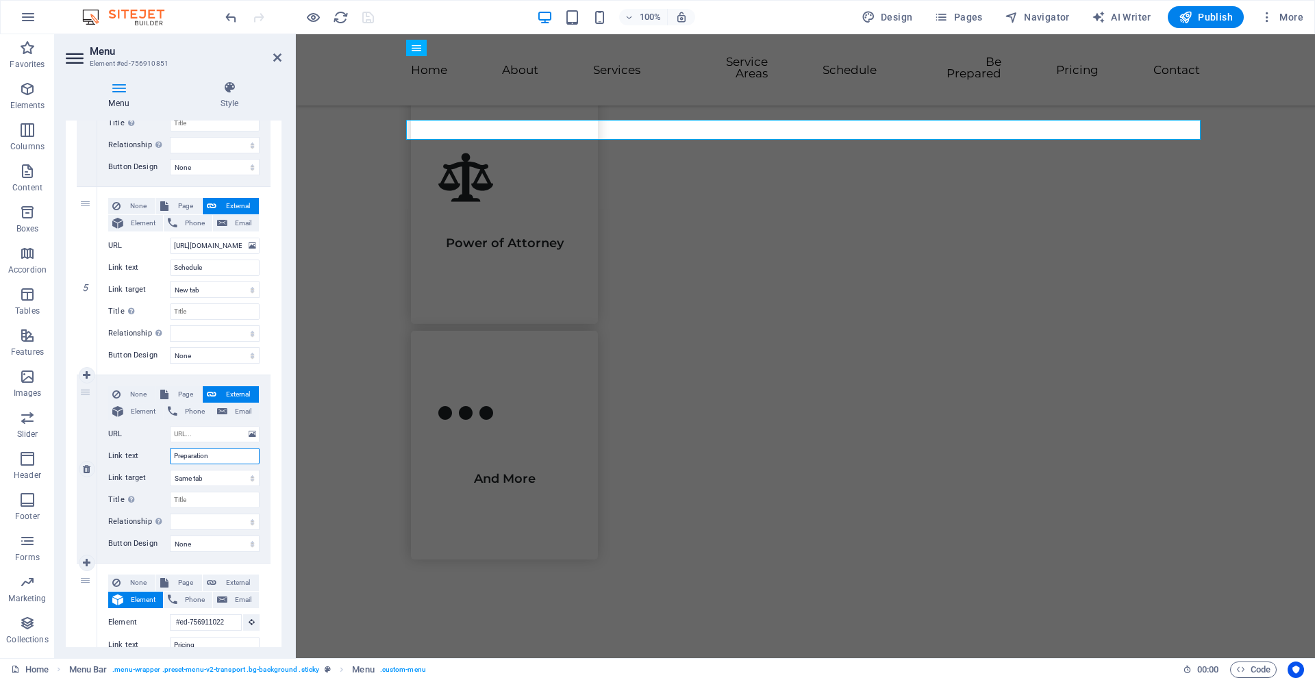
select select
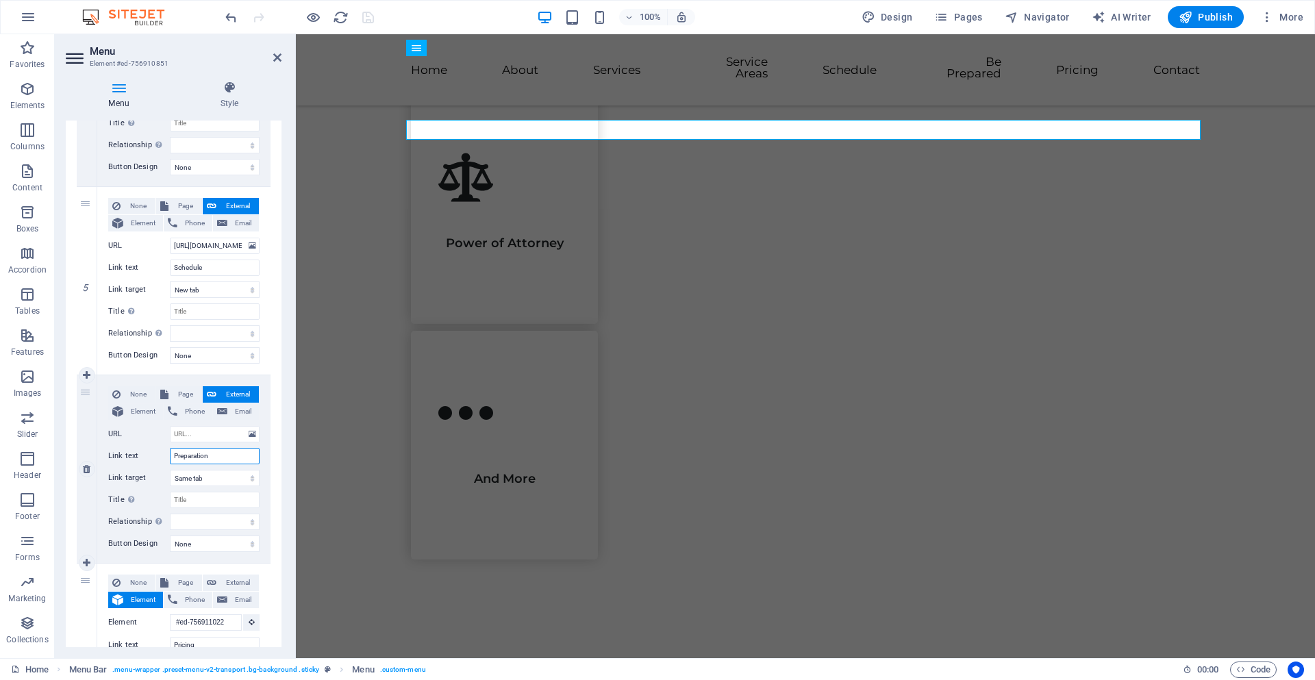
select select
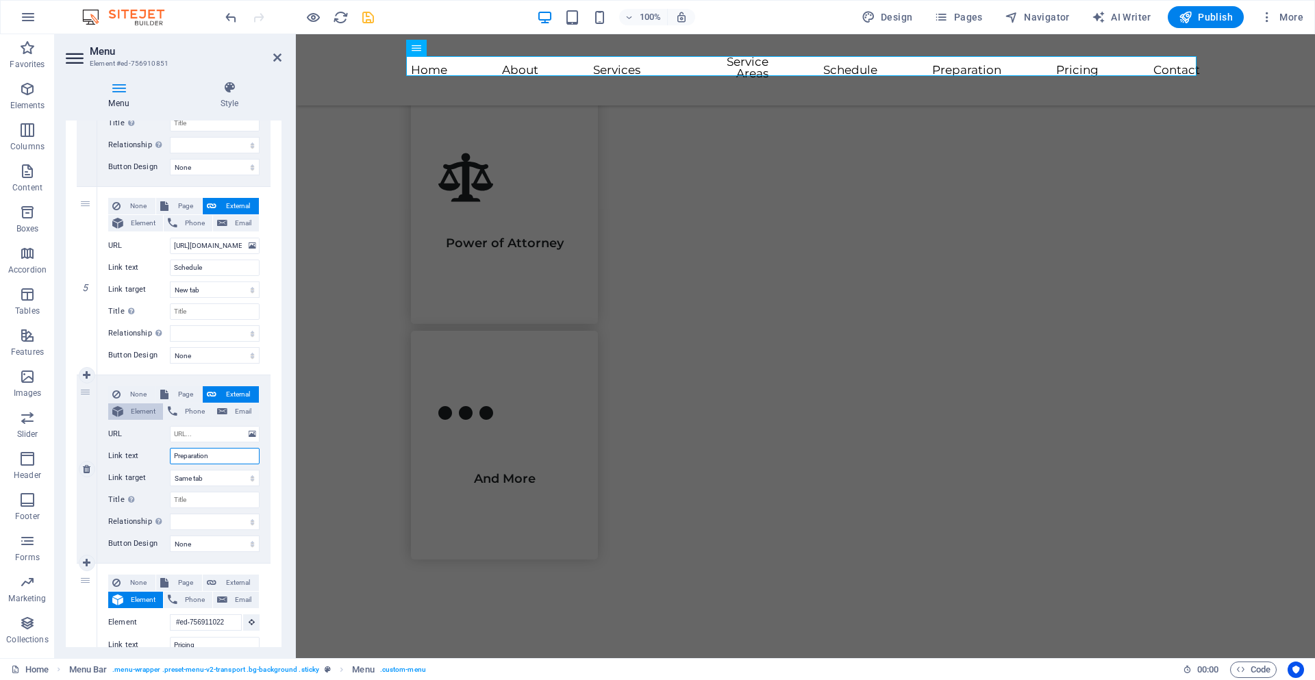
type input "Preparation"
click at [133, 415] on span "Element" at bounding box center [143, 412] width 32 height 16
select select
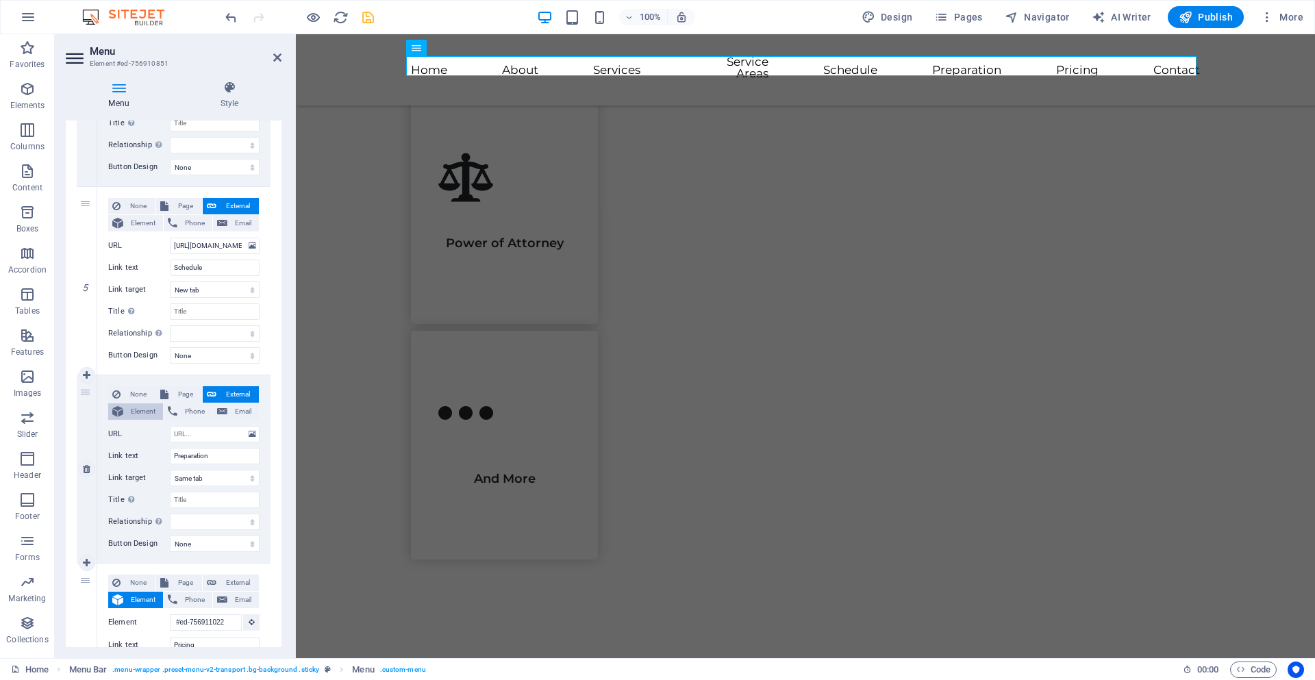
select select
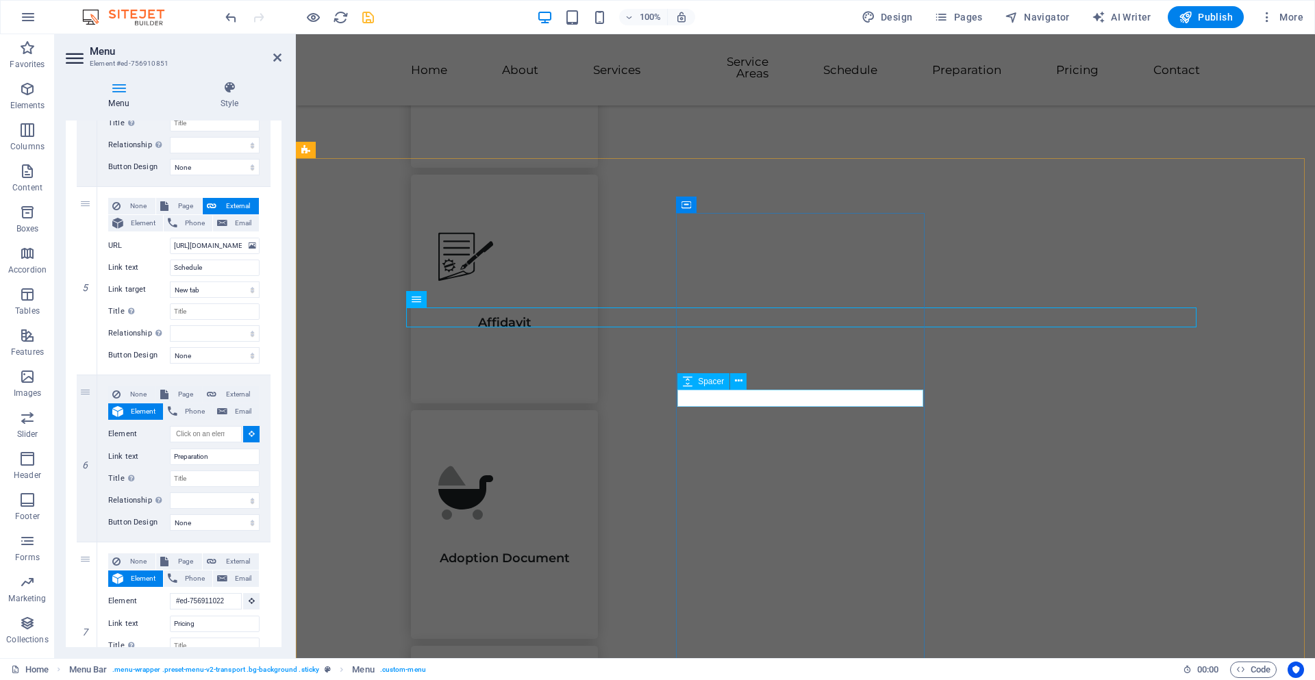
scroll to position [2138, 0]
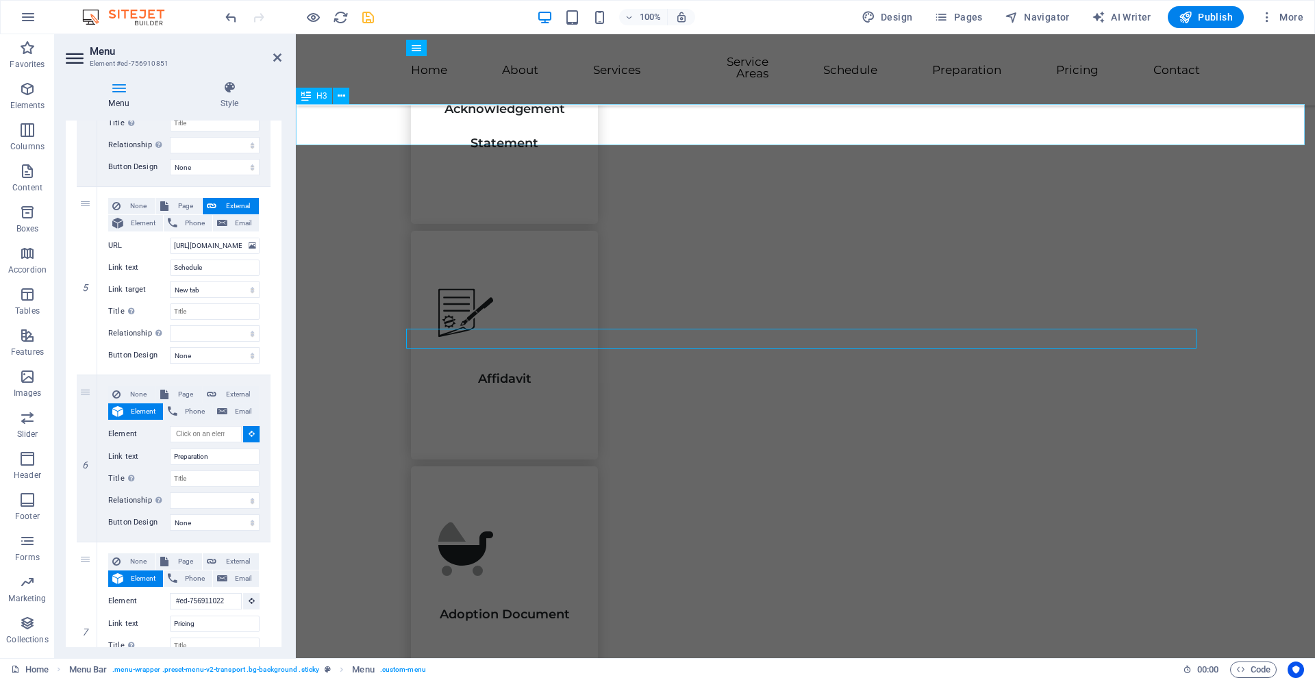
select select
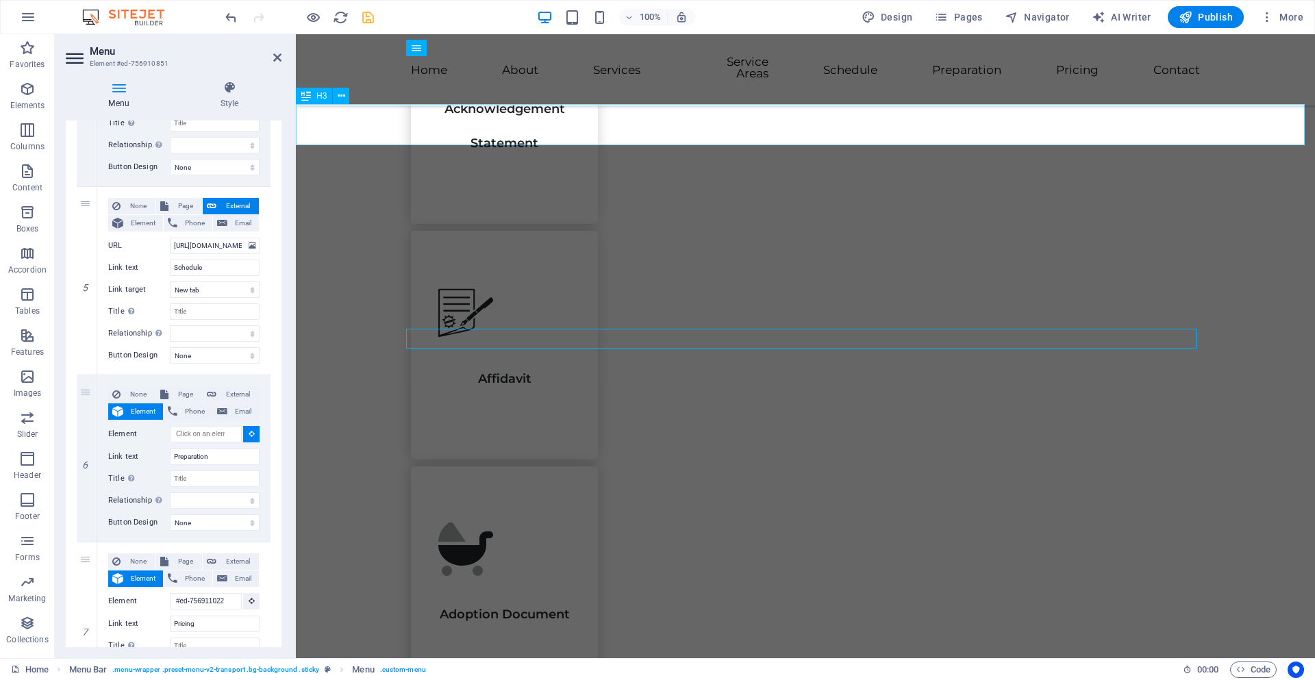
select select
type input "#ed-1003048638"
select select
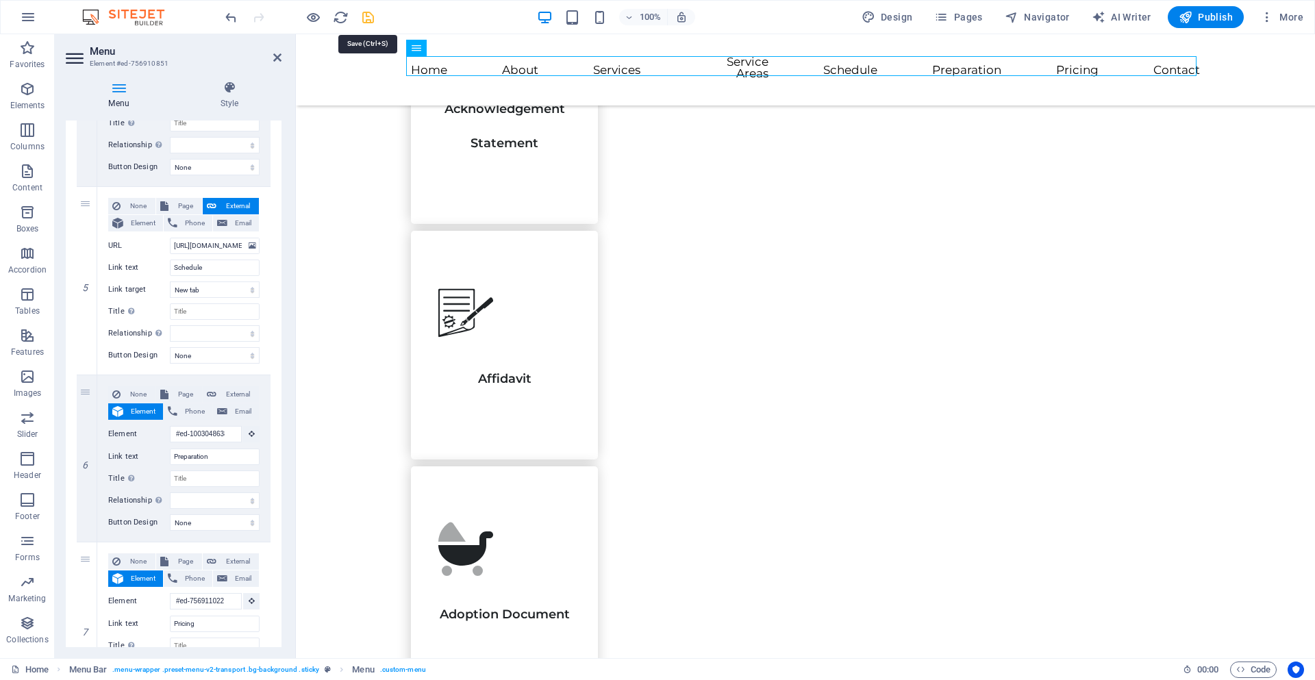
click at [369, 18] on icon "save" at bounding box center [368, 18] width 16 height 16
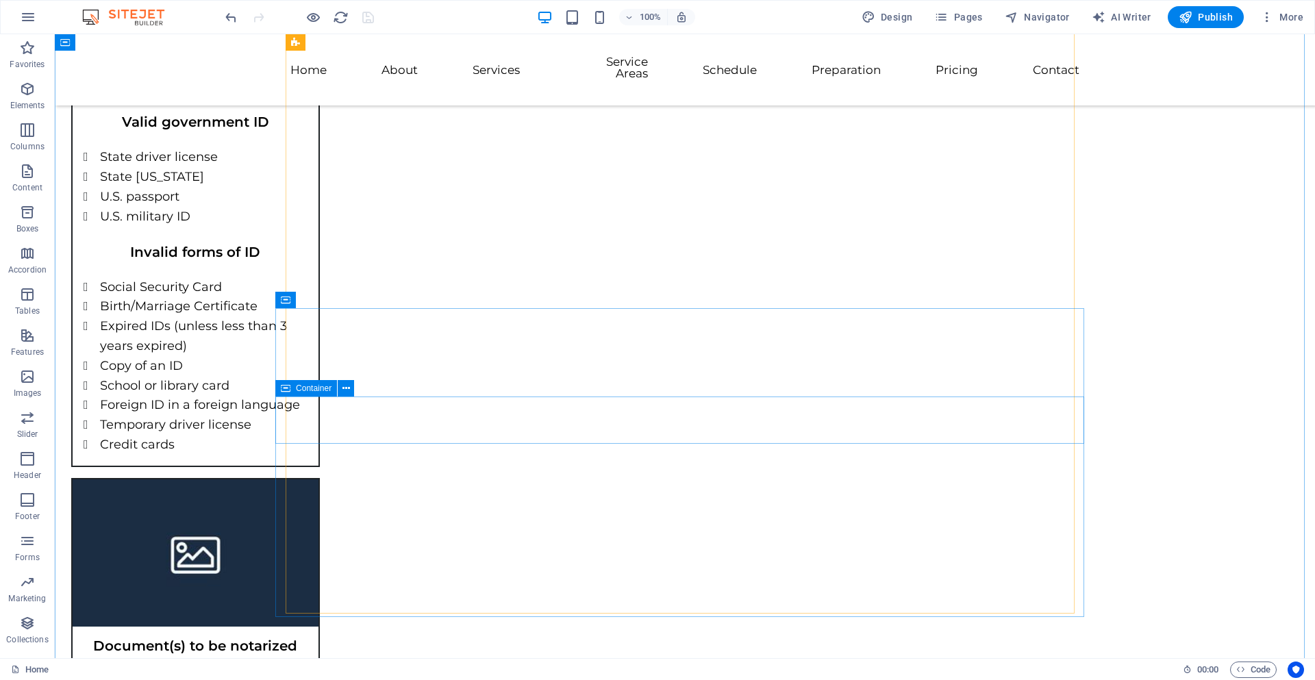
scroll to position [3714, 0]
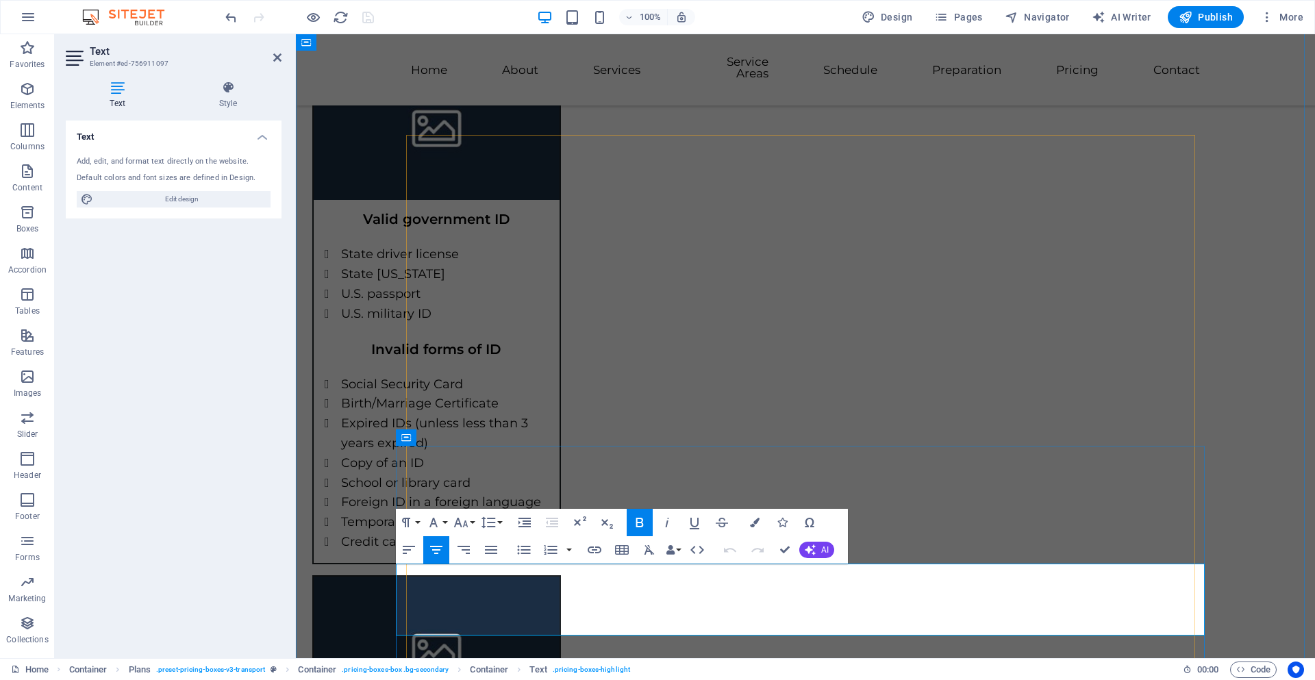
scroll to position [3696, 0]
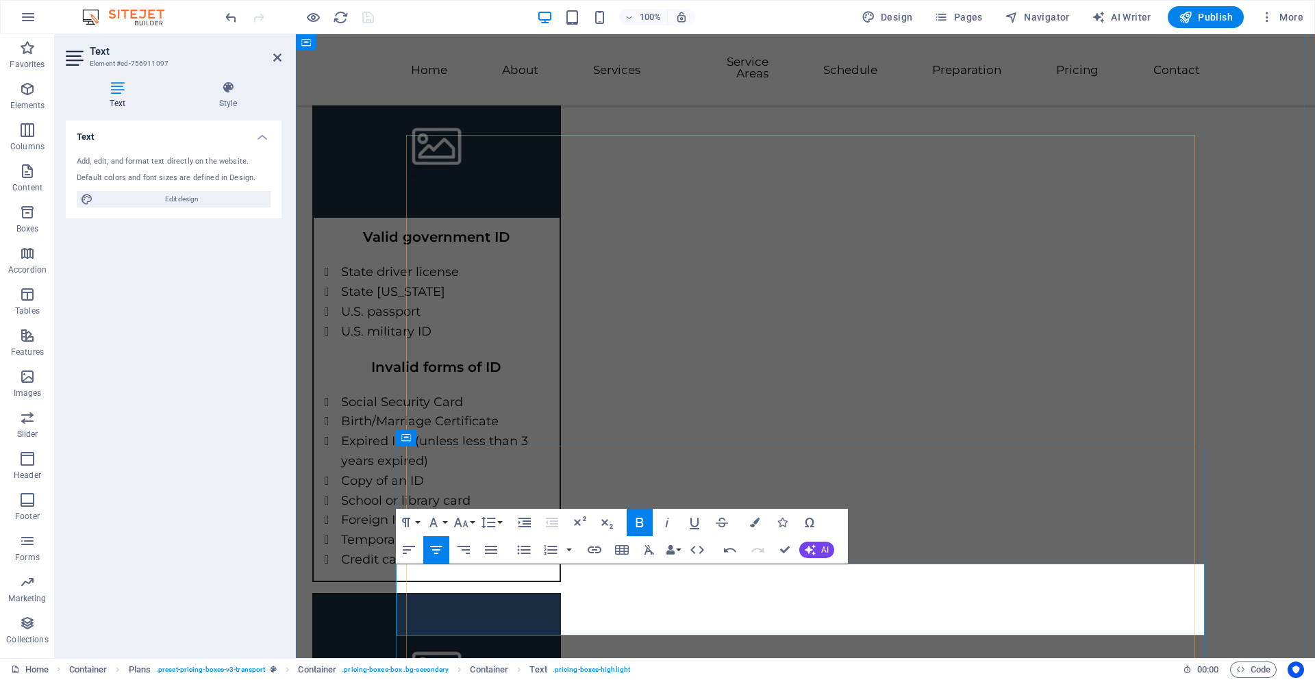
drag, startPoint x: 843, startPoint y: 613, endPoint x: 702, endPoint y: 615, distance: 141.2
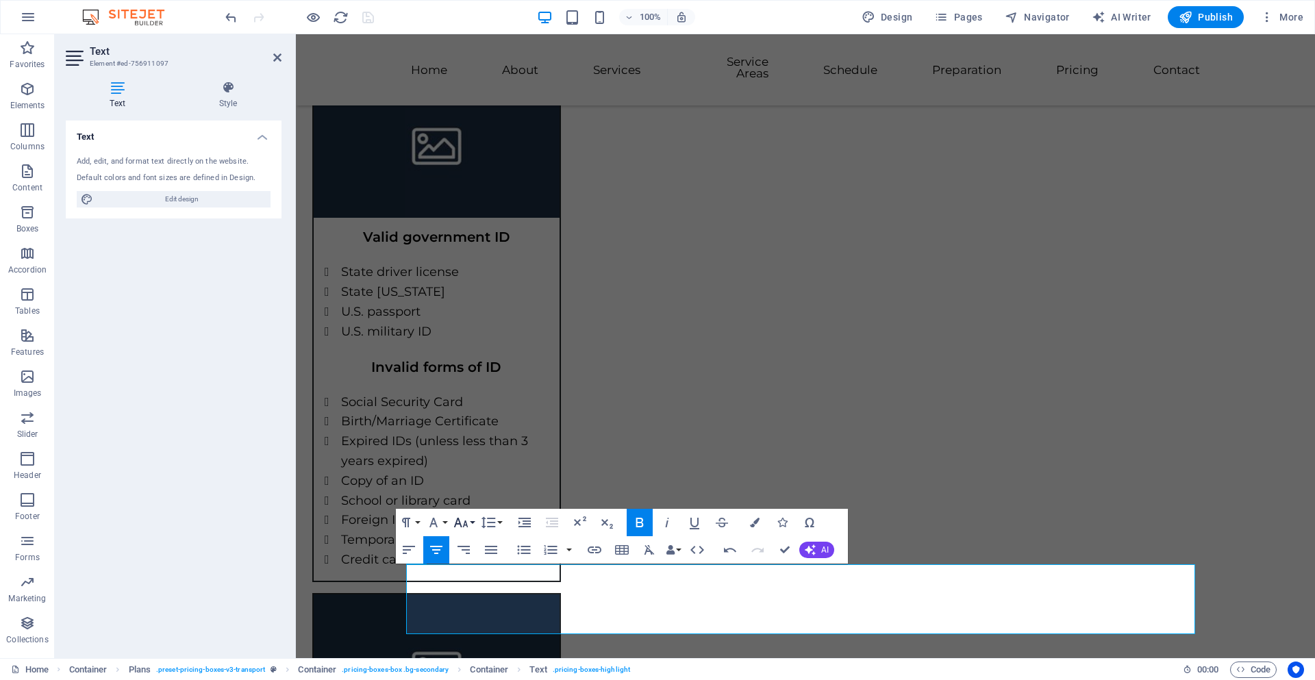
click at [471, 523] on button "Font Size" at bounding box center [464, 522] width 26 height 27
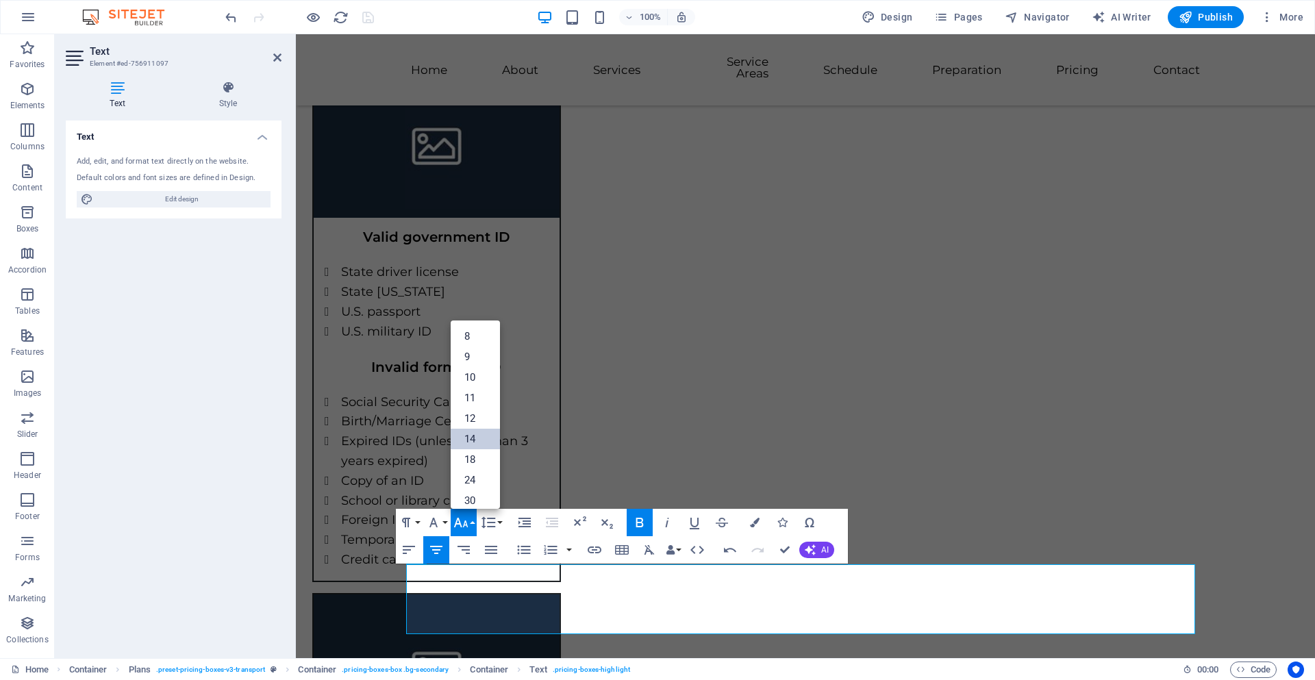
click at [480, 437] on link "14" at bounding box center [475, 439] width 49 height 21
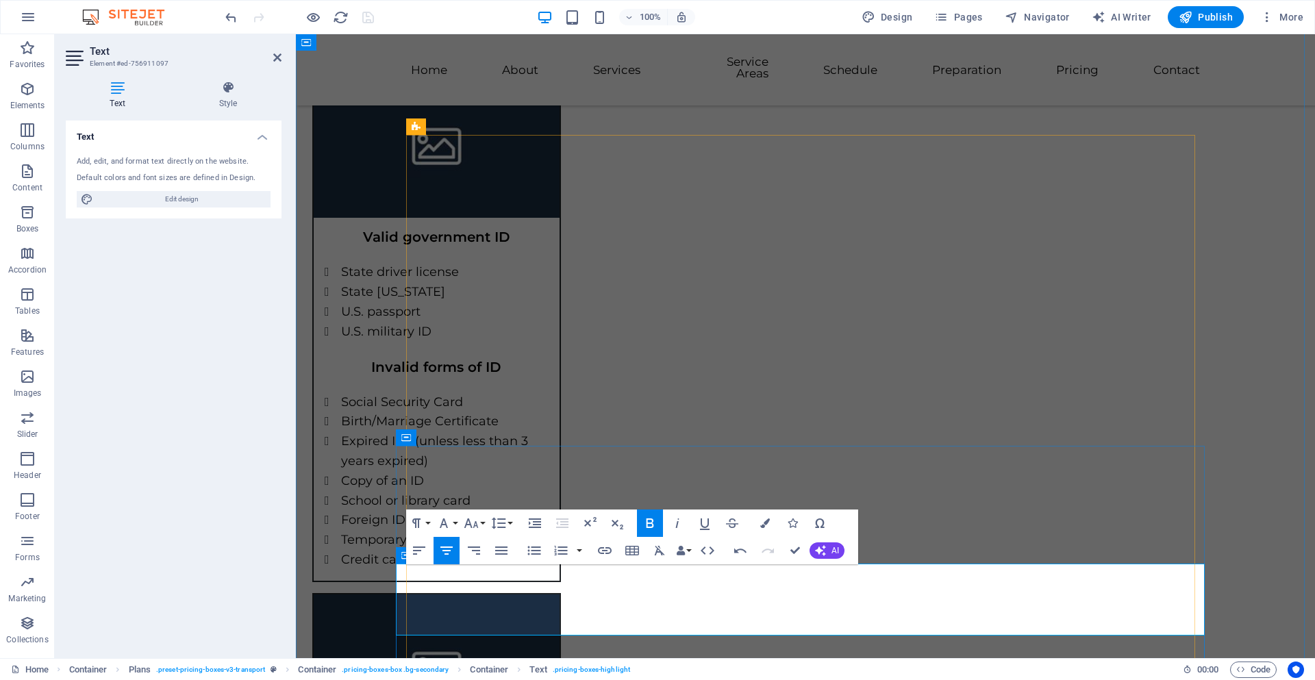
drag, startPoint x: 849, startPoint y: 613, endPoint x: 995, endPoint y: 592, distance: 147.4
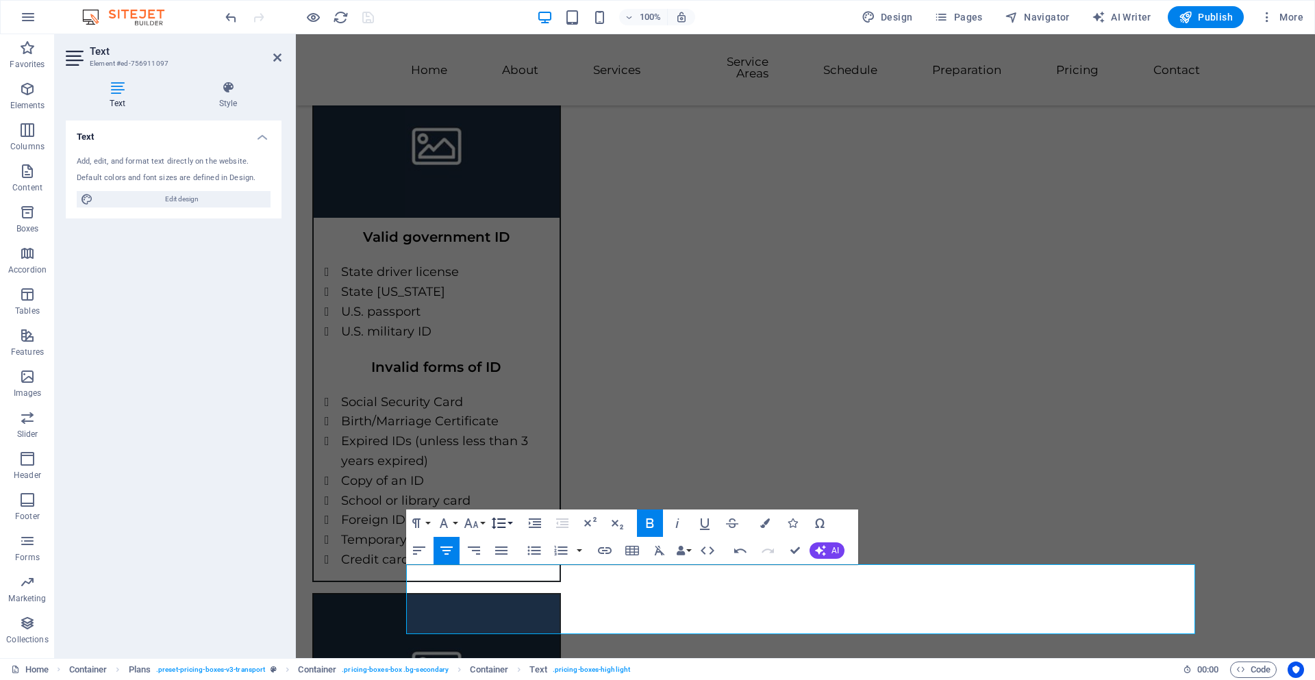
click at [507, 523] on button "Line Height" at bounding box center [501, 523] width 26 height 27
click at [513, 432] on link "Single" at bounding box center [518, 432] width 61 height 21
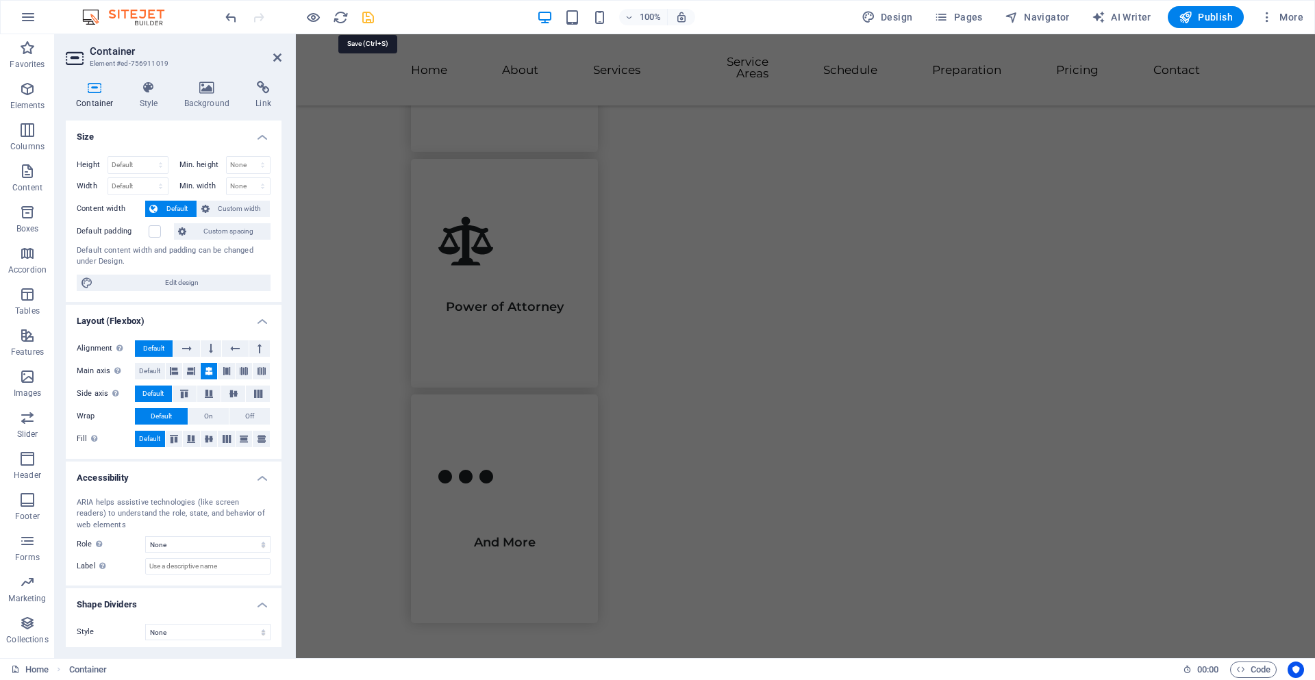
click at [373, 16] on icon "save" at bounding box center [368, 18] width 16 height 16
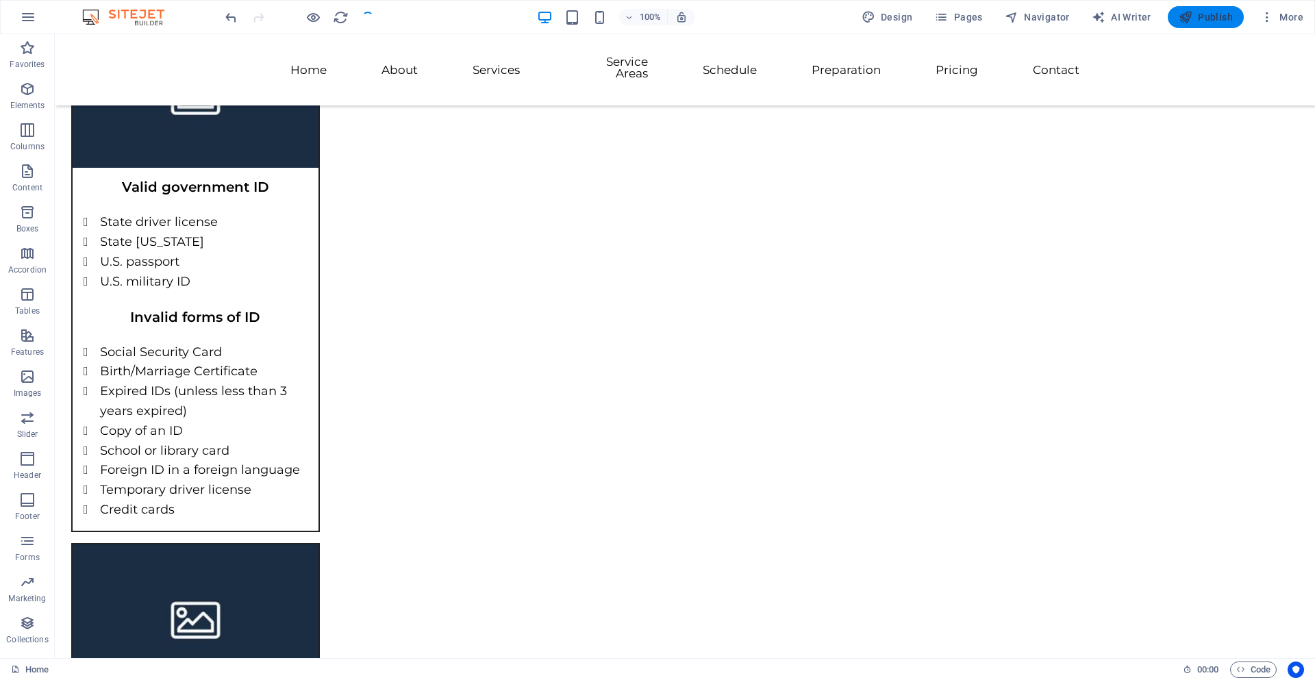
click at [1200, 18] on span "Publish" at bounding box center [1206, 17] width 54 height 14
